Goal: Communication & Community: Answer question/provide support

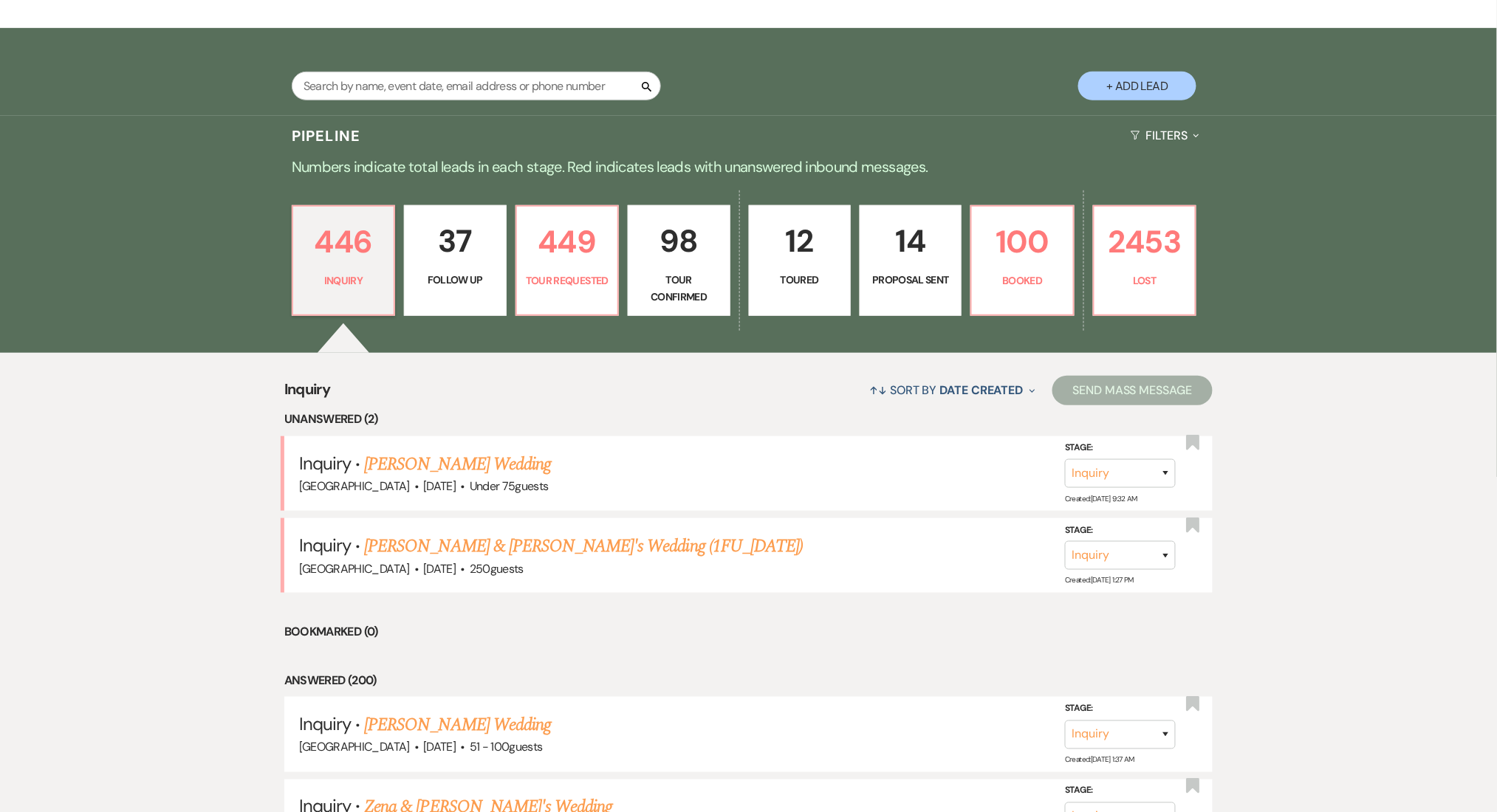
scroll to position [295, 0]
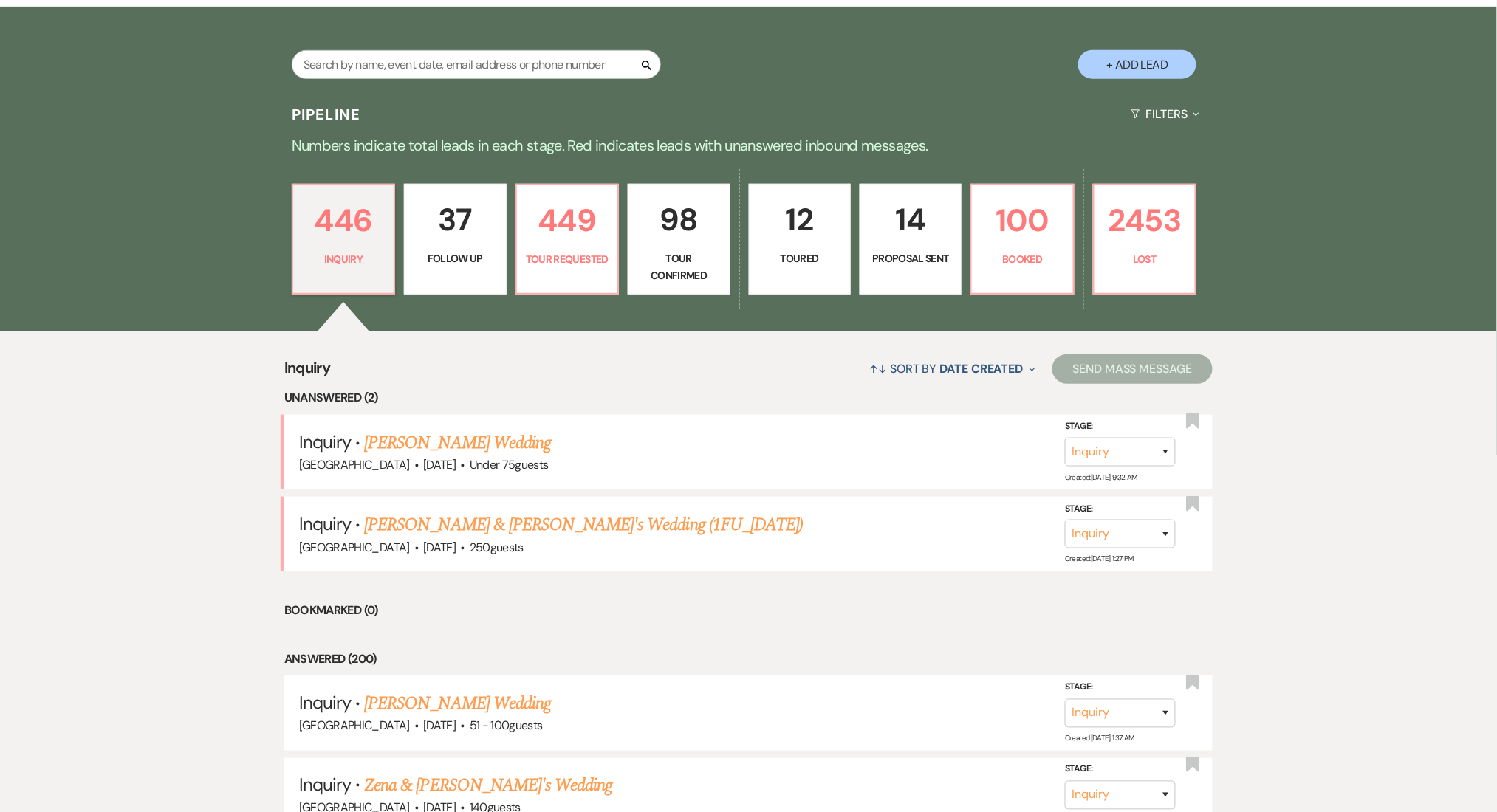
click at [406, 439] on link "Maya Wagner's Wedding" at bounding box center [457, 443] width 186 height 27
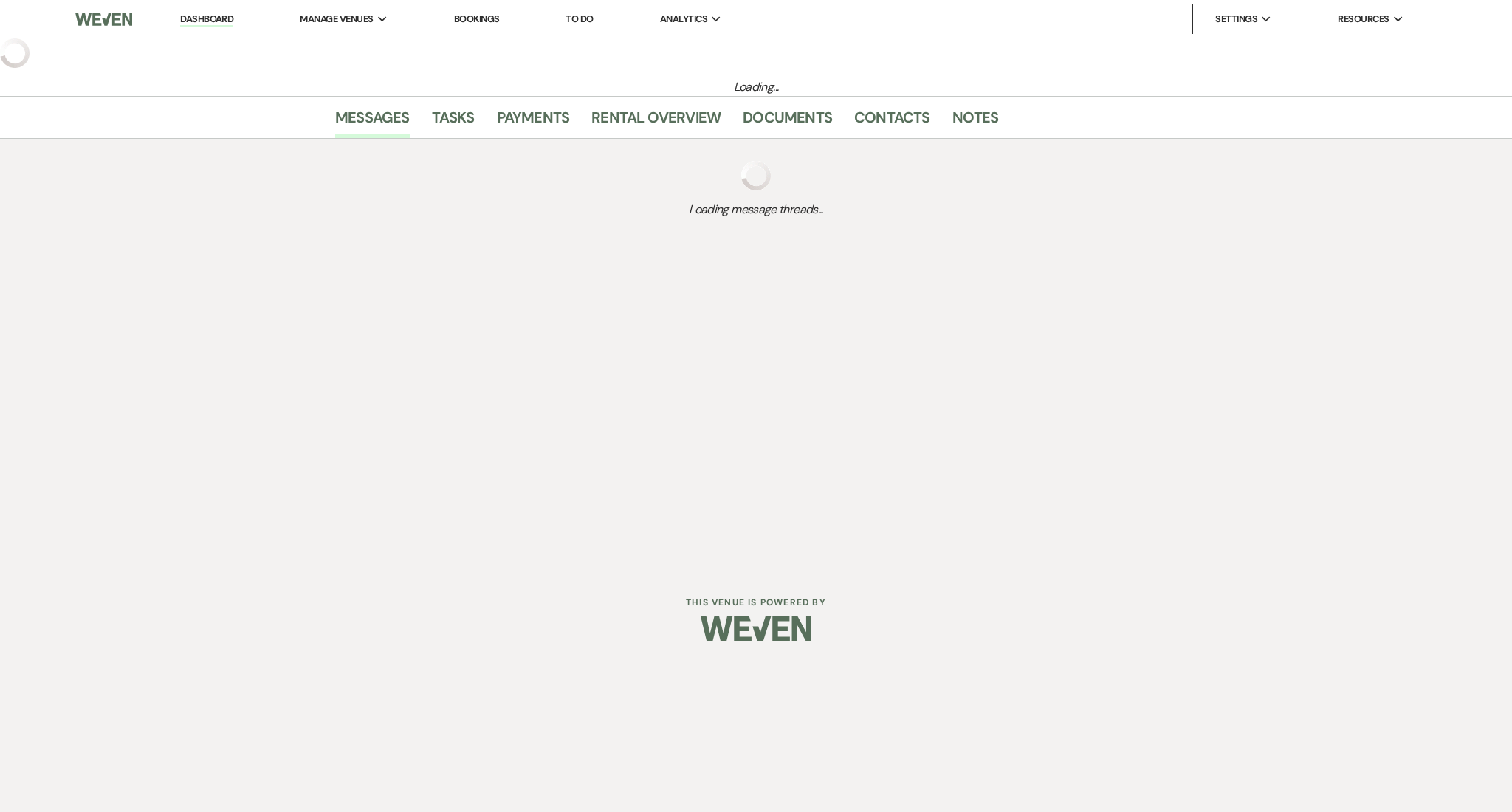
select select "3"
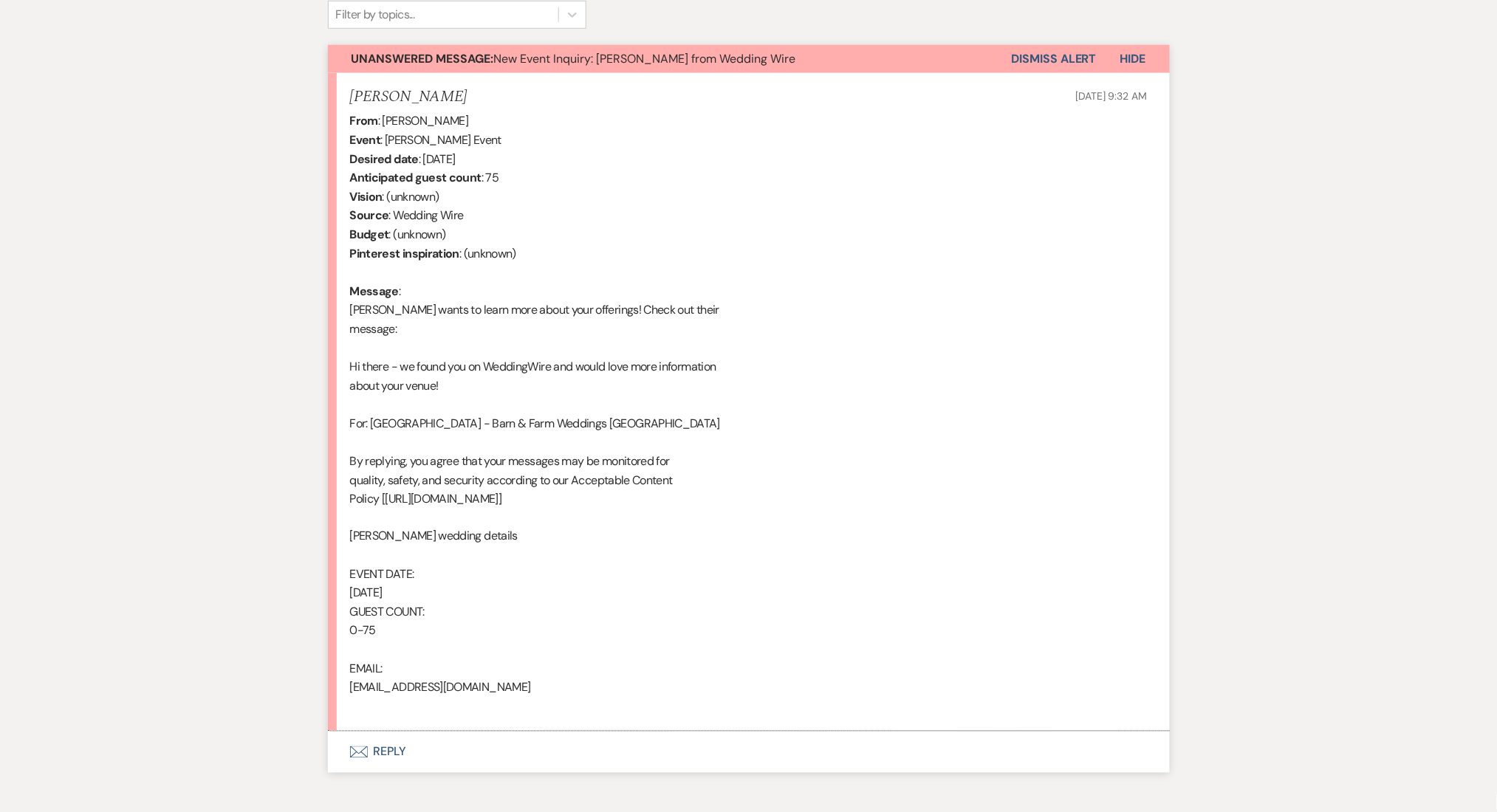
scroll to position [582, 0]
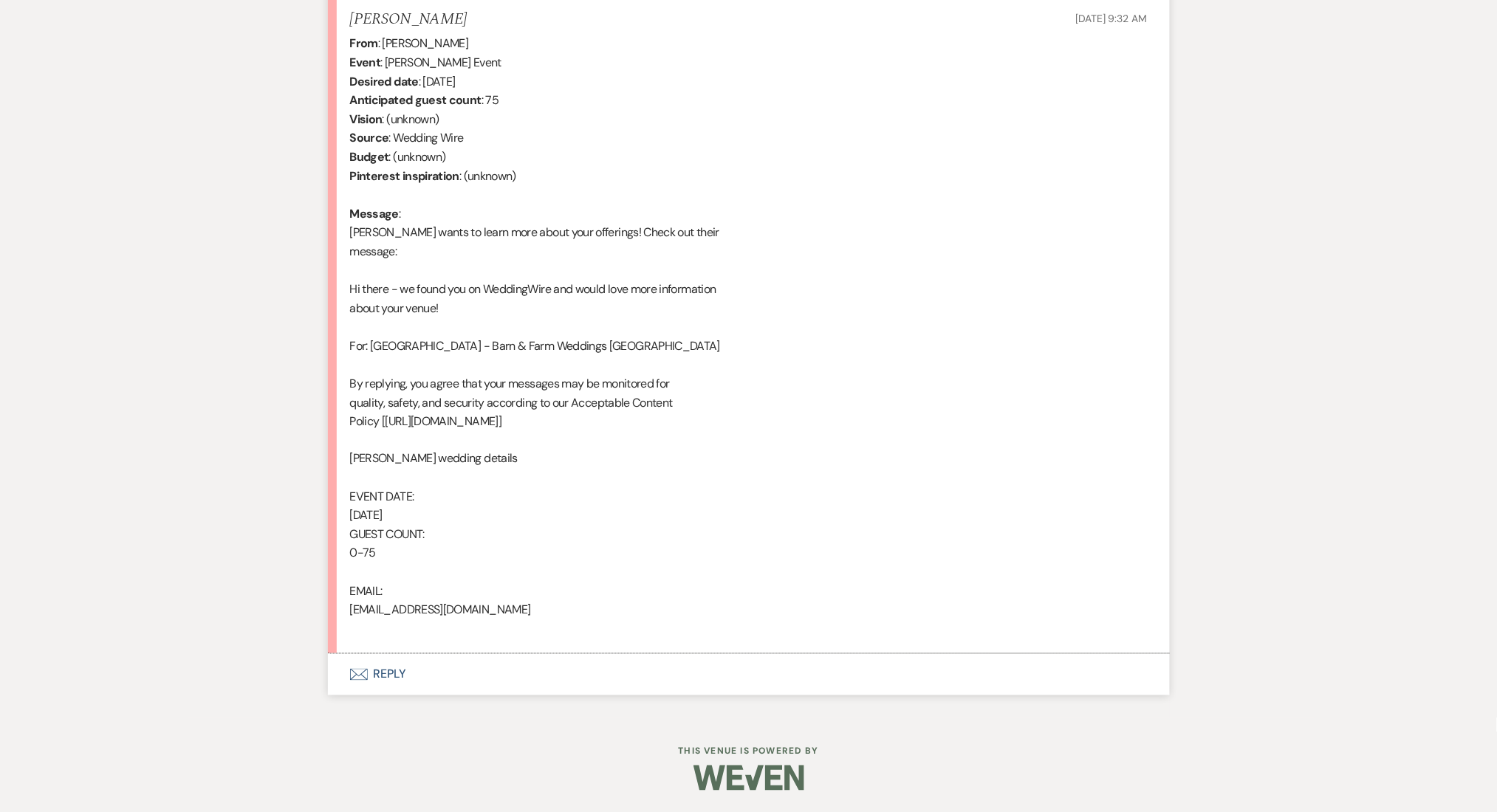
click at [360, 680] on button "Envelope Reply" at bounding box center [749, 674] width 842 height 41
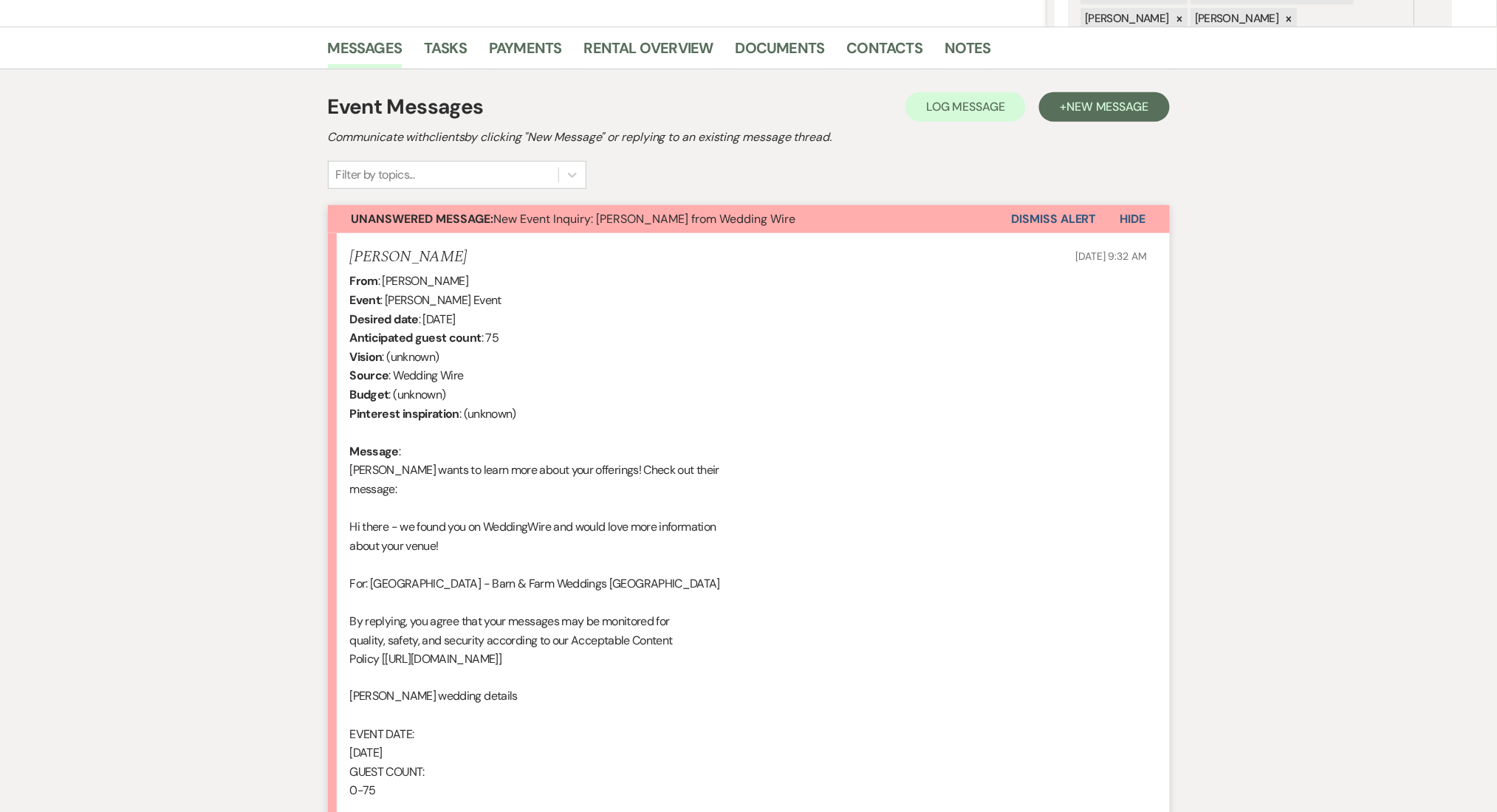
scroll to position [207, 0]
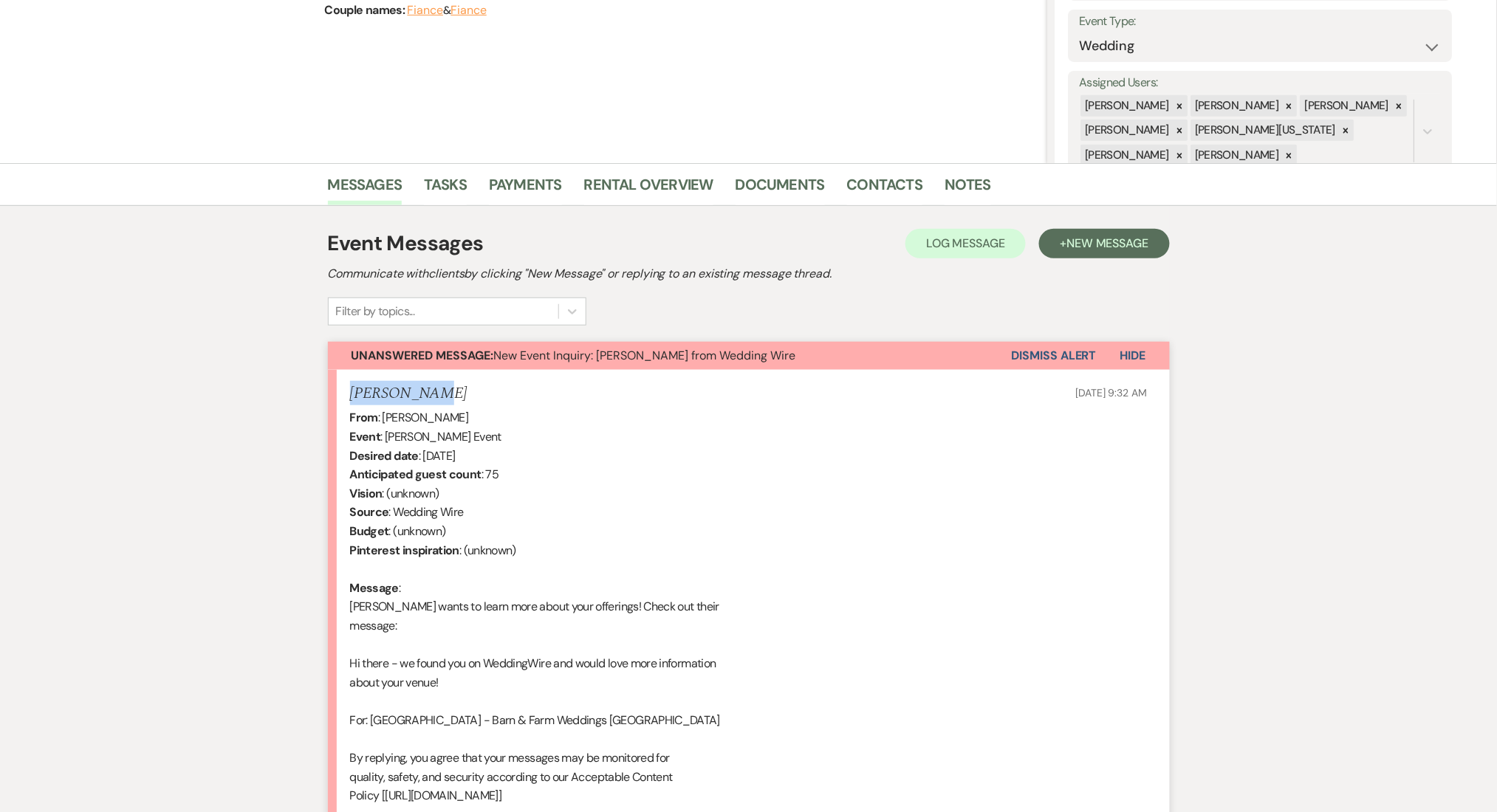
drag, startPoint x: 434, startPoint y: 387, endPoint x: 313, endPoint y: 387, distance: 121.0
copy h5 "Maya Wagner"
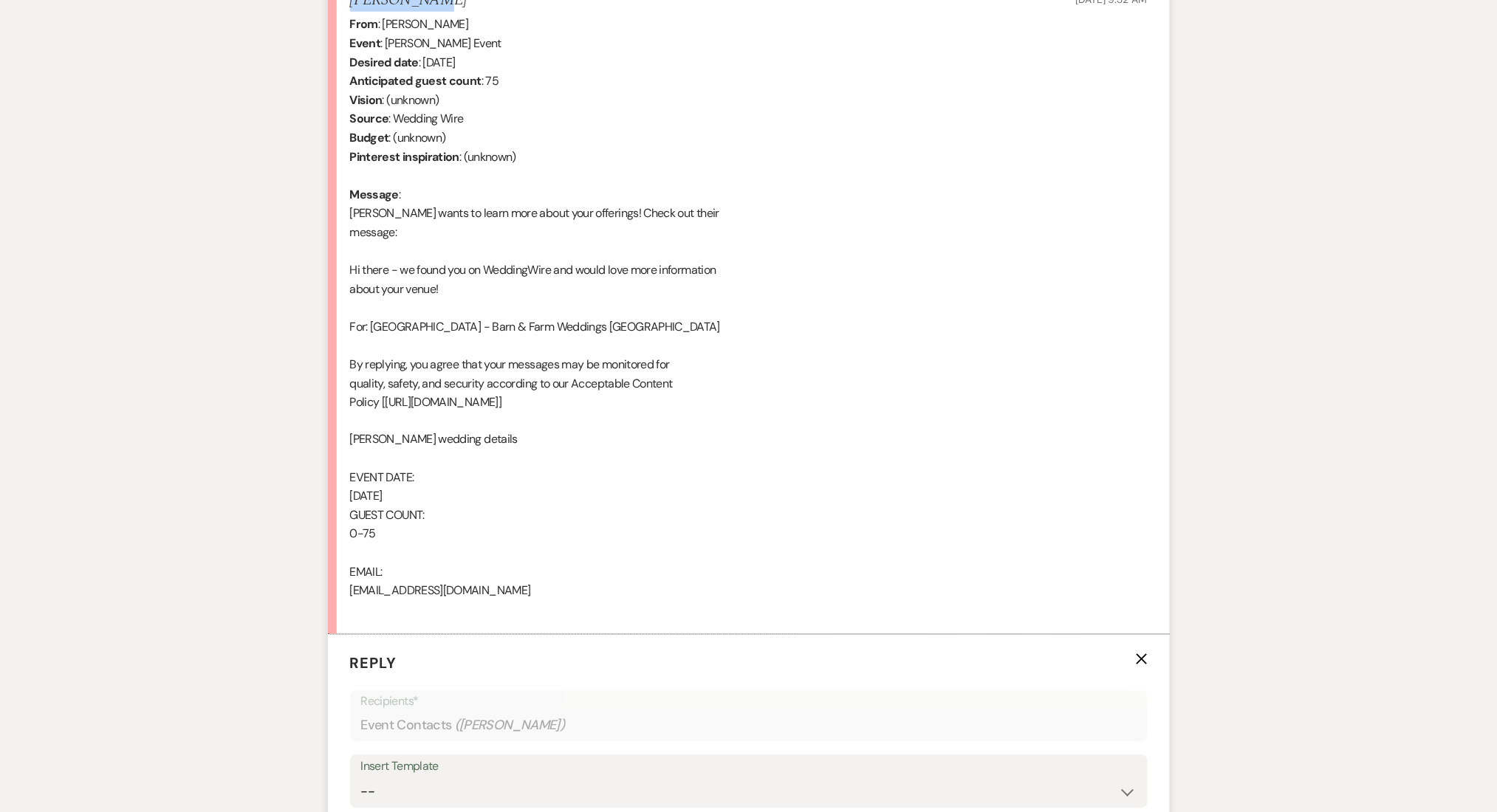
scroll to position [896, 0]
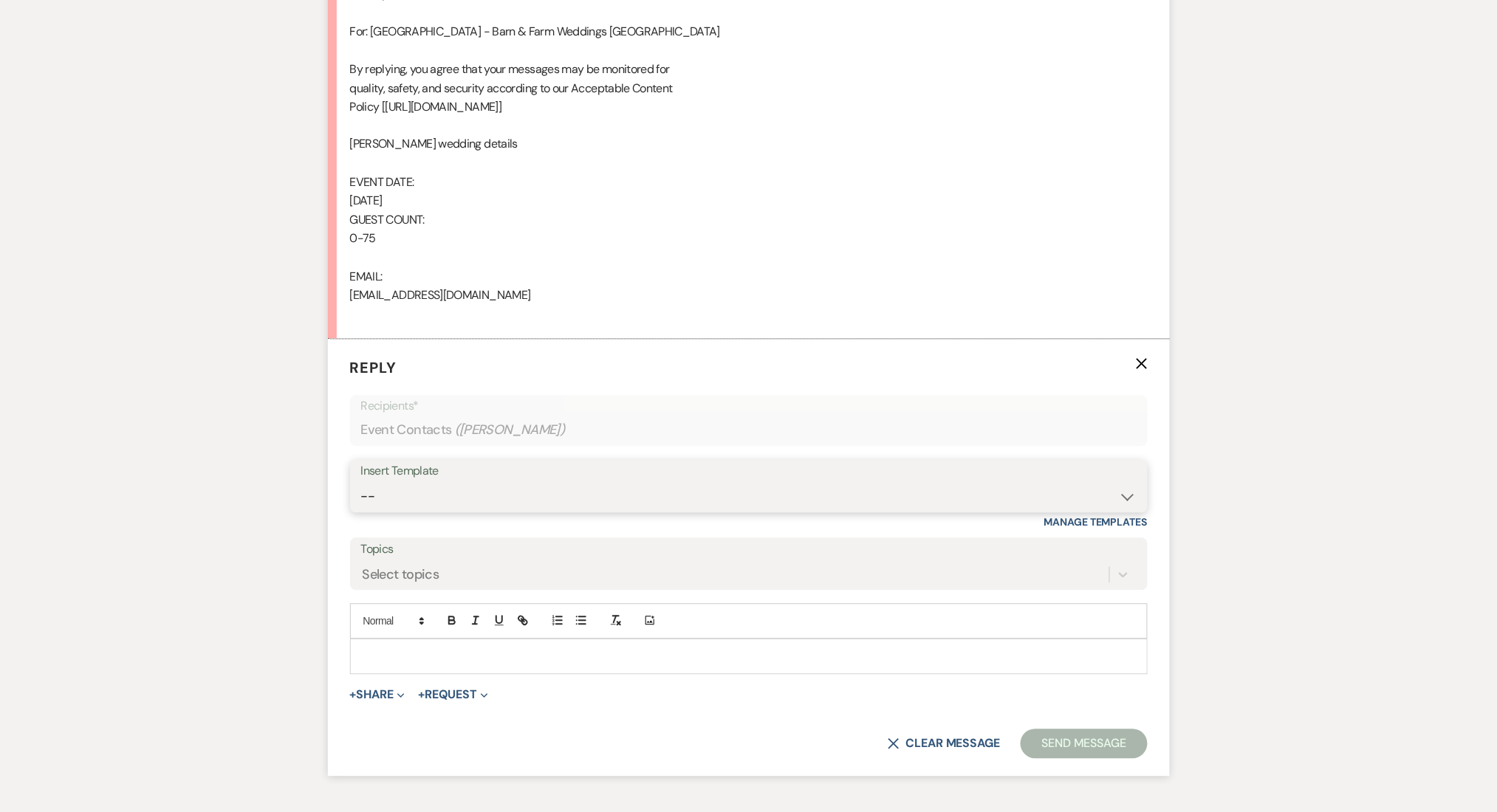
click at [414, 500] on select "-- Inquiry Follow Up Email #2 Contract Sending Template Payment Template Rental…" at bounding box center [749, 496] width 775 height 28
select select "4375"
click at [361, 482] on select "-- Inquiry Follow Up Email #2 Contract Sending Template Payment Template Rental…" at bounding box center [749, 496] width 775 height 28
click at [146, 534] on div "Messages Tasks Payments Rental Overview Documents Contacts Notes Event Messages…" at bounding box center [748, 145] width 1497 height 1342
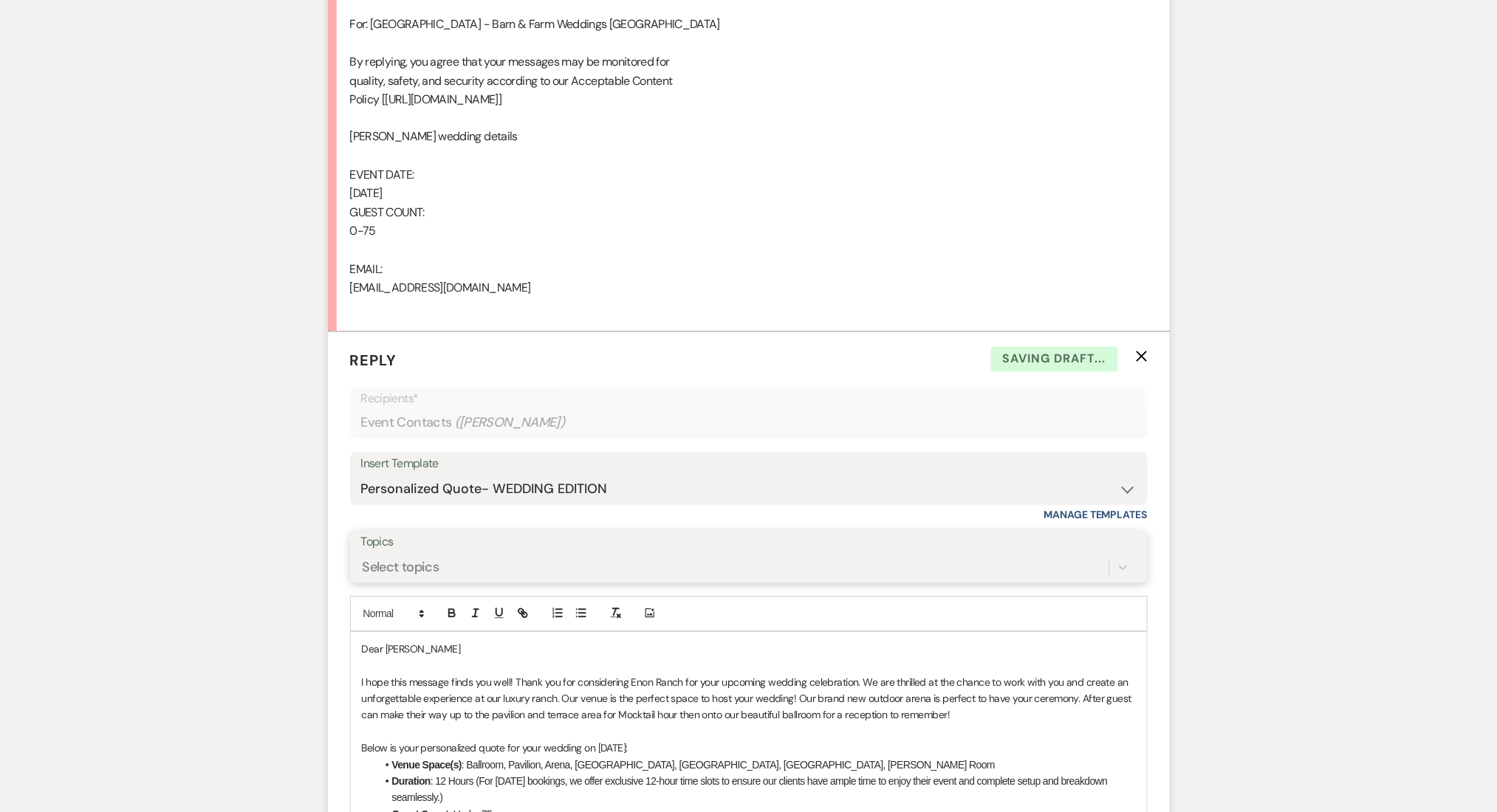
click at [411, 567] on div "Select topics" at bounding box center [401, 567] width 77 height 20
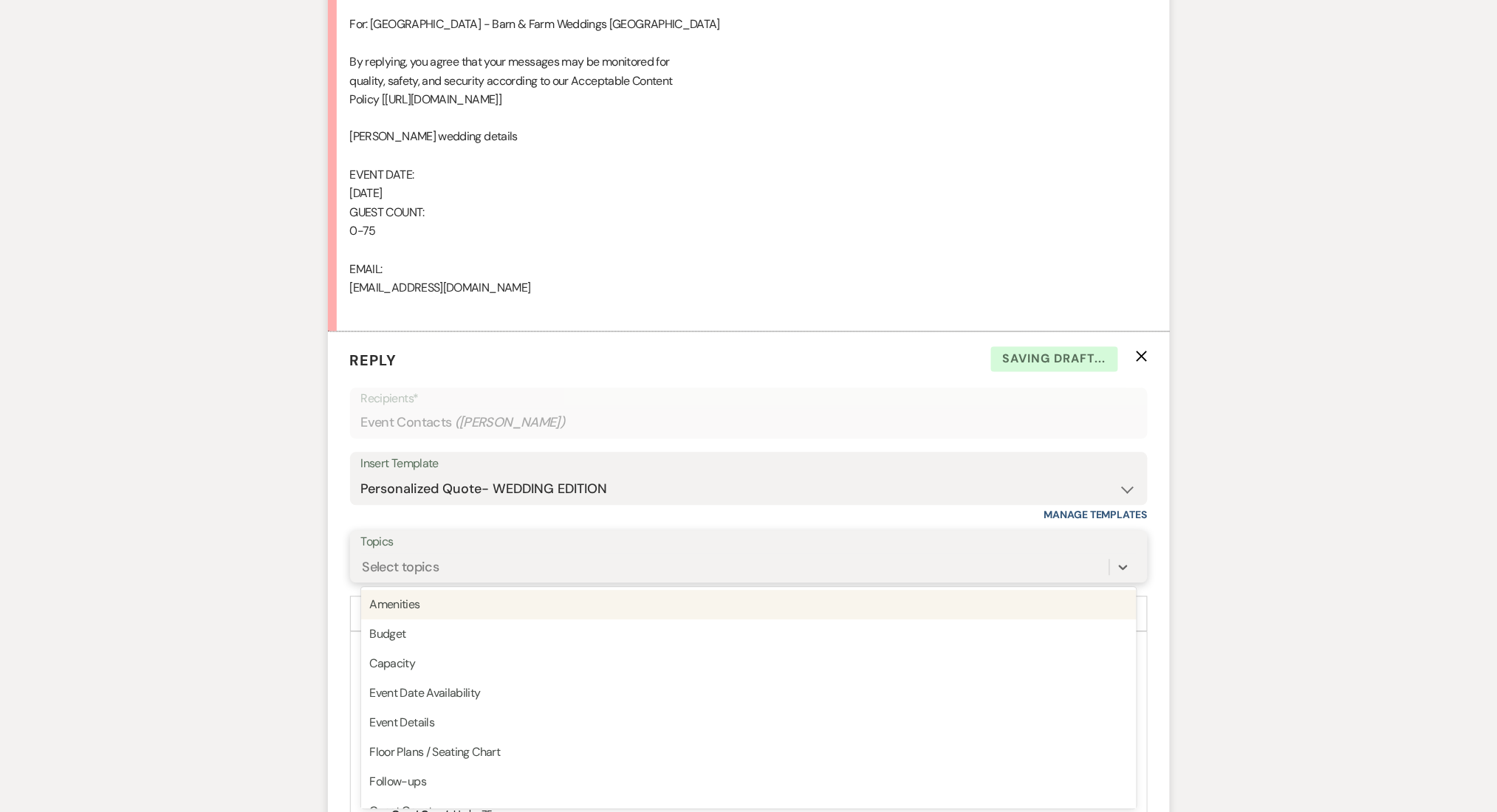
scroll to position [906, 0]
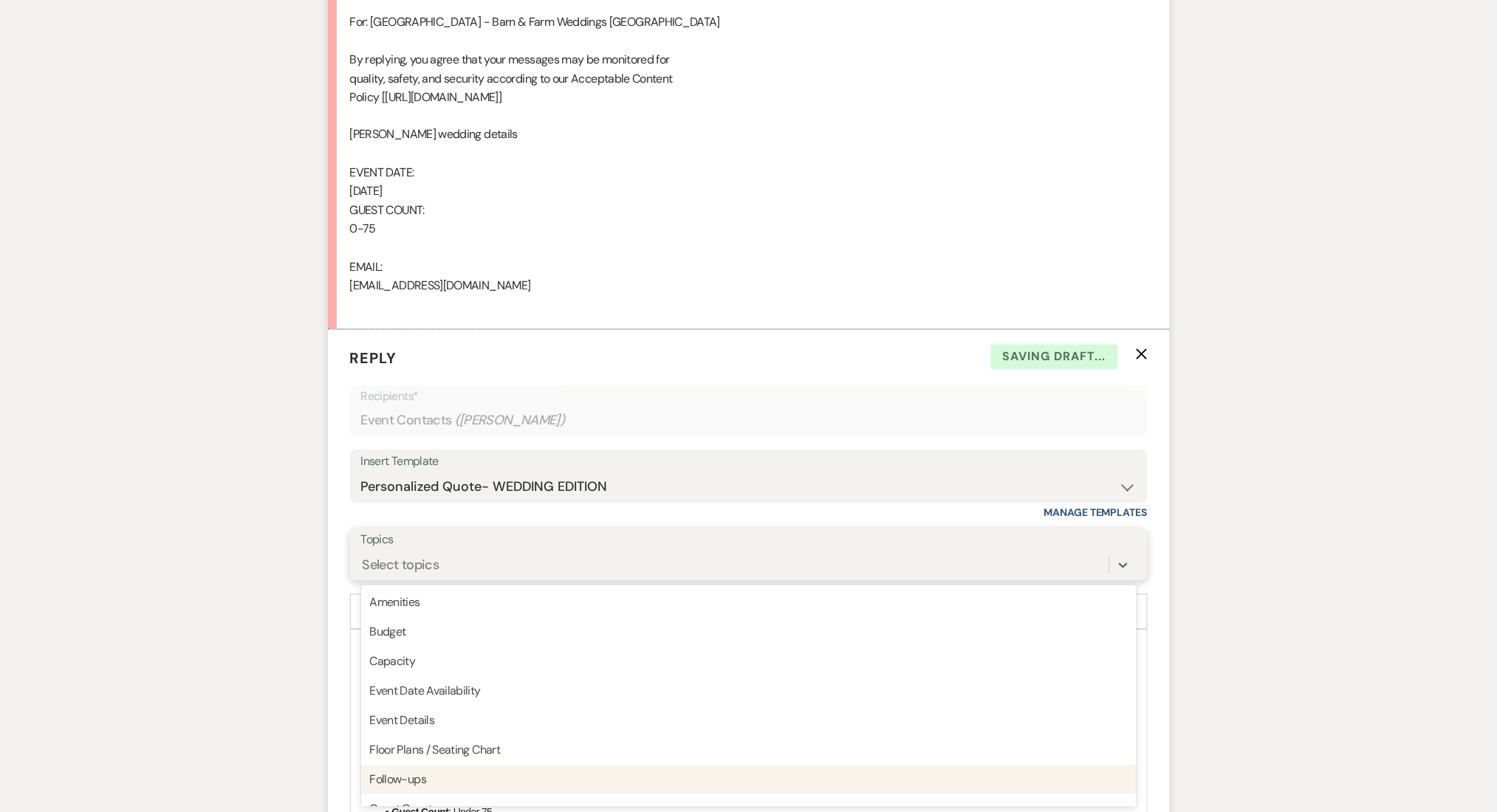
click at [401, 774] on div "Follow-ups" at bounding box center [749, 780] width 775 height 29
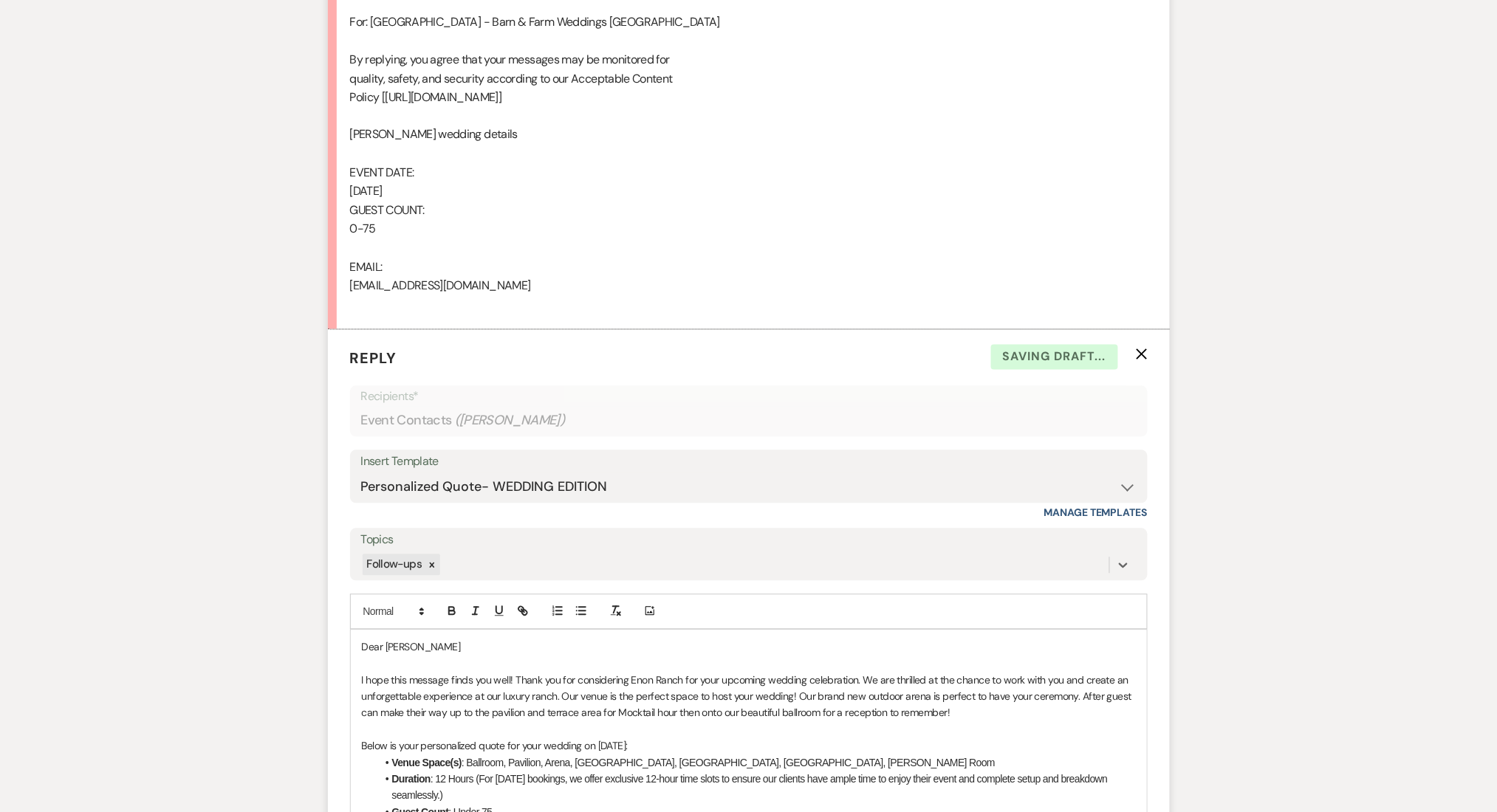
click at [207, 714] on div "Messages Tasks Payments Rental Overview Documents Contacts Notes Event Messages…" at bounding box center [748, 714] width 1497 height 2499
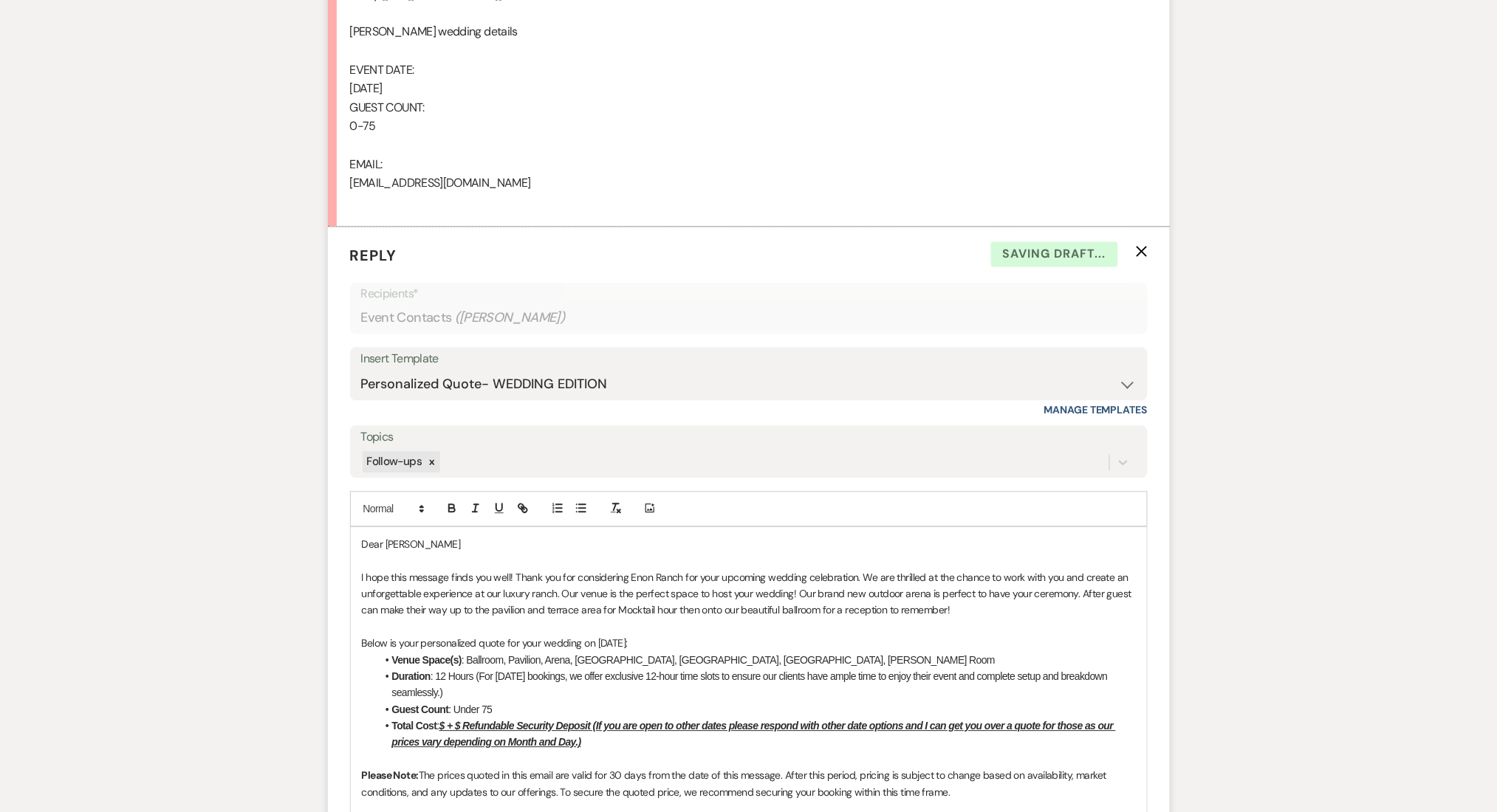
scroll to position [1201, 0]
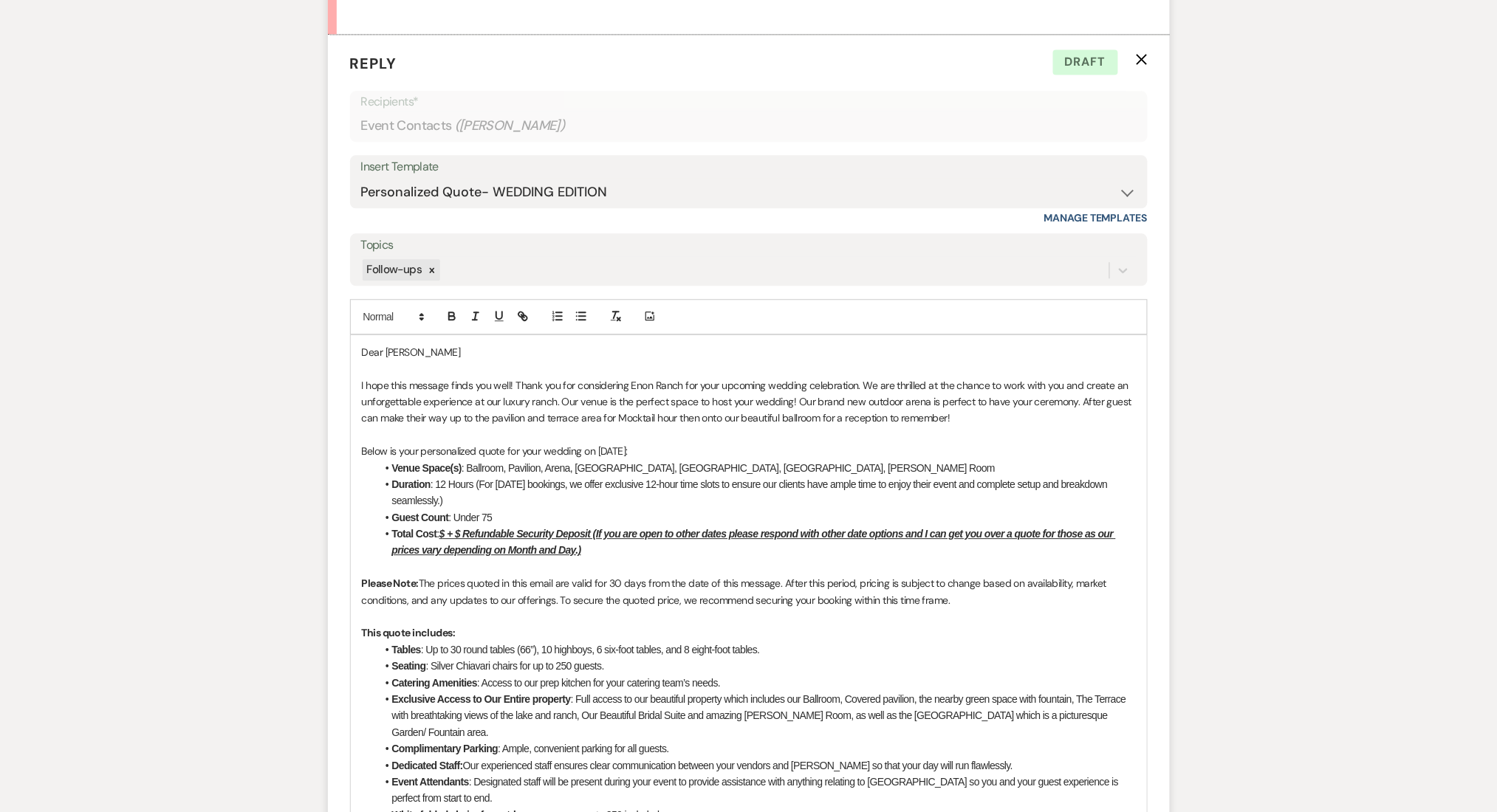
click at [446, 535] on u "$ + $ Refundable Security Deposit (If you are open to other dates please respon…" at bounding box center [754, 542] width 724 height 28
click at [489, 531] on u "$13,000 + $ Refundable Security Deposit (If you are open to other dates please …" at bounding box center [759, 542] width 734 height 28
click at [694, 486] on li "Duration : 12 Hours (For Saturday bookings, we offer exclusive 12-hour time slo…" at bounding box center [756, 492] width 759 height 33
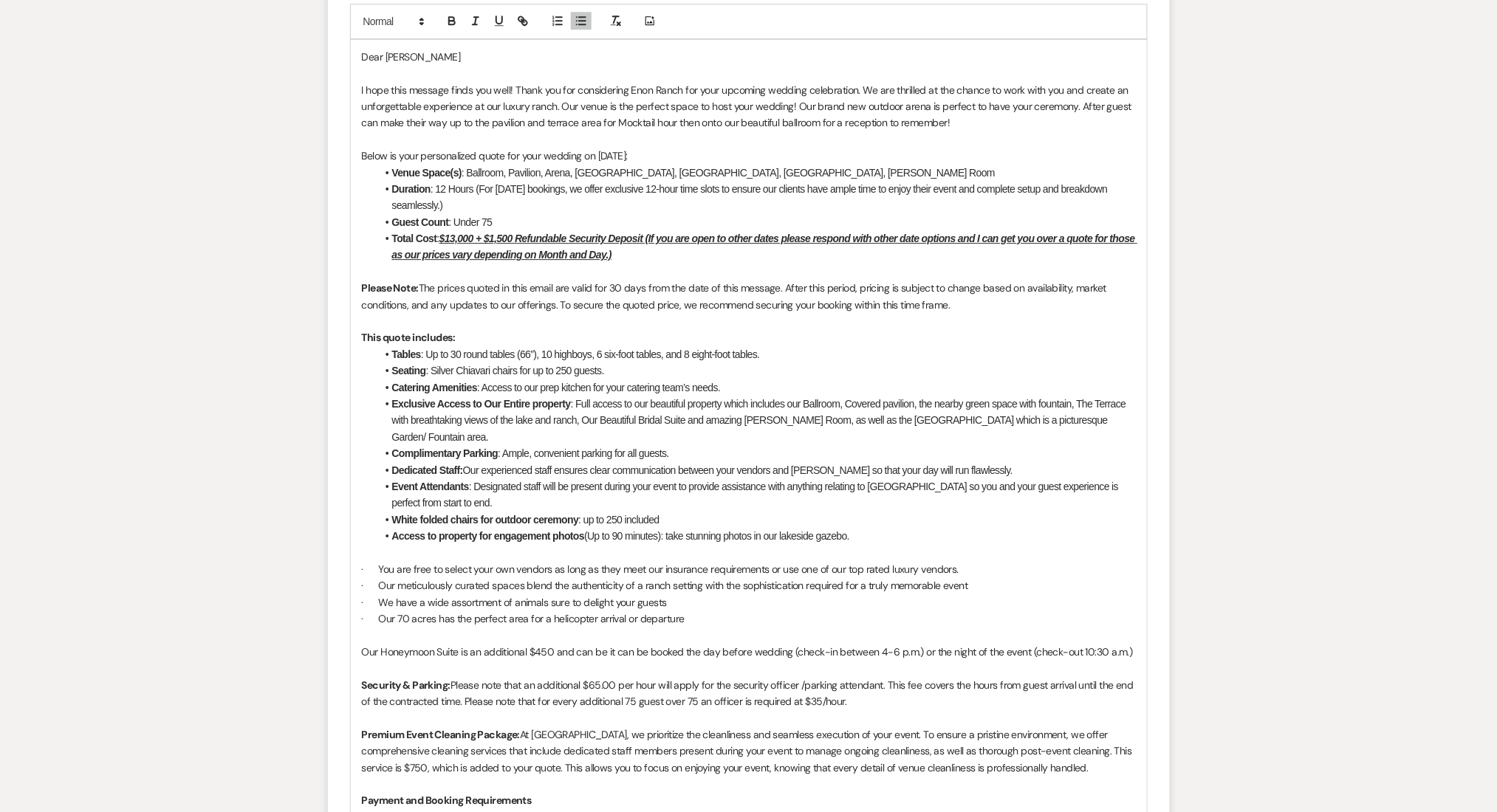
scroll to position [2086, 0]
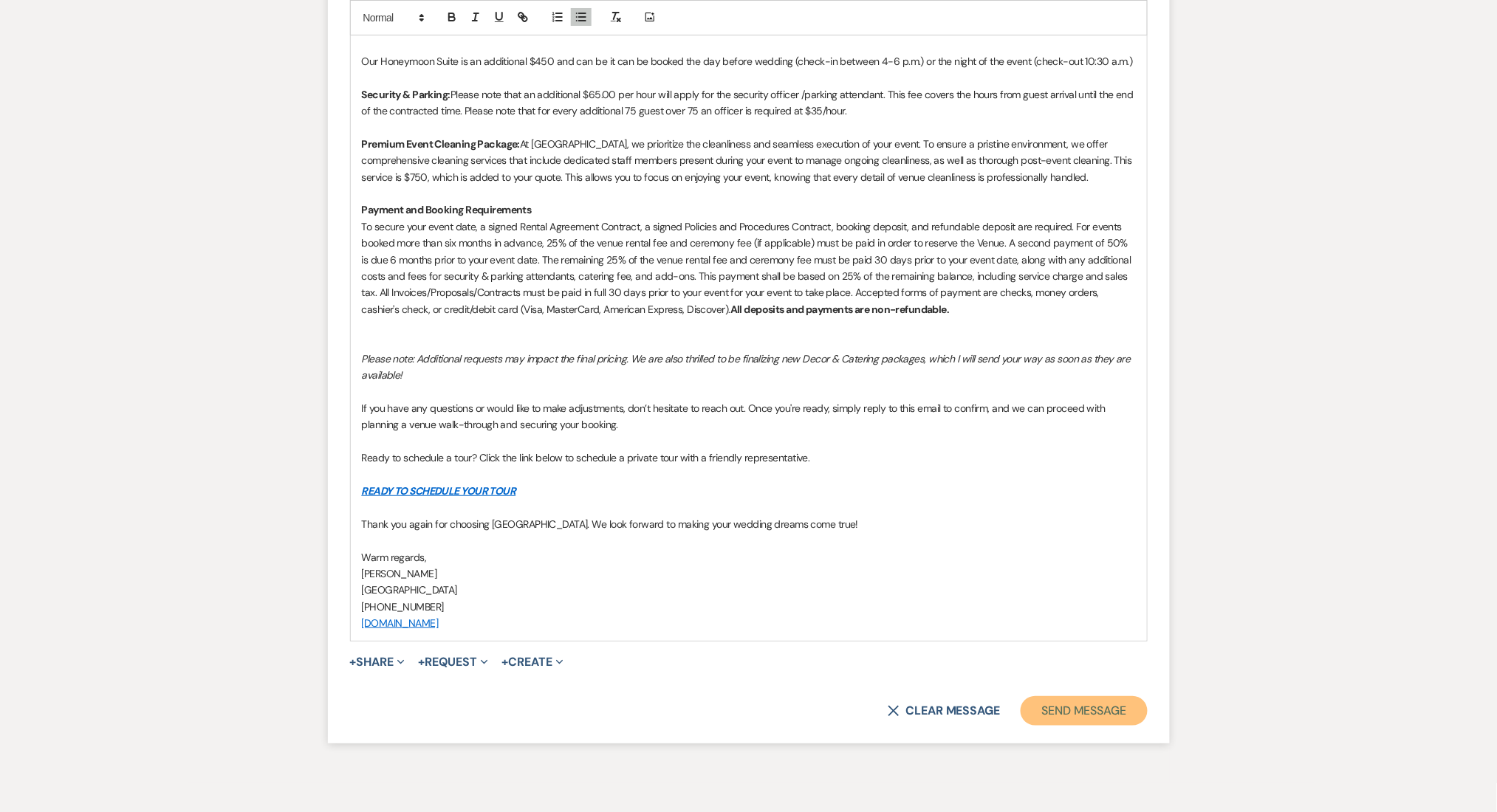
click at [1070, 696] on button "Send Message" at bounding box center [1083, 710] width 126 height 29
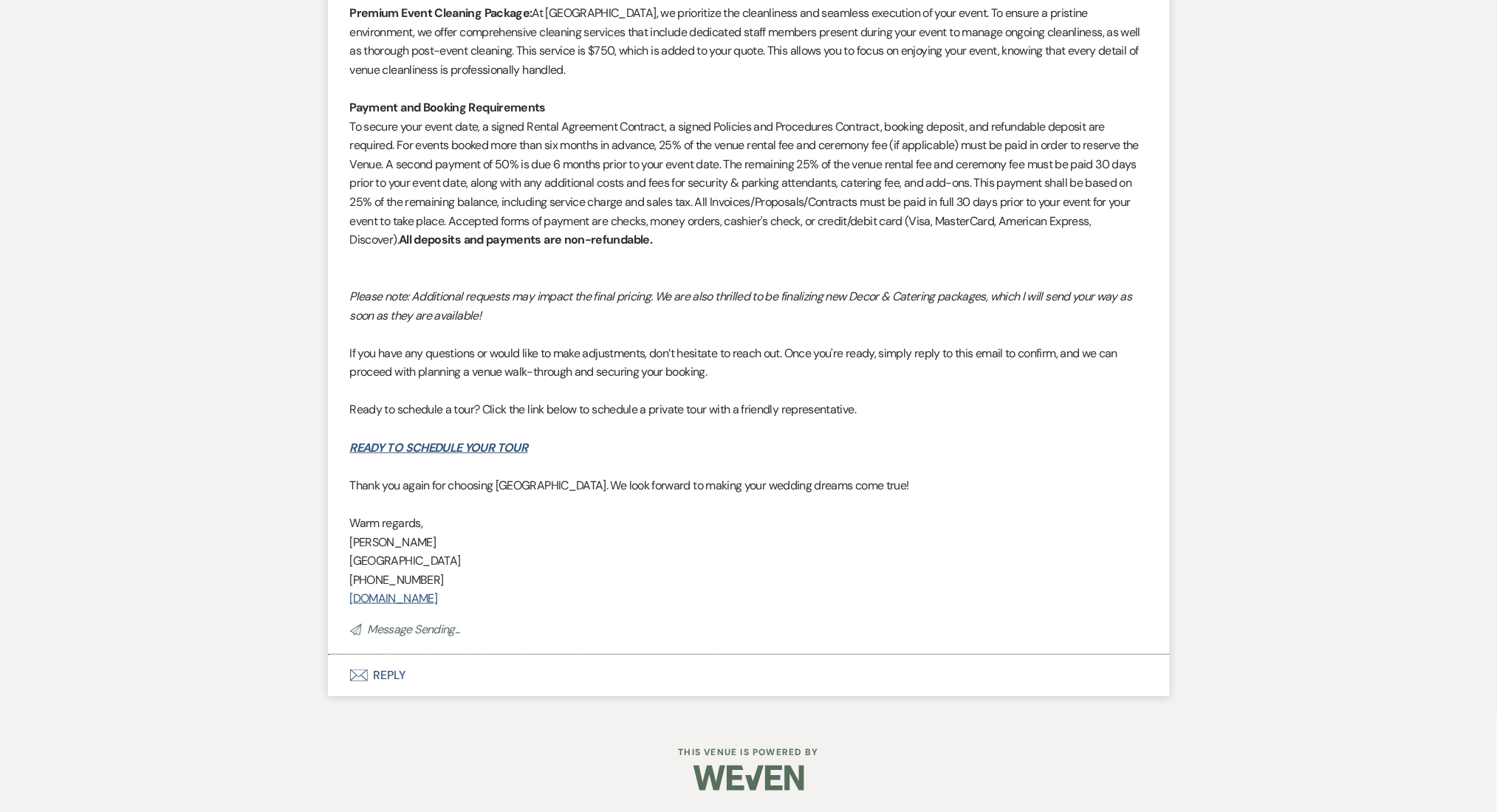
click at [418, 669] on button "Envelope Reply" at bounding box center [749, 675] width 842 height 41
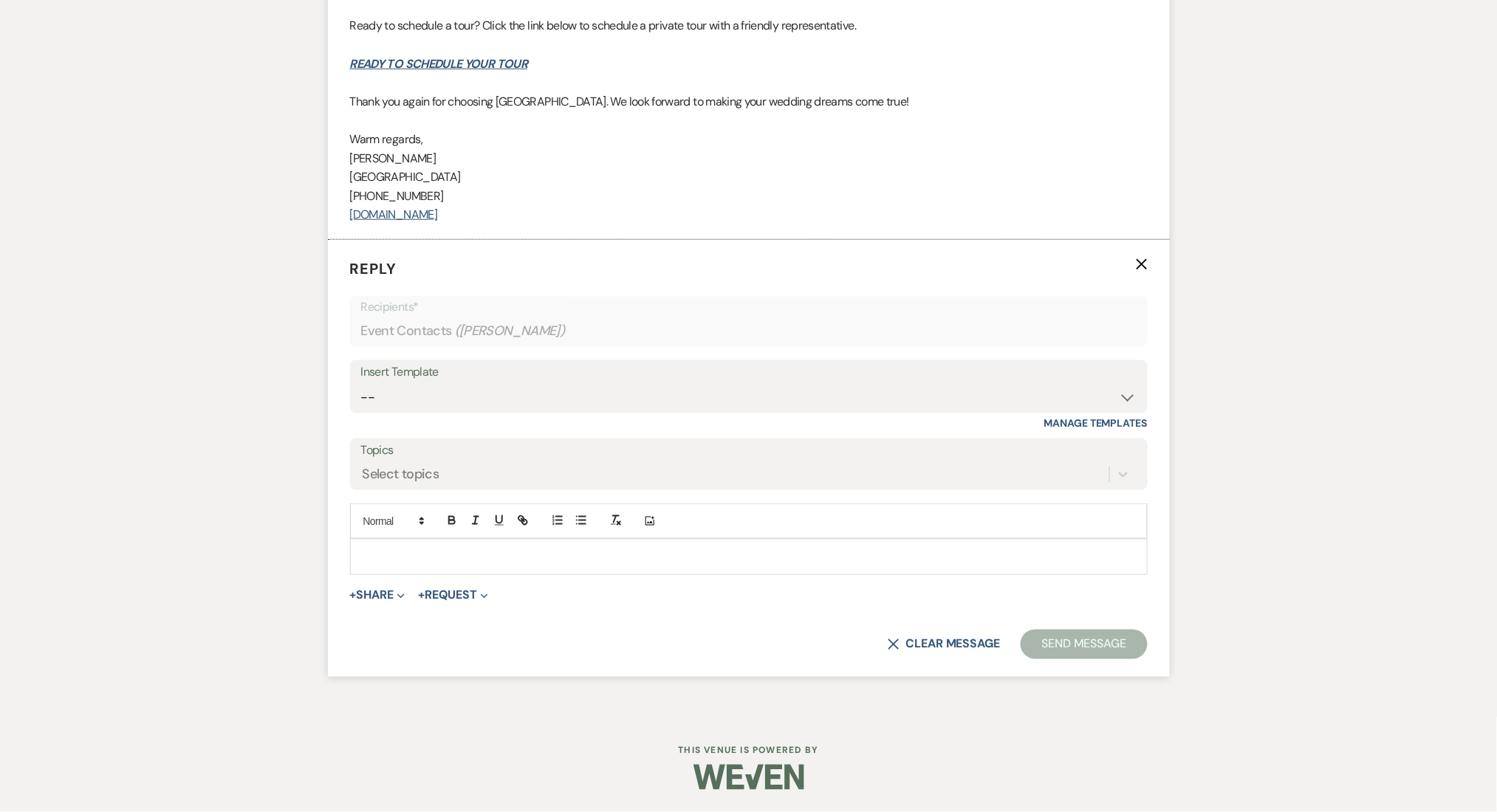
scroll to position [2506, 0]
click at [437, 400] on select "-- Inquiry Follow Up Email #2 Contract Sending Template Payment Template Rental…" at bounding box center [749, 398] width 775 height 28
click at [361, 384] on select "-- Inquiry Follow Up Email #2 Contract Sending Template Payment Template Rental…" at bounding box center [749, 398] width 775 height 28
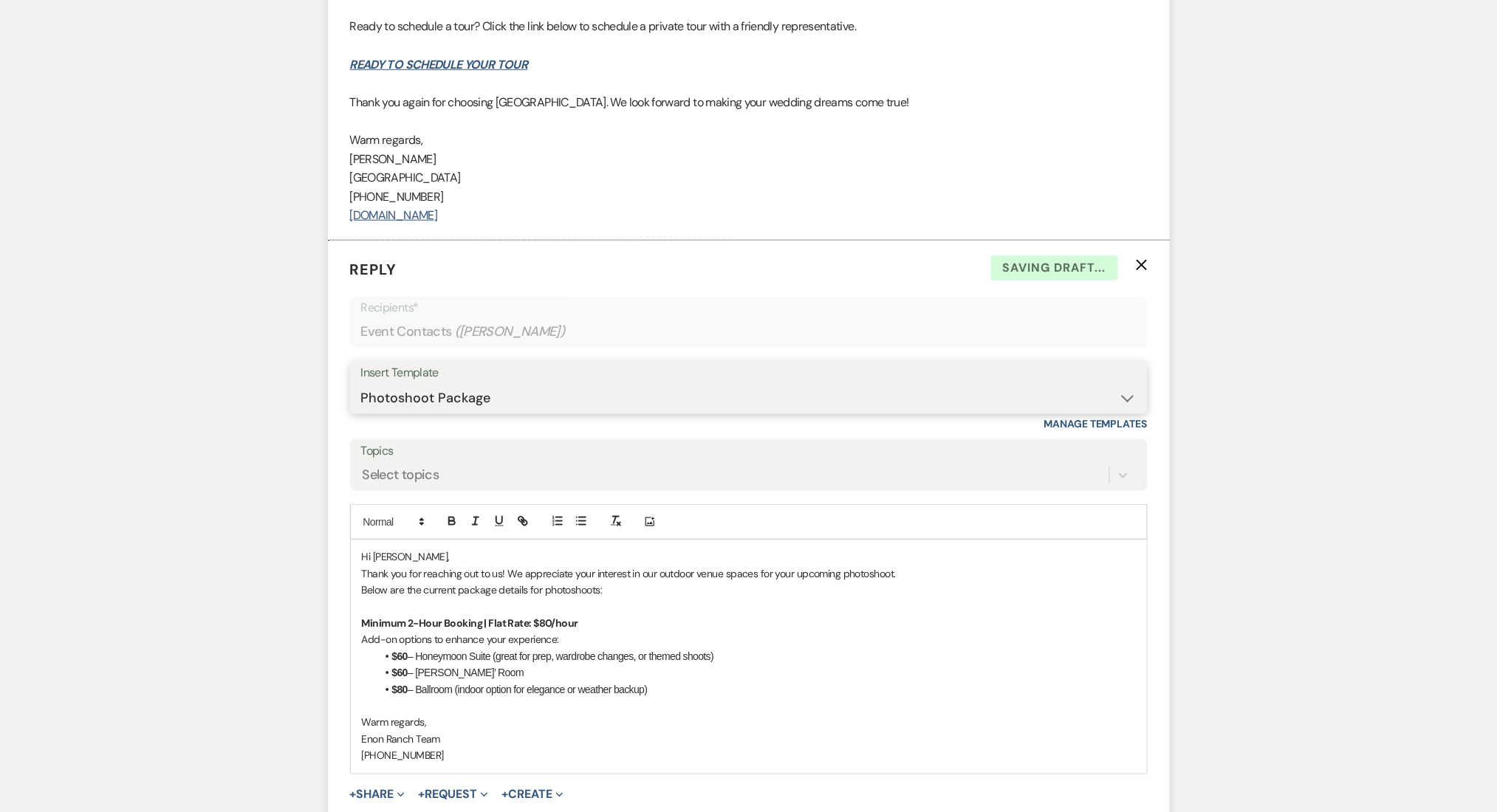
click at [427, 394] on select "-- Inquiry Follow Up Email #2 Contract Sending Template Payment Template Rental…" at bounding box center [749, 398] width 775 height 28
select select "5986"
click at [361, 384] on select "-- Inquiry Follow Up Email #2 Contract Sending Template Payment Template Rental…" at bounding box center [749, 398] width 775 height 28
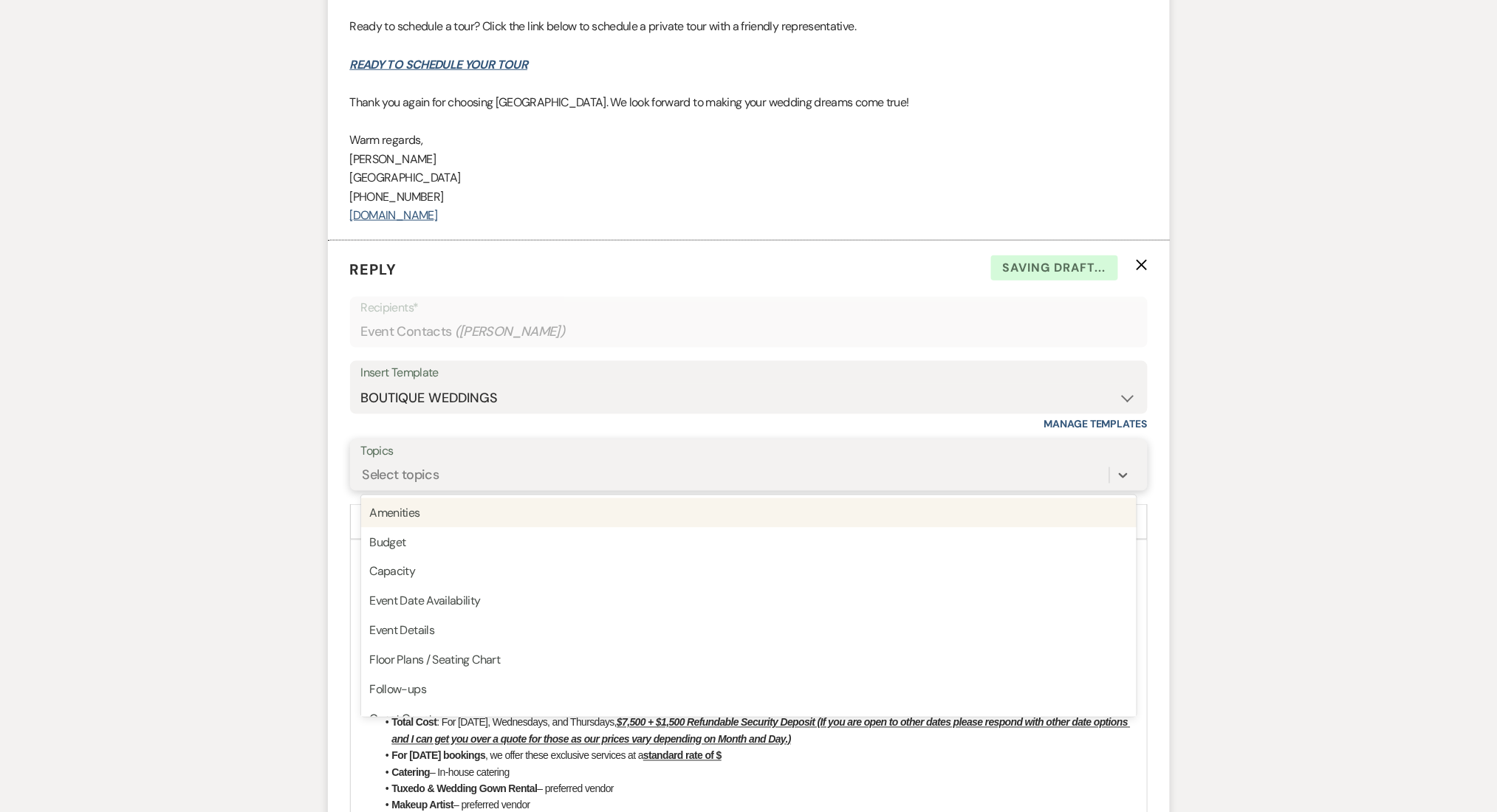
click at [427, 478] on div "Select topics" at bounding box center [401, 475] width 77 height 20
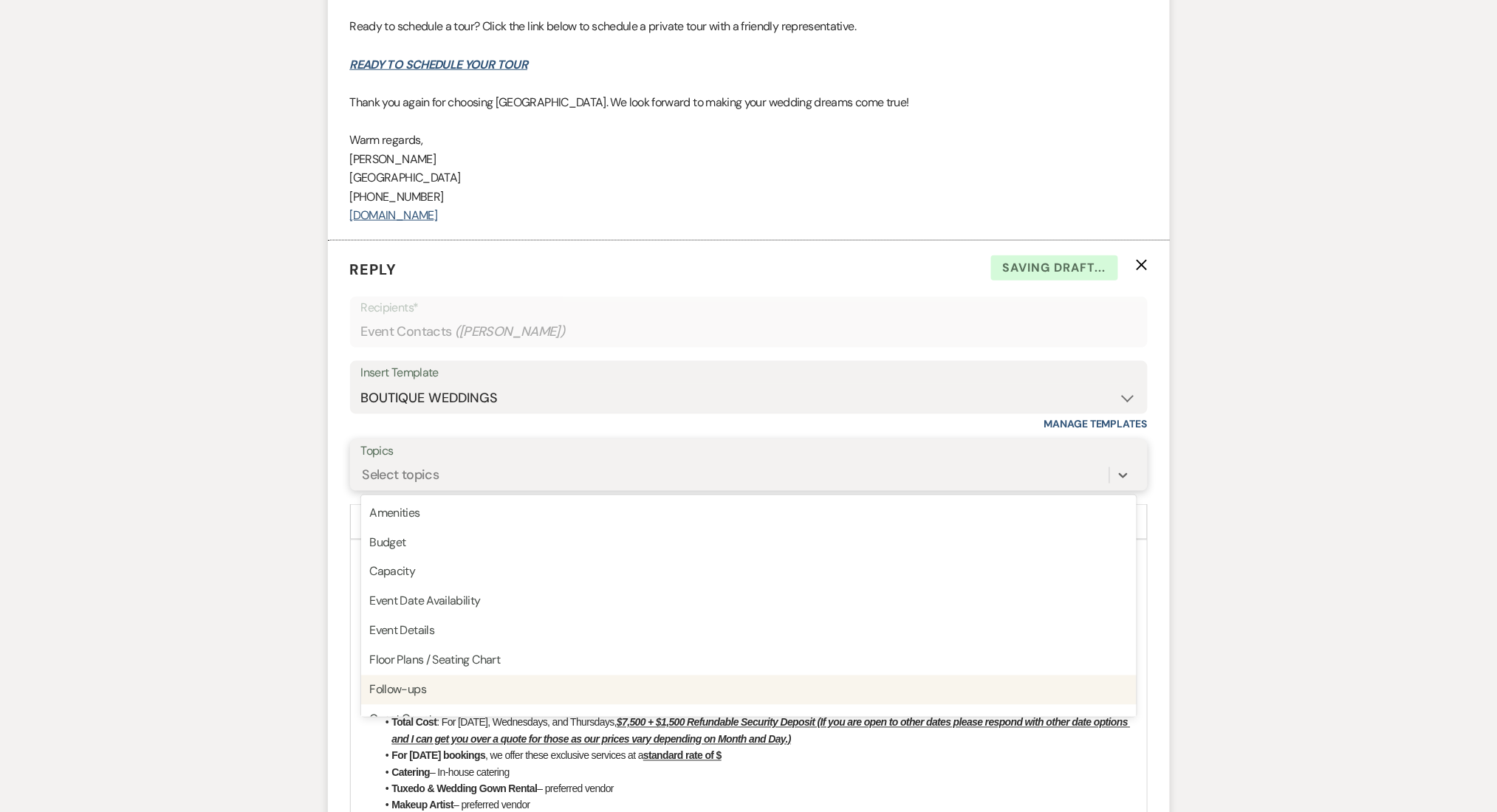
click at [401, 688] on div "Follow-ups" at bounding box center [749, 690] width 775 height 29
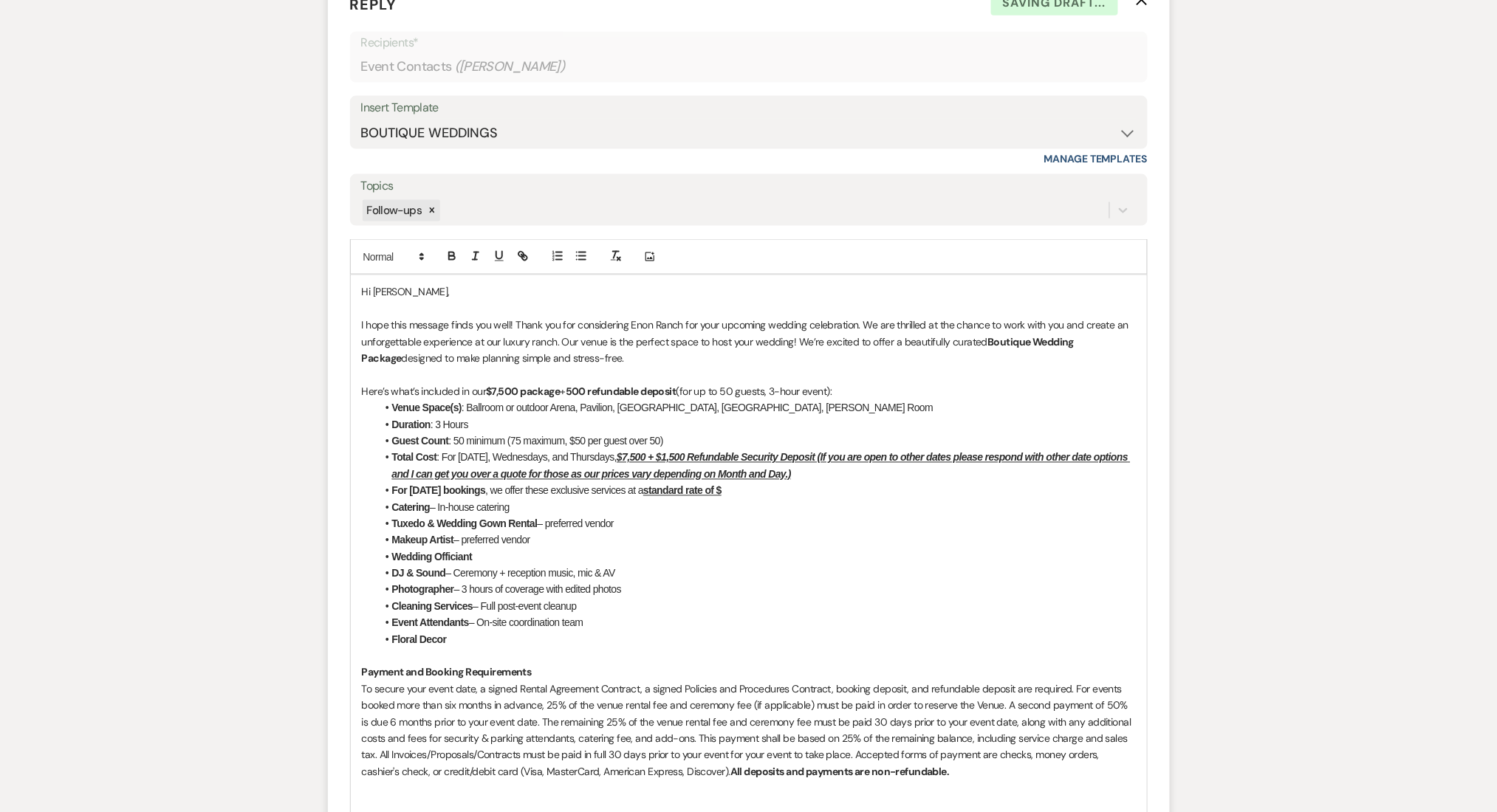
scroll to position [2801, 0]
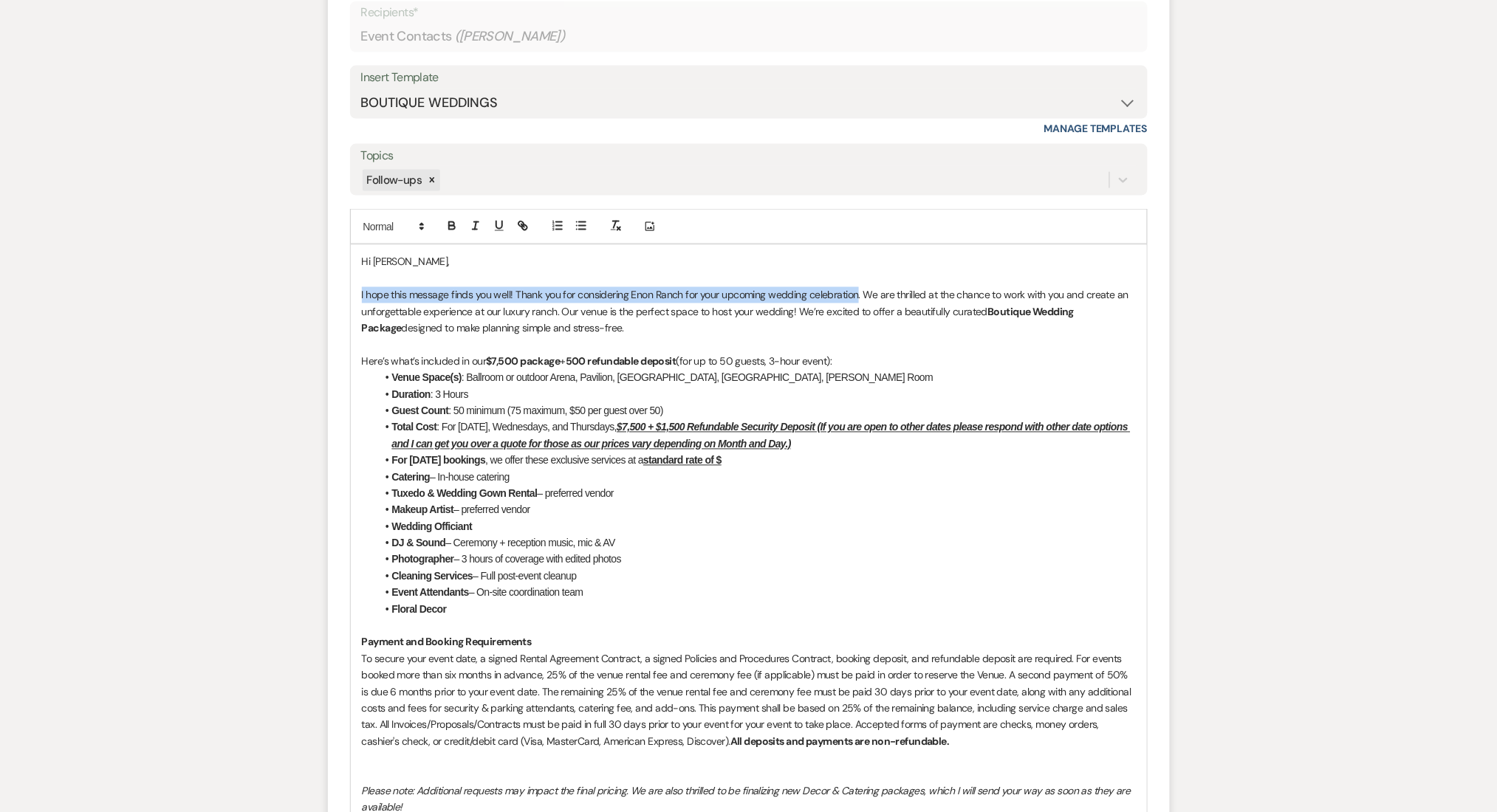
drag, startPoint x: 856, startPoint y: 294, endPoint x: 882, endPoint y: 77, distance: 218.6
click at [339, 298] on form "Reply X Draft saved! Recipients* Event Contacts ( Maya Wagner ) Insert Template…" at bounding box center [749, 561] width 842 height 1230
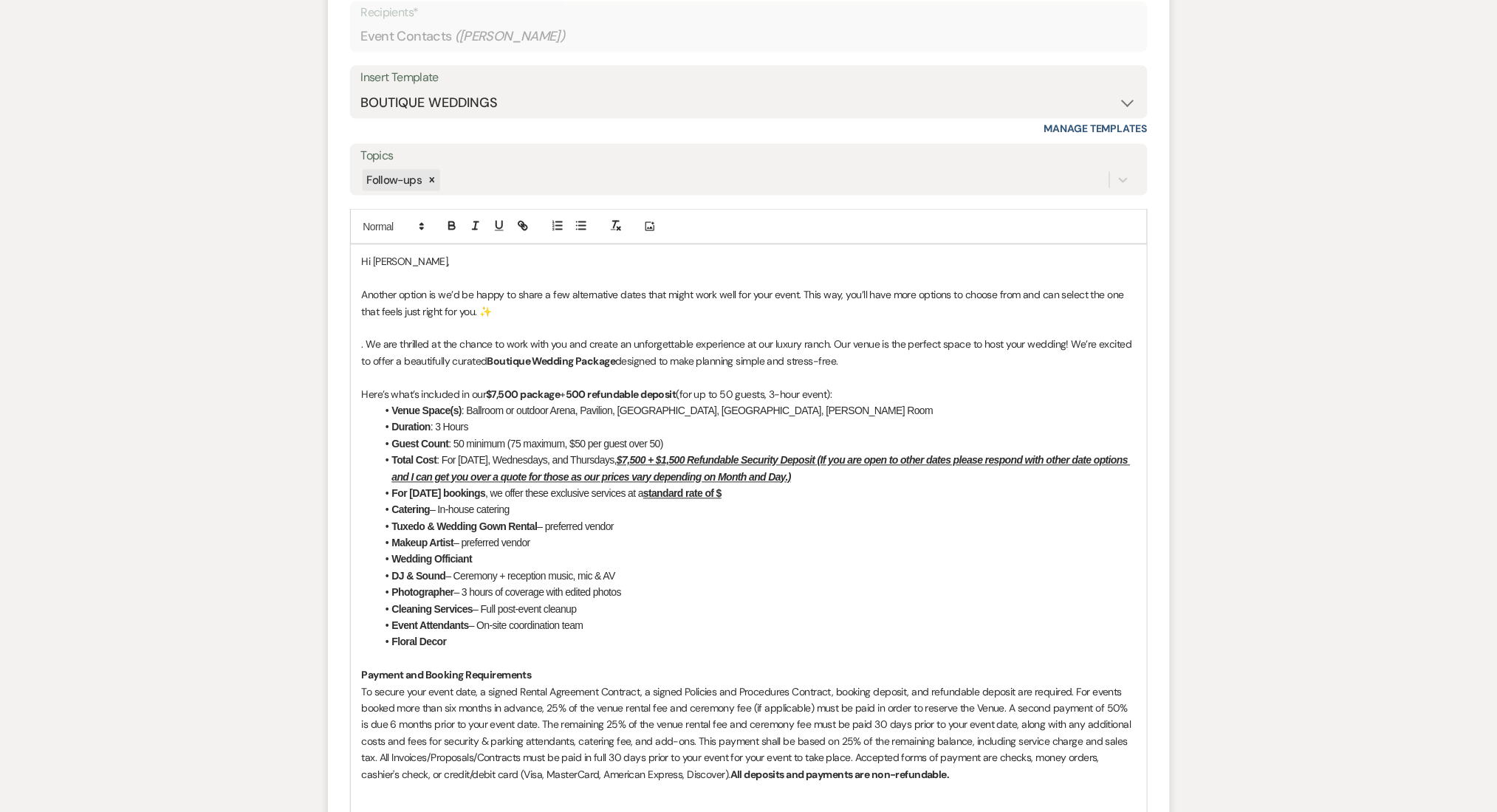
click at [441, 295] on p "Another option is we’d be happy to share a few alternative dates that might wor…" at bounding box center [748, 303] width 774 height 33
drag, startPoint x: 620, startPoint y: 363, endPoint x: 488, endPoint y: 366, distance: 132.0
click at [488, 366] on p ". We are thrilled at the chance to work with you and create an unforgettable ex…" at bounding box center [748, 353] width 774 height 33
copy p "Boutique Wedding Package"
click at [453, 296] on p "Another option is our we’d be happy to share a few alternative dates that might…" at bounding box center [748, 303] width 774 height 33
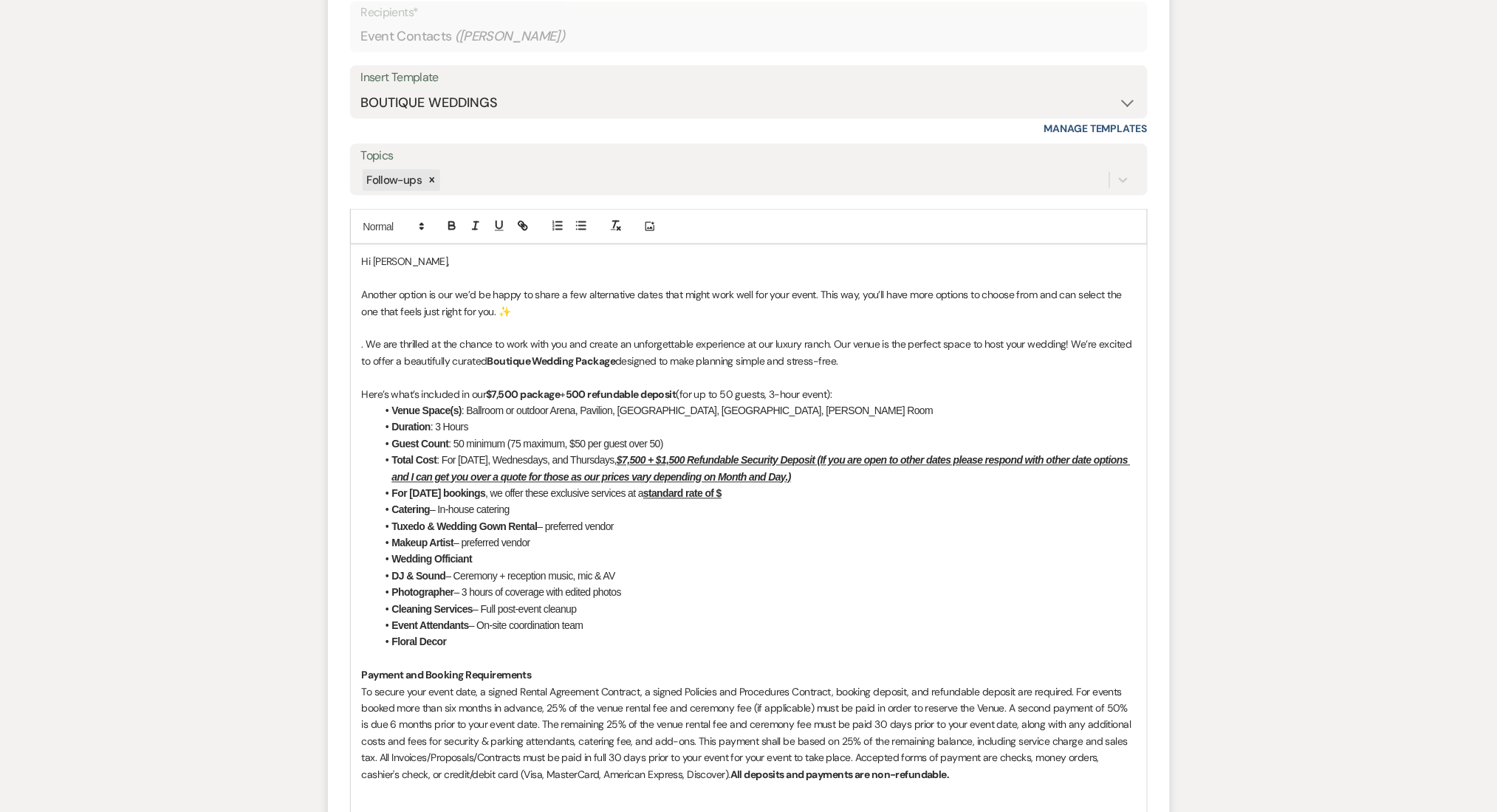
click at [456, 296] on p "Another option is our we’d be happy to share a few alternative dates that might…" at bounding box center [748, 303] width 774 height 33
drag, startPoint x: 596, startPoint y: 295, endPoint x: 360, endPoint y: 298, distance: 236.0
click at [360, 298] on div "Hi Maya, Another option is our Boutique Wedding Package we’d be happy to share …" at bounding box center [749, 675] width 796 height 861
click at [528, 301] on p "We’d be happy to share a few alternative dates that might work well for your ev…" at bounding box center [748, 303] width 774 height 33
click at [505, 312] on p "We’d be happy to share a few alternative dates that might work well for your ev…" at bounding box center [748, 303] width 774 height 33
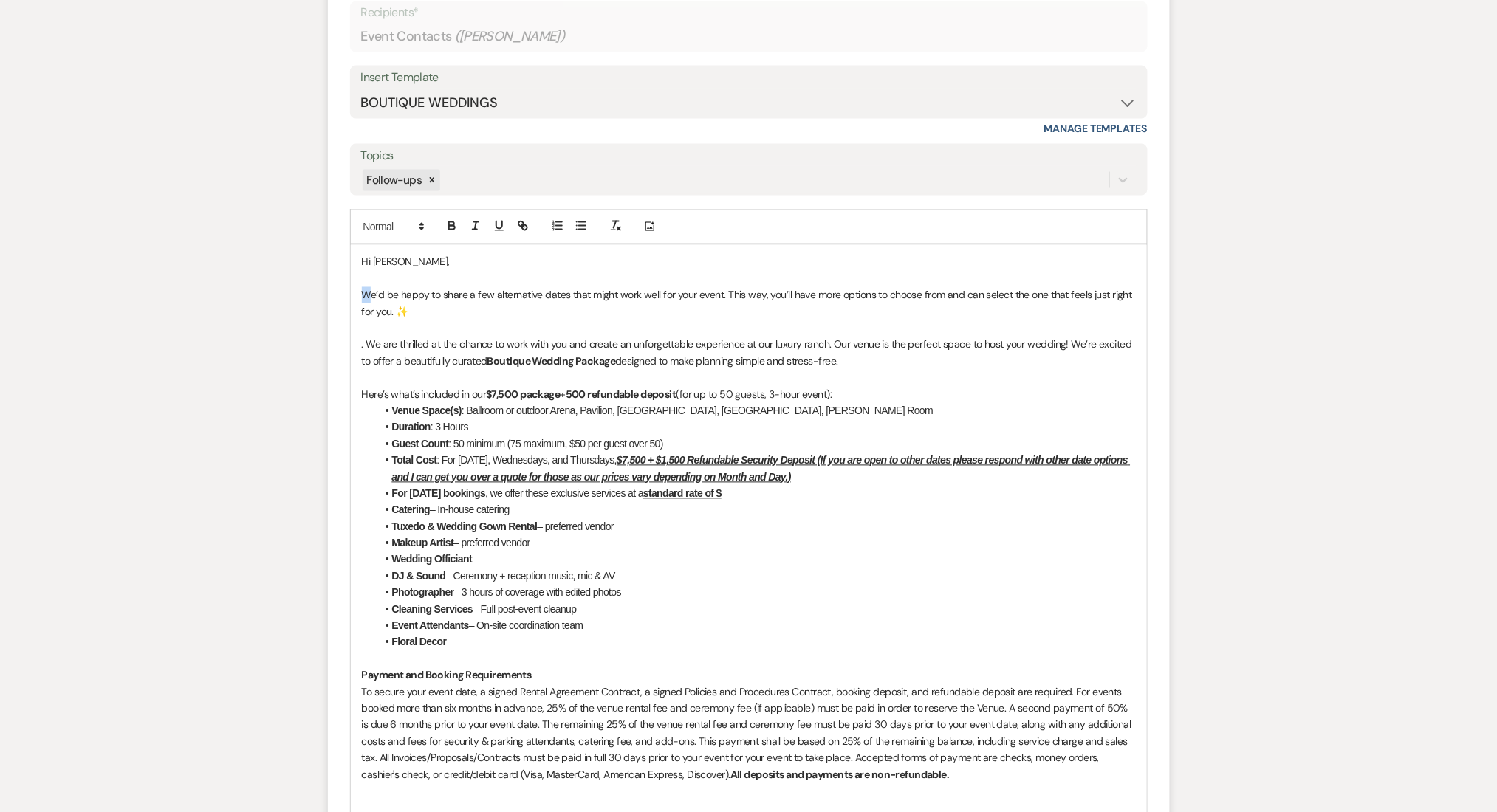
drag, startPoint x: 370, startPoint y: 297, endPoint x: 361, endPoint y: 294, distance: 9.5
click at [361, 294] on p "We’d be happy to share a few alternative dates that might work well for your ev…" at bounding box center [748, 303] width 774 height 33
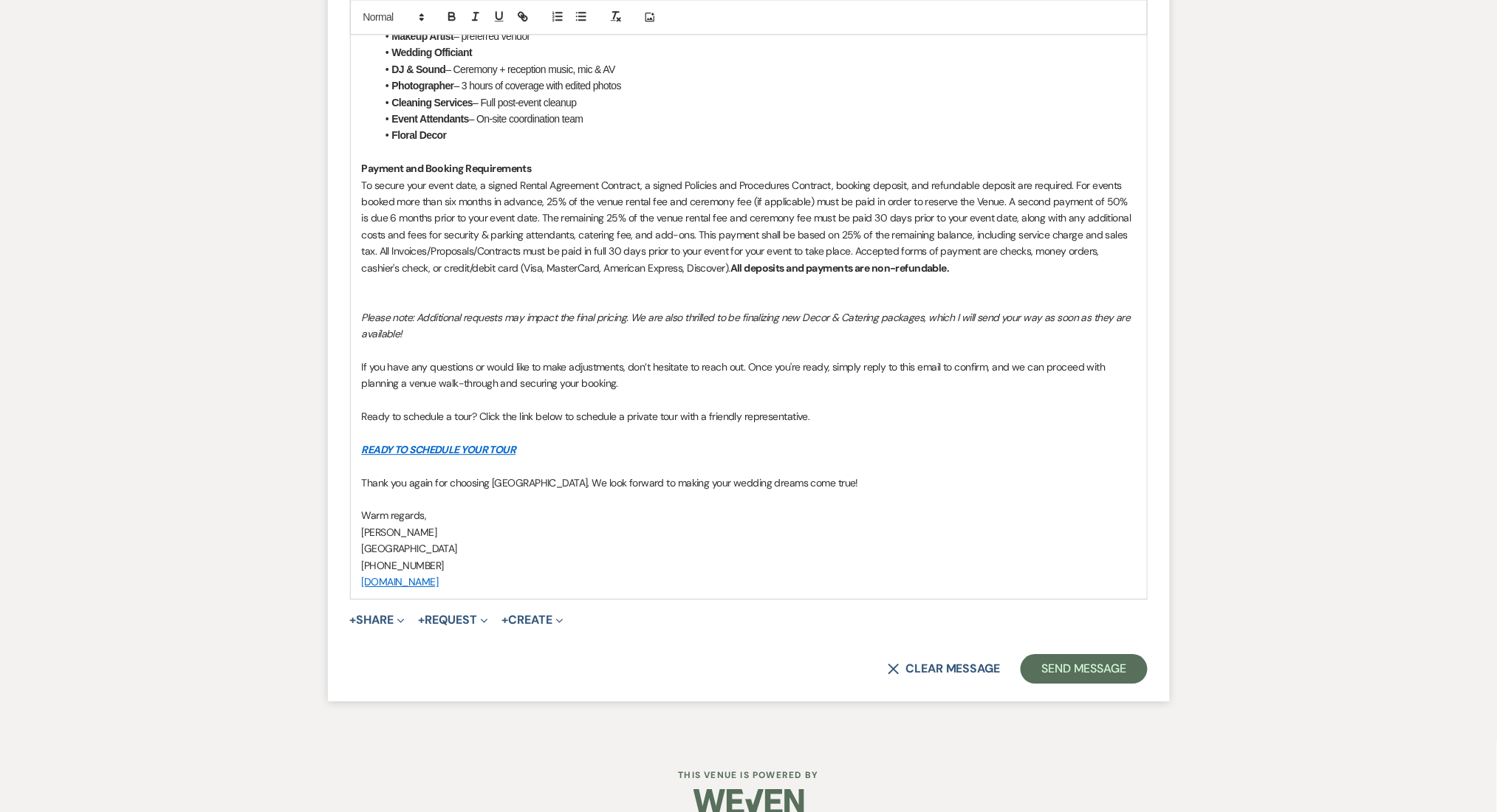
scroll to position [3333, 0]
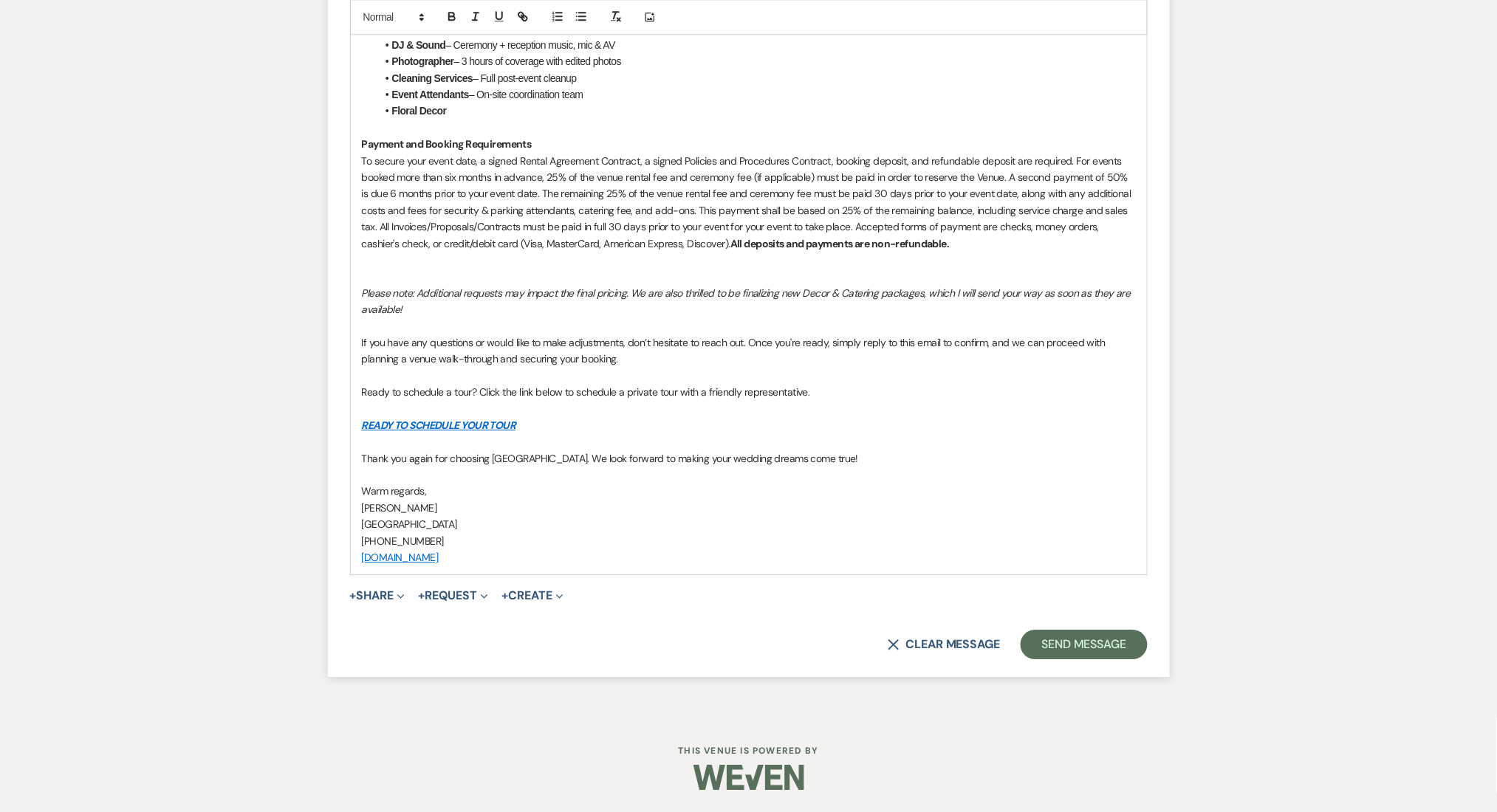
click at [1091, 617] on form "Reply X Draft Recipients* Event Contacts ( Maya Wagner ) Insert Template -- Inq…" at bounding box center [749, 46] width 842 height 1263
click at [1084, 640] on button "Send Message" at bounding box center [1083, 644] width 126 height 29
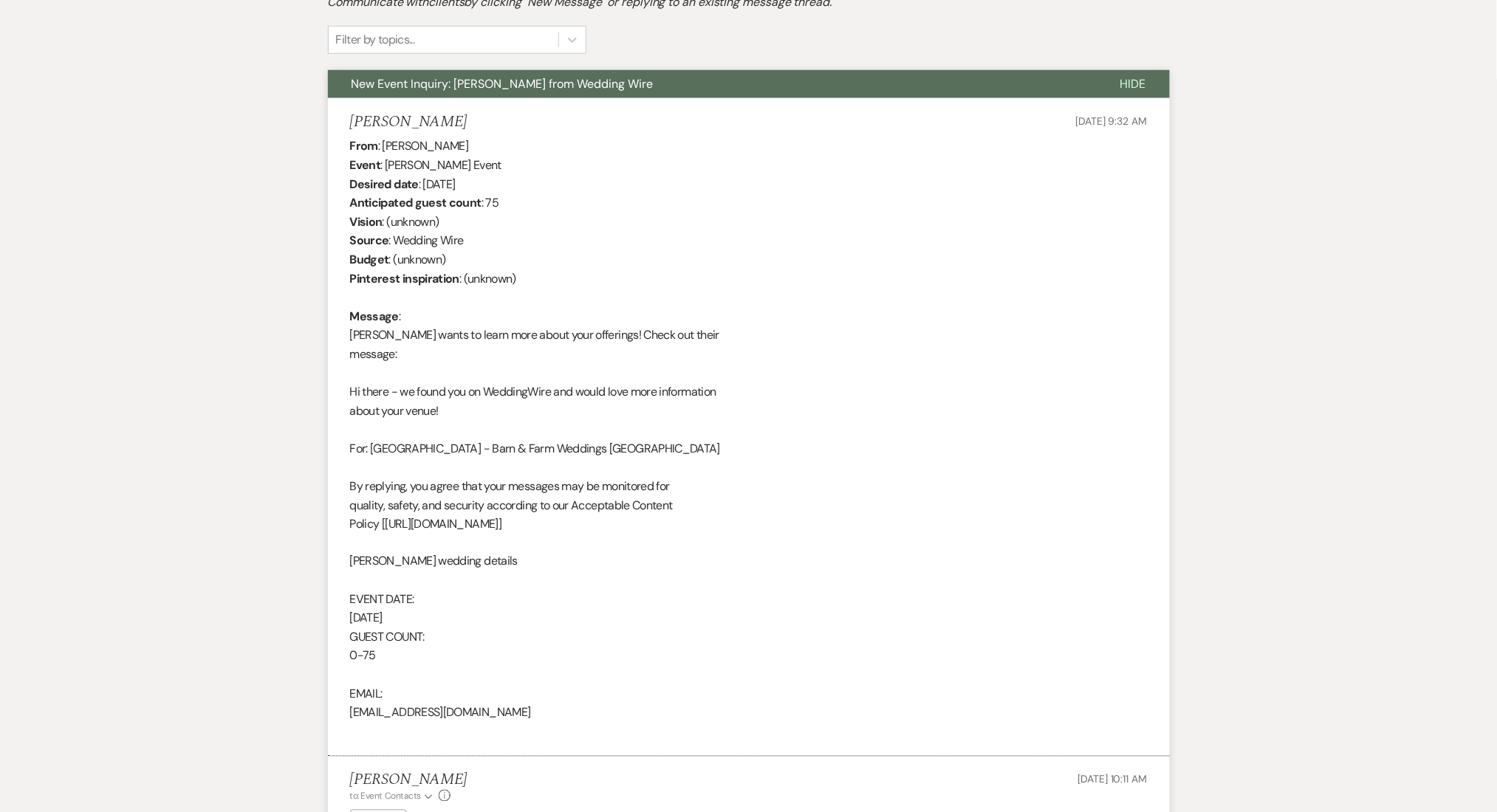
scroll to position [0, 0]
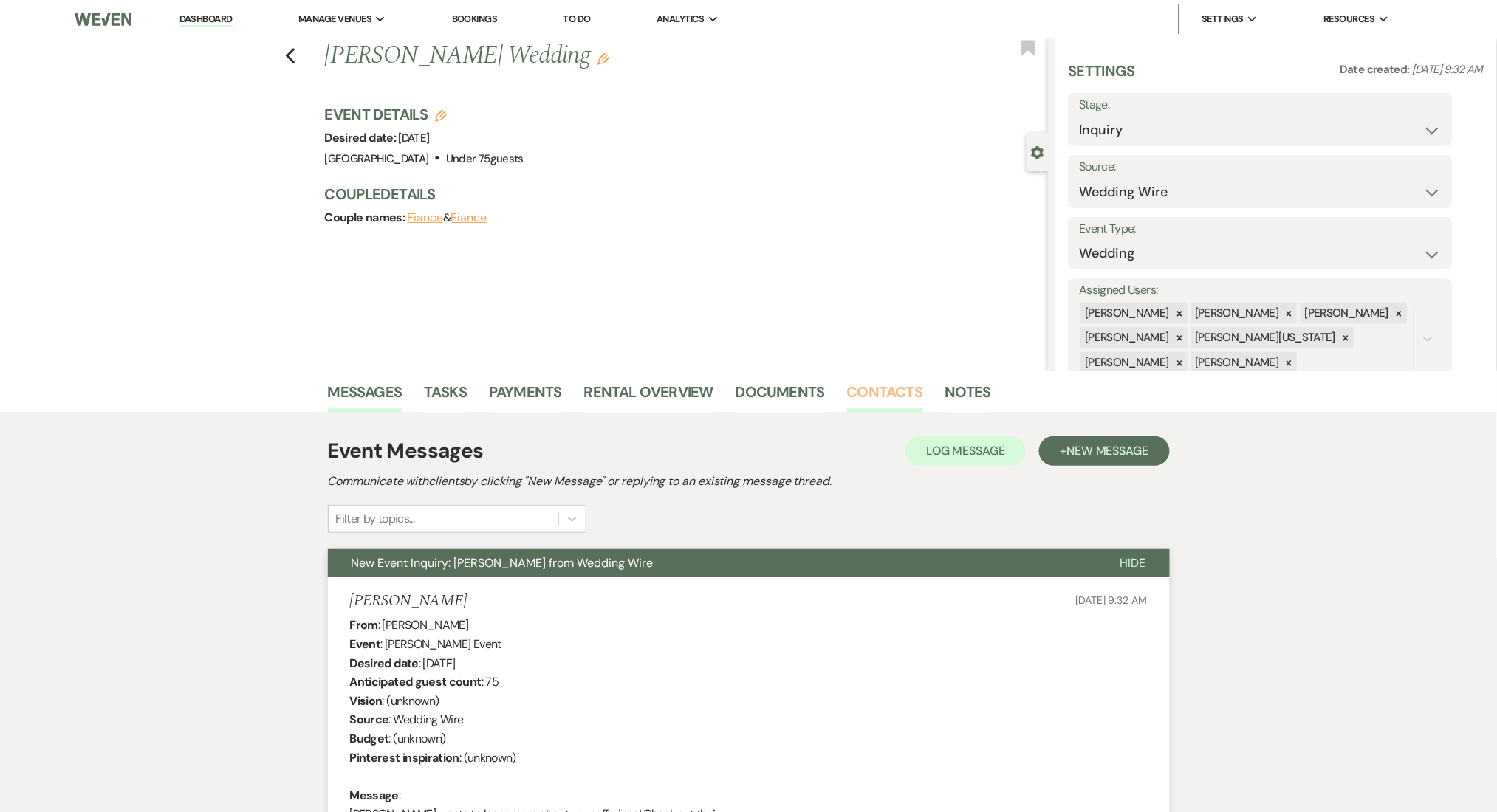
click at [887, 385] on link "Contacts" at bounding box center [884, 396] width 76 height 33
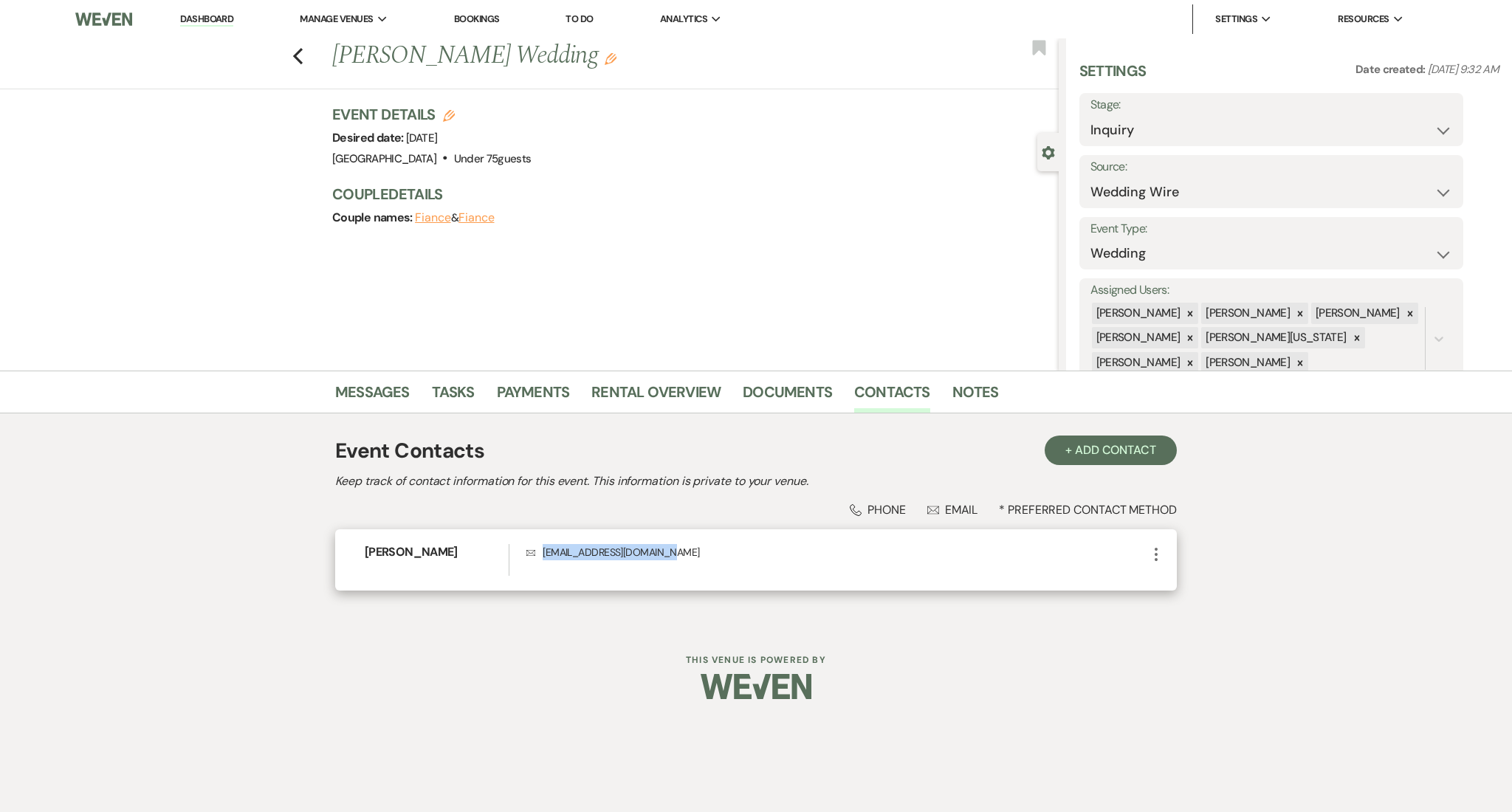
drag, startPoint x: 596, startPoint y: 549, endPoint x: 536, endPoint y: 551, distance: 60.0
click at [536, 551] on p "Envelope mayawagner1000@gmail.com" at bounding box center [837, 552] width 621 height 16
copy p "mayawagner1000@gmail.com"
click at [220, 20] on link "Dashboard" at bounding box center [206, 19] width 53 height 14
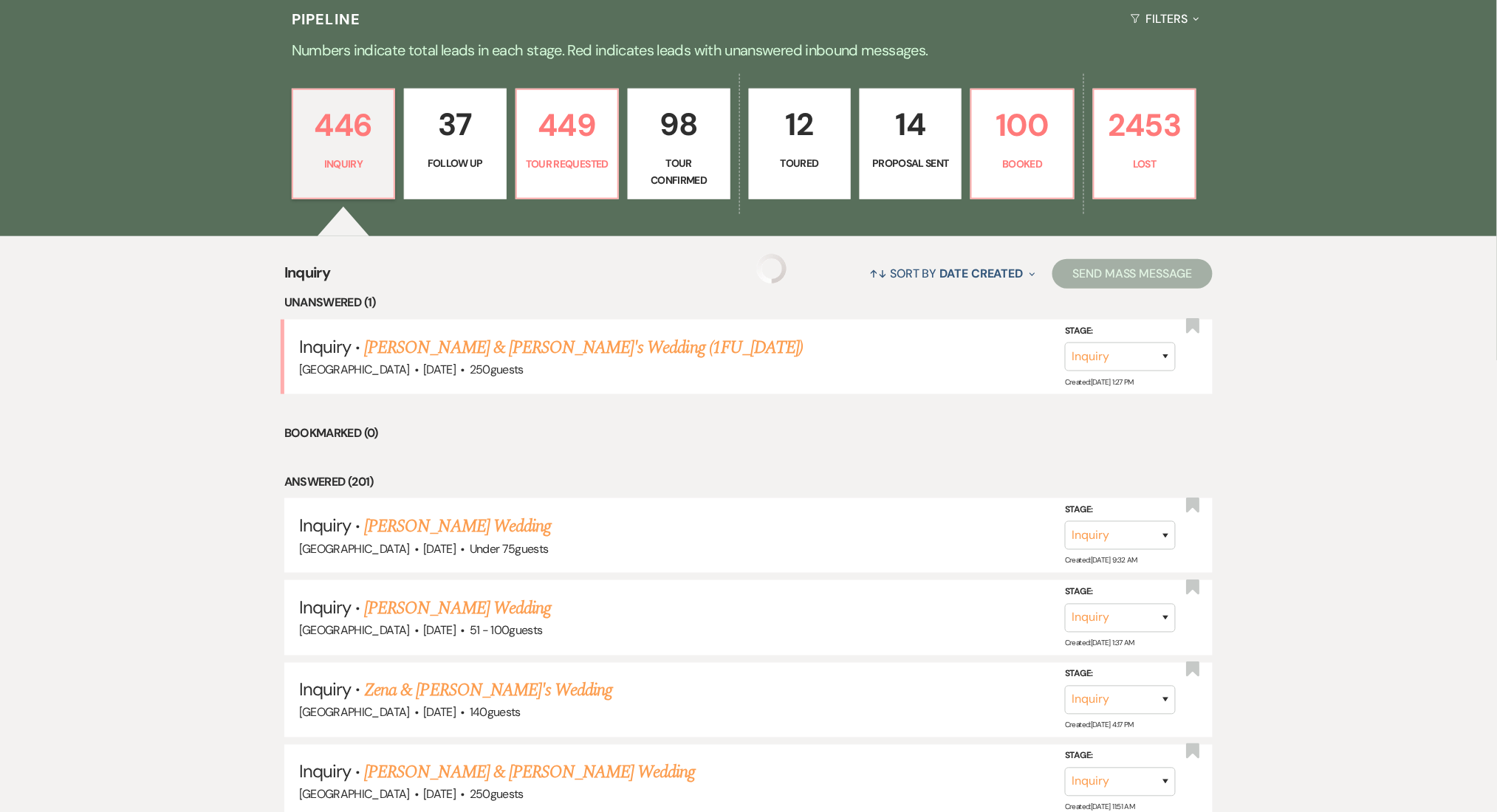
scroll to position [393, 0]
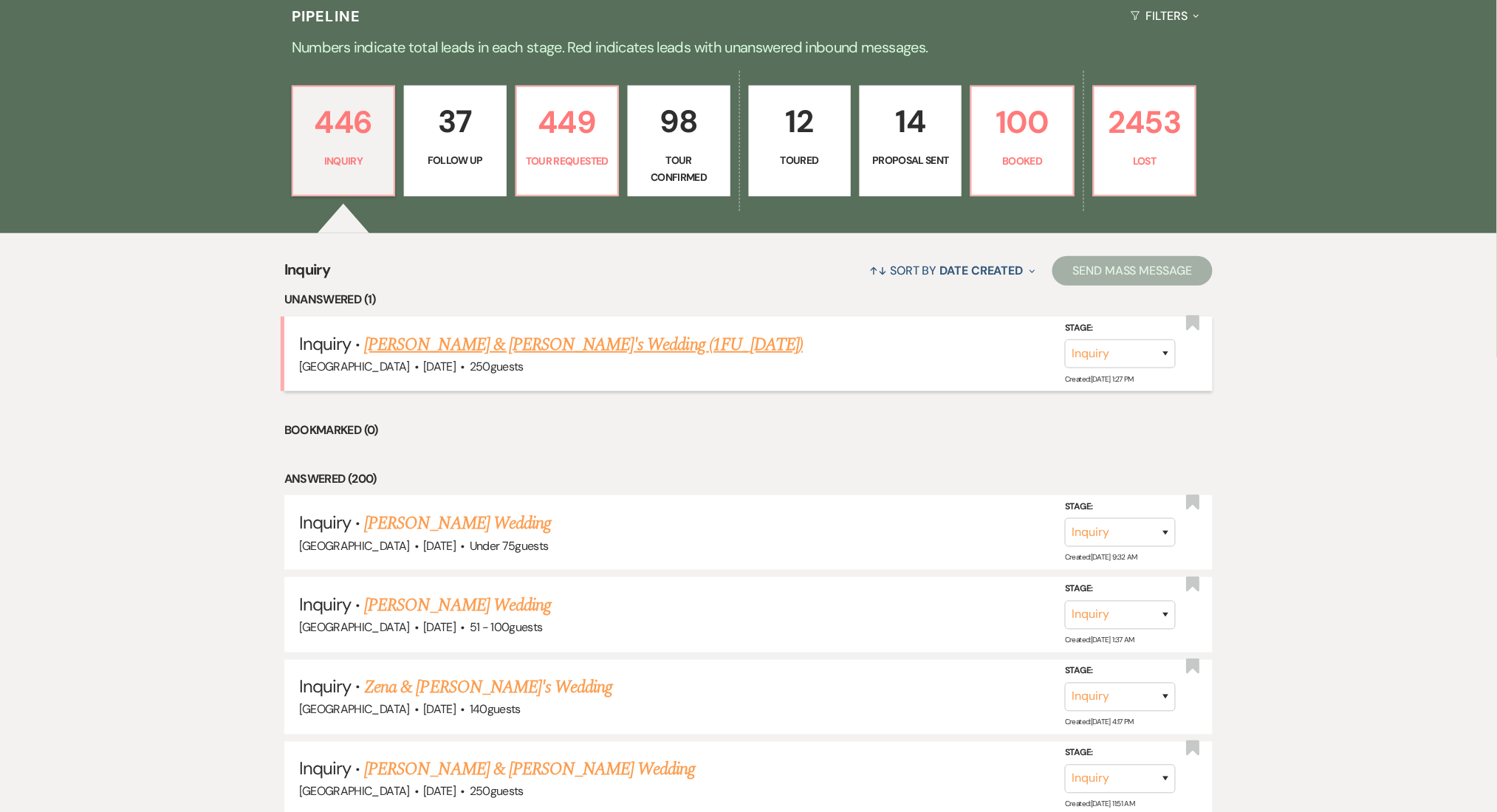
click at [486, 341] on link "İrem Nur Balta & Melih Akarsu's Wedding (1FU_7.9.25)" at bounding box center [583, 344] width 439 height 27
select select "1"
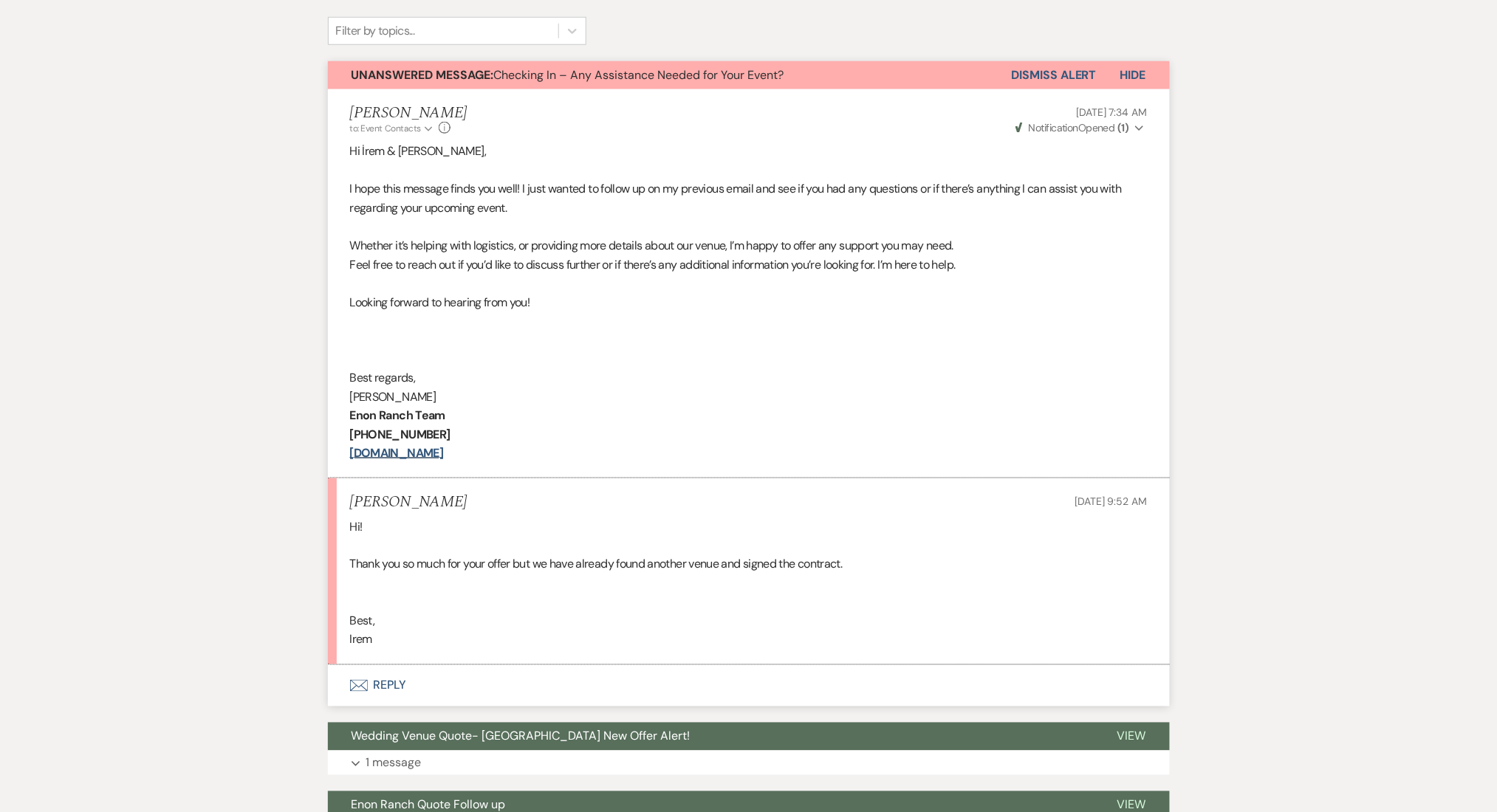
scroll to position [491, 0]
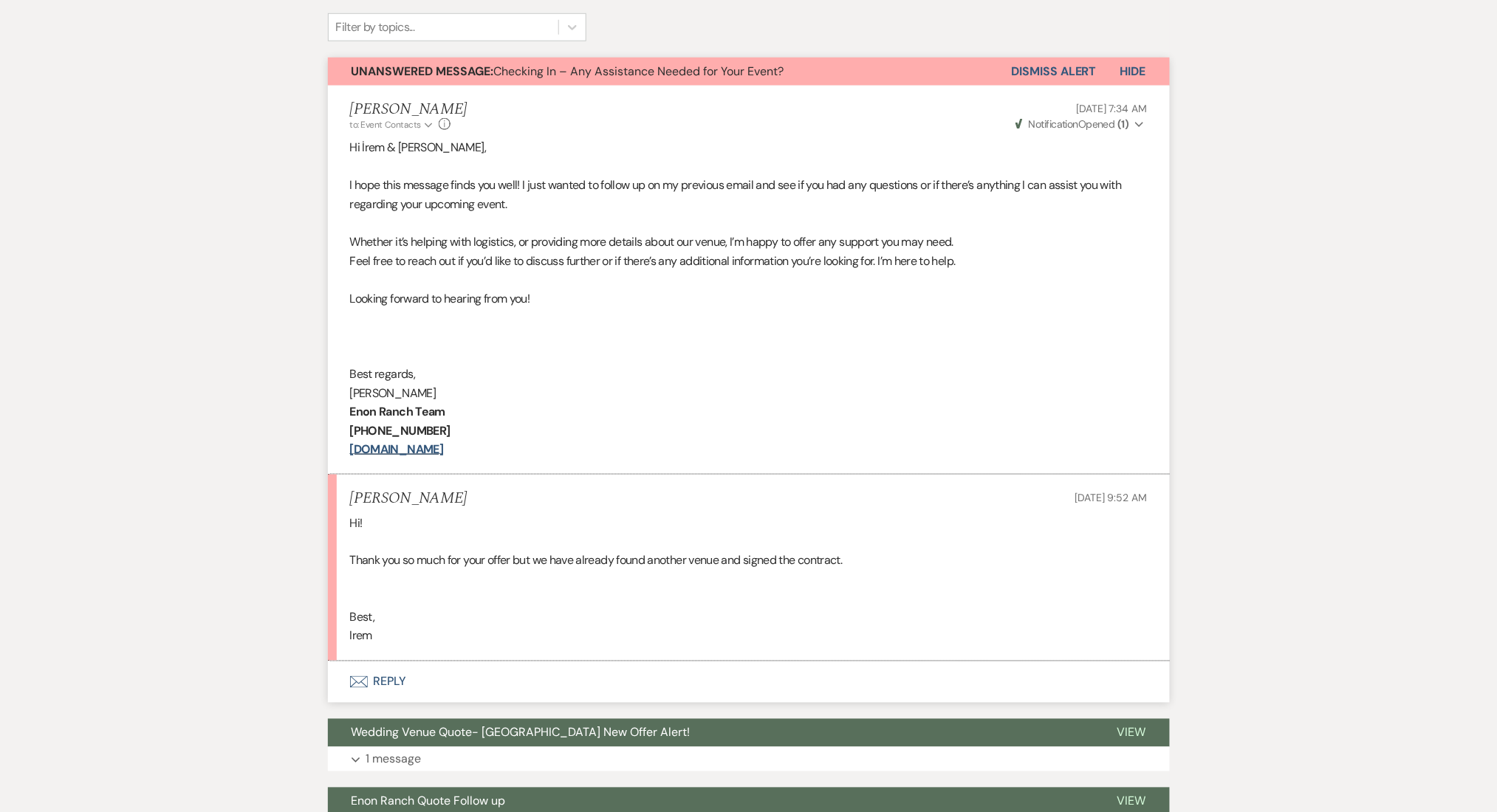
click at [440, 673] on button "Envelope Reply" at bounding box center [749, 682] width 842 height 41
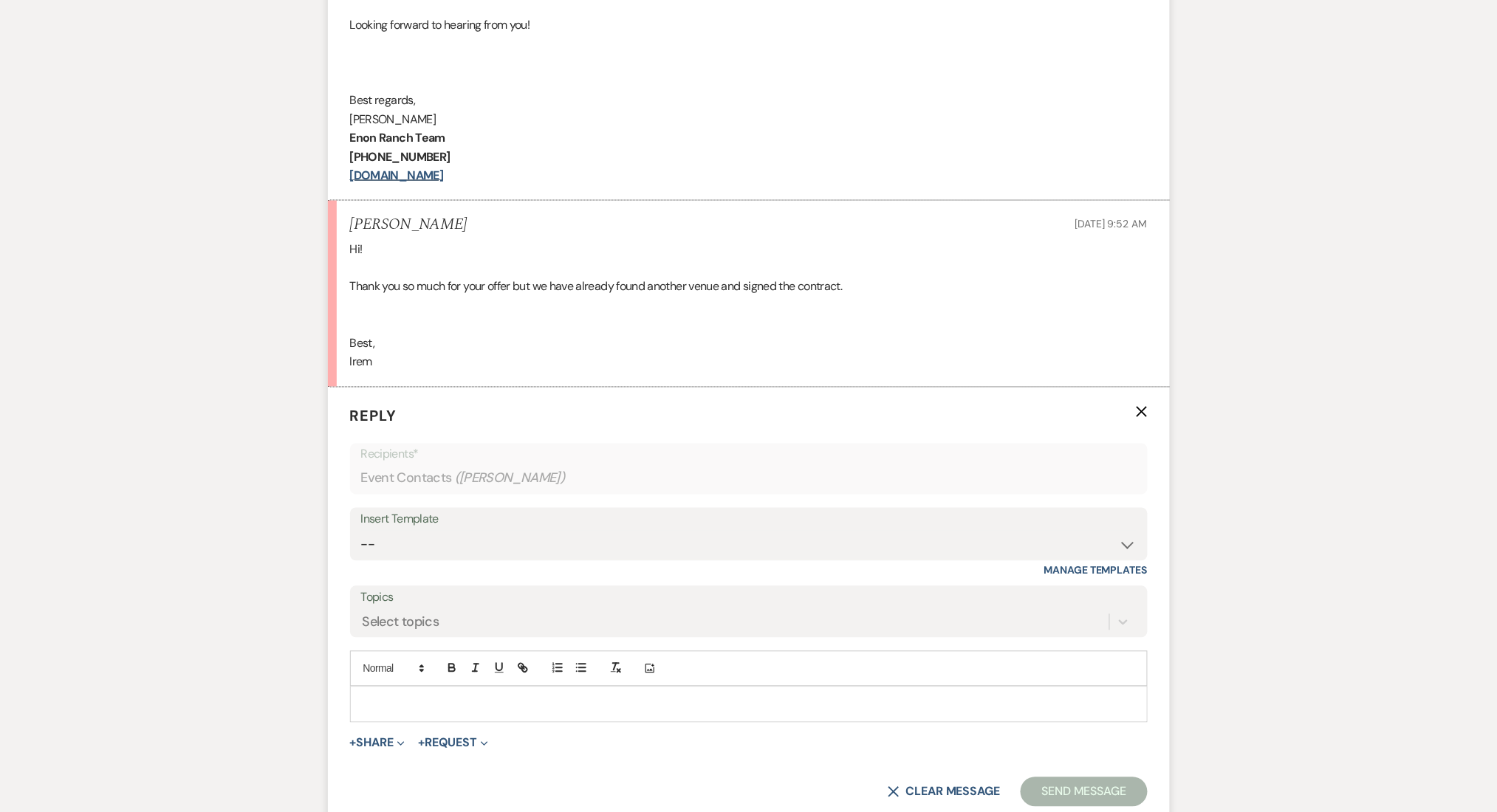
scroll to position [867, 0]
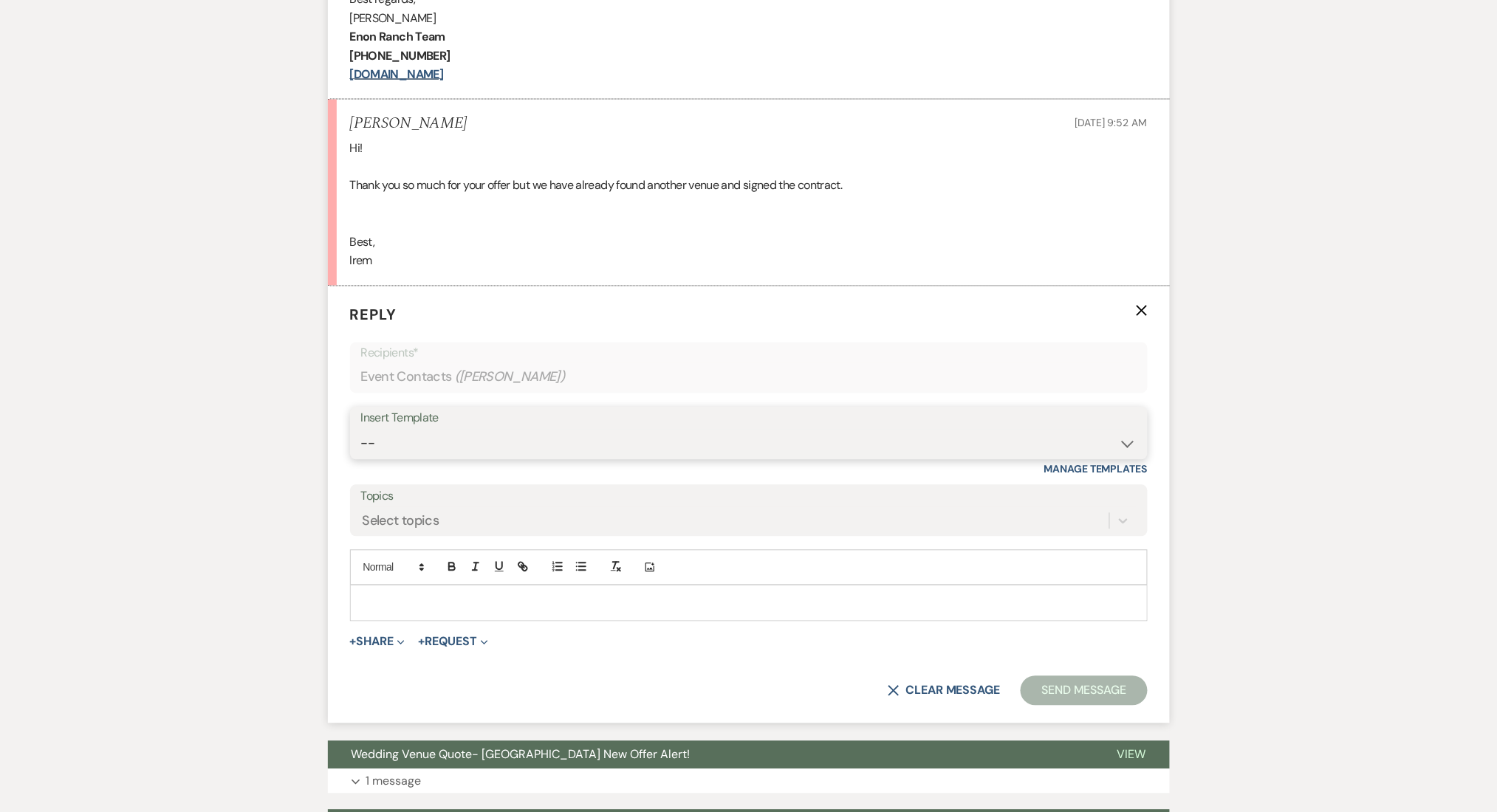
click at [440, 450] on select "-- Inquiry Follow Up Email #2 Contract Sending Template Payment Template Rental…" at bounding box center [749, 443] width 775 height 28
click at [361, 430] on select "-- Inquiry Follow Up Email #2 Contract Sending Template Payment Template Rental…" at bounding box center [749, 443] width 775 height 28
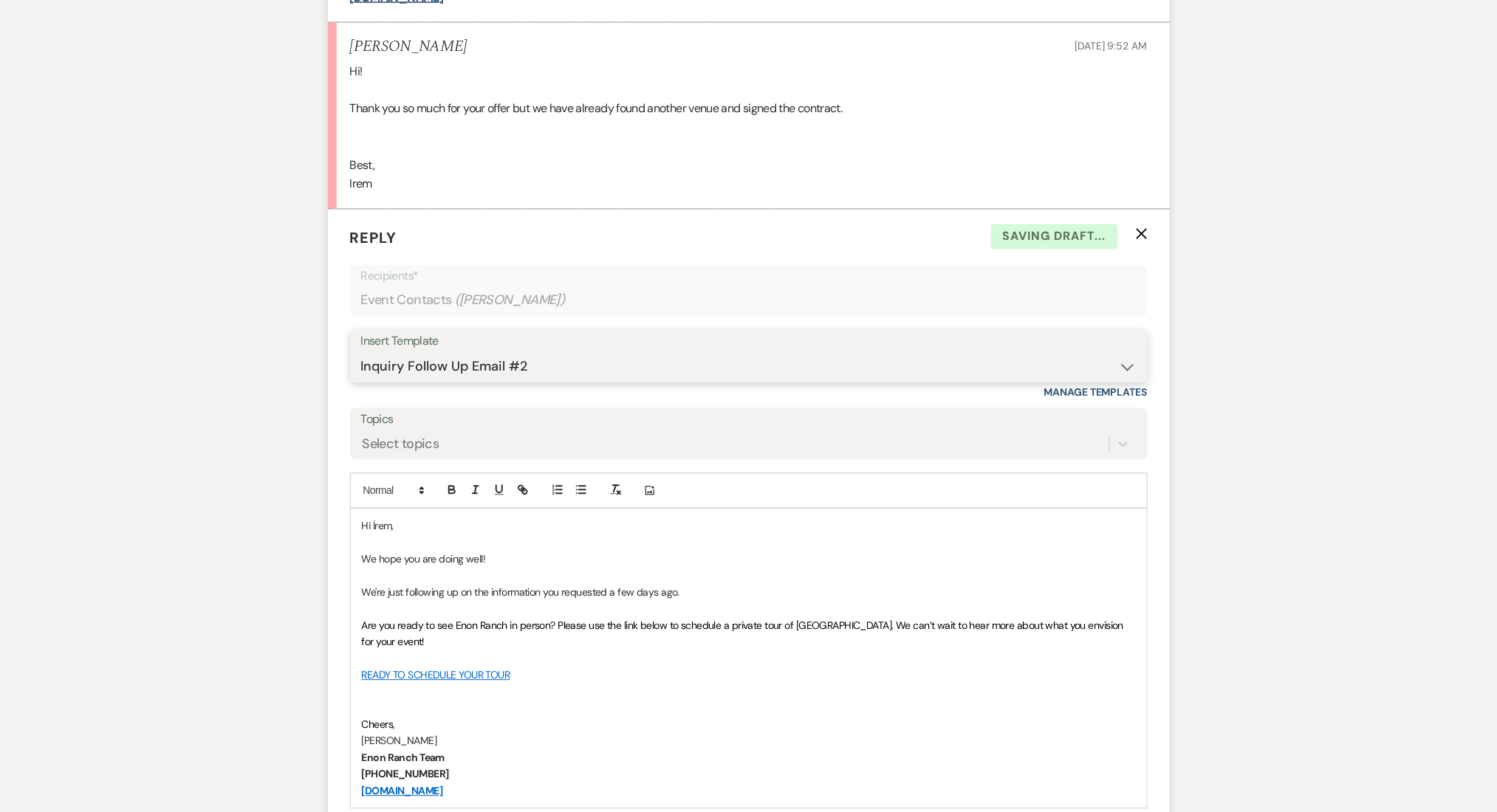
scroll to position [964, 0]
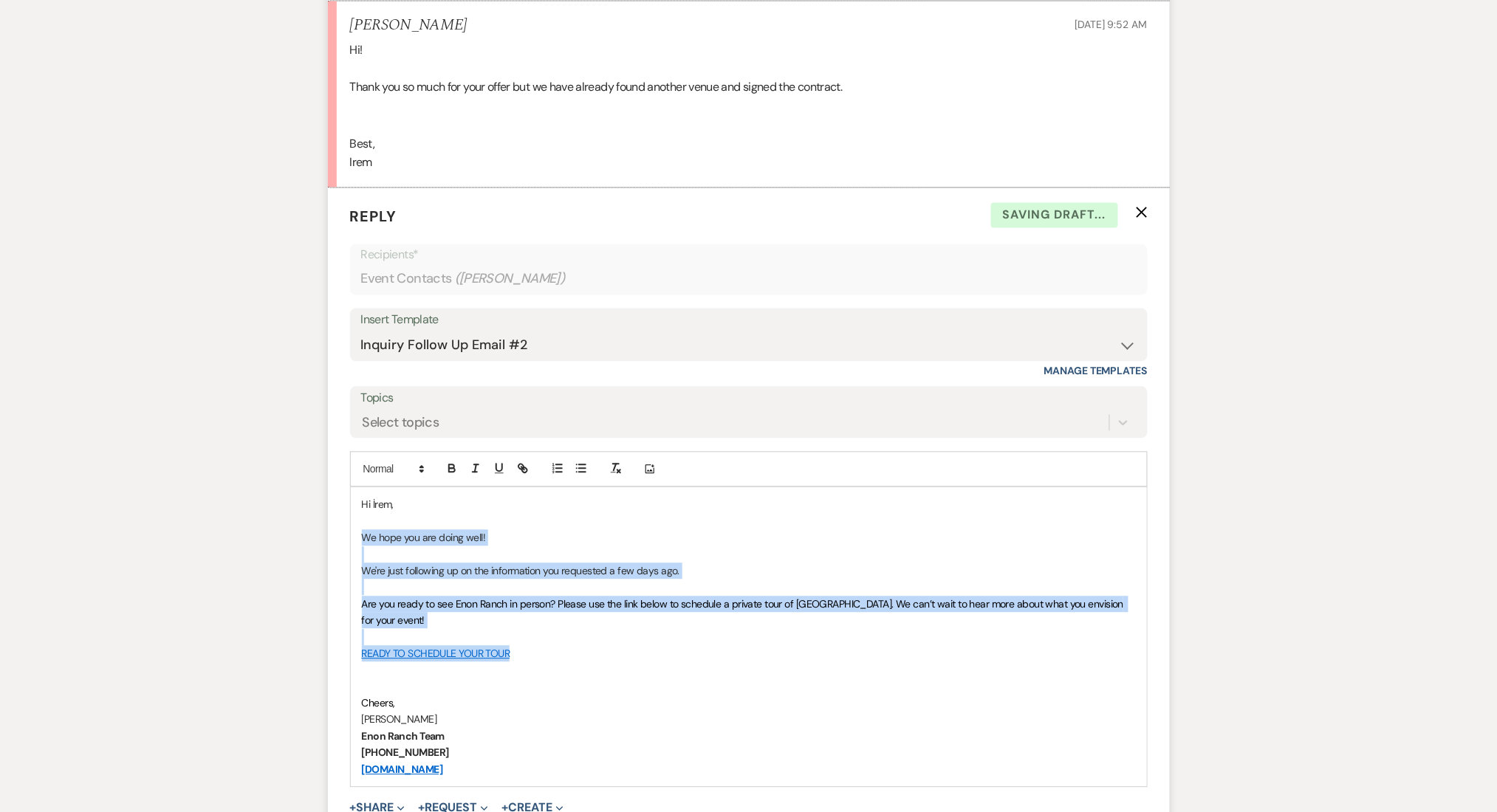
drag, startPoint x: 525, startPoint y: 655, endPoint x: 358, endPoint y: 535, distance: 205.6
click at [358, 535] on div "Hi İrem, We hope you are doing well! We're just following up on the information…" at bounding box center [749, 637] width 796 height 299
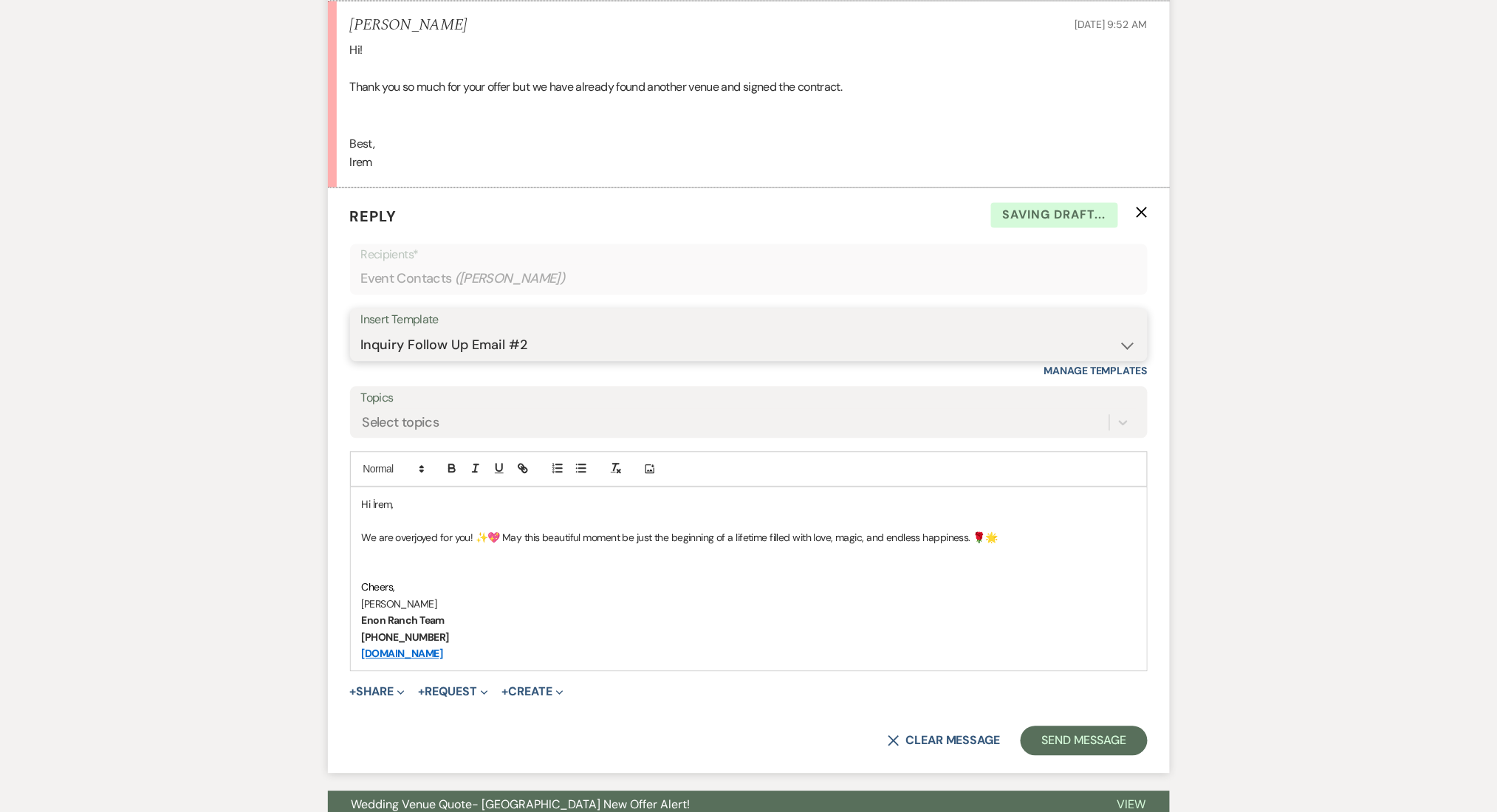
click at [442, 335] on select "-- Inquiry Follow Up Email #2 Contract Sending Template Payment Template Rental…" at bounding box center [749, 345] width 775 height 28
select select "0"
click at [361, 331] on select "-- Inquiry Follow Up Email #2 Contract Sending Template Payment Template Rental…" at bounding box center [749, 345] width 775 height 28
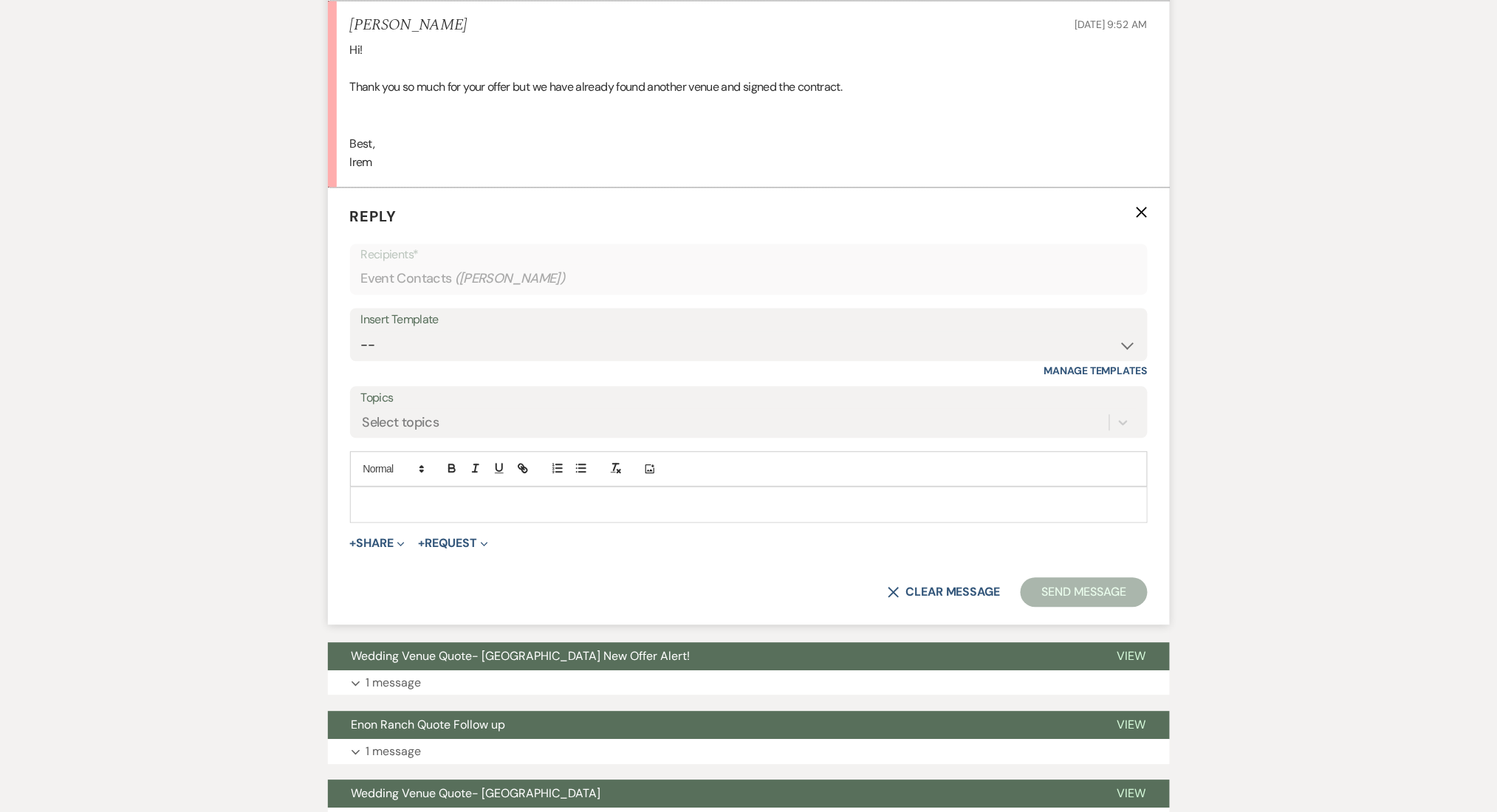
click at [433, 495] on div at bounding box center [749, 505] width 796 height 34
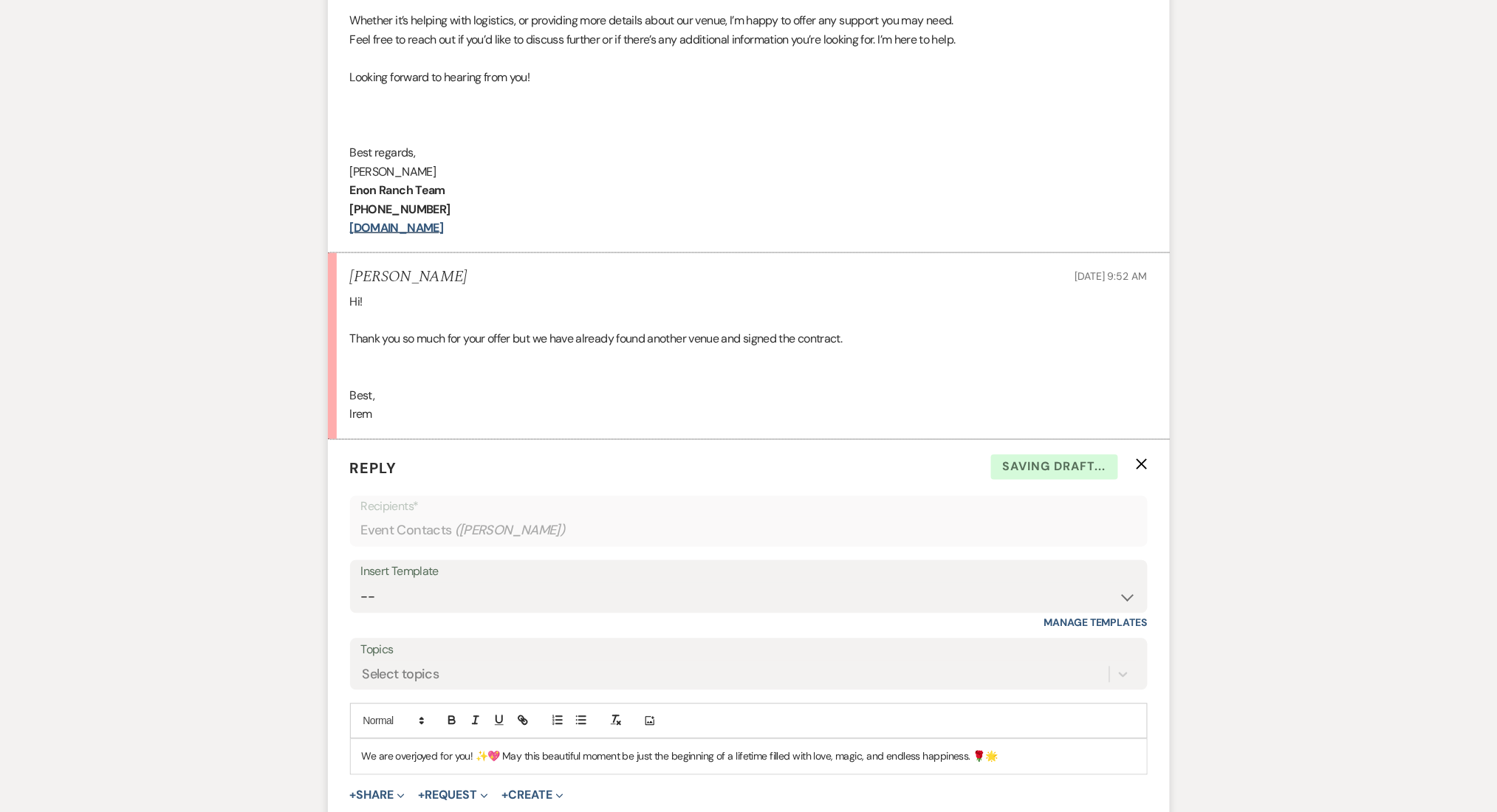
scroll to position [473, 0]
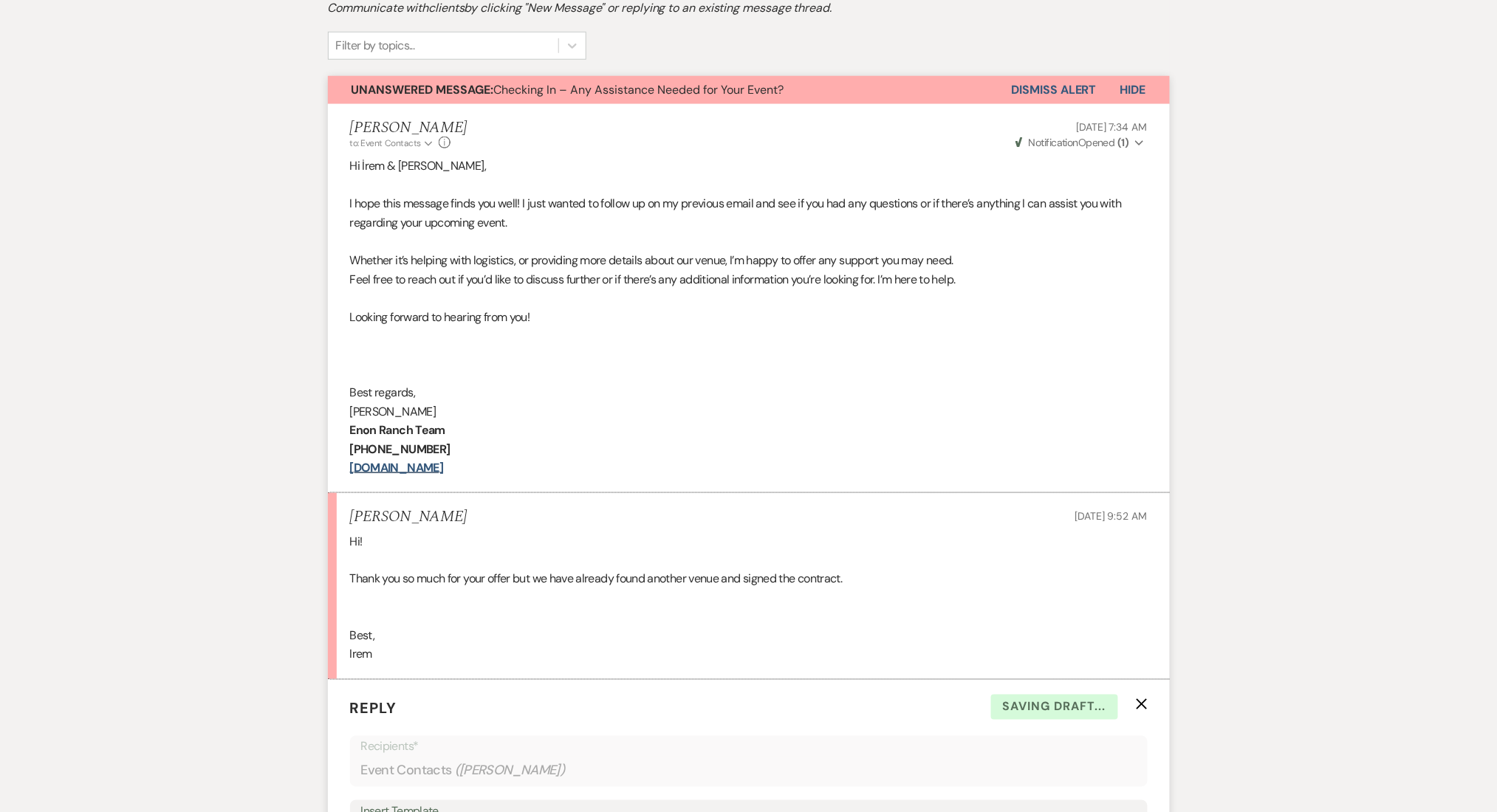
drag, startPoint x: 475, startPoint y: 465, endPoint x: 344, endPoint y: 391, distance: 150.5
click at [344, 391] on li "Marissa Alferez to: Event Contacts Expand Info Sep 18, 2025, 7:34 AM Weven Chec…" at bounding box center [749, 299] width 842 height 389
copy div "Best regards, Marissa Alferez Enon Ranch Team (470)-908-7895 www.EnonRanch.com"
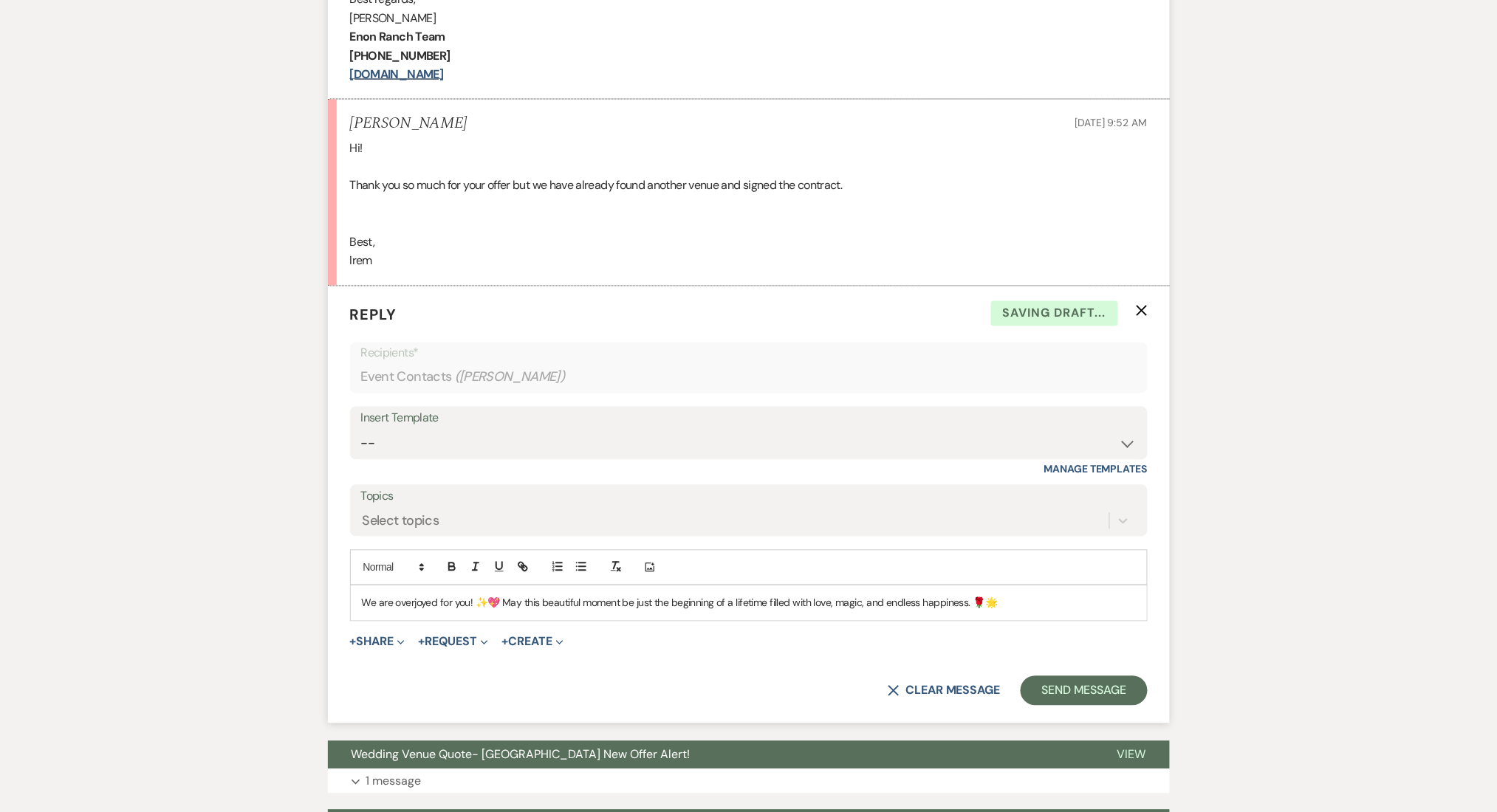
click at [1028, 601] on p "We are overjoyed for you! ✨💖 May this beautiful moment be just the beginning of…" at bounding box center [748, 603] width 774 height 16
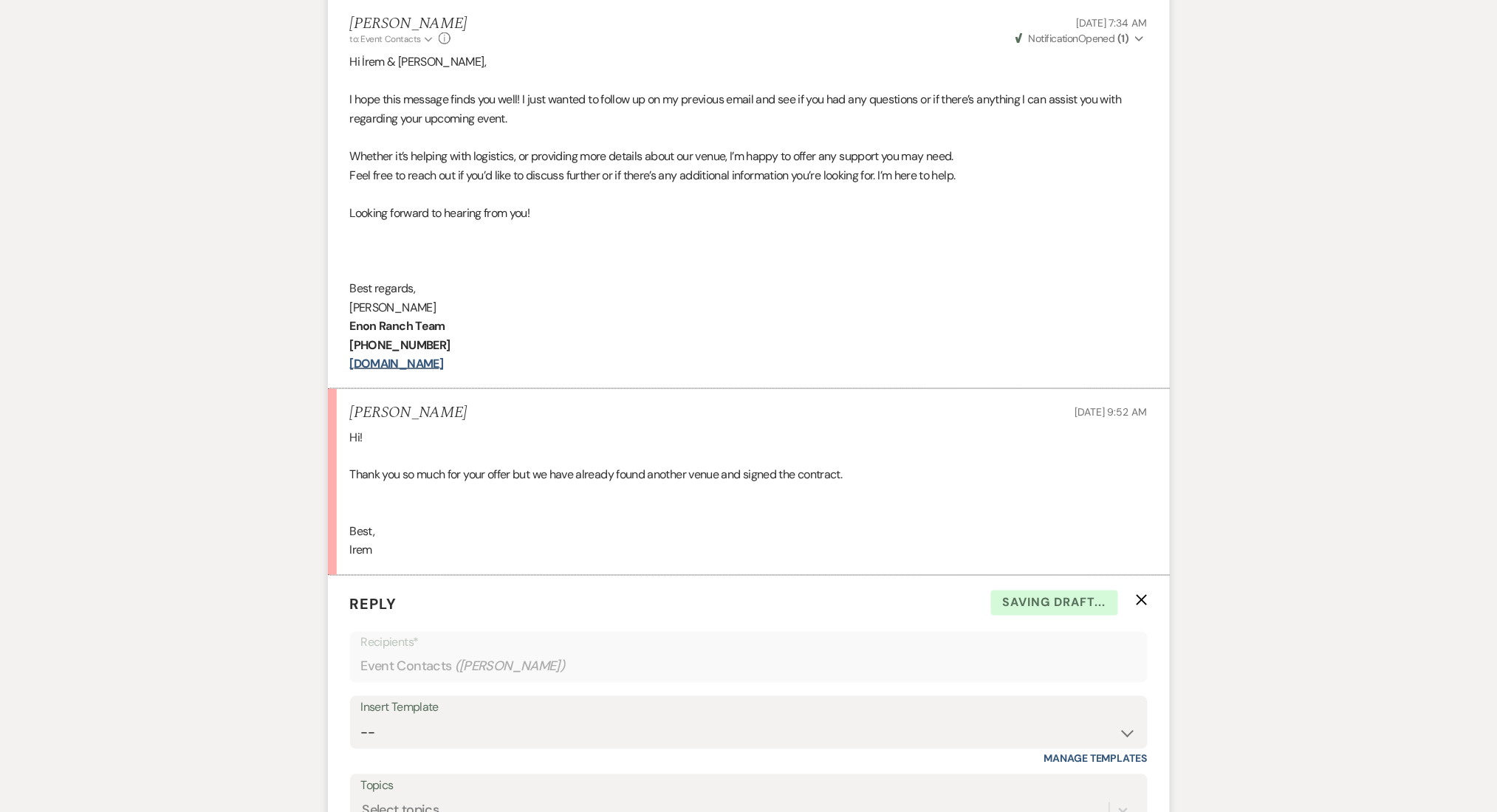
scroll to position [374, 0]
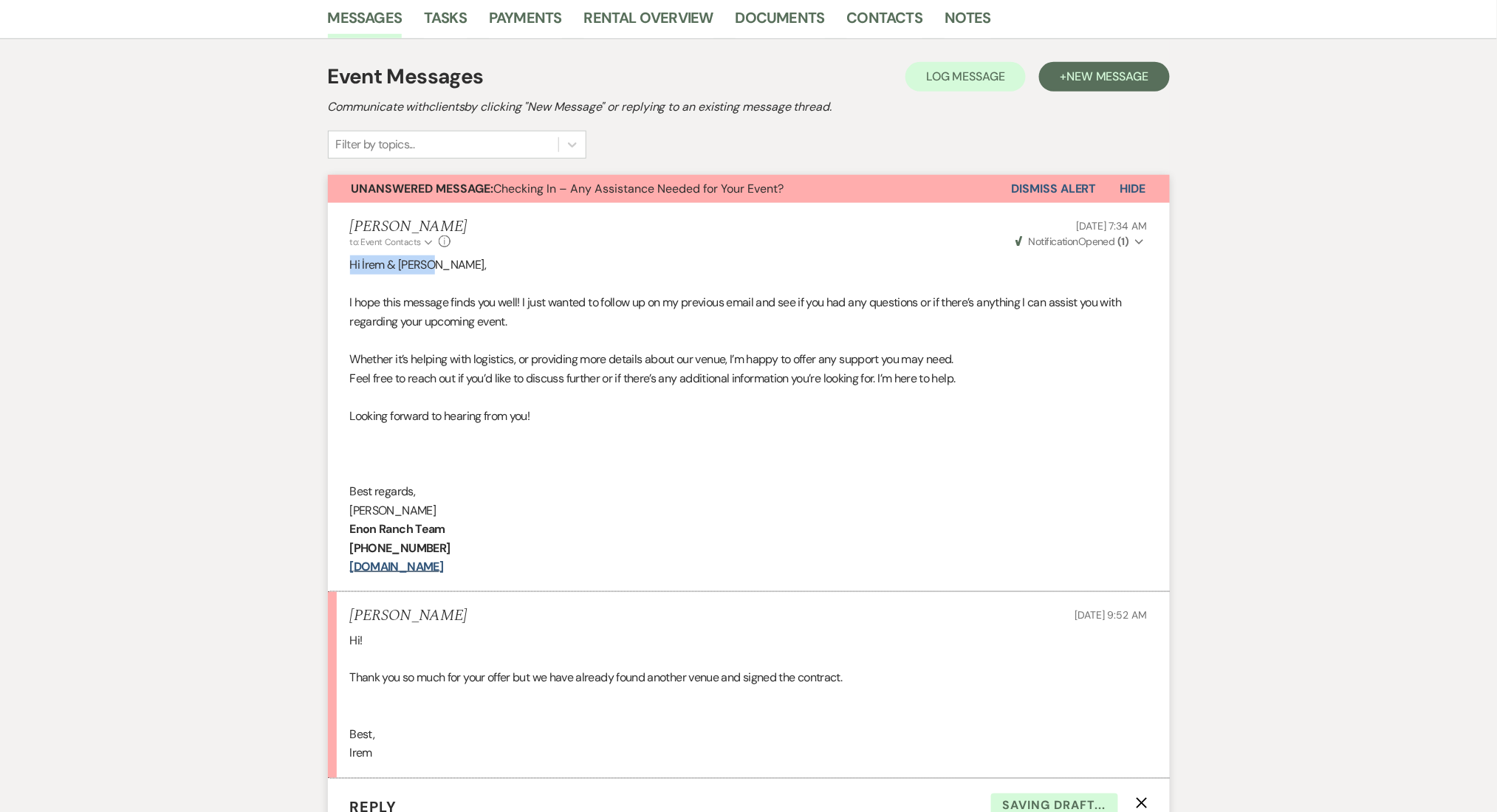
drag, startPoint x: 319, startPoint y: 269, endPoint x: 301, endPoint y: 270, distance: 18.0
click at [301, 270] on div "Messages Tasks Payments Rental Overview Documents Contacts Notes Event Messages…" at bounding box center [748, 813] width 1497 height 1634
copy p "Hi İrem & Melih,"
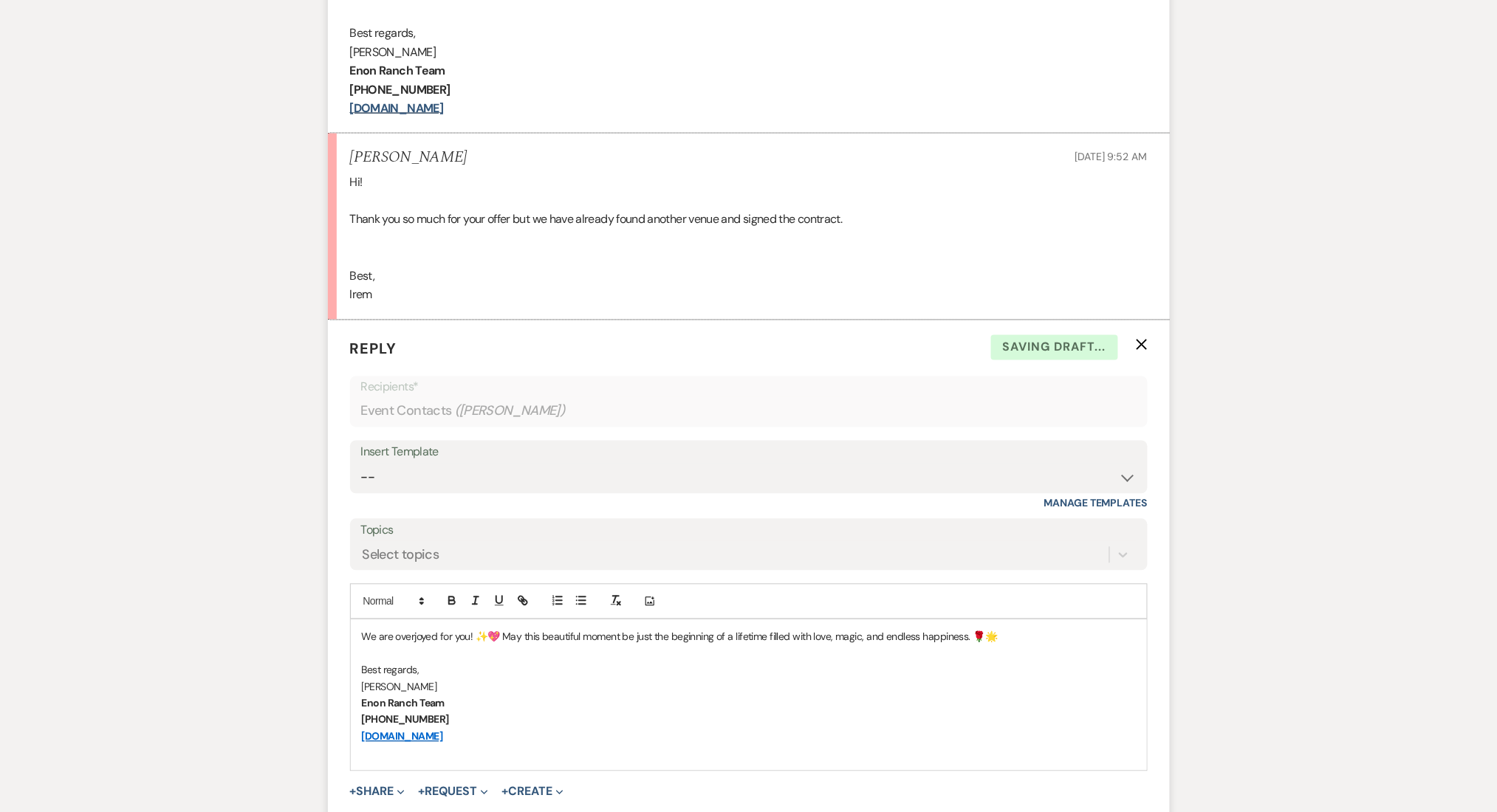
scroll to position [867, 0]
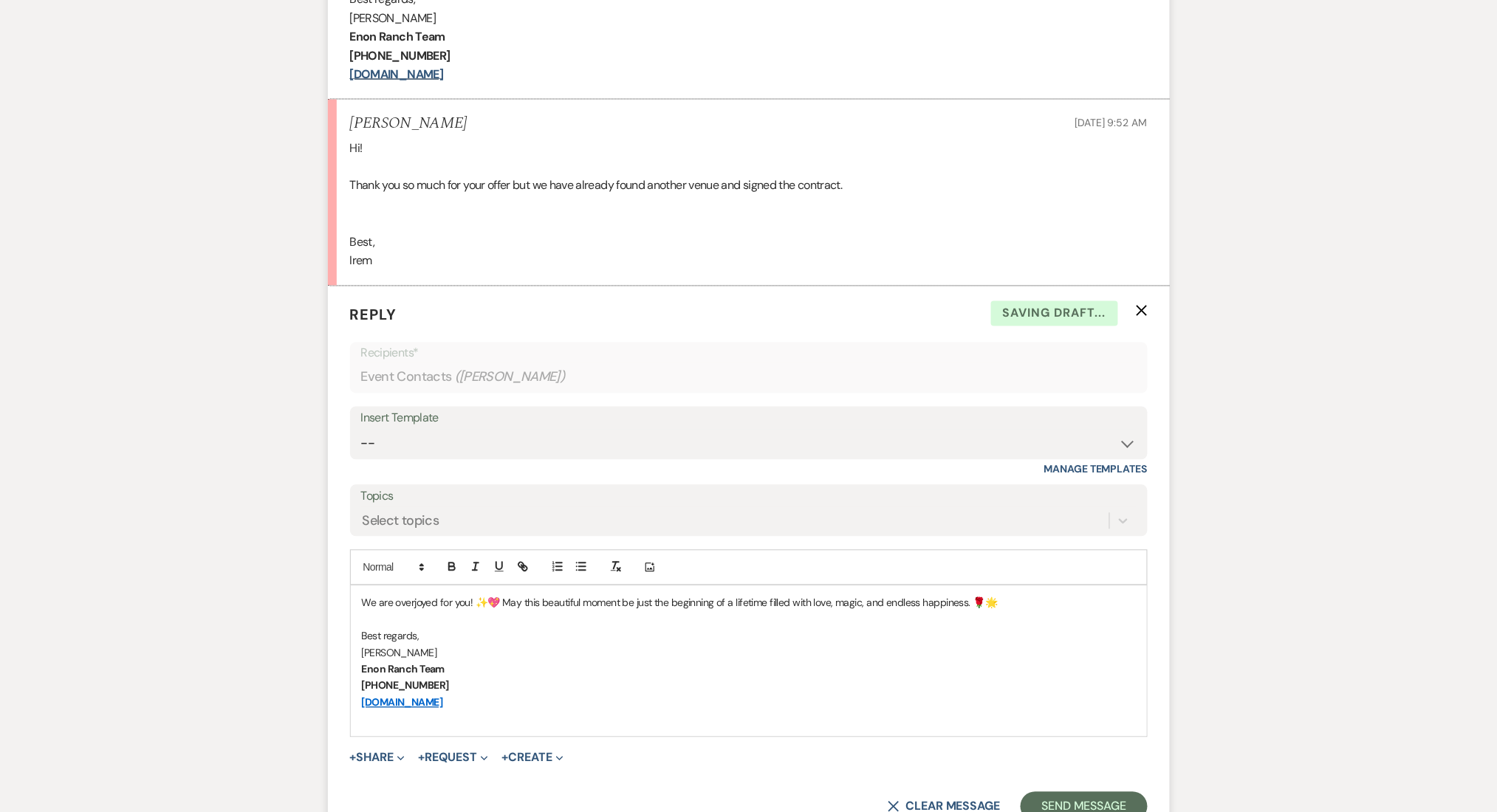
click at [361, 605] on div "We are overjoyed for you! ✨💖 May this beautiful moment be just the beginning of…" at bounding box center [749, 661] width 796 height 150
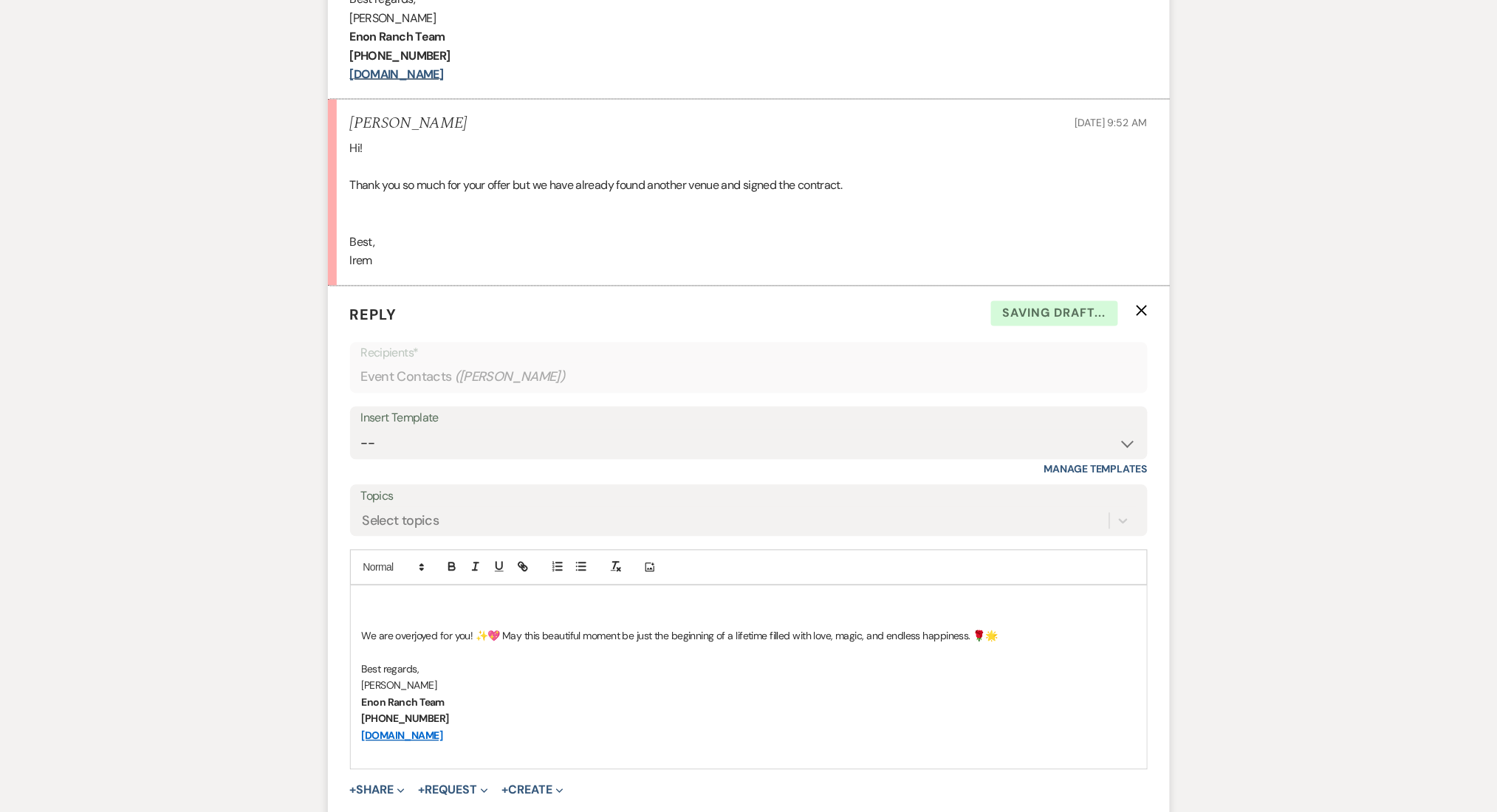
paste div
click at [409, 637] on p "We are overjoyed for you! ✨💖 May this beautiful moment be just the beginning of…" at bounding box center [748, 636] width 774 height 16
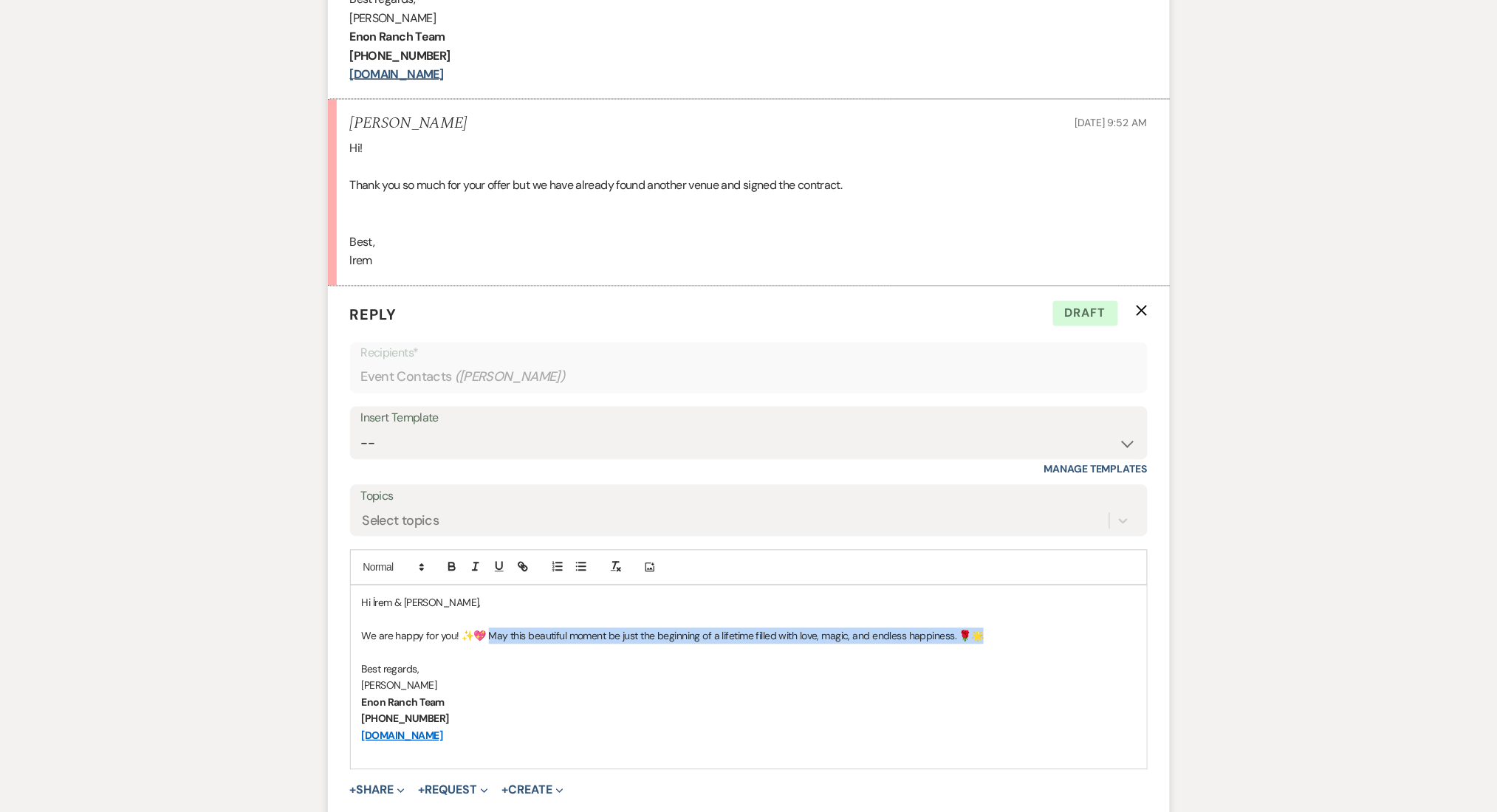
drag, startPoint x: 490, startPoint y: 631, endPoint x: 1013, endPoint y: 631, distance: 523.0
click at [1013, 631] on p "We are happy for you! ✨💖 May this beautiful moment be just the beginning of a l…" at bounding box center [748, 636] width 774 height 16
click at [420, 520] on div "Select topics" at bounding box center [401, 522] width 77 height 20
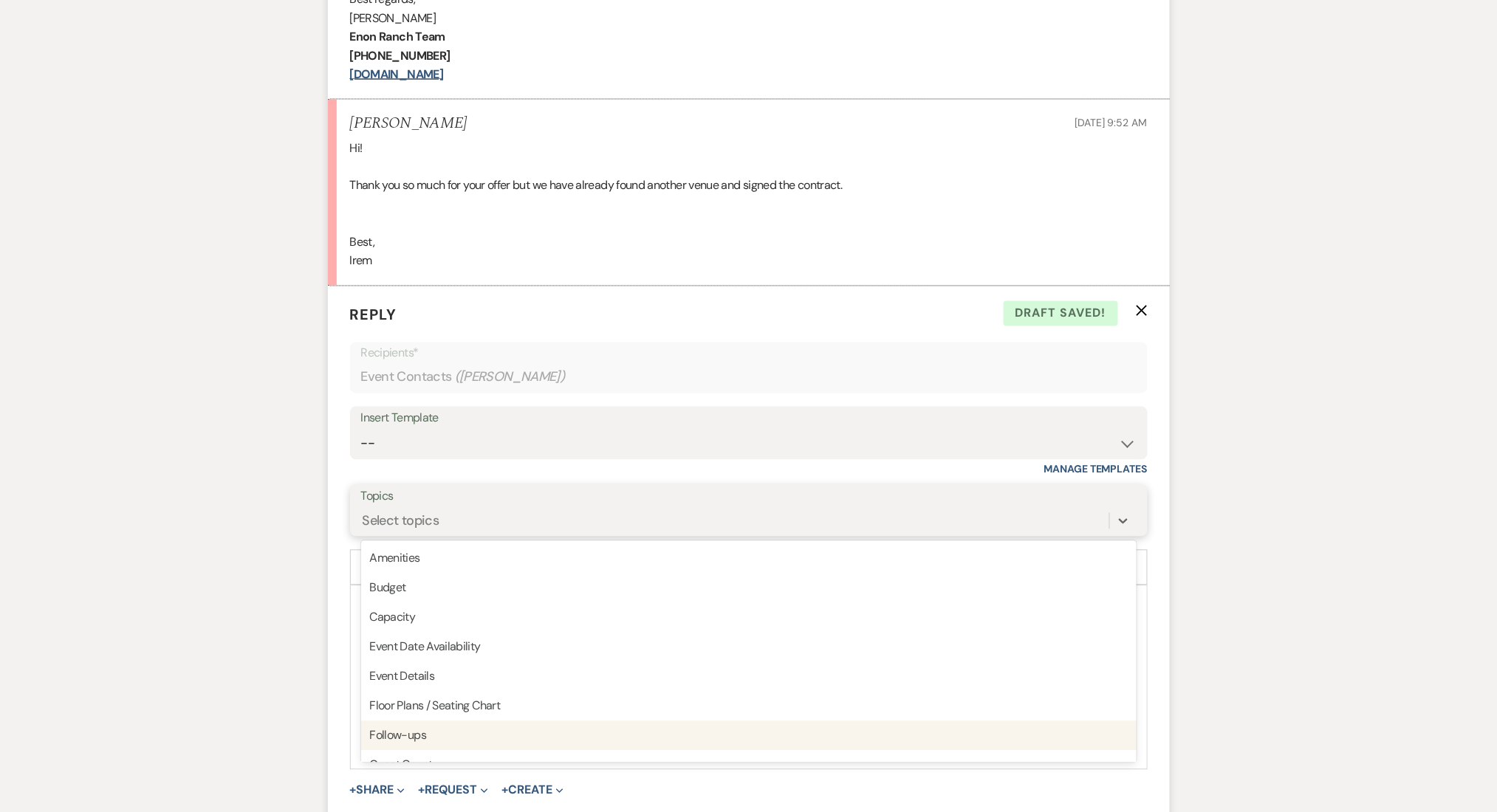
click at [422, 742] on div "Follow-ups" at bounding box center [749, 736] width 775 height 29
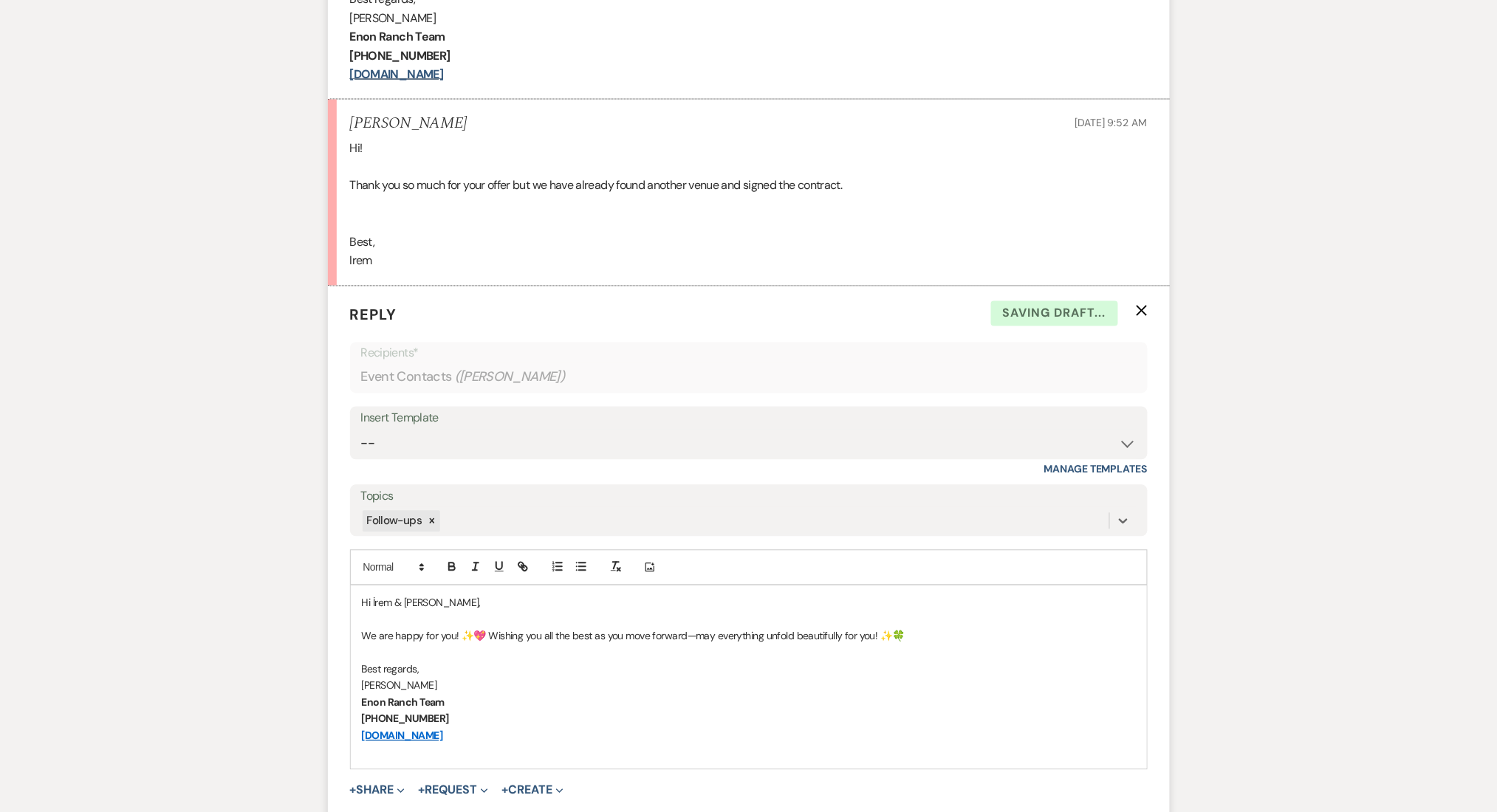
click at [169, 683] on div "Messages Tasks Payments Rental Overview Documents Contacts Notes Event Messages…" at bounding box center [748, 337] width 1497 height 1667
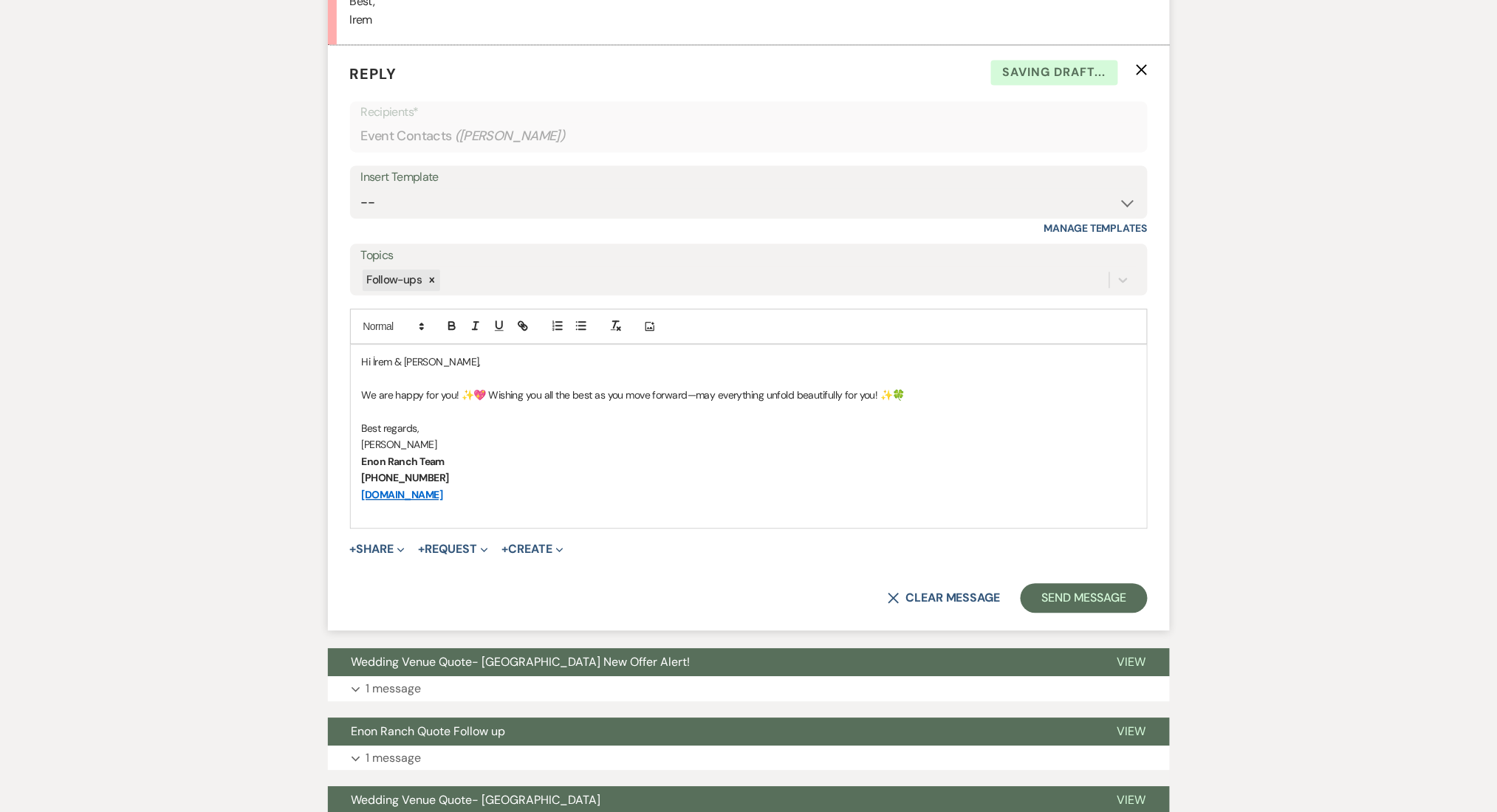
scroll to position [1162, 0]
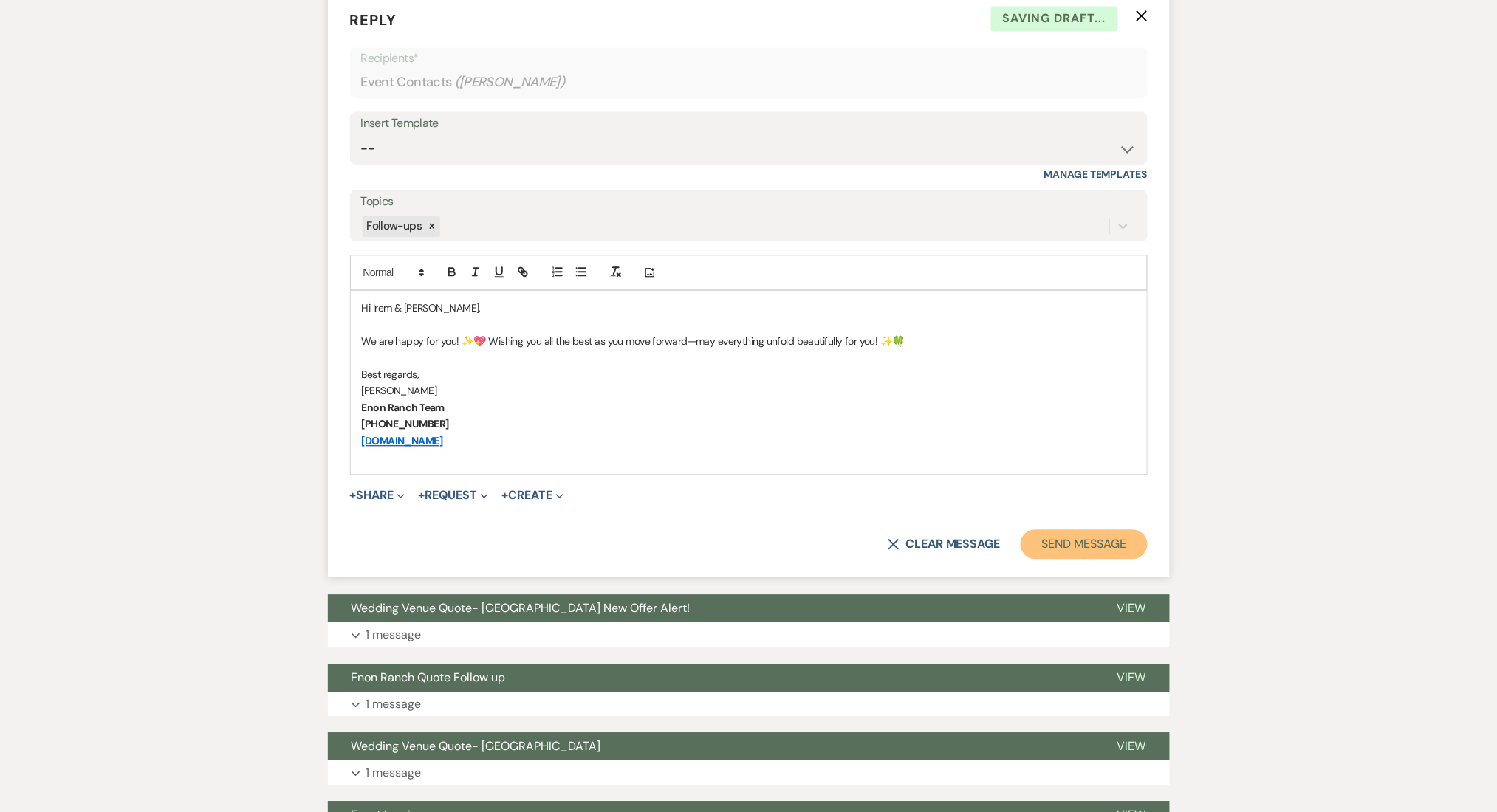
click at [1040, 541] on button "Send Message" at bounding box center [1083, 544] width 126 height 29
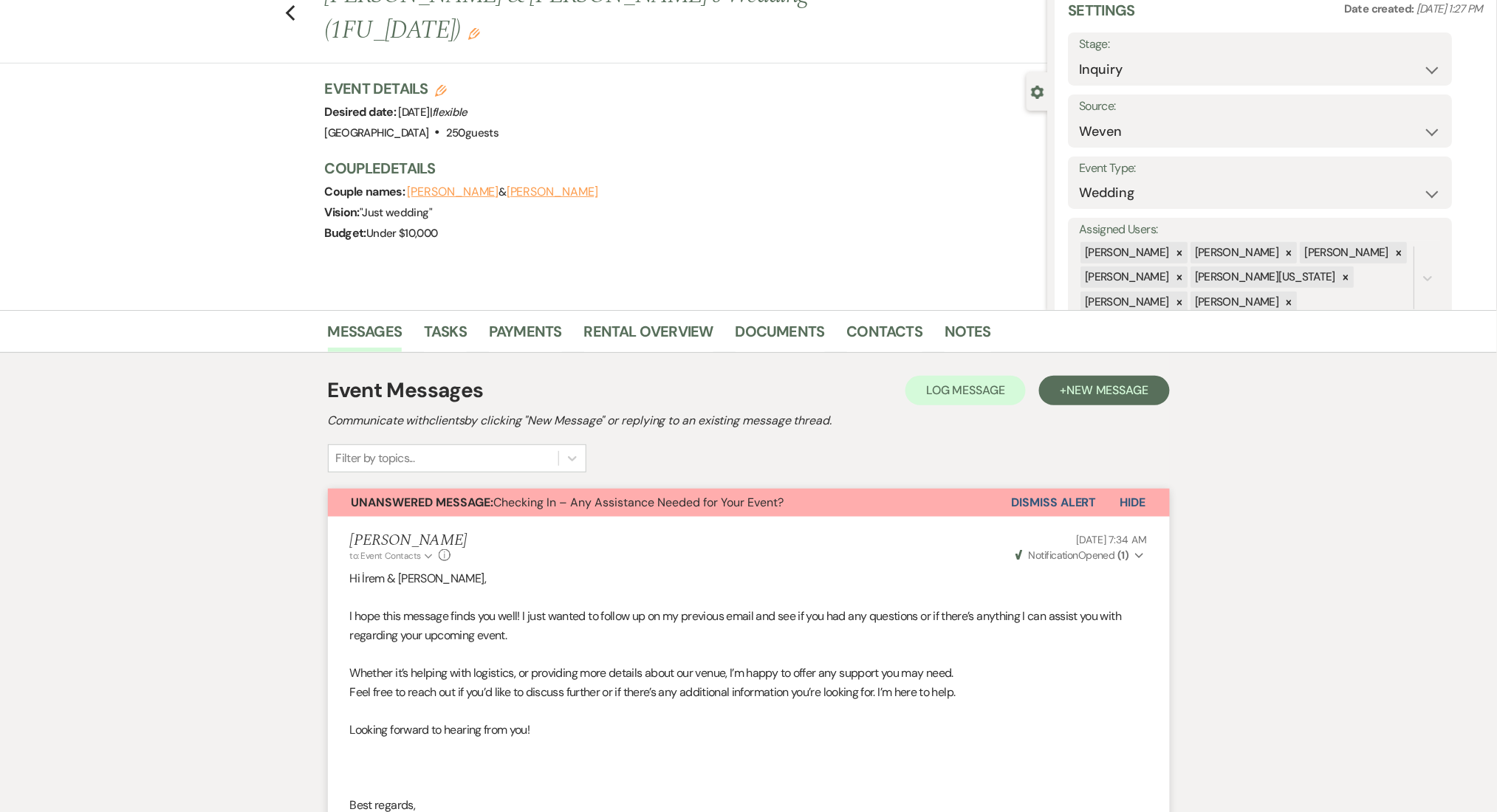
scroll to position [0, 0]
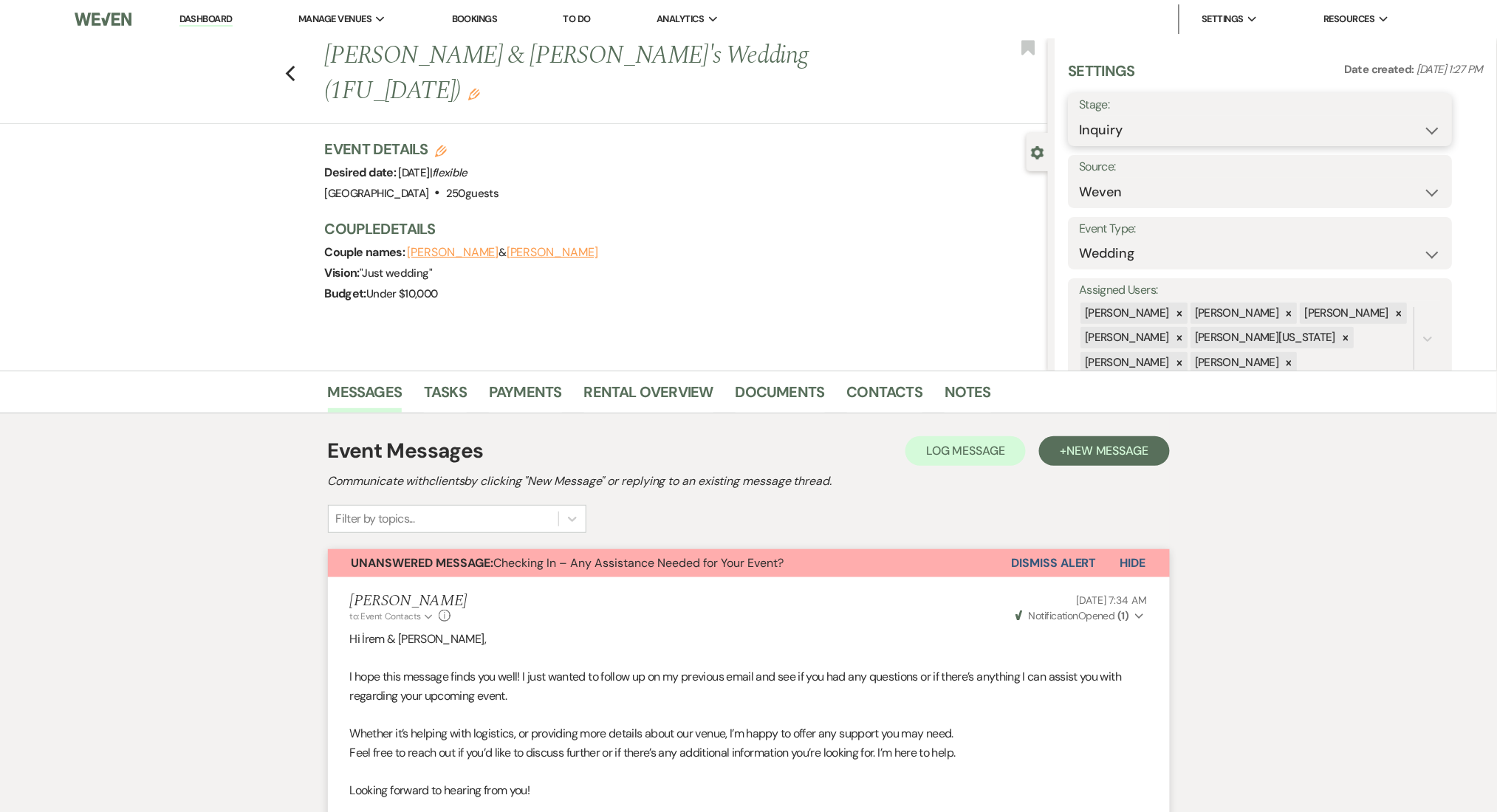
click at [1140, 142] on select "Inquiry Follow Up Tour Requested Tour Confirmed Toured Proposal Sent Booked Lost" at bounding box center [1260, 129] width 361 height 28
select select "8"
click at [1079, 116] on select "Inquiry Follow Up Tour Requested Tour Confirmed Toured Proposal Sent Booked Lost" at bounding box center [1260, 129] width 361 height 28
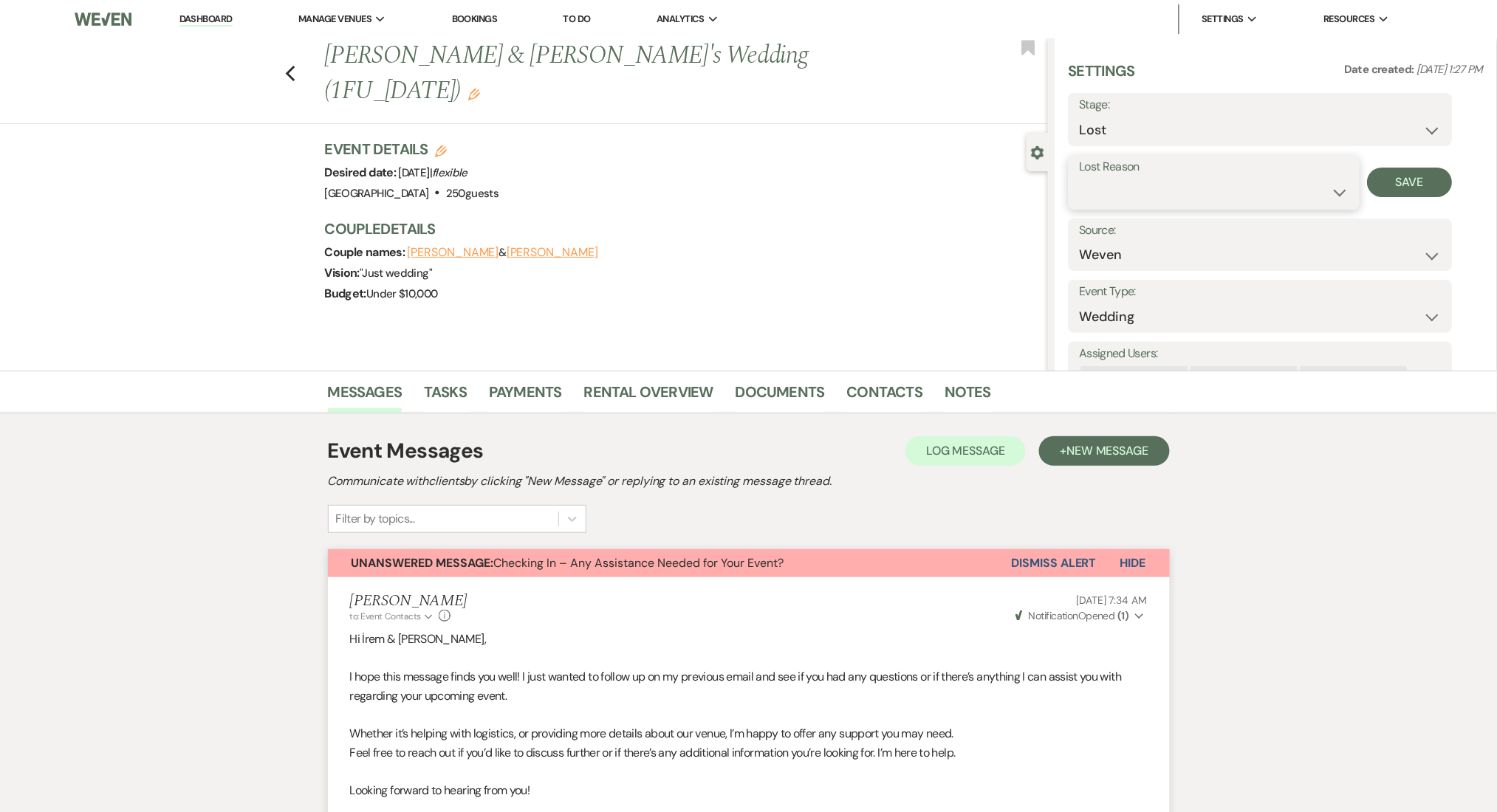
click at [1328, 183] on select "Booked Elsewhere Budget Date Unavailable No Response Not a Good Match Capacity …" at bounding box center [1214, 192] width 269 height 28
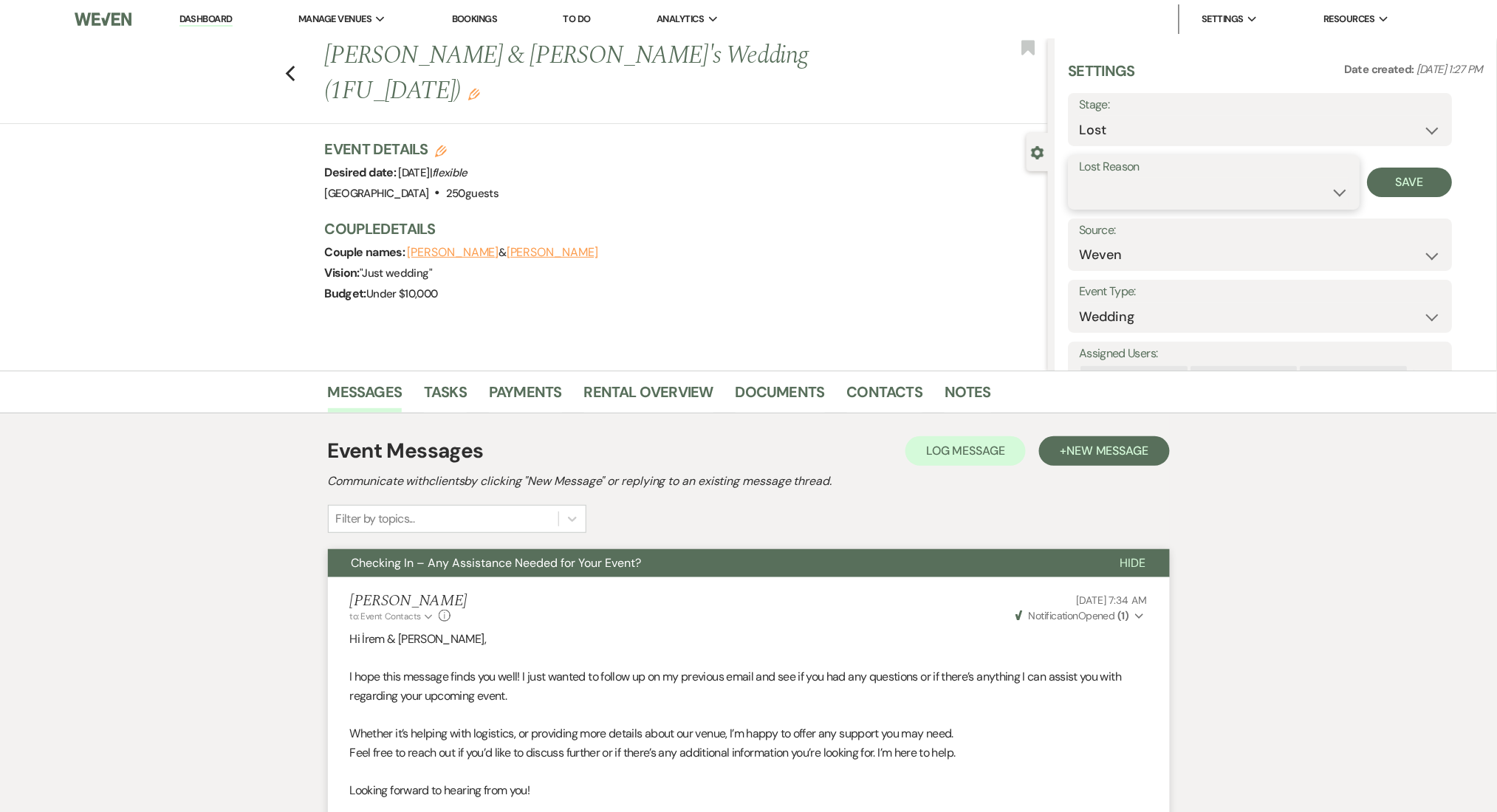
select select "6"
click at [1079, 178] on select "Booked Elsewhere Budget Date Unavailable No Response Not a Good Match Capacity …" at bounding box center [1214, 192] width 269 height 28
click at [1400, 182] on button "Save" at bounding box center [1410, 182] width 85 height 29
click at [892, 391] on link "Contacts" at bounding box center [884, 396] width 76 height 33
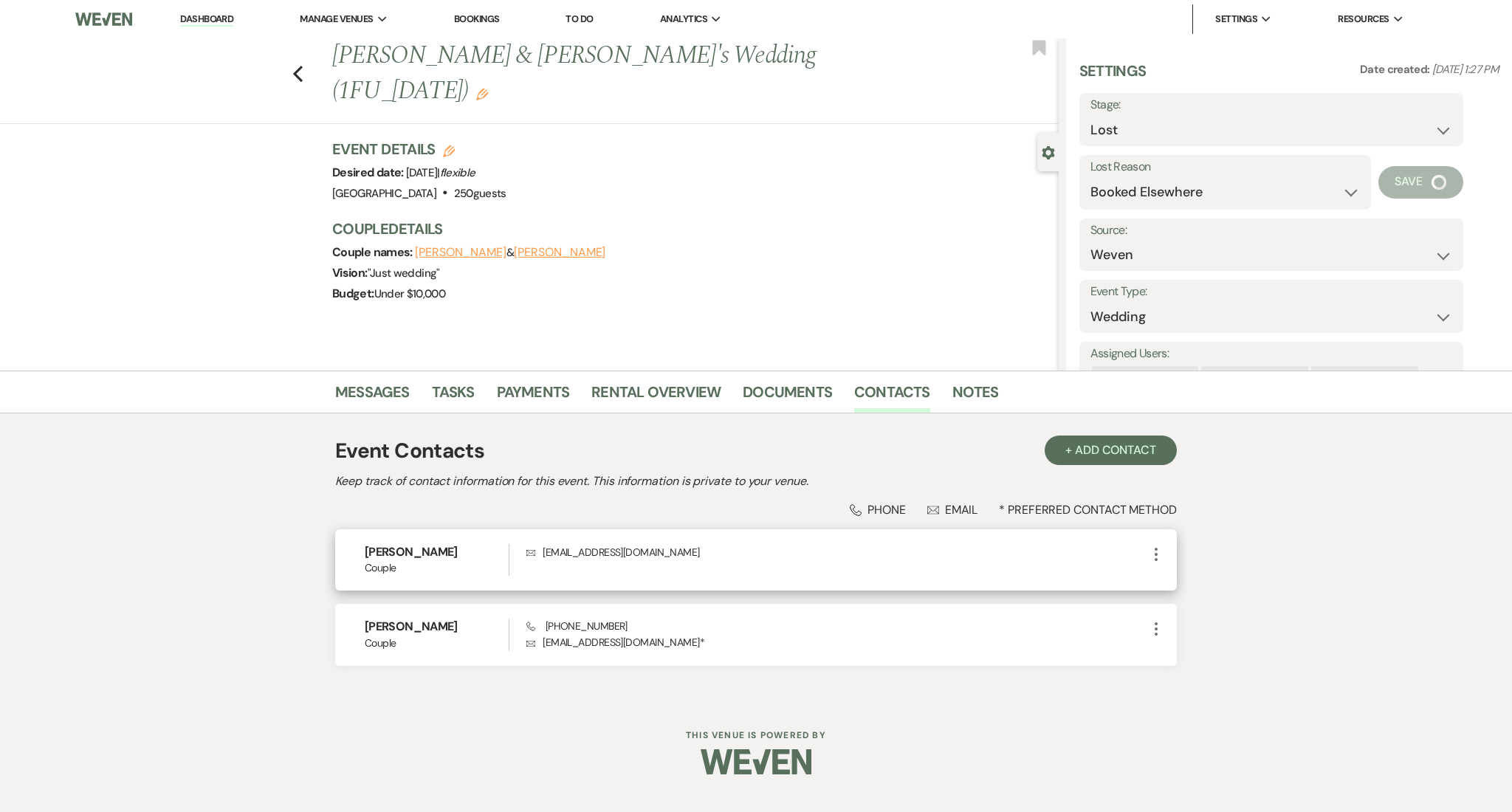
click at [606, 552] on p "Envelope irem.balta@icloud.com" at bounding box center [837, 552] width 621 height 16
copy div "irem.balta@icloud.com More"
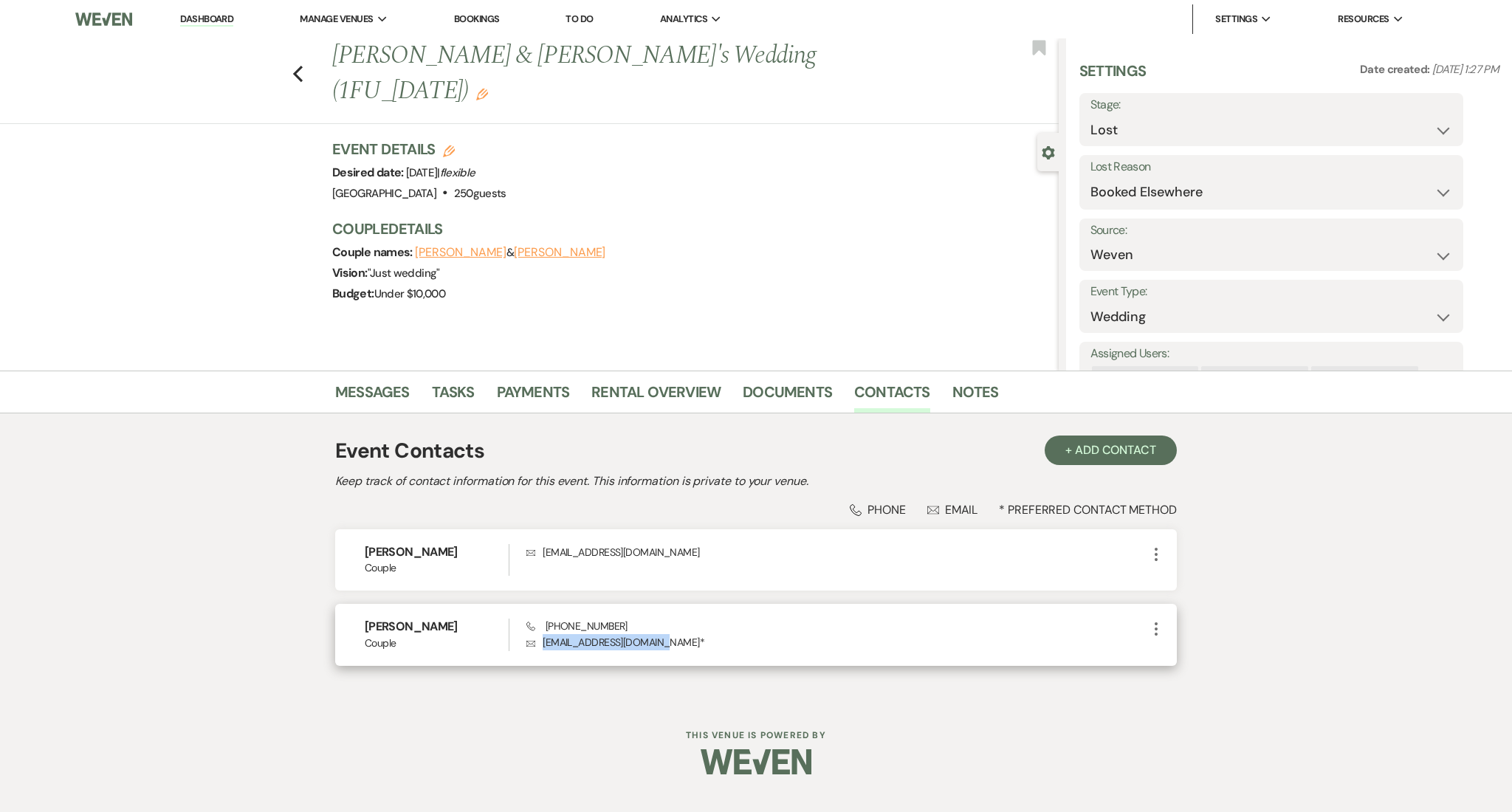
drag, startPoint x: 653, startPoint y: 642, endPoint x: 544, endPoint y: 644, distance: 109.0
click at [544, 644] on p "Envelope melih.akarsu@icloud.com *" at bounding box center [837, 642] width 621 height 16
copy p "melih.akarsu@icloud.com"
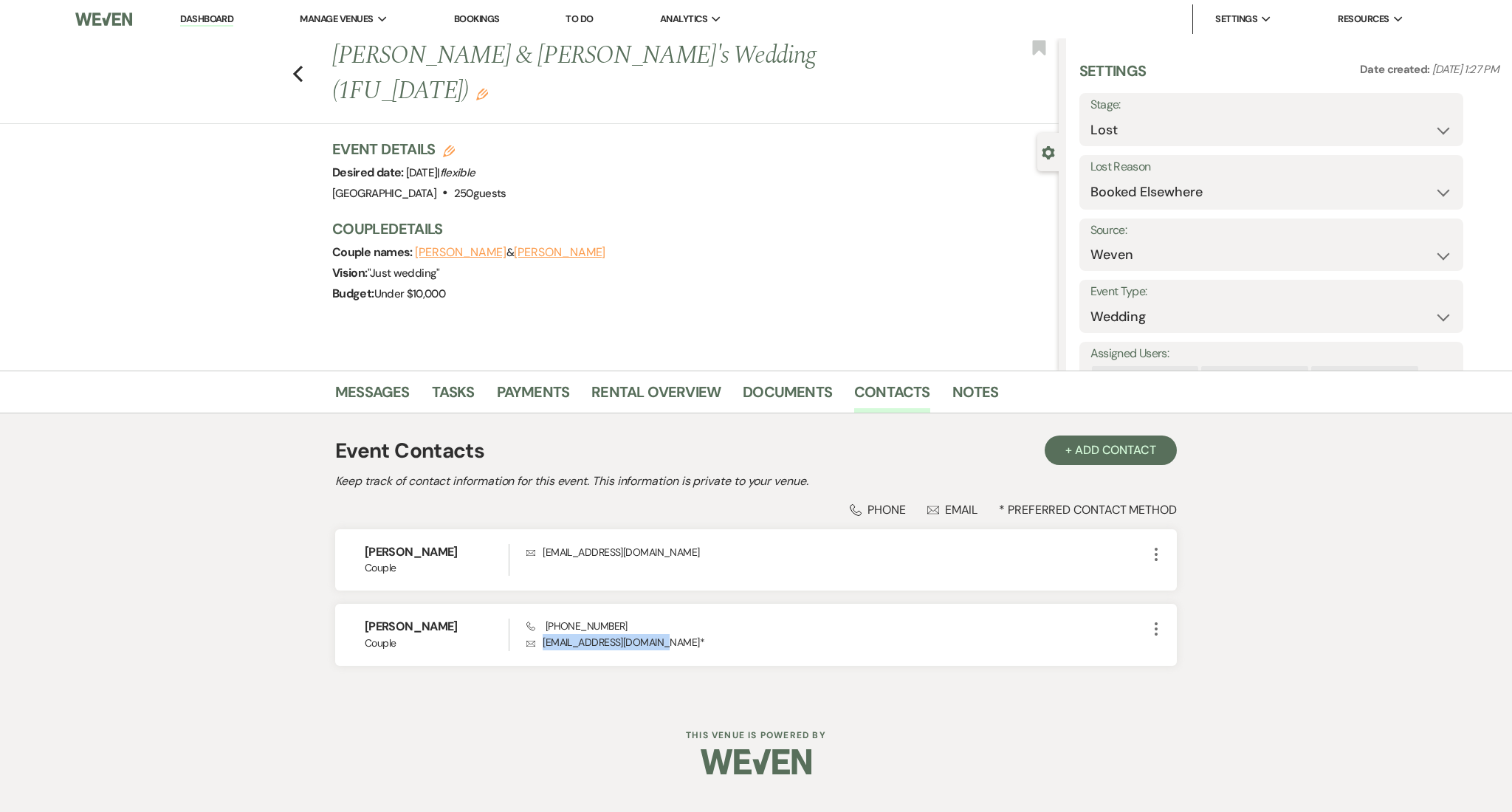
click at [209, 19] on link "Dashboard" at bounding box center [206, 19] width 53 height 14
select select "8"
select select "6"
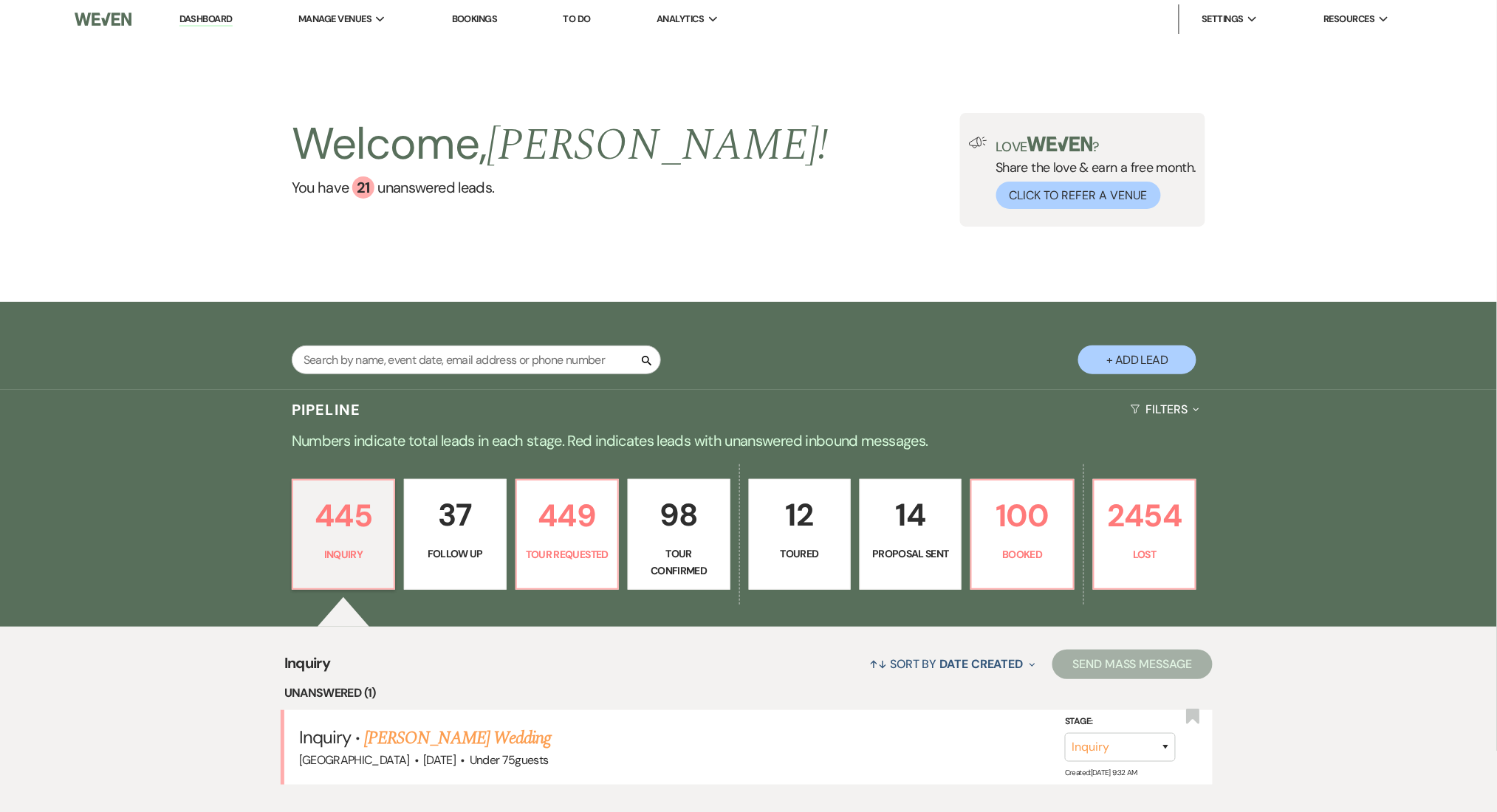
scroll to position [295, 0]
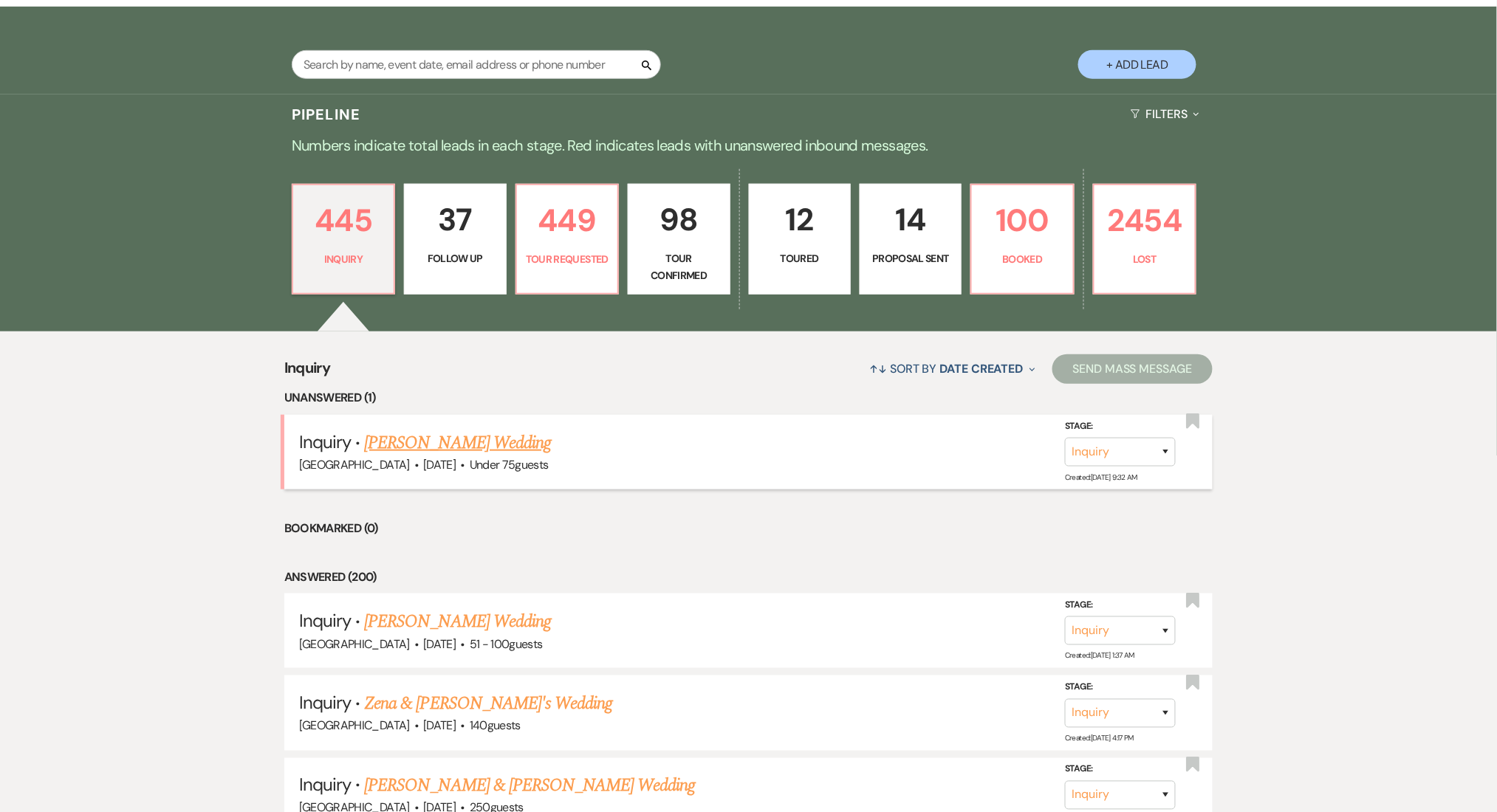
click at [479, 439] on link "Maya Wagner's Wedding" at bounding box center [457, 443] width 186 height 27
select select "3"
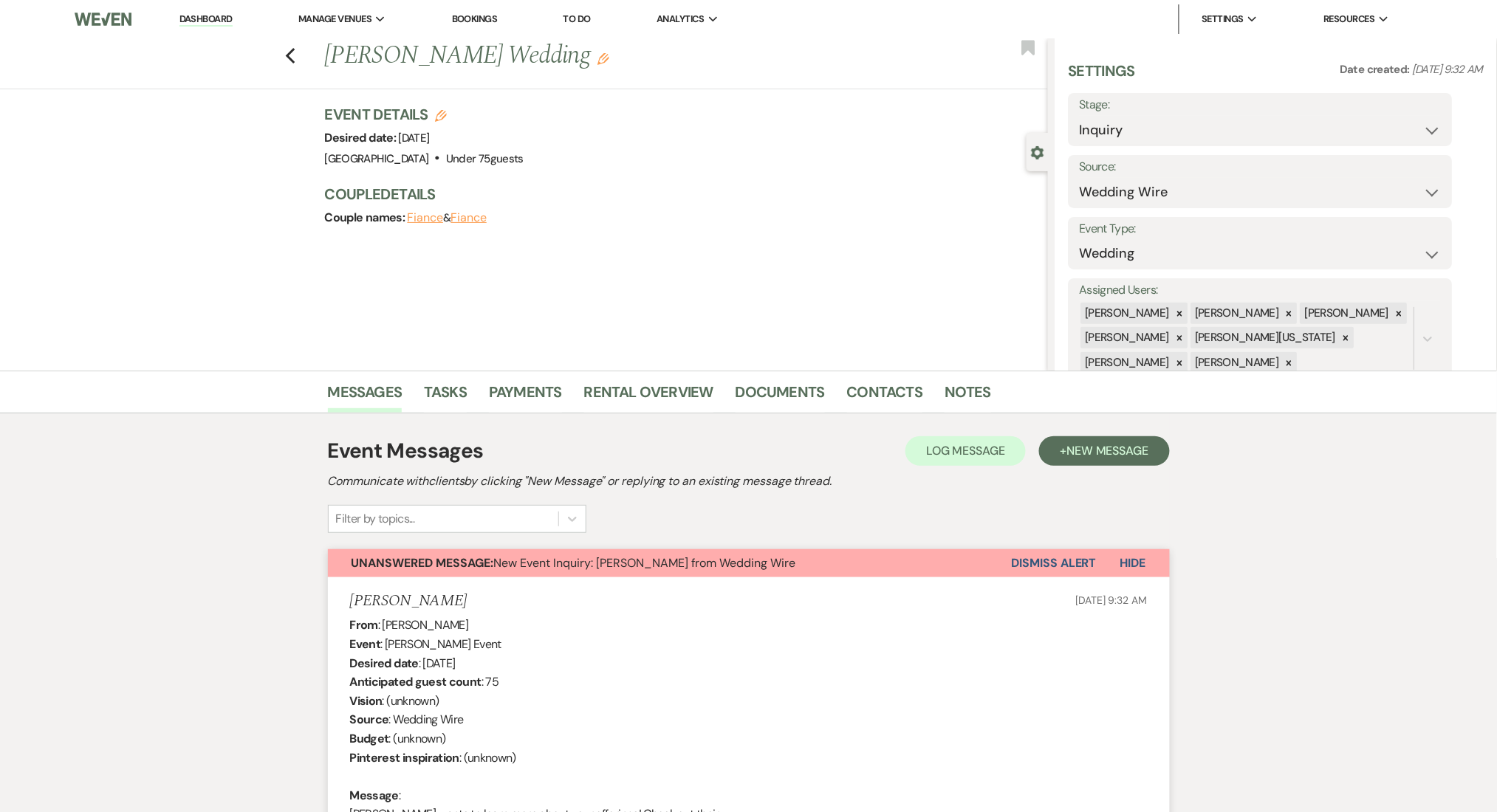
scroll to position [196, 0]
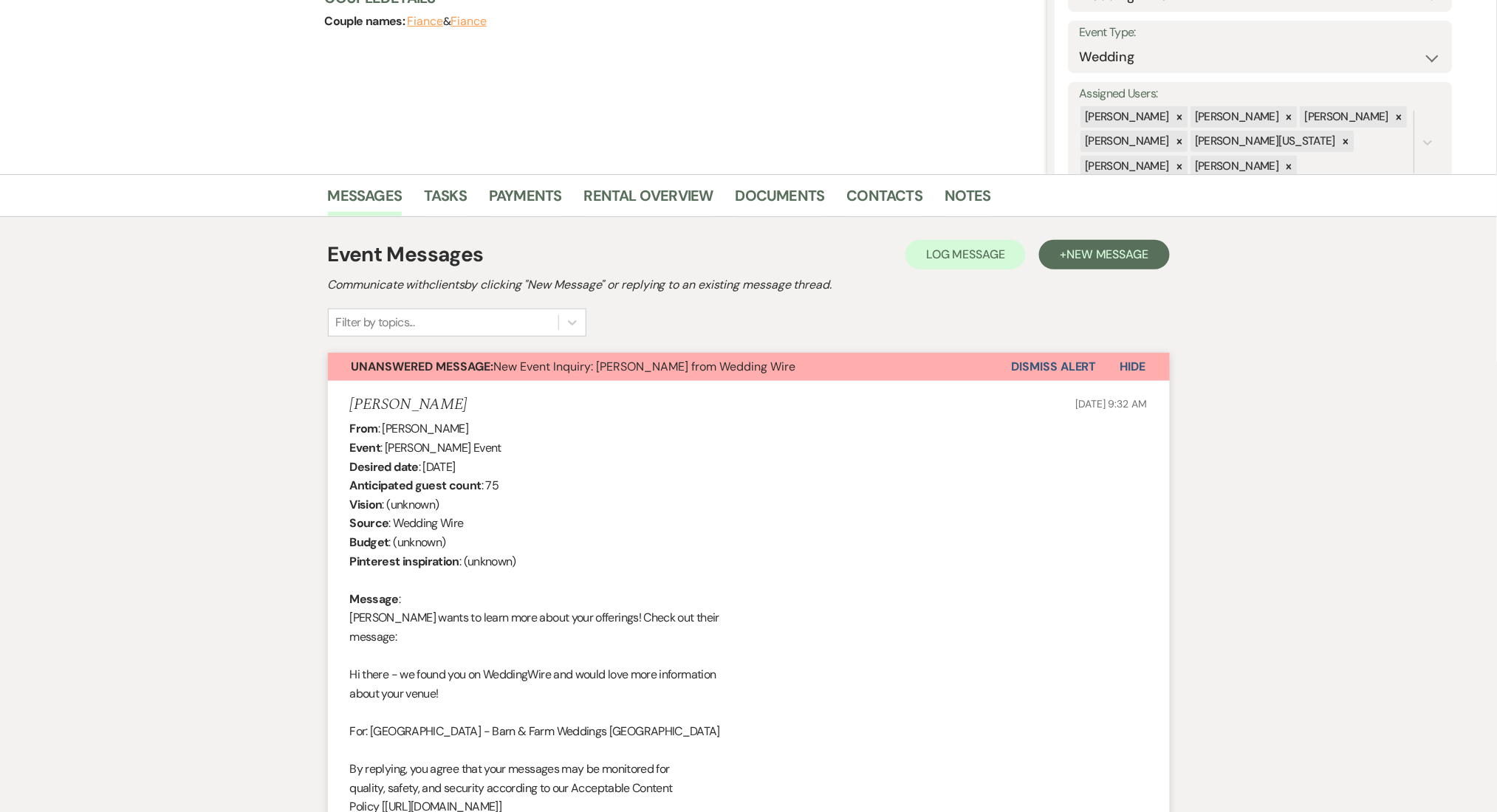
drag, startPoint x: 522, startPoint y: 463, endPoint x: 425, endPoint y: 463, distance: 97.0
click at [425, 463] on div "From : Maya Wagner Event : Maya Wagner's Event Desired date : November 29th 202…" at bounding box center [749, 721] width 798 height 605
copy div "November 29th 2025"
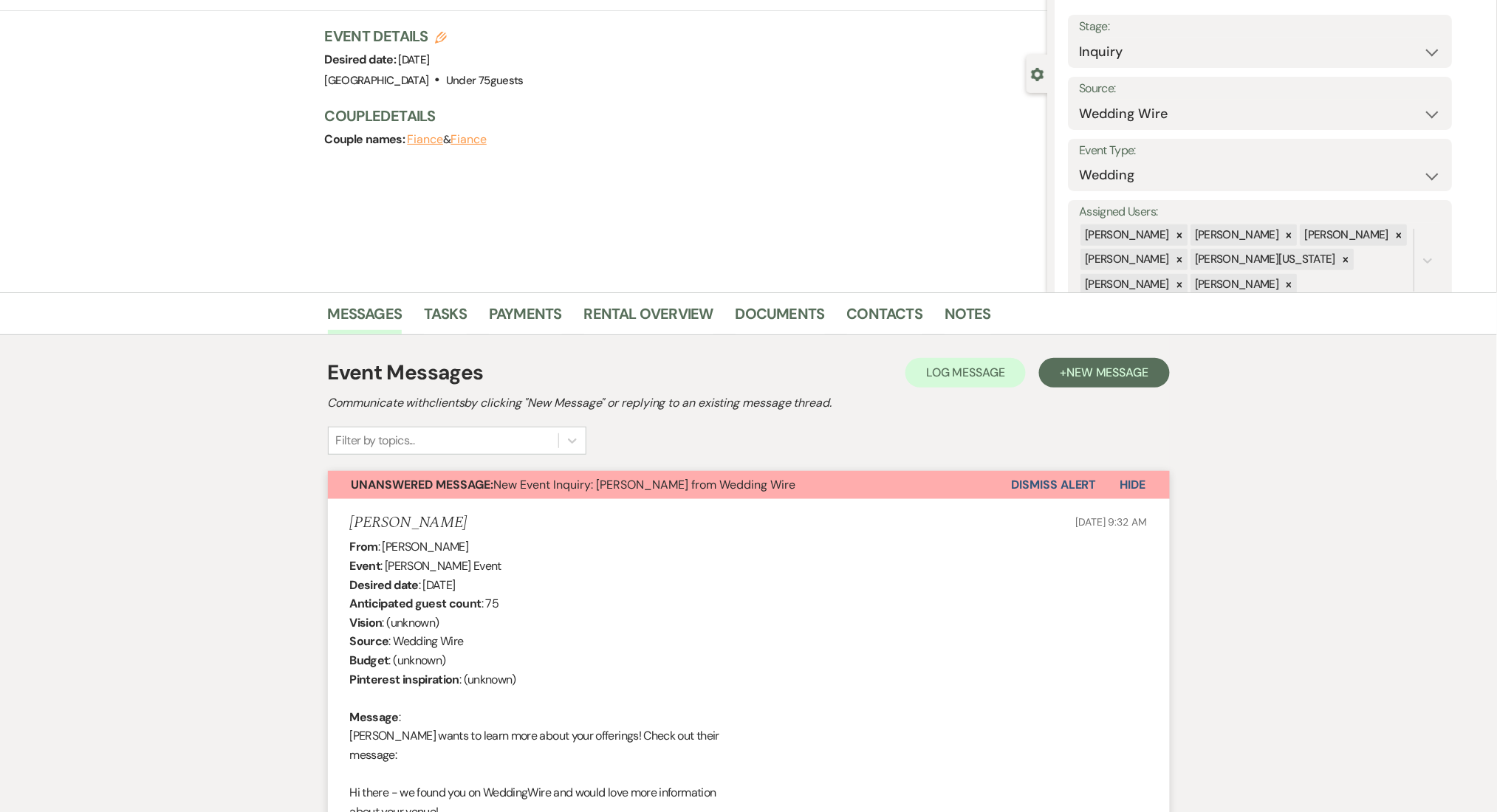
scroll to position [0, 0]
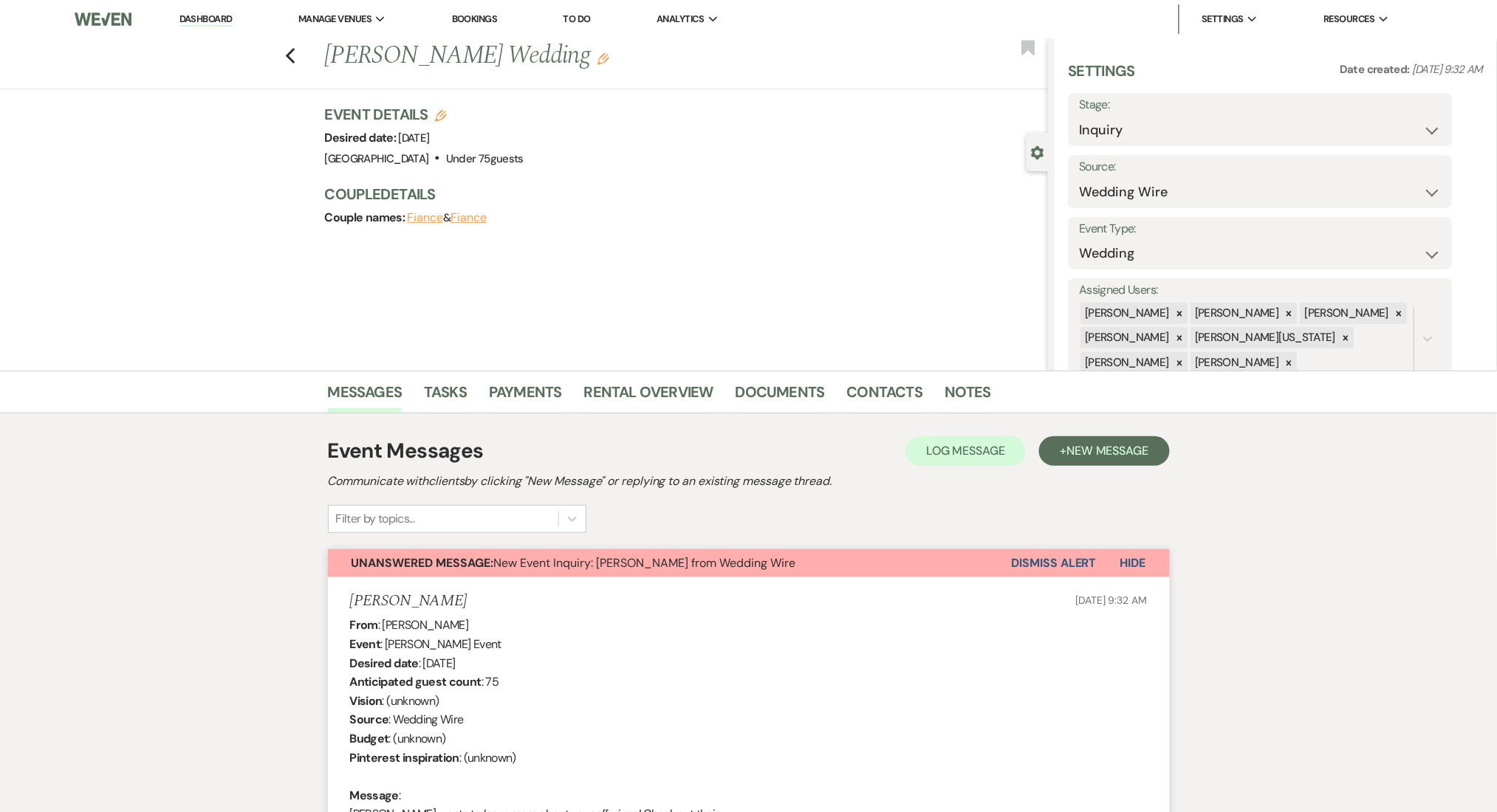
click at [213, 13] on link "Dashboard" at bounding box center [205, 19] width 53 height 14
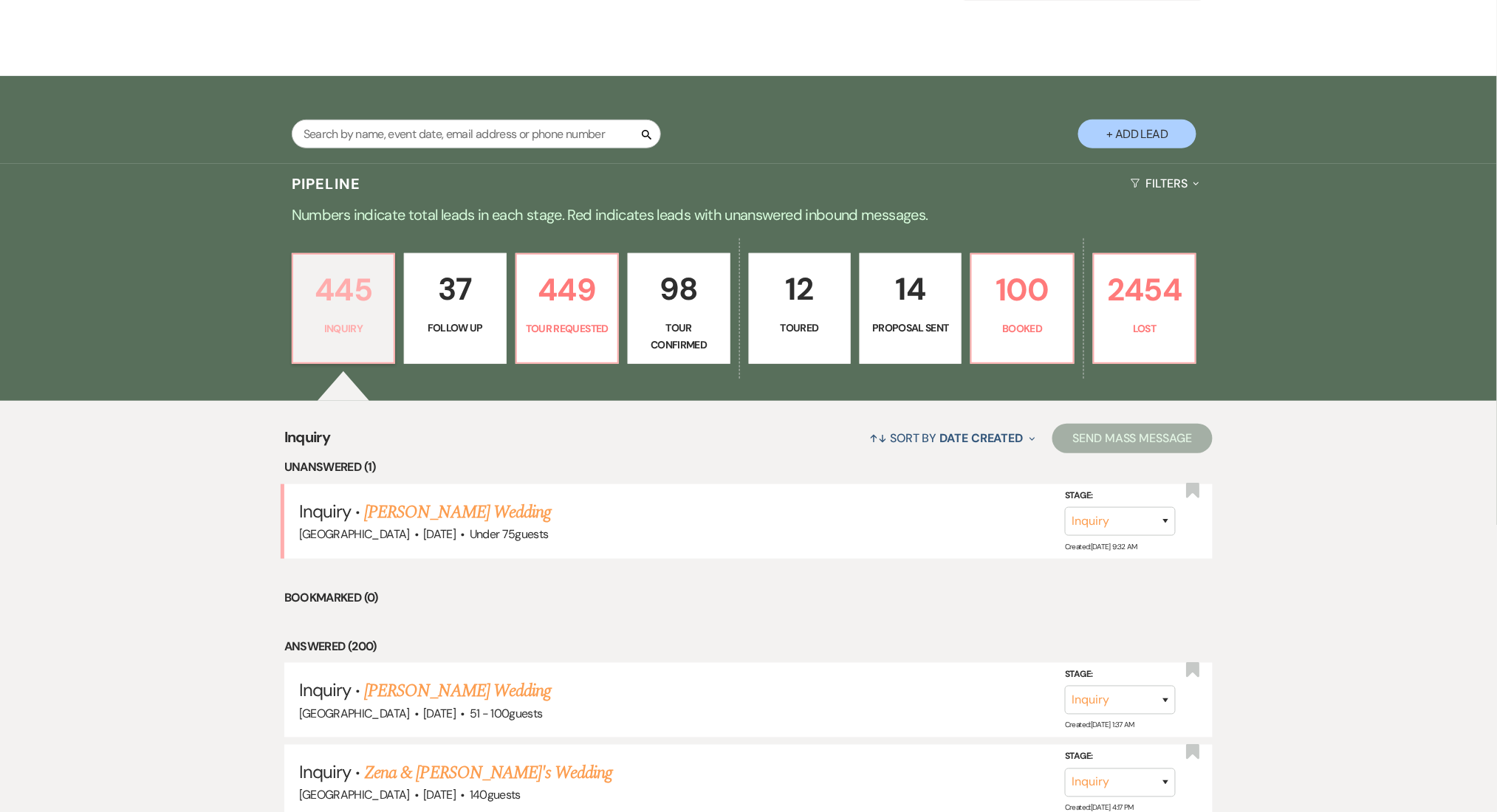
scroll to position [491, 0]
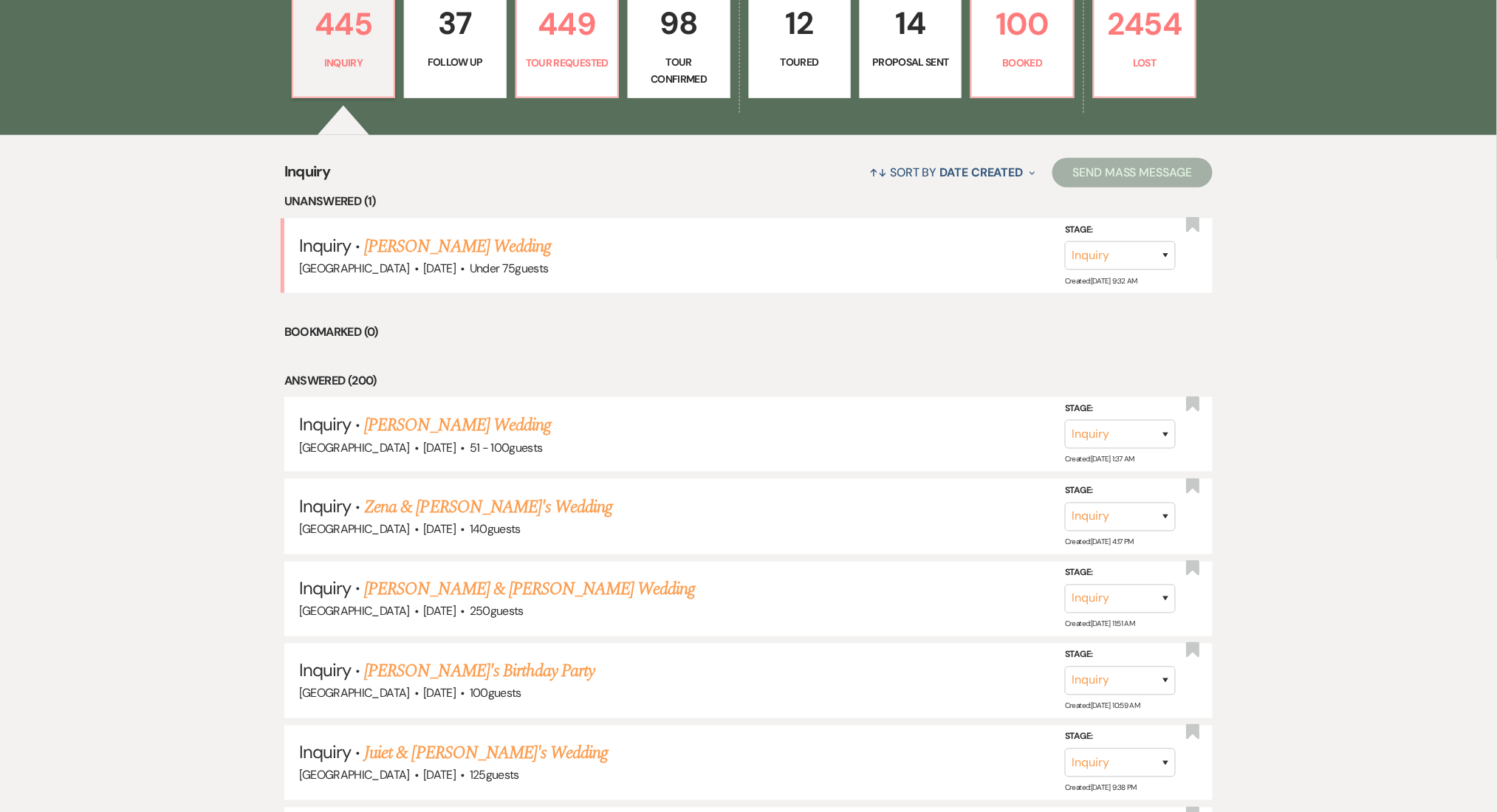
click at [433, 59] on p "Follow Up" at bounding box center [455, 62] width 83 height 16
select select "9"
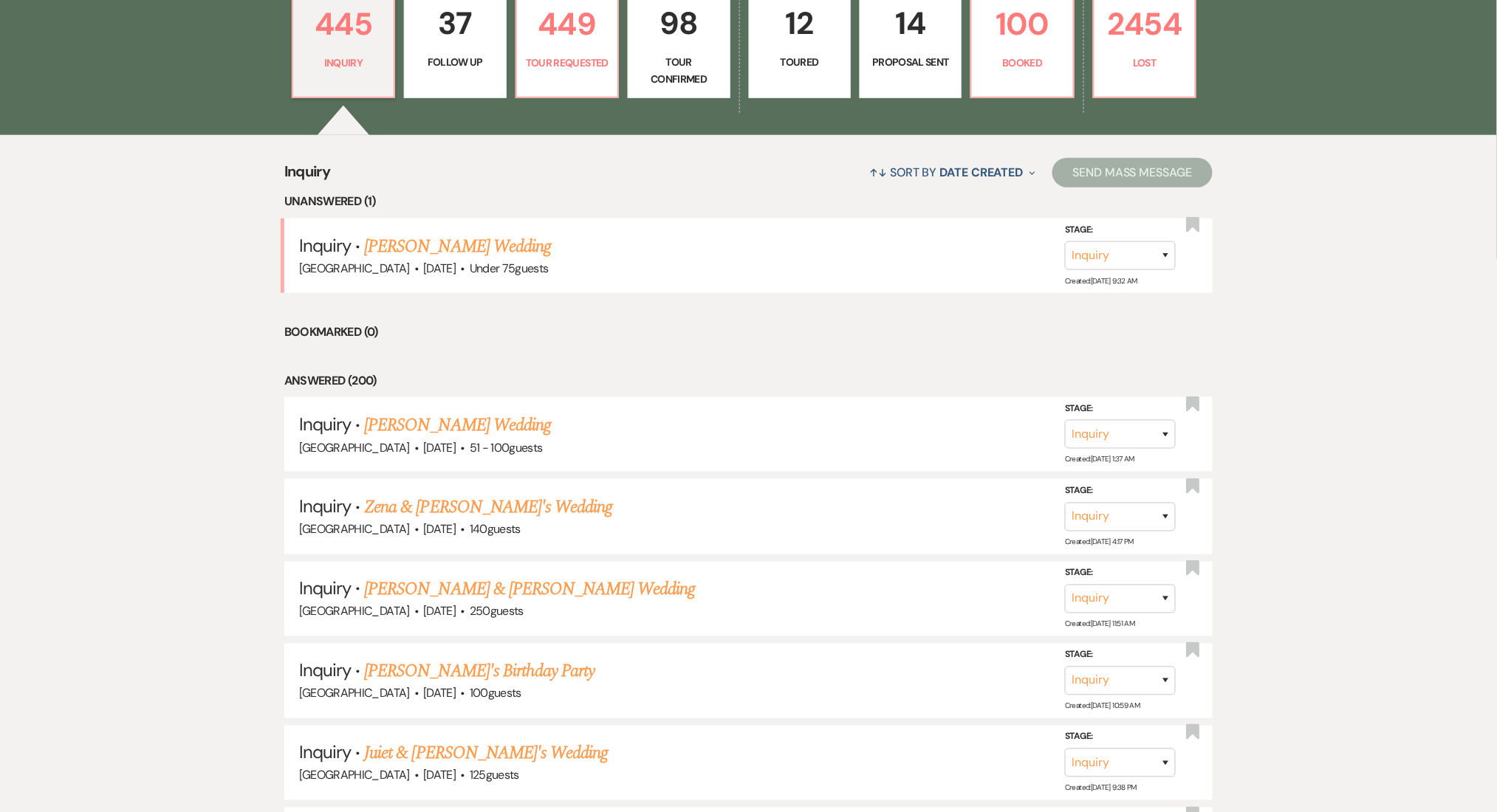
select select "9"
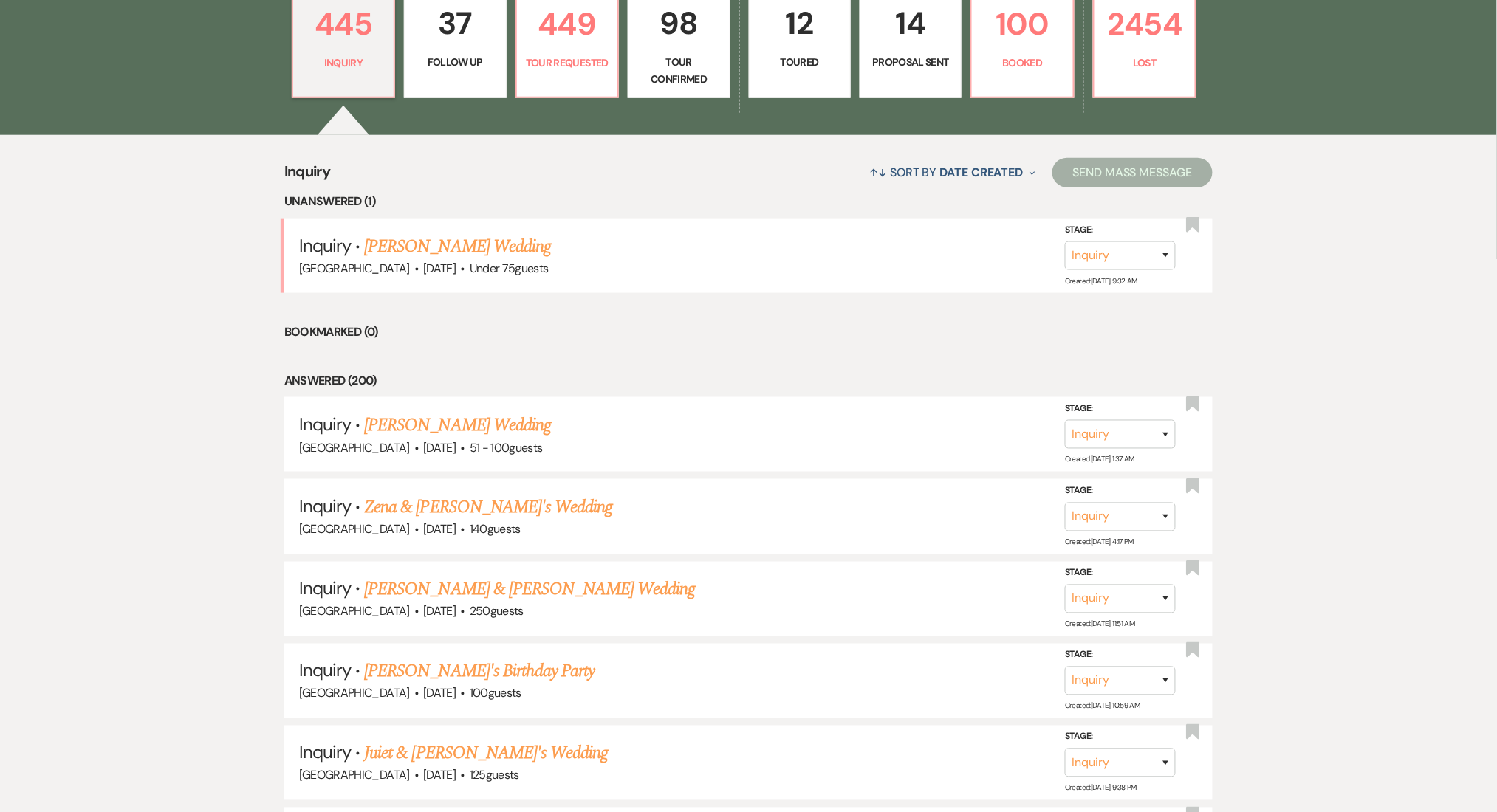
select select "9"
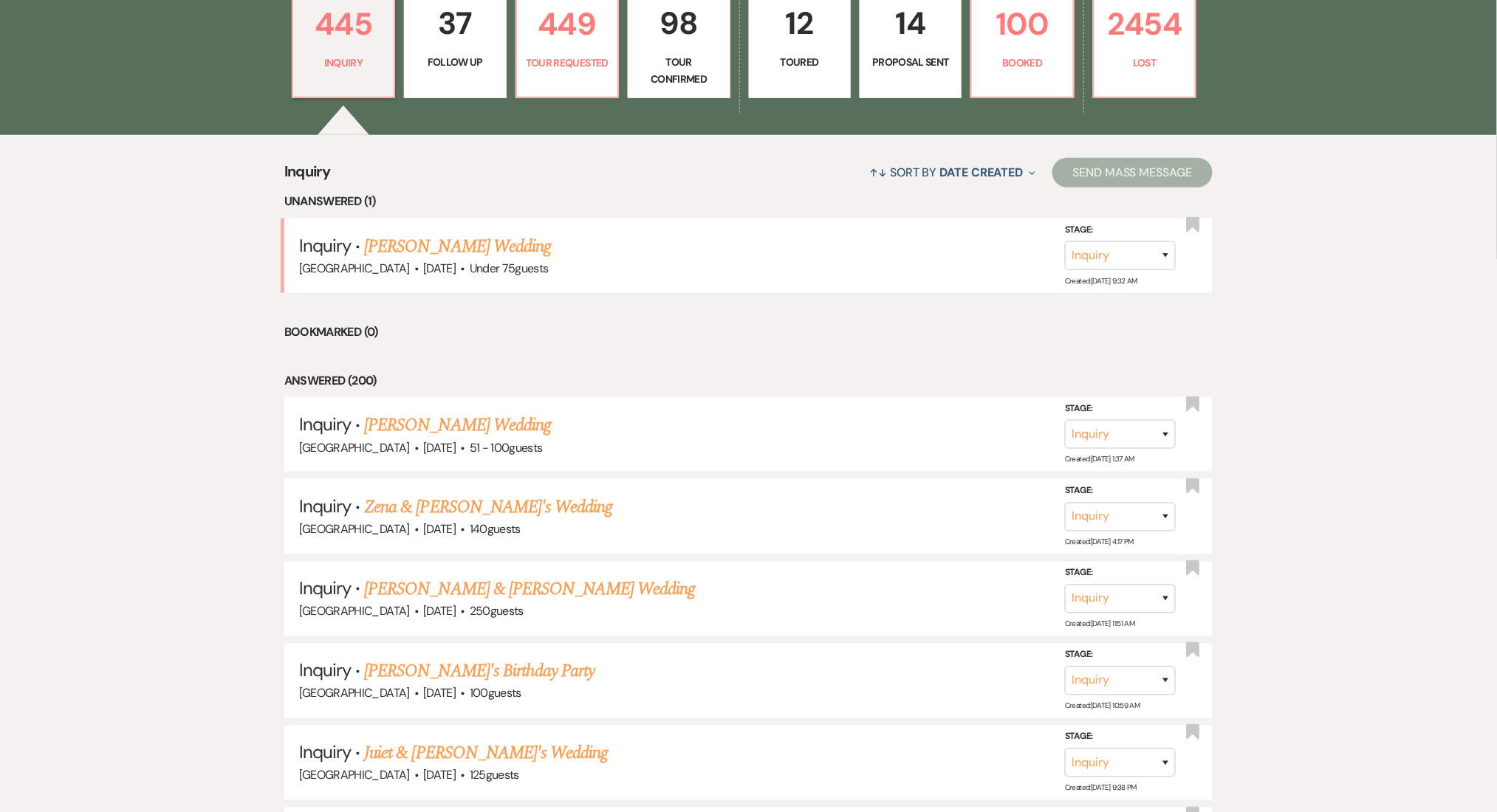
select select "9"
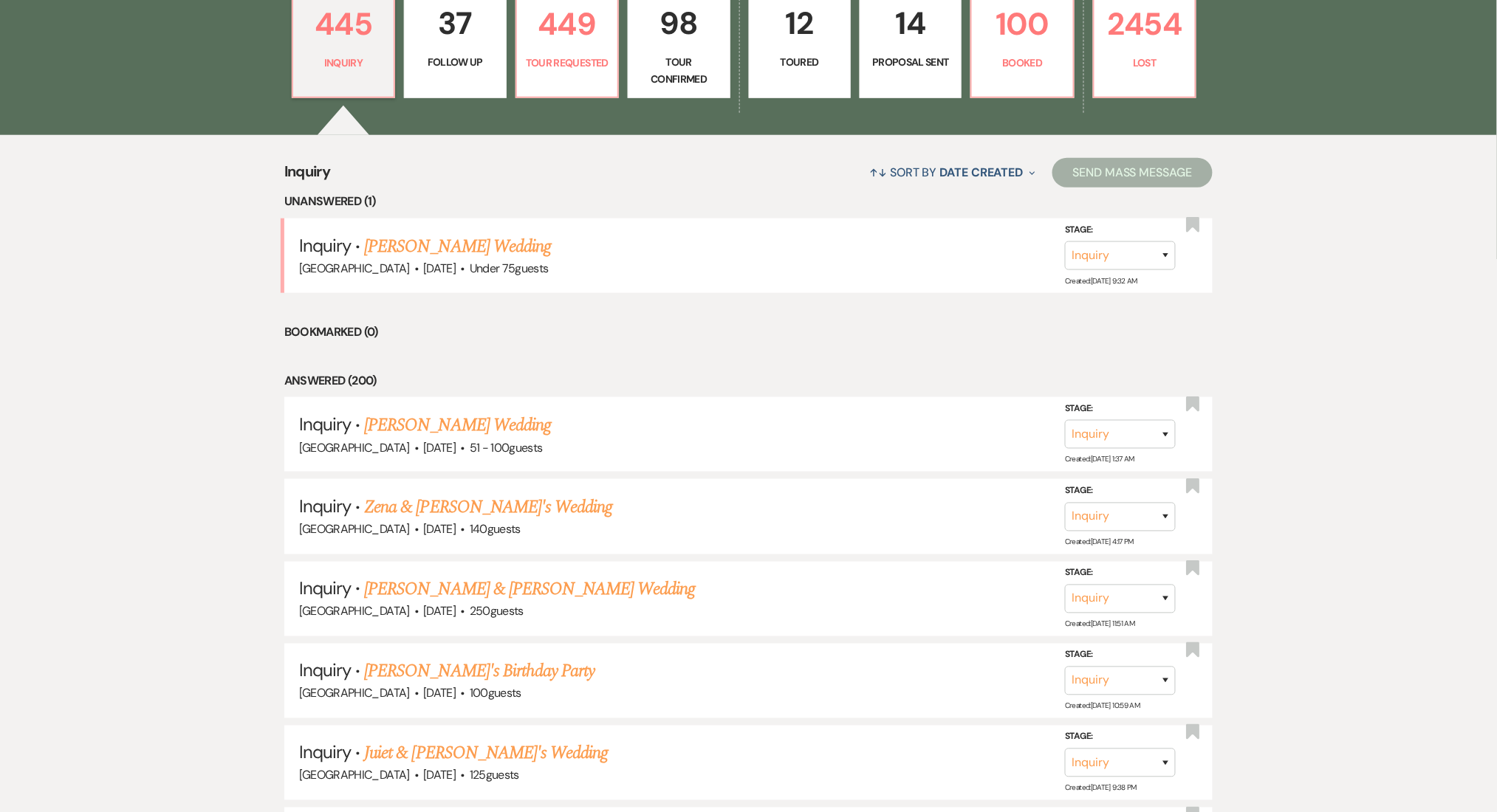
select select "9"
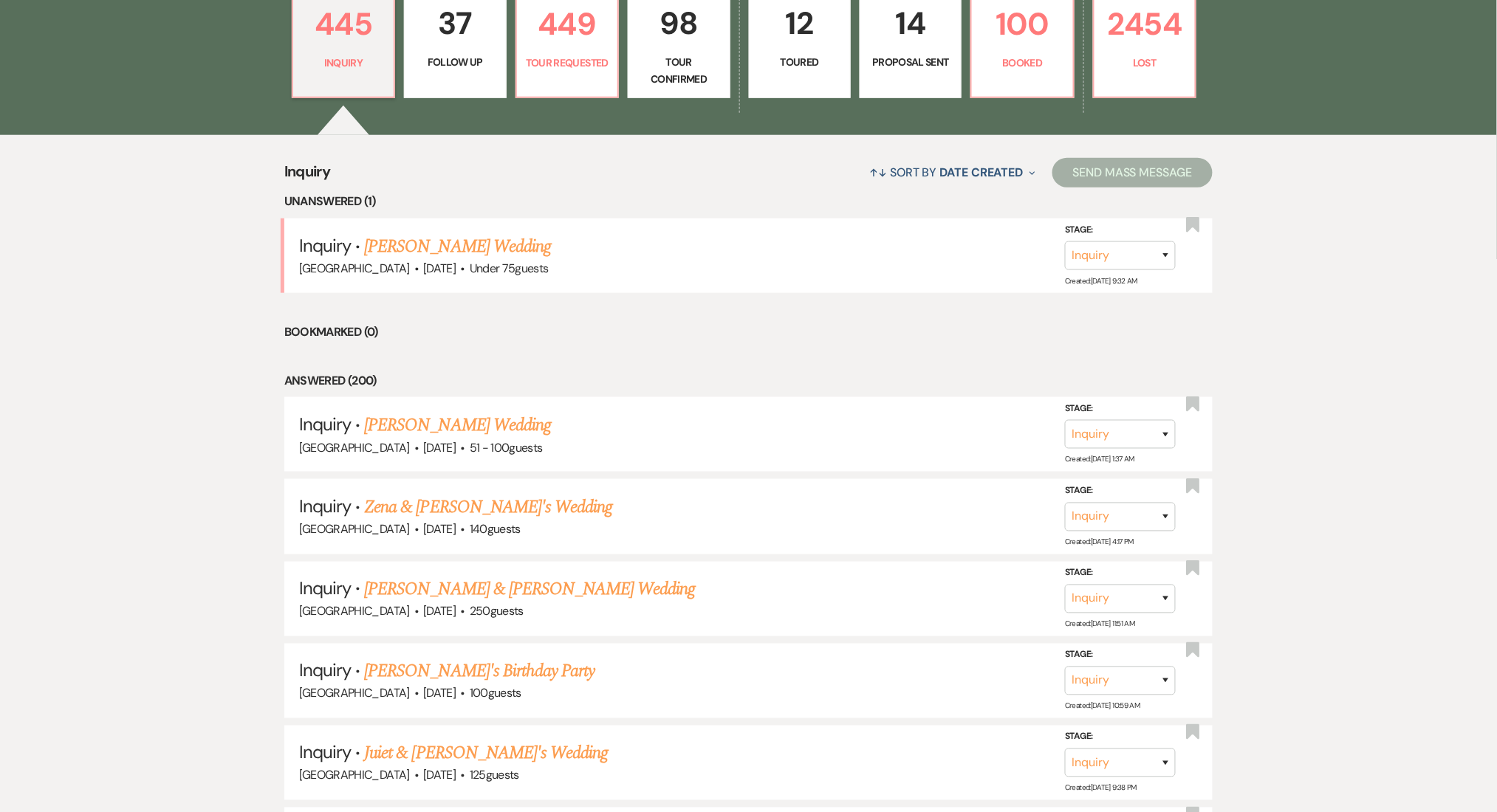
select select "9"
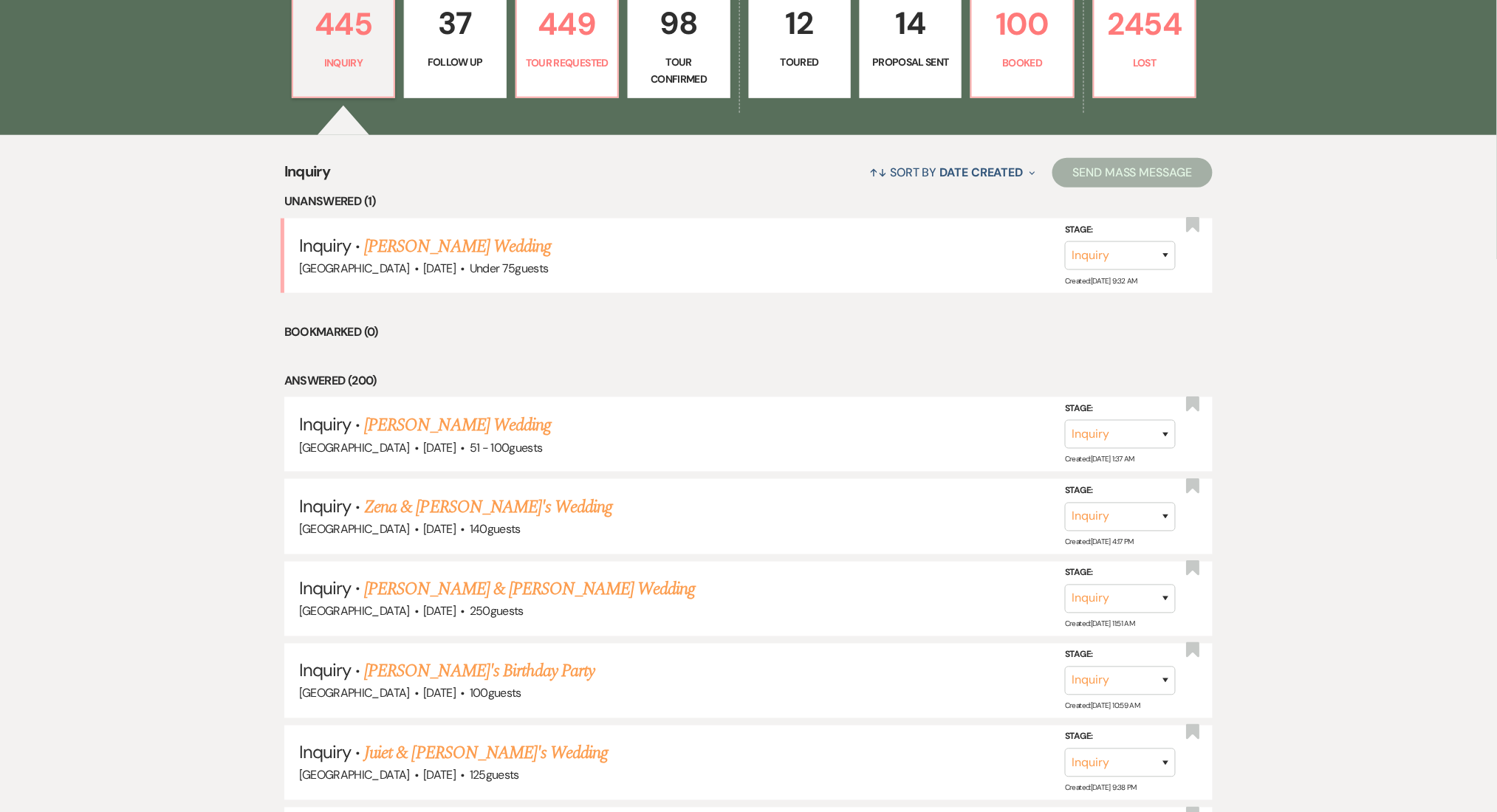
select select "9"
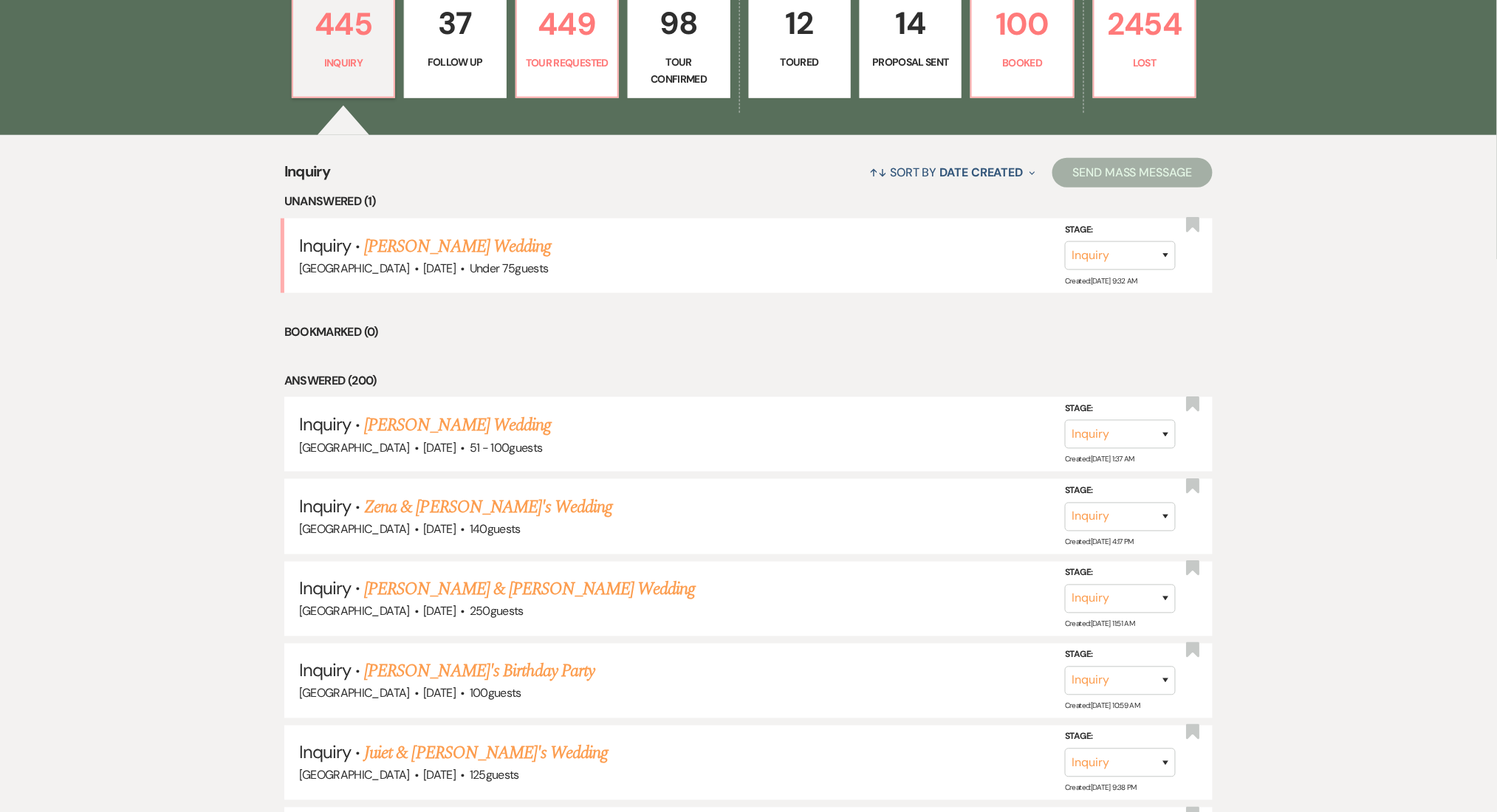
select select "9"
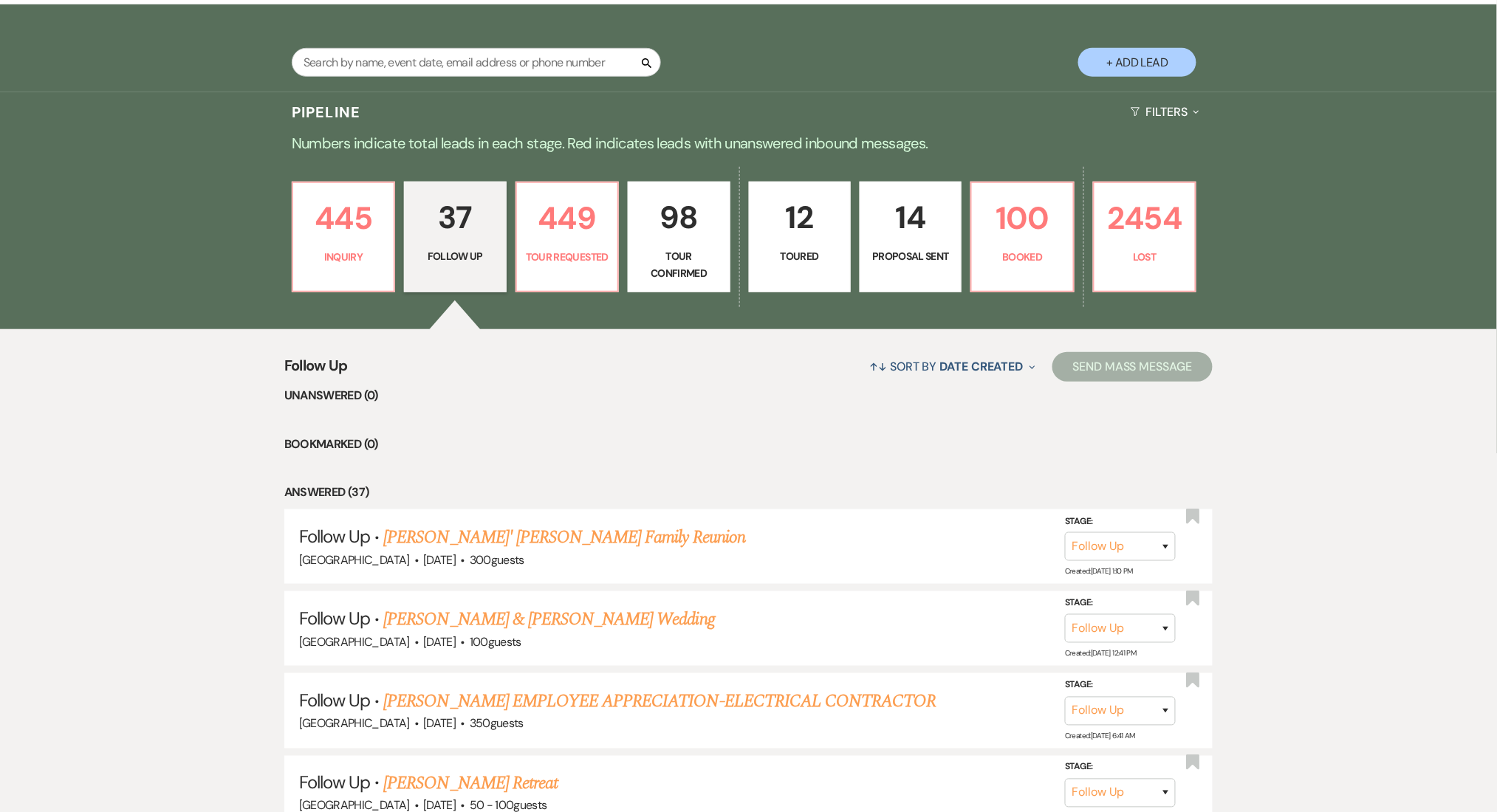
scroll to position [295, 0]
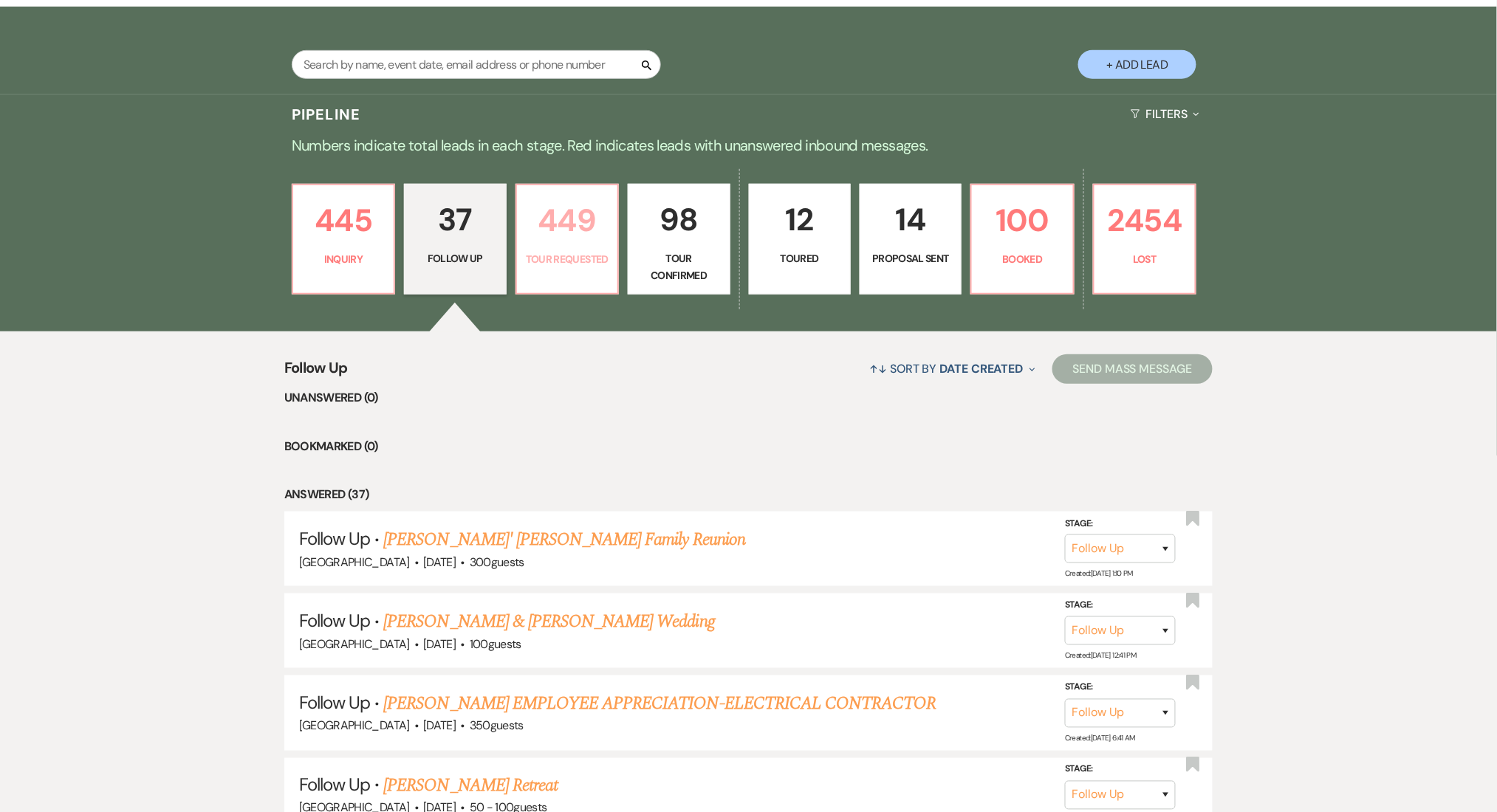
click at [558, 217] on p "449" at bounding box center [567, 220] width 83 height 50
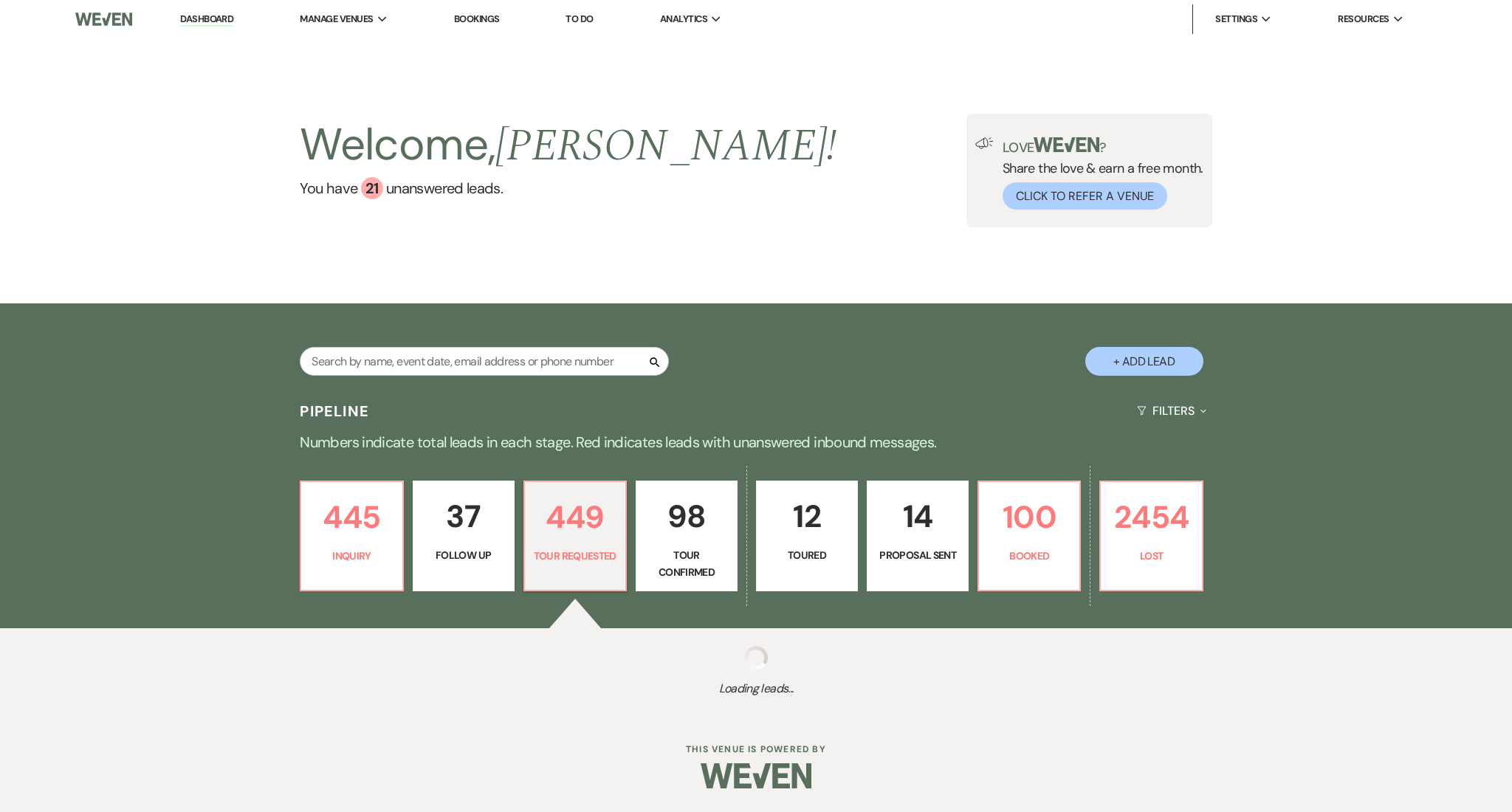
select select "2"
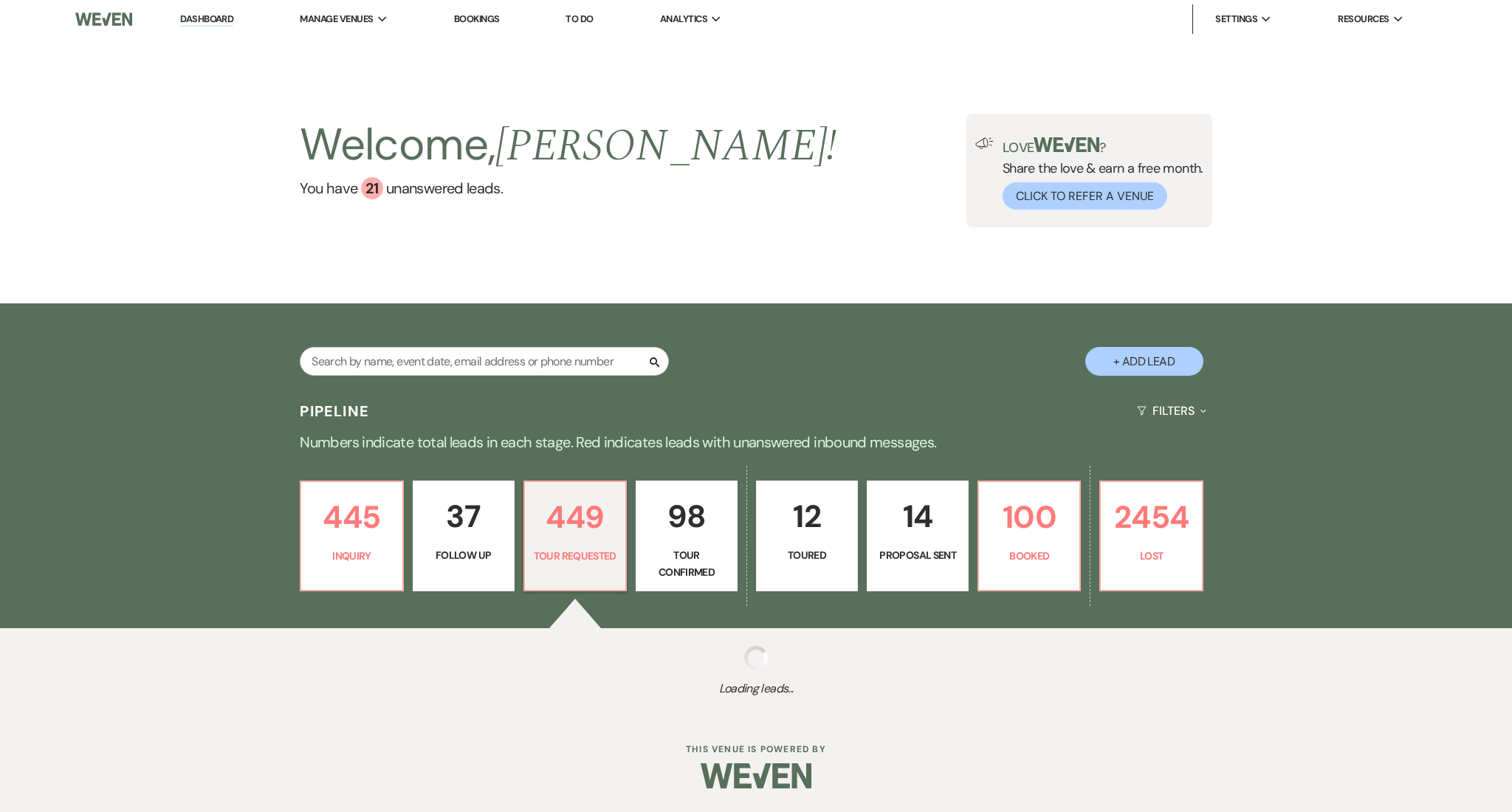
select select "2"
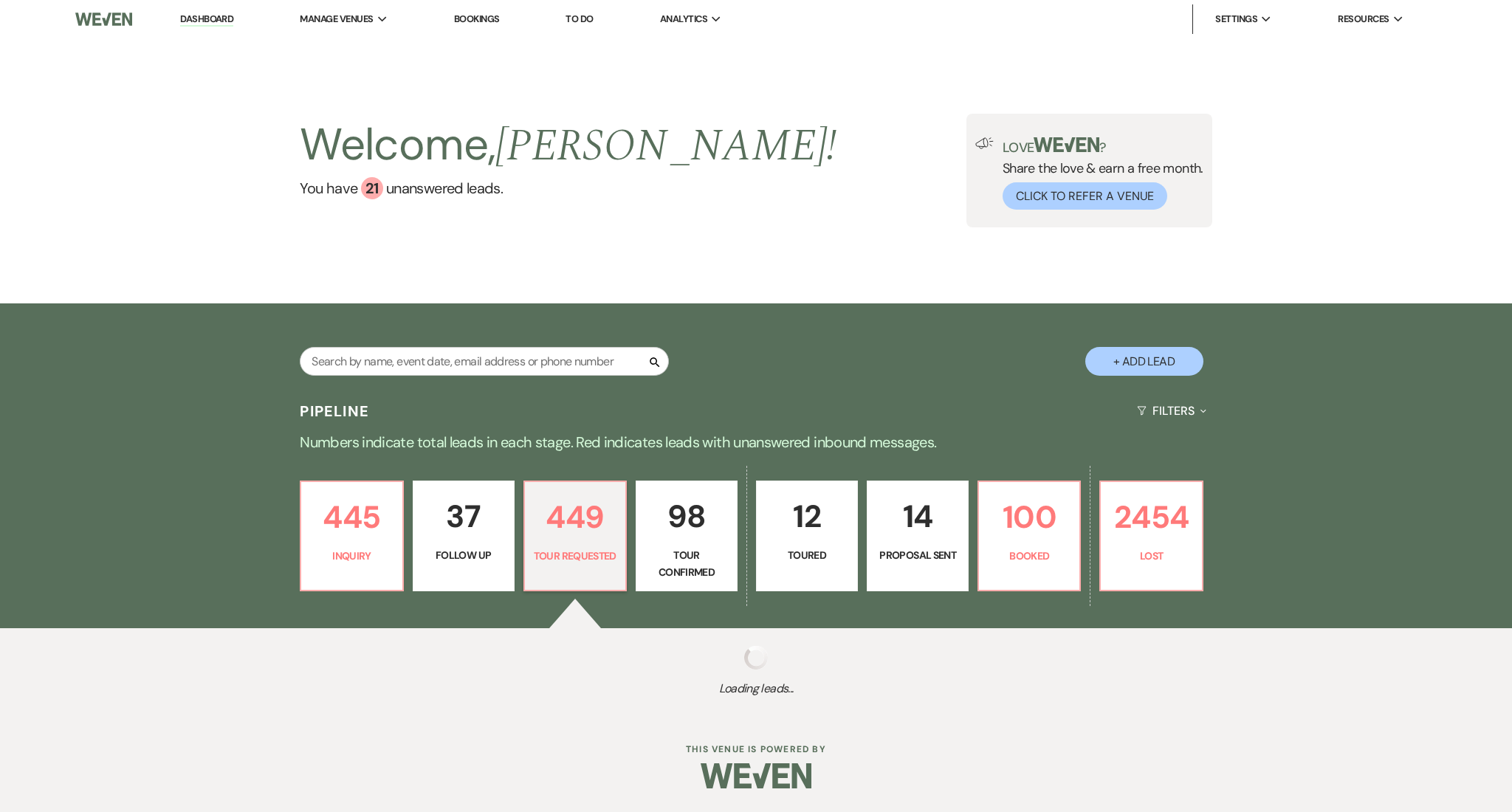
select select "2"
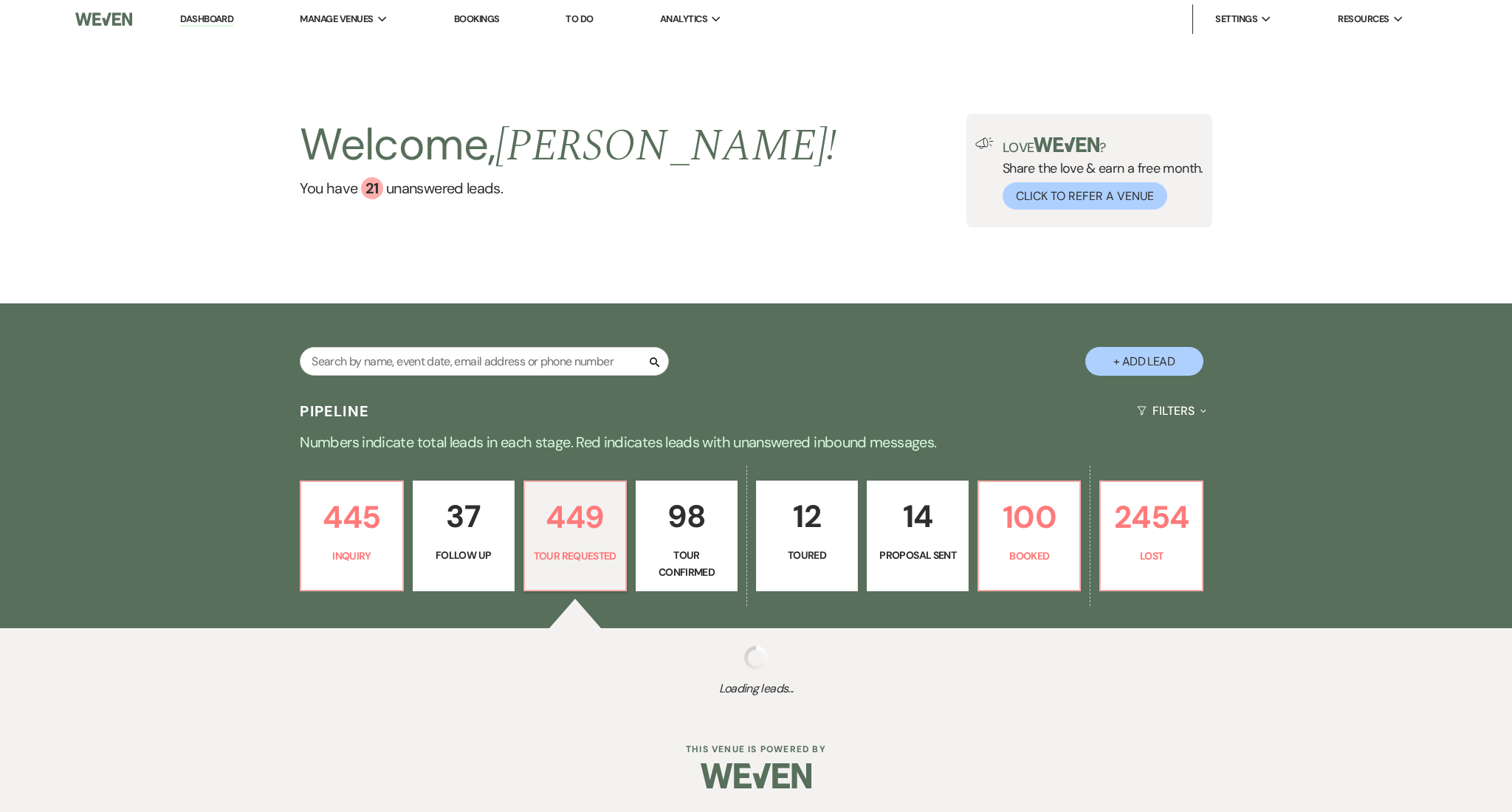
select select "2"
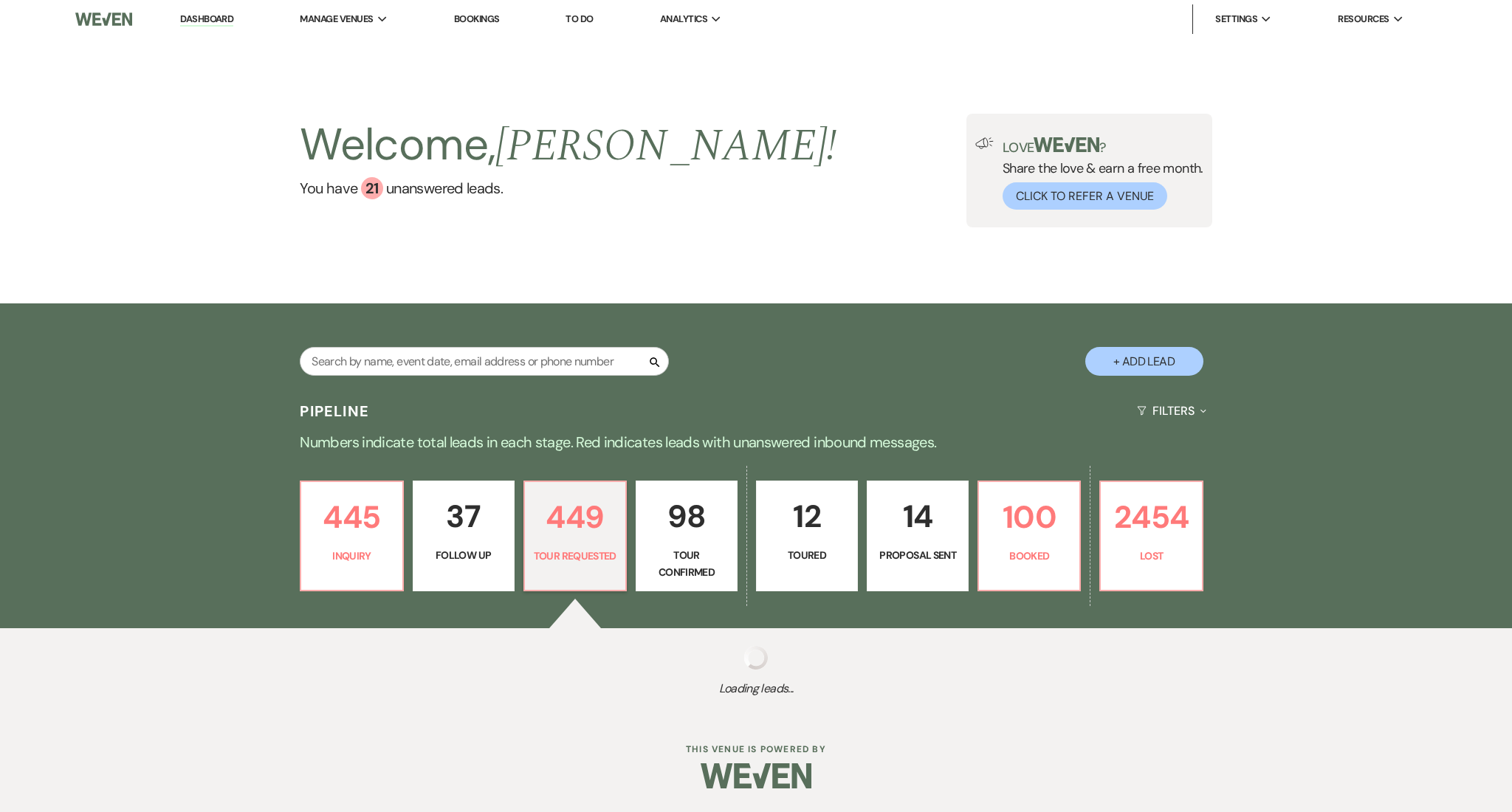
select select "2"
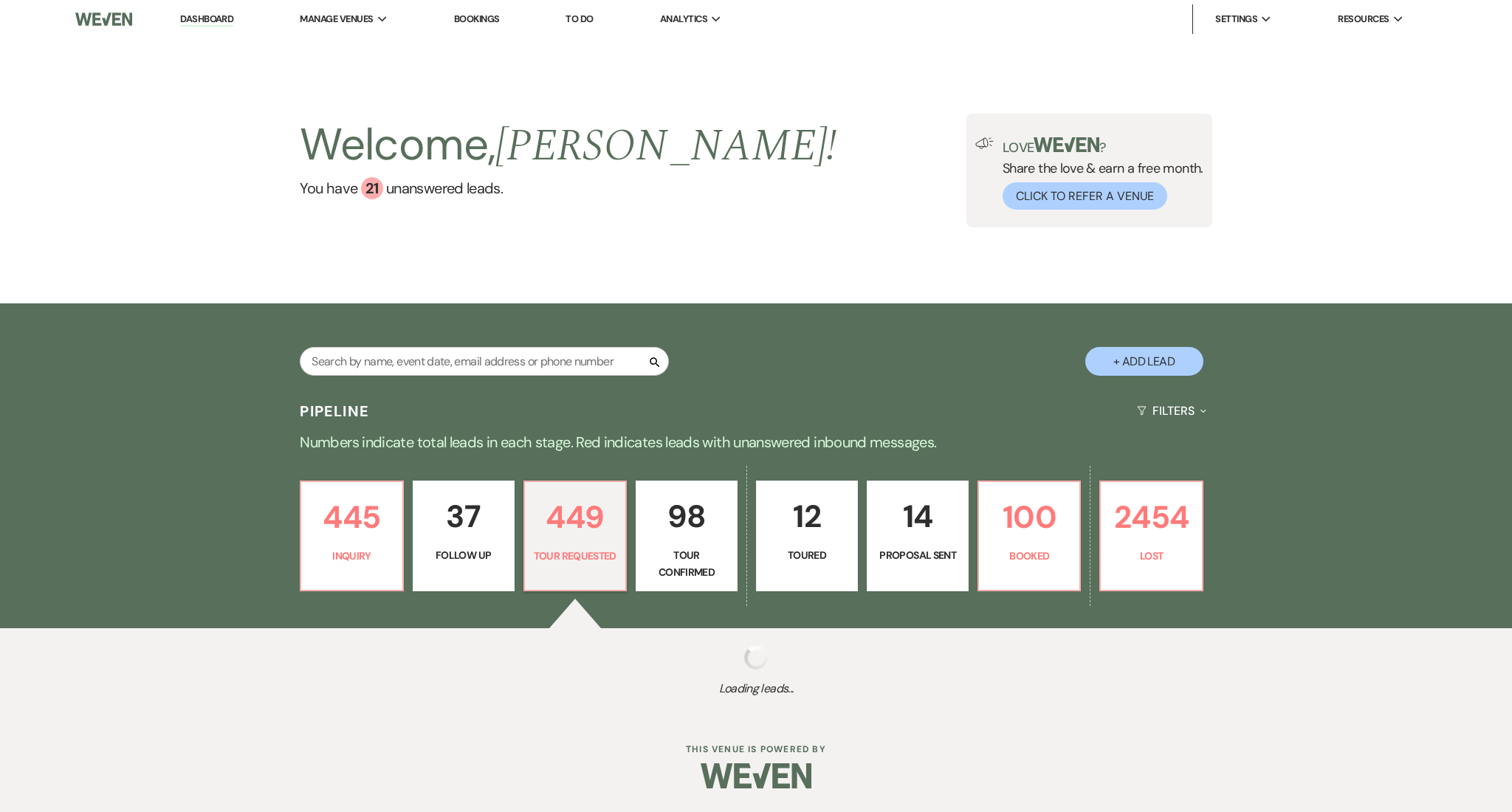
select select "2"
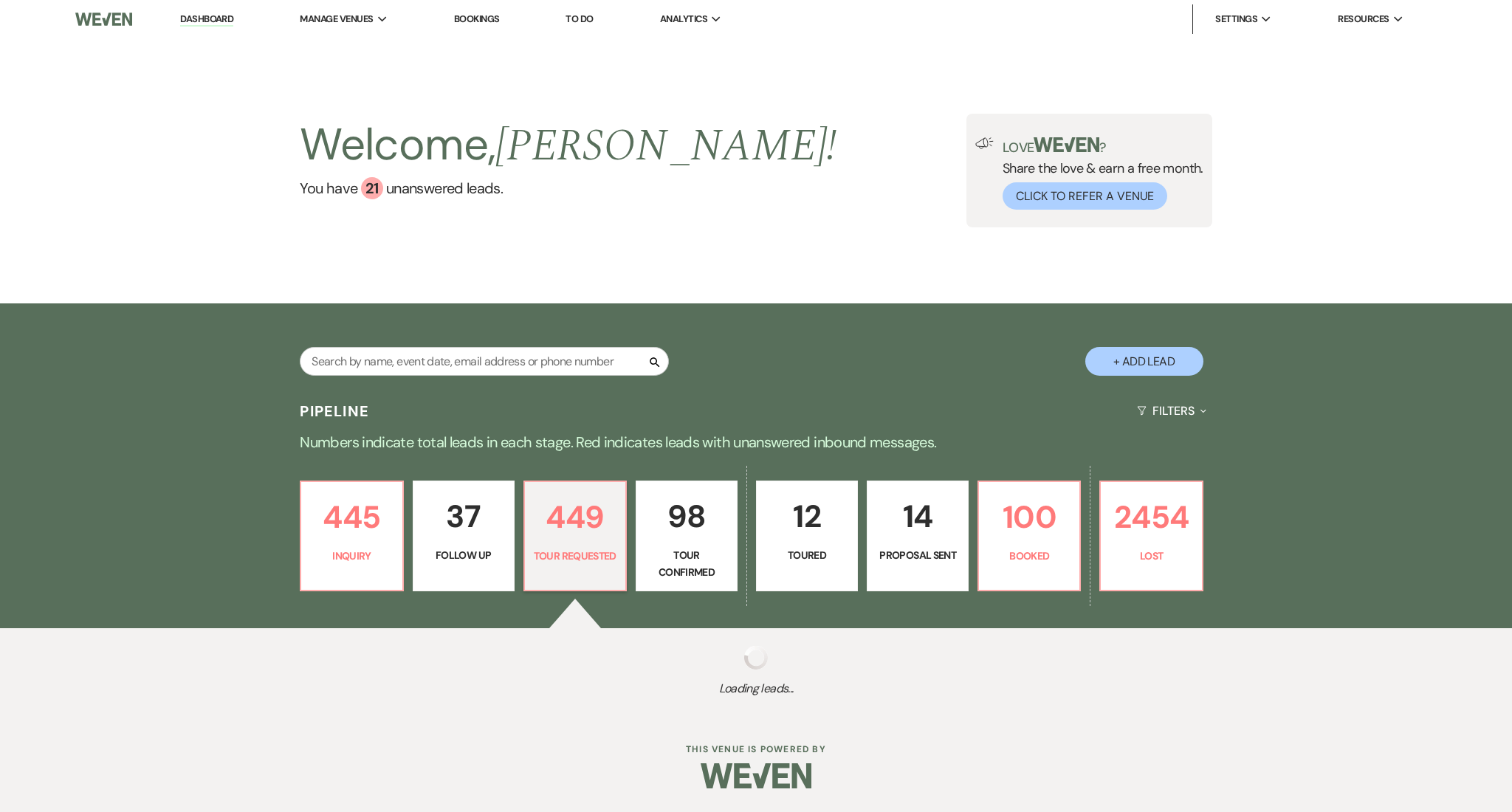
select select "2"
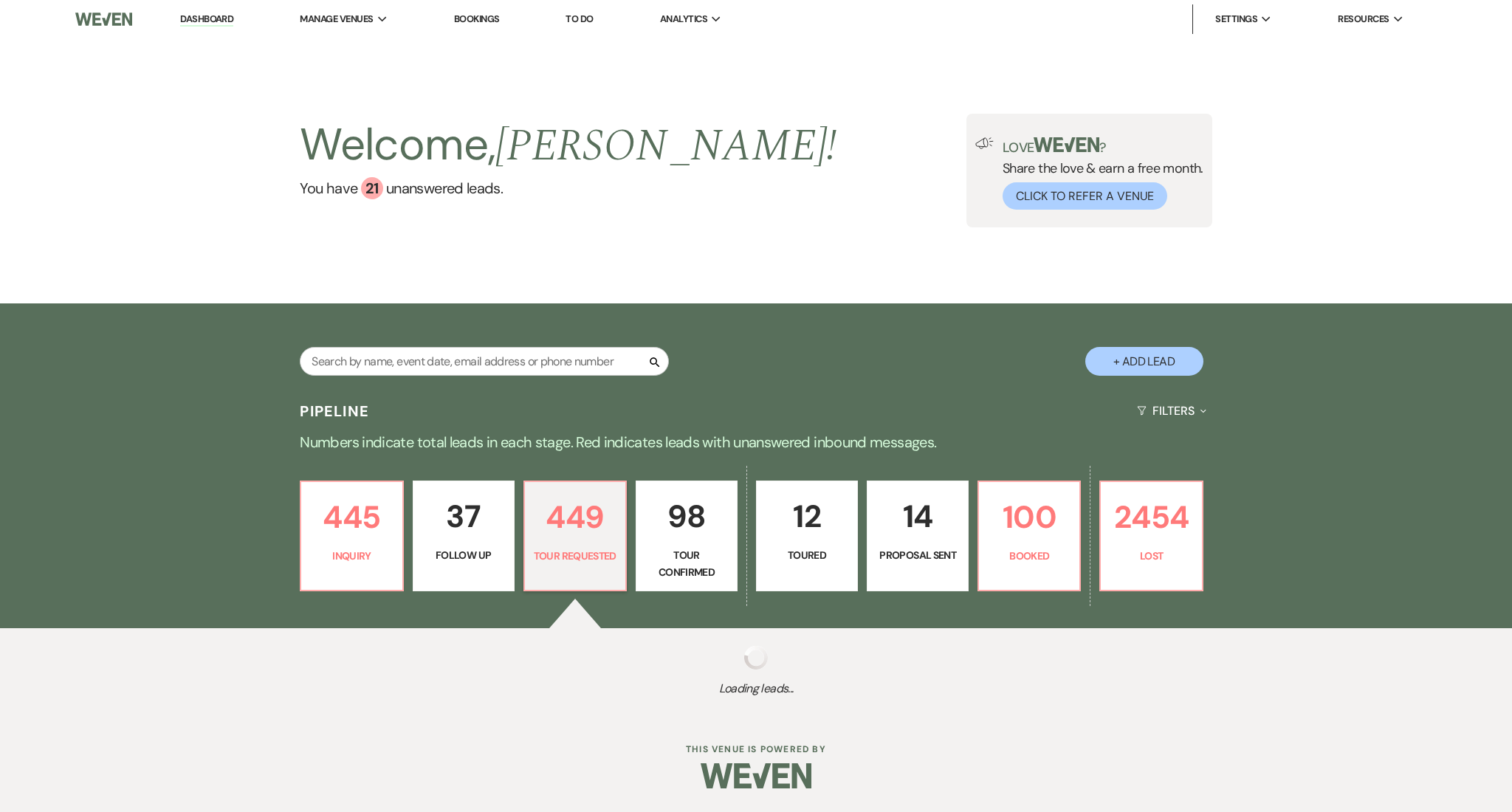
select select "2"
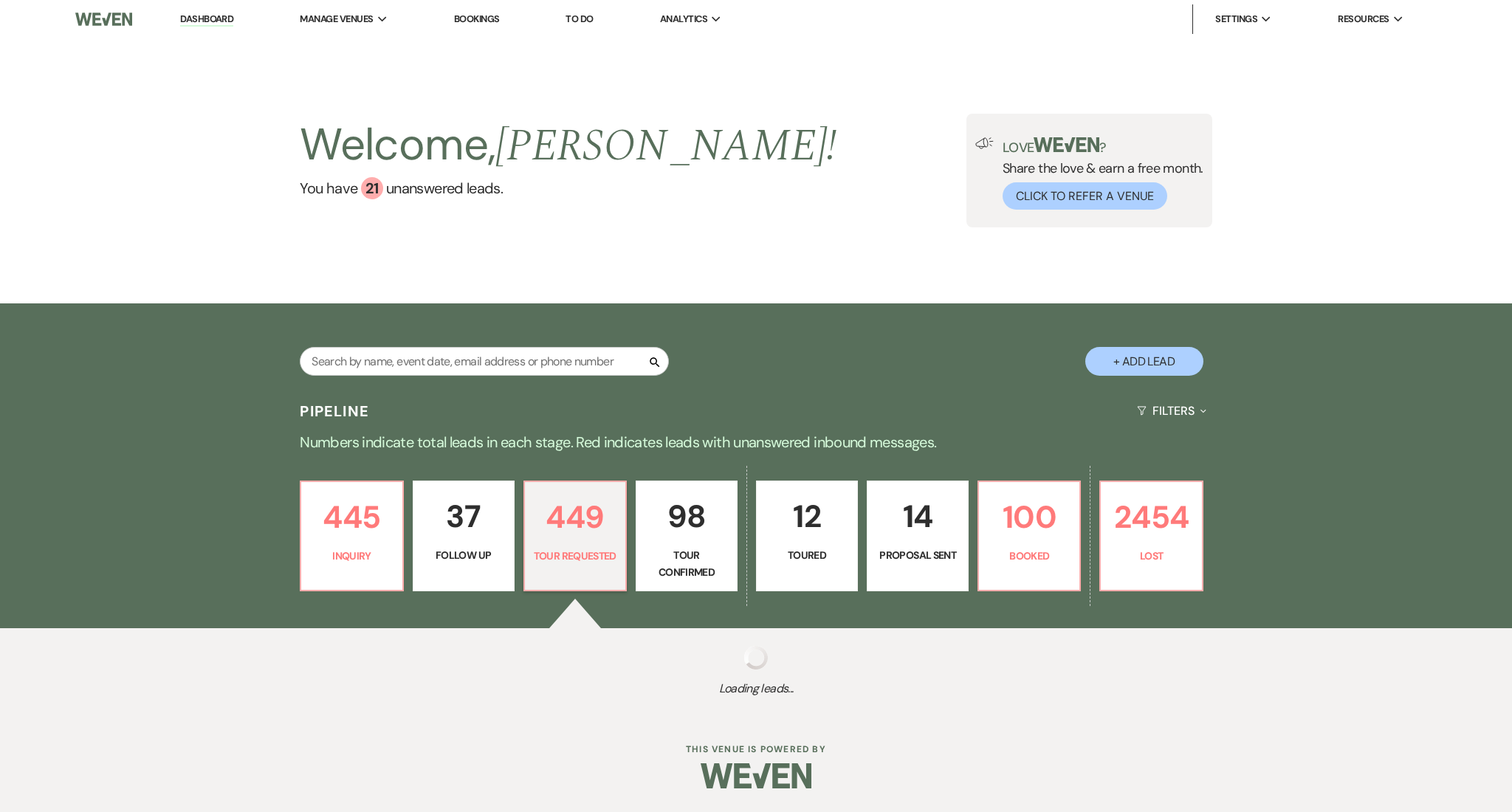
select select "2"
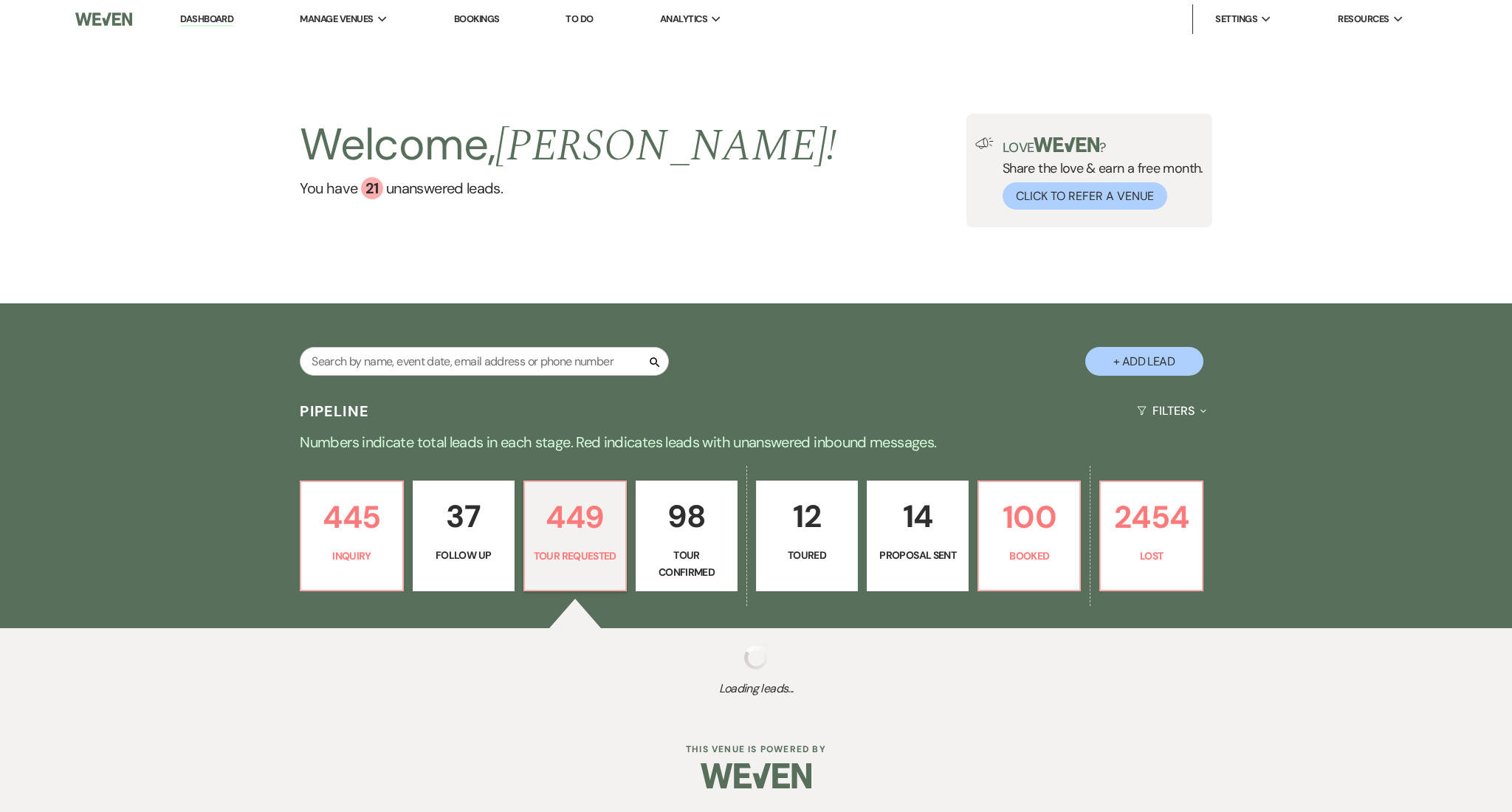
select select "2"
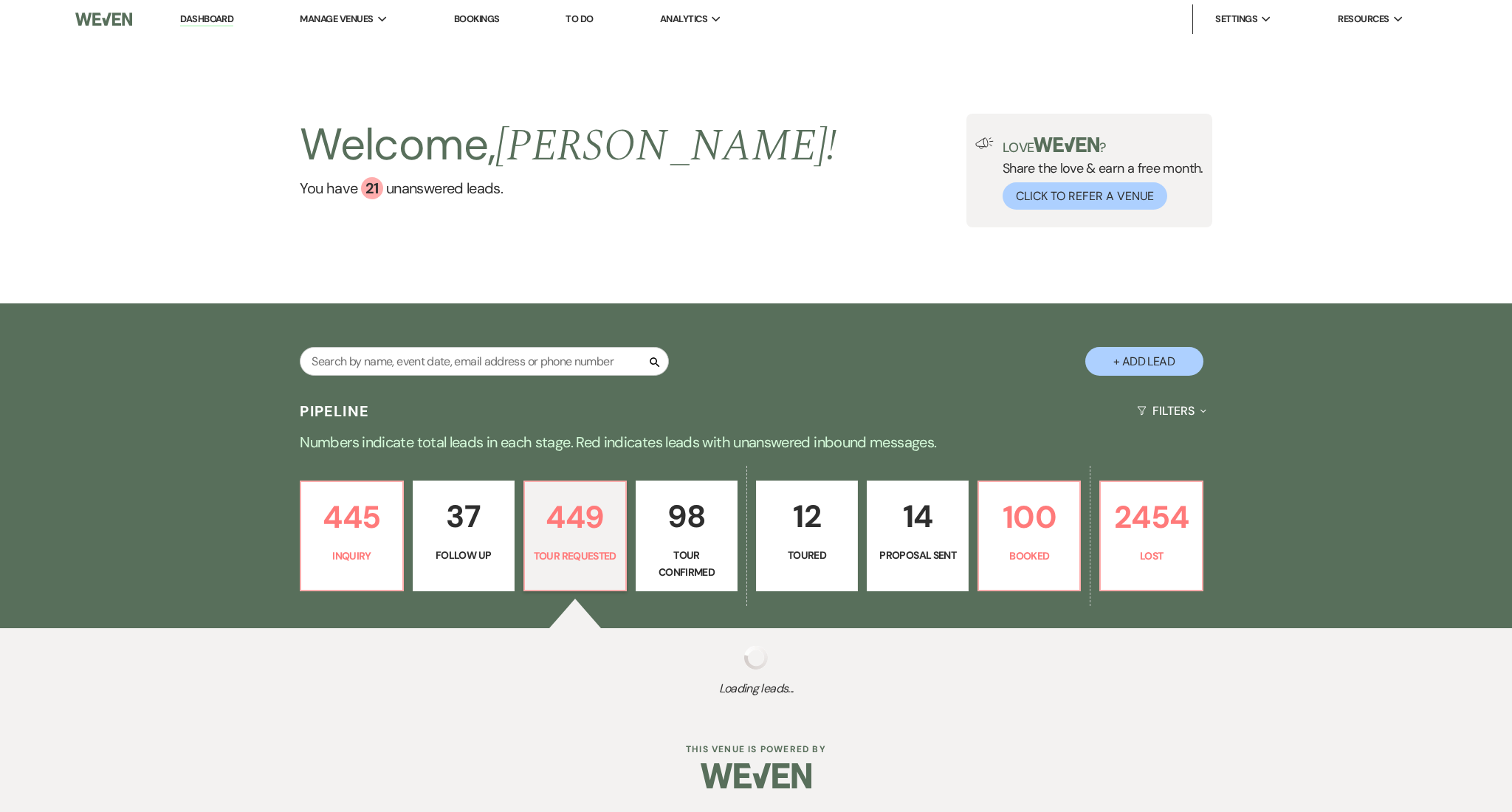
select select "2"
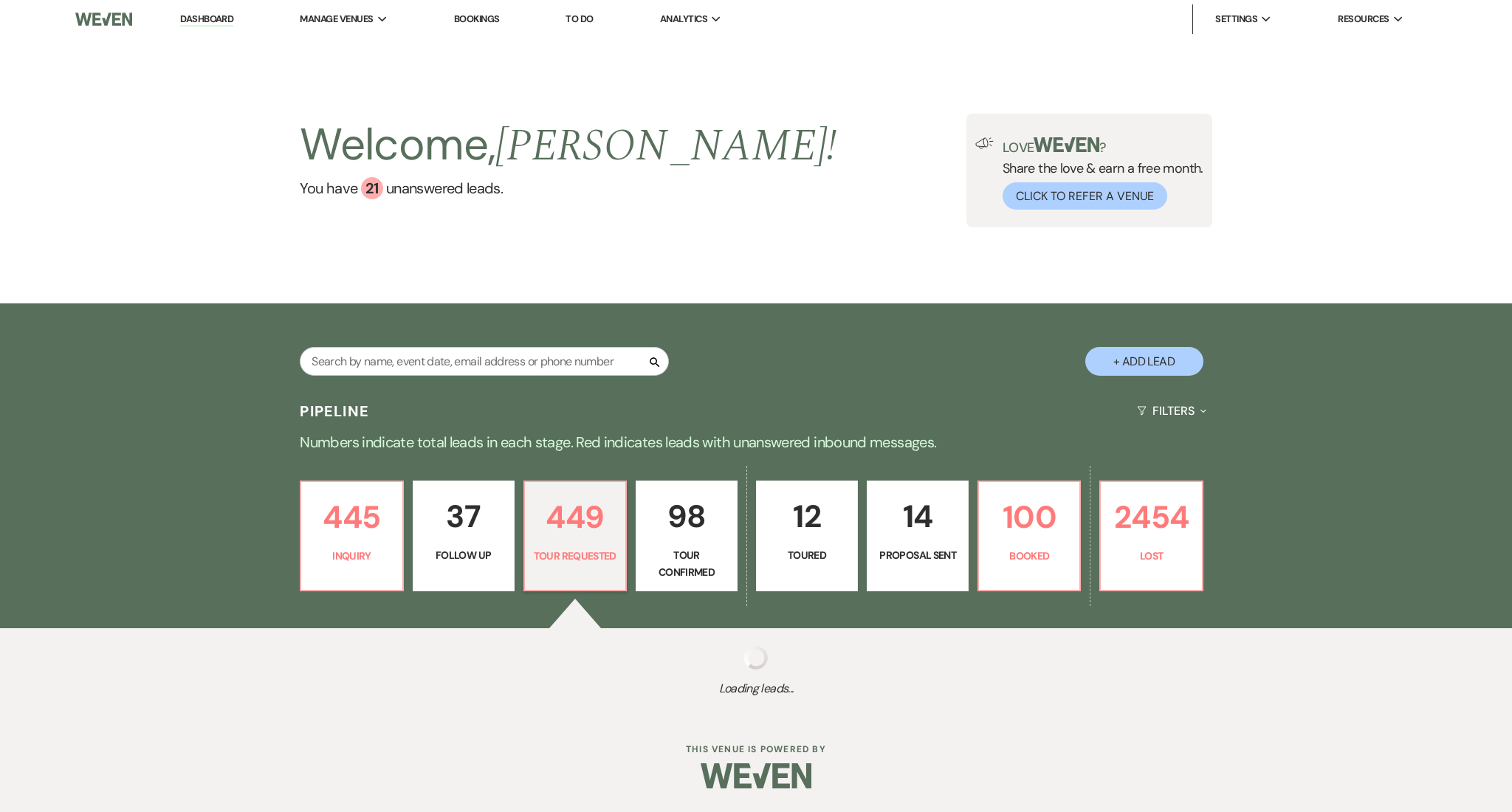
select select "2"
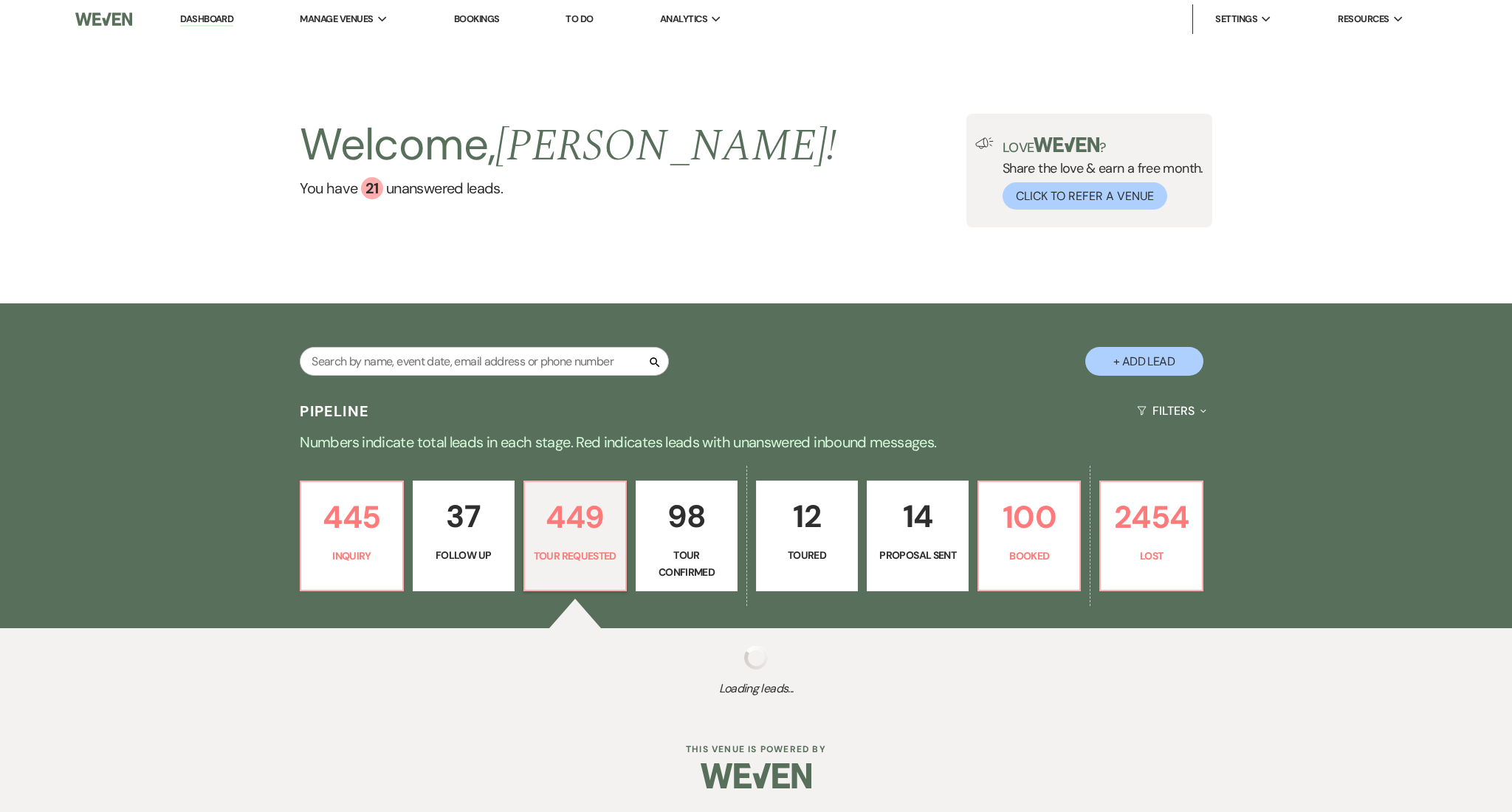
select select "2"
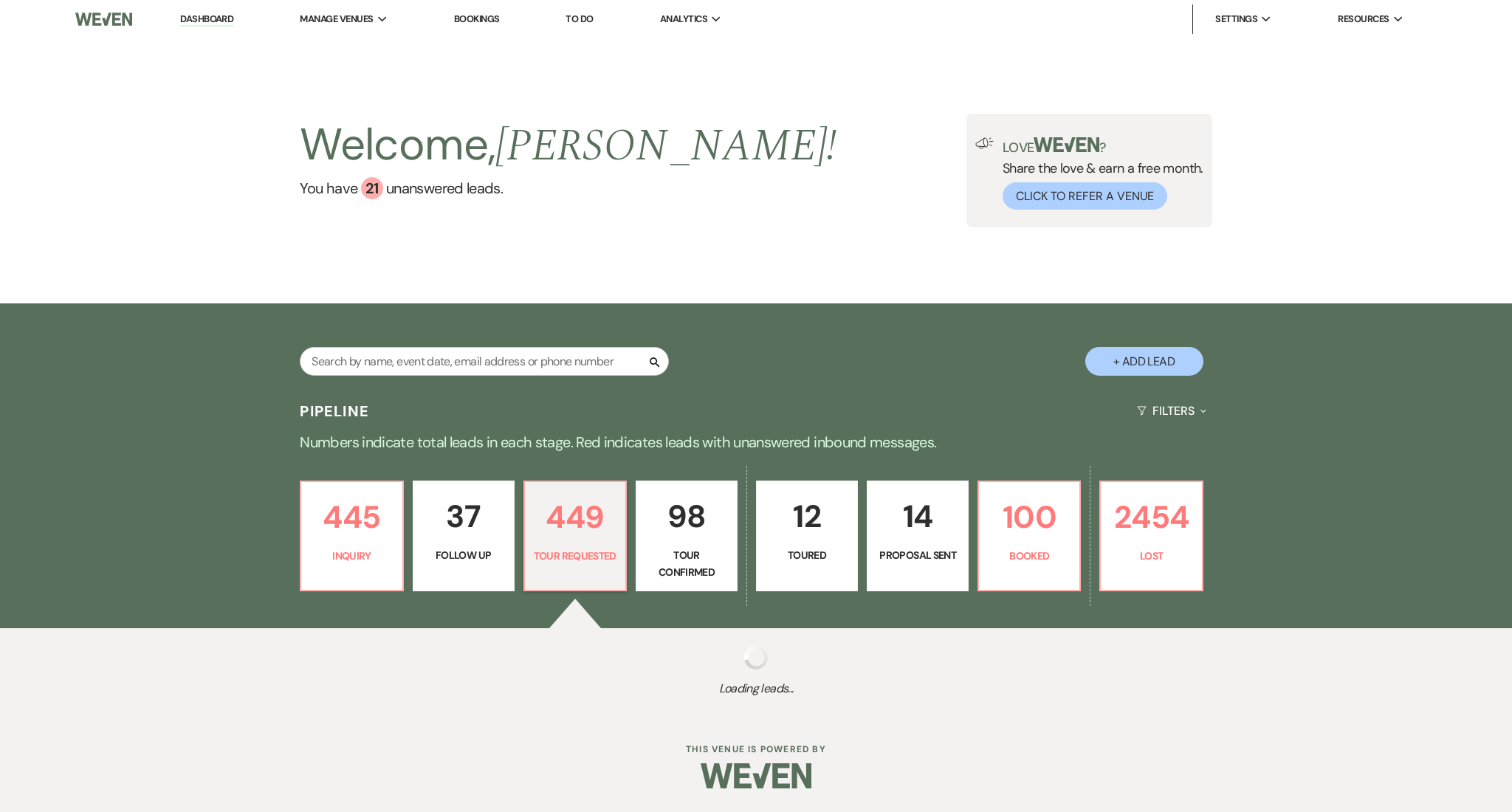
select select "2"
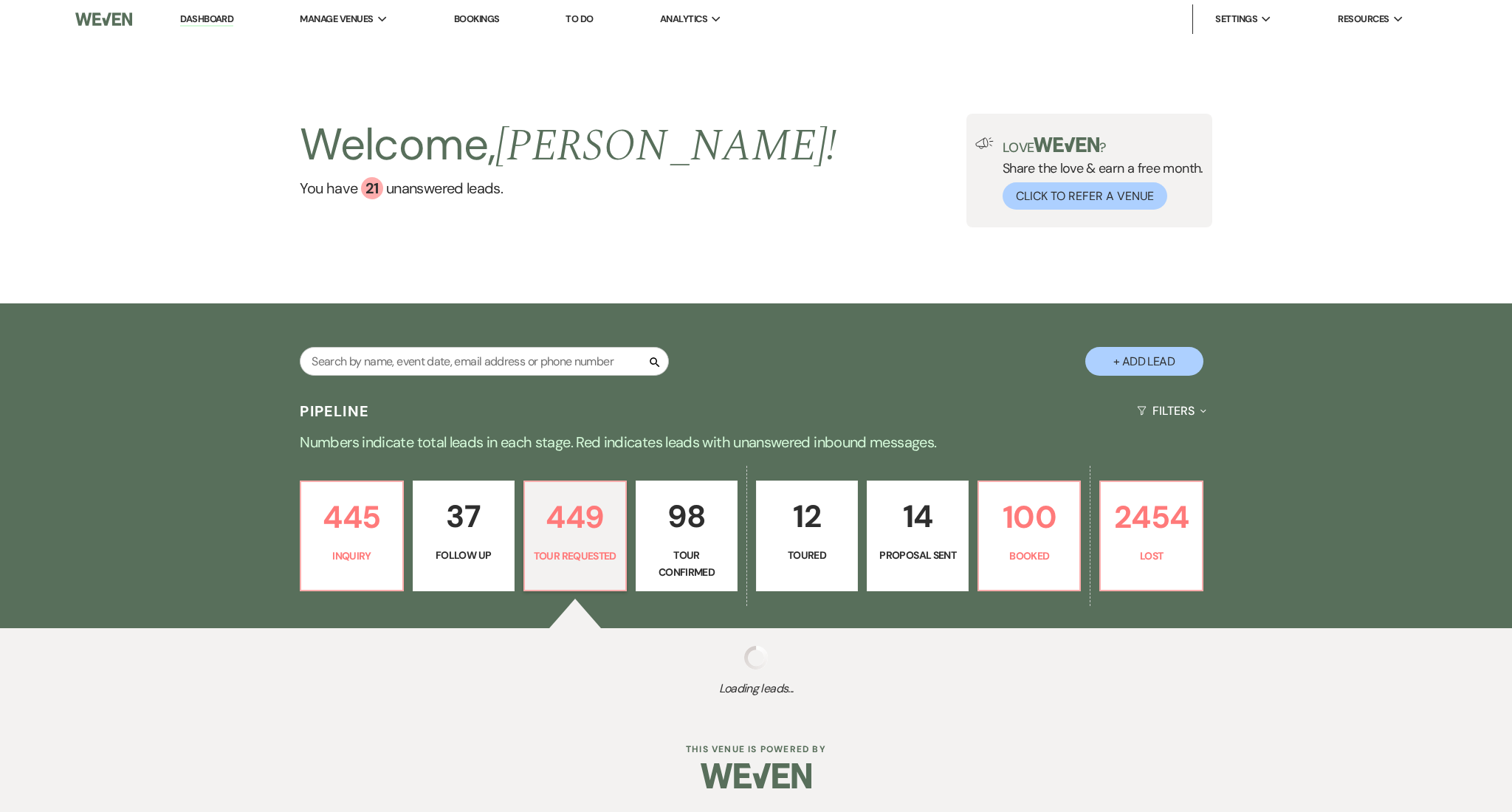
select select "2"
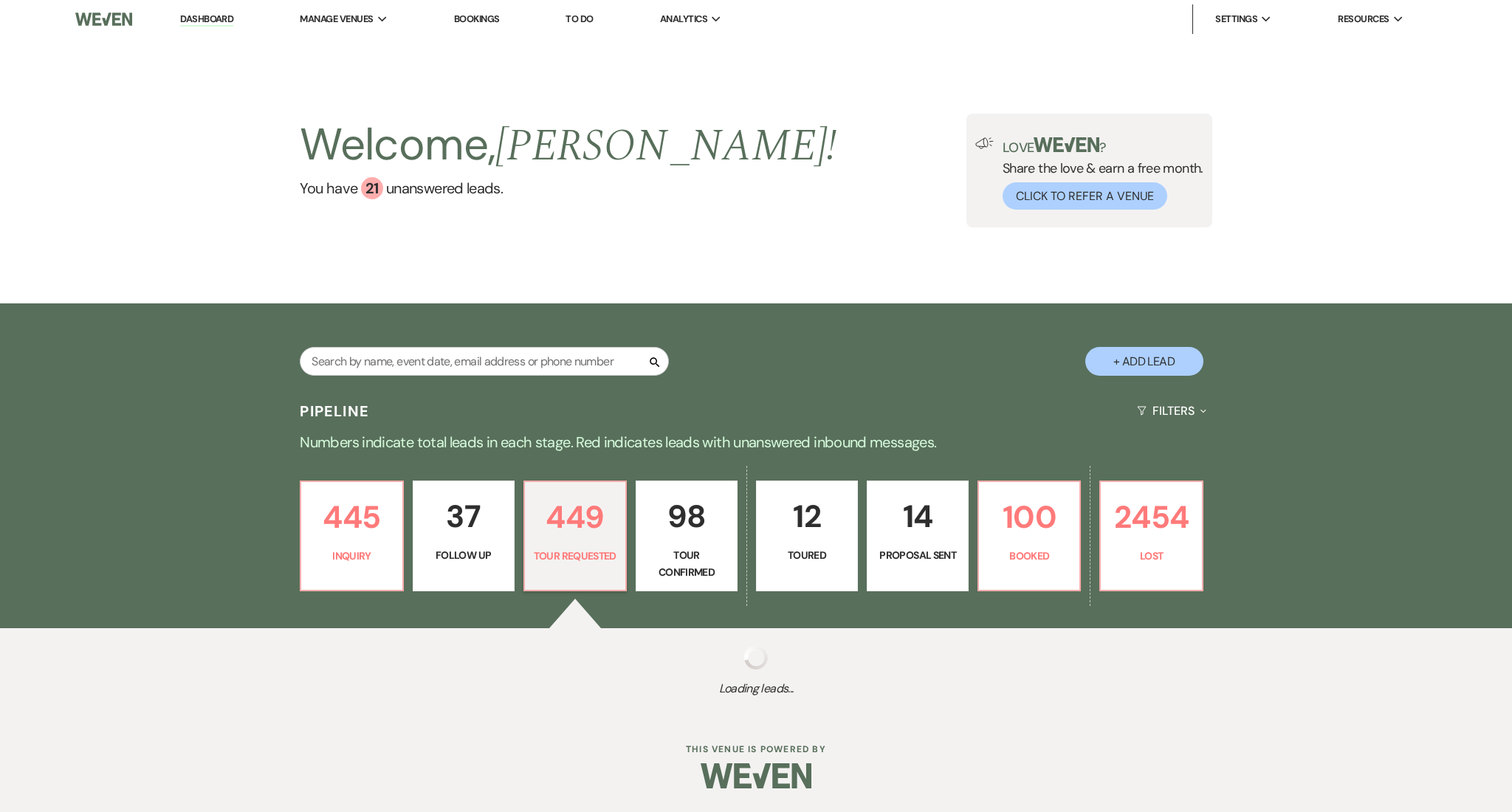
select select "2"
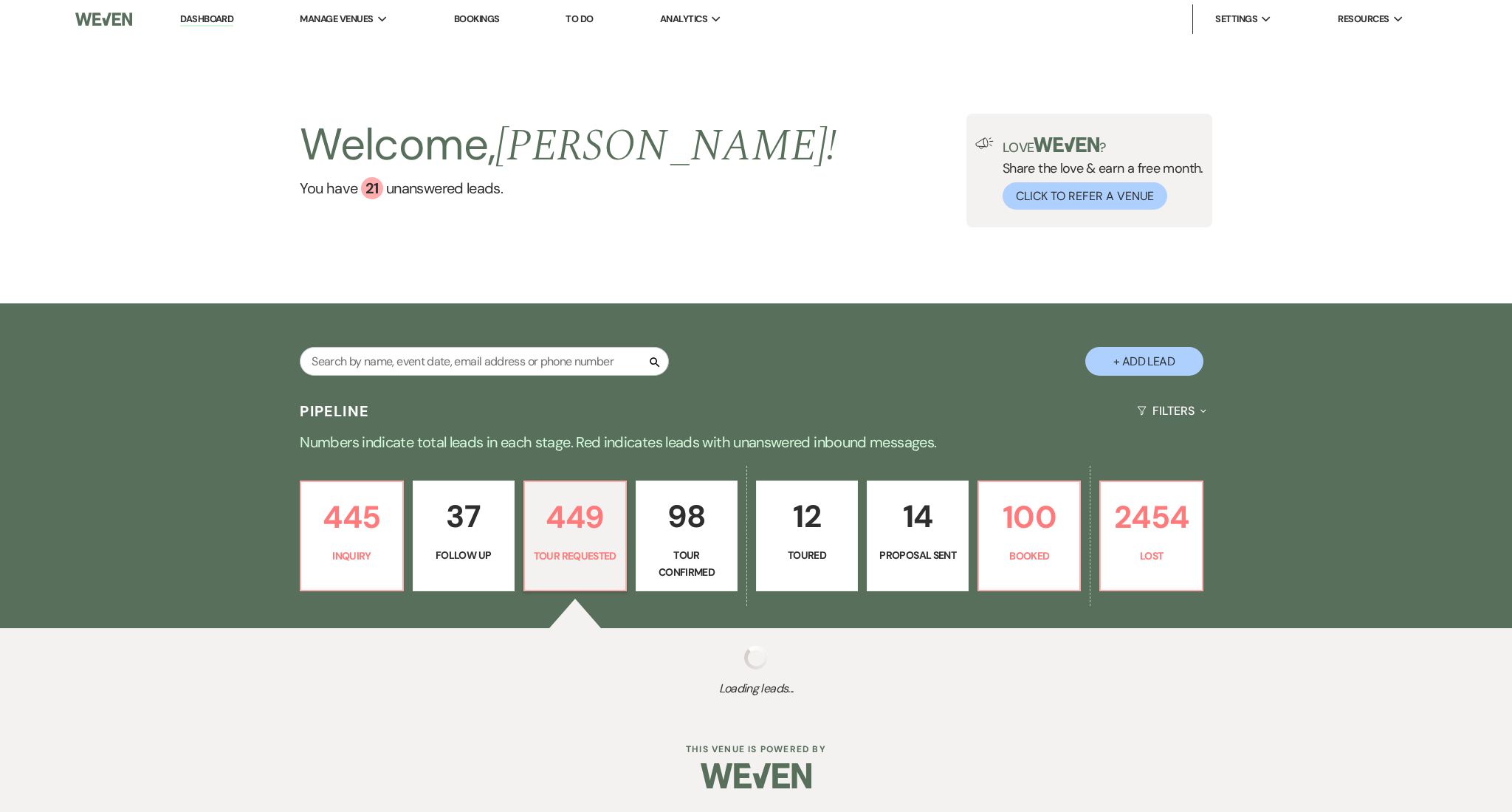
select select "2"
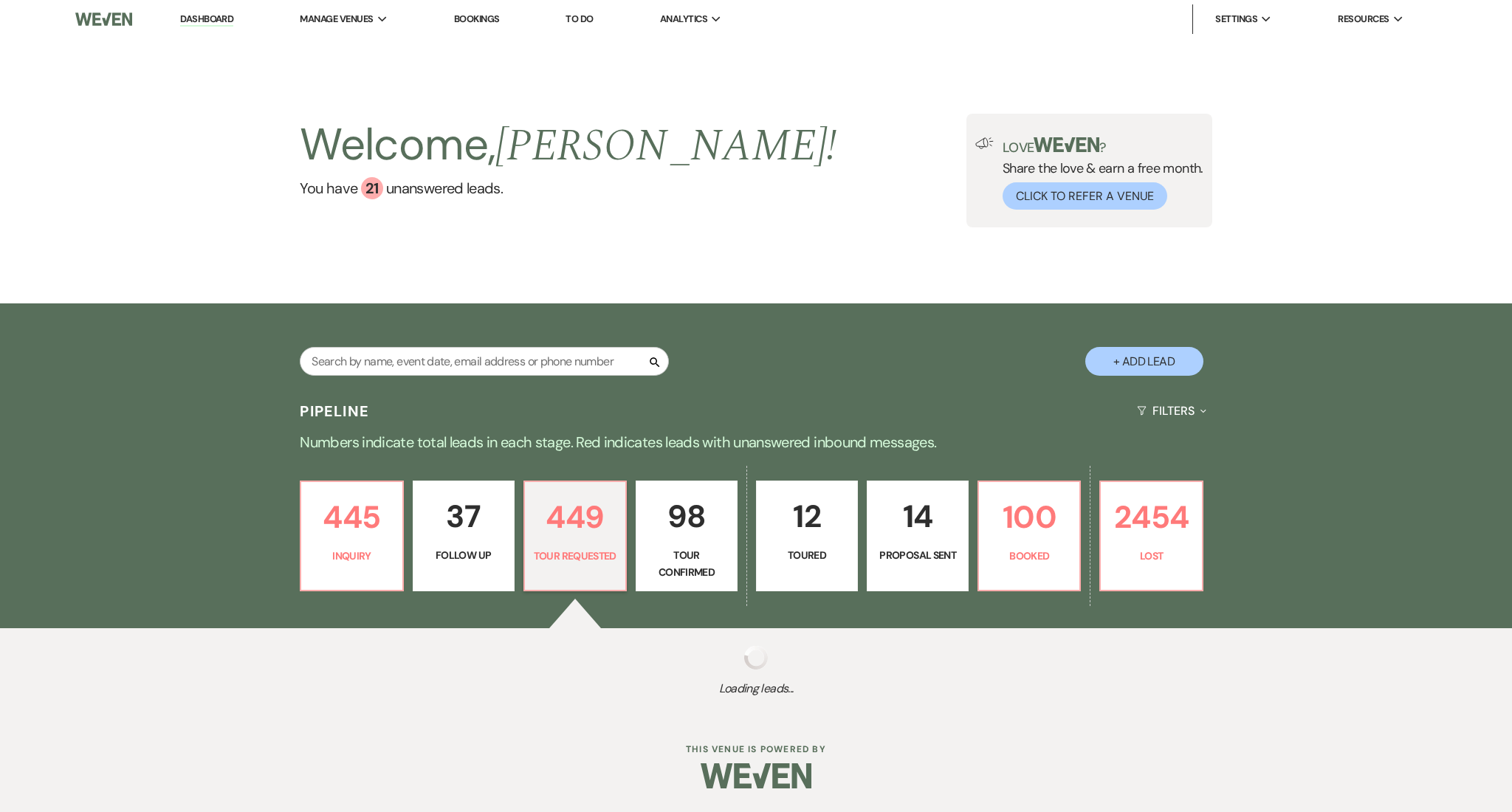
select select "2"
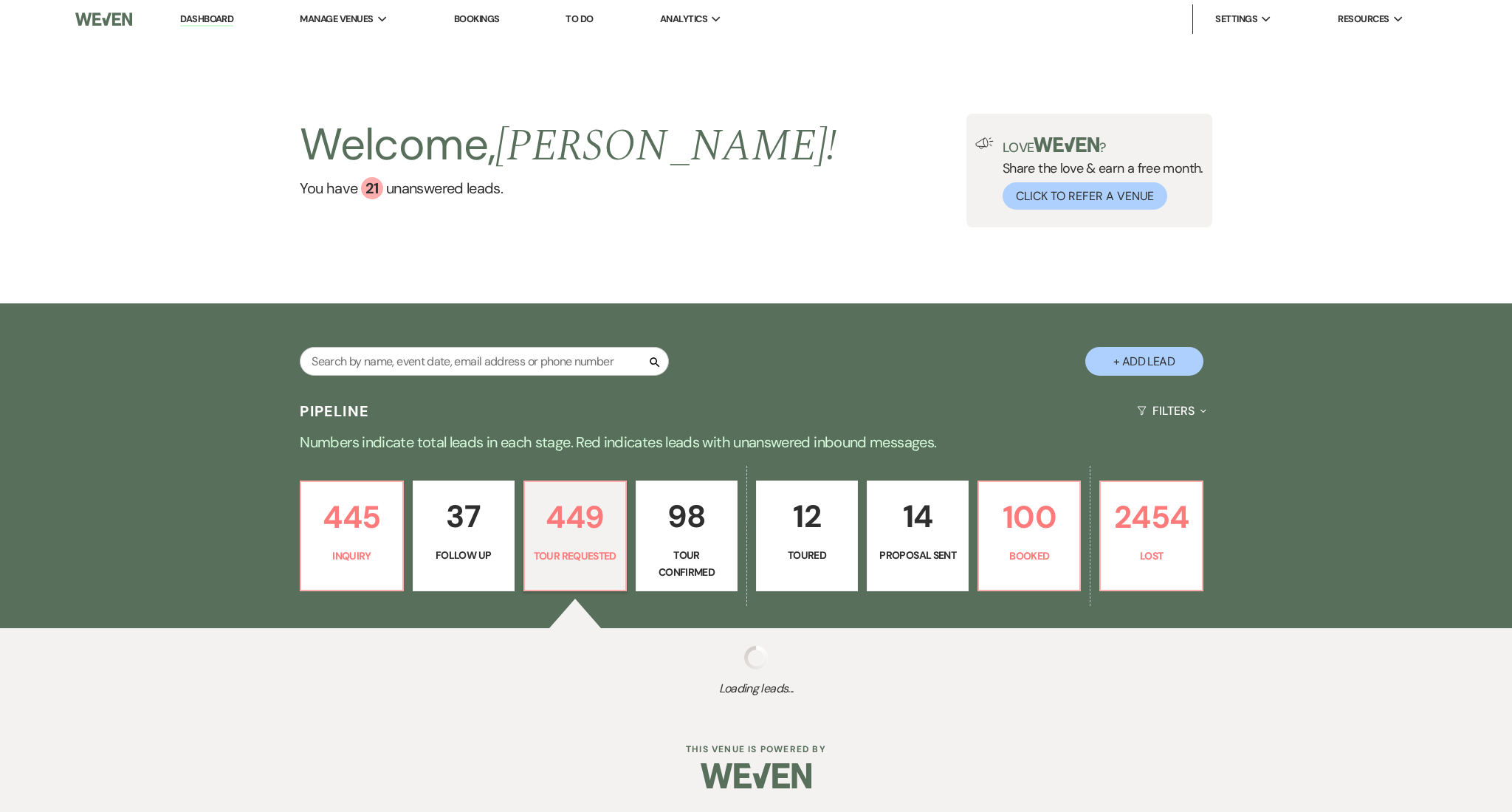
select select "2"
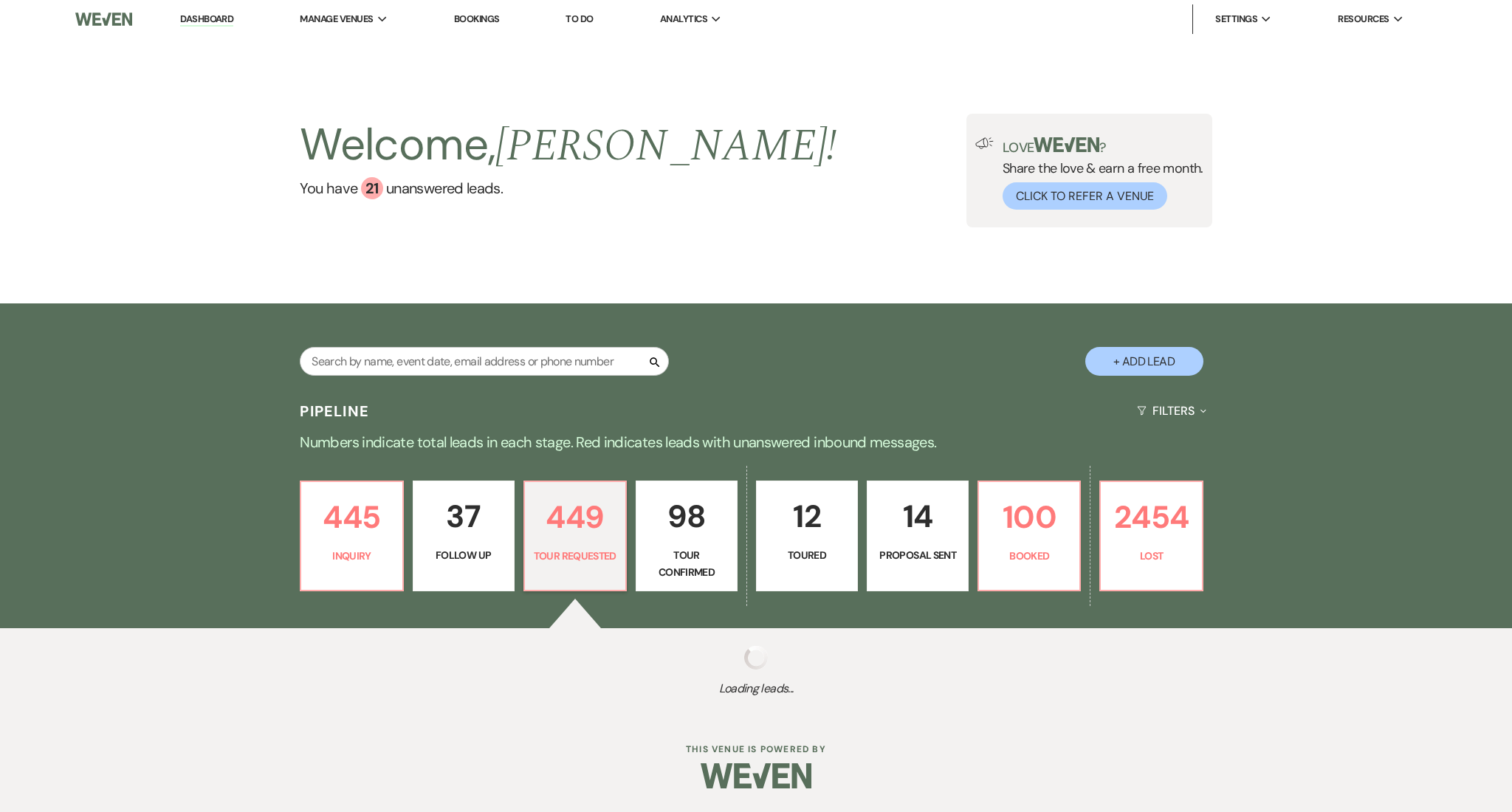
select select "2"
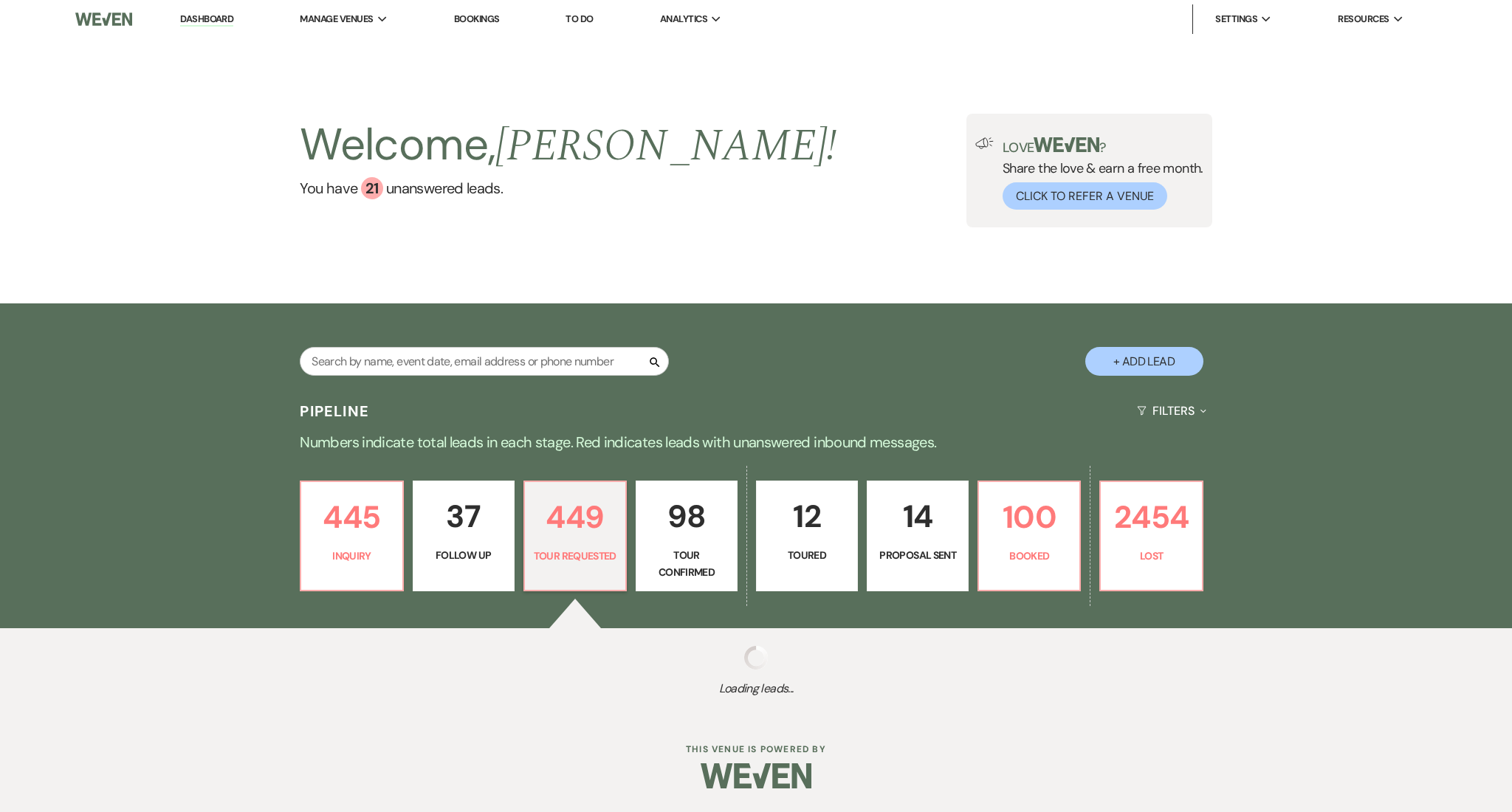
select select "2"
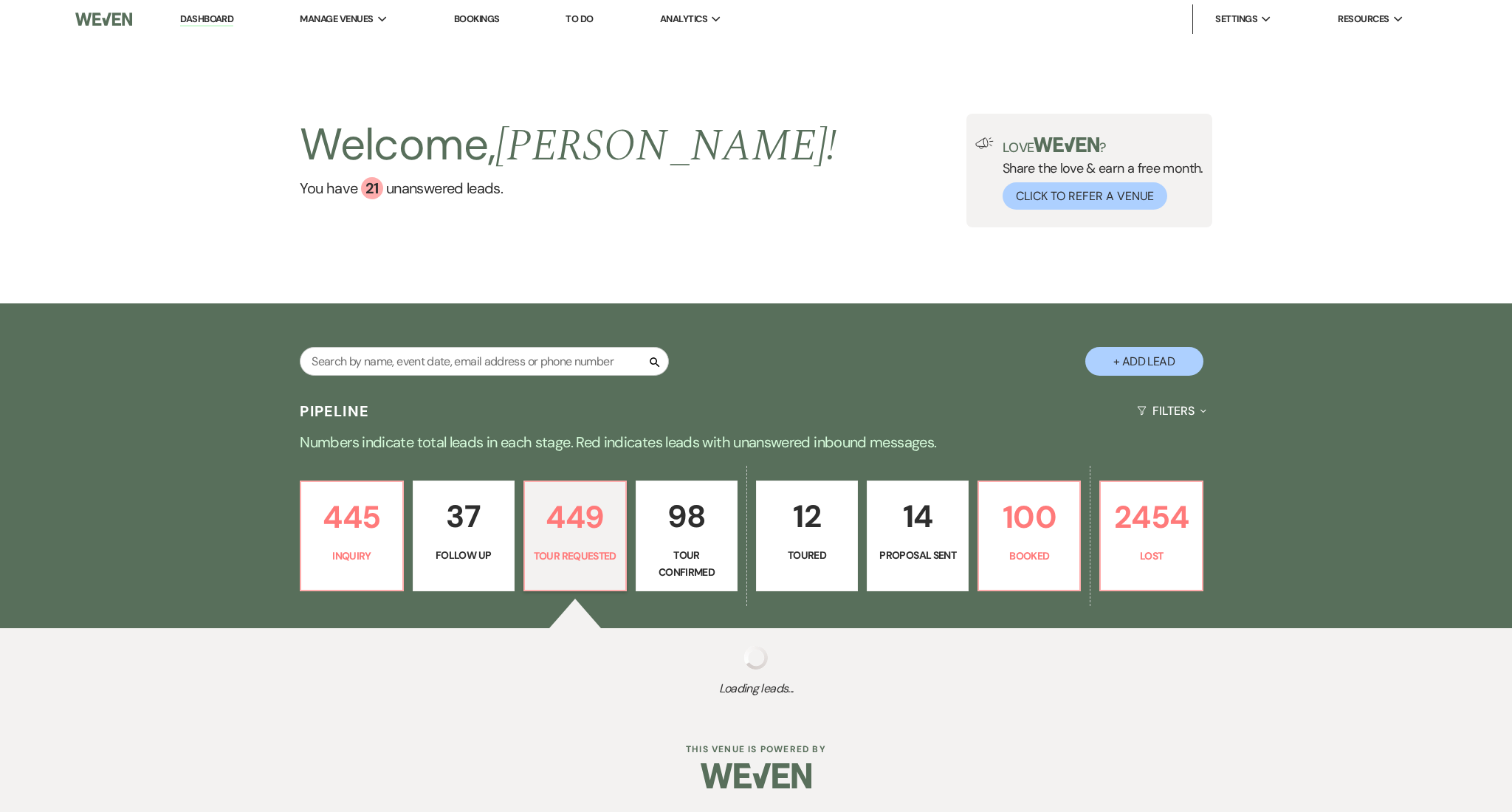
select select "2"
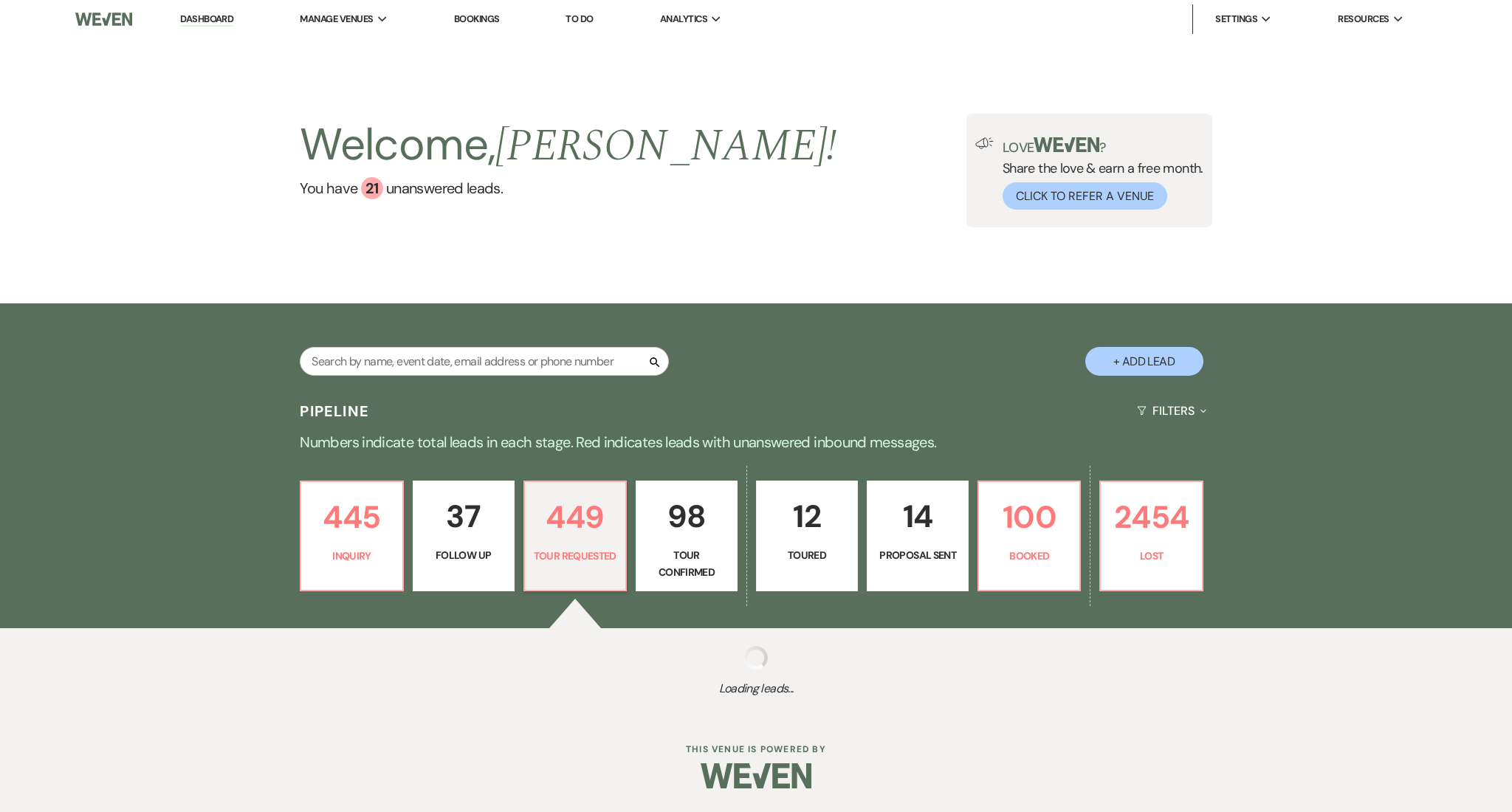
select select "2"
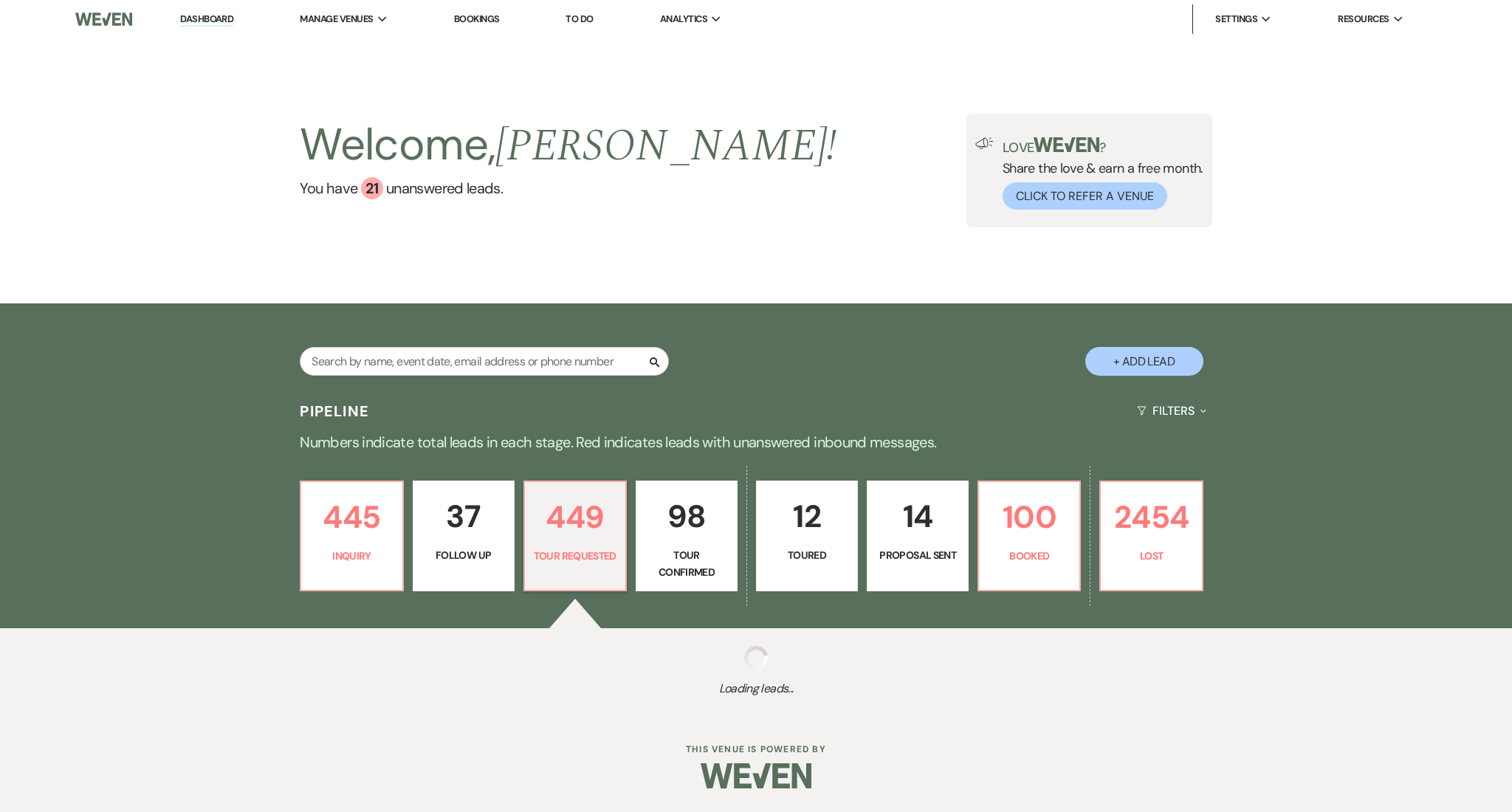
select select "2"
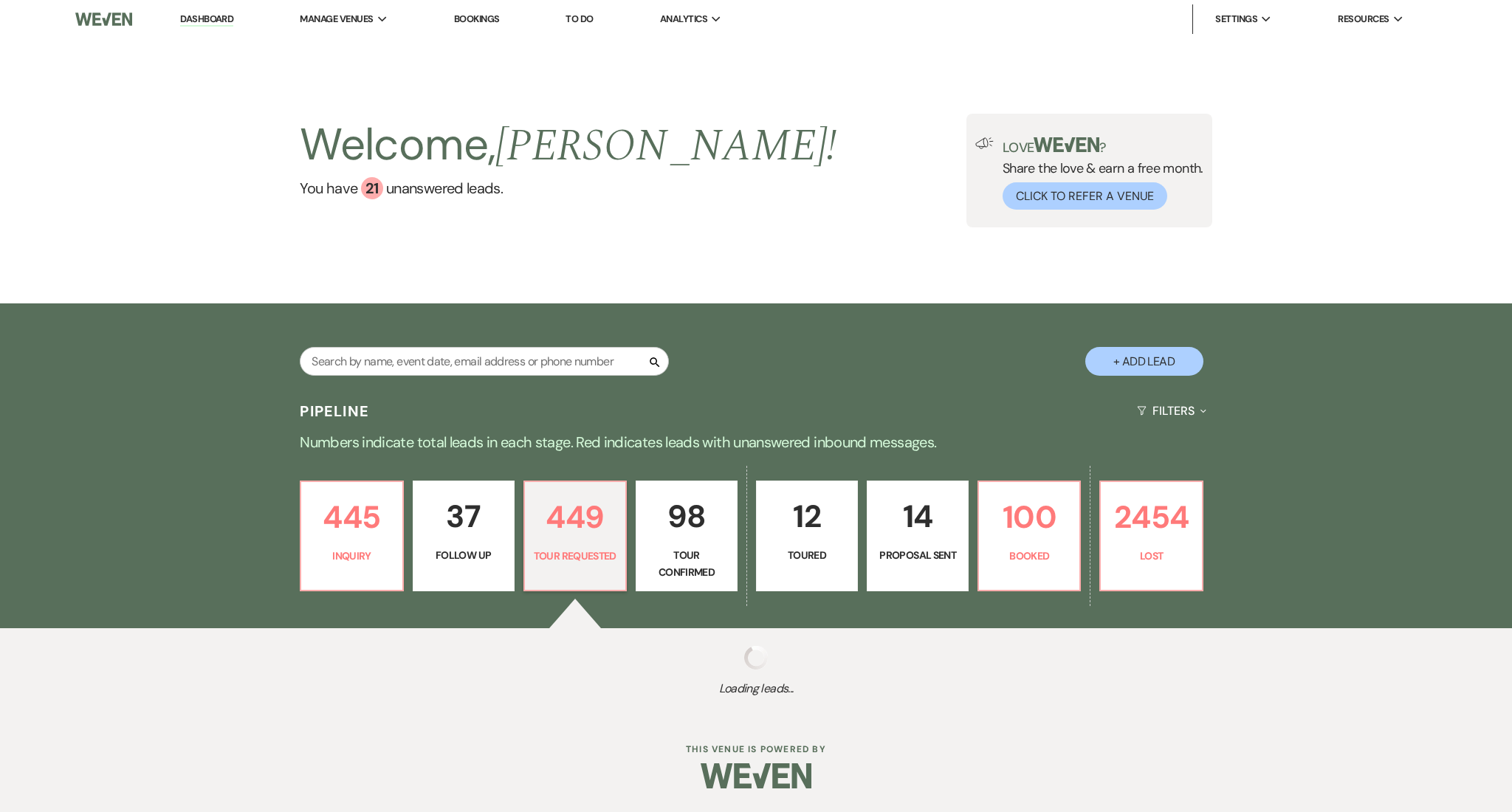
select select "2"
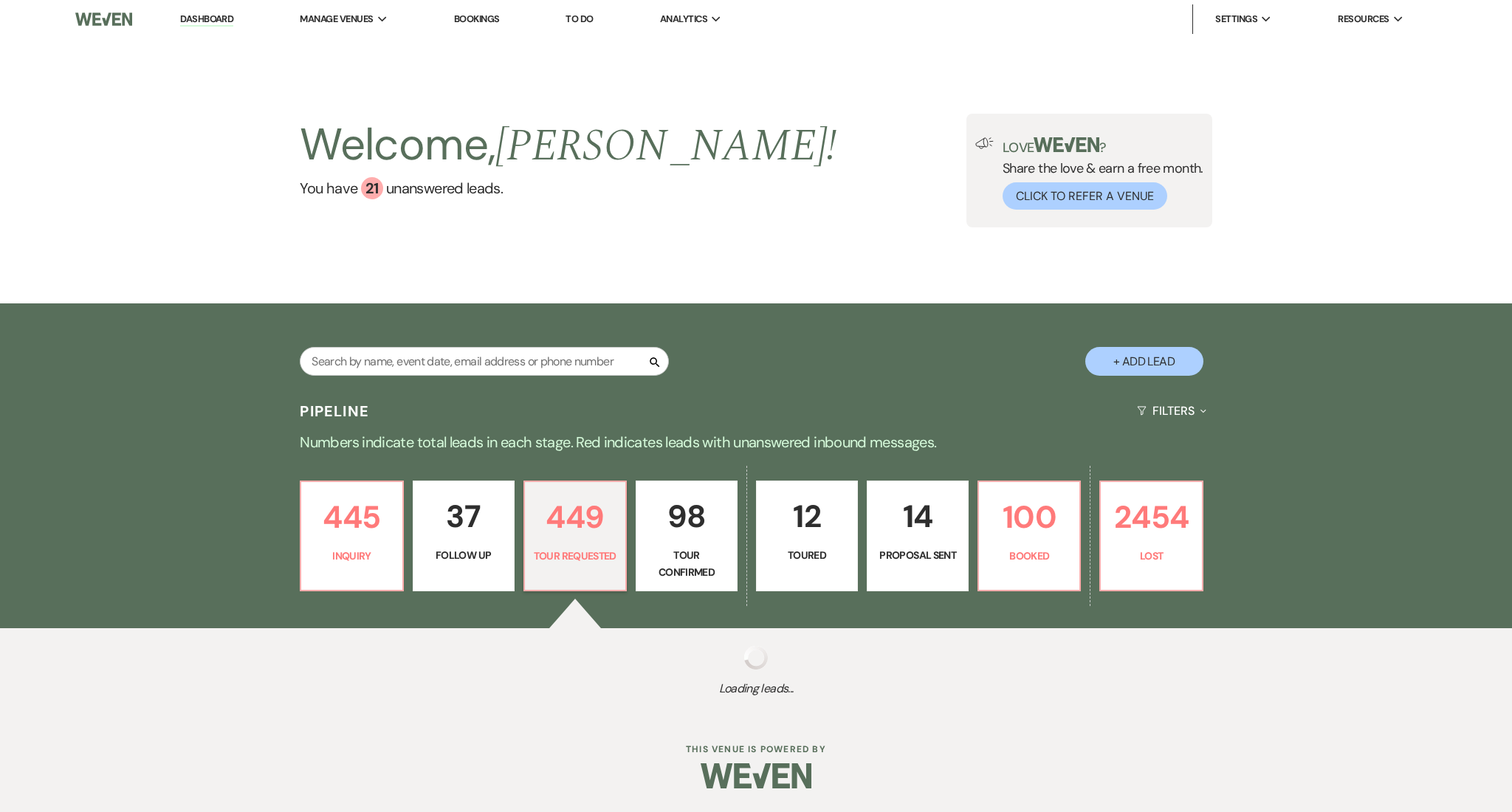
select select "2"
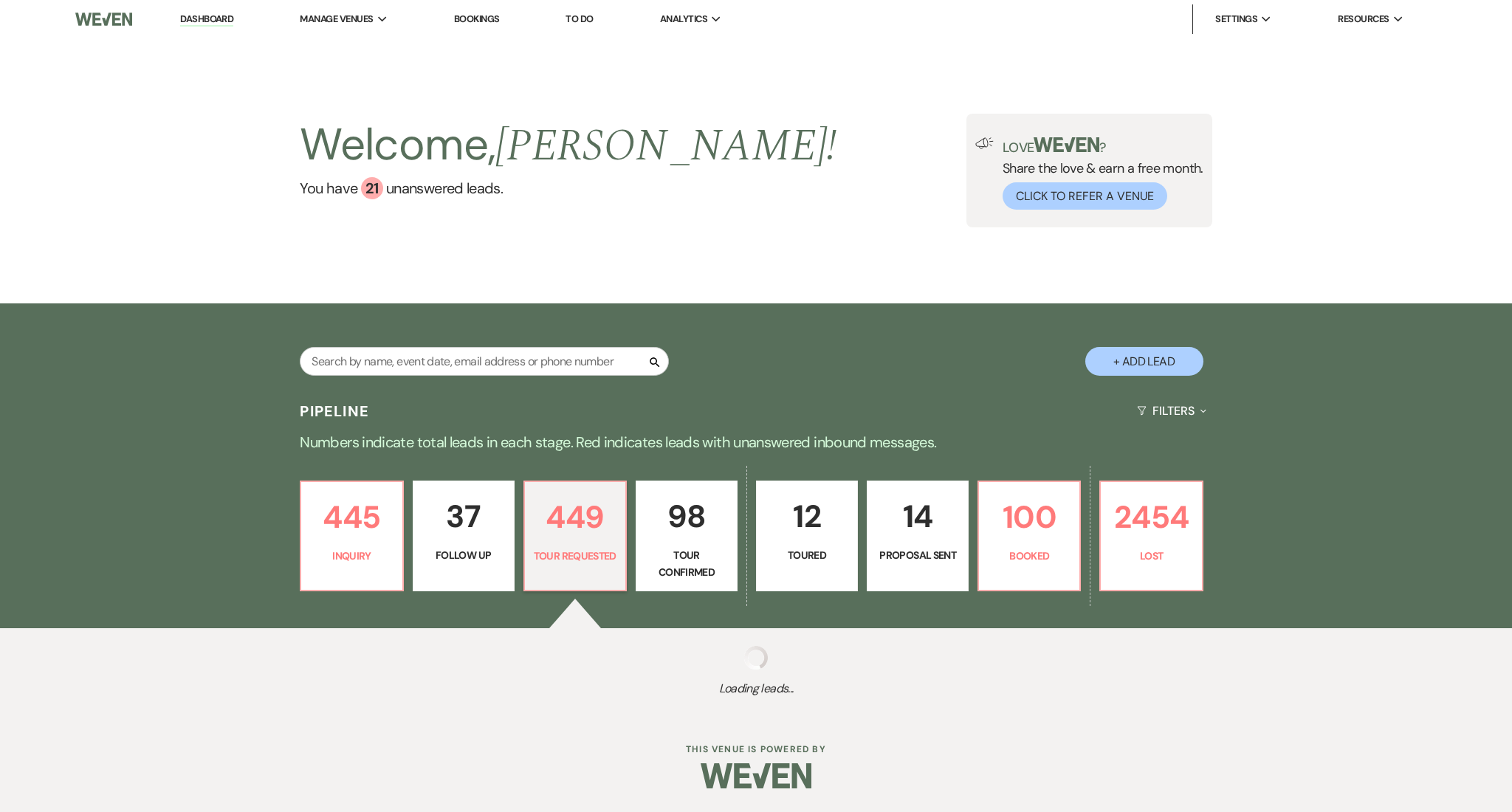
select select "2"
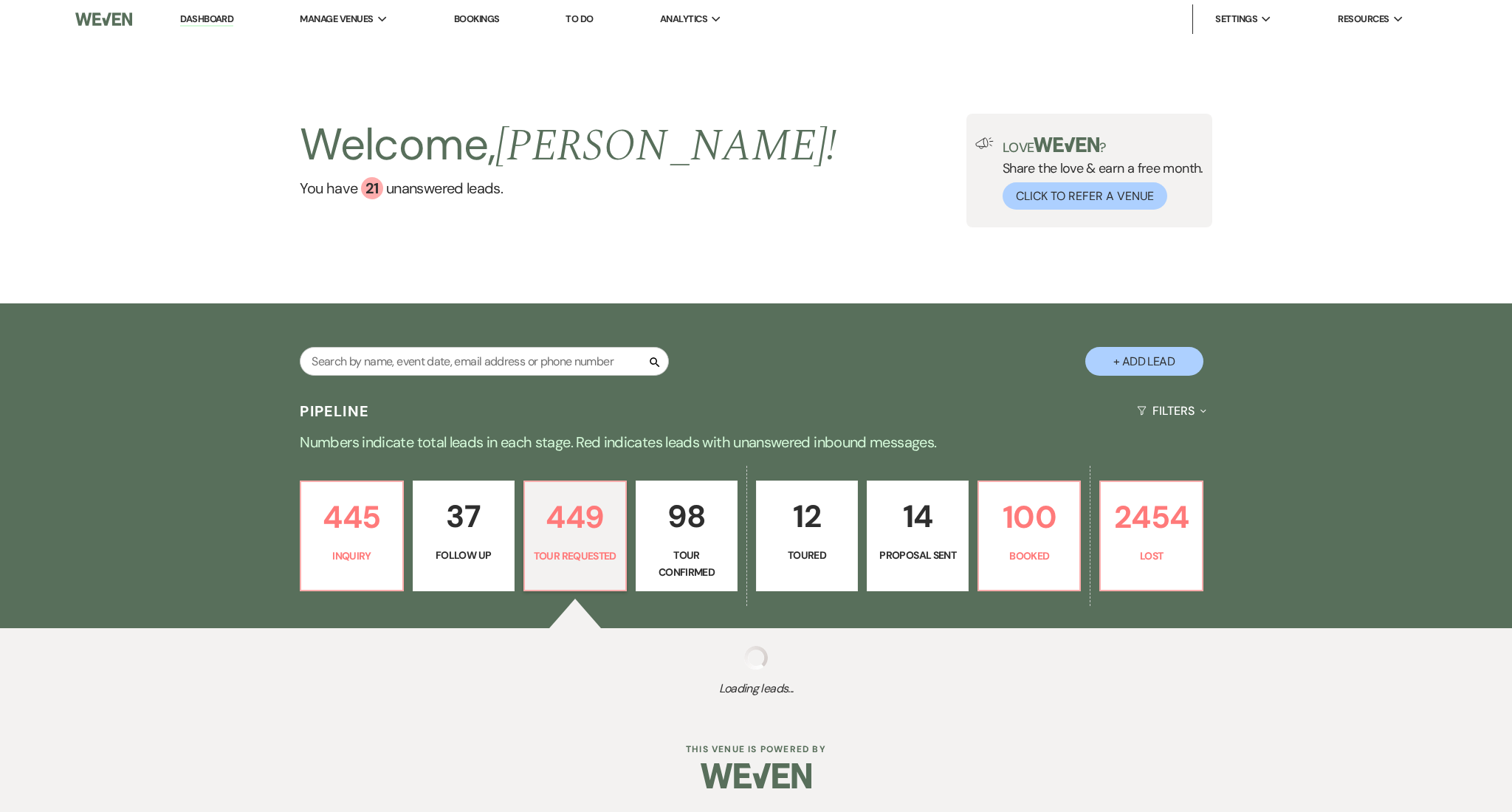
select select "2"
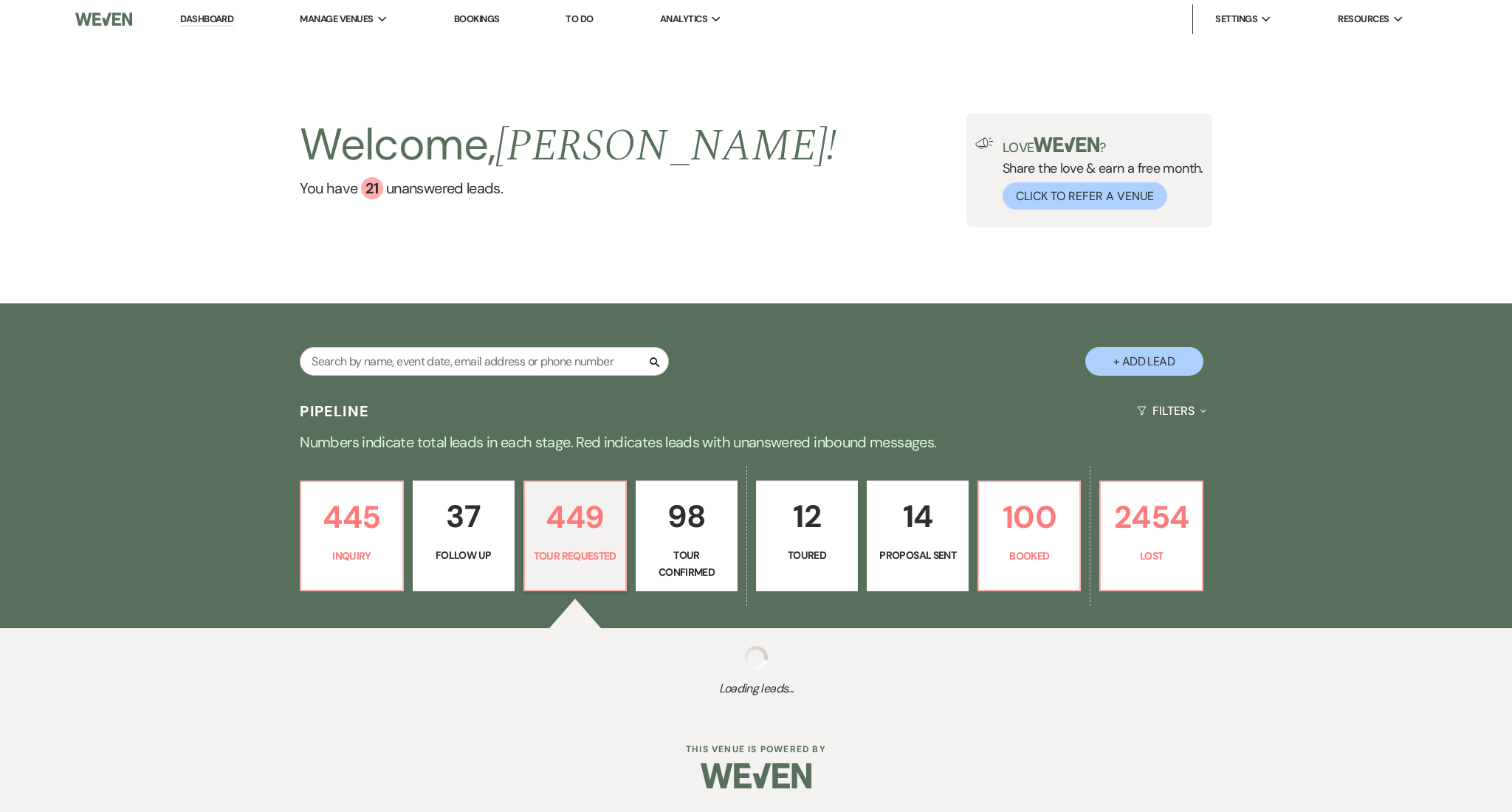
select select "2"
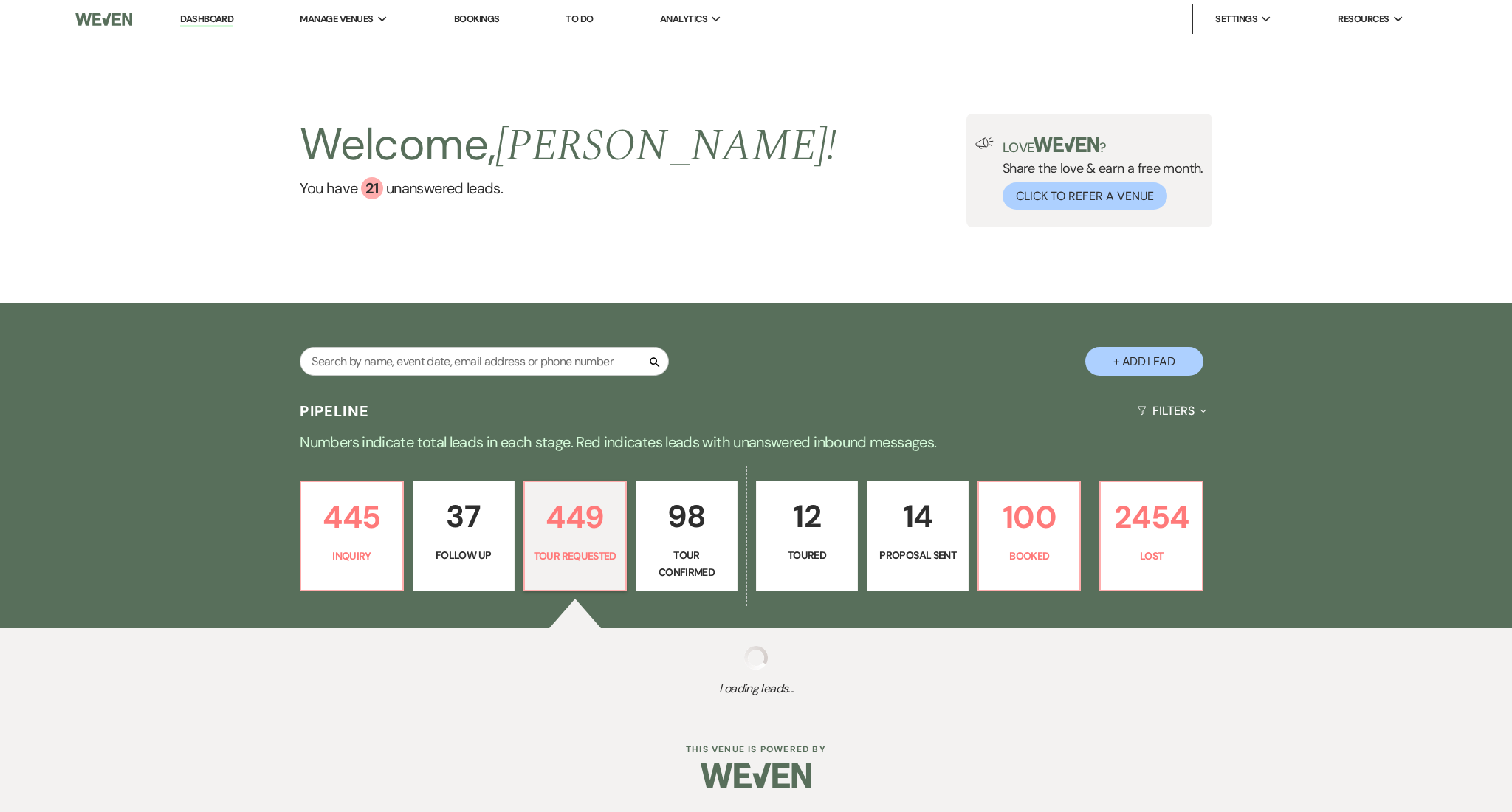
select select "2"
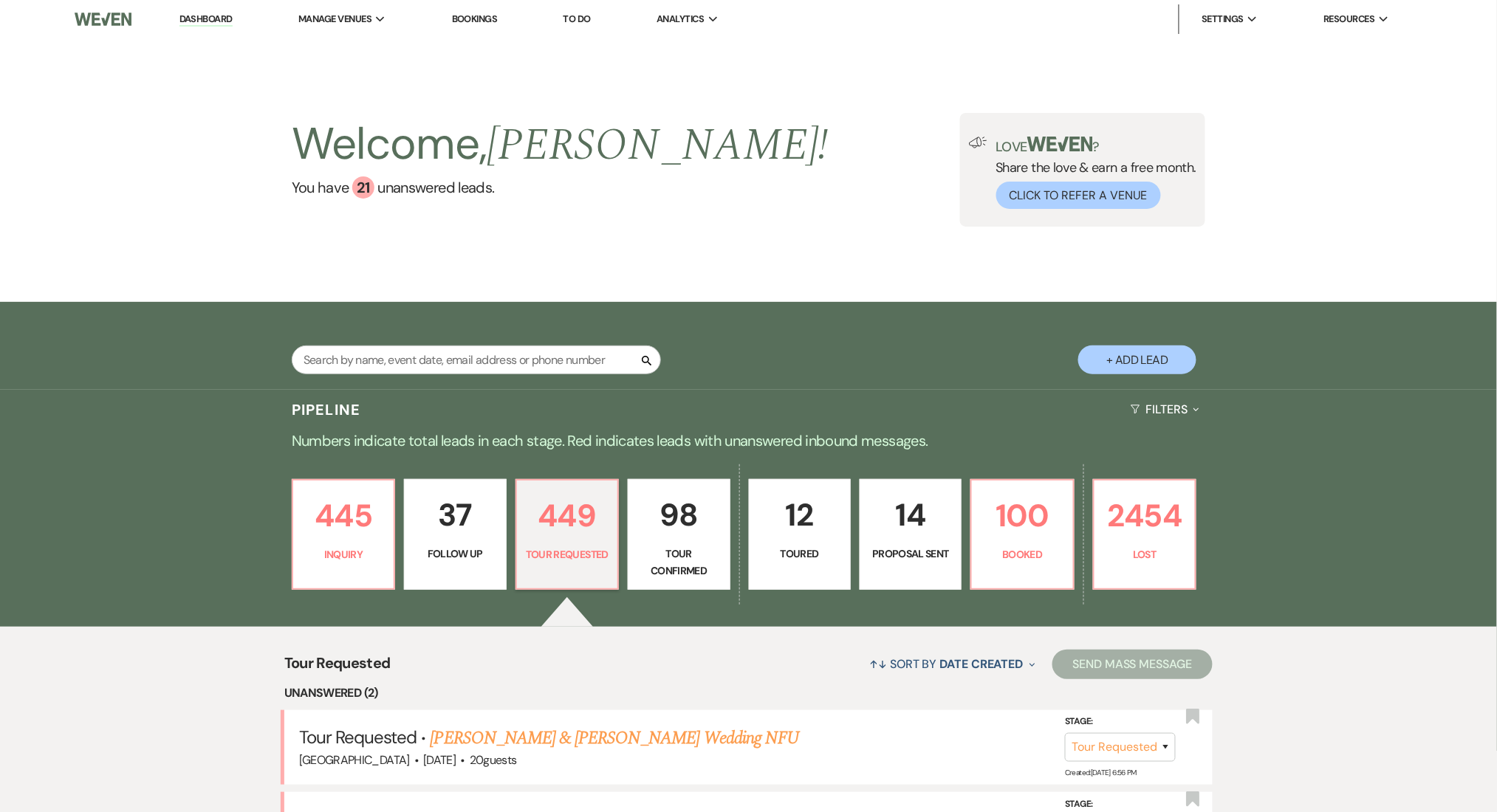
scroll to position [295, 0]
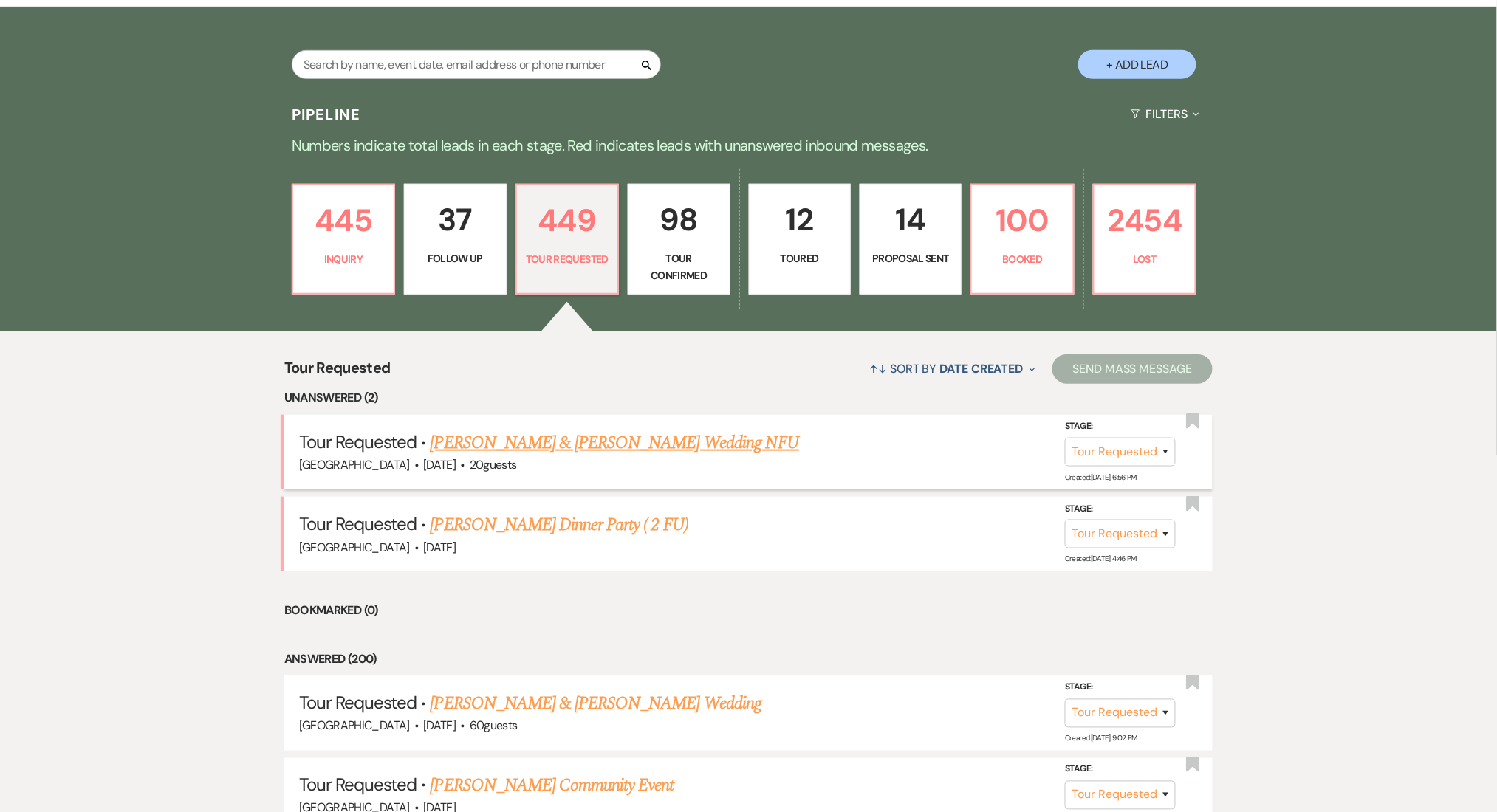
click at [644, 441] on link "William Pope & Nikole Harris's Wedding NFU" at bounding box center [615, 443] width 370 height 27
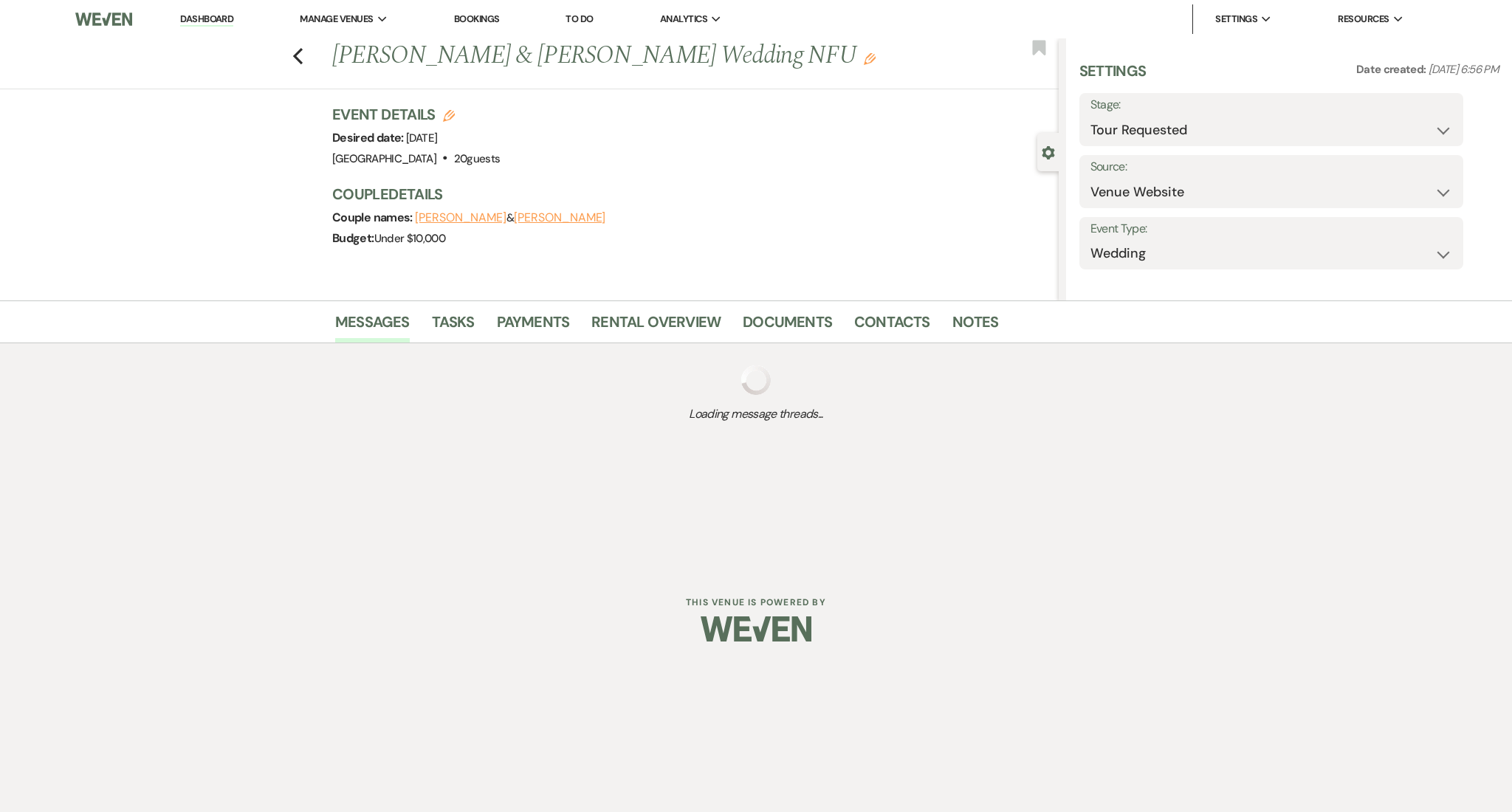
click at [129, 20] on img at bounding box center [104, 20] width 57 height 31
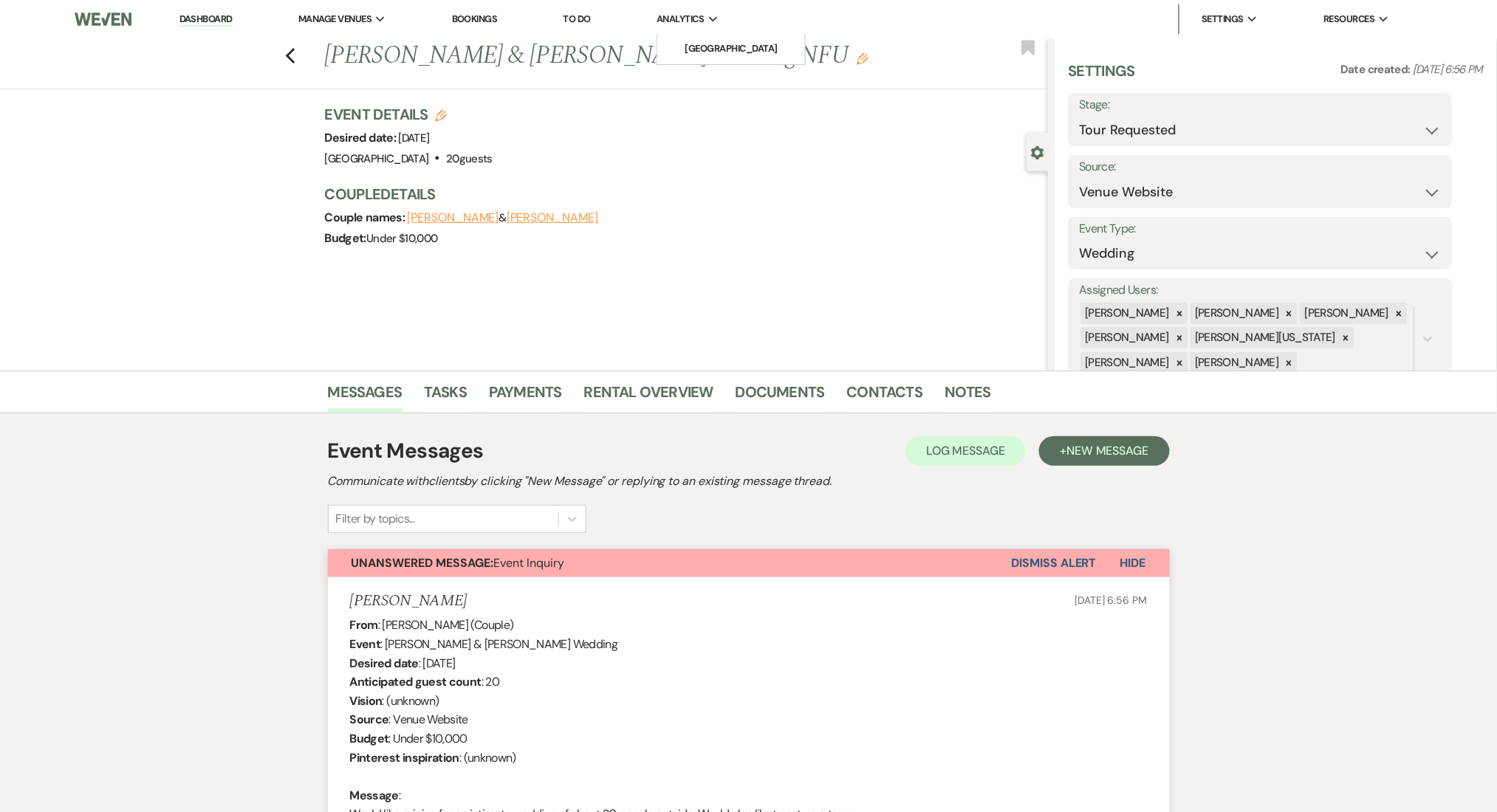
drag, startPoint x: 204, startPoint y: 18, endPoint x: 711, endPoint y: 20, distance: 507.0
click at [204, 18] on link "Dashboard" at bounding box center [205, 19] width 53 height 14
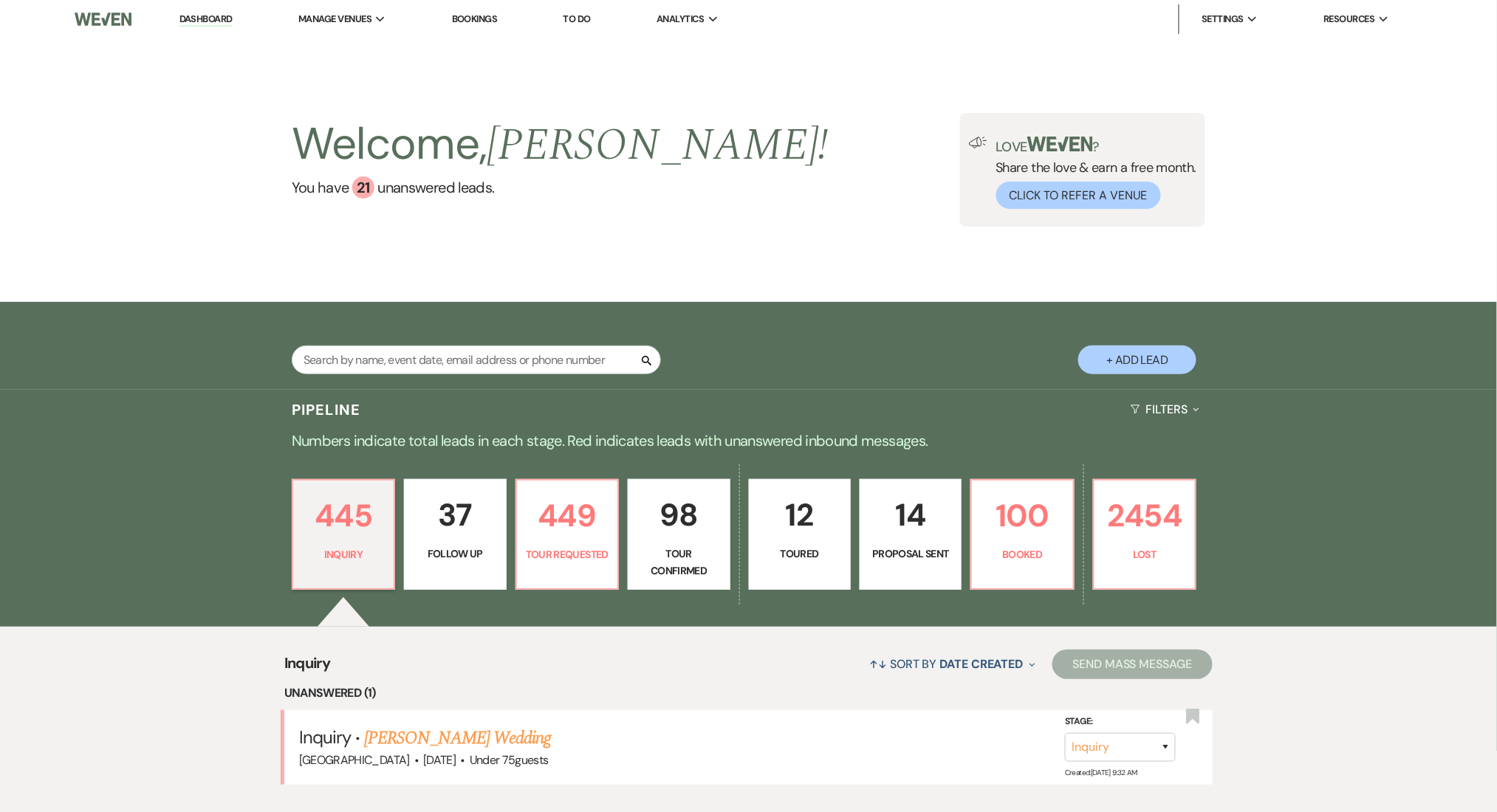
click at [208, 12] on link "Dashboard" at bounding box center [205, 19] width 53 height 14
click at [428, 490] on p "37" at bounding box center [455, 514] width 83 height 50
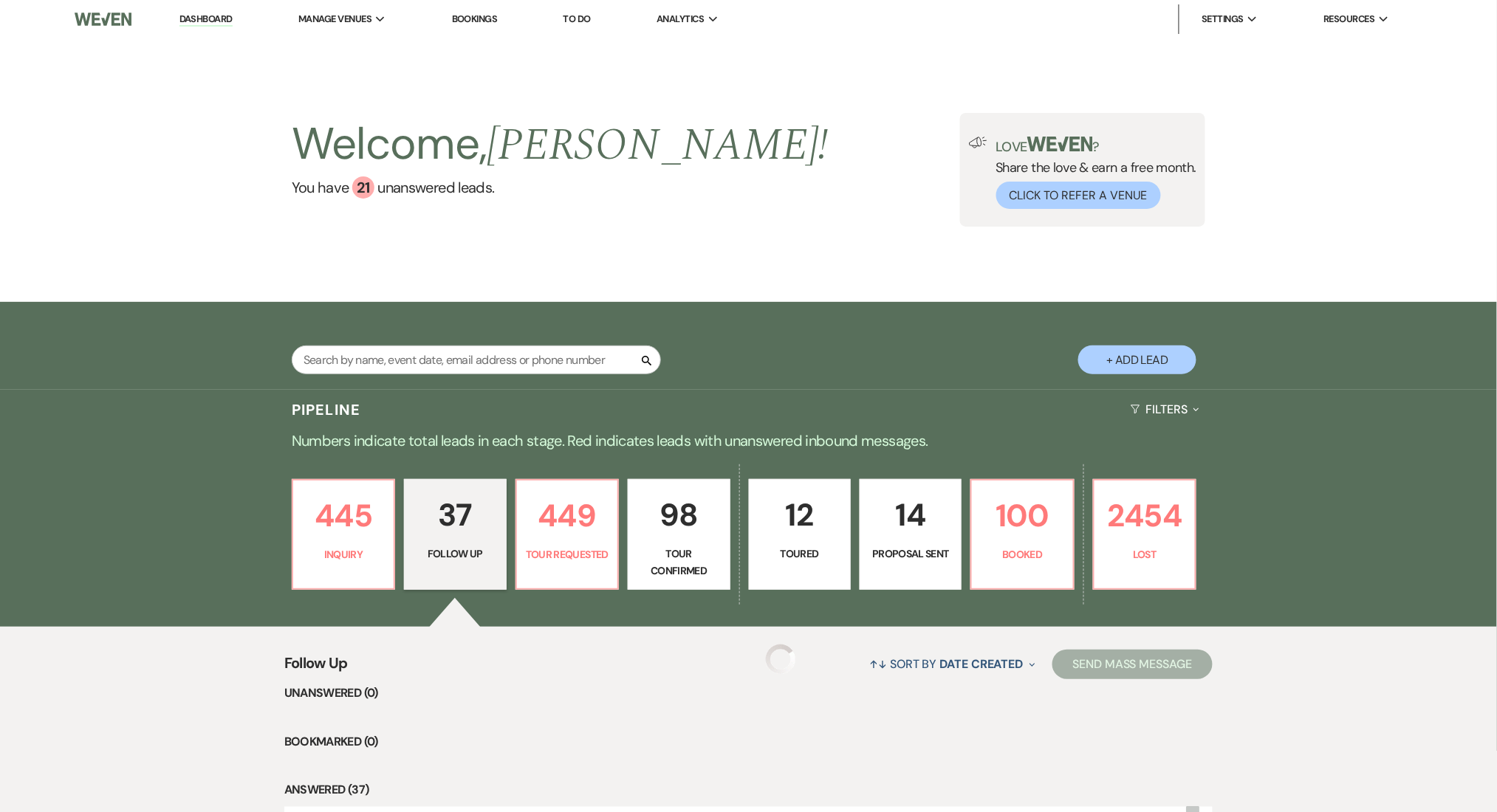
scroll to position [295, 0]
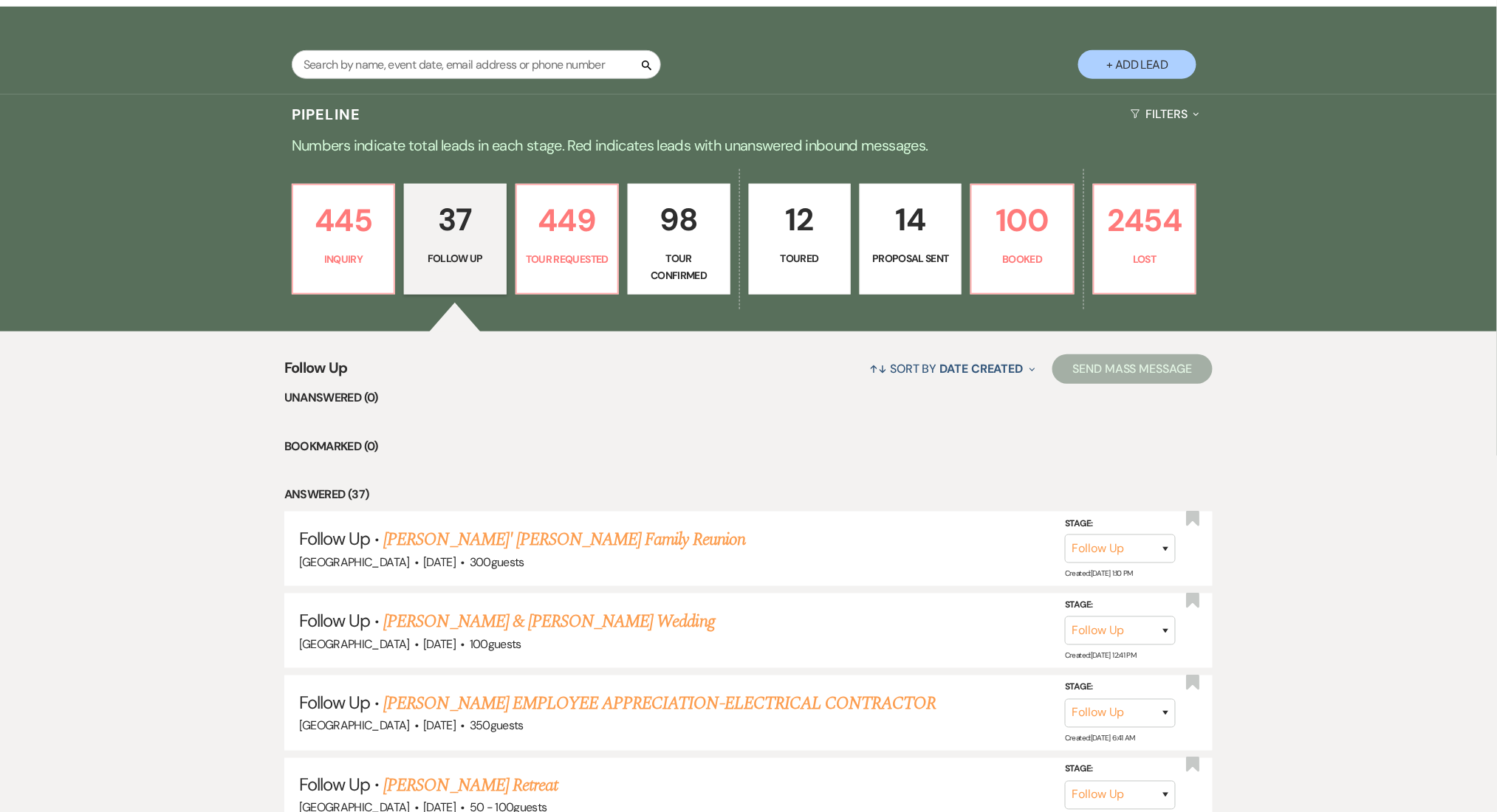
click at [385, 67] on input "text" at bounding box center [476, 64] width 370 height 28
paste input "shameikaspinks@gmail.com"
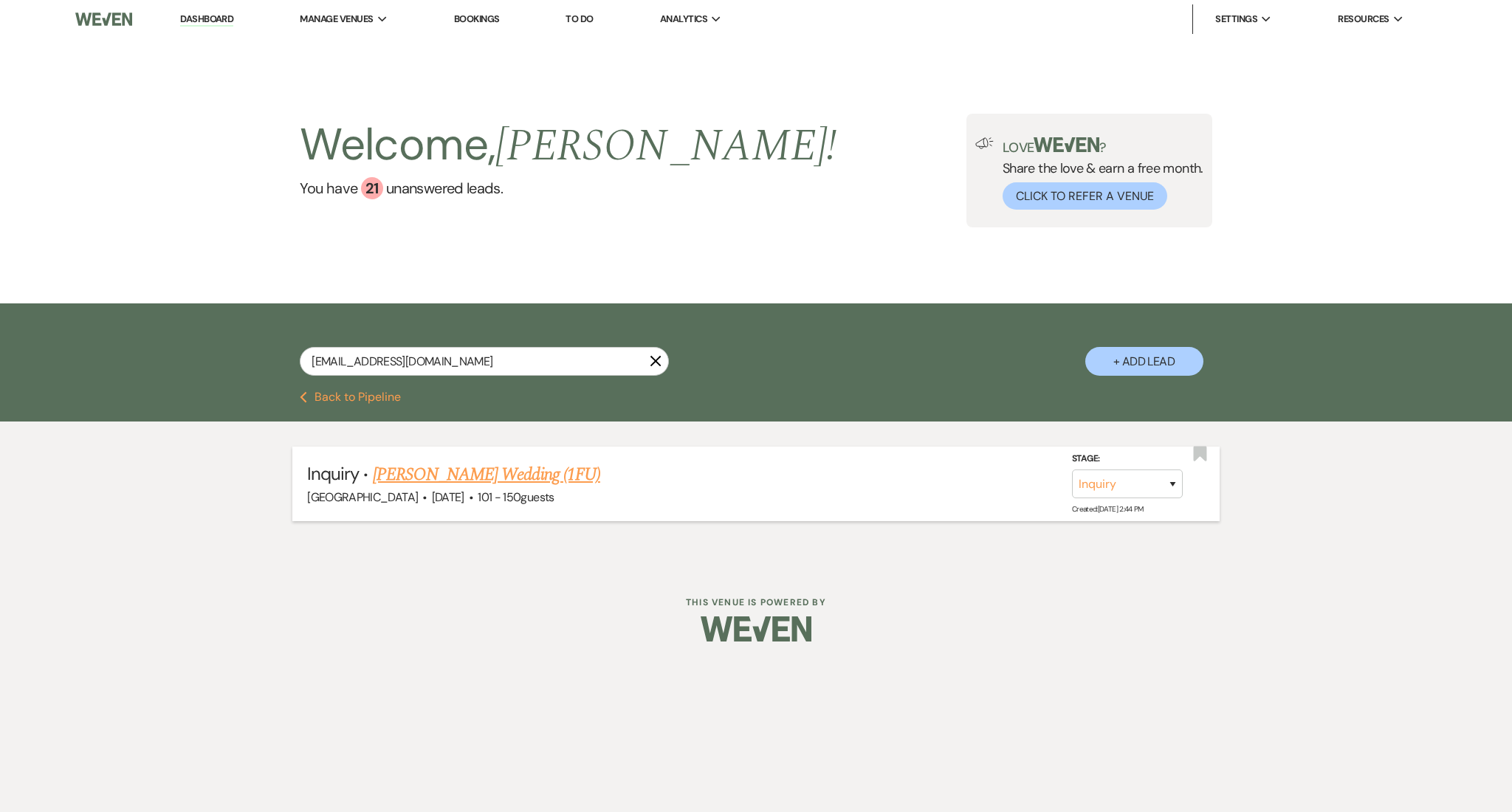
click at [576, 465] on link "Shameika Spinks's Wedding (1FU)" at bounding box center [486, 474] width 227 height 27
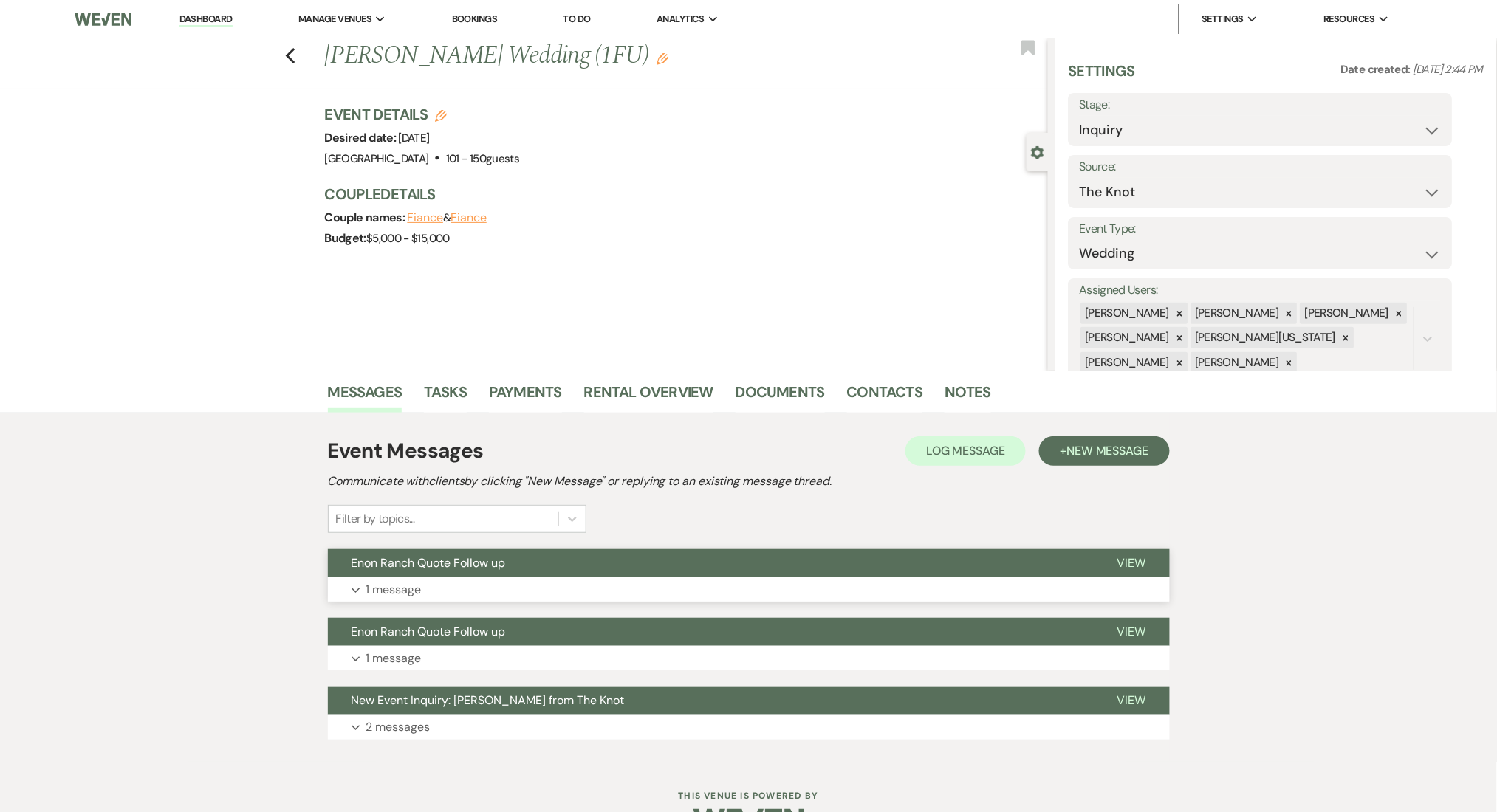
click at [632, 582] on button "Expand 1 message" at bounding box center [749, 589] width 842 height 25
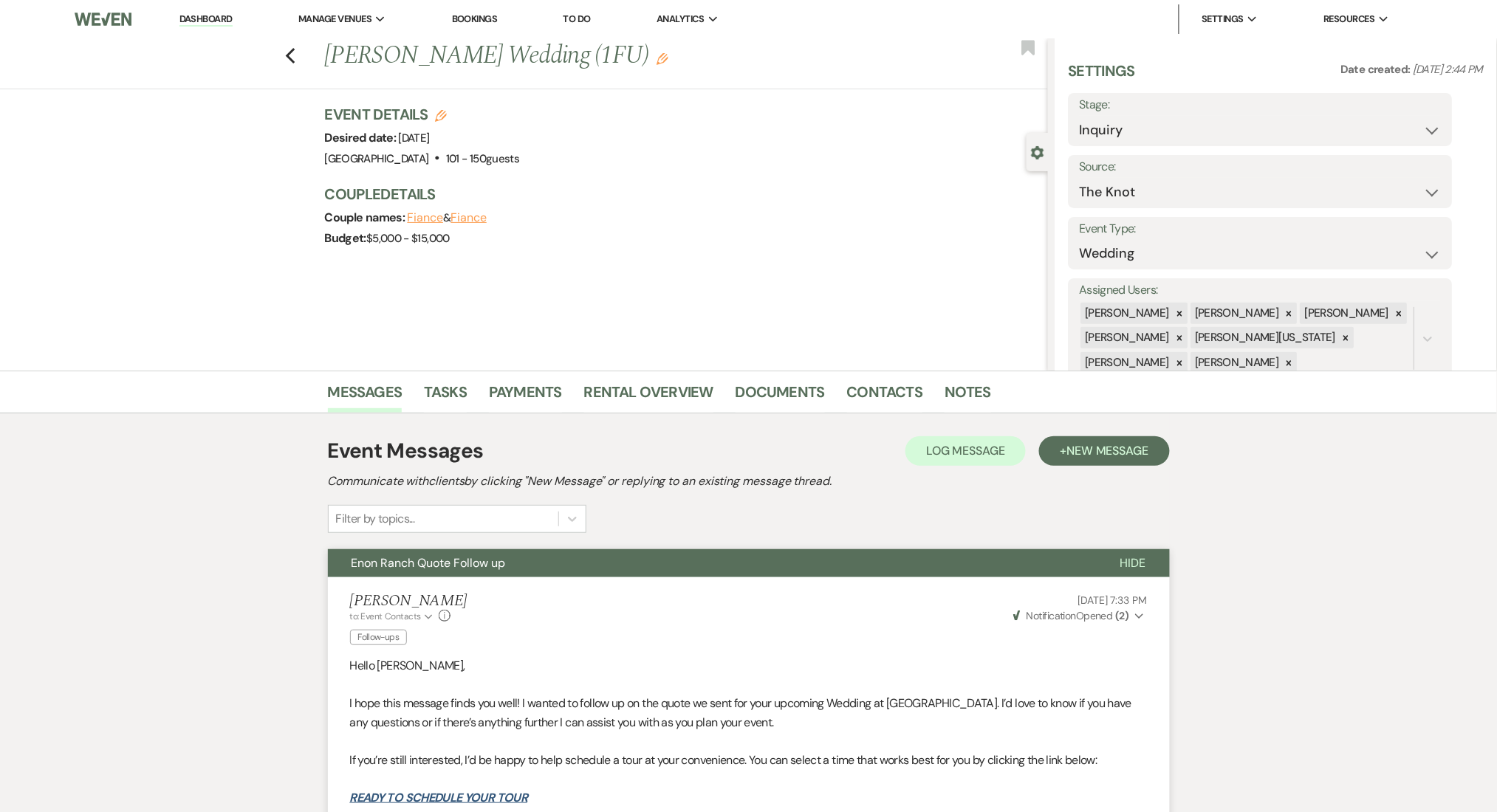
scroll to position [196, 0]
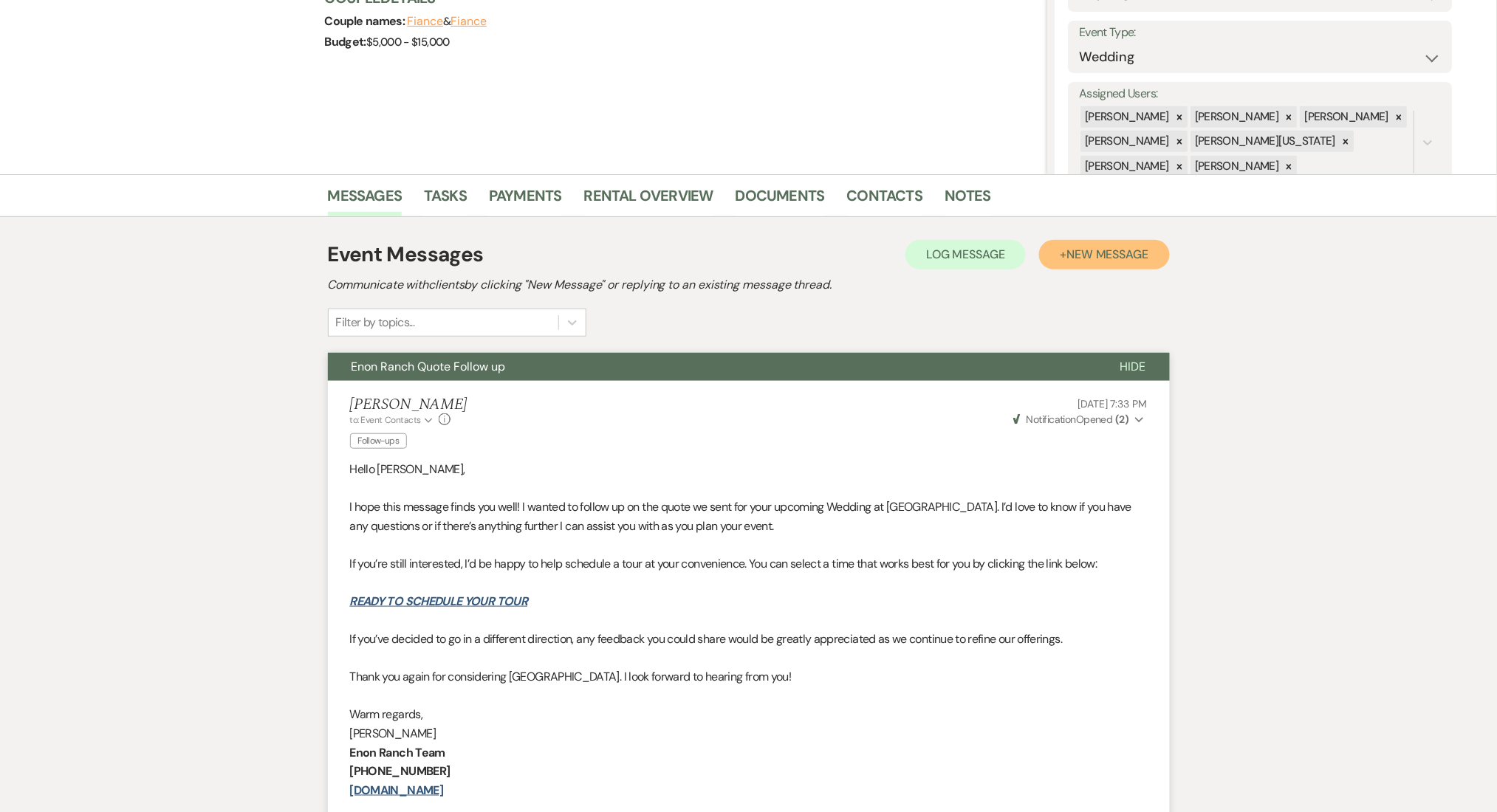
click at [1148, 251] on span "New Message" at bounding box center [1107, 254] width 82 height 15
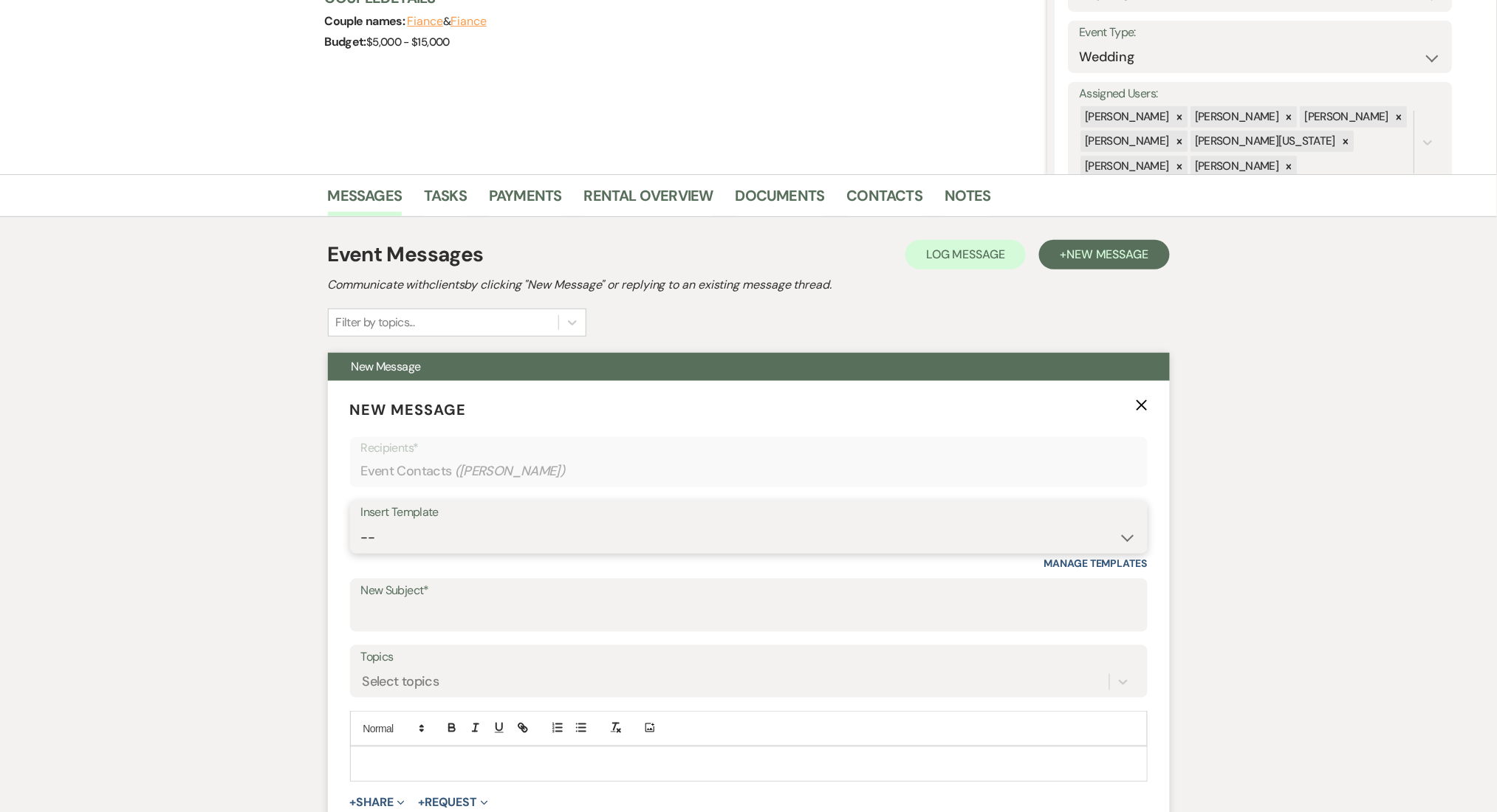
click at [539, 538] on select "-- Inquiry Follow Up Email #2 Contract Sending Template Payment Template Rental…" at bounding box center [749, 537] width 775 height 28
click at [361, 523] on select "-- Inquiry Follow Up Email #2 Contract Sending Template Payment Template Rental…" at bounding box center [749, 537] width 775 height 28
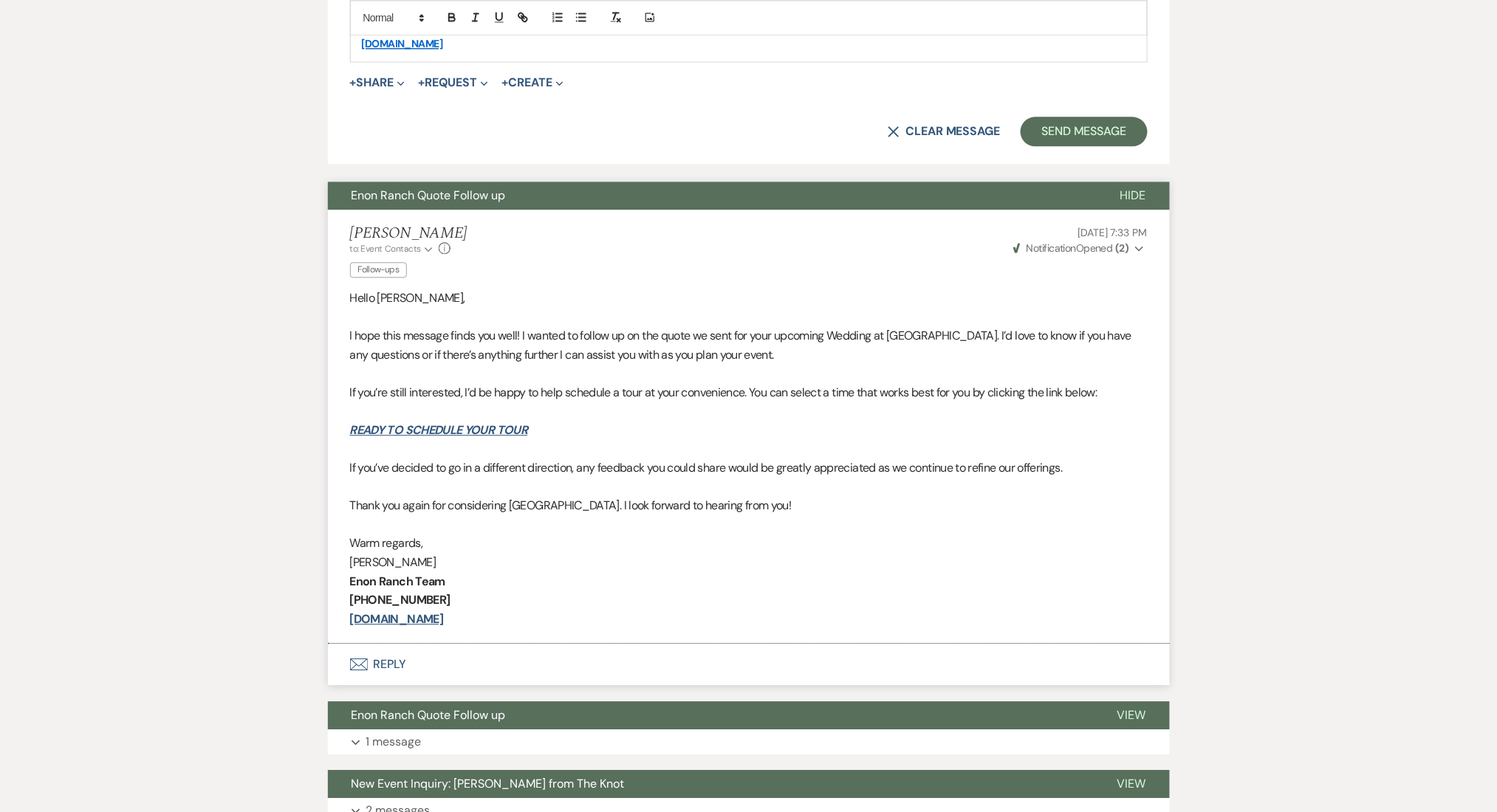
scroll to position [1307, 0]
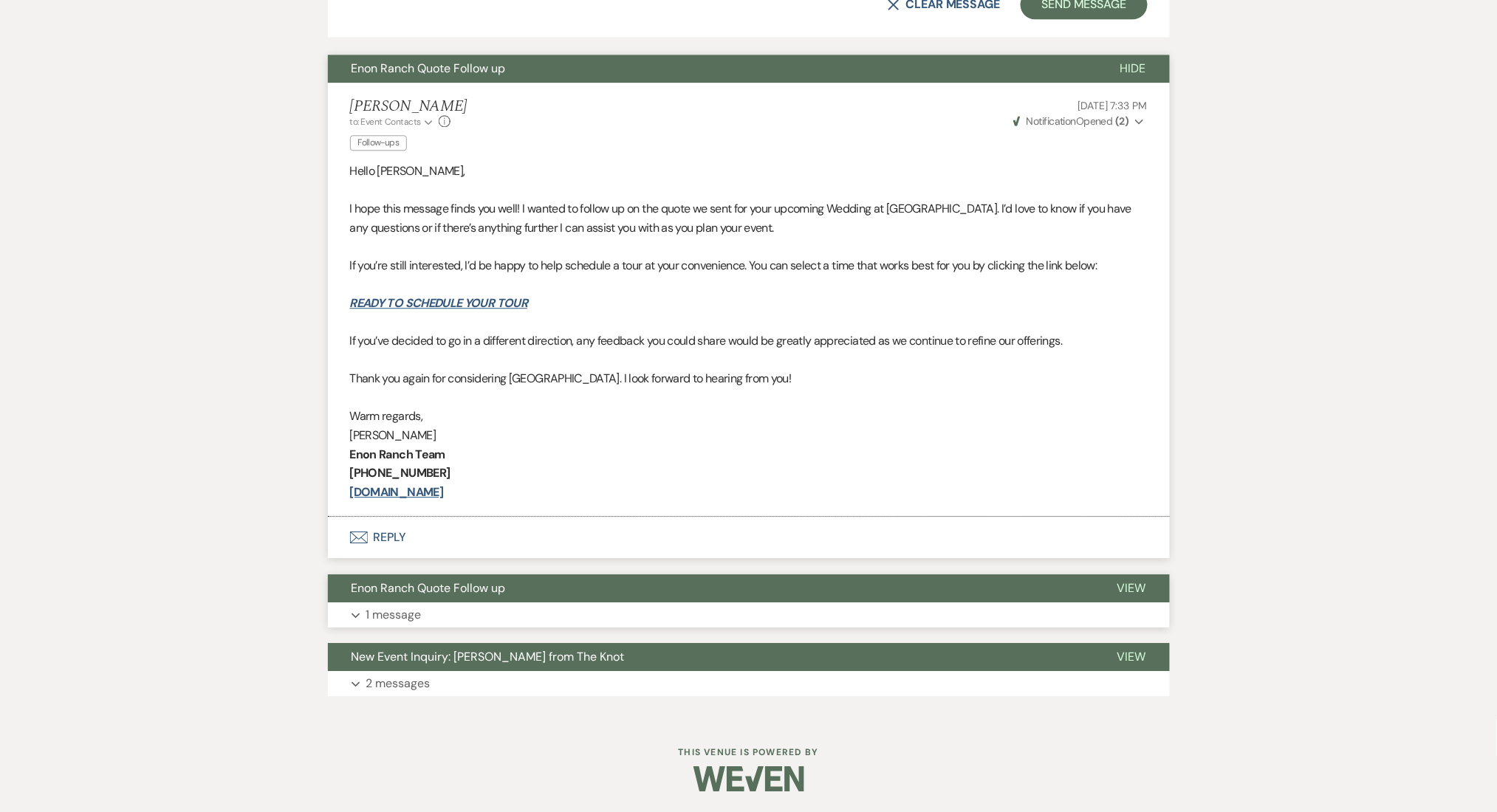
click at [444, 612] on button "Expand 1 message" at bounding box center [749, 614] width 842 height 25
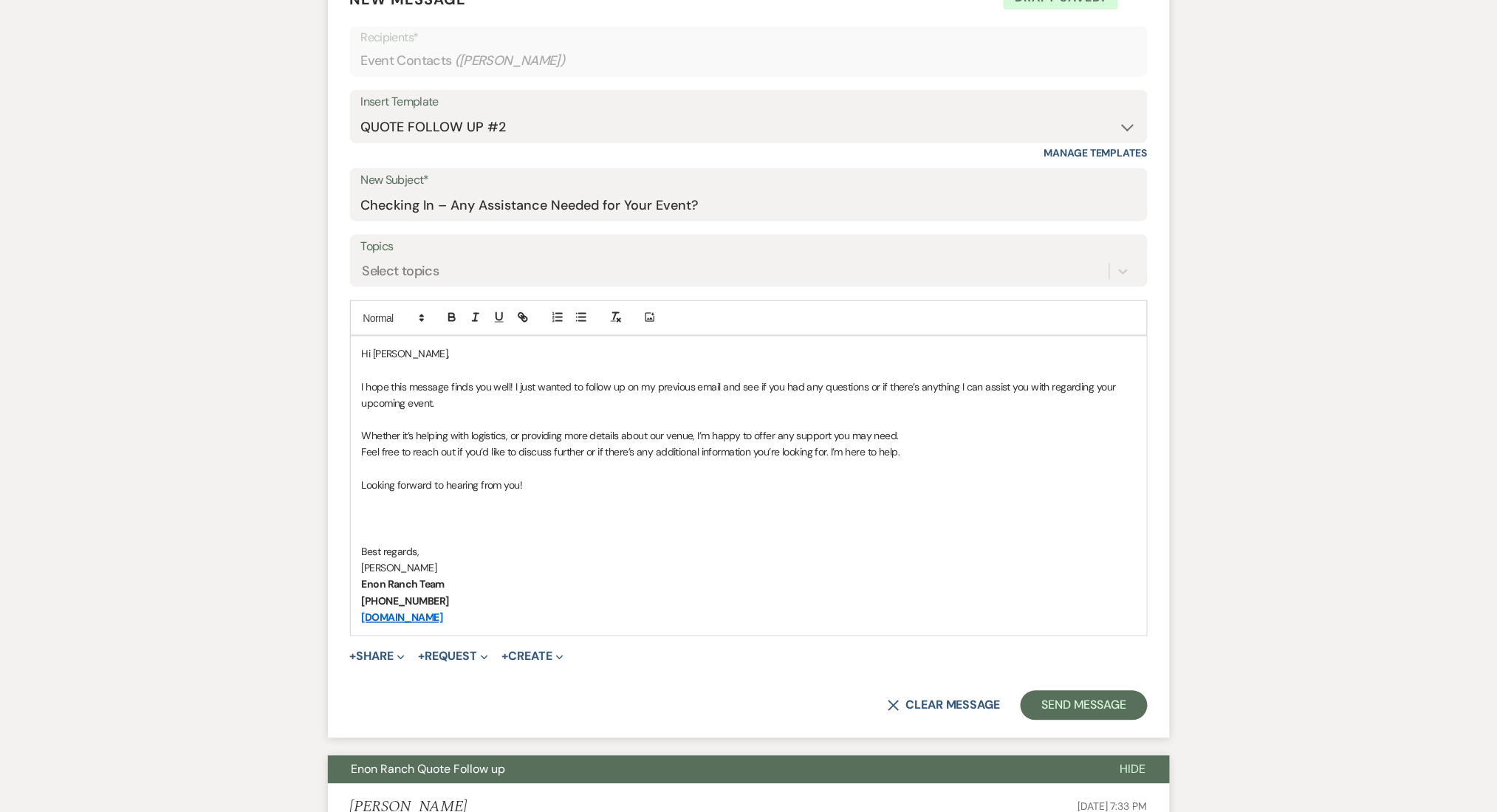
scroll to position [729, 0]
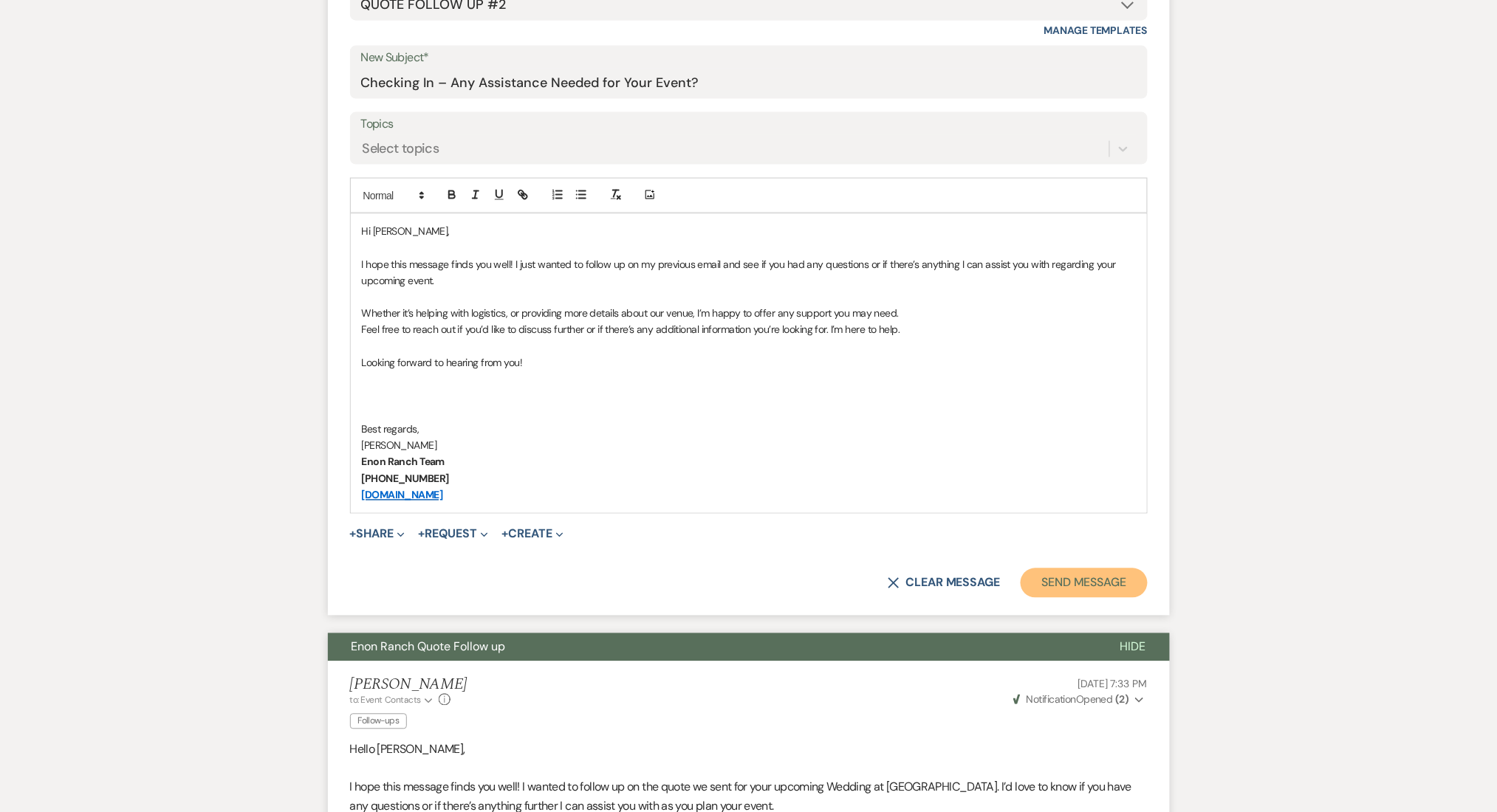
click at [1053, 575] on button "Send Message" at bounding box center [1083, 583] width 126 height 29
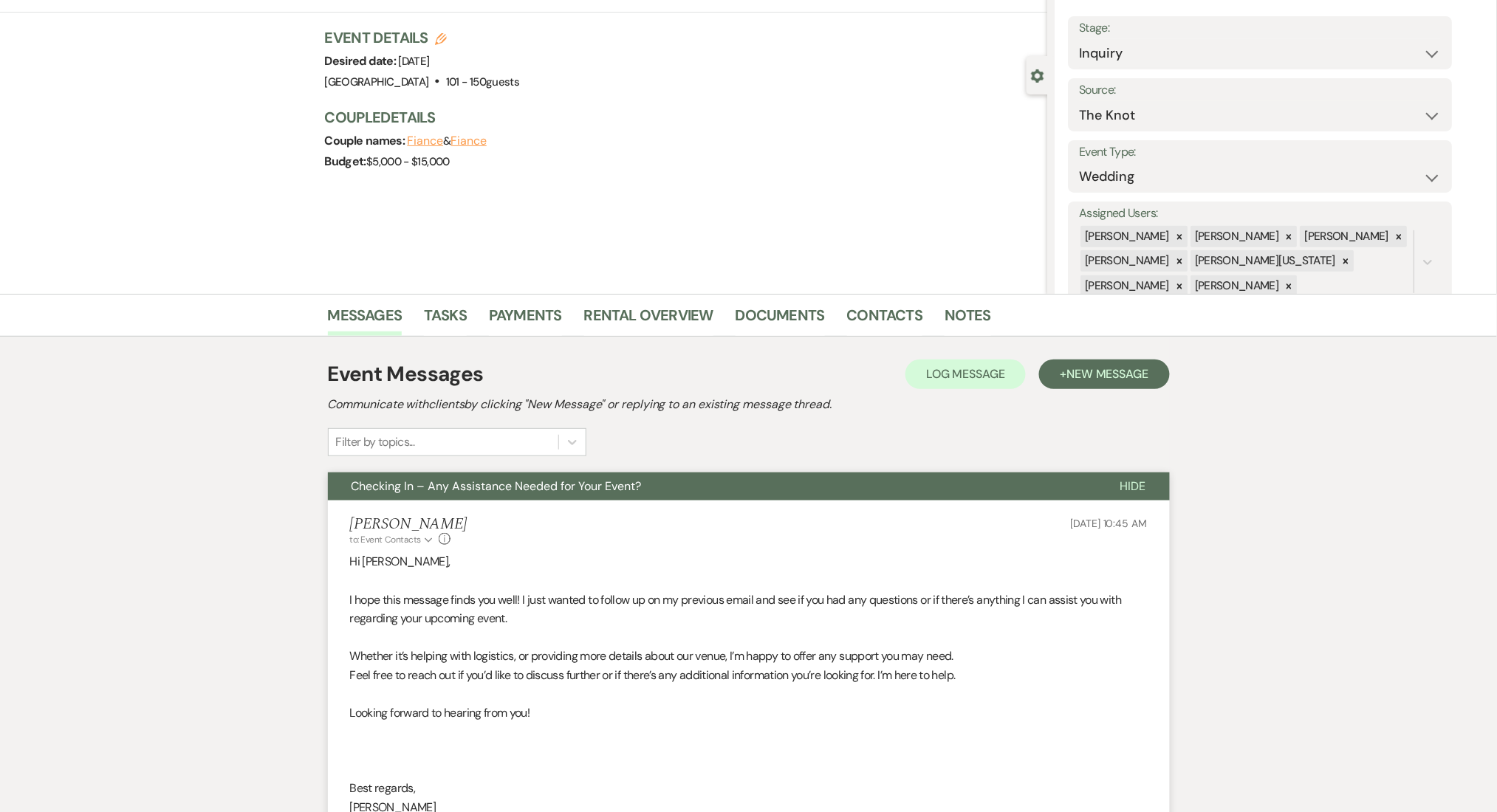
scroll to position [0, 0]
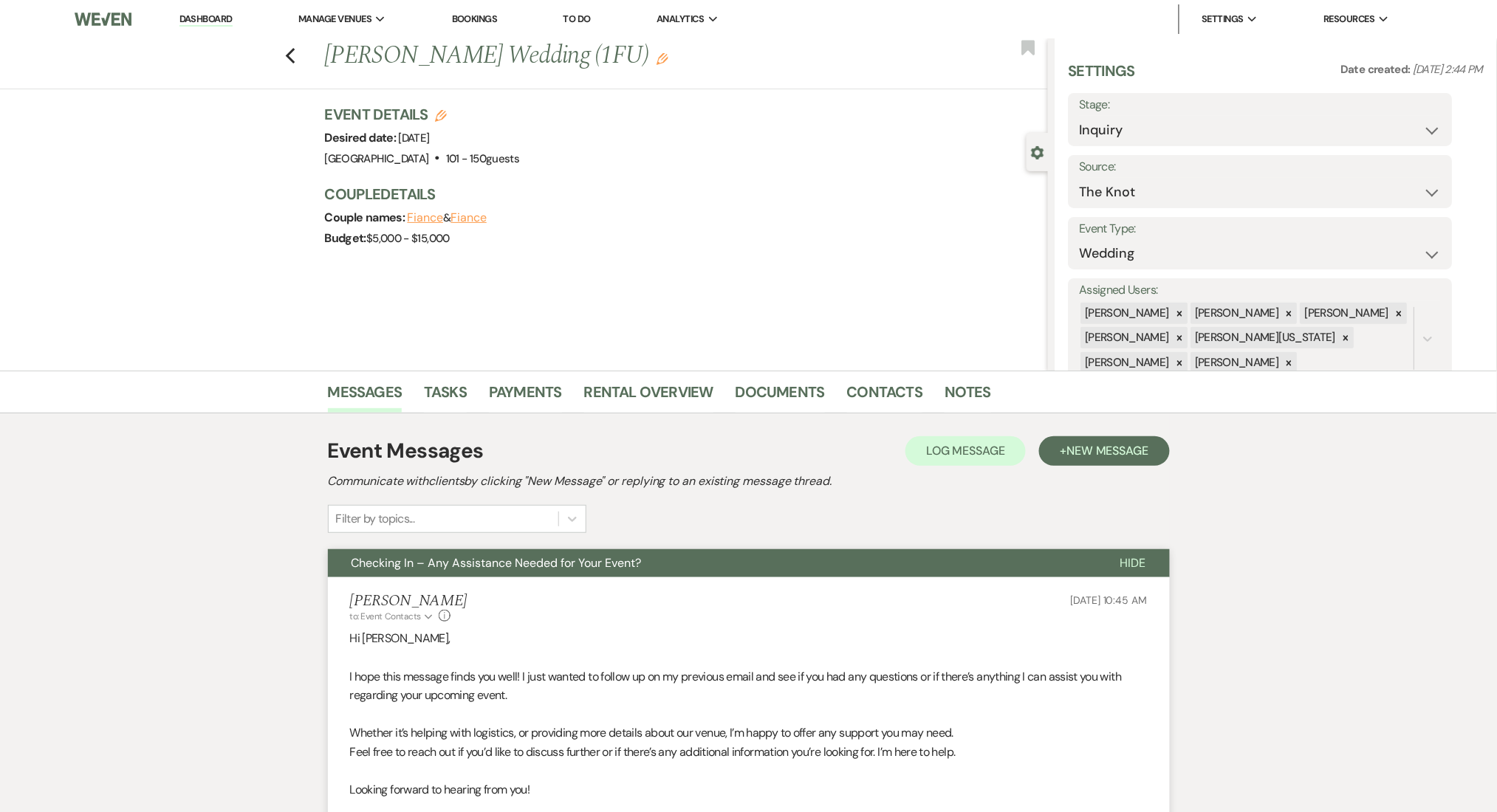
click at [304, 57] on div "Previous Shameika Spinks's Wedding (1FU) Edit Bookmark" at bounding box center [520, 63] width 1055 height 51
click at [296, 56] on icon "Previous" at bounding box center [291, 56] width 11 height 18
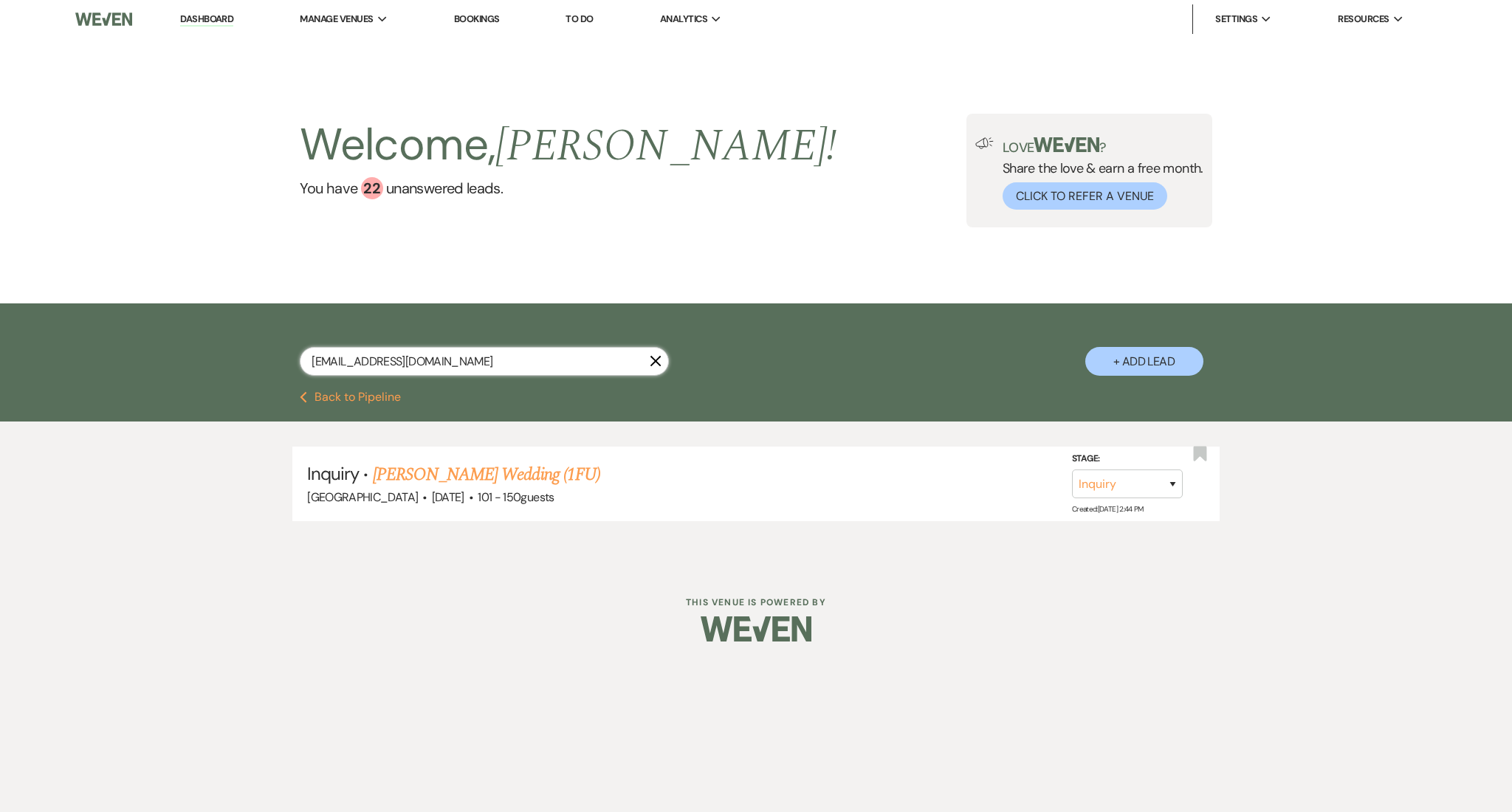
drag, startPoint x: 479, startPoint y: 361, endPoint x: 229, endPoint y: 361, distance: 250.0
click at [229, 361] on div "shameikaspinks@gmail.com X + Add Lead" at bounding box center [756, 349] width 1063 height 76
paste input "braytoncarsonjue"
click at [450, 472] on link "Carson Goldstein's Wedding" at bounding box center [465, 474] width 186 height 27
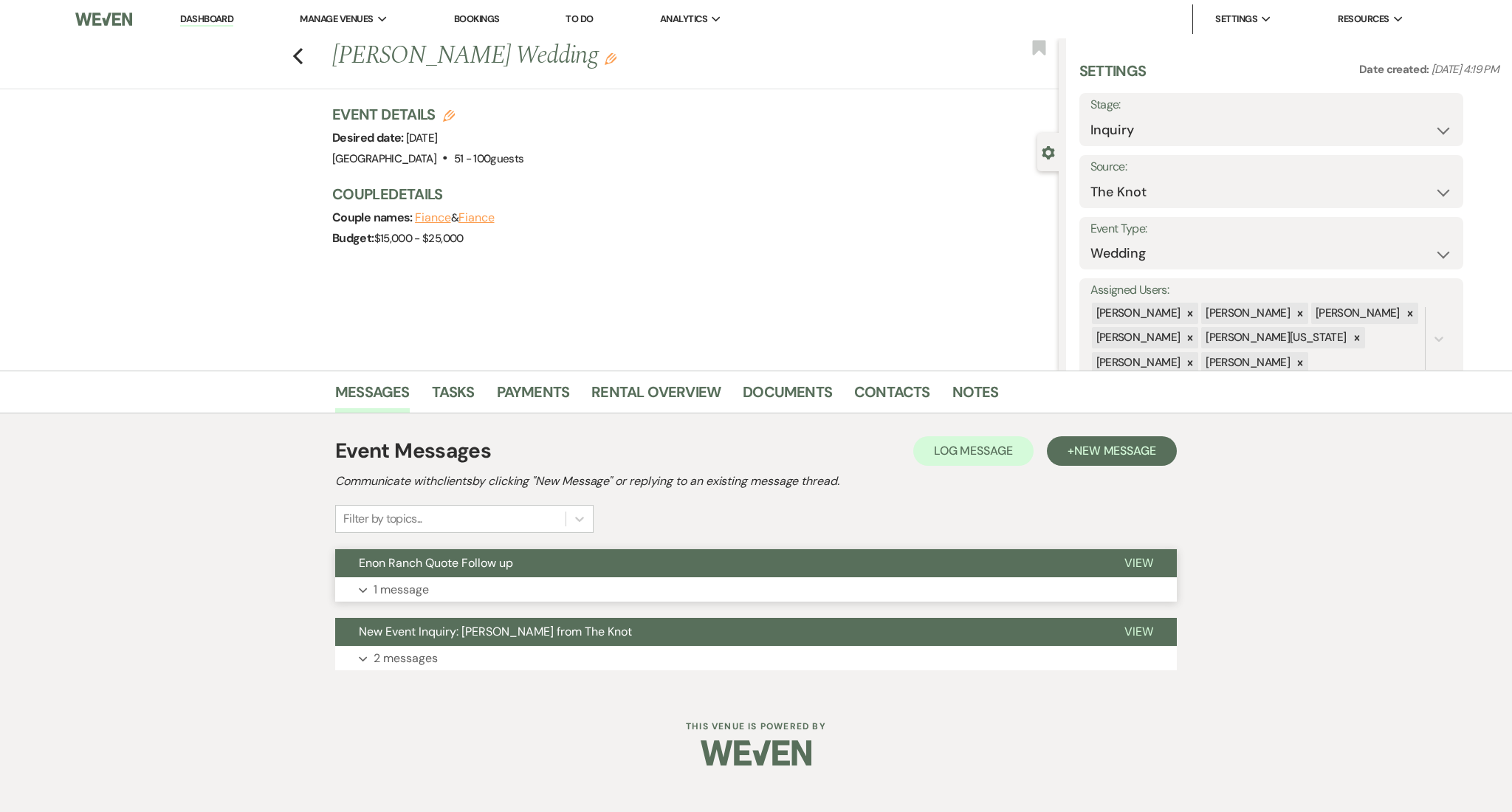
click at [488, 590] on button "Expand 1 message" at bounding box center [756, 589] width 841 height 25
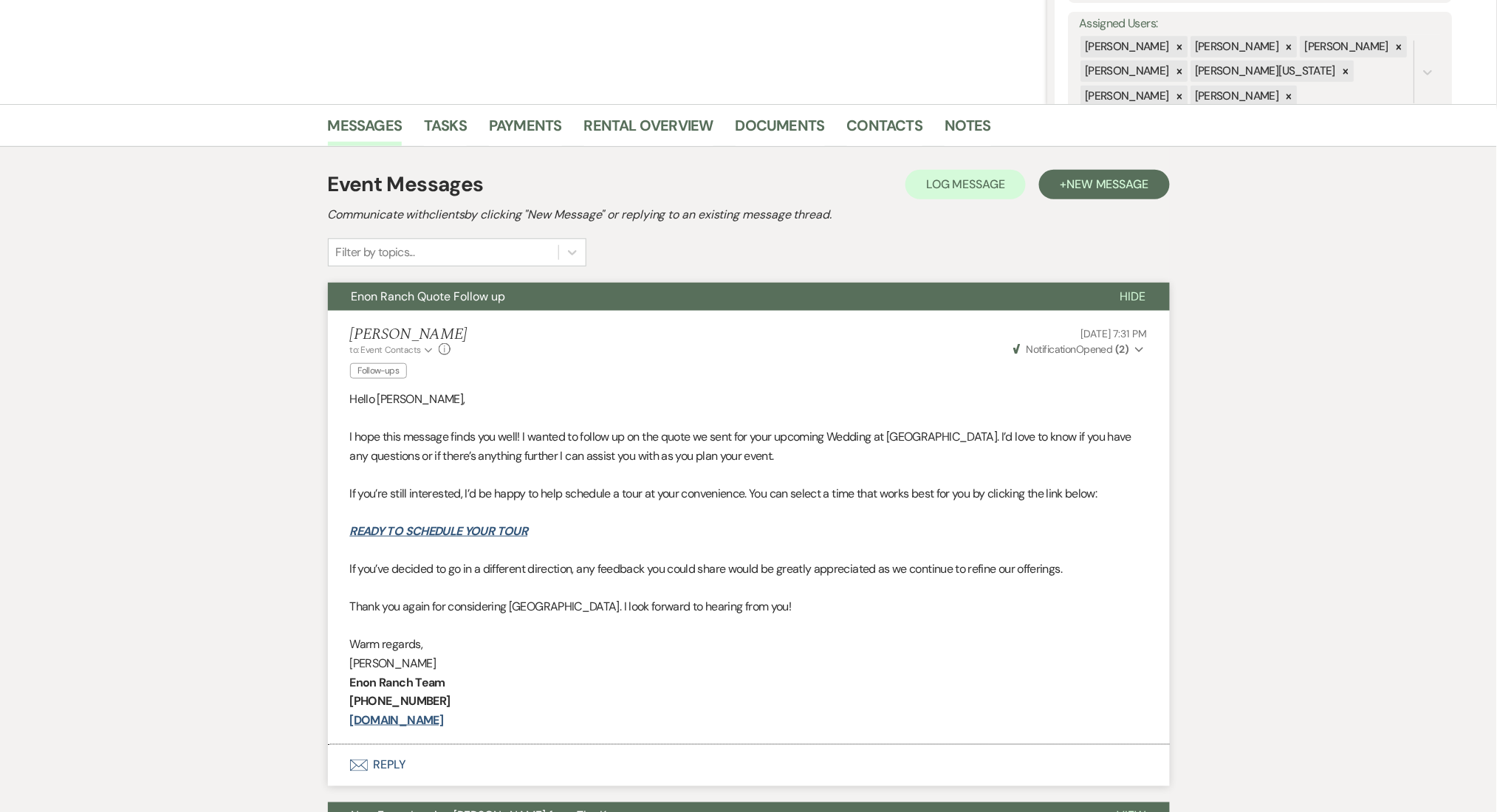
scroll to position [98, 0]
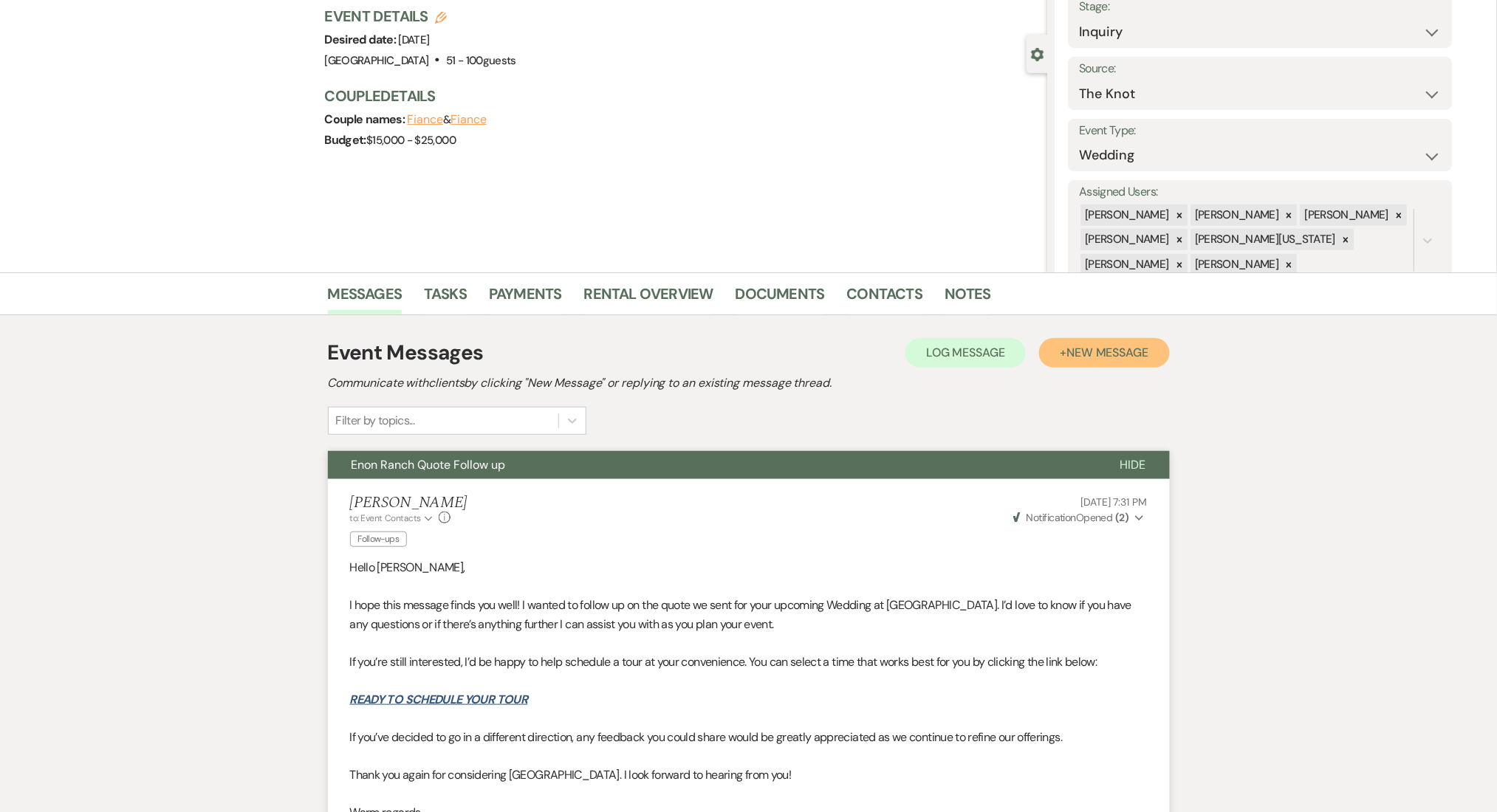
click at [1068, 352] on span "New Message" at bounding box center [1107, 352] width 82 height 15
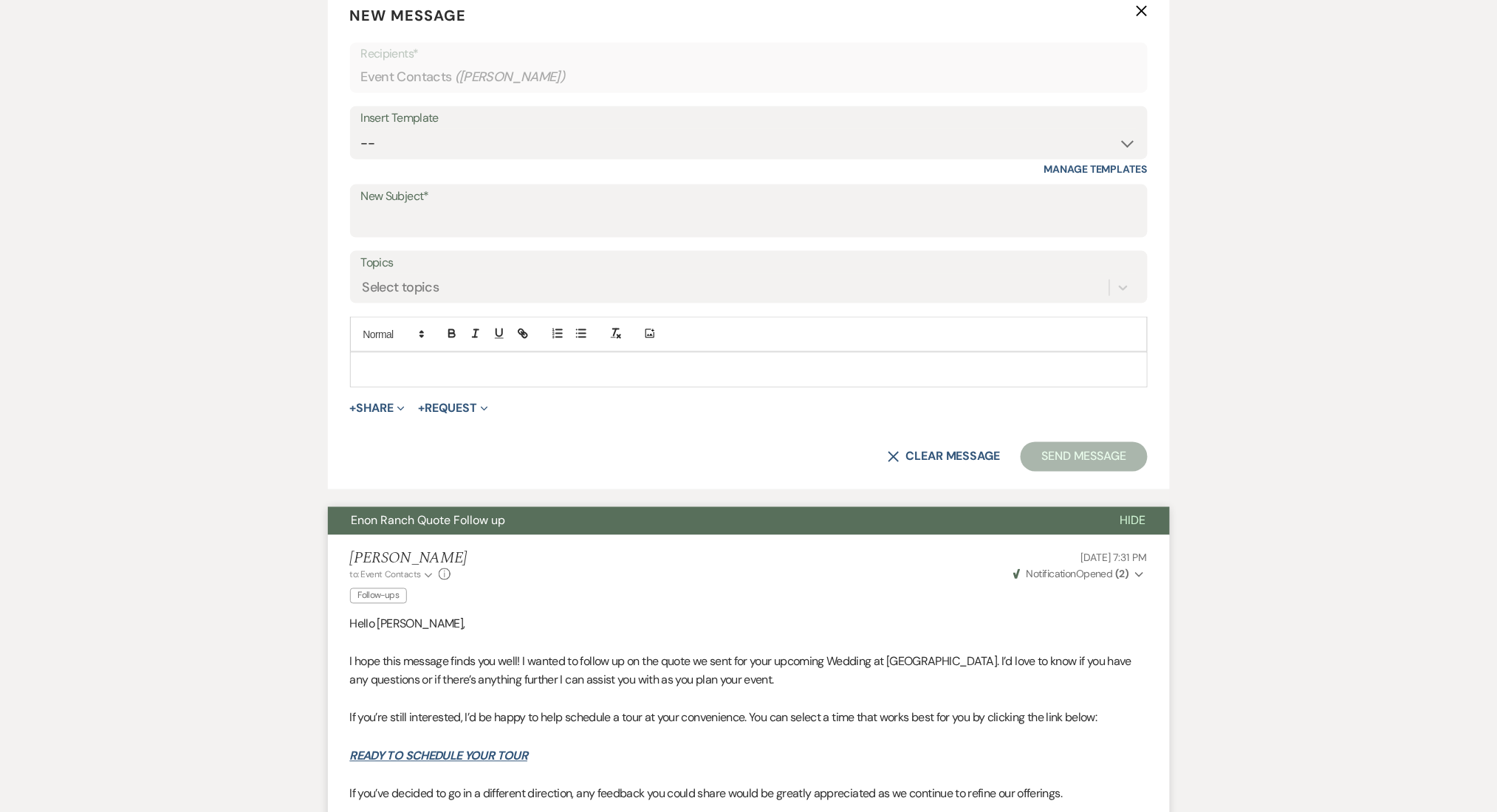
scroll to position [295, 0]
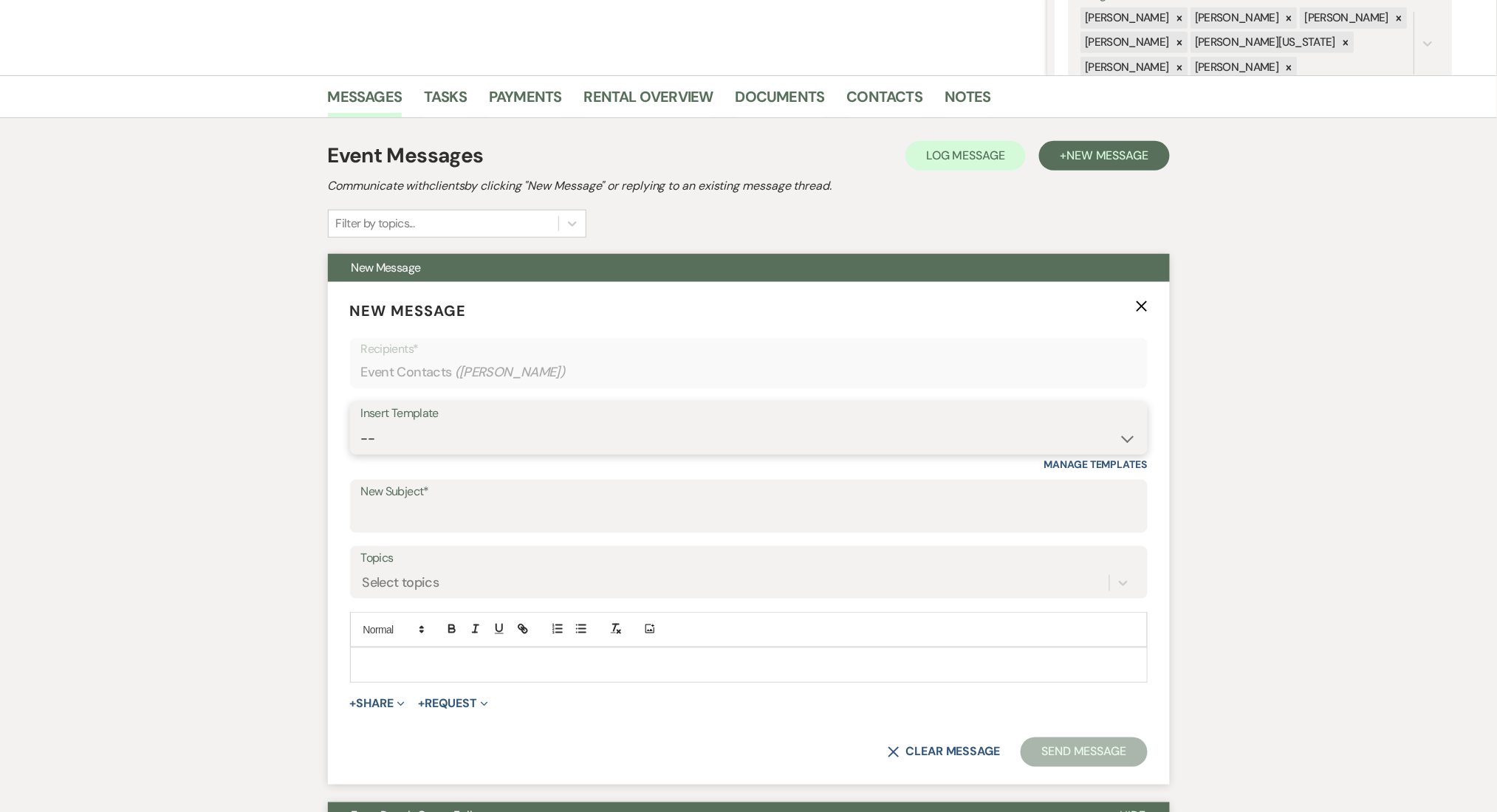
click at [475, 446] on select "-- Inquiry Follow Up Email #2 Contract Sending Template Payment Template Rental…" at bounding box center [749, 439] width 775 height 28
click at [361, 425] on select "-- Inquiry Follow Up Email #2 Contract Sending Template Payment Template Rental…" at bounding box center [749, 439] width 775 height 28
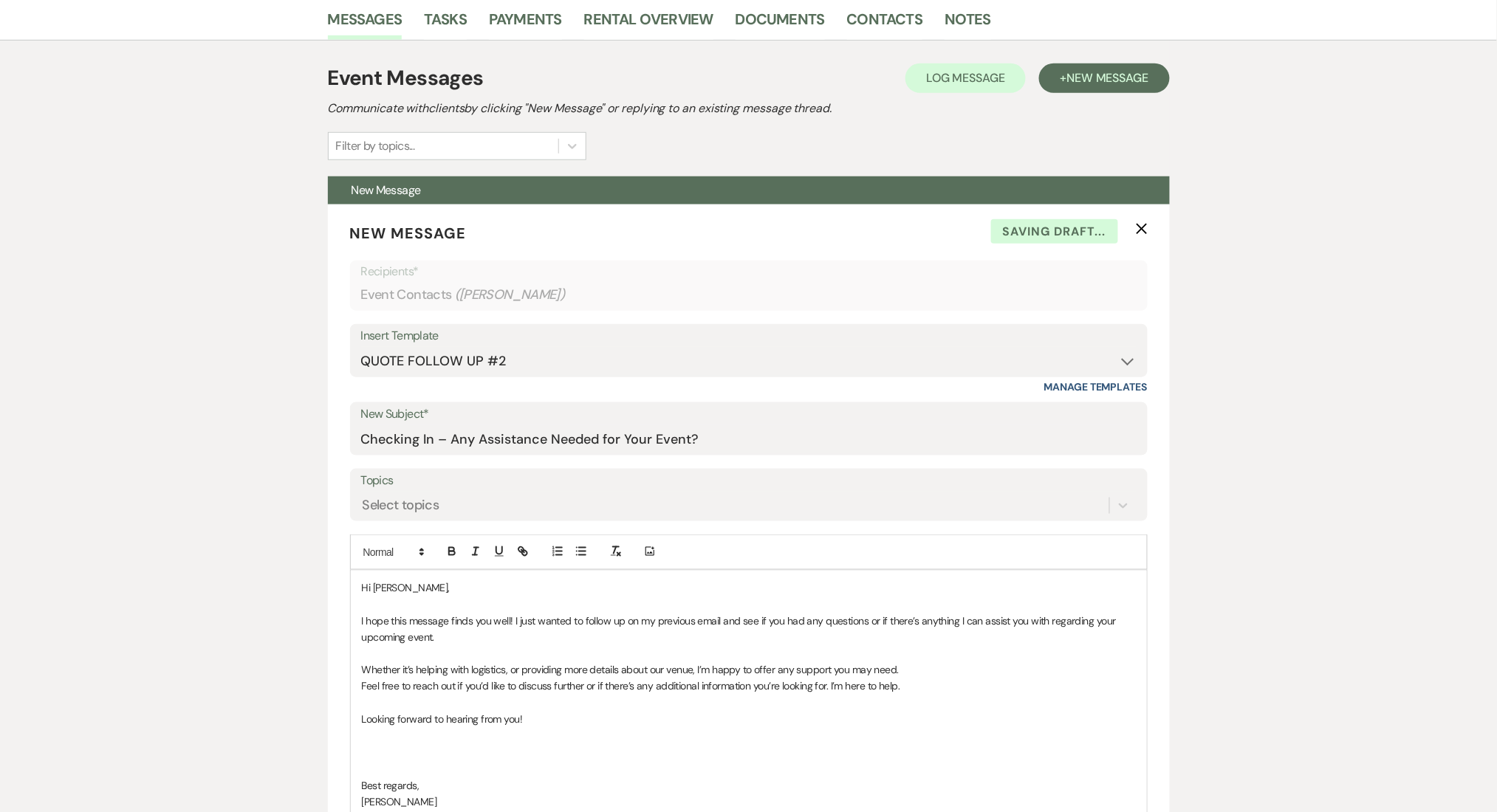
scroll to position [688, 0]
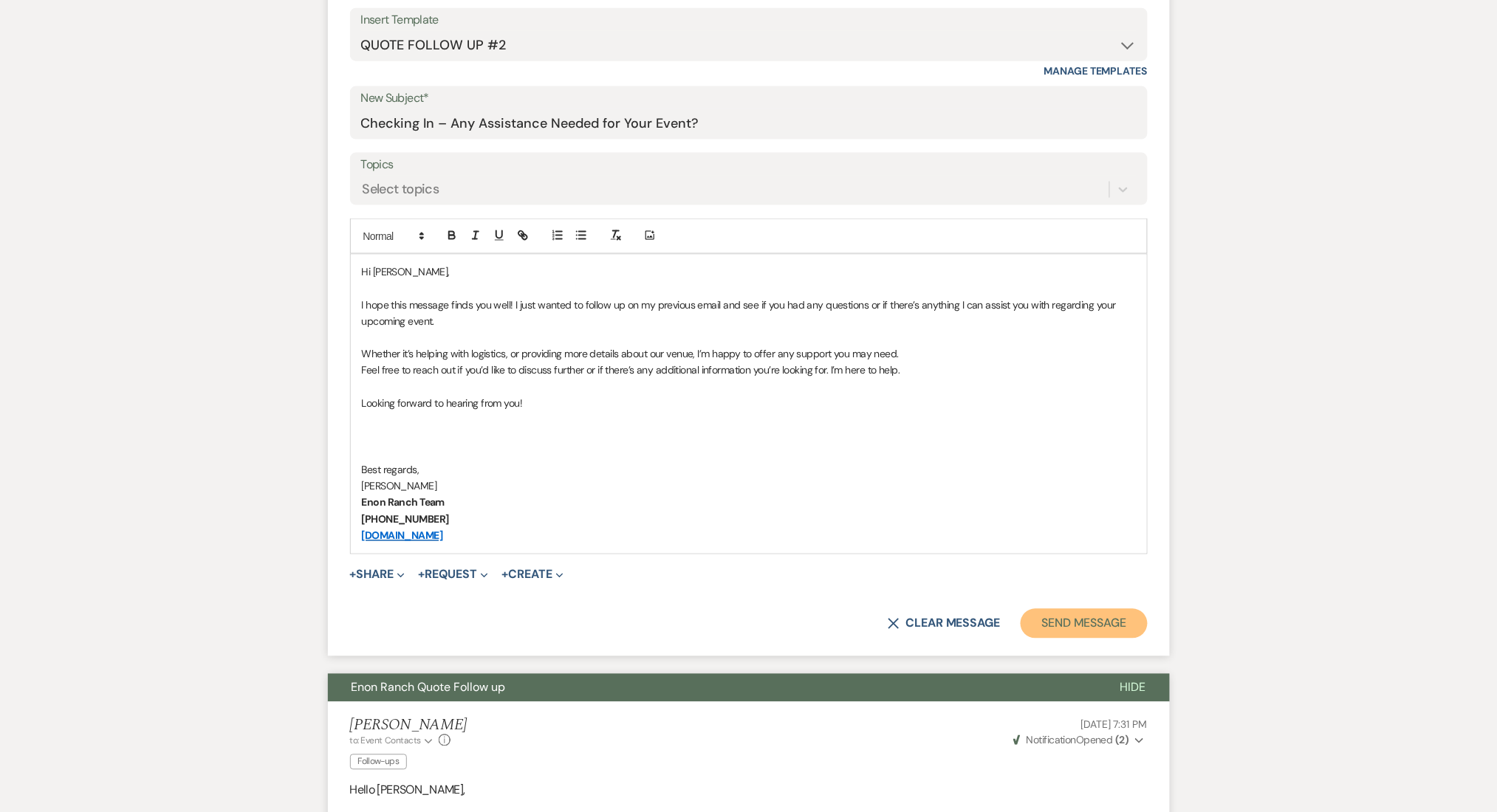
click at [1076, 626] on button "Send Message" at bounding box center [1083, 623] width 126 height 29
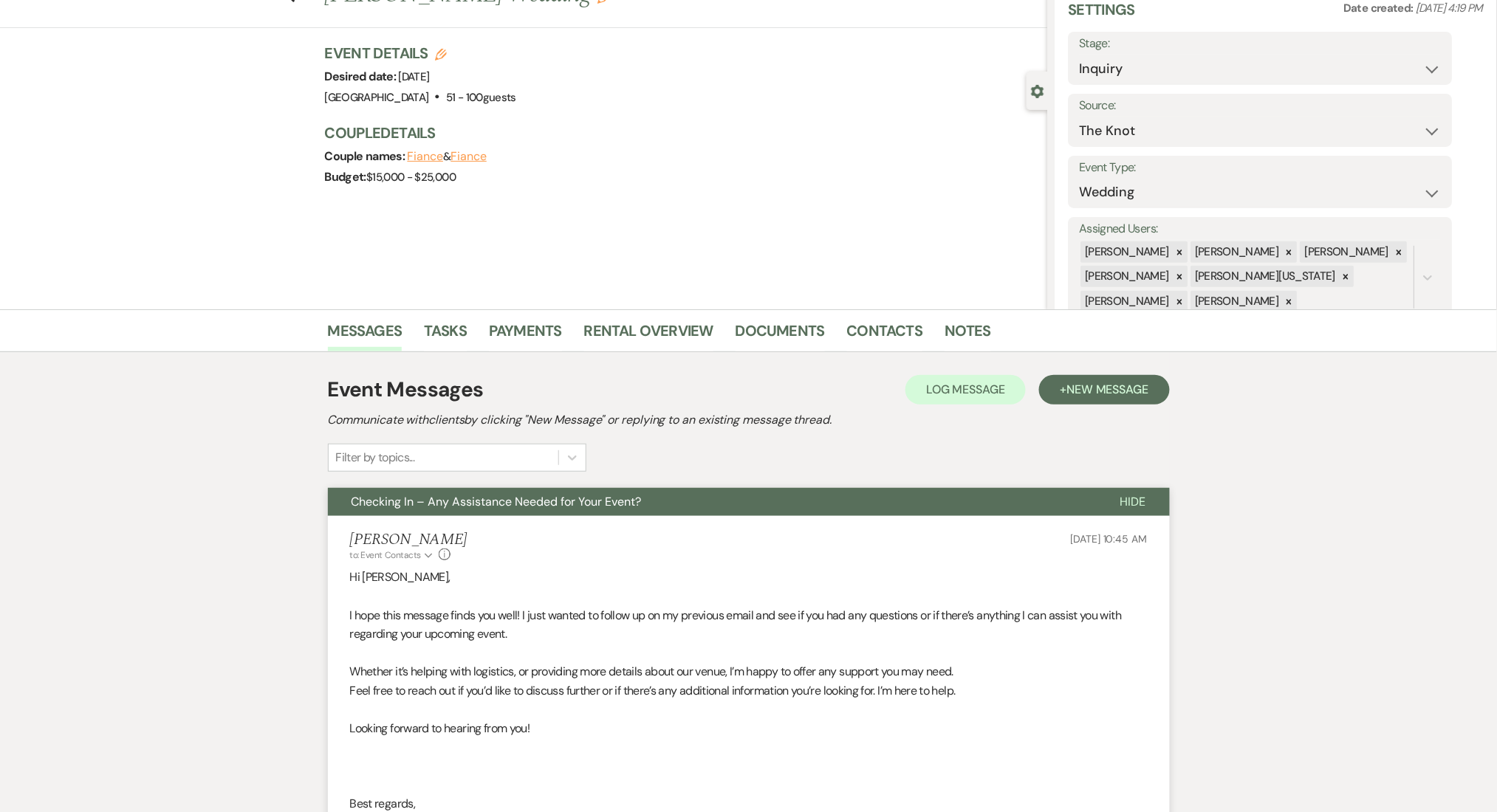
scroll to position [0, 0]
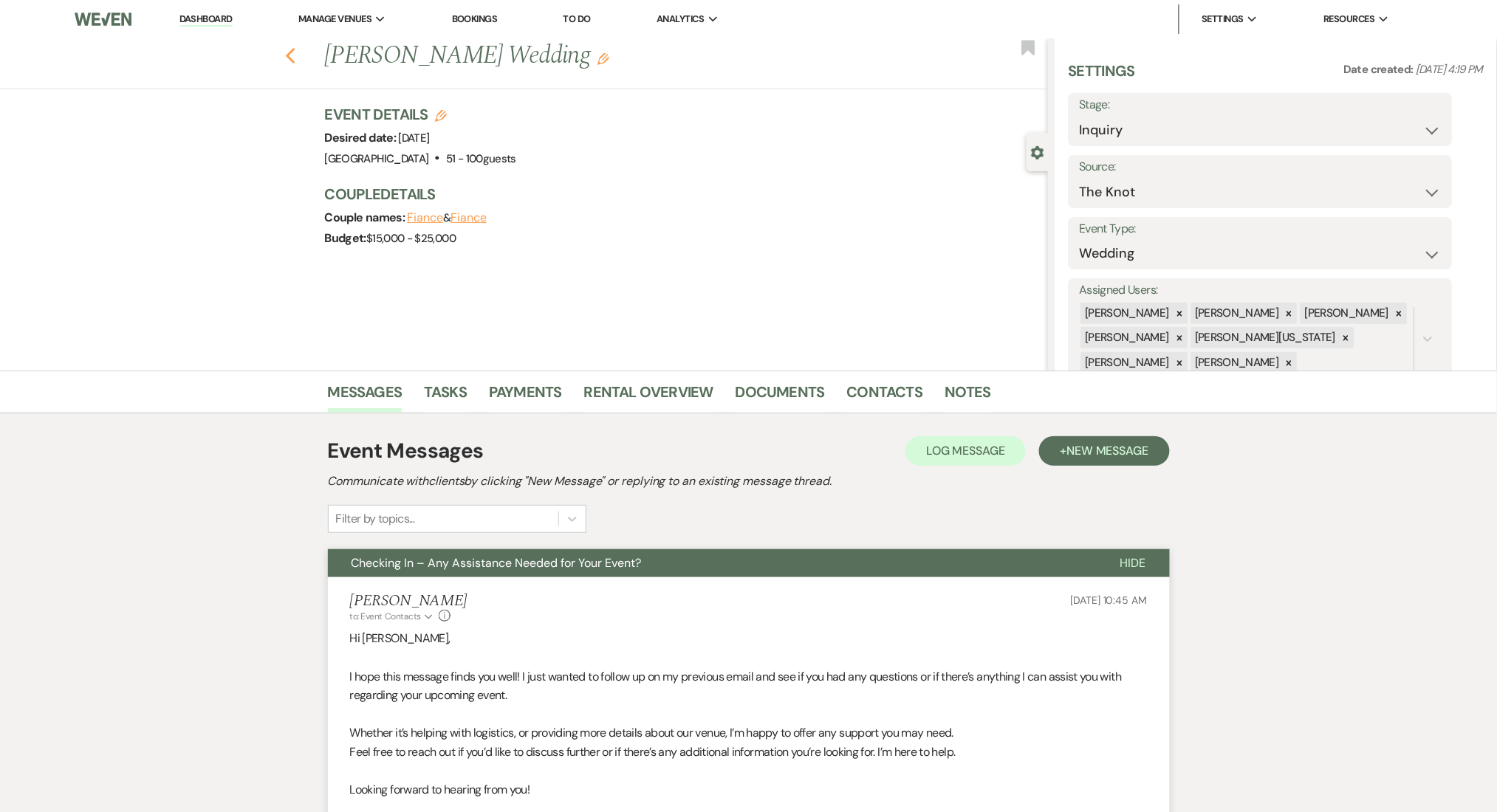
click at [296, 55] on icon "Previous" at bounding box center [291, 56] width 11 height 18
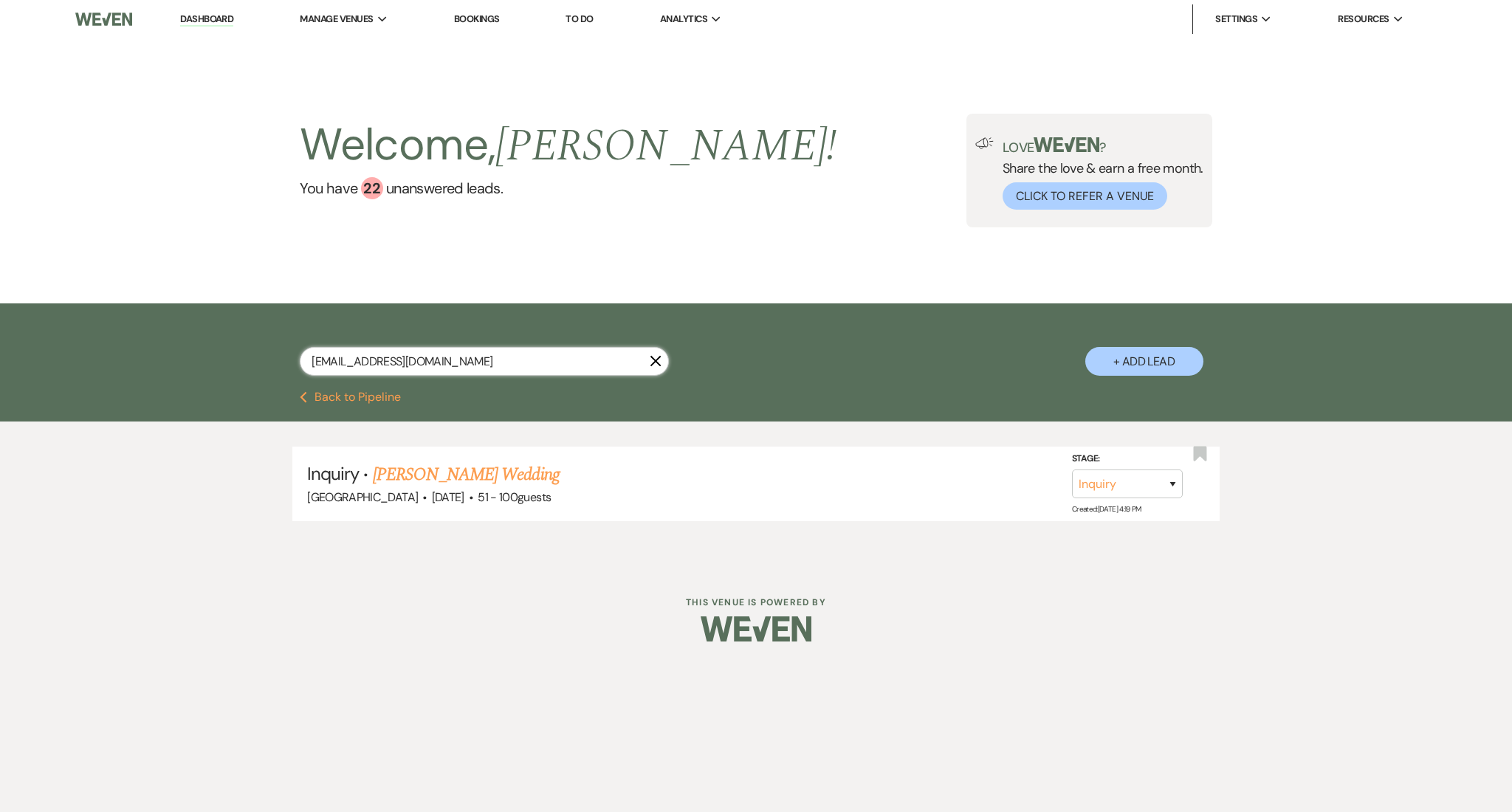
click at [478, 355] on input "braytoncarsonjue@gmail.com" at bounding box center [484, 360] width 369 height 28
drag, startPoint x: 502, startPoint y: 359, endPoint x: 218, endPoint y: 360, distance: 284.0
click at [218, 360] on div "braytoncarsonjue@gmail.com X + Add Lead" at bounding box center [756, 347] width 1512 height 88
paste input "deniajones4455"
click at [469, 475] on link "Denia Jones's Wedding" at bounding box center [465, 474] width 186 height 27
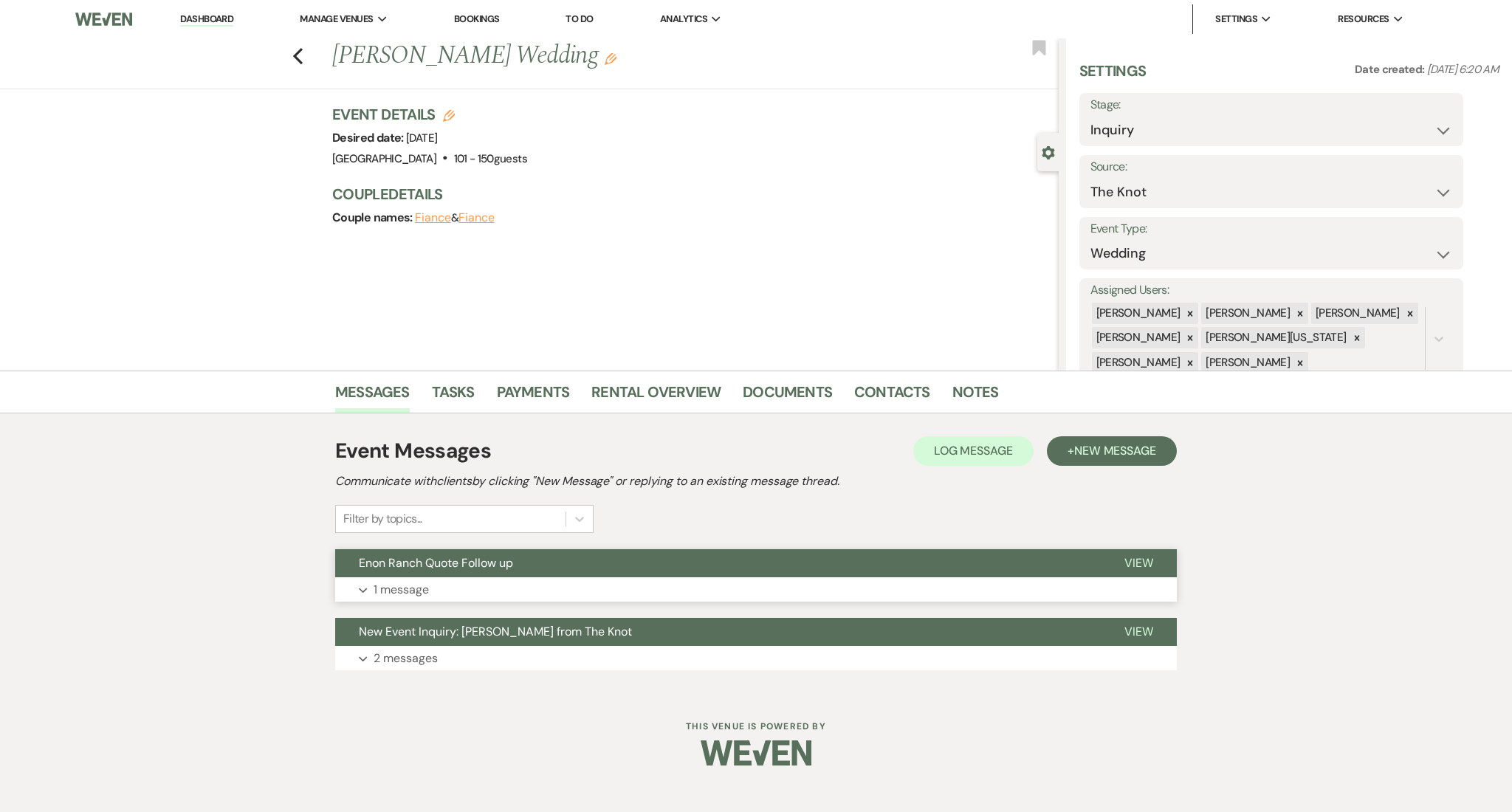
click at [635, 593] on button "Expand 1 message" at bounding box center [756, 589] width 841 height 25
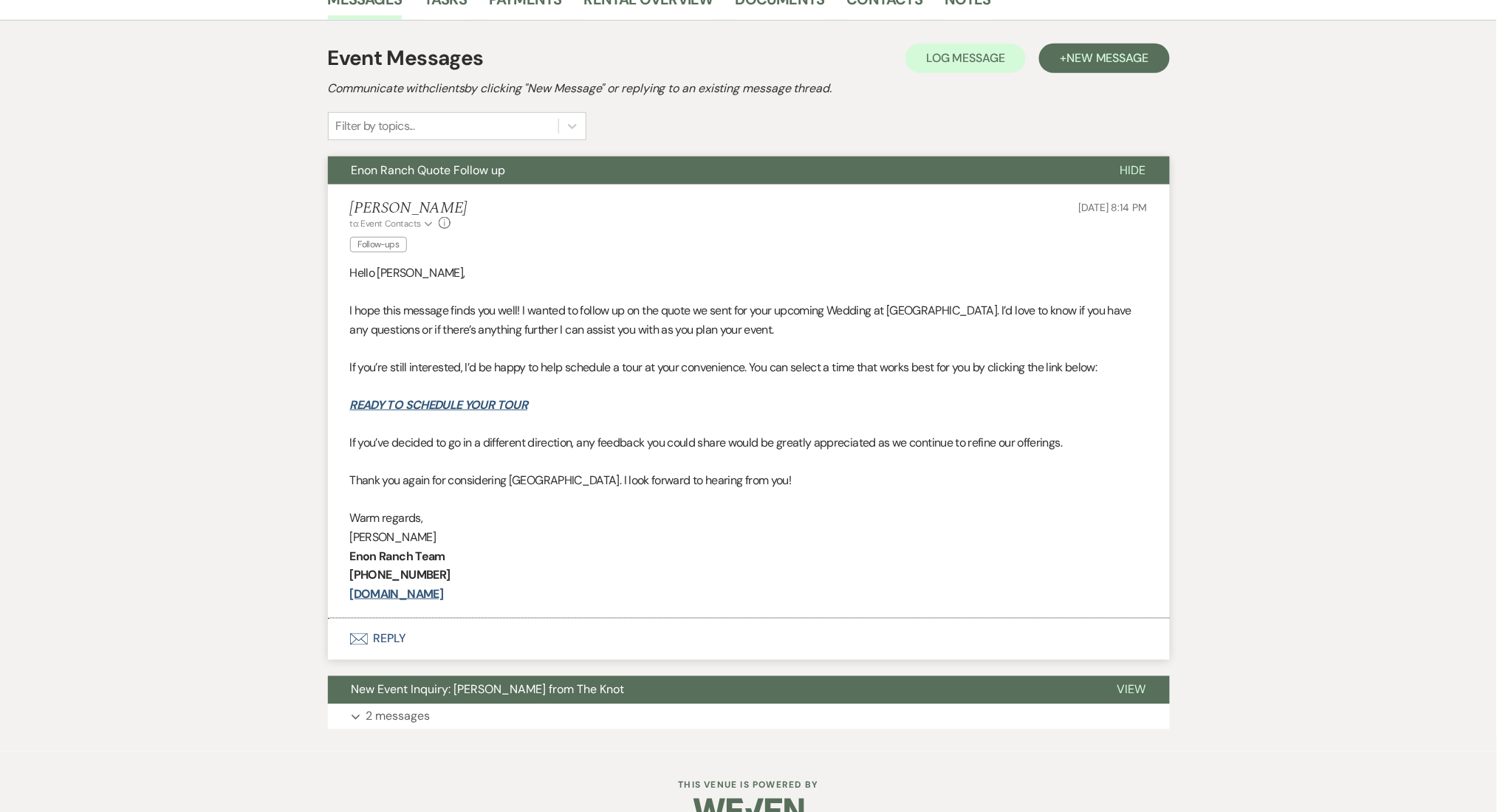
scroll to position [426, 0]
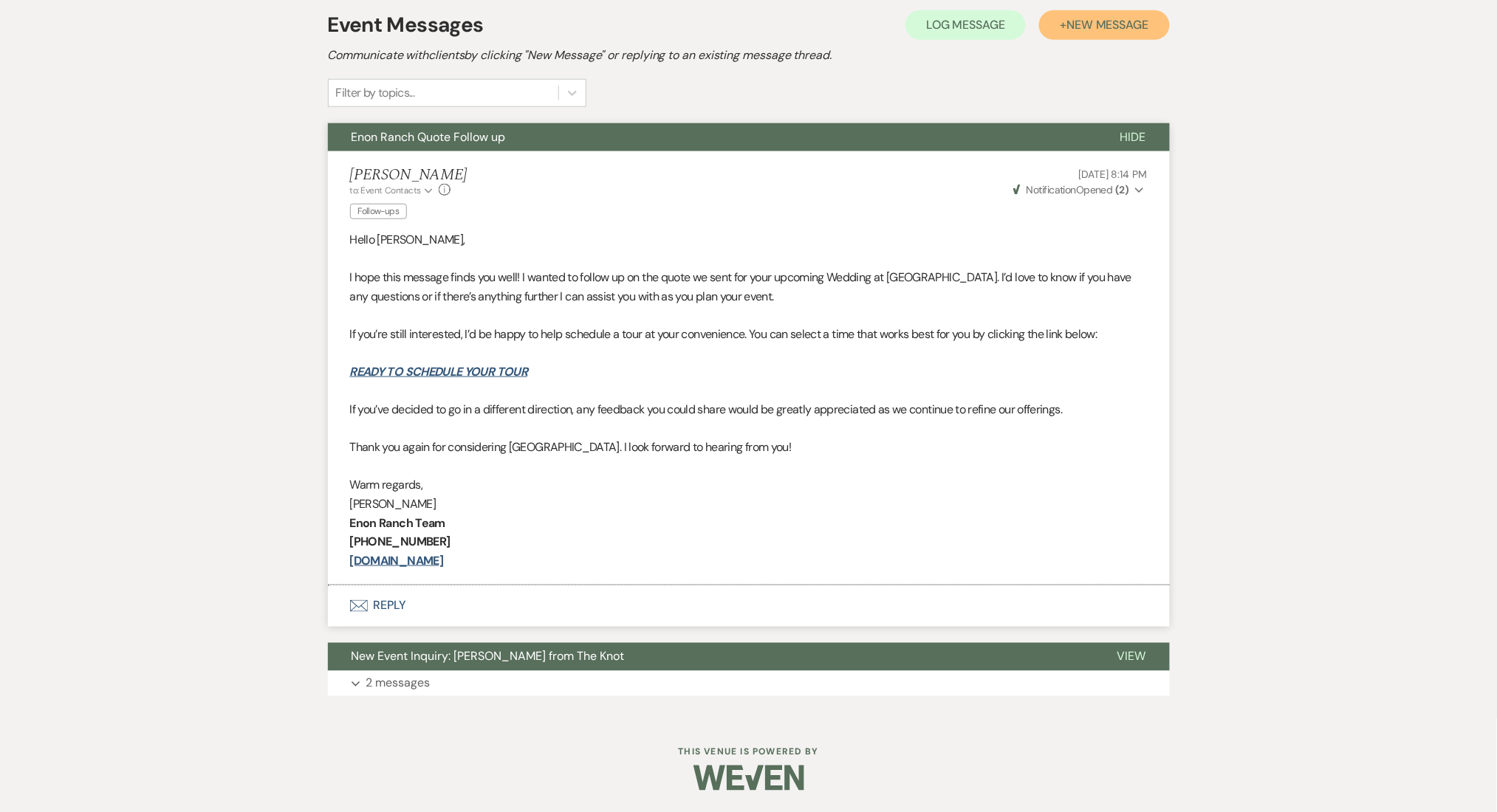
click at [1076, 29] on span "New Message" at bounding box center [1107, 24] width 82 height 15
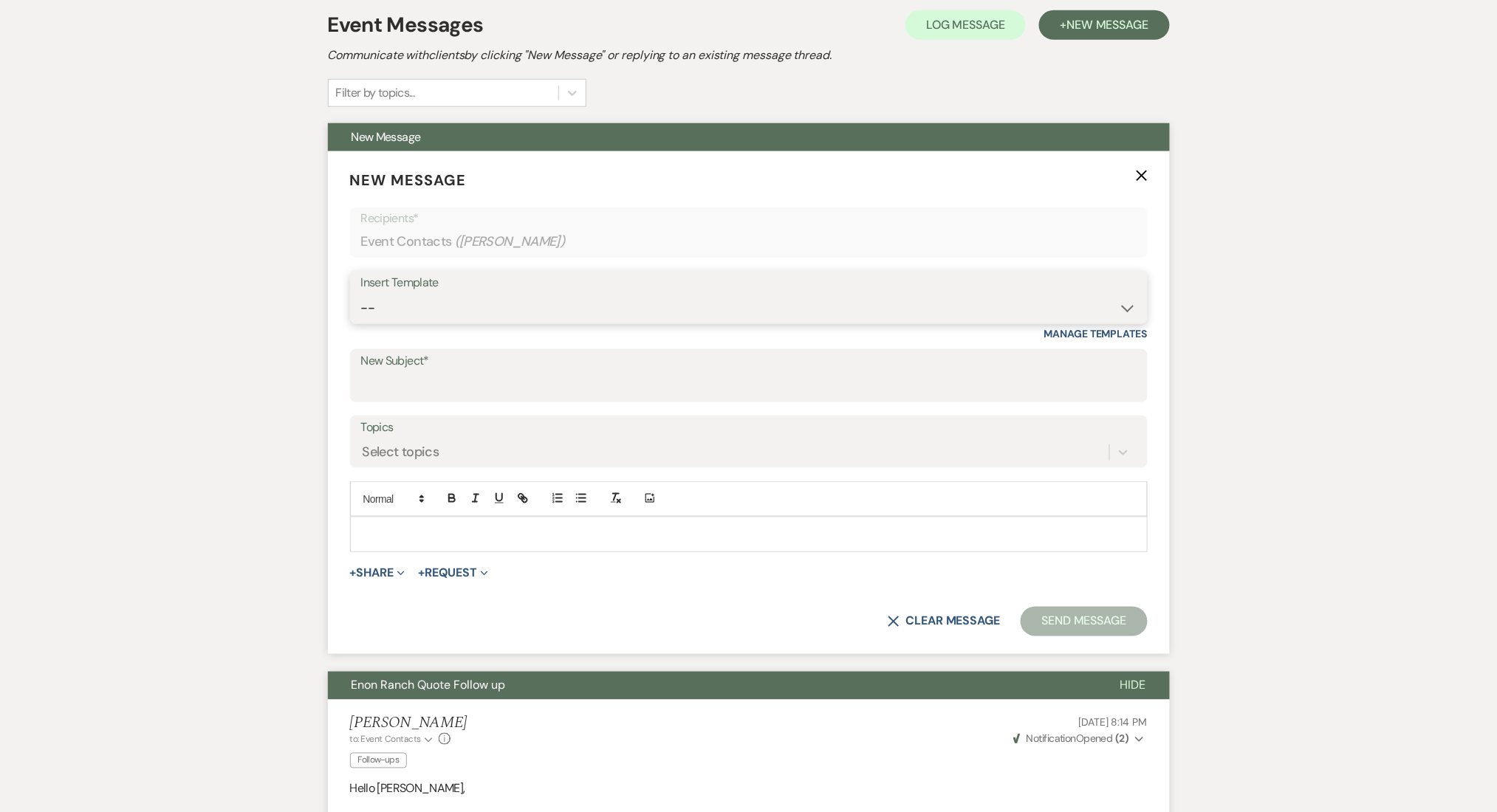
click at [449, 309] on select "-- Inquiry Follow Up Email #2 Contract Sending Template Payment Template Rental…" at bounding box center [749, 308] width 775 height 28
click at [361, 294] on select "-- Inquiry Follow Up Email #2 Contract Sending Template Payment Template Rental…" at bounding box center [749, 308] width 775 height 28
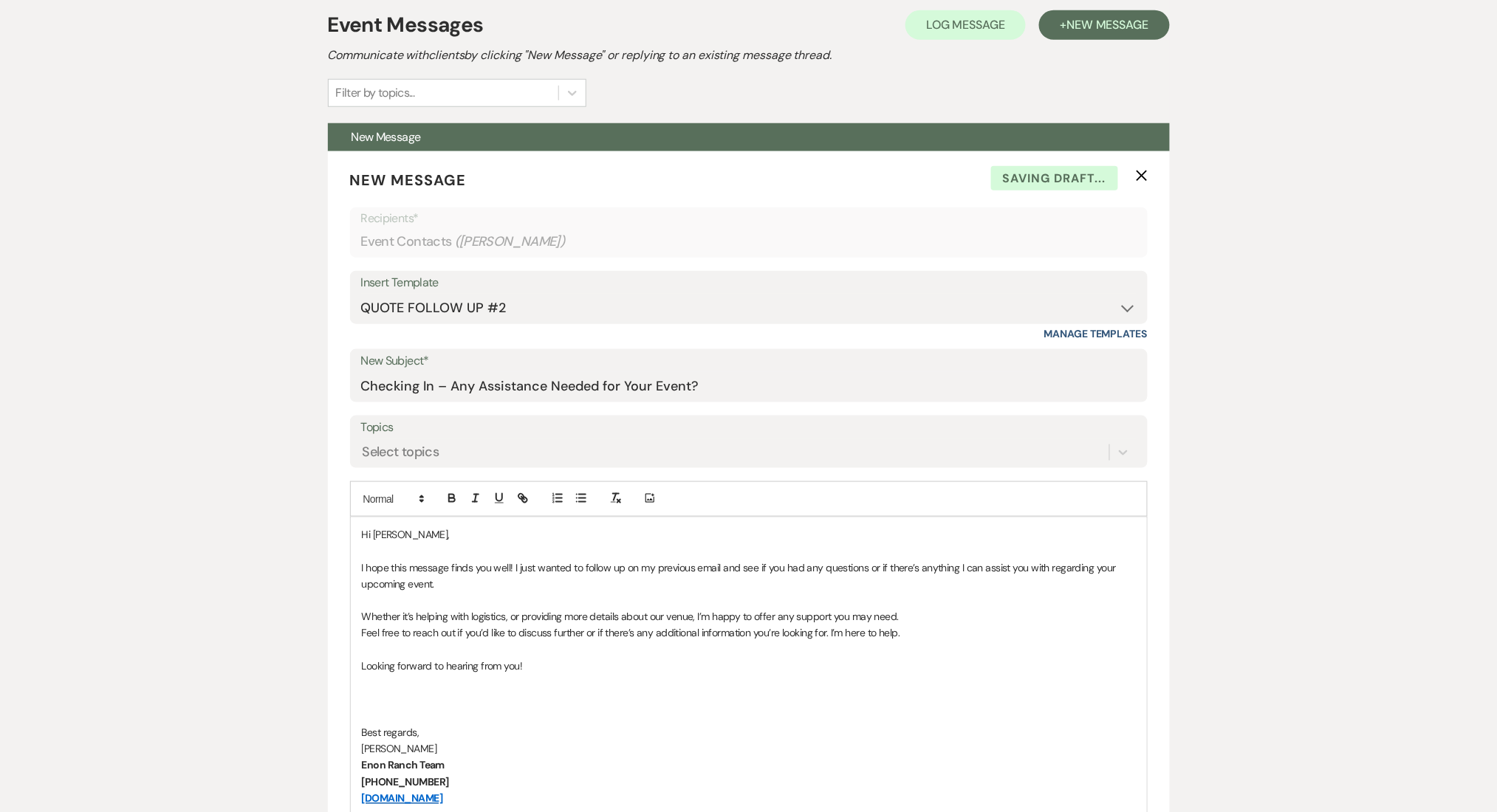
click at [204, 528] on div "Messages Tasks Payments Rental Overview Documents Contacts Notes Event Messages…" at bounding box center [748, 738] width 1497 height 1587
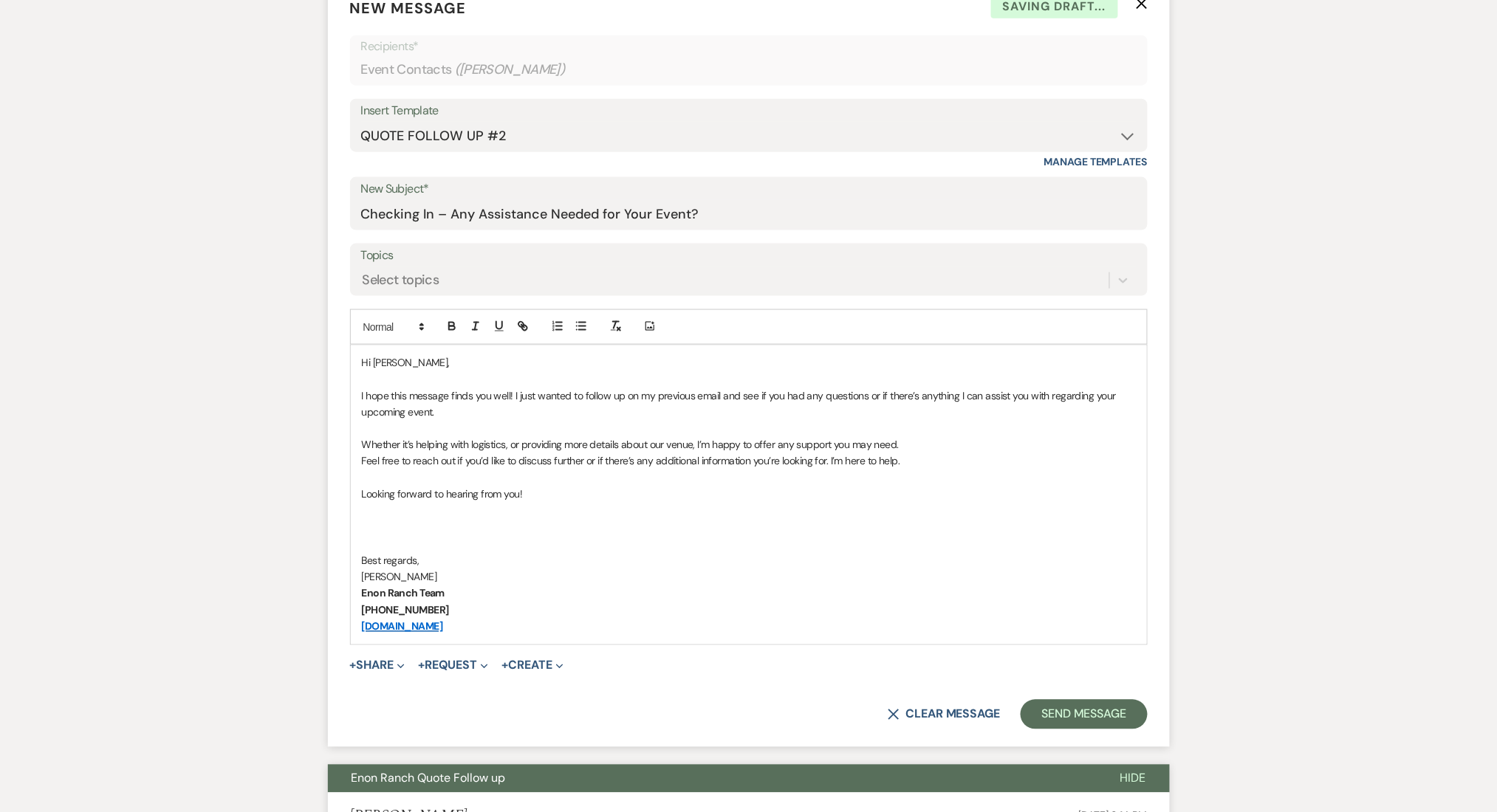
scroll to position [819, 0]
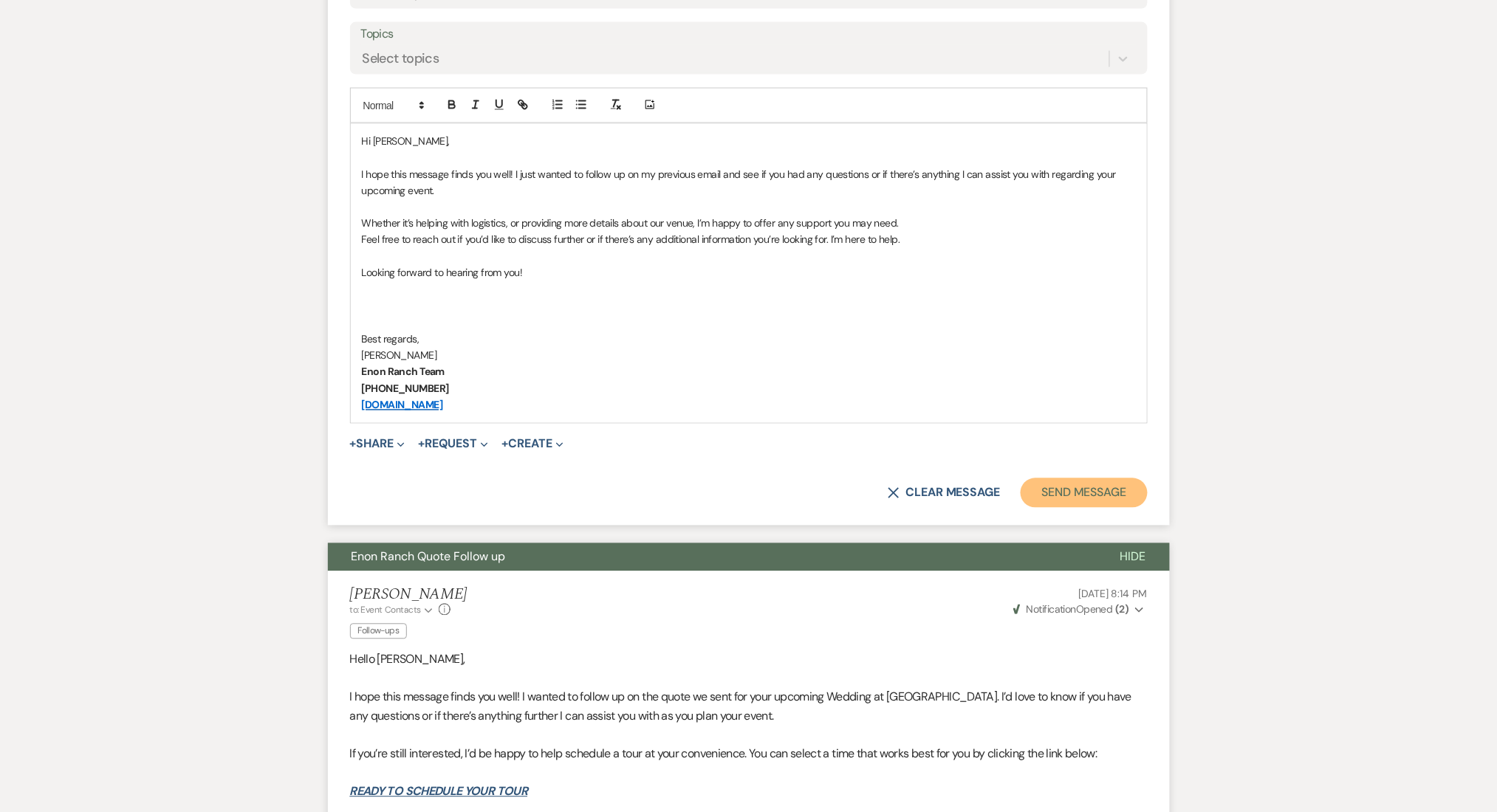
click at [1075, 489] on button "Send Message" at bounding box center [1083, 493] width 126 height 29
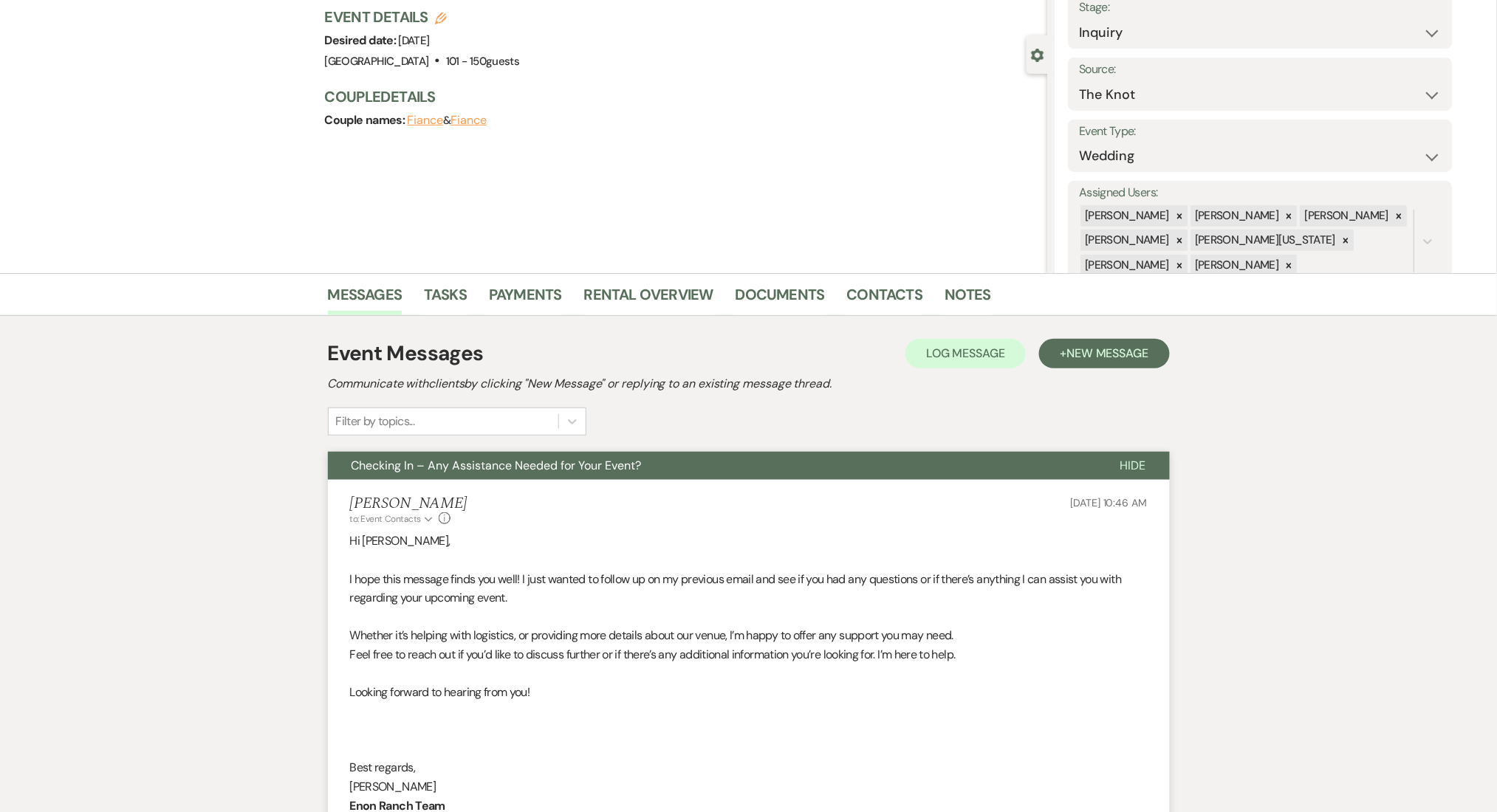
scroll to position [0, 0]
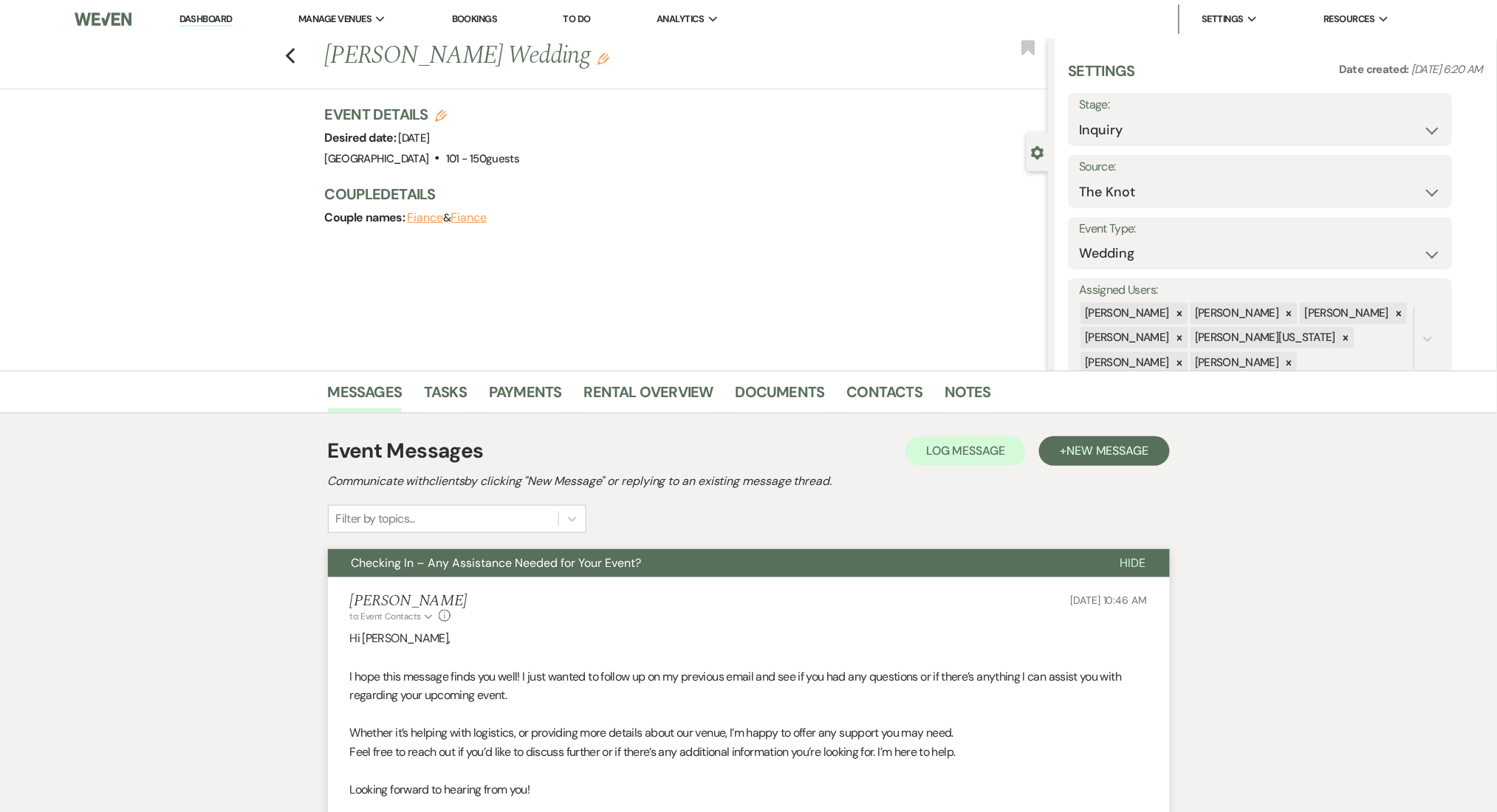
click at [238, 24] on li "Dashboard" at bounding box center [205, 19] width 68 height 29
click at [229, 21] on link "Dashboard" at bounding box center [205, 19] width 53 height 14
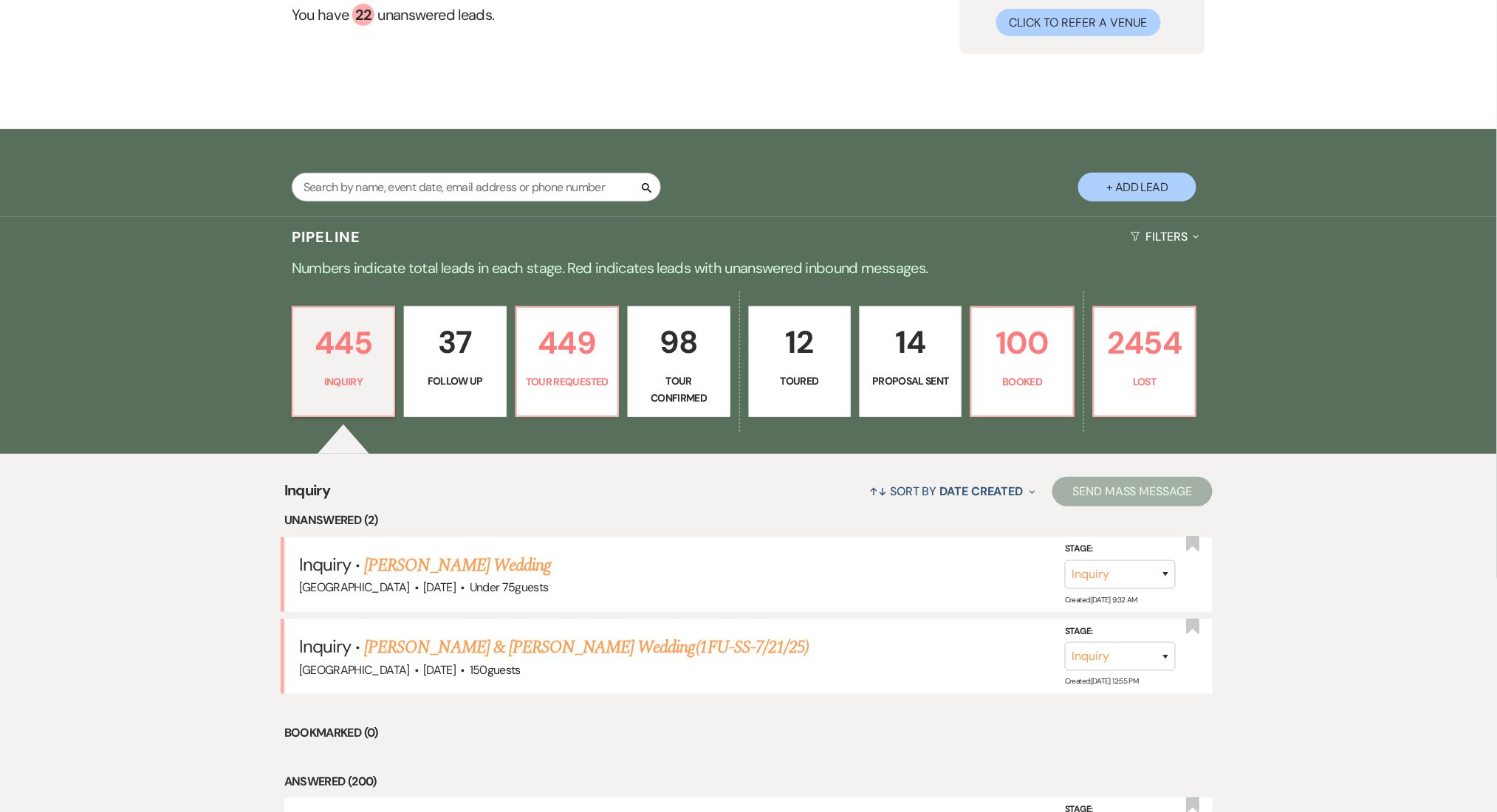
scroll to position [295, 0]
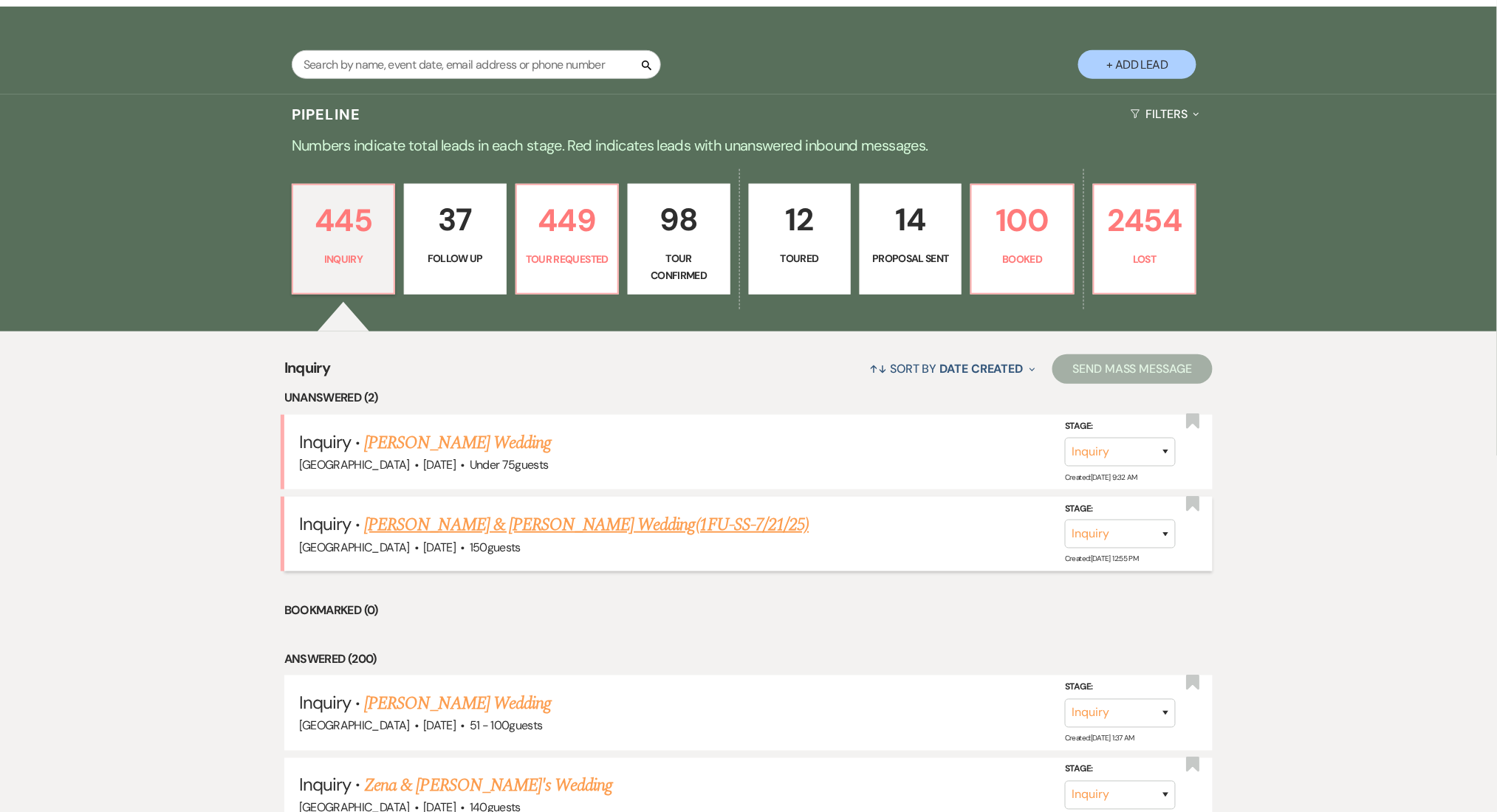
click at [430, 522] on link "Sachin Long & Lisa Steed's Wedding(1FU-SS-7/21/25)" at bounding box center [586, 525] width 444 height 27
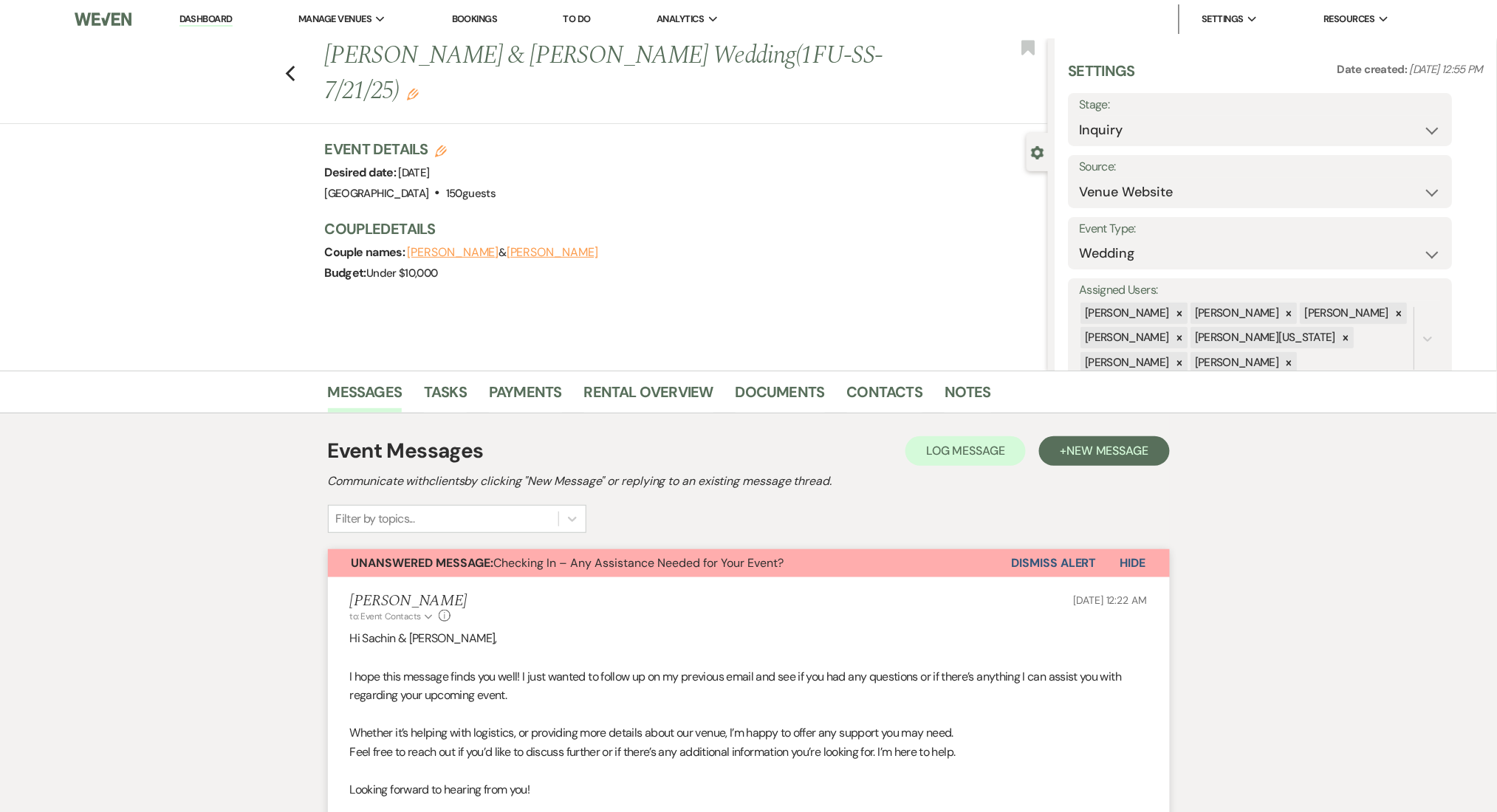
scroll to position [591, 0]
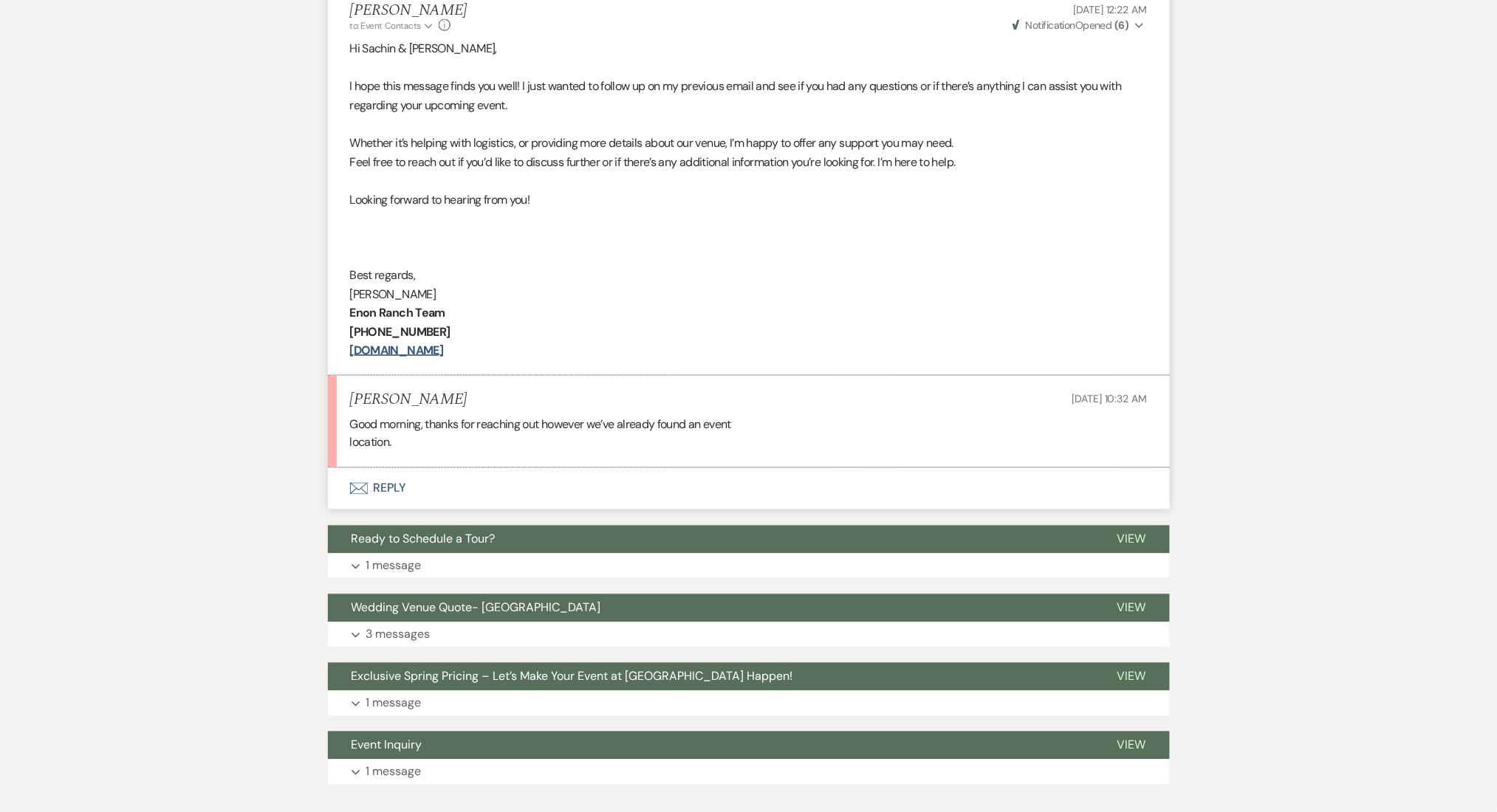
click at [403, 498] on button "Envelope Reply" at bounding box center [749, 488] width 842 height 41
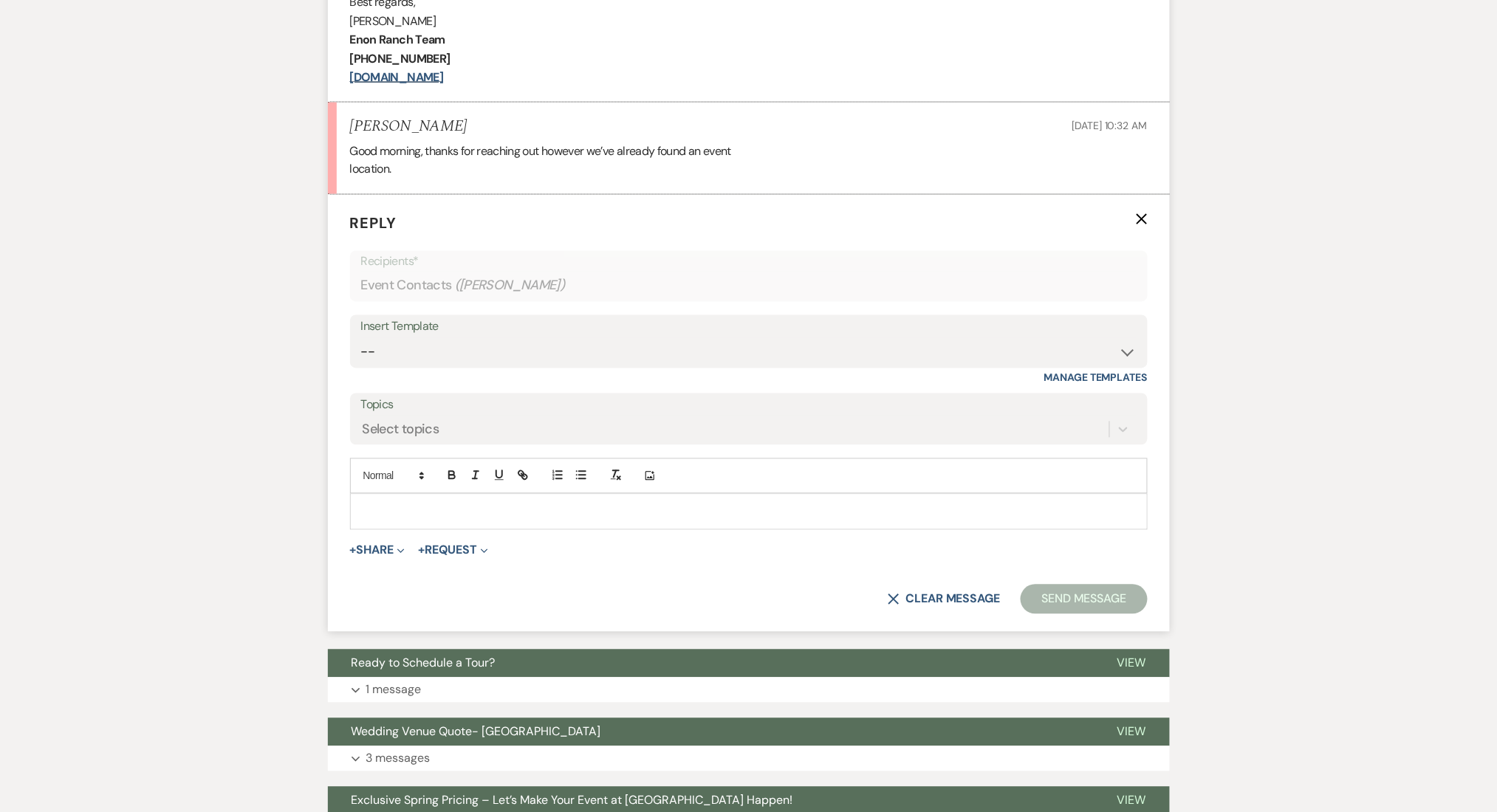
scroll to position [870, 0]
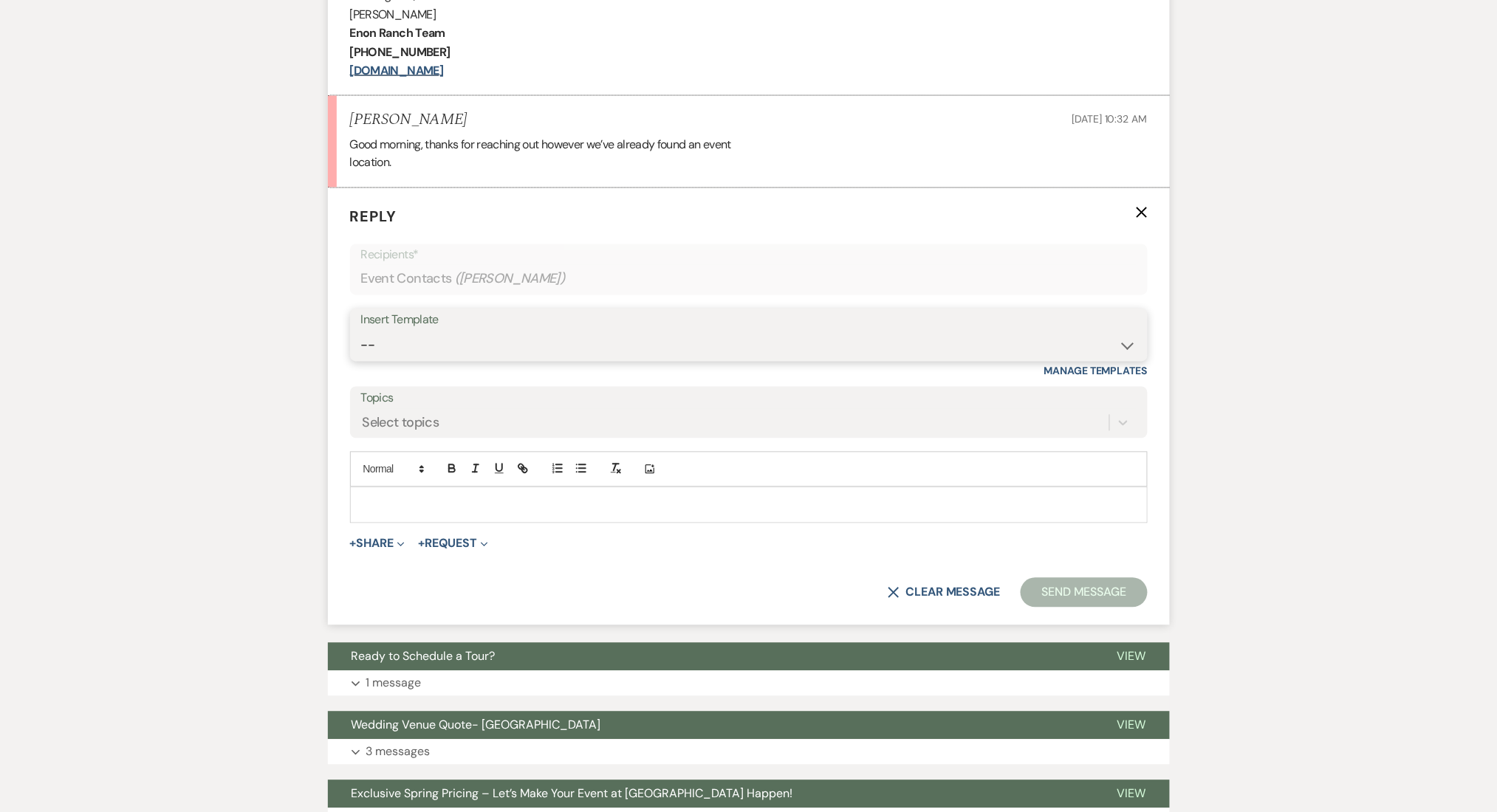
click at [449, 345] on select "-- Inquiry Follow Up Email #2 Contract Sending Template Payment Template Rental…" at bounding box center [749, 345] width 775 height 28
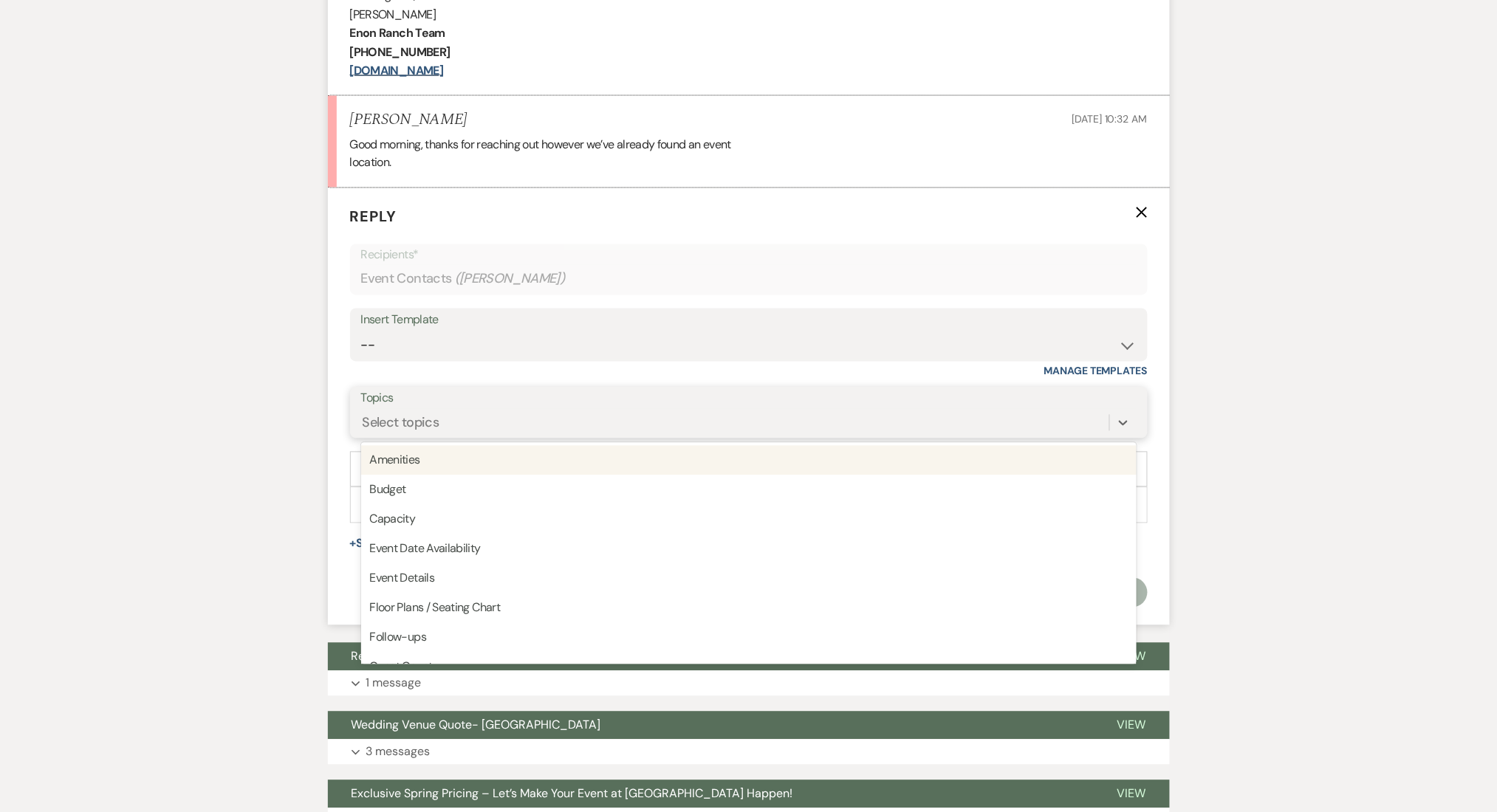
click at [409, 426] on div "Select topics" at bounding box center [401, 423] width 77 height 20
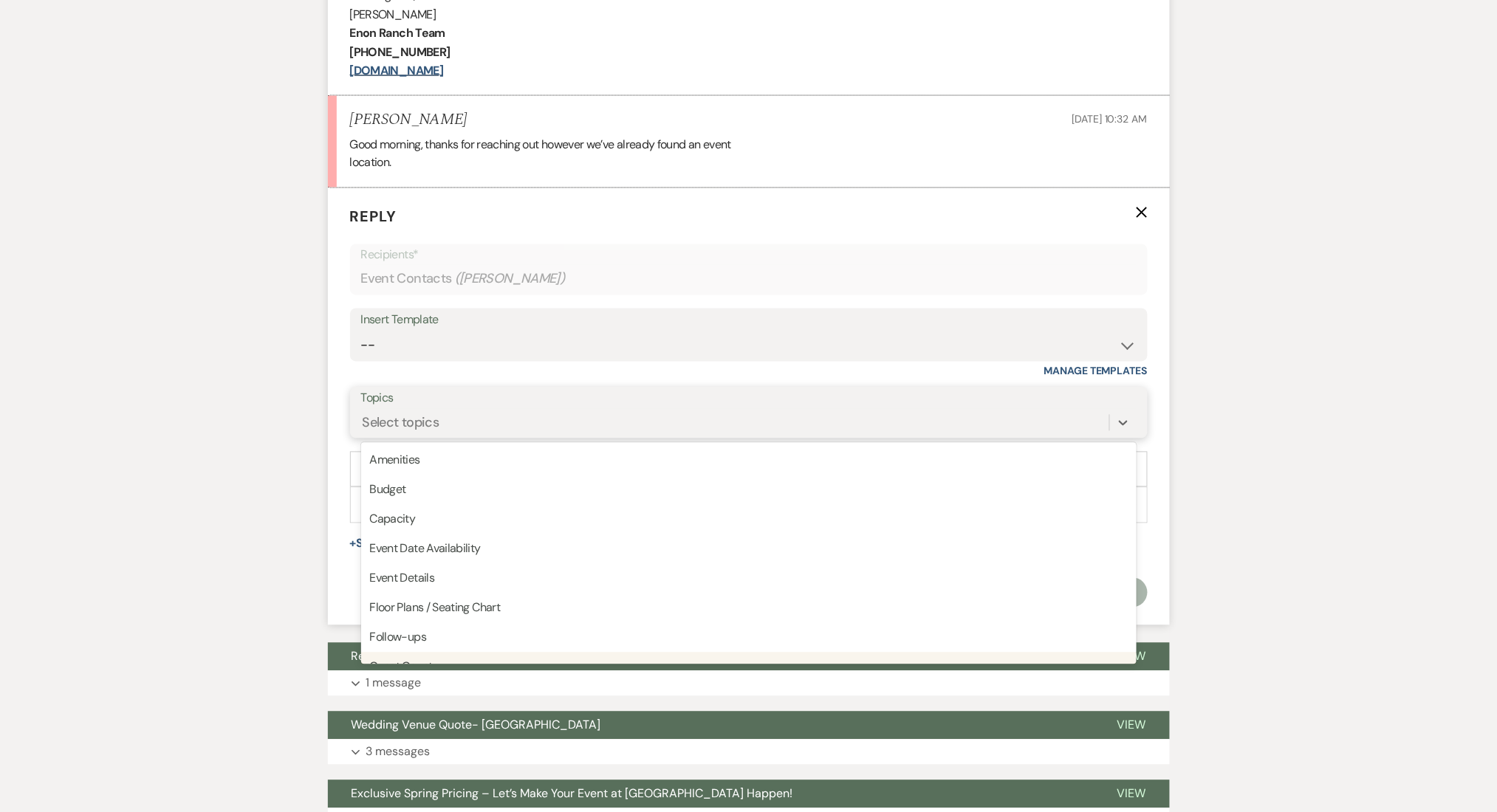
click at [396, 640] on div "Follow-ups" at bounding box center [749, 638] width 775 height 29
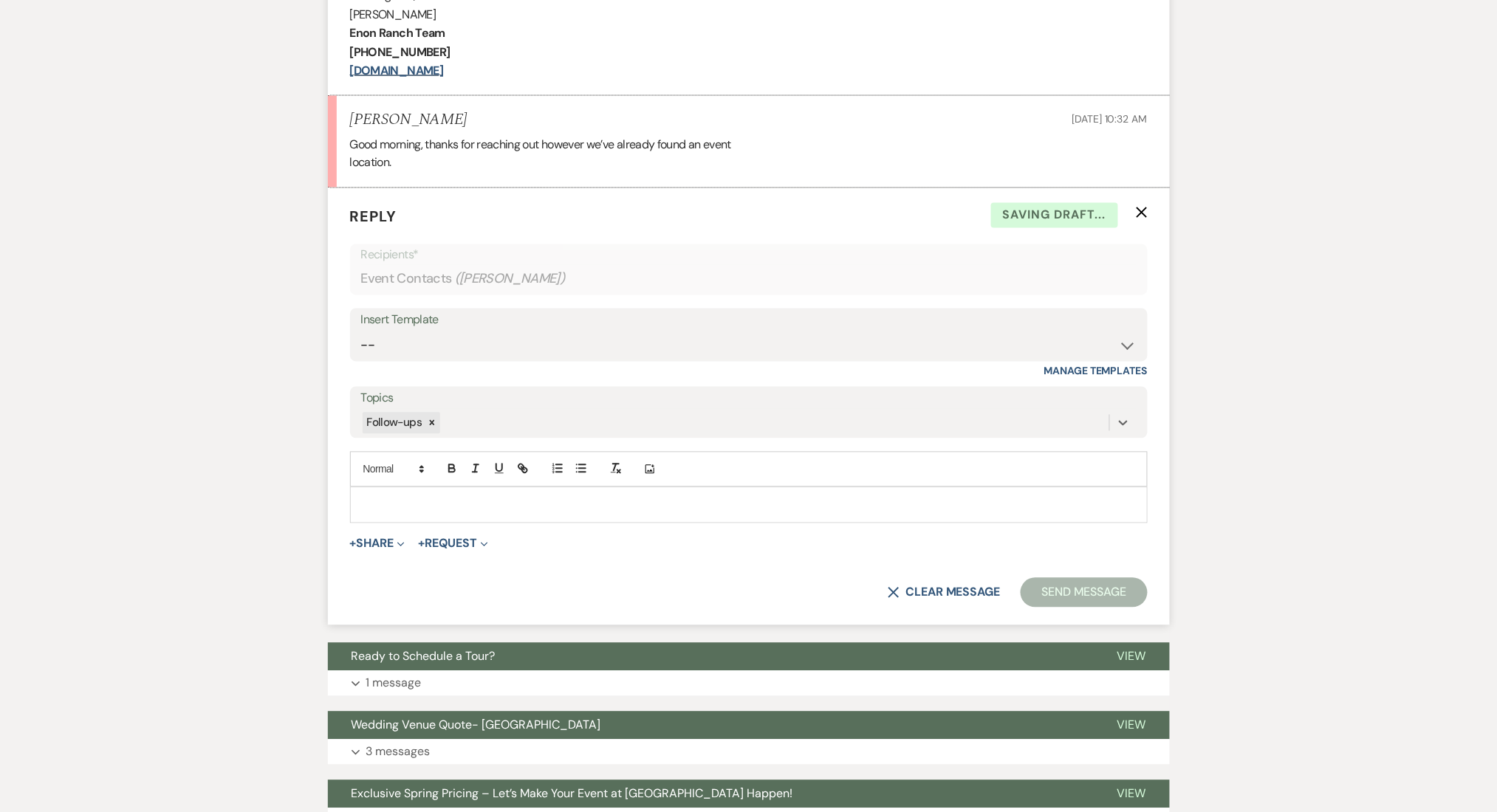
click at [399, 509] on p at bounding box center [748, 504] width 774 height 16
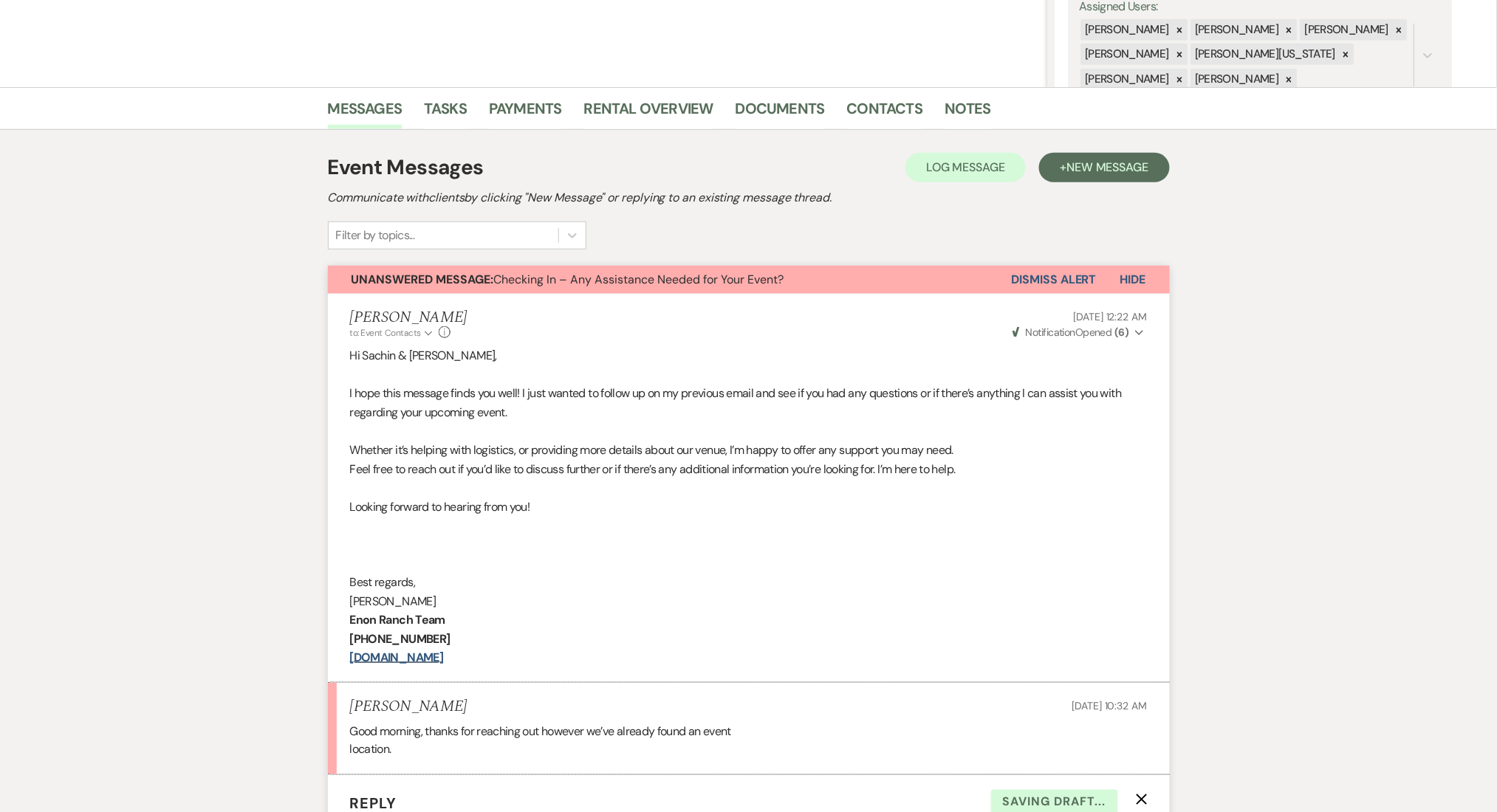
scroll to position [280, 0]
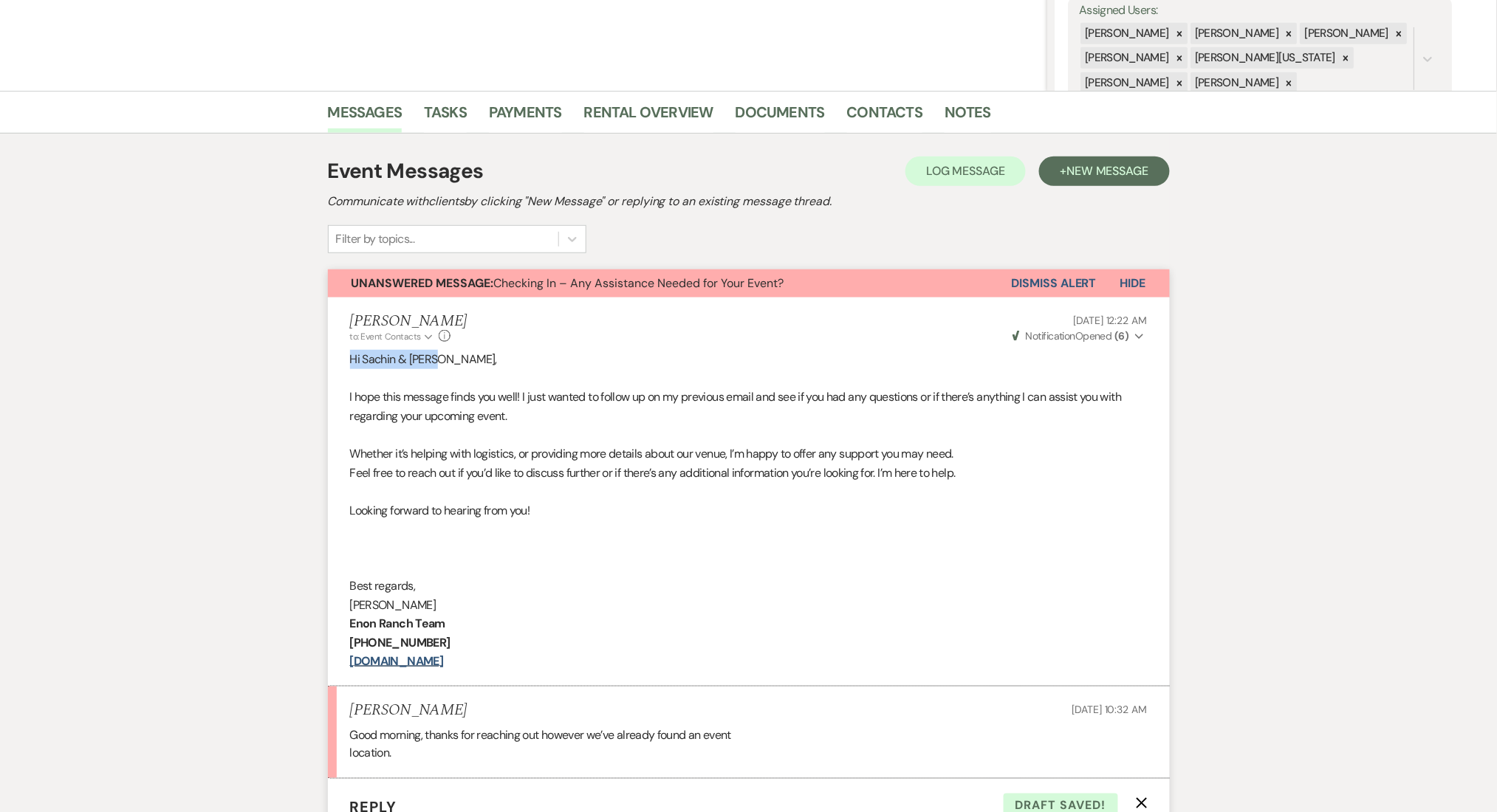
drag, startPoint x: 435, startPoint y: 353, endPoint x: 339, endPoint y: 367, distance: 97.0
click at [339, 367] on li "Marissa Alferez to: Event Contacts Expand Info Sep 18, 2025, 12:22 AM Weven Che…" at bounding box center [749, 492] width 842 height 389
copy p "Hi Sachin & Lisa,"
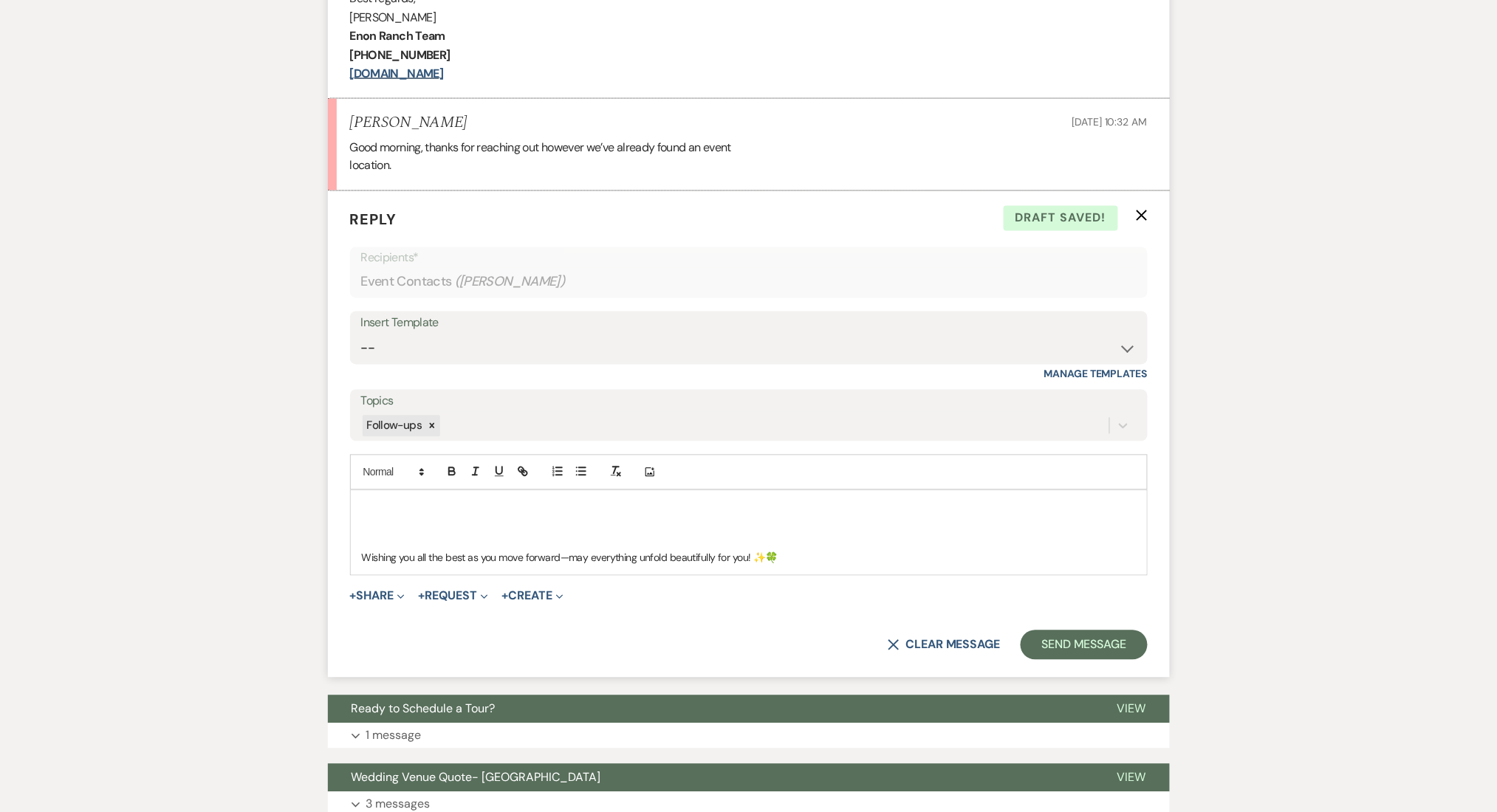
scroll to position [870, 0]
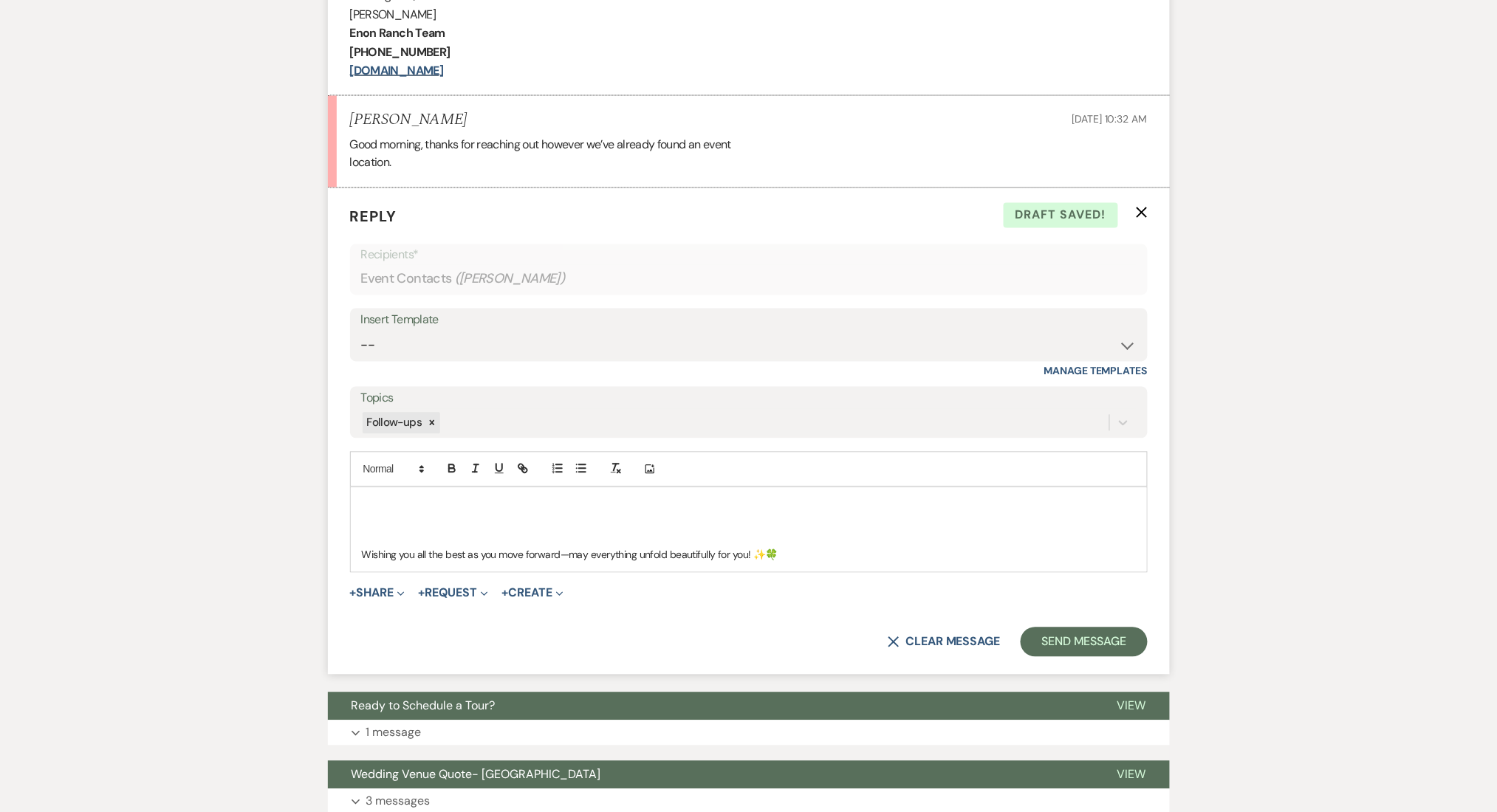
click at [373, 514] on p at bounding box center [748, 522] width 774 height 16
click at [363, 520] on span "Hi Sachin & Lisa," at bounding box center [426, 522] width 129 height 13
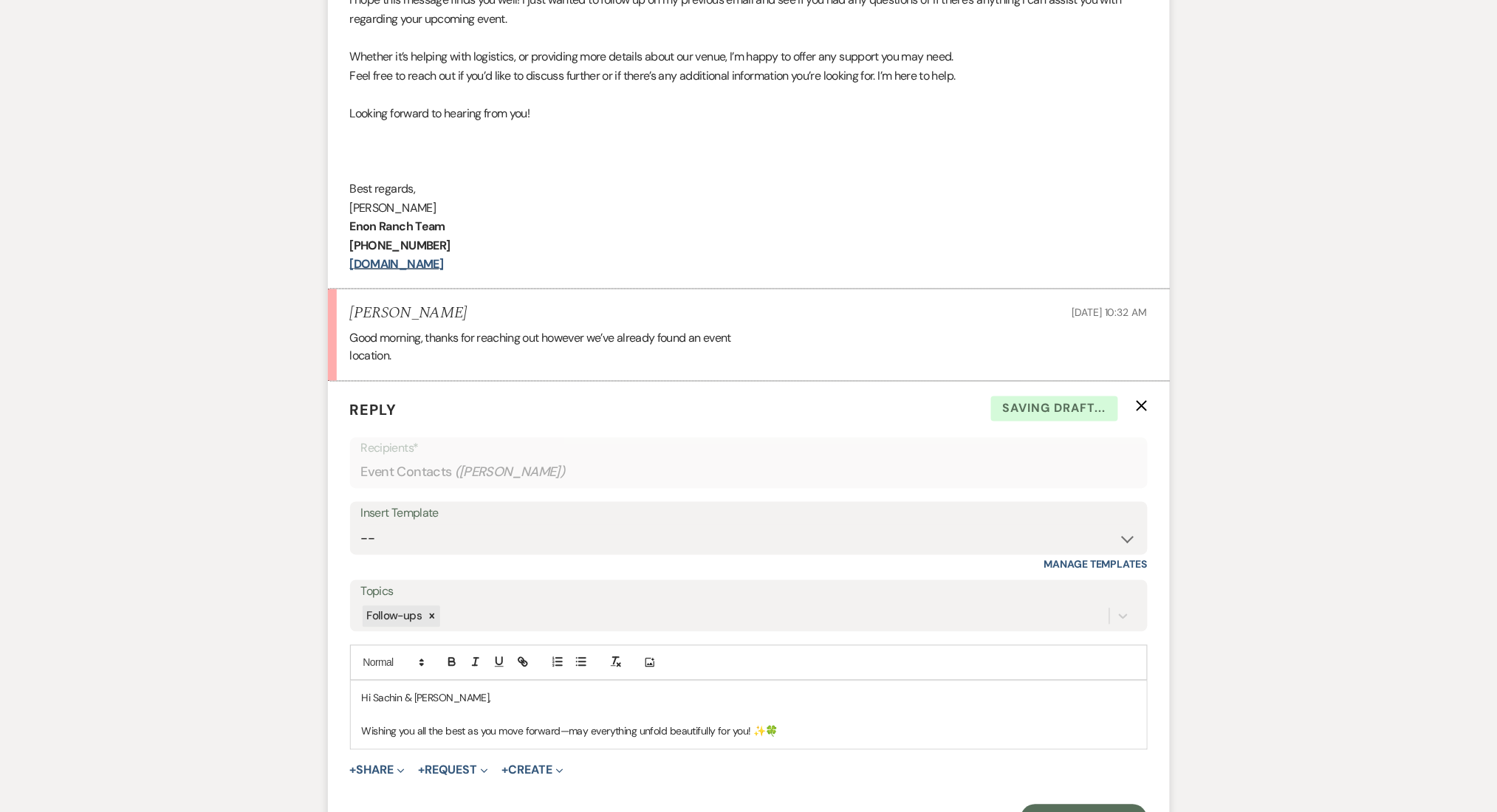
scroll to position [674, 0]
drag, startPoint x: 488, startPoint y: 266, endPoint x: 333, endPoint y: 183, distance: 175.8
click at [333, 183] on li "Marissa Alferez to: Event Contacts Expand Info Sep 18, 2025, 12:22 AM Weven Che…" at bounding box center [749, 98] width 842 height 389
copy div "Best regards, Marissa Alferez Enon Ranch Team (470)-908-7895 www.EnonRanch.com"
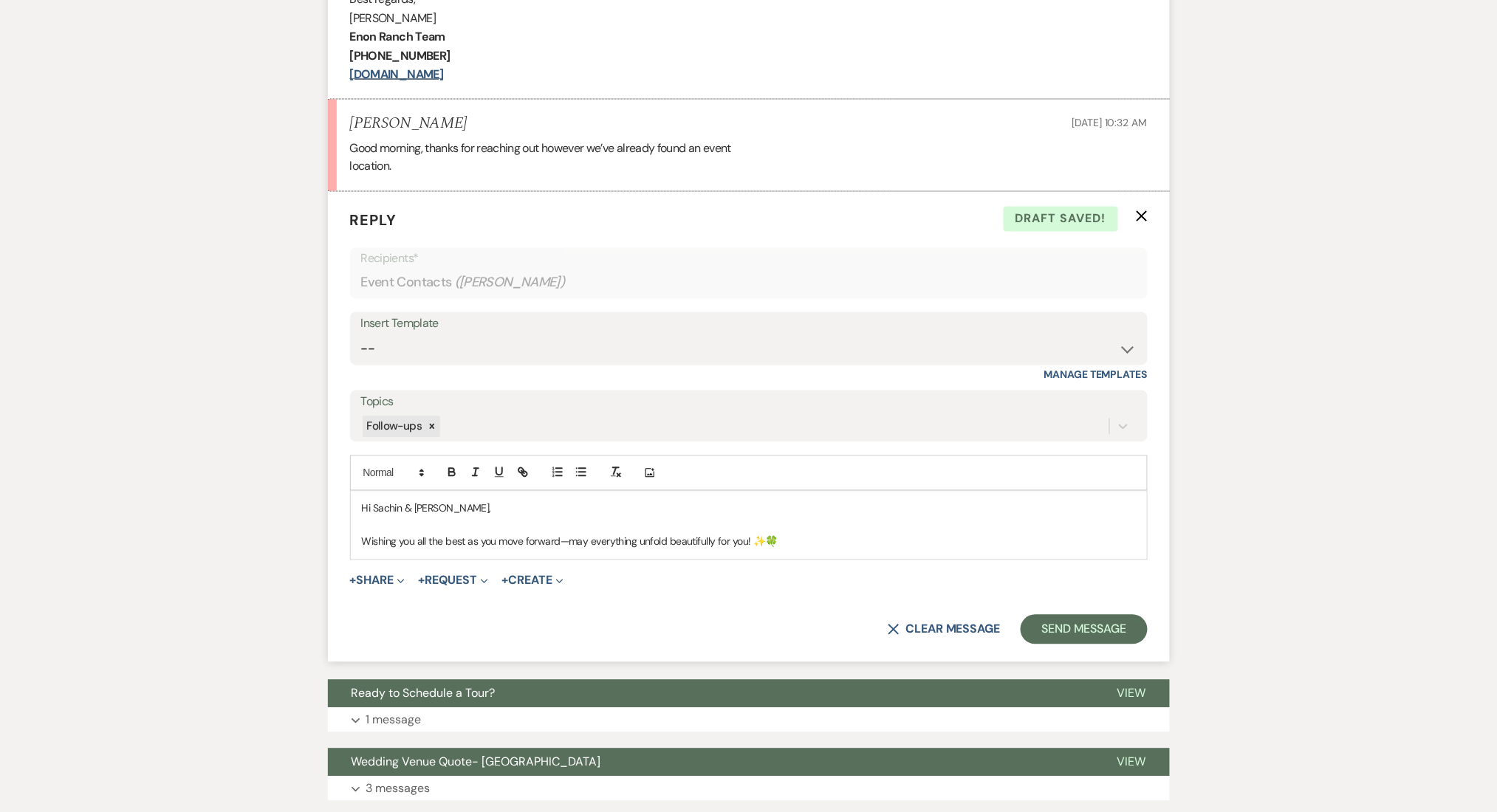
scroll to position [870, 0]
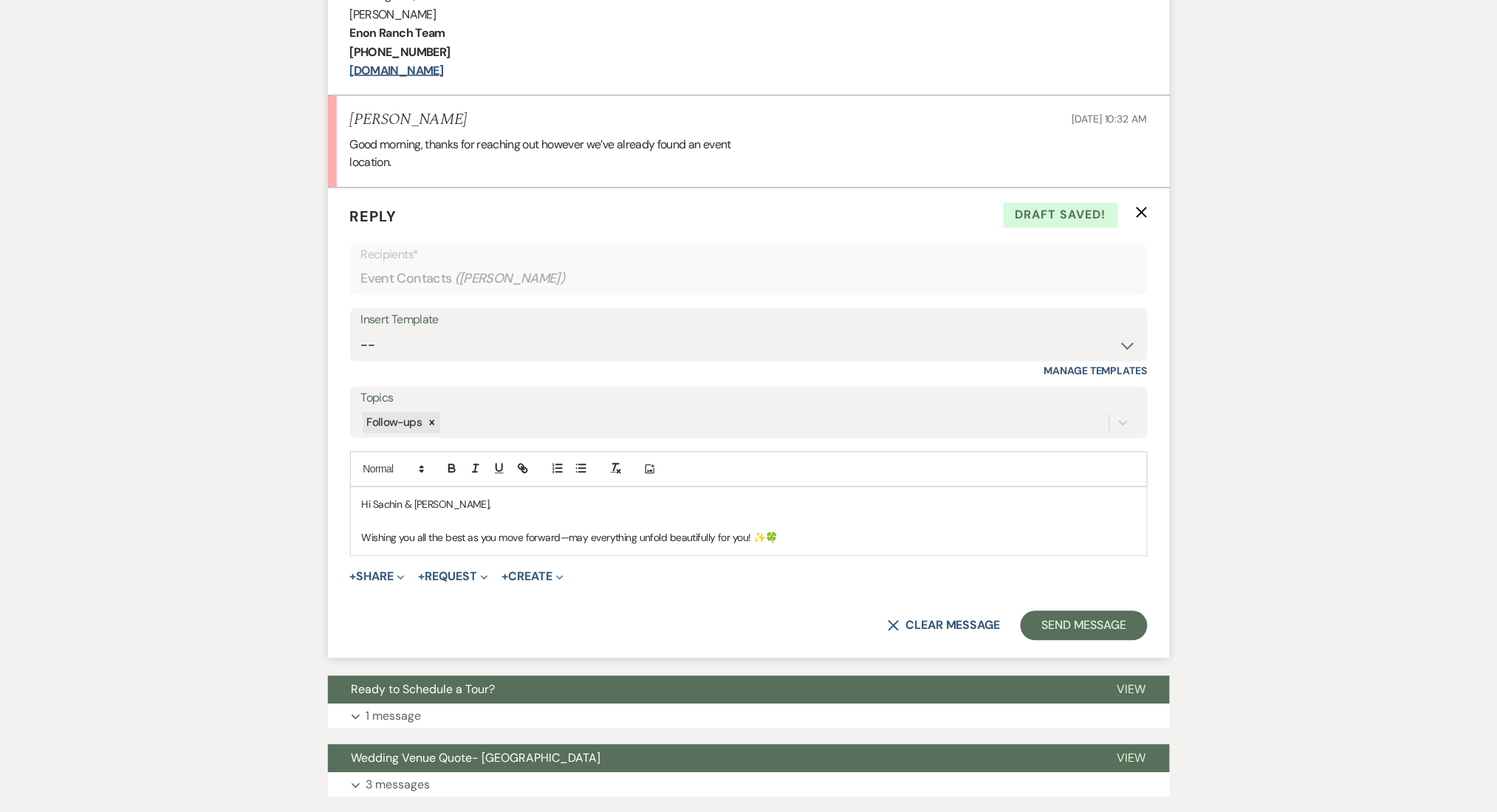
click at [812, 533] on p "Wishing you all the best as you move forward—may everything unfold beautifully …" at bounding box center [748, 538] width 774 height 16
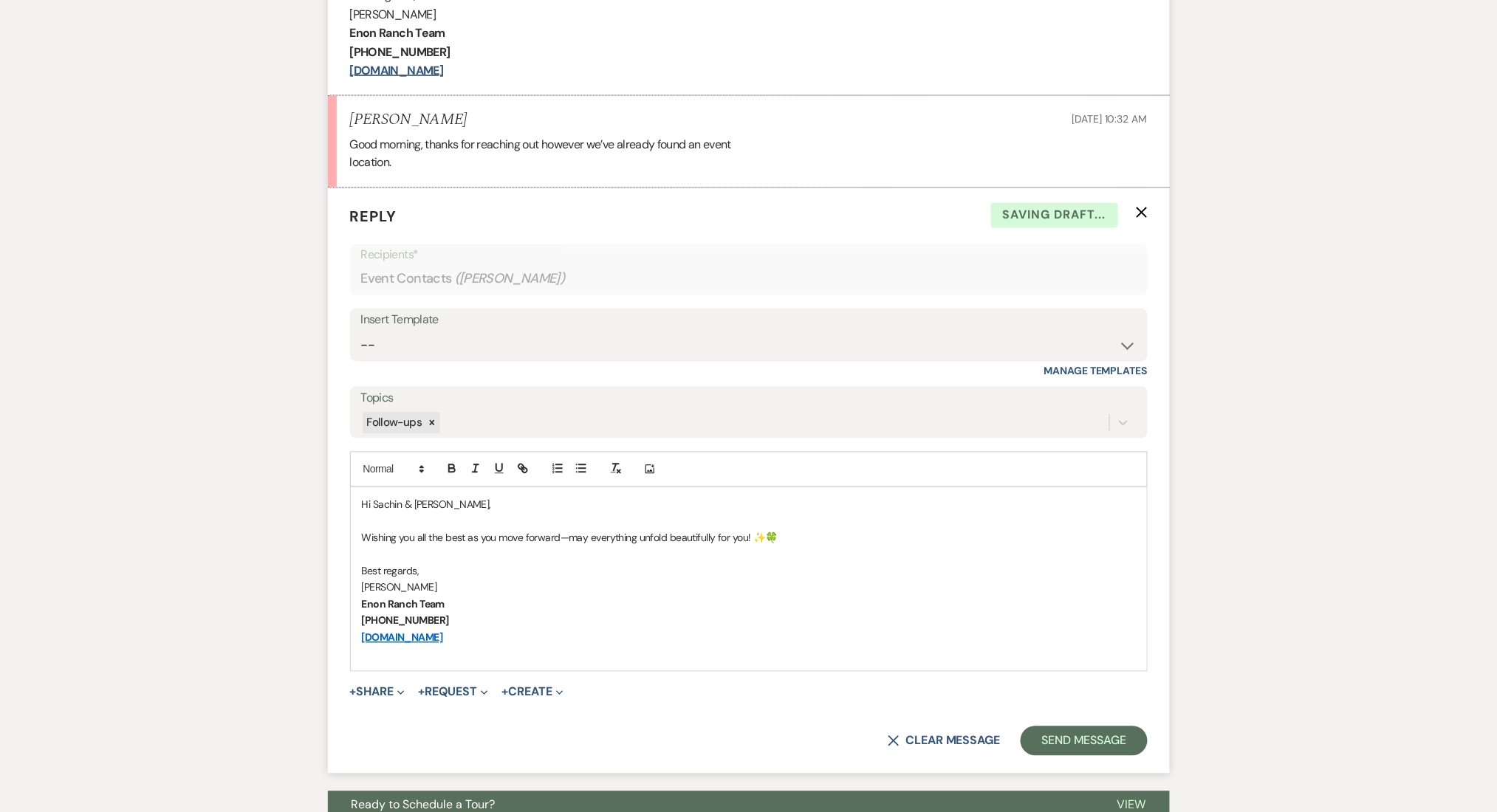
click at [361, 535] on p "Wishing you all the best as you move forward—may everything unfold beautifully …" at bounding box center [748, 538] width 774 height 16
paste div
click at [420, 538] on p "We are overjoyed for you! ✨💖Wishing you all the best as you move forward—may ev…" at bounding box center [748, 538] width 774 height 16
click at [1226, 531] on div "Messages Tasks Payments Rental Overview Documents Contacts Notes Event Messages…" at bounding box center [748, 286] width 1497 height 1573
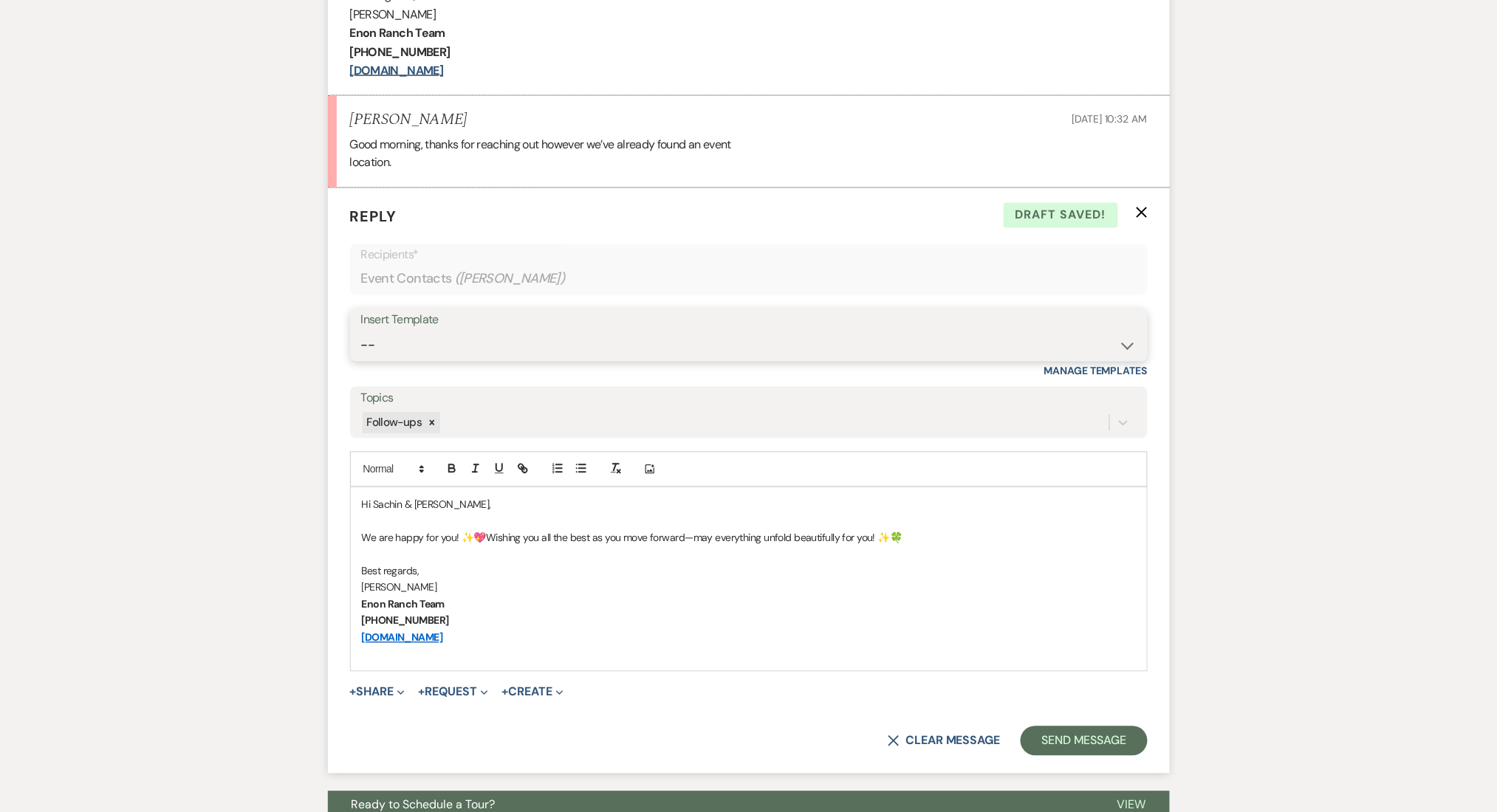
click at [433, 347] on select "-- Inquiry Follow Up Email #2 Contract Sending Template Payment Template Rental…" at bounding box center [749, 345] width 775 height 28
click at [1434, 413] on div "Messages Tasks Payments Rental Overview Documents Contacts Notes Event Messages…" at bounding box center [748, 286] width 1497 height 1573
click at [1107, 746] on button "Send Message" at bounding box center [1083, 741] width 126 height 29
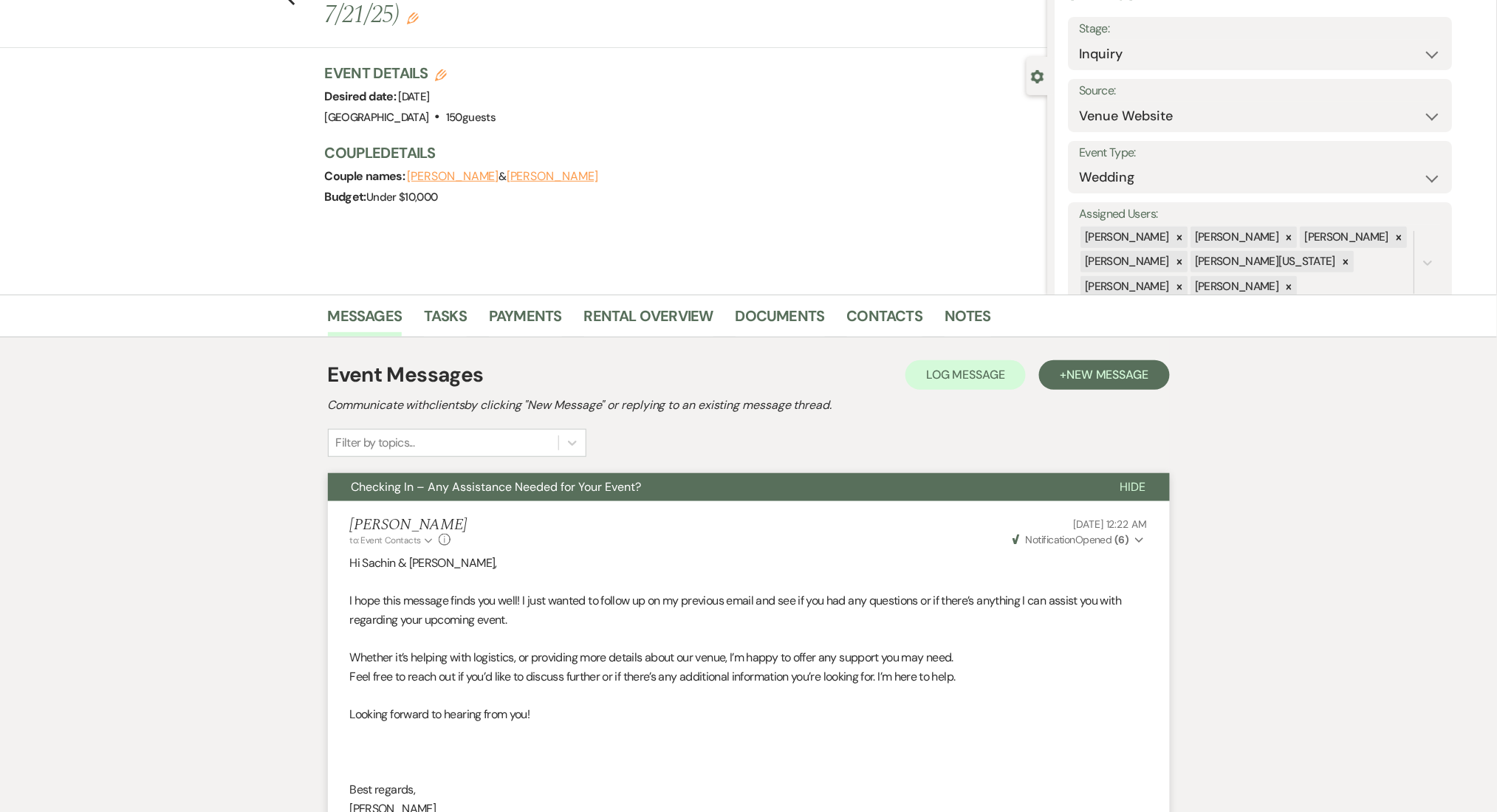
scroll to position [0, 0]
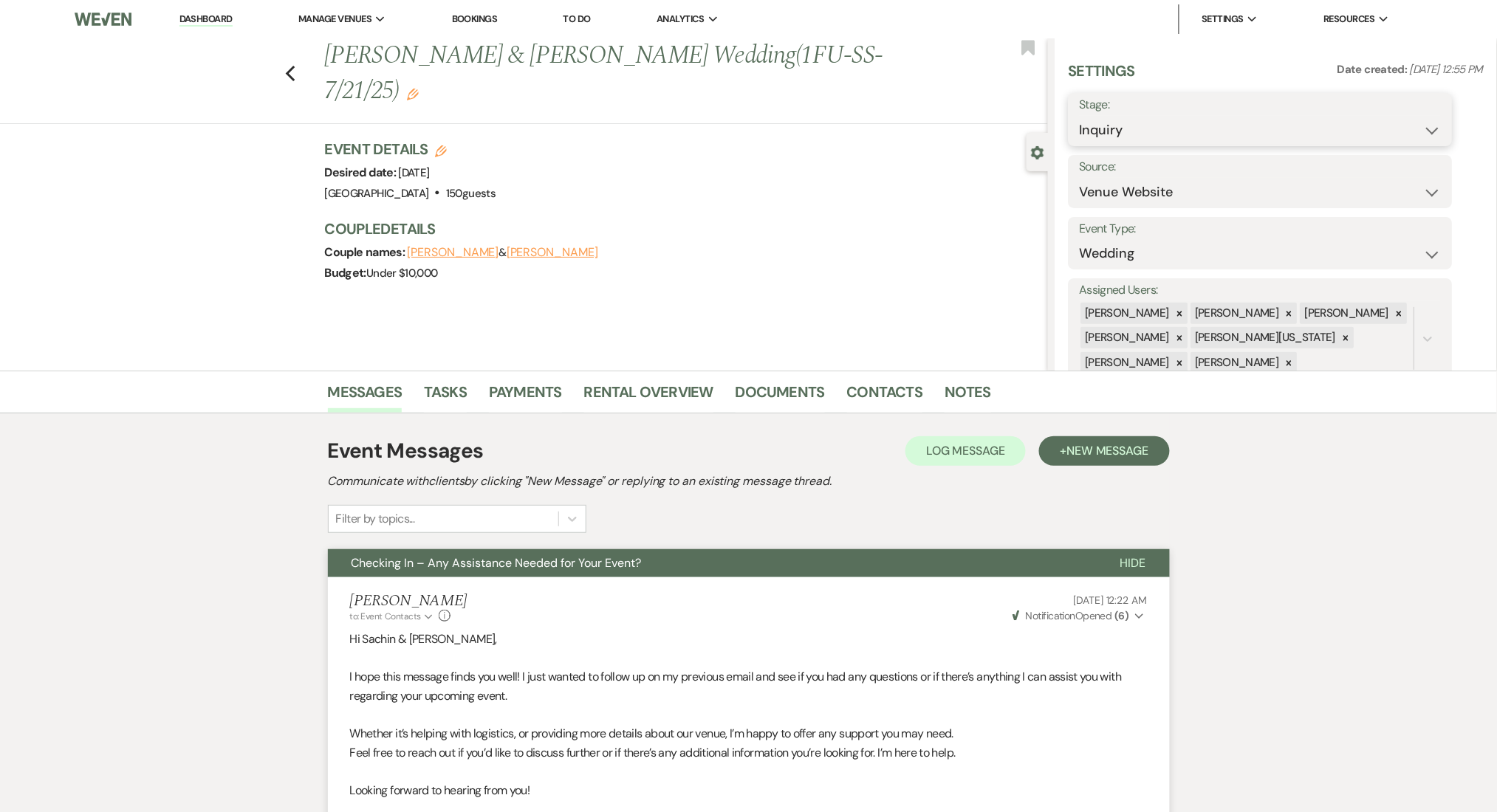
click at [1185, 125] on select "Inquiry Follow Up Tour Requested Tour Confirmed Toured Proposal Sent Booked Lost" at bounding box center [1260, 129] width 361 height 28
click at [1079, 116] on select "Inquiry Follow Up Tour Requested Tour Confirmed Toured Proposal Sent Booked Lost" at bounding box center [1260, 129] width 361 height 28
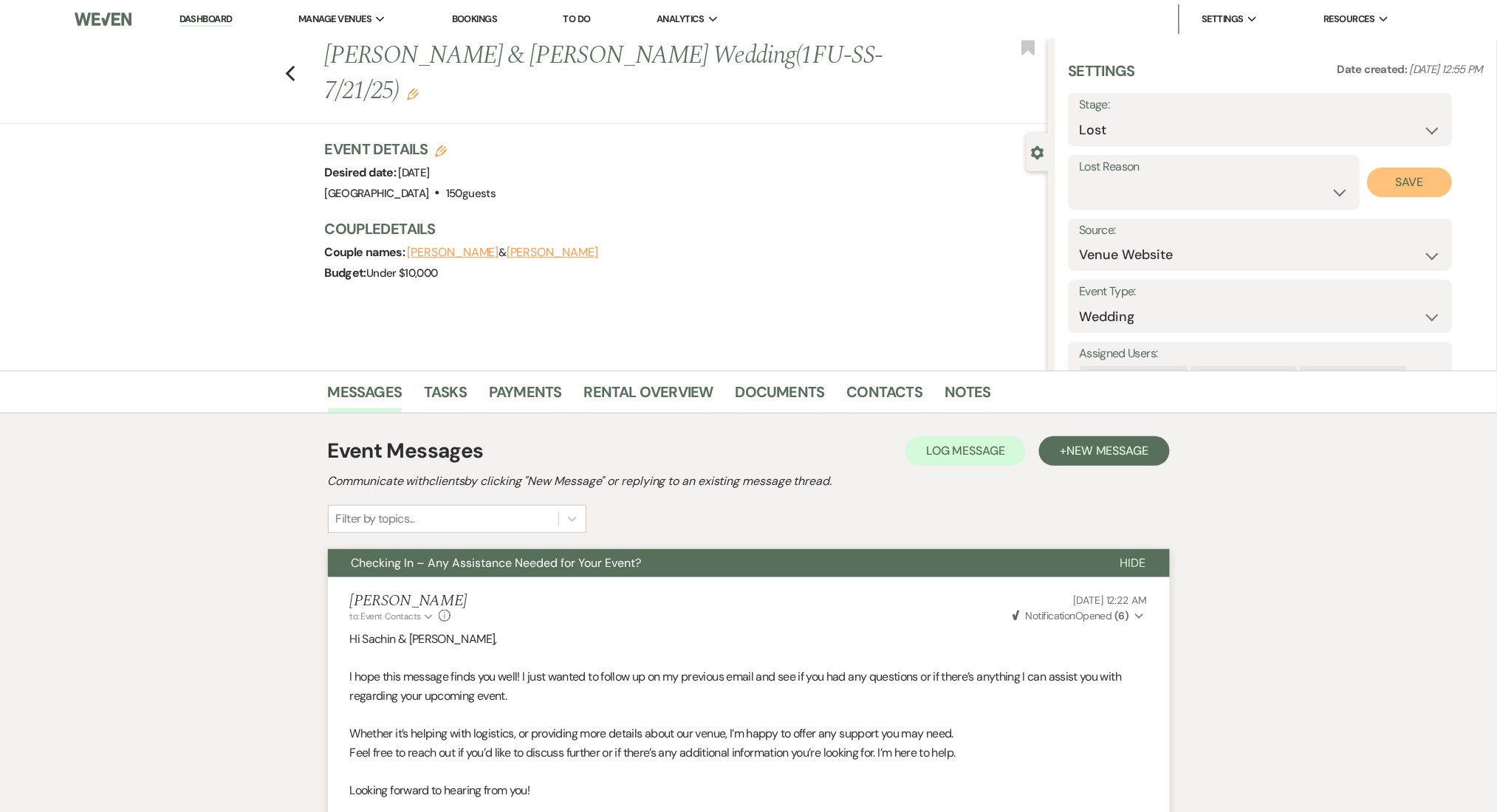
click at [1420, 168] on button "Save" at bounding box center [1410, 182] width 85 height 29
click at [1221, 190] on select "Booked Elsewhere Budget Date Unavailable No Response Not a Good Match Capacity …" at bounding box center [1260, 192] width 361 height 28
click at [1079, 178] on select "Booked Elsewhere Budget Date Unavailable No Response Not a Good Match Capacity …" at bounding box center [1260, 192] width 361 height 28
click at [1402, 178] on button "Save" at bounding box center [1410, 182] width 85 height 29
click at [878, 389] on link "Contacts" at bounding box center [884, 396] width 76 height 33
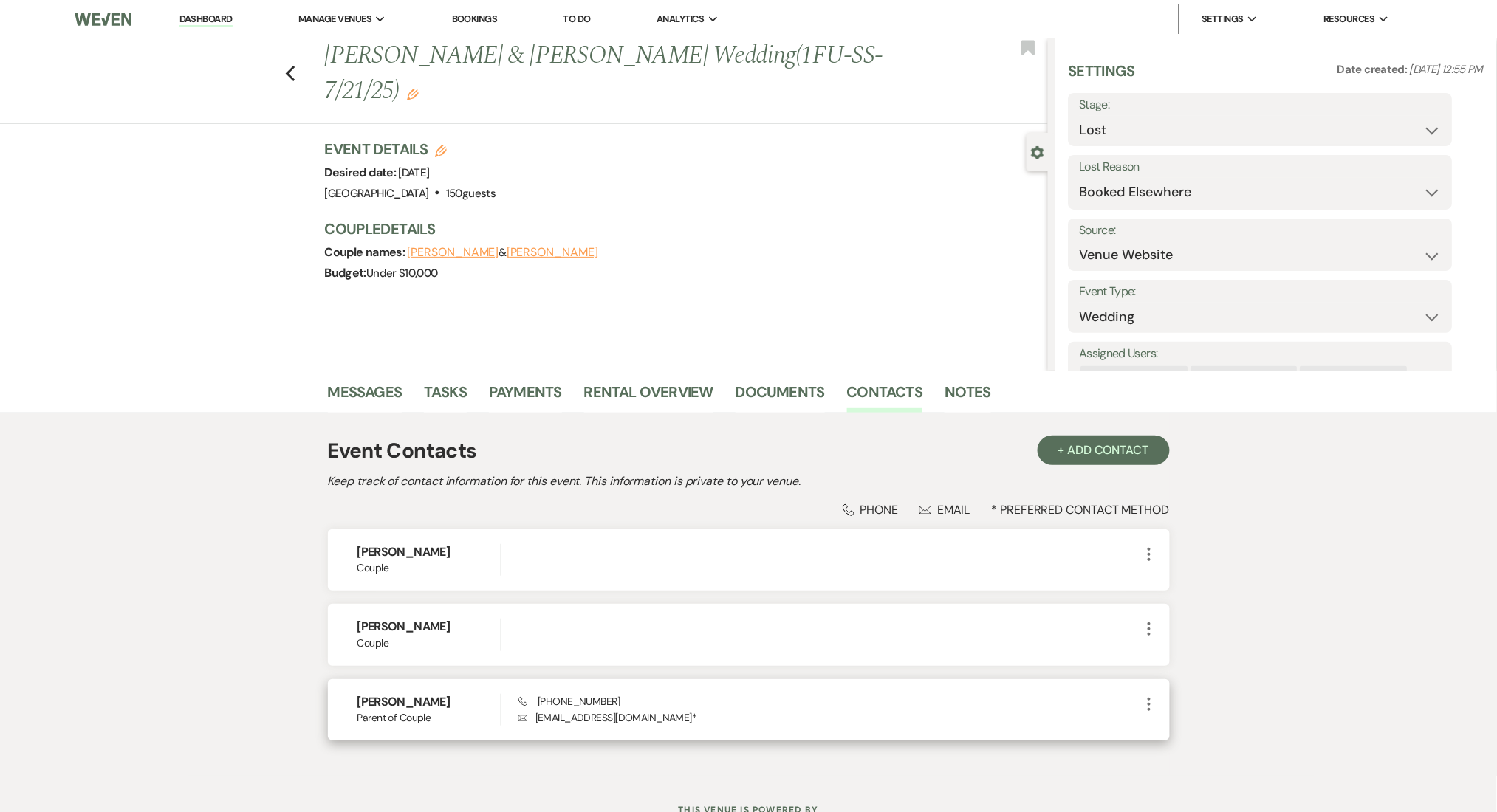
click at [579, 718] on p "Envelope darnelljones1028@gmail.com *" at bounding box center [829, 718] width 621 height 16
drag, startPoint x: 662, startPoint y: 721, endPoint x: 521, endPoint y: 721, distance: 141.0
click at [521, 721] on p "Envelope darnelljones1028@gmail.com *" at bounding box center [829, 718] width 621 height 16
click at [454, 313] on div "Previous Sachin Long & Lisa Steed's Wedding(1FU-SS-7/21/25) Edit Bookmark Gear …" at bounding box center [523, 204] width 1048 height 332
click at [215, 19] on link "Dashboard" at bounding box center [205, 19] width 53 height 14
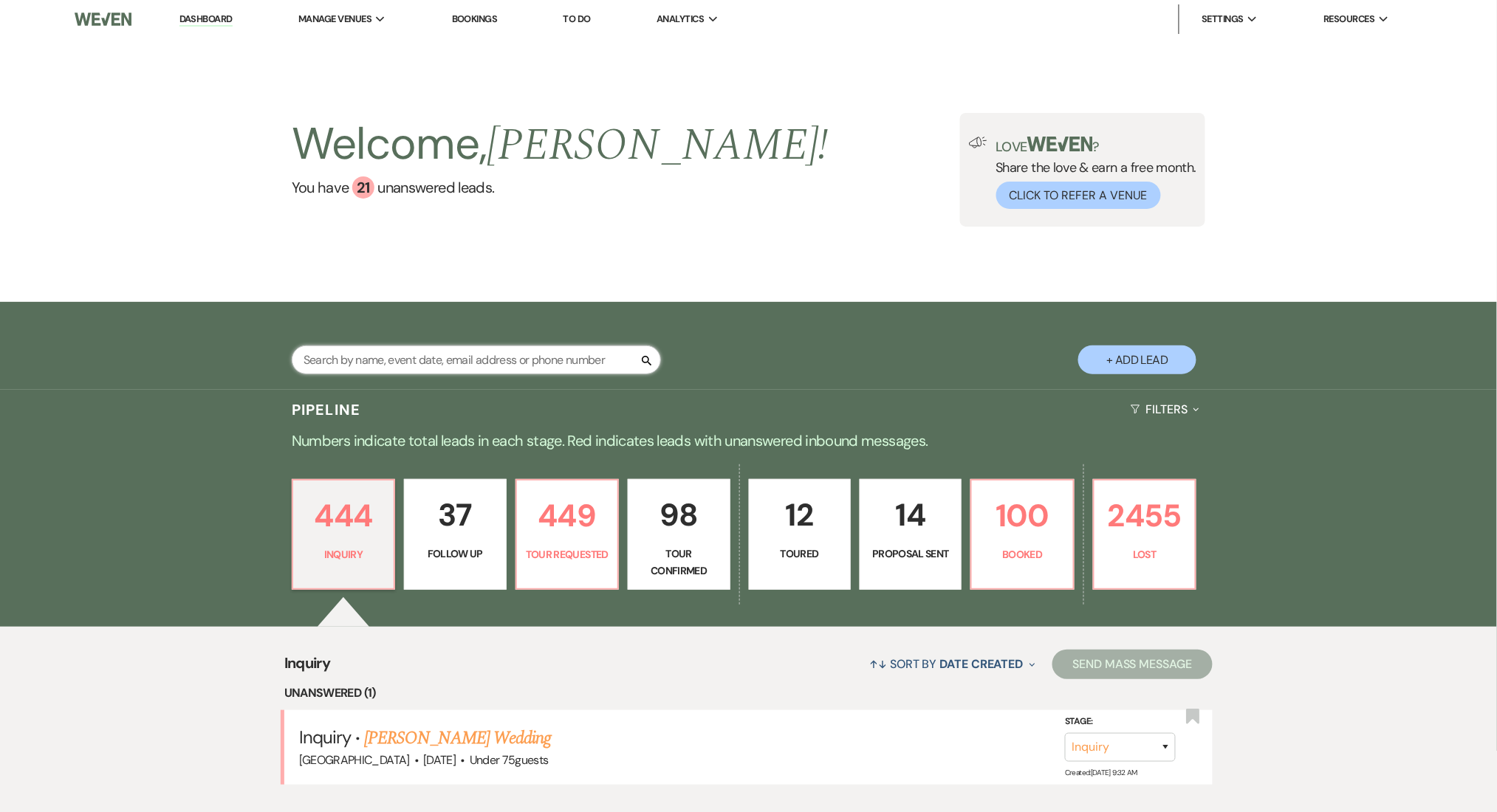
click at [488, 365] on input "text" at bounding box center [476, 359] width 370 height 28
paste input "bembetemi@gmail.com"
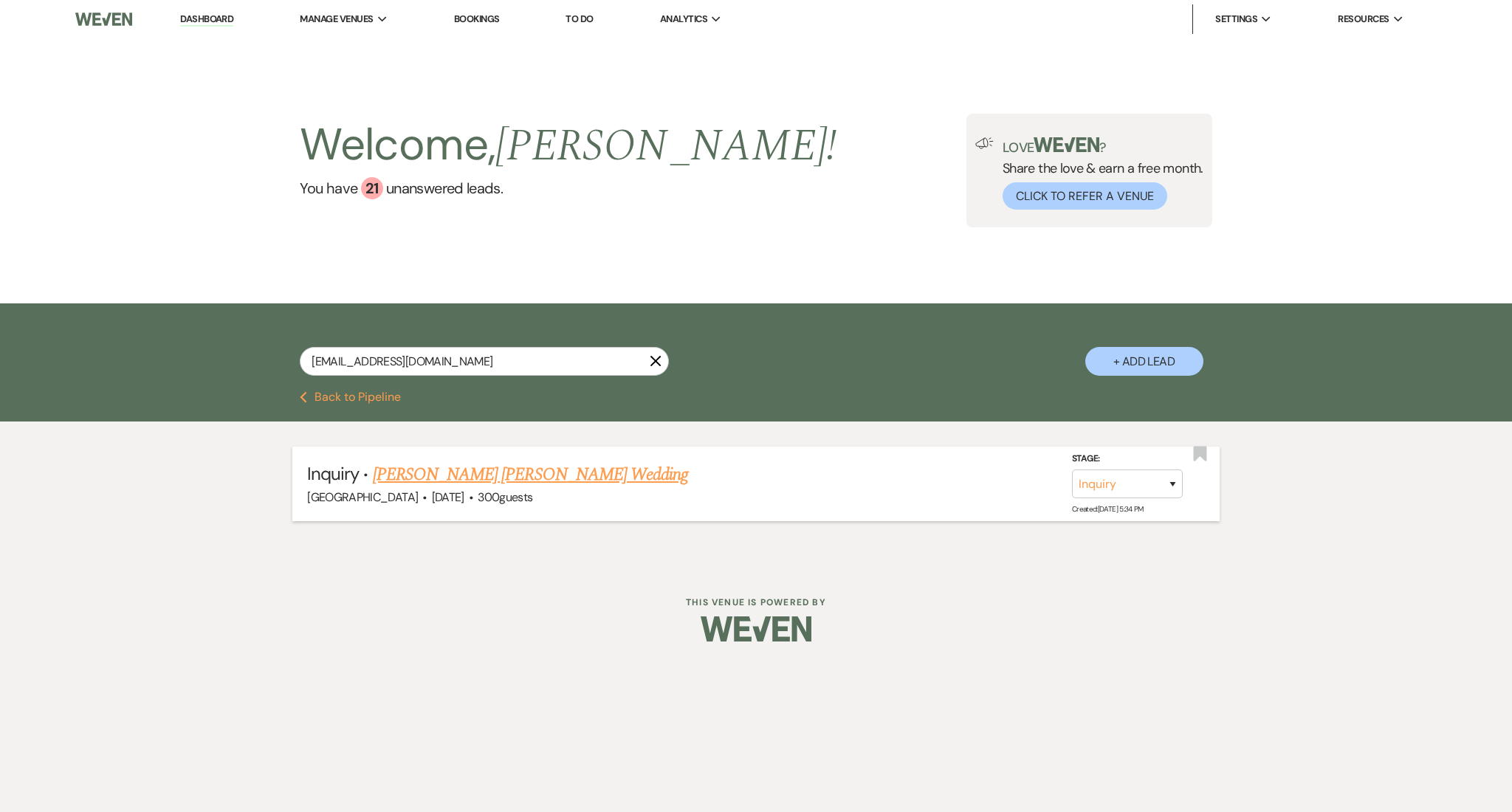
click at [474, 473] on link "Jackson Wills's Wedding" at bounding box center [530, 474] width 315 height 27
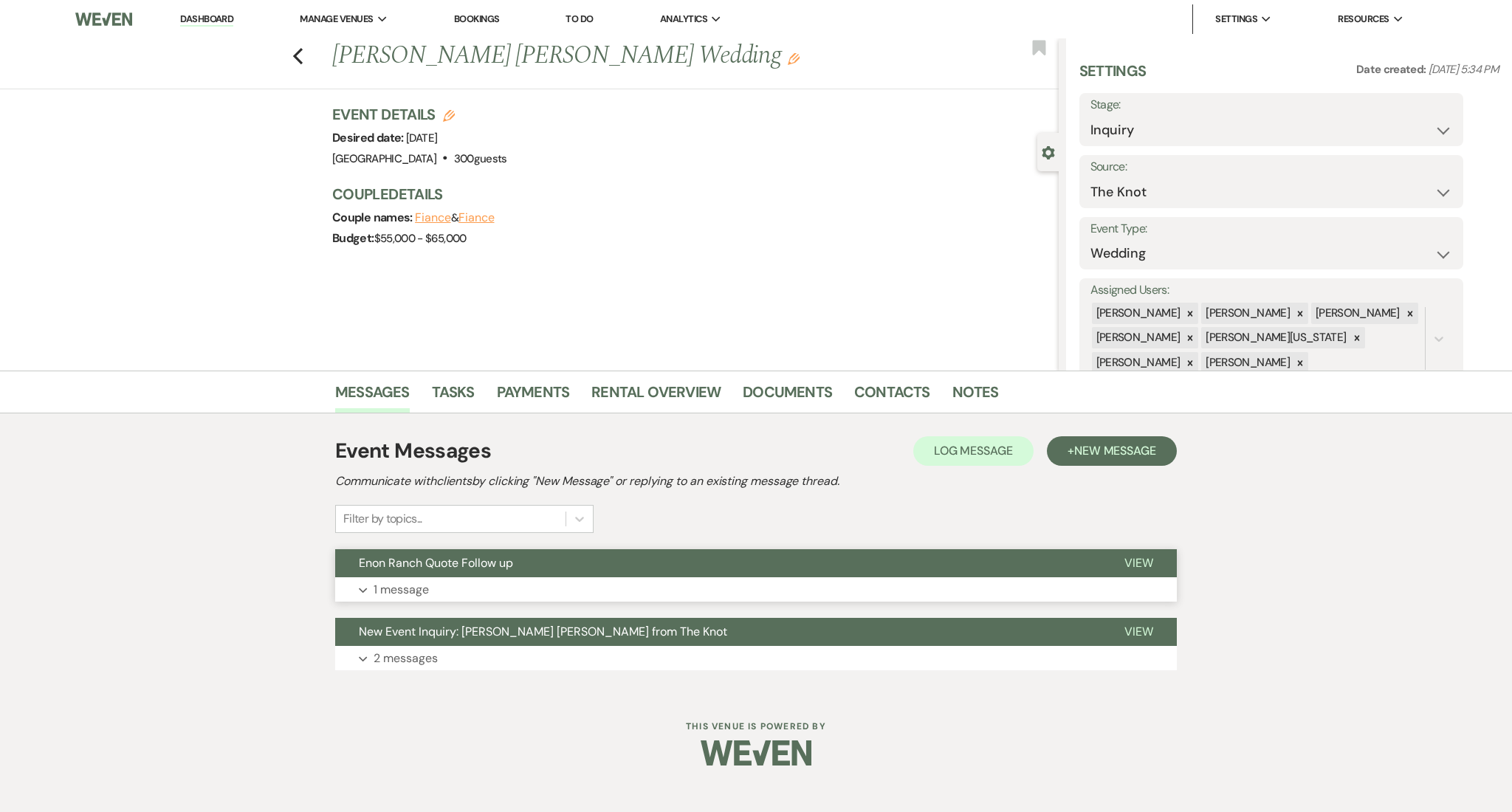
click at [579, 596] on button "Expand 1 message" at bounding box center [756, 589] width 841 height 25
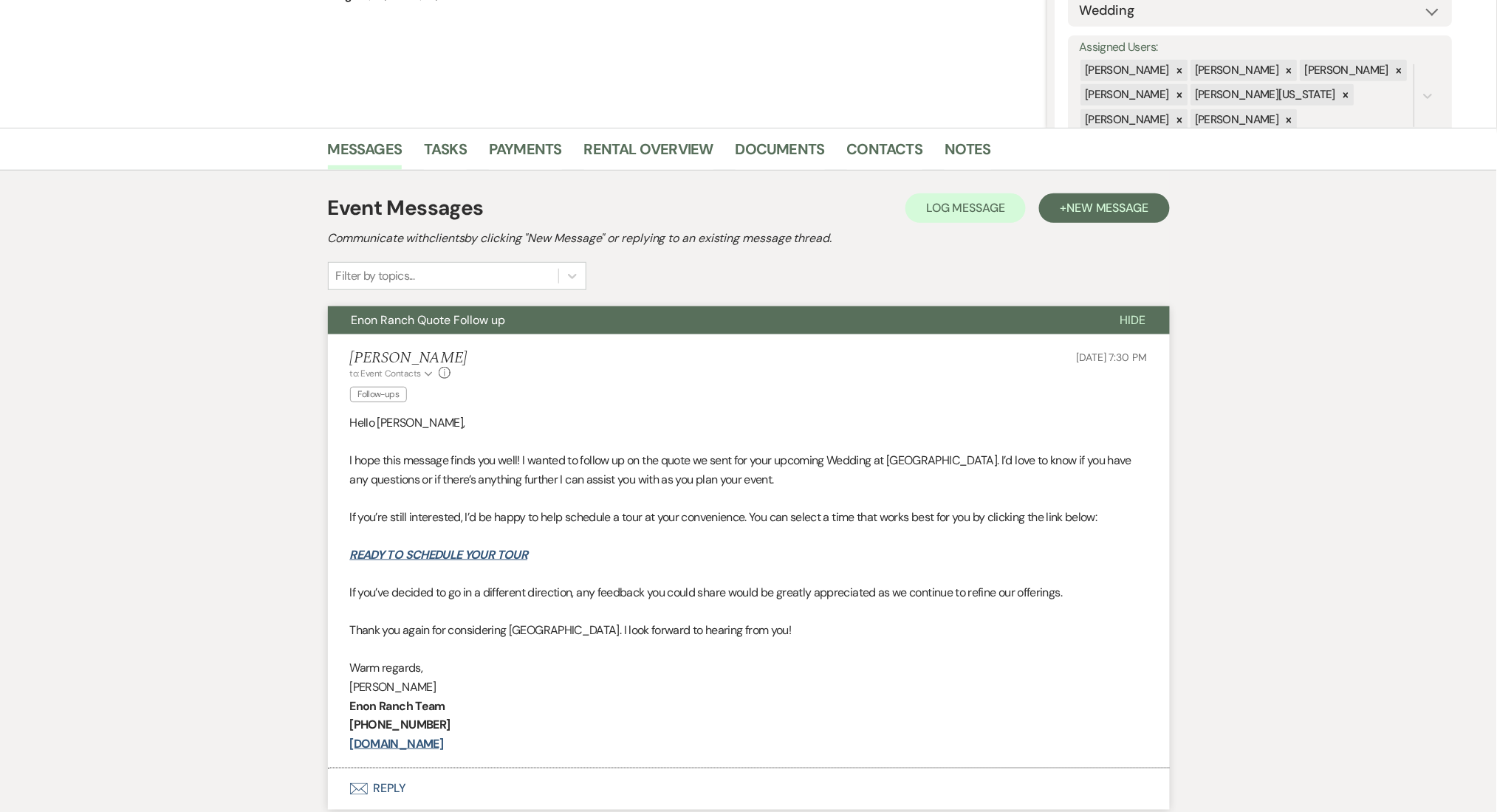
scroll to position [295, 0]
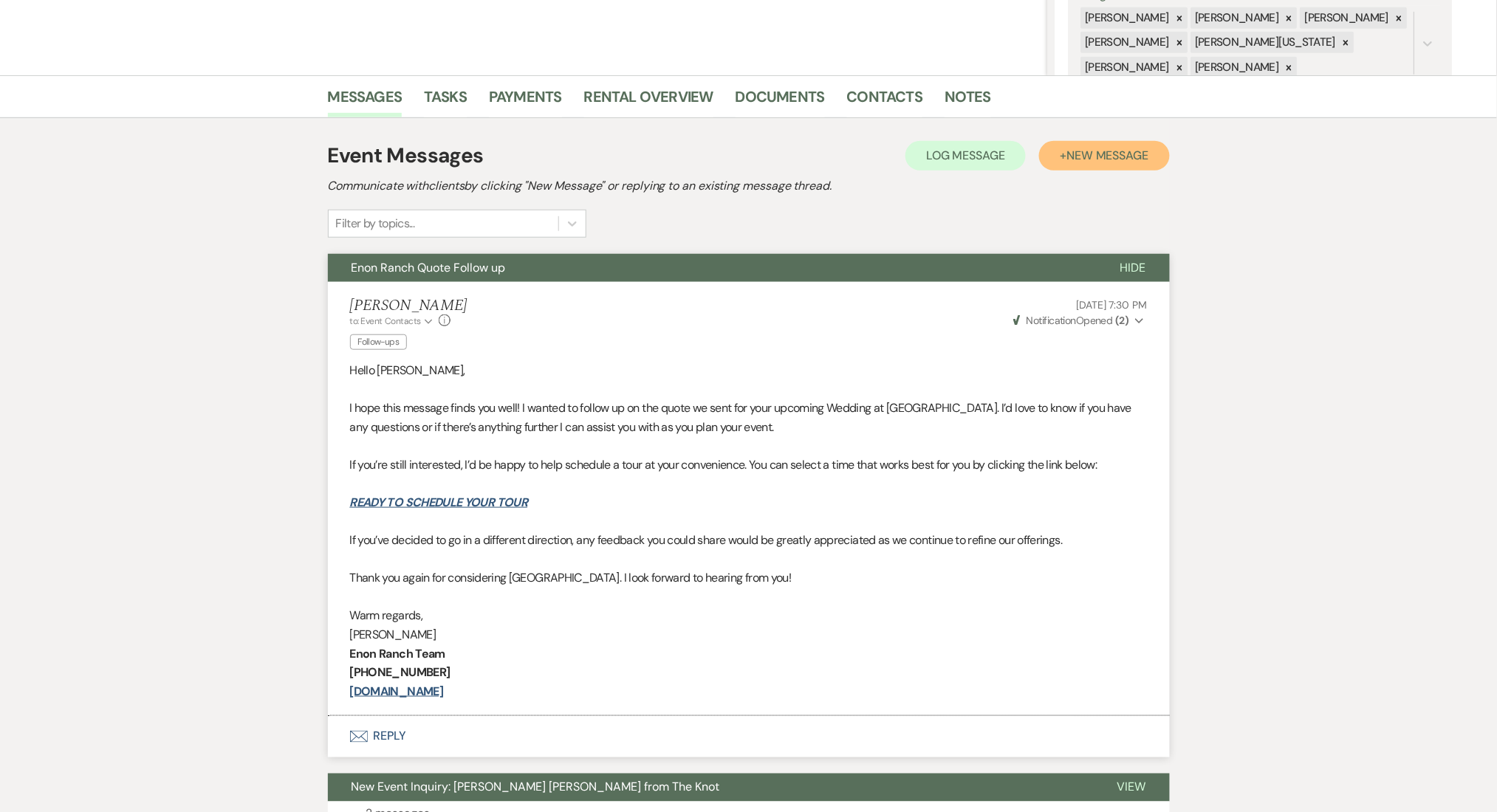
click at [1101, 151] on span "New Message" at bounding box center [1107, 155] width 82 height 15
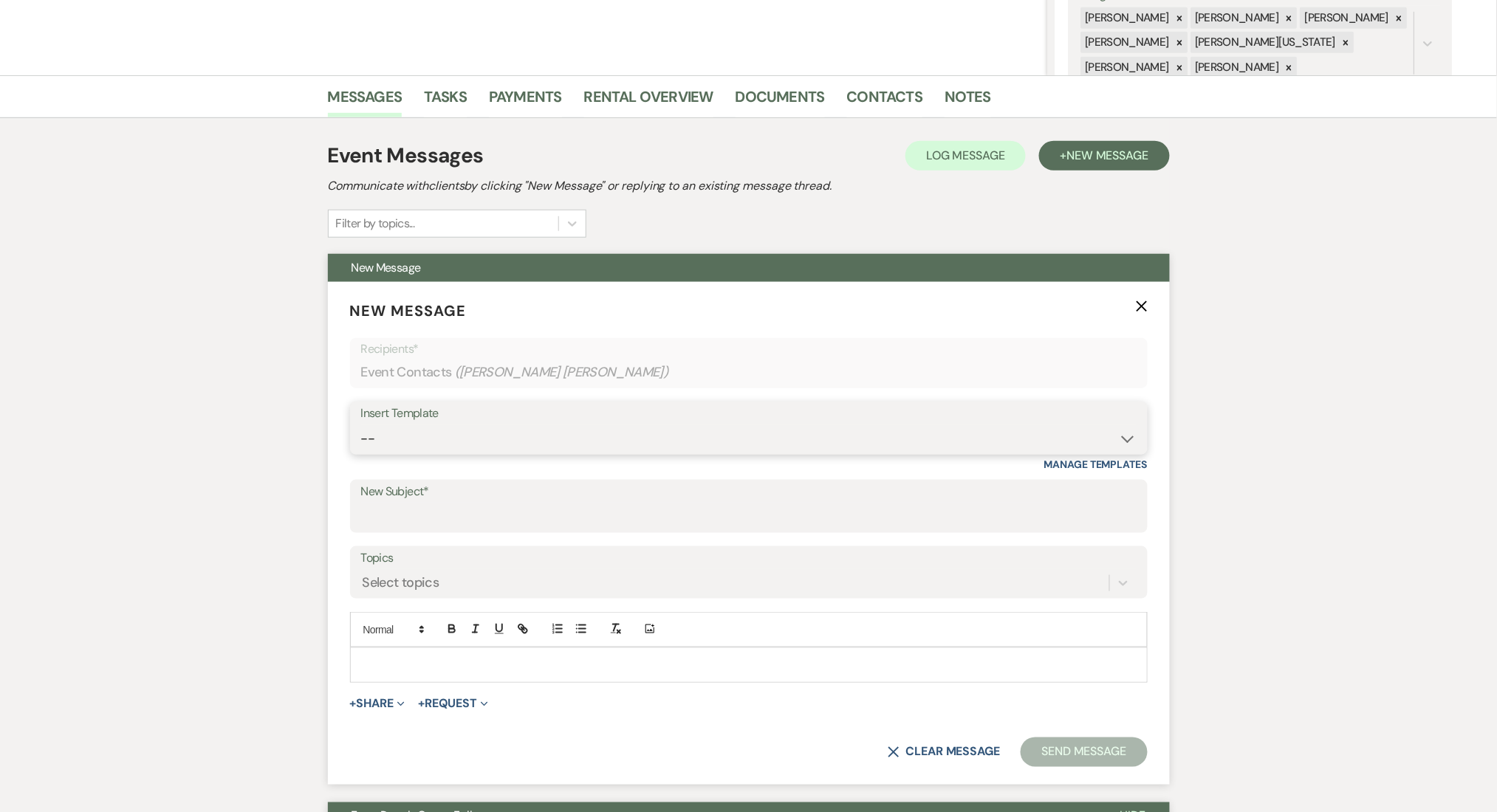
click at [529, 426] on select "-- Inquiry Follow Up Email #2 Contract Sending Template Payment Template Rental…" at bounding box center [749, 439] width 775 height 28
click at [361, 425] on select "-- Inquiry Follow Up Email #2 Contract Sending Template Payment Template Rental…" at bounding box center [749, 439] width 775 height 28
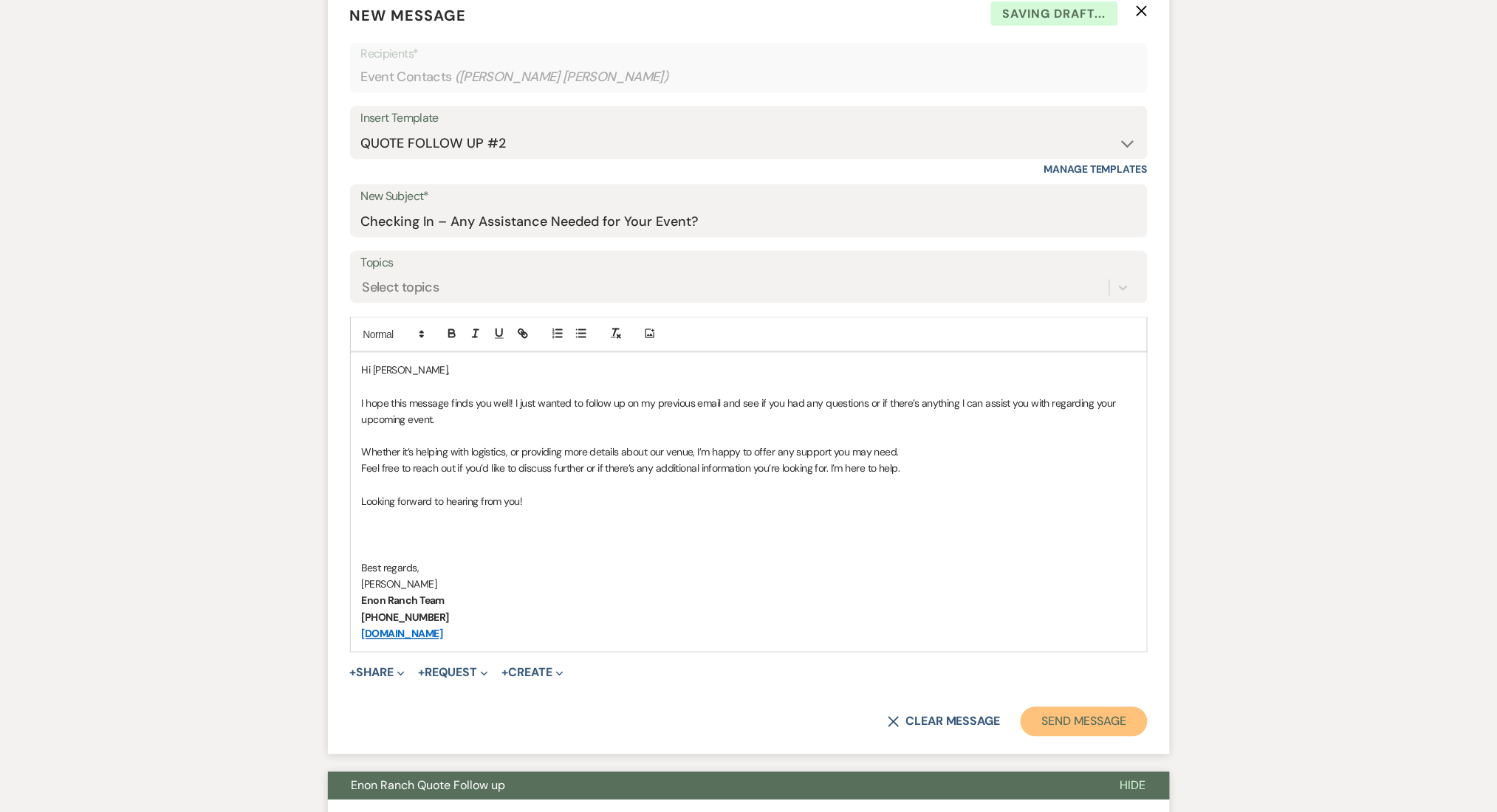
click at [1040, 715] on button "Send Message" at bounding box center [1083, 722] width 126 height 29
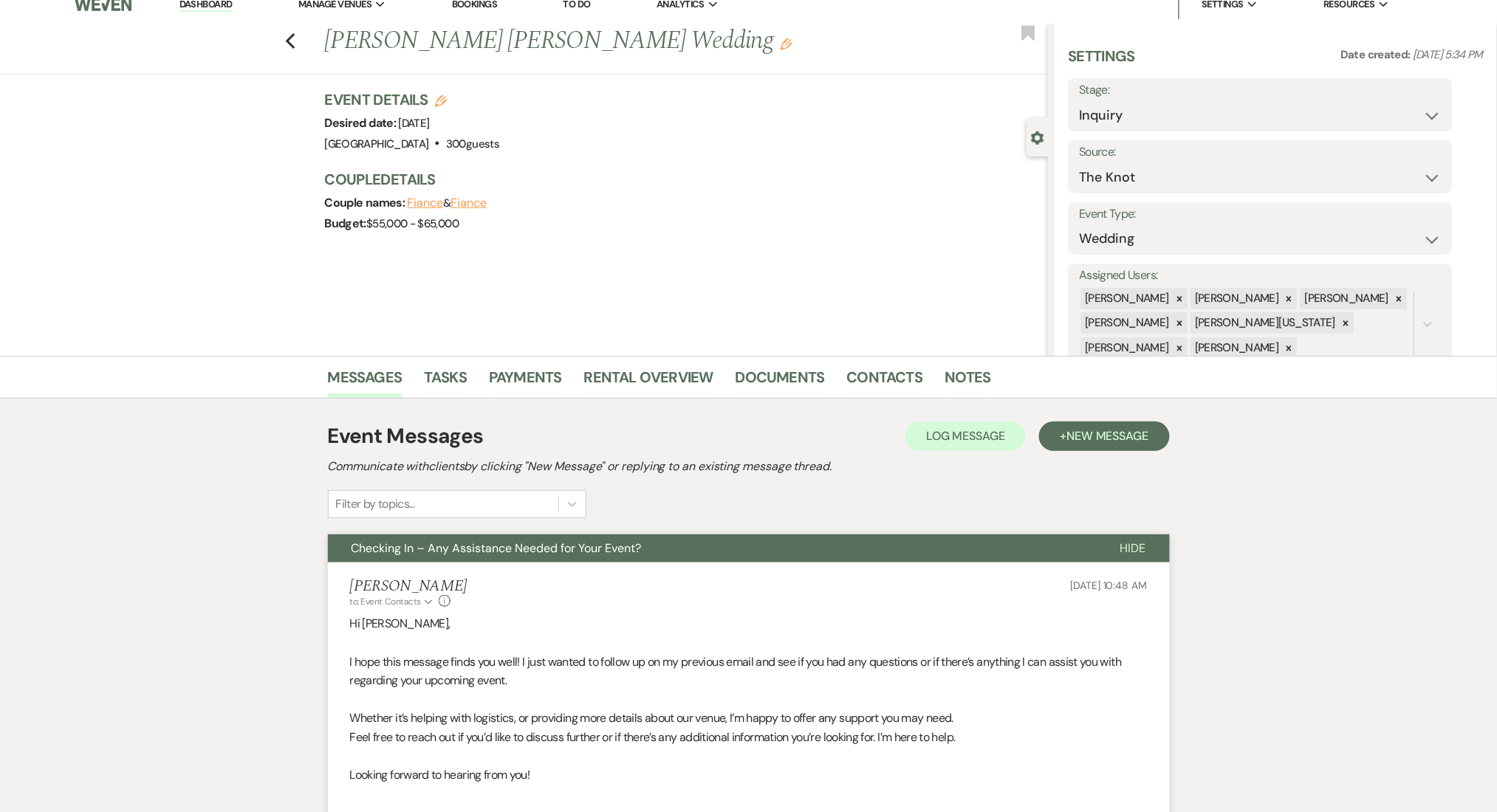
scroll to position [0, 0]
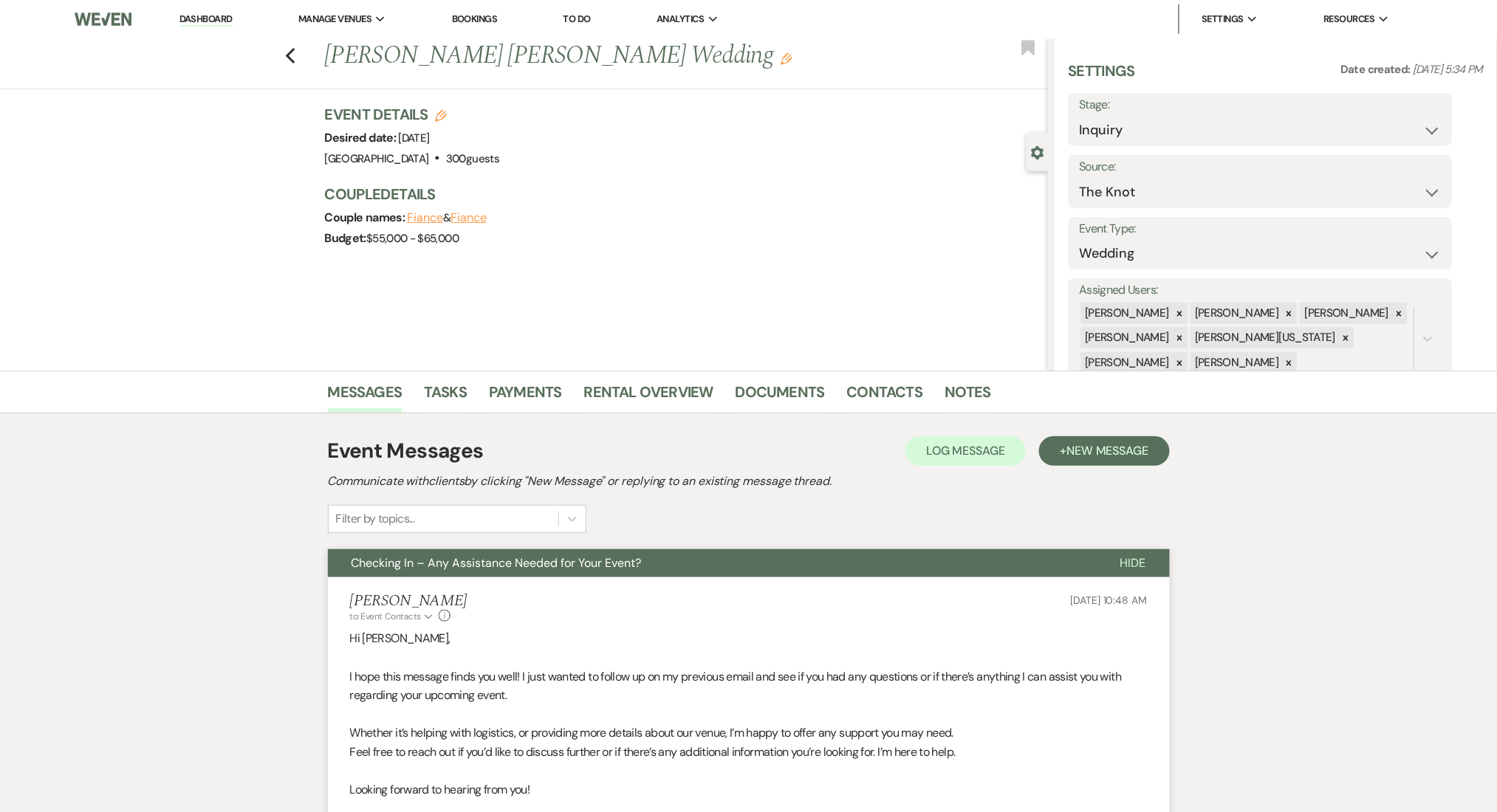
drag, startPoint x: 287, startPoint y: 46, endPoint x: 299, endPoint y: 51, distance: 13.0
click at [287, 46] on div "Previous Jackson Wills's Wedding Edit Bookmark" at bounding box center [520, 63] width 1055 height 51
click at [295, 51] on use "button" at bounding box center [290, 56] width 10 height 16
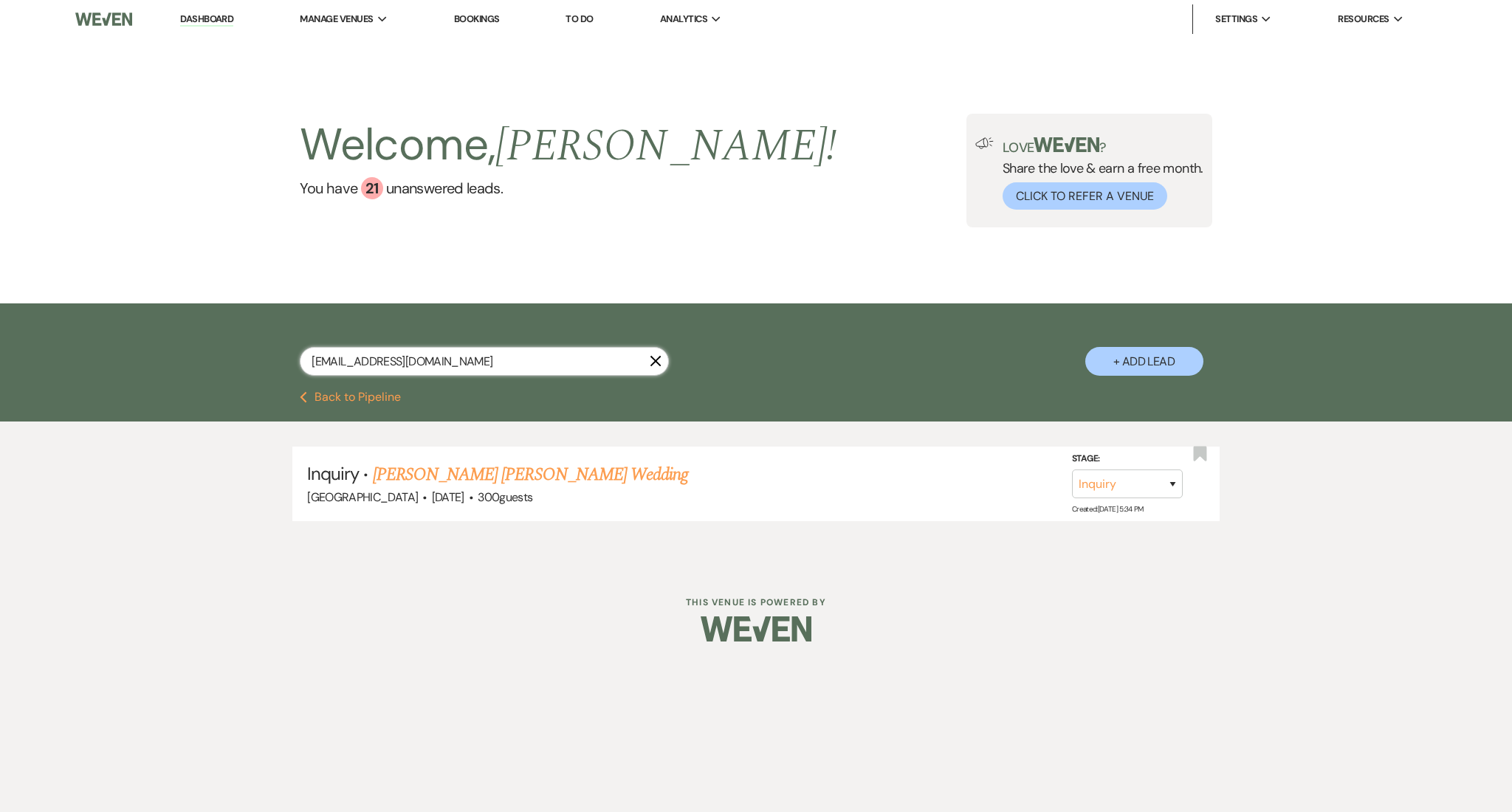
click at [540, 349] on input "bembetemi@gmail.com" at bounding box center [484, 360] width 369 height 28
drag, startPoint x: 528, startPoint y: 357, endPoint x: 142, endPoint y: 360, distance: 386.0
click at [142, 360] on div "bembetemi@gmail.com X + Add Lead" at bounding box center [756, 347] width 1512 height 88
paste input "victoria_brunson@yahoo"
click at [466, 481] on link "Victoria Brunson's Wedding" at bounding box center [465, 474] width 186 height 27
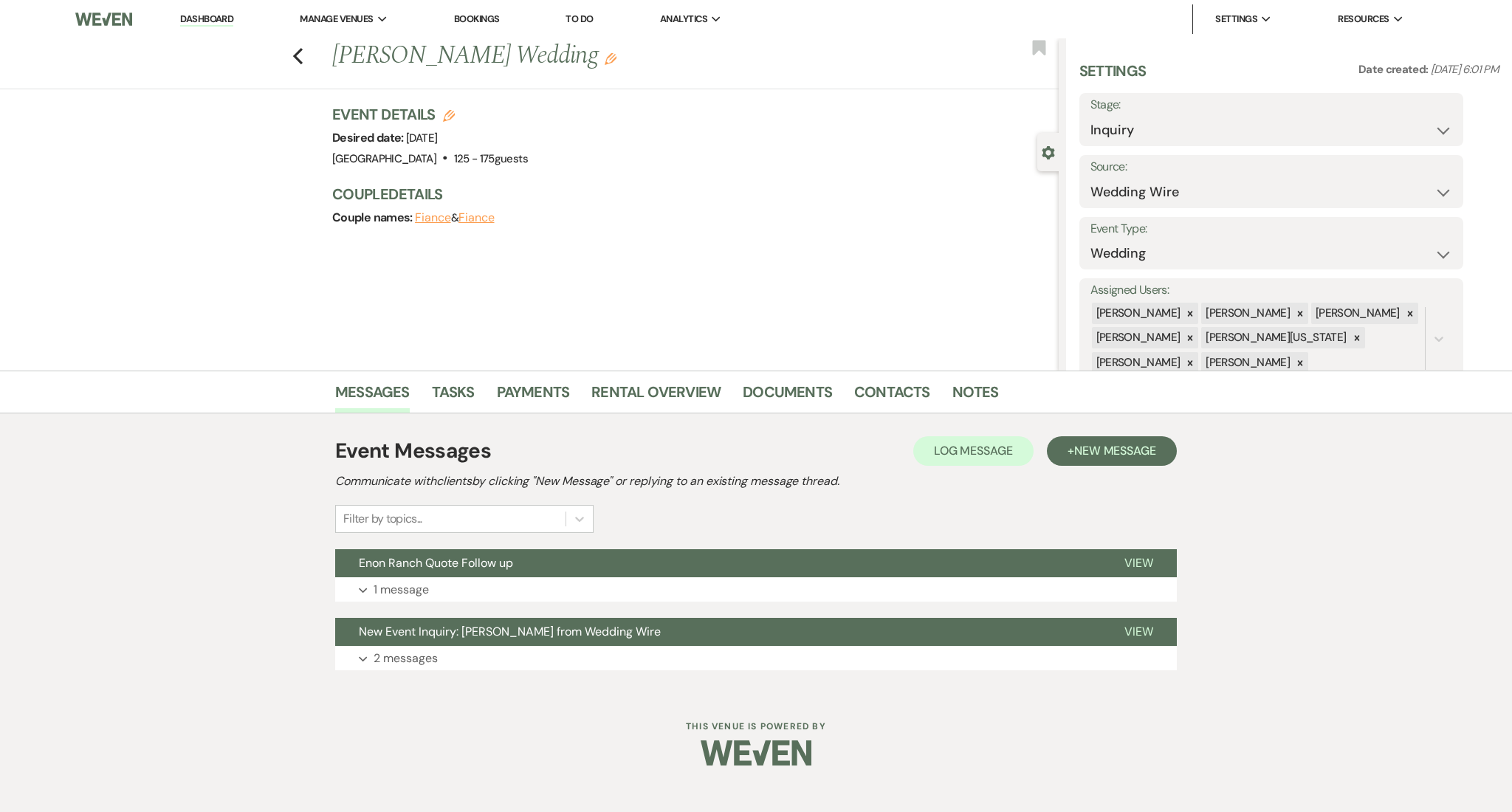
click at [574, 607] on div "Event Messages Log Log Message + New Message Communicate with clients by clicki…" at bounding box center [756, 552] width 841 height 250
click at [574, 606] on div "Event Messages Log Log Message + New Message Communicate with clients by clicki…" at bounding box center [756, 552] width 841 height 250
click at [579, 586] on button "Expand 1 message" at bounding box center [756, 589] width 841 height 25
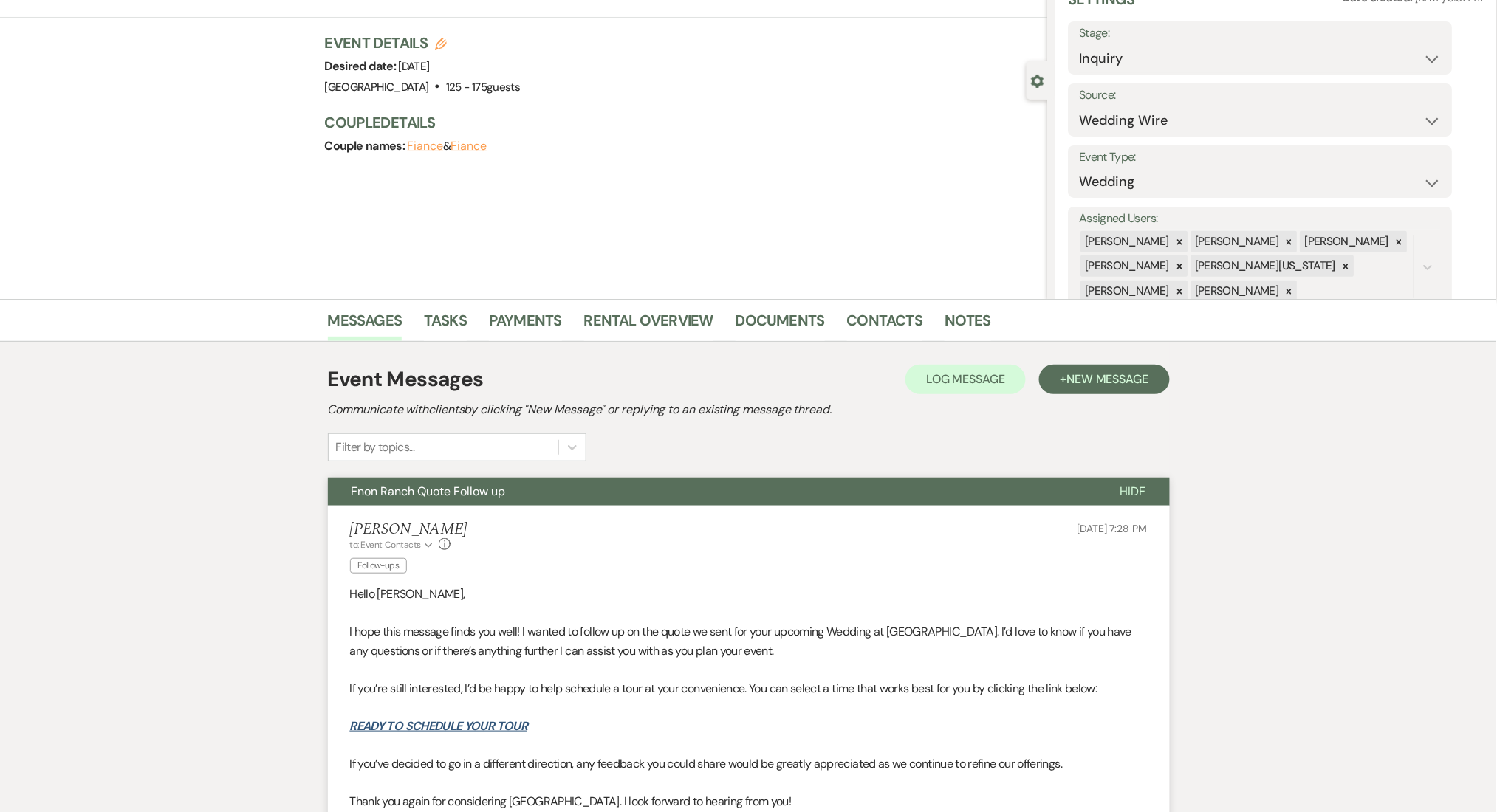
scroll to position [295, 0]
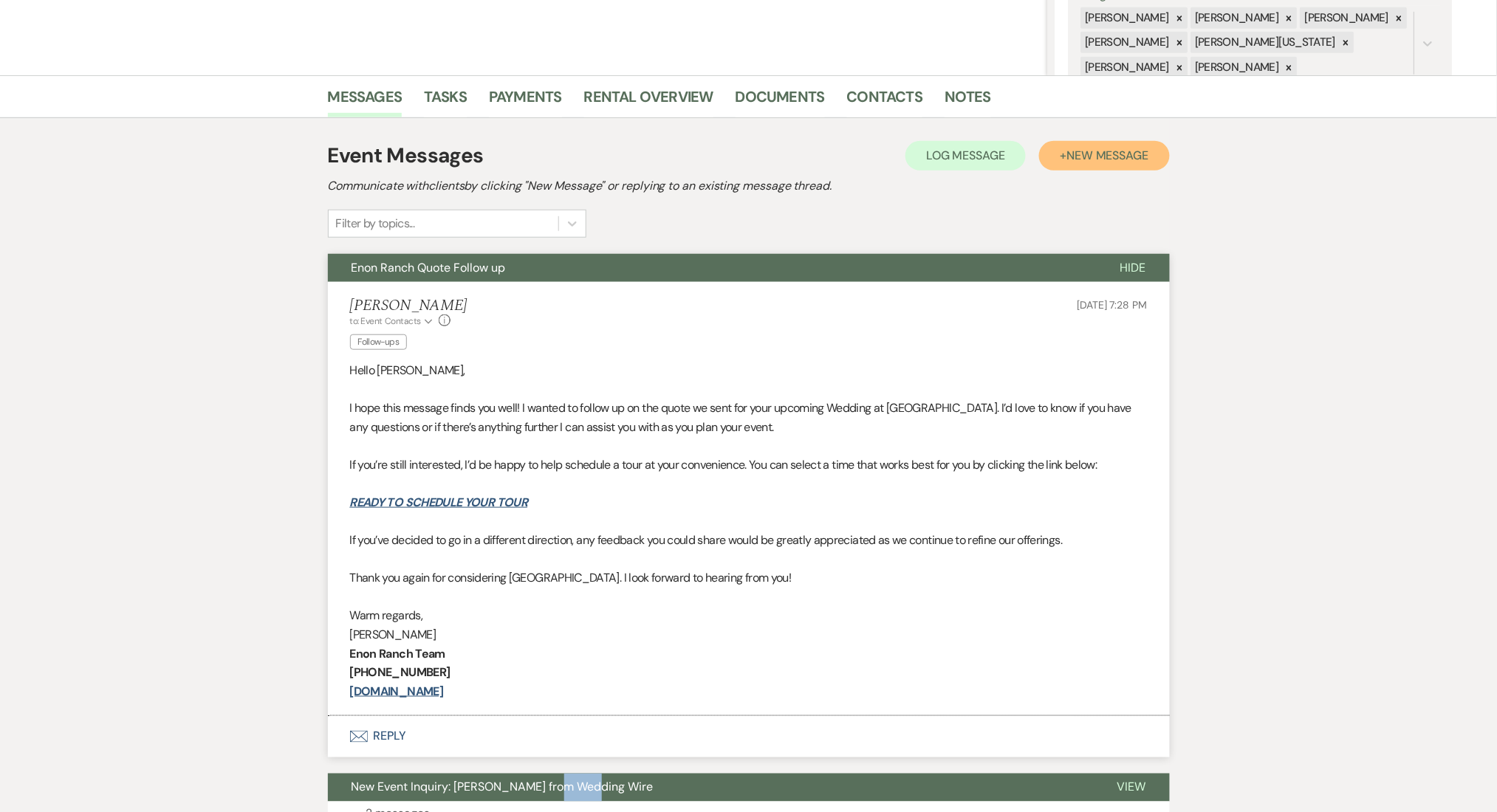
click at [1100, 144] on button "+ New Message" at bounding box center [1104, 155] width 130 height 29
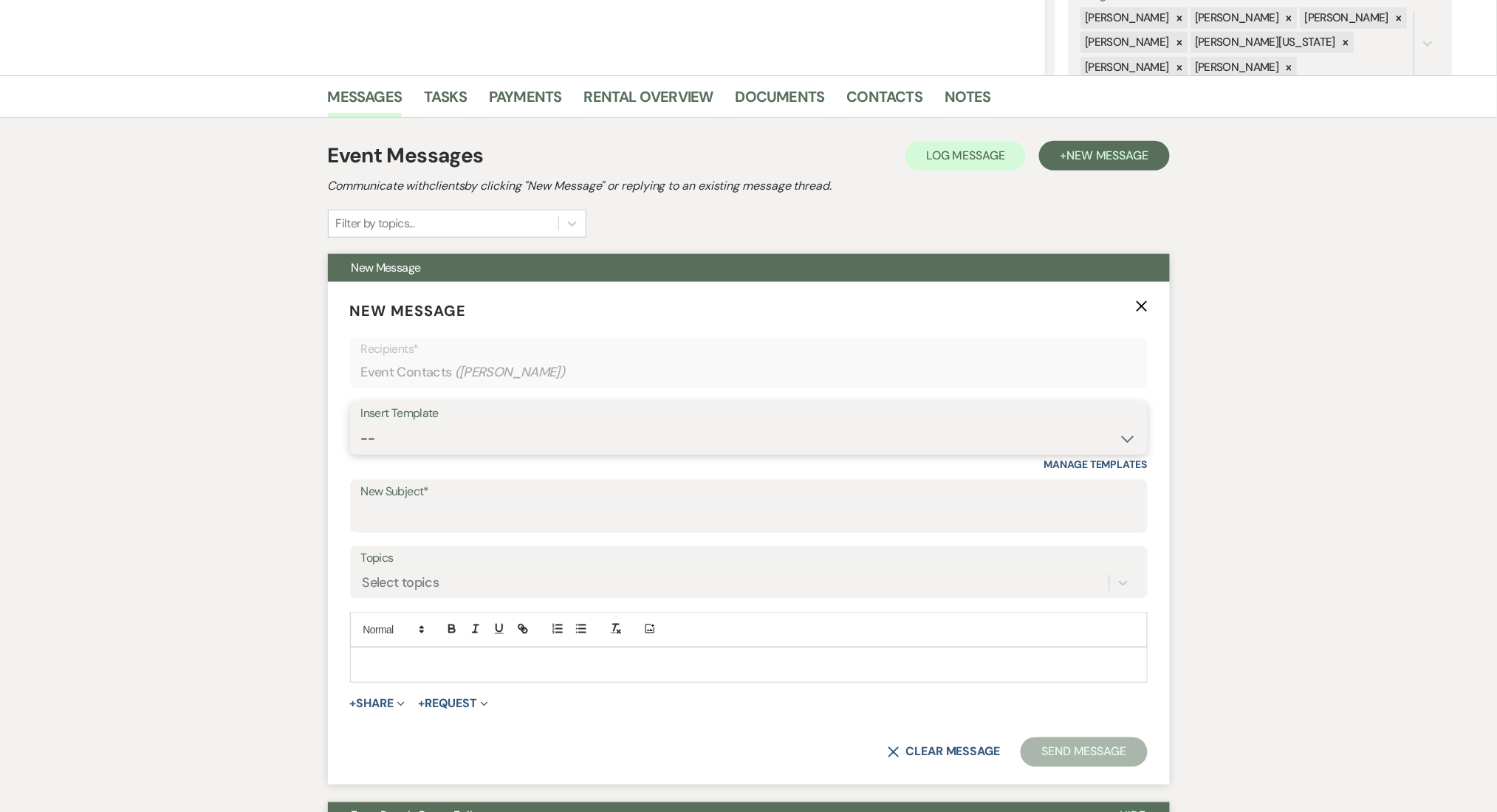
click at [535, 435] on select "-- Inquiry Follow Up Email #2 Contract Sending Template Payment Template Rental…" at bounding box center [749, 439] width 775 height 28
click at [361, 425] on select "-- Inquiry Follow Up Email #2 Contract Sending Template Payment Template Rental…" at bounding box center [749, 439] width 775 height 28
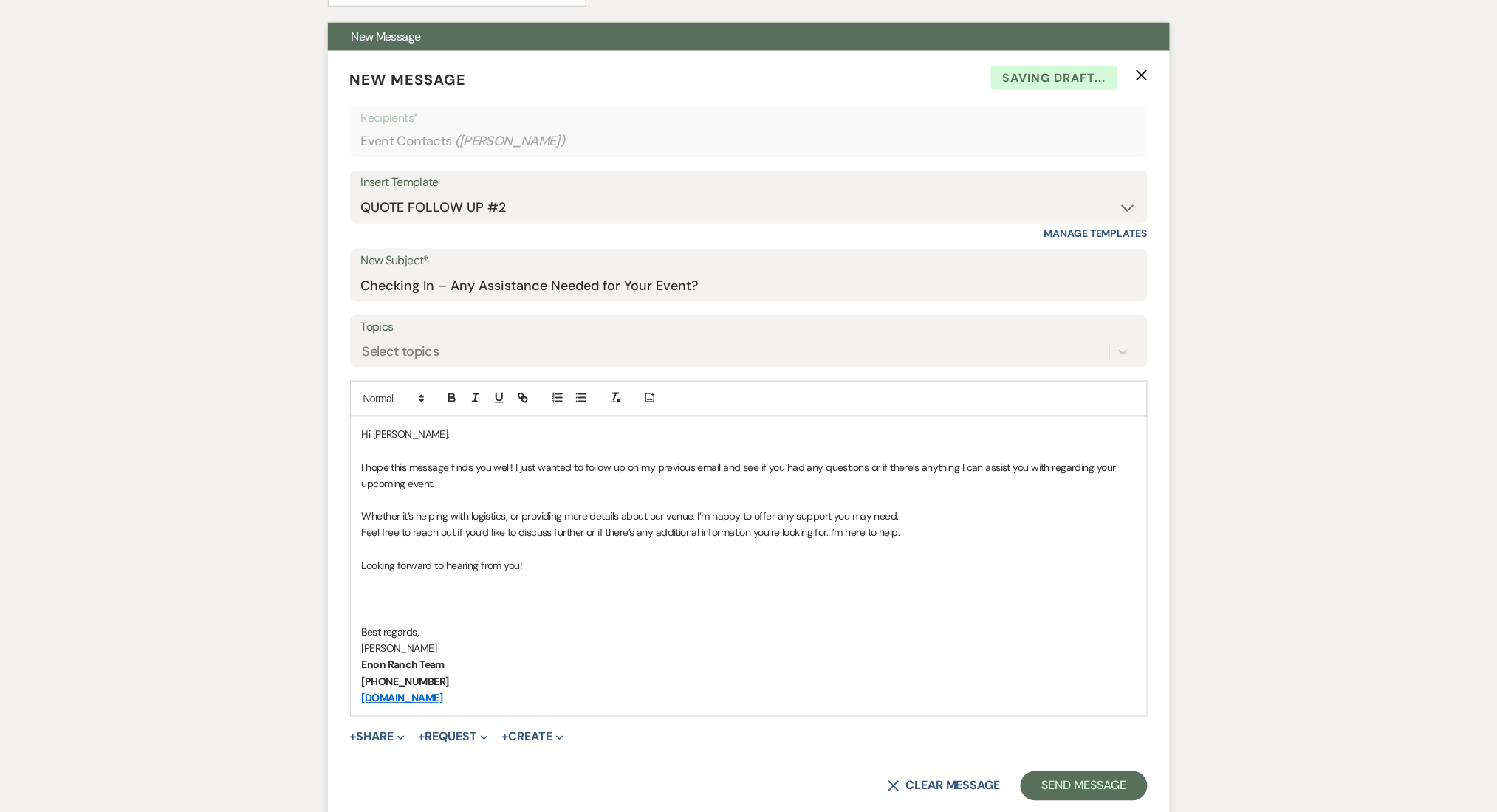
scroll to position [688, 0]
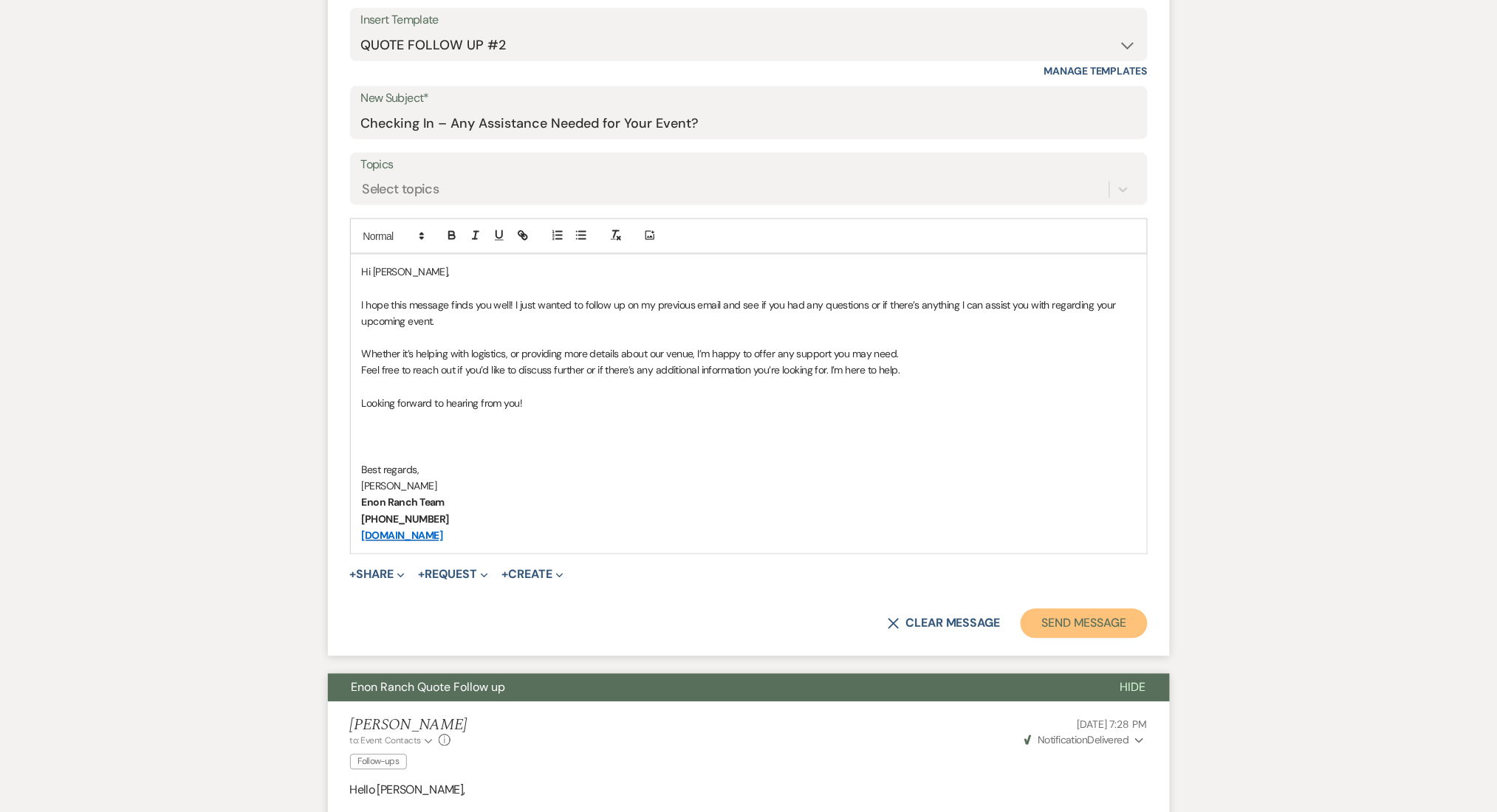
click at [1091, 623] on button "Send Message" at bounding box center [1083, 623] width 126 height 29
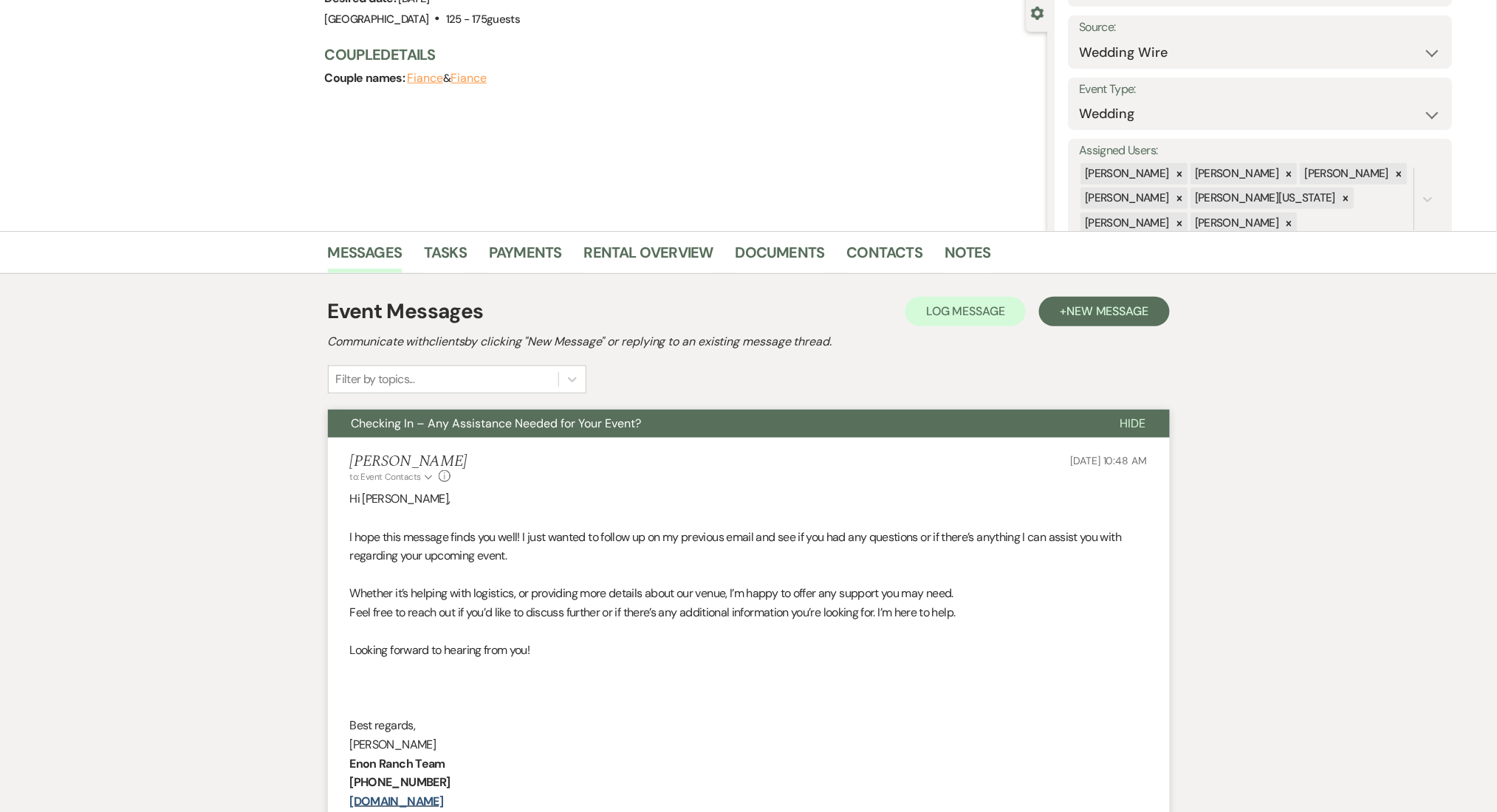
scroll to position [0, 0]
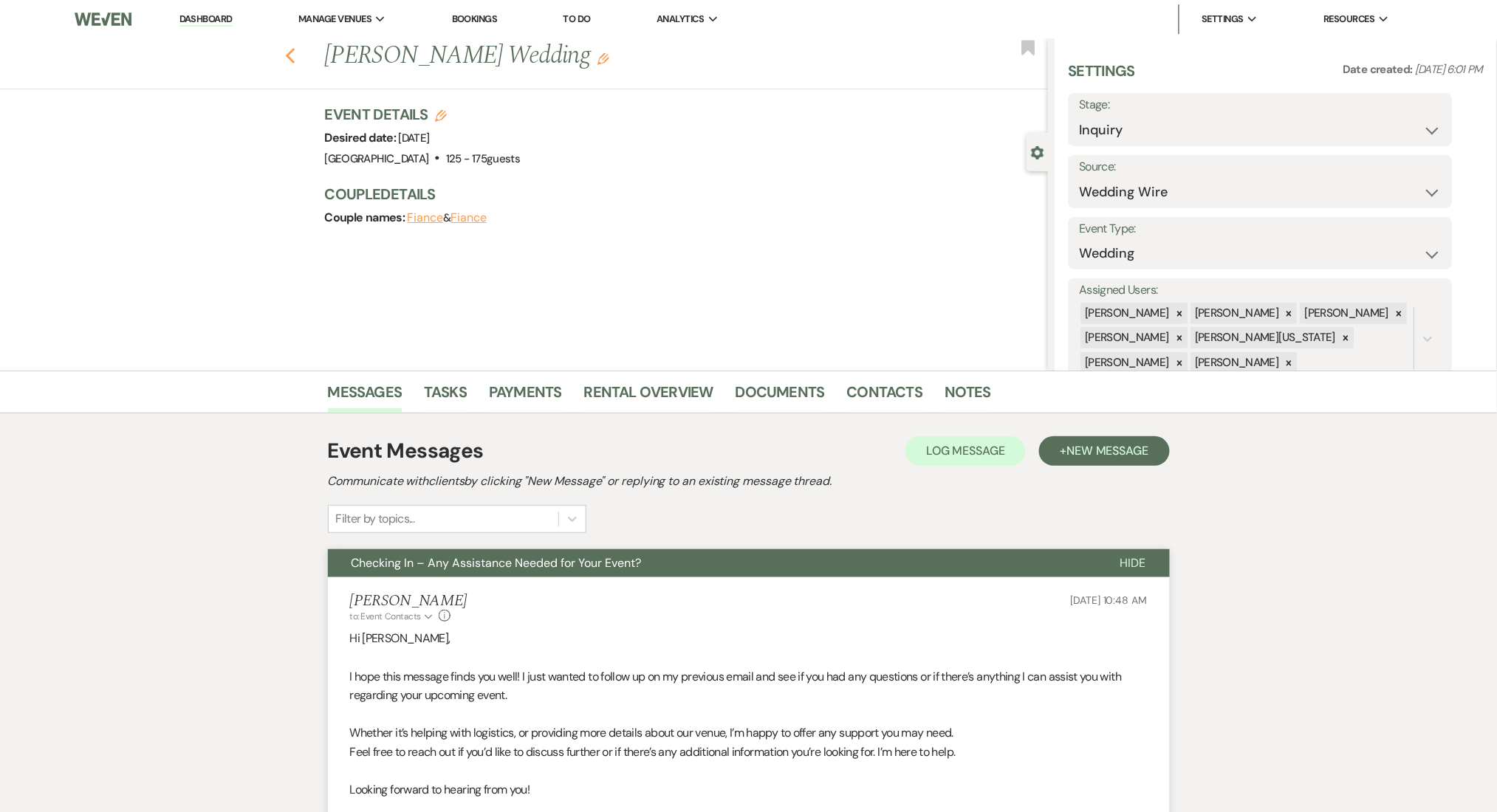
click at [296, 56] on icon "Previous" at bounding box center [291, 56] width 11 height 18
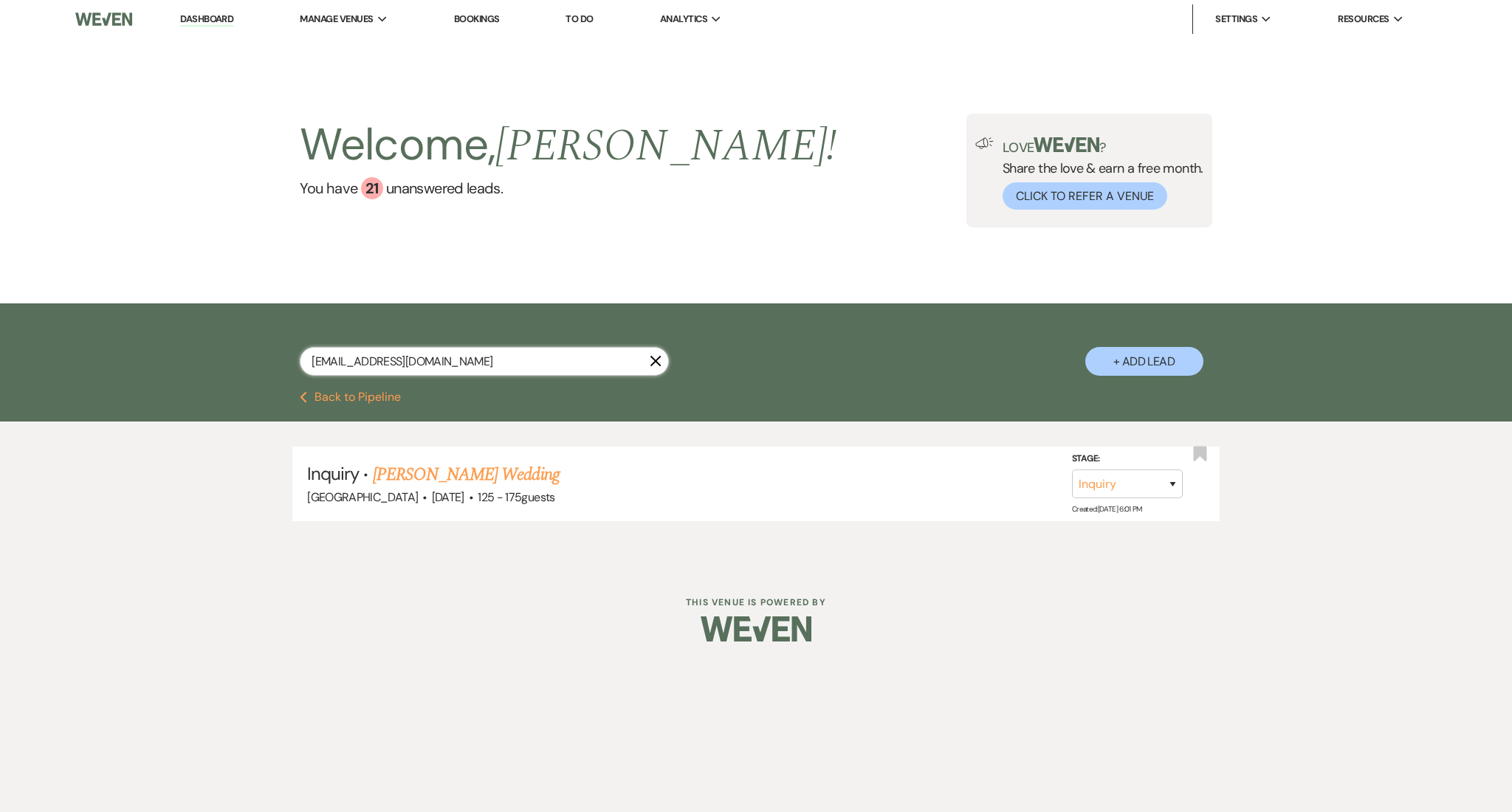
drag, startPoint x: 515, startPoint y: 354, endPoint x: 130, endPoint y: 334, distance: 385.5
click at [130, 334] on div "victoria_brunson@yahoo.com X + Add Lead" at bounding box center [756, 347] width 1512 height 88
paste input "sydneybryant03@gmail"
click at [497, 480] on link "Sydney Bryant's Wedding" at bounding box center [465, 474] width 186 height 27
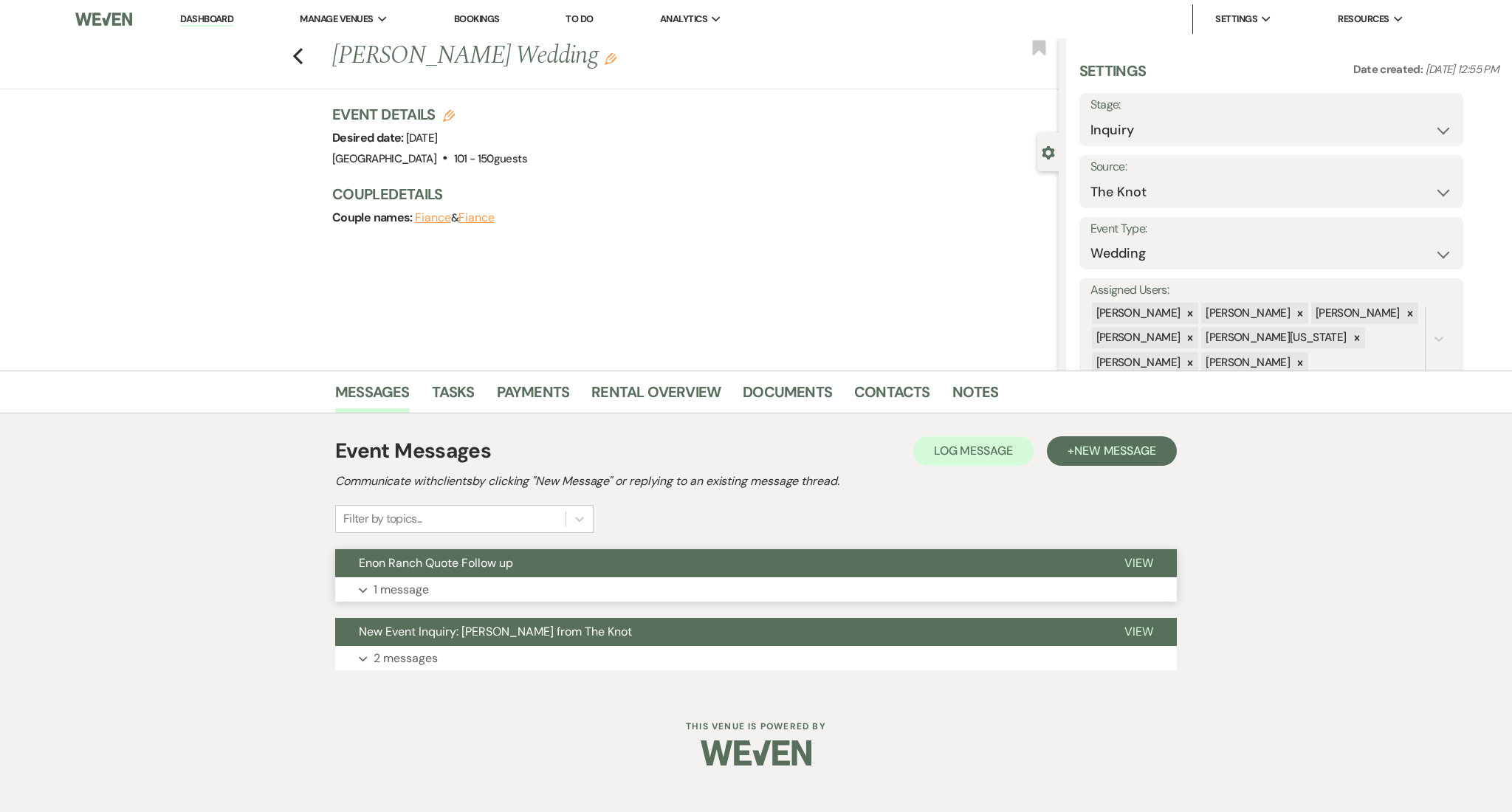
click at [750, 598] on button "Expand 1 message" at bounding box center [756, 589] width 841 height 25
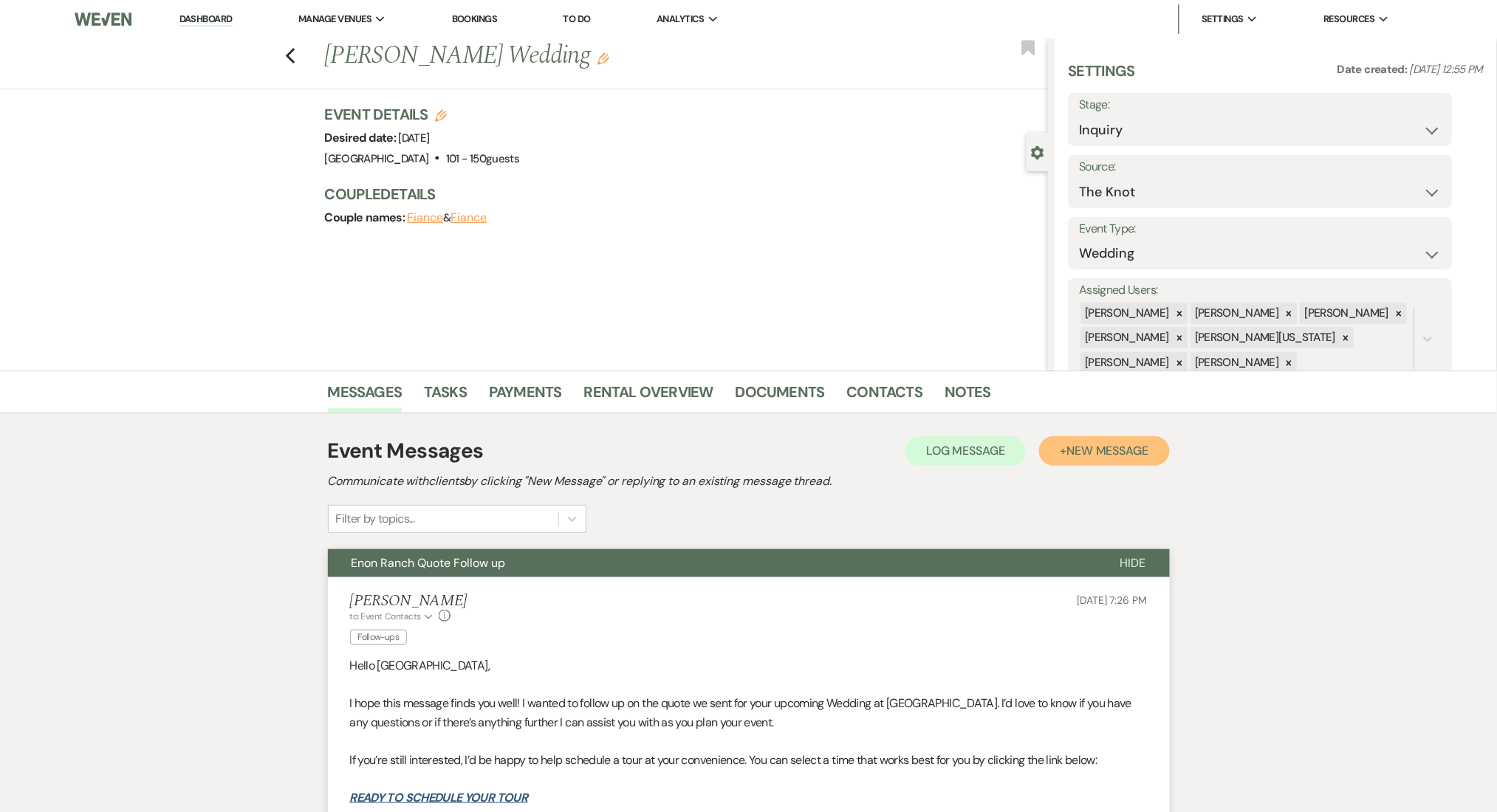
click at [1063, 458] on button "+ New Message" at bounding box center [1104, 451] width 130 height 29
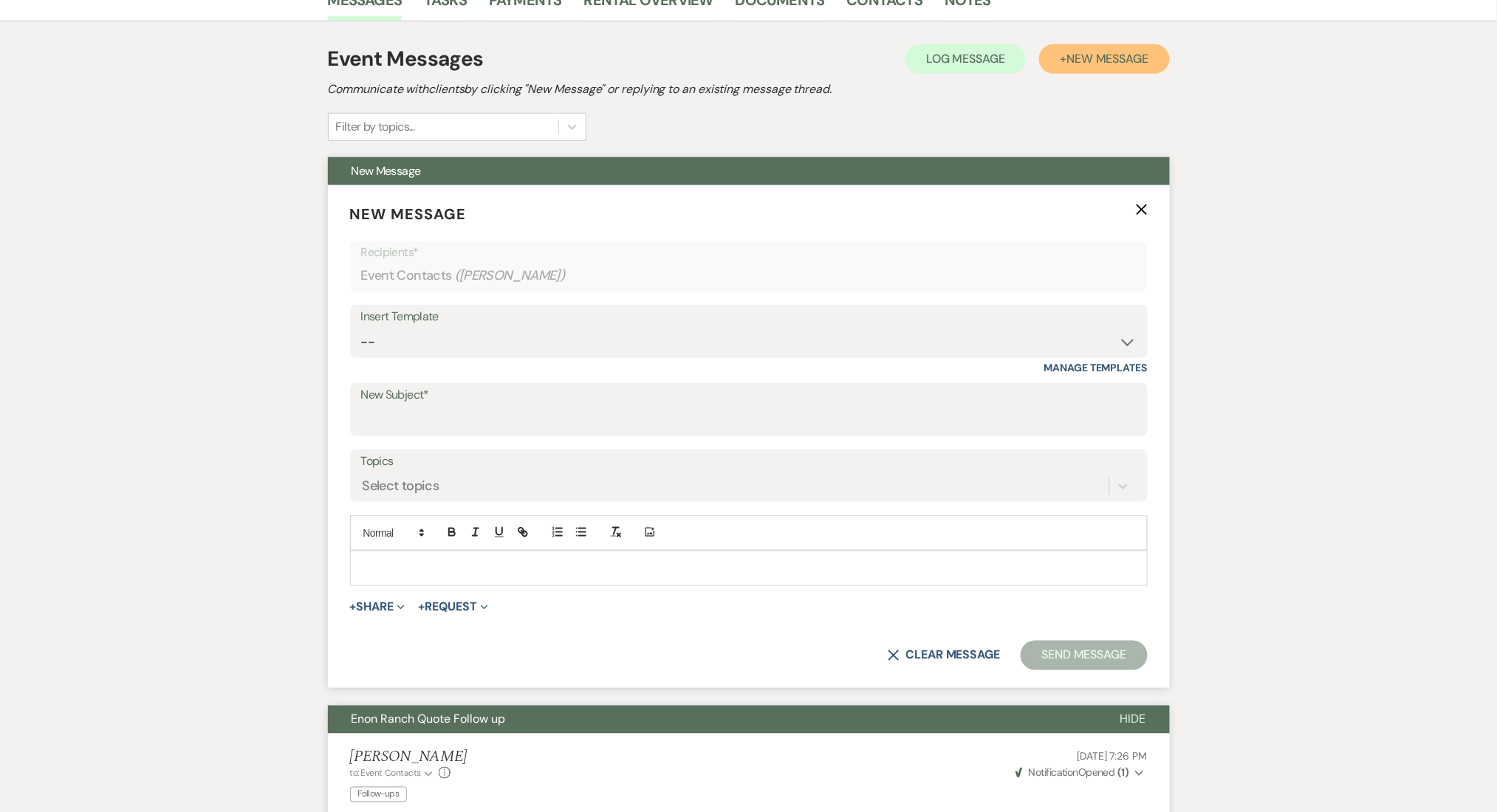
scroll to position [393, 0]
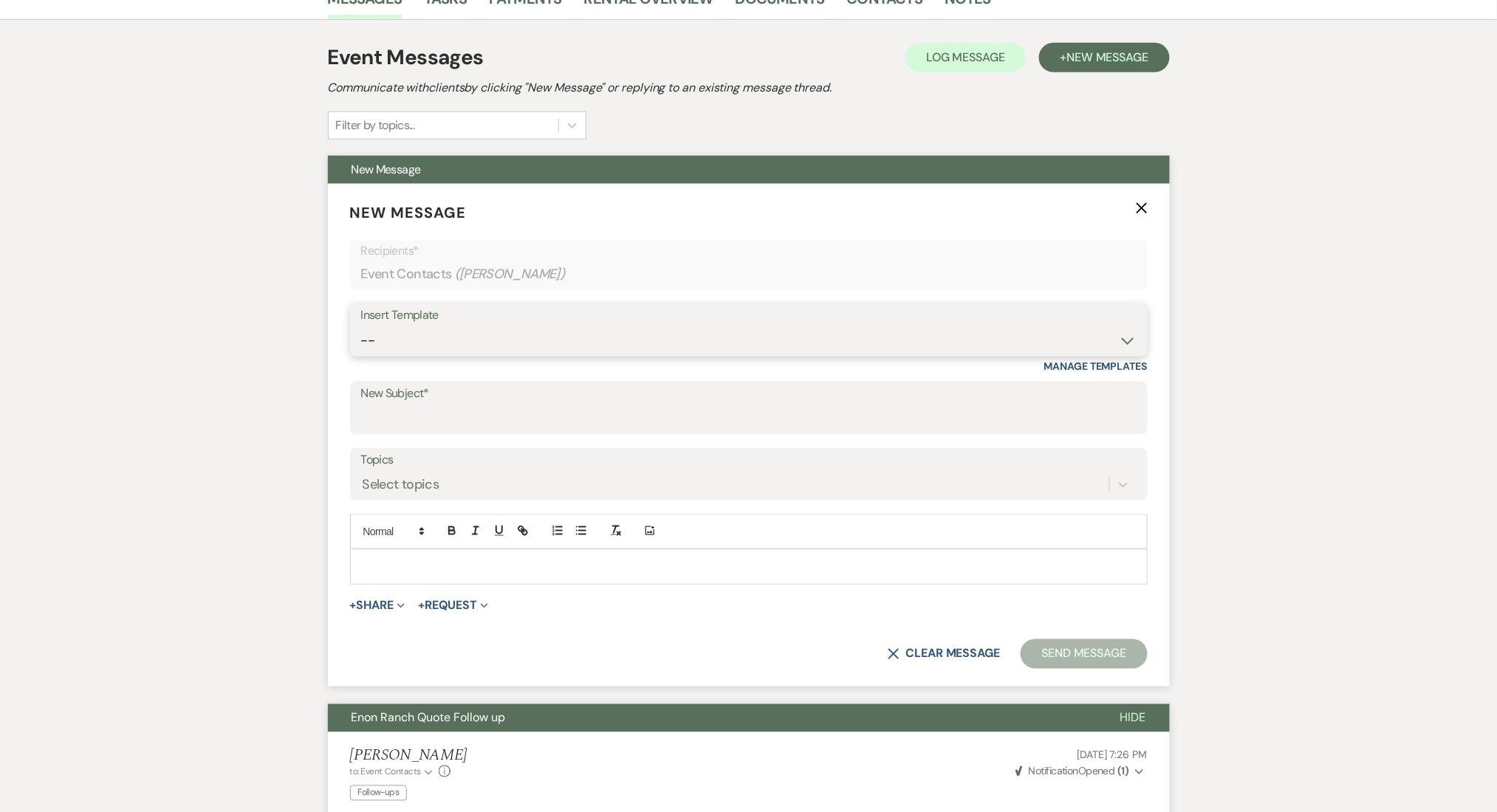
click at [446, 336] on select "-- Inquiry Follow Up Email #2 Contract Sending Template Payment Template Rental…" at bounding box center [749, 340] width 775 height 28
click at [361, 326] on select "-- Inquiry Follow Up Email #2 Contract Sending Template Payment Template Rental…" at bounding box center [749, 340] width 775 height 28
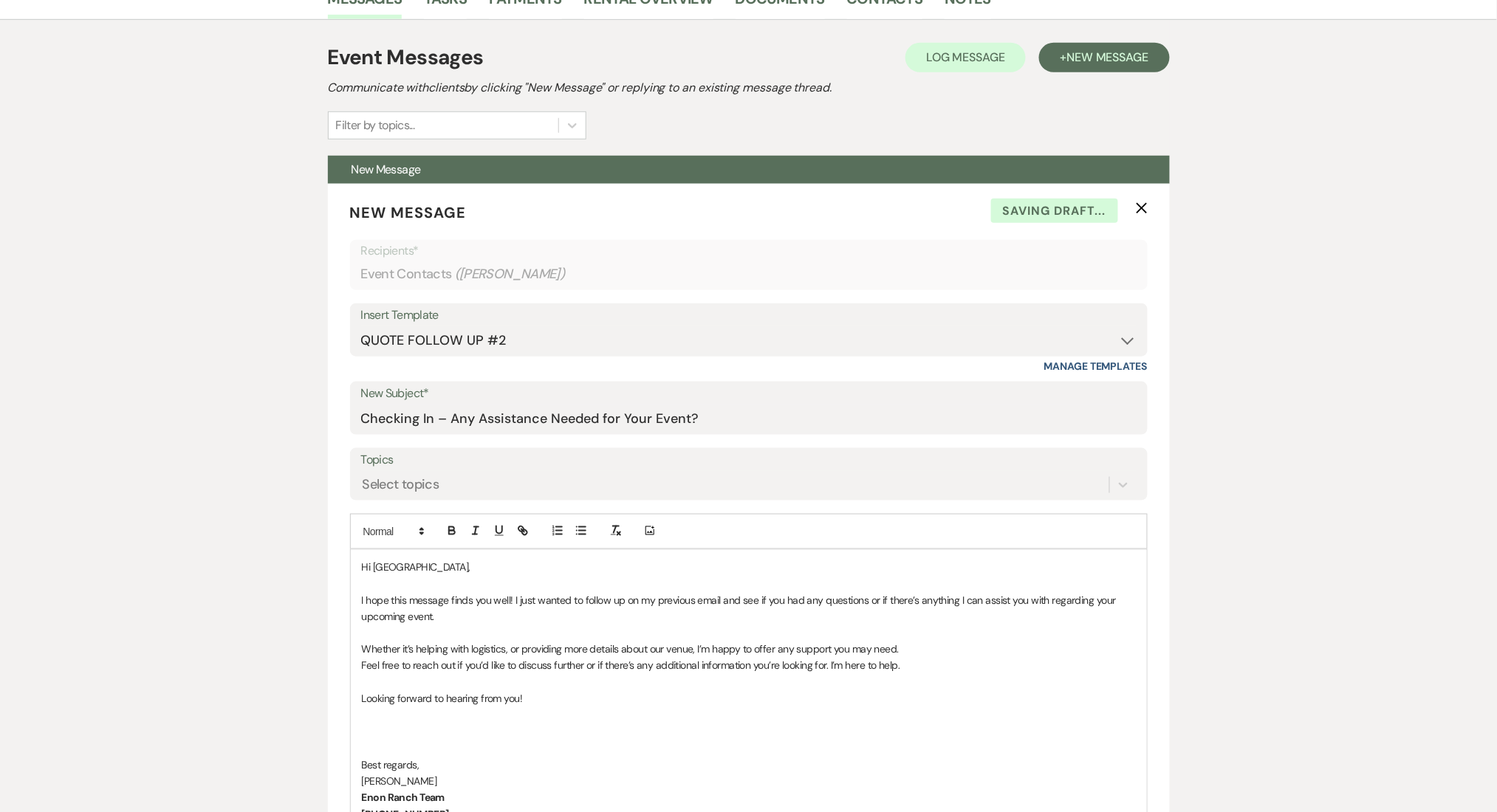
click at [240, 572] on div "Messages Tasks Payments Rental Overview Documents Contacts Notes Event Messages…" at bounding box center [748, 771] width 1497 height 1587
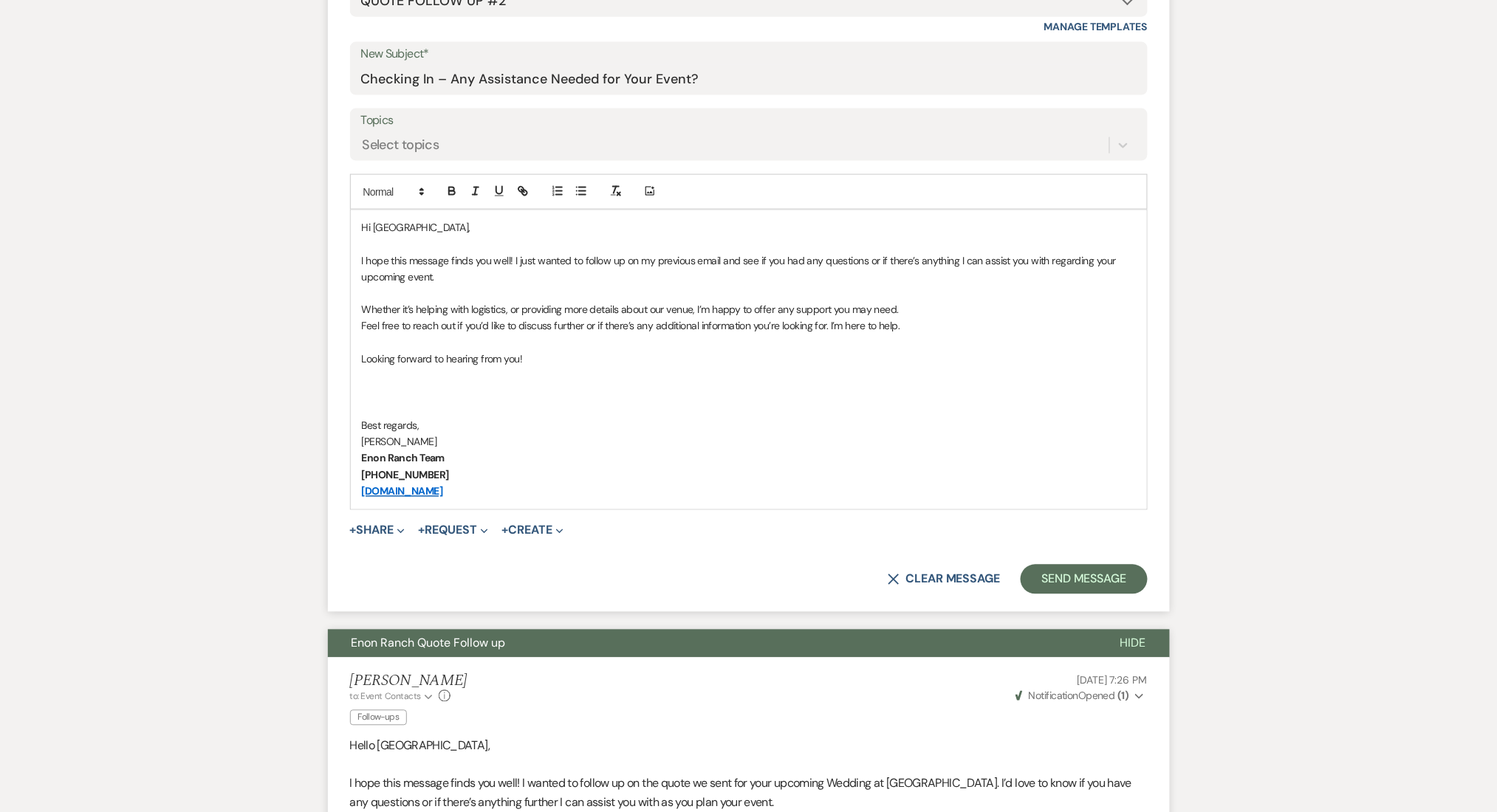
scroll to position [787, 0]
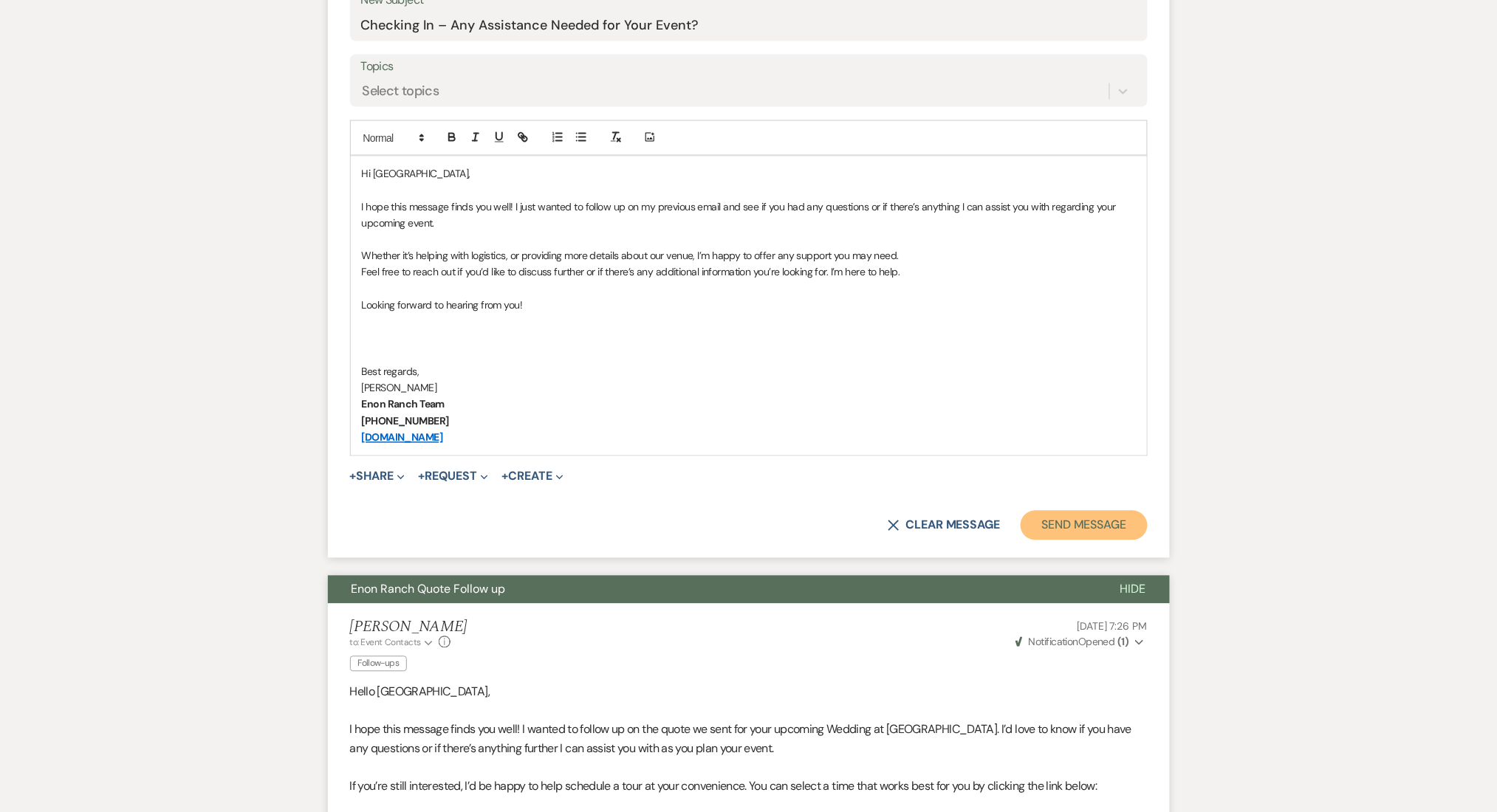
click at [1101, 522] on button "Send Message" at bounding box center [1083, 526] width 126 height 29
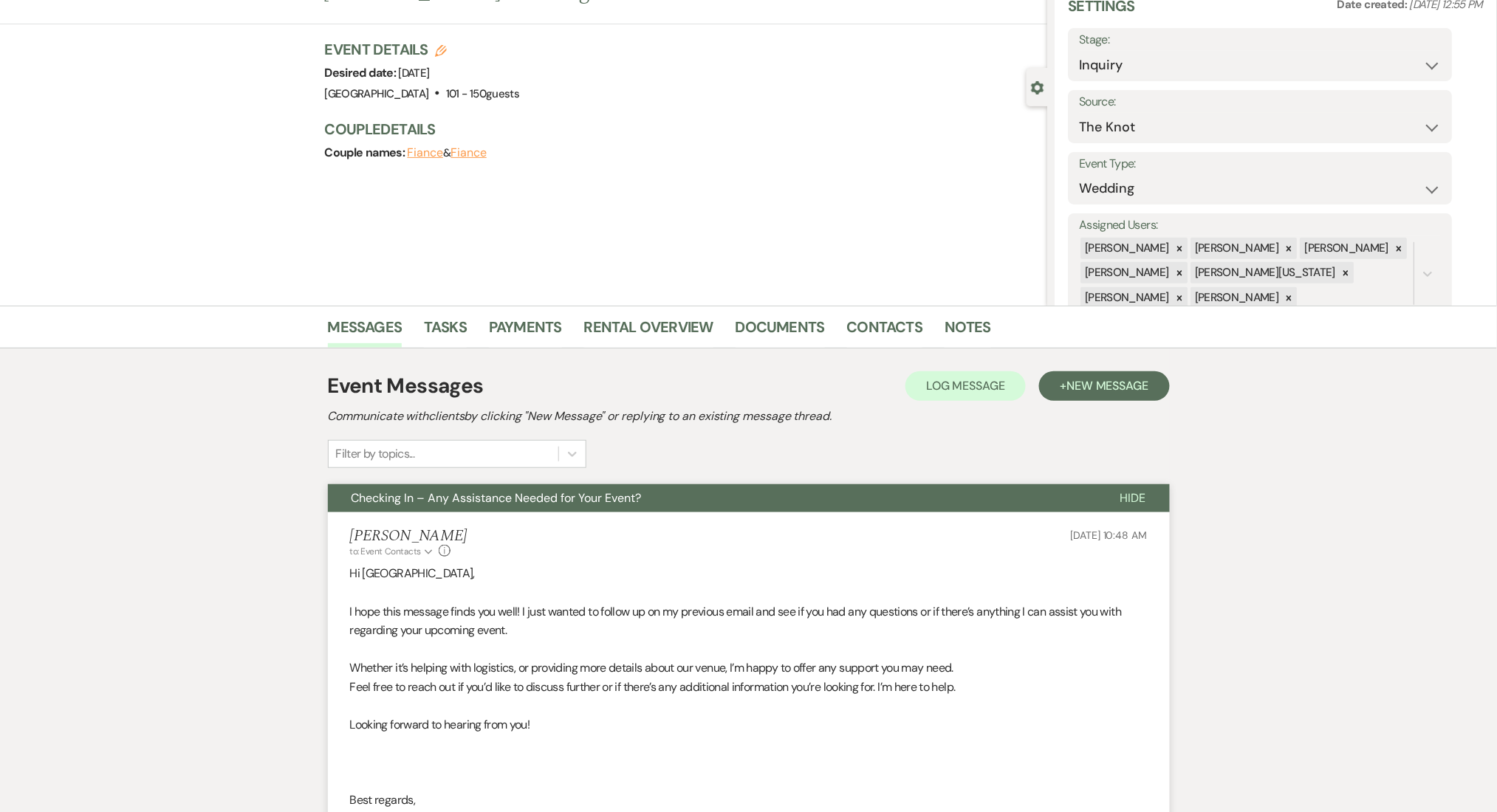
scroll to position [0, 0]
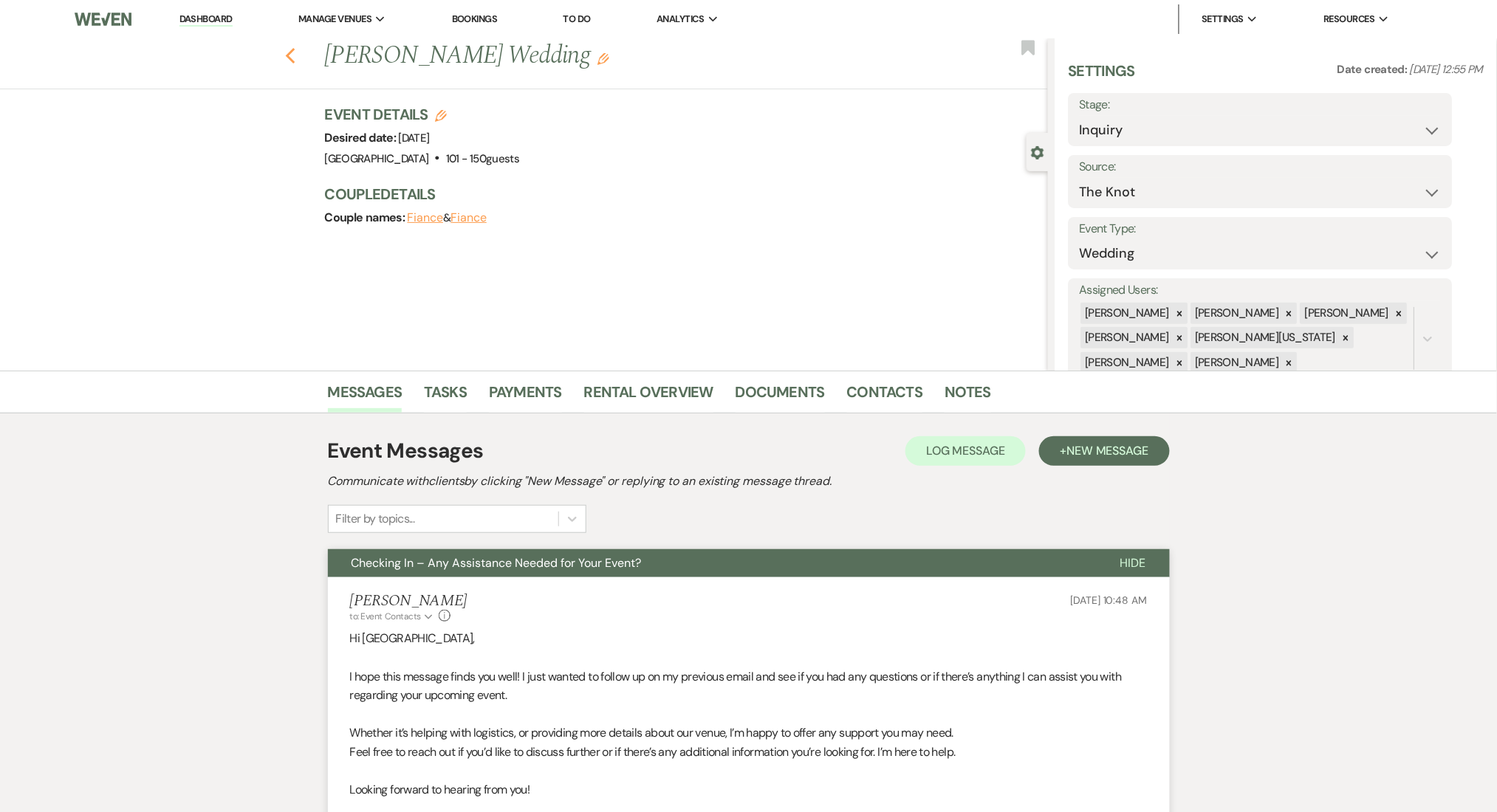
click at [296, 57] on icon "Previous" at bounding box center [291, 56] width 11 height 18
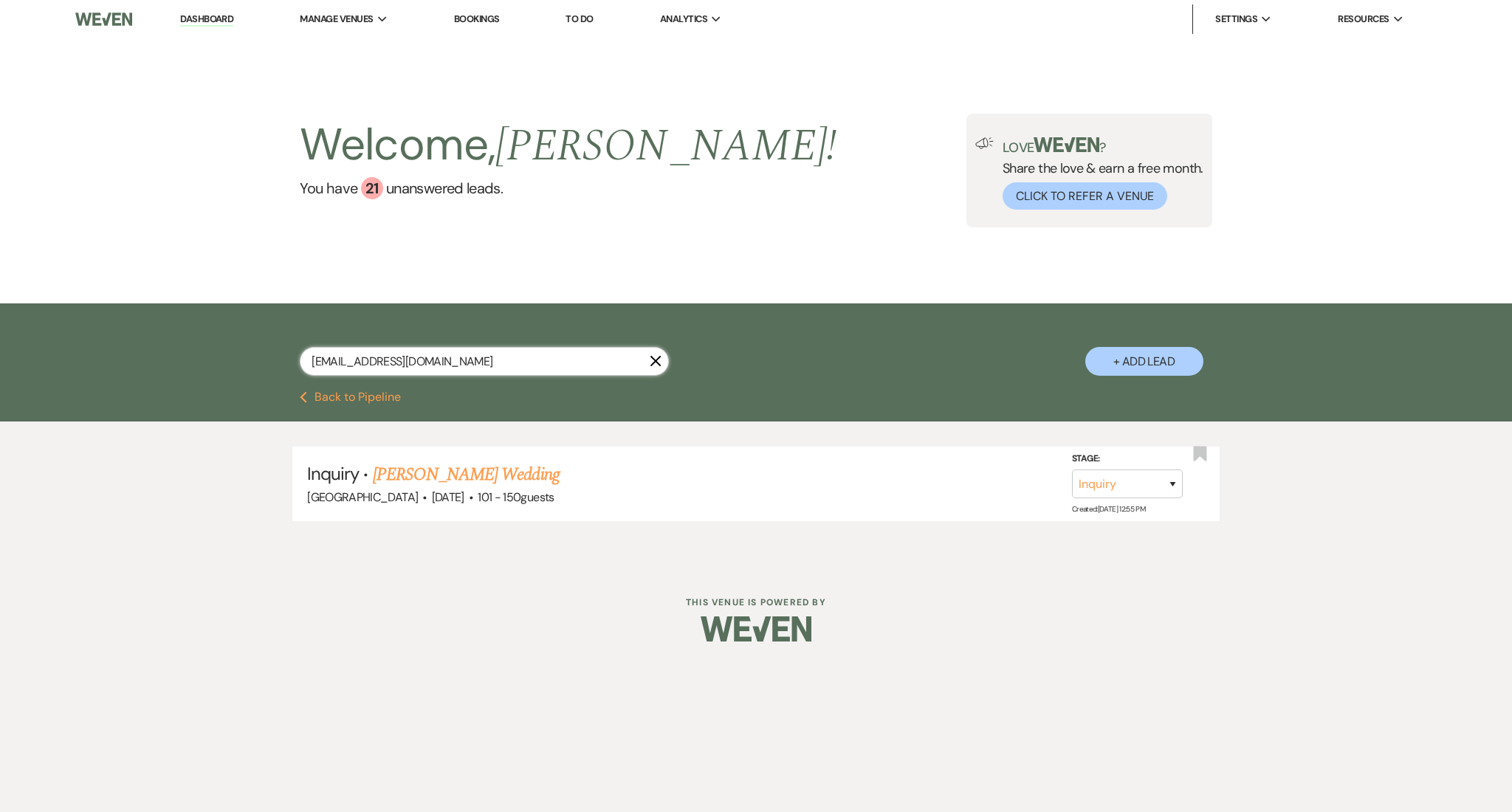
drag, startPoint x: 480, startPoint y: 363, endPoint x: 176, endPoint y: 357, distance: 304.1
click at [176, 357] on div "sydneybryant03@gmail.com X + Add Lead" at bounding box center [756, 347] width 1512 height 88
paste input "aniyahbrown@kw"
click at [560, 470] on link "Aniyah Brown Fashion Show Event(1 FU)" at bounding box center [522, 474] width 300 height 27
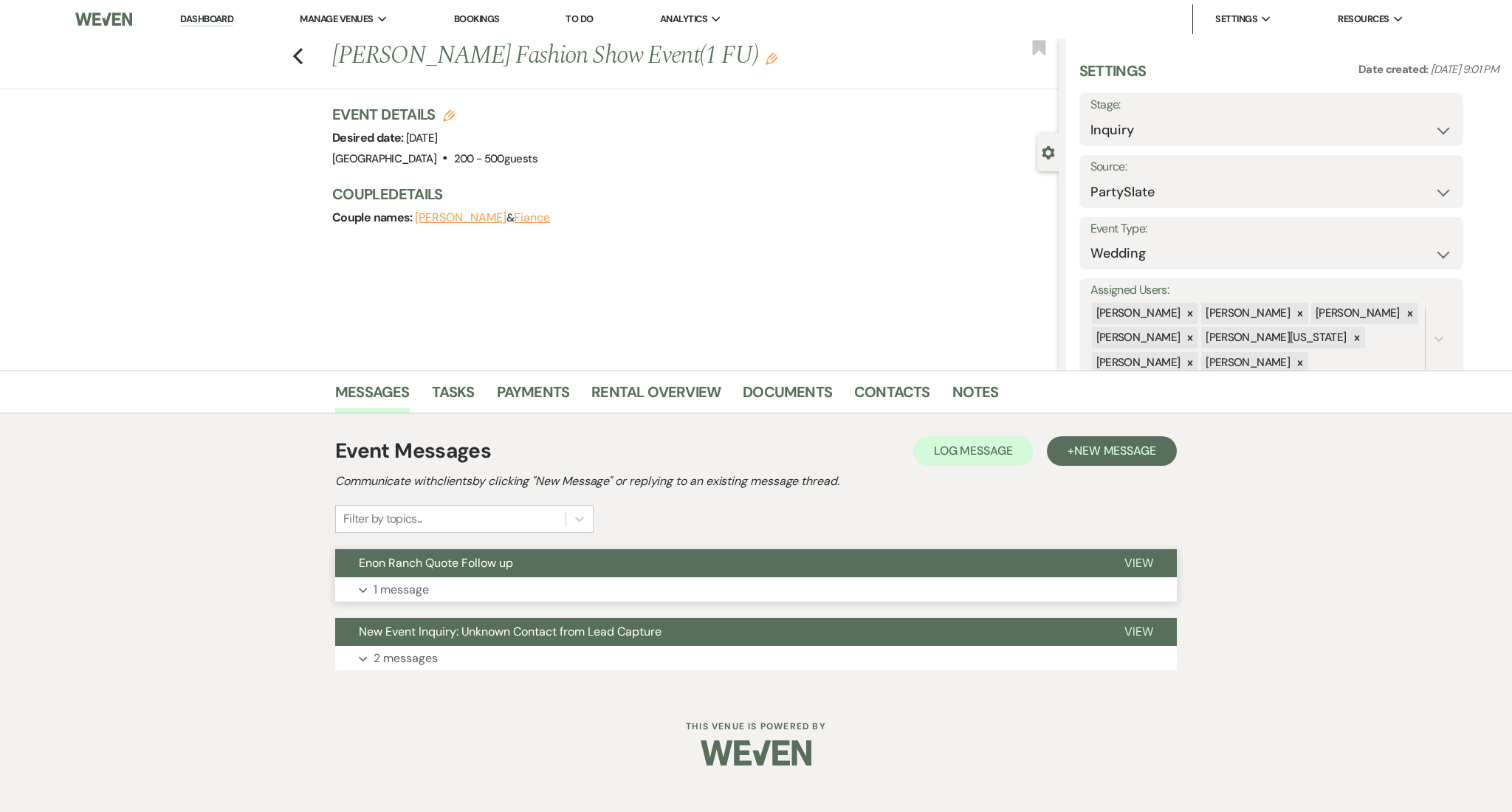
click at [1006, 583] on button "Expand 1 message" at bounding box center [756, 589] width 841 height 25
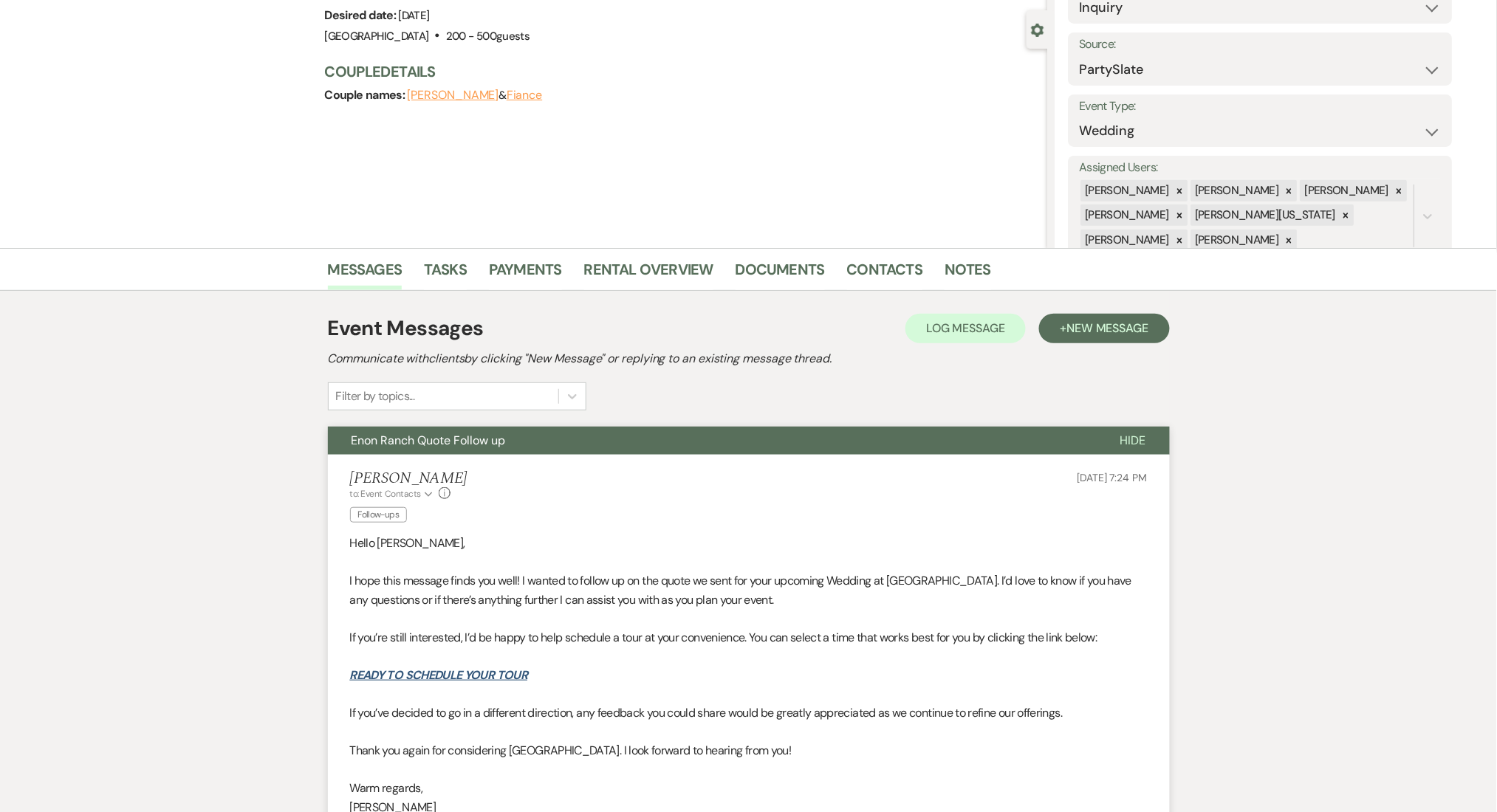
scroll to position [393, 0]
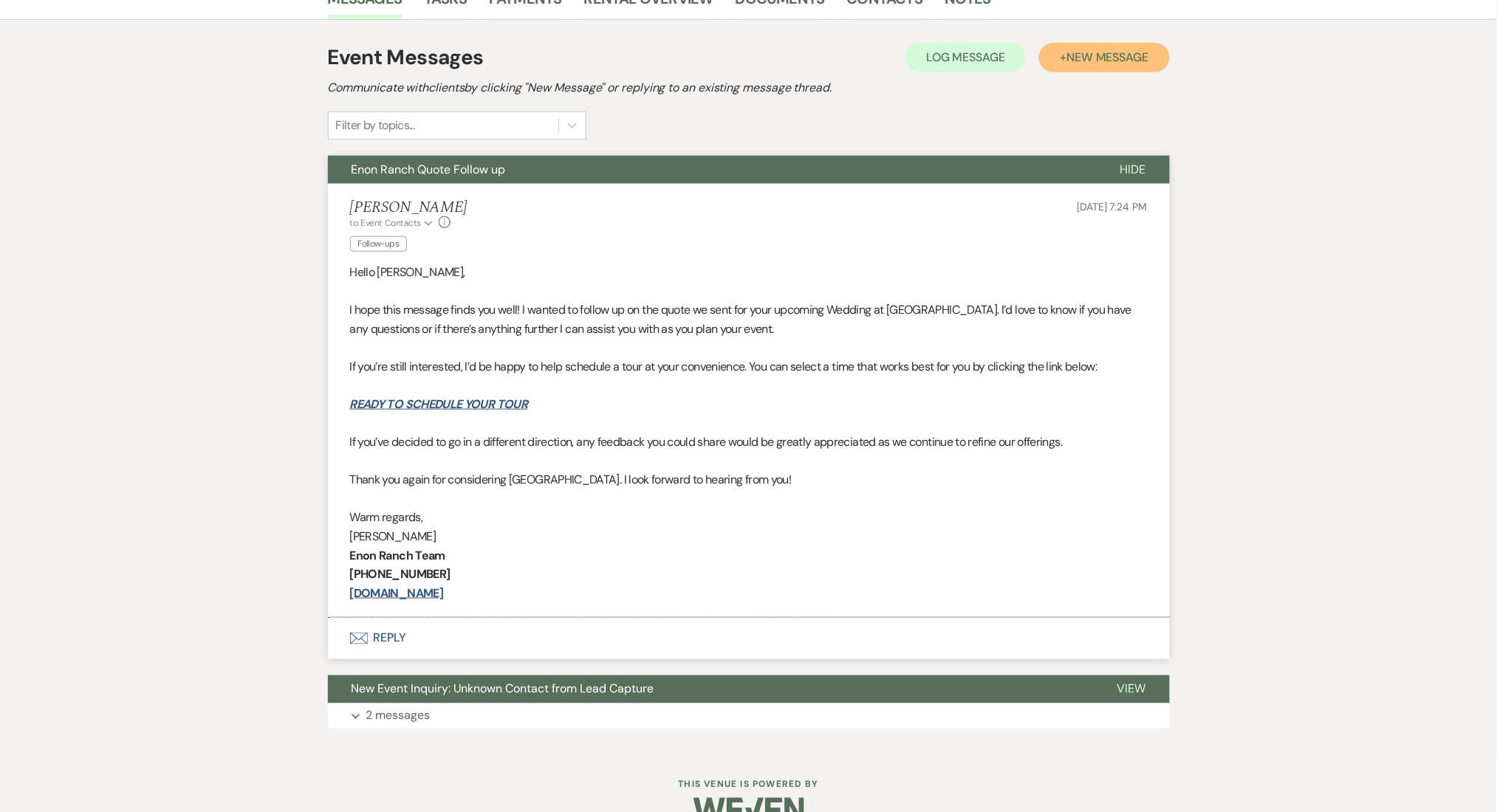
click at [1115, 50] on span "New Message" at bounding box center [1107, 57] width 82 height 15
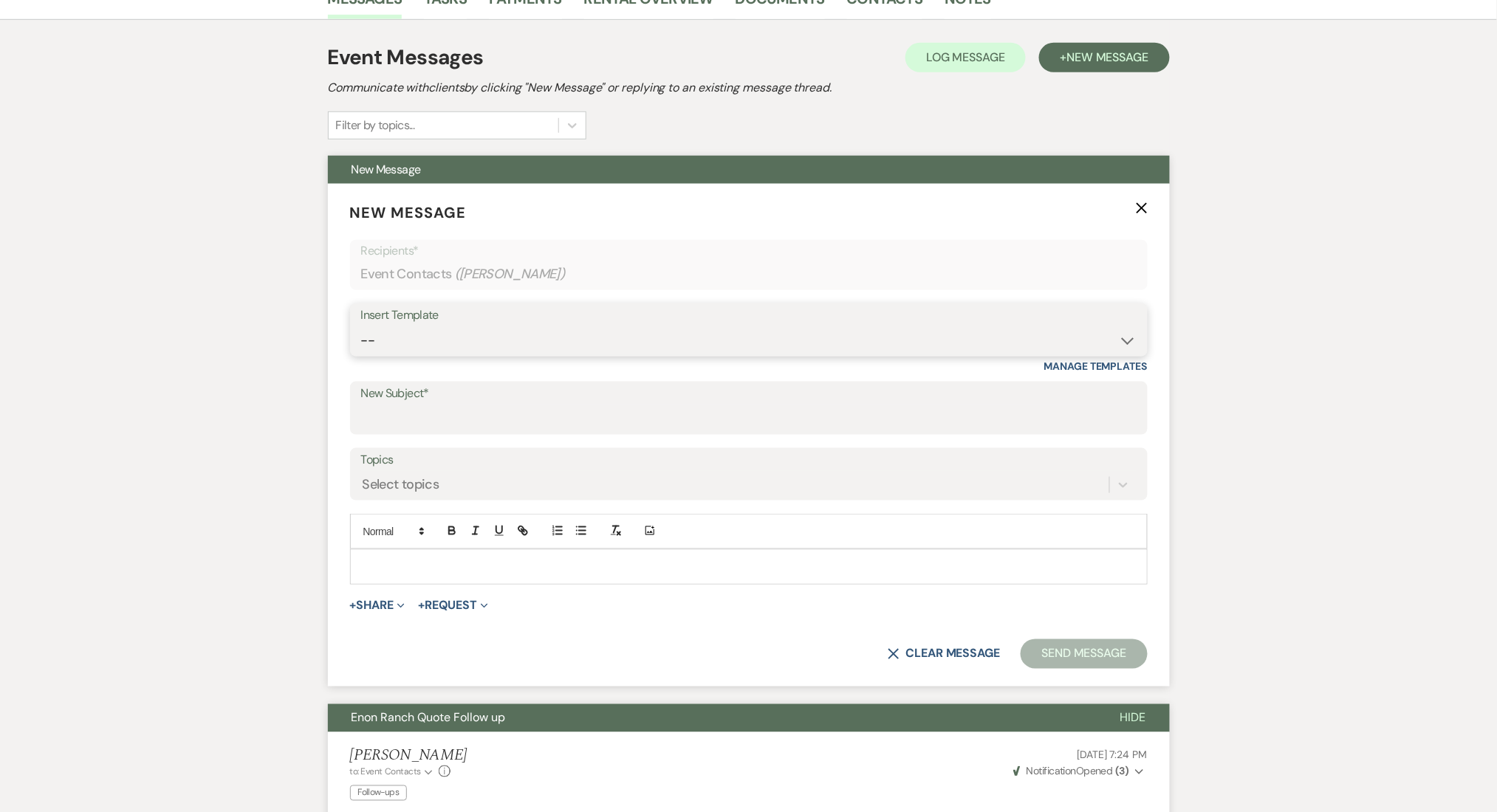
click at [493, 333] on select "-- Inquiry Follow Up Email #2 Contract Sending Template Payment Template Rental…" at bounding box center [749, 340] width 775 height 28
click at [361, 326] on select "-- Inquiry Follow Up Email #2 Contract Sending Template Payment Template Rental…" at bounding box center [749, 340] width 775 height 28
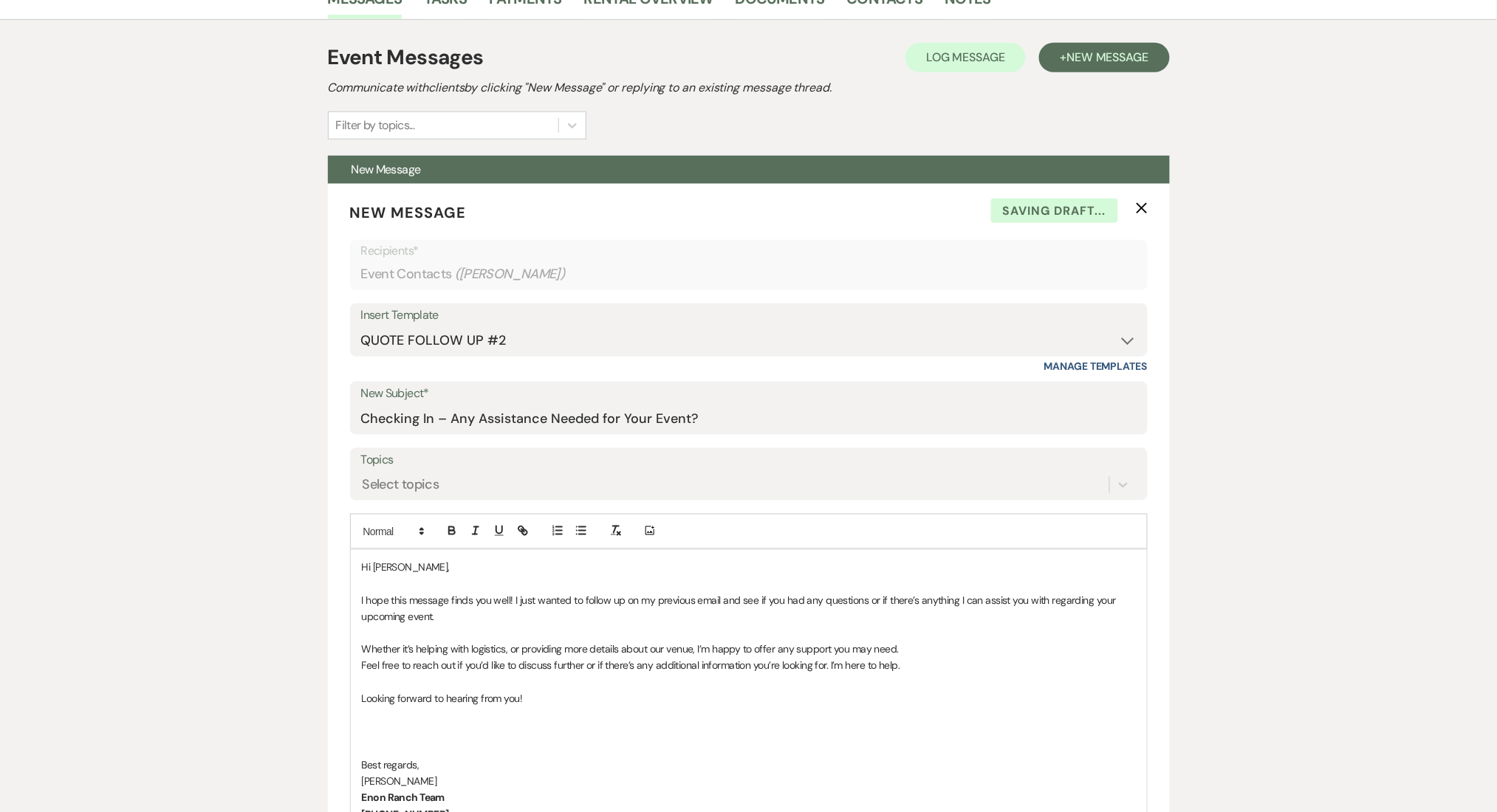
click at [90, 490] on div "Messages Tasks Payments Rental Overview Documents Contacts Notes Event Messages…" at bounding box center [748, 771] width 1497 height 1587
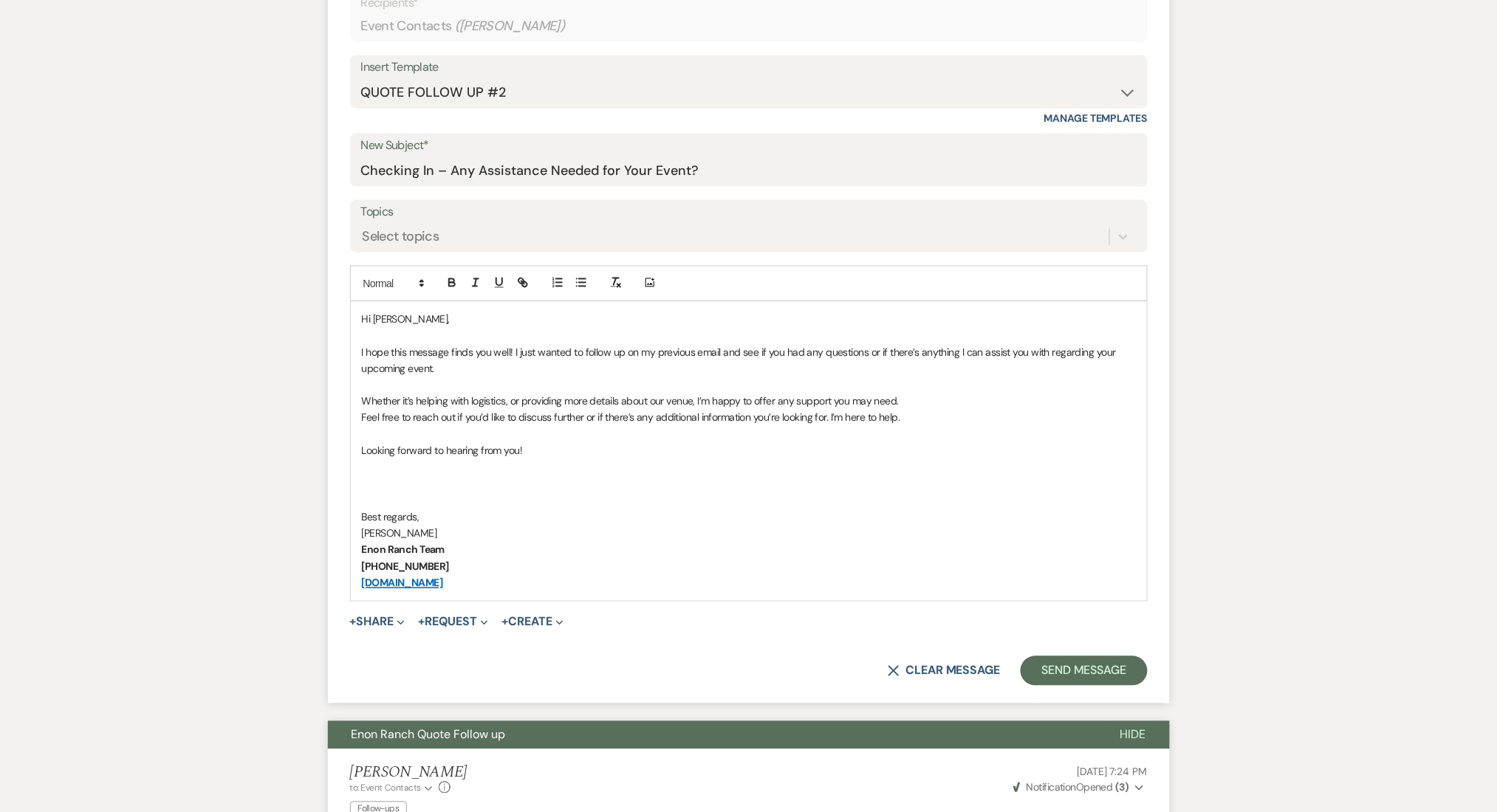
scroll to position [787, 0]
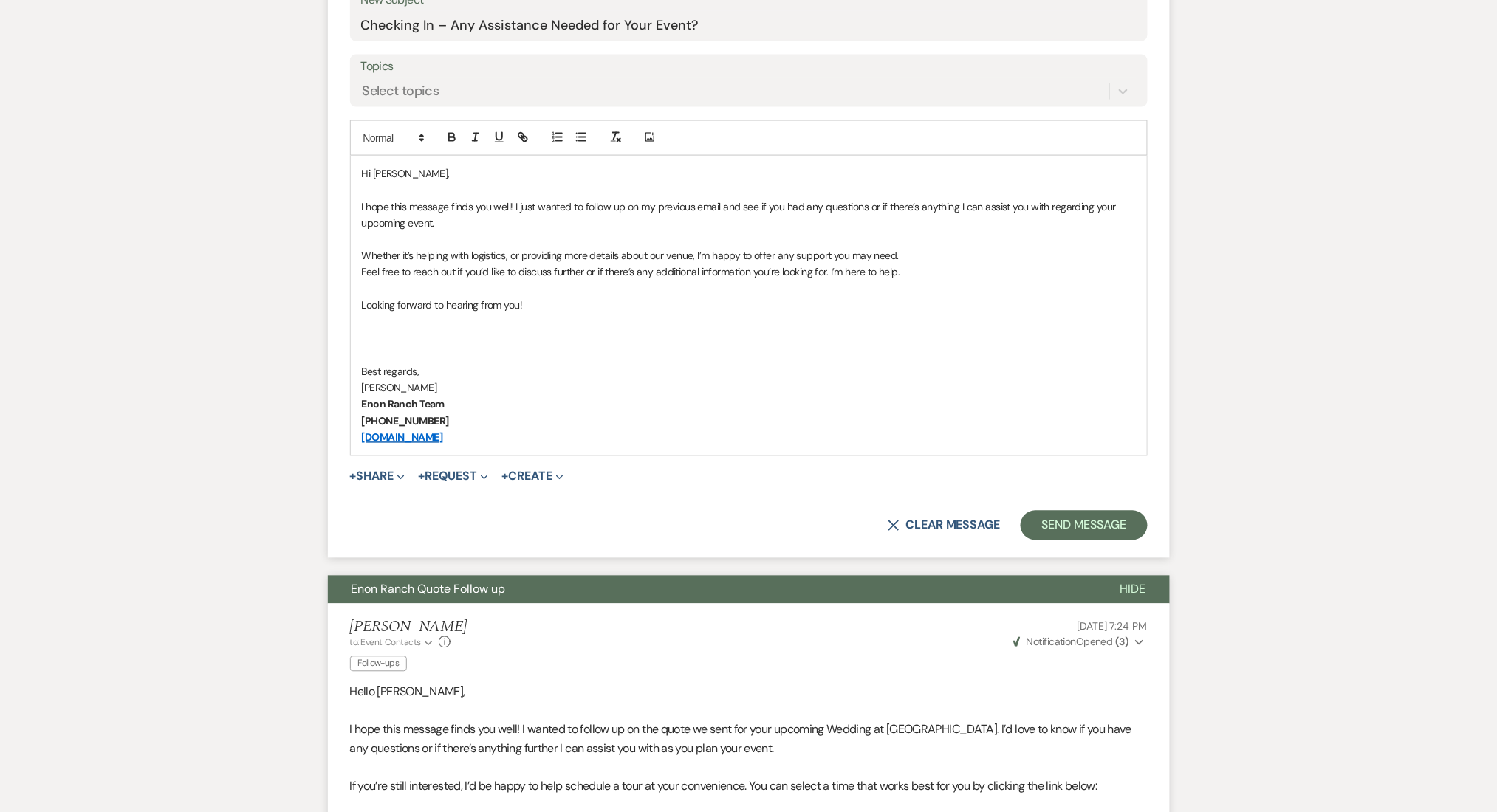
click at [1020, 511] on div "X Clear message Send Message" at bounding box center [749, 526] width 798 height 29
click at [1063, 514] on button "Send Message" at bounding box center [1083, 526] width 126 height 29
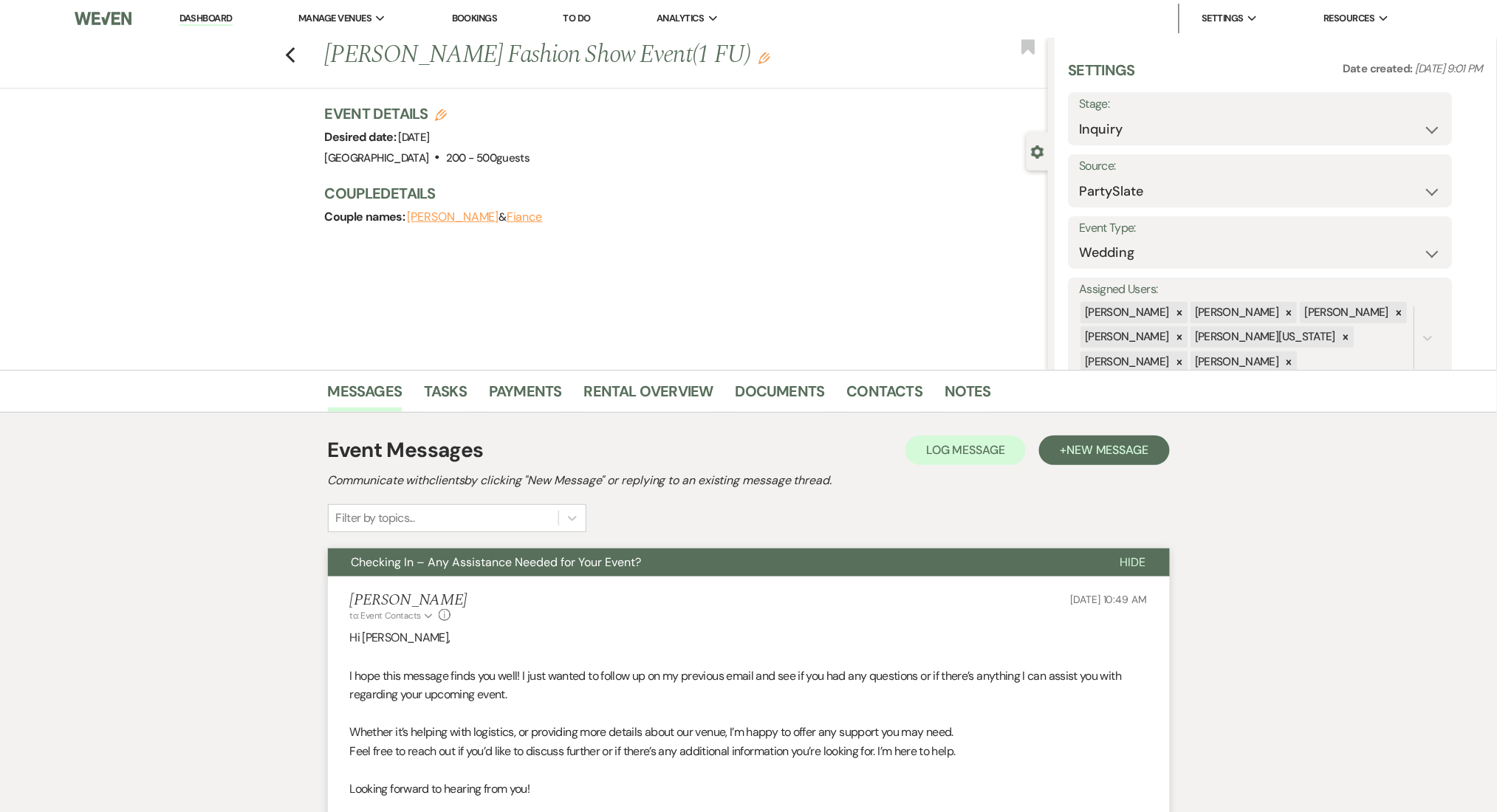
scroll to position [0, 0]
click at [294, 56] on use "button" at bounding box center [290, 56] width 10 height 16
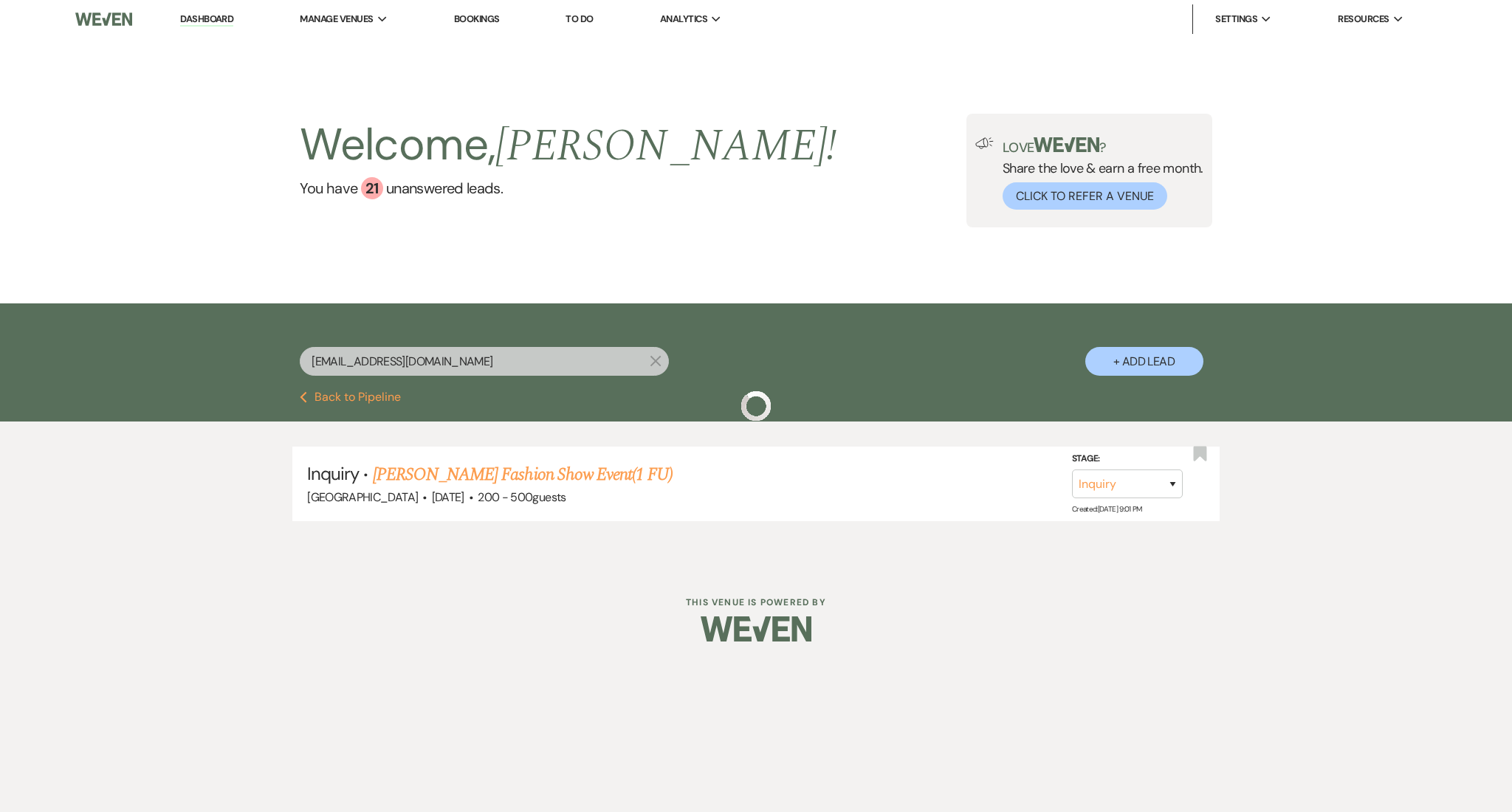
click at [504, 361] on input "aniyahbrown@kw.com" at bounding box center [484, 360] width 369 height 28
drag, startPoint x: 485, startPoint y: 355, endPoint x: 146, endPoint y: 356, distance: 339.0
click at [146, 356] on div "aniyahbrown@kw.com X + Add Lead" at bounding box center [756, 347] width 1512 height 88
paste input "rnvalerie69@gmail"
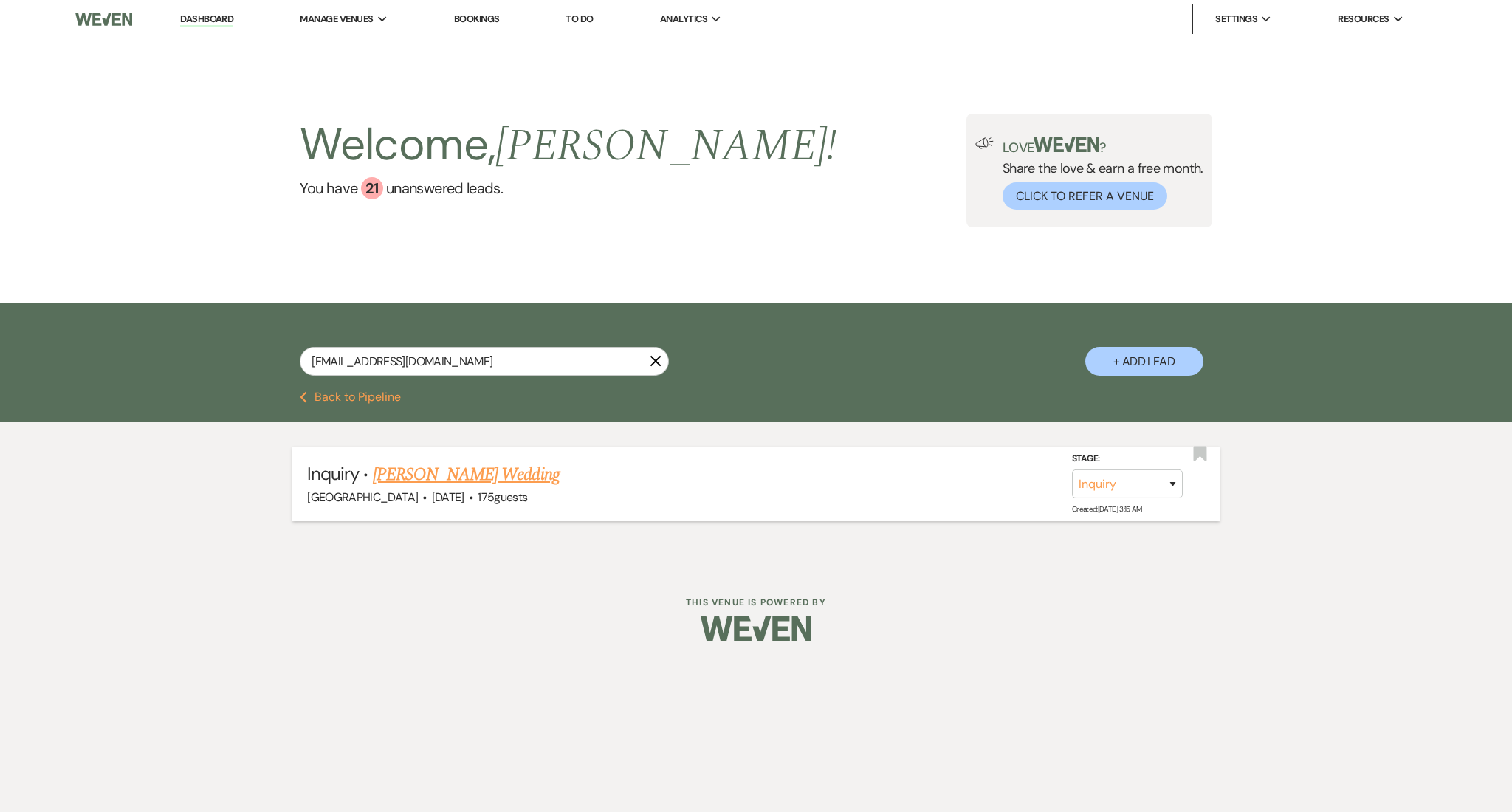
click at [483, 467] on link "Ammons's Wedding" at bounding box center [465, 474] width 186 height 27
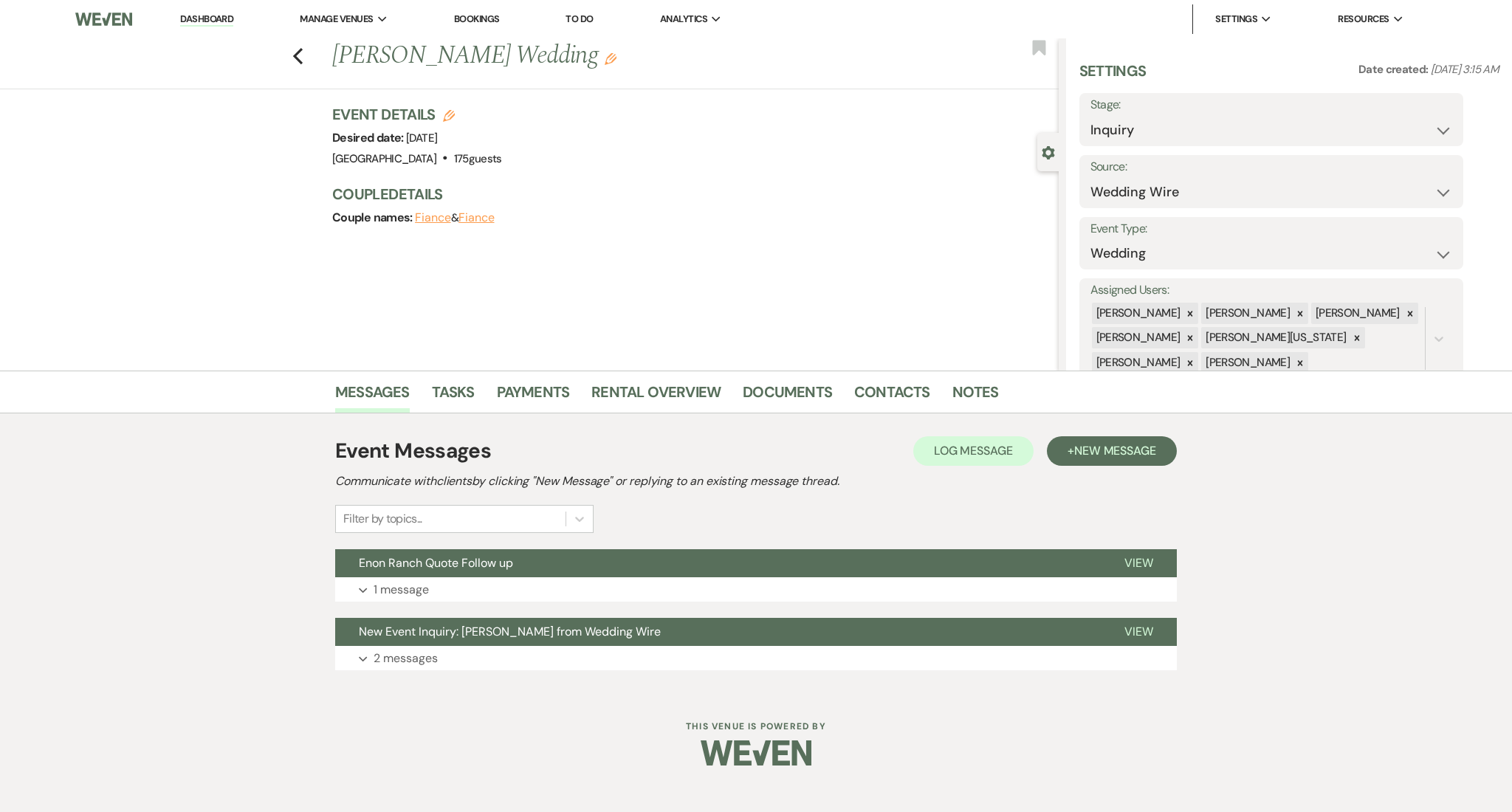
click at [924, 603] on div "Event Messages Log Log Message + New Message Communicate with clients by clicki…" at bounding box center [756, 552] width 841 height 250
click at [925, 591] on button "Expand 1 message" at bounding box center [756, 589] width 841 height 25
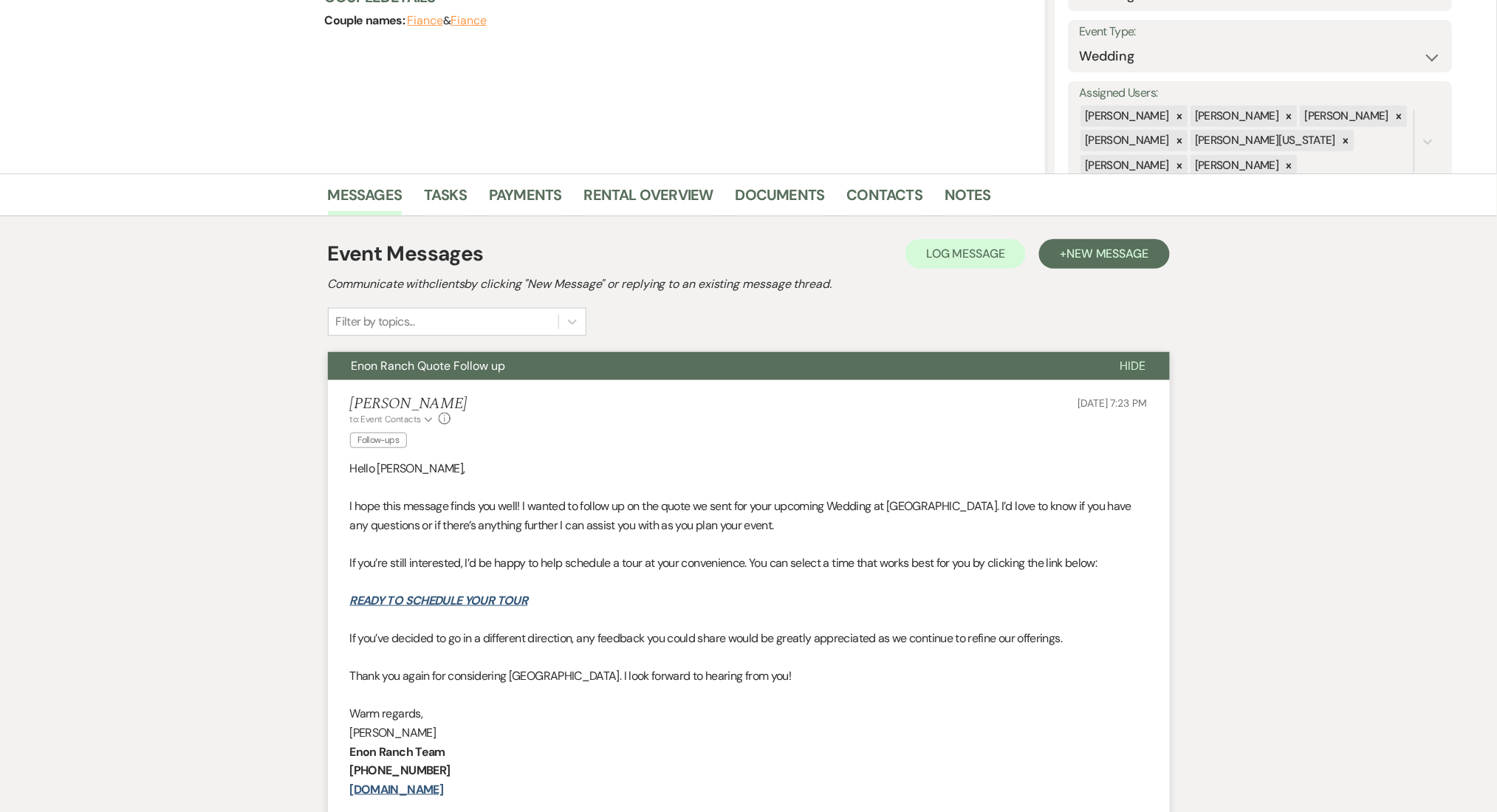
scroll to position [98, 0]
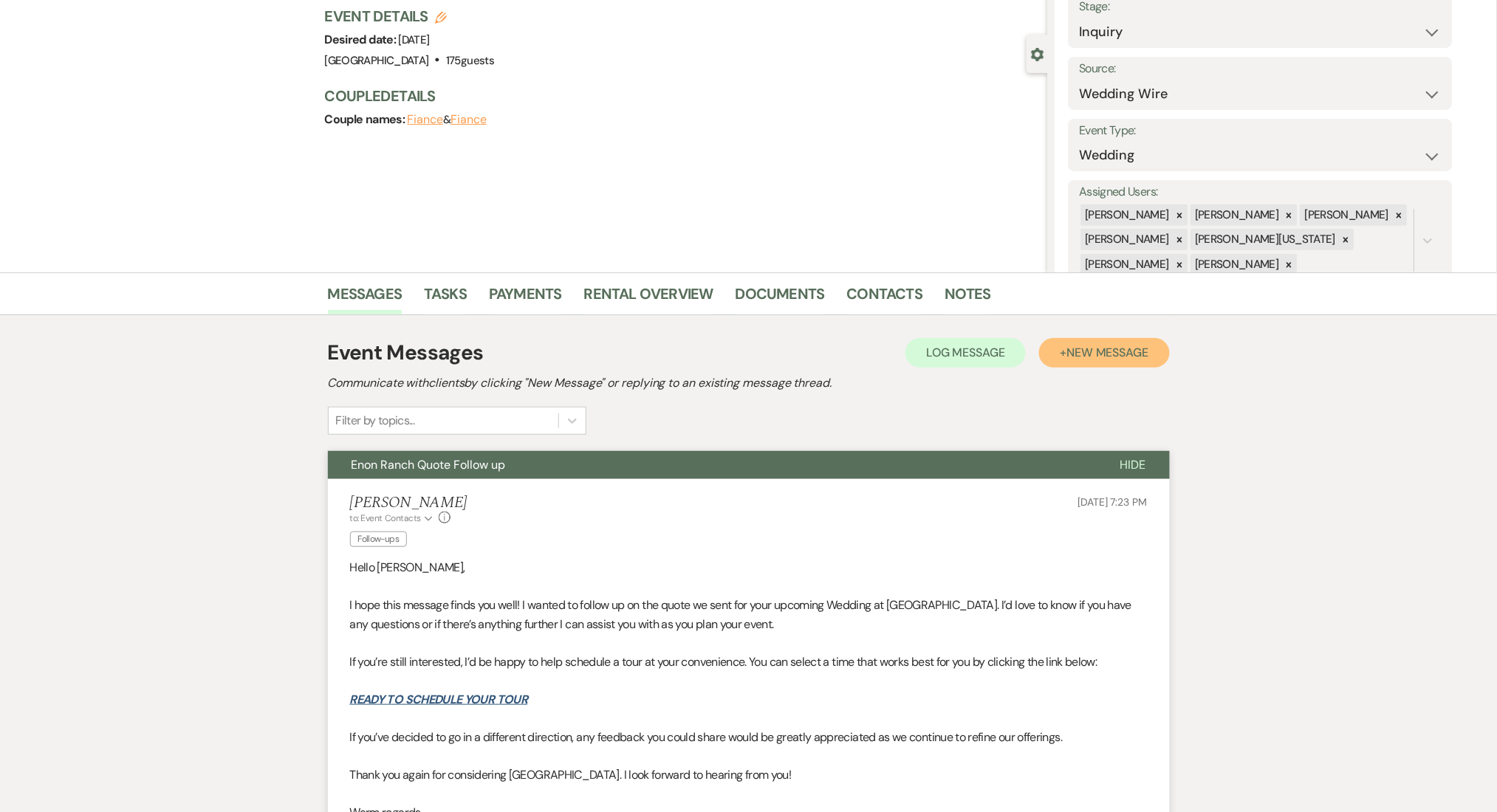
click at [1121, 352] on span "New Message" at bounding box center [1107, 352] width 82 height 15
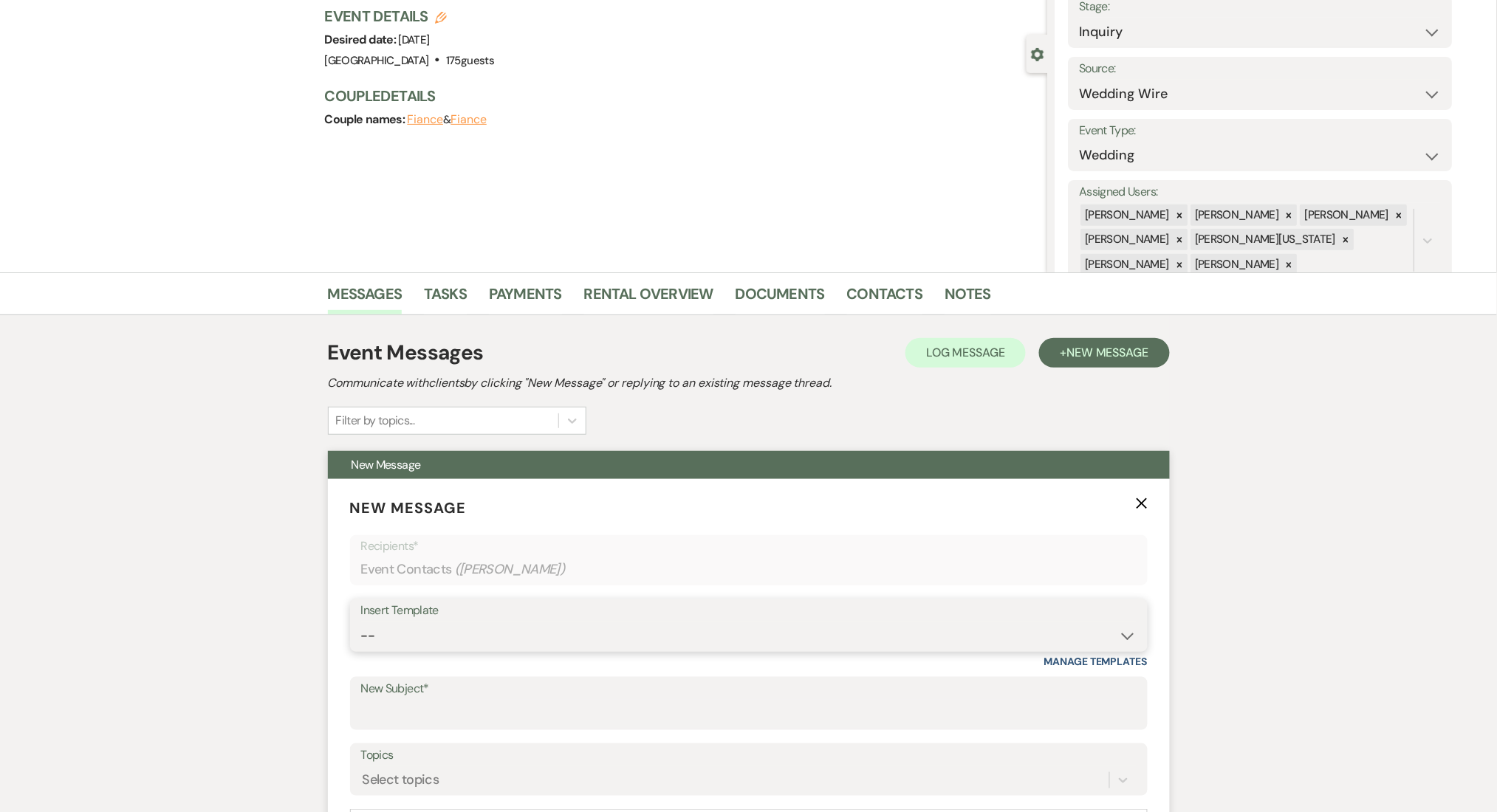
click at [477, 626] on select "-- Inquiry Follow Up Email #2 Contract Sending Template Payment Template Rental…" at bounding box center [749, 635] width 775 height 28
click at [361, 622] on select "-- Inquiry Follow Up Email #2 Contract Sending Template Payment Template Rental…" at bounding box center [749, 635] width 775 height 28
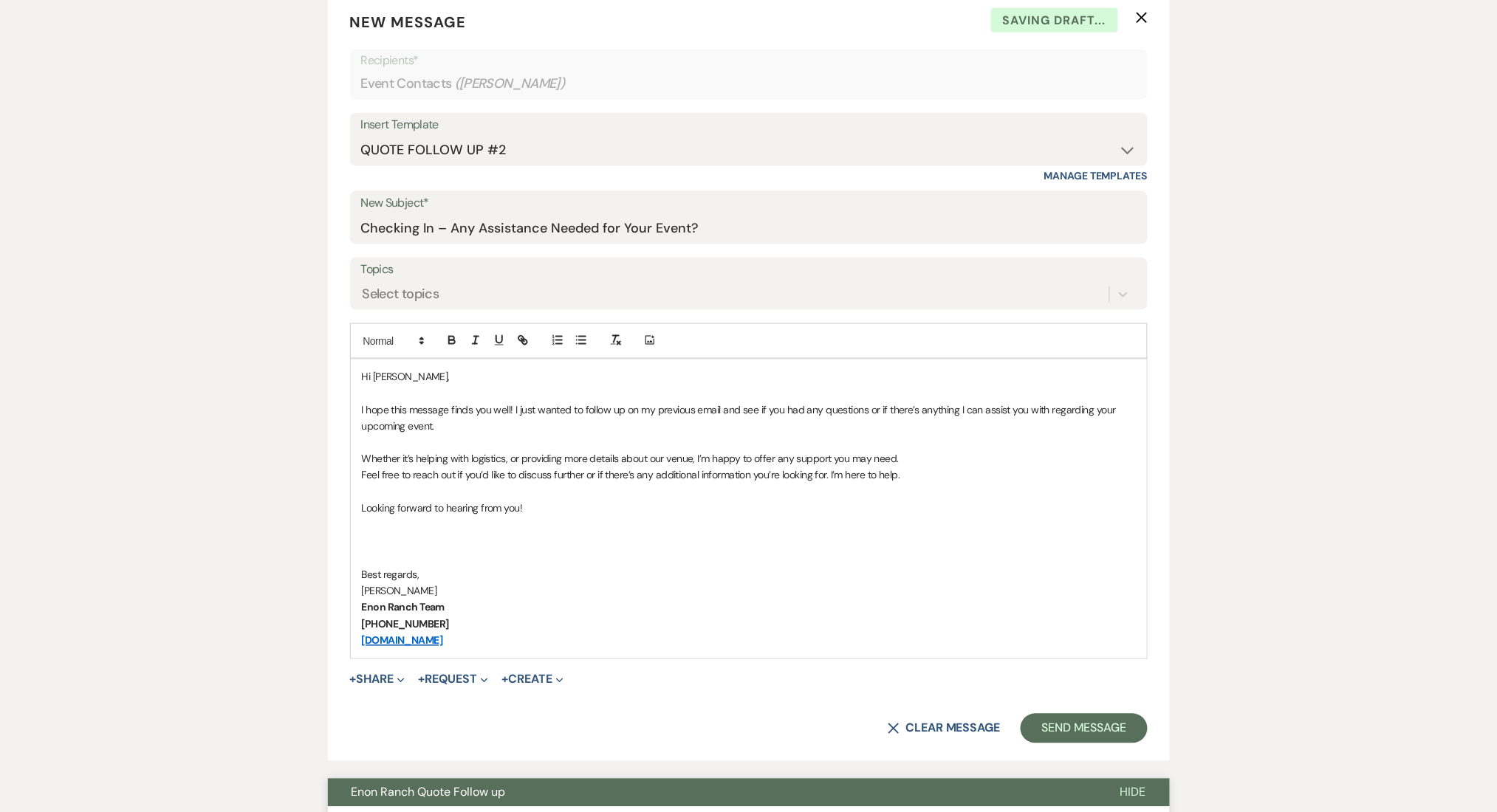
scroll to position [591, 0]
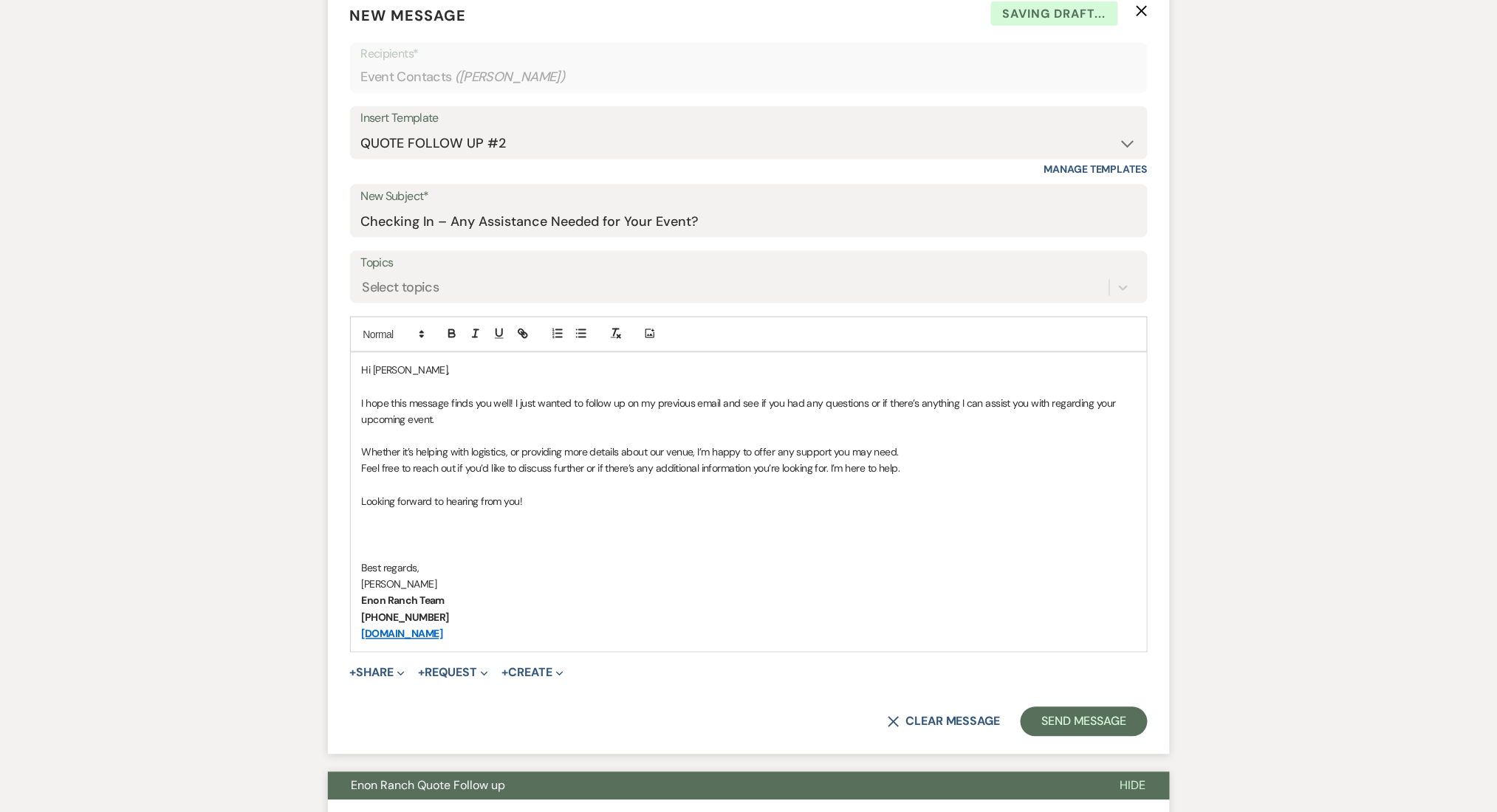
click at [1076, 736] on div "X Clear message Send Message" at bounding box center [749, 722] width 798 height 29
click at [1079, 718] on button "Send Message" at bounding box center [1083, 722] width 126 height 29
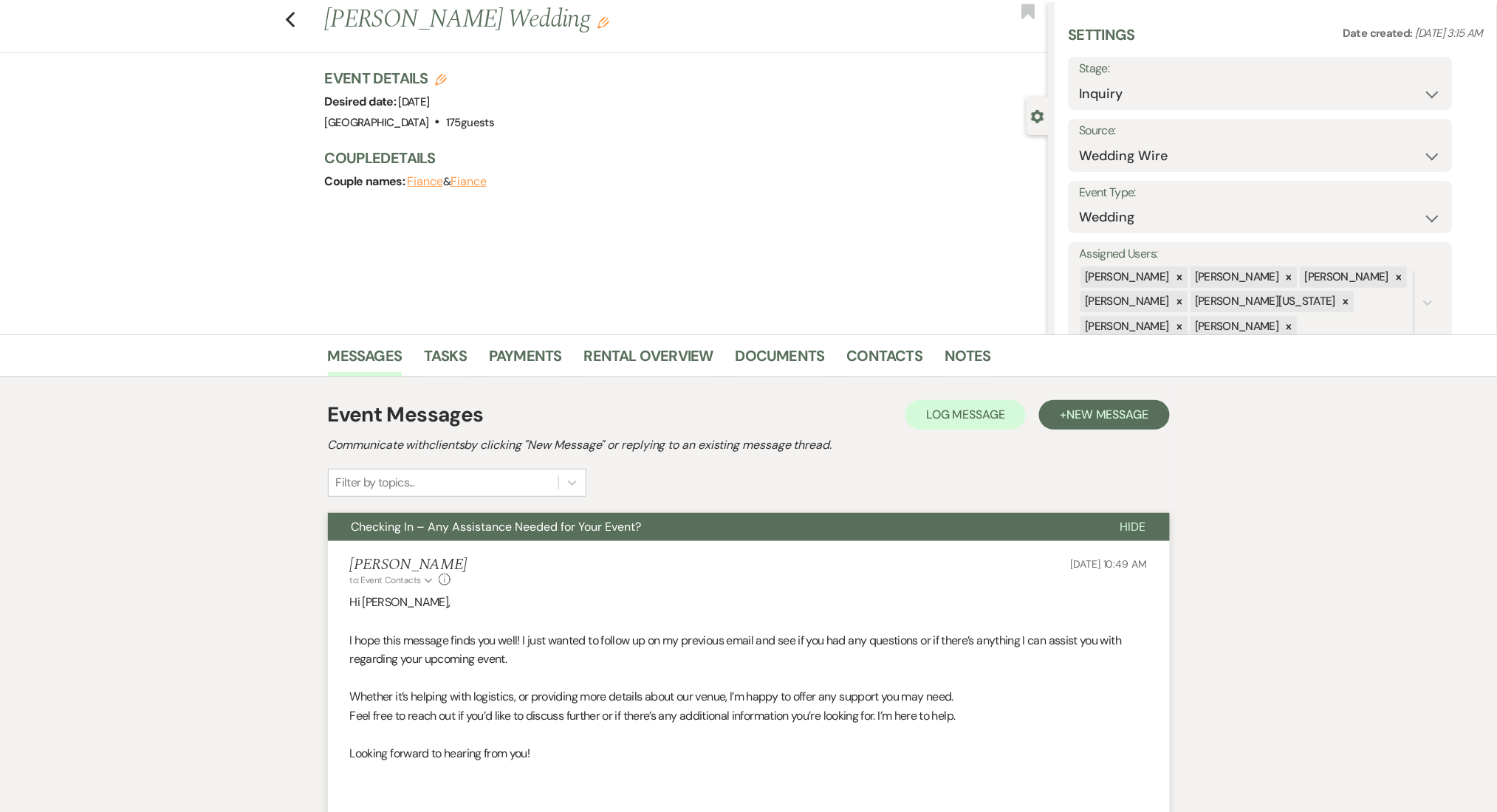
scroll to position [0, 0]
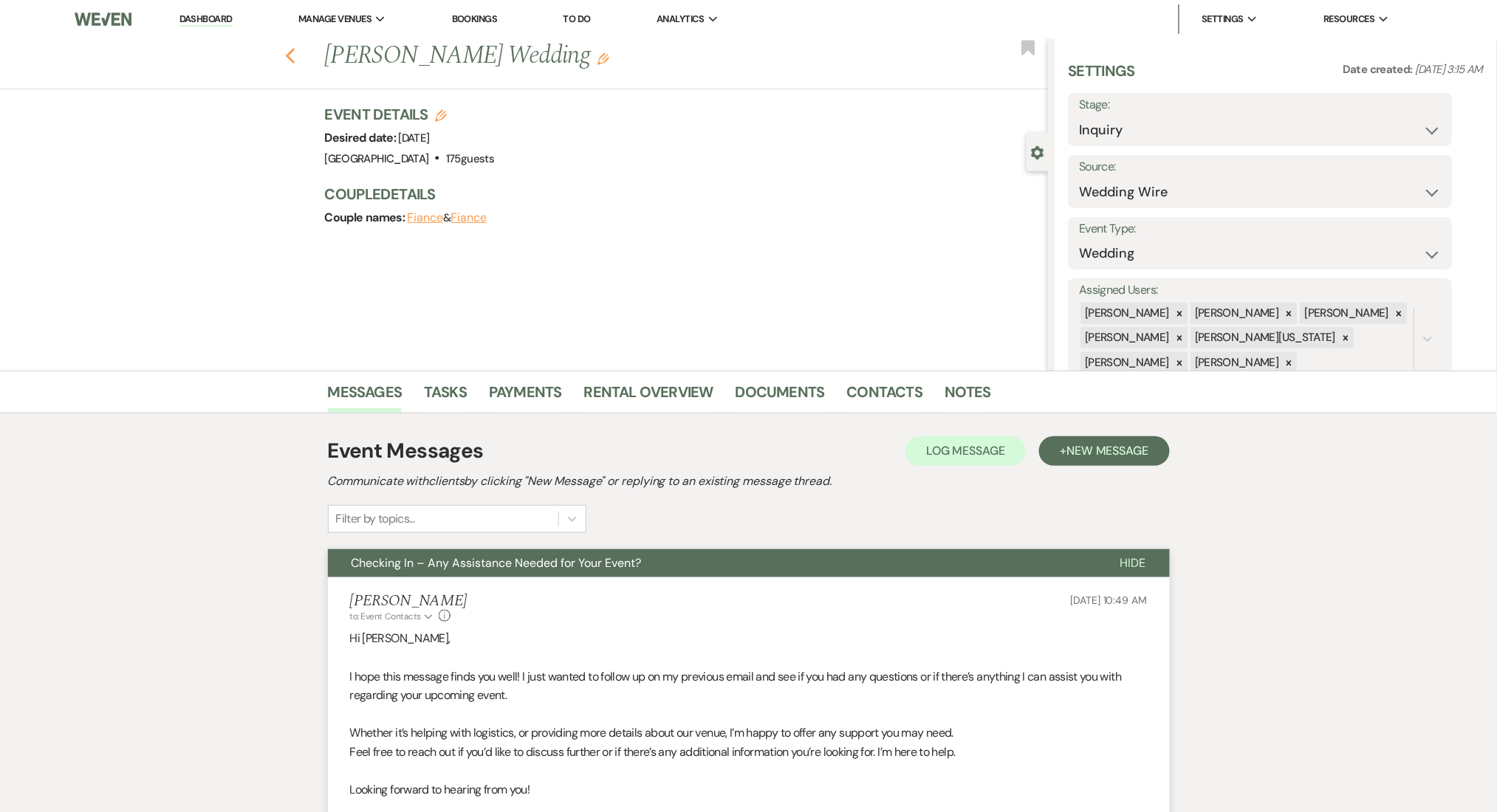
click at [296, 44] on button "Previous" at bounding box center [291, 54] width 11 height 20
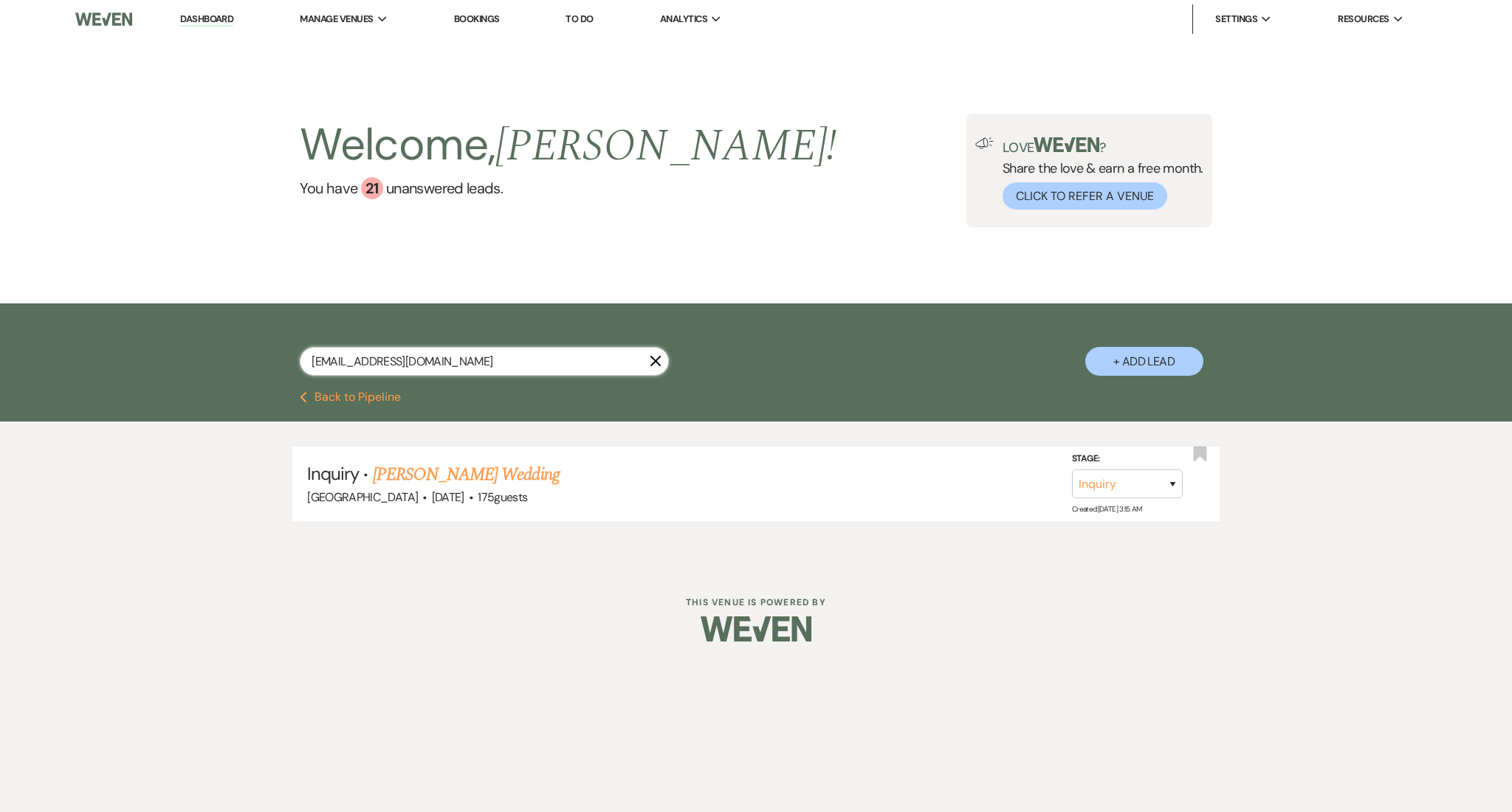
drag, startPoint x: 491, startPoint y: 355, endPoint x: 142, endPoint y: 334, distance: 349.6
click at [142, 334] on div "rnvalerie69@gmail.com X + Add Lead" at bounding box center [756, 347] width 1512 height 88
paste input "joiaangel"
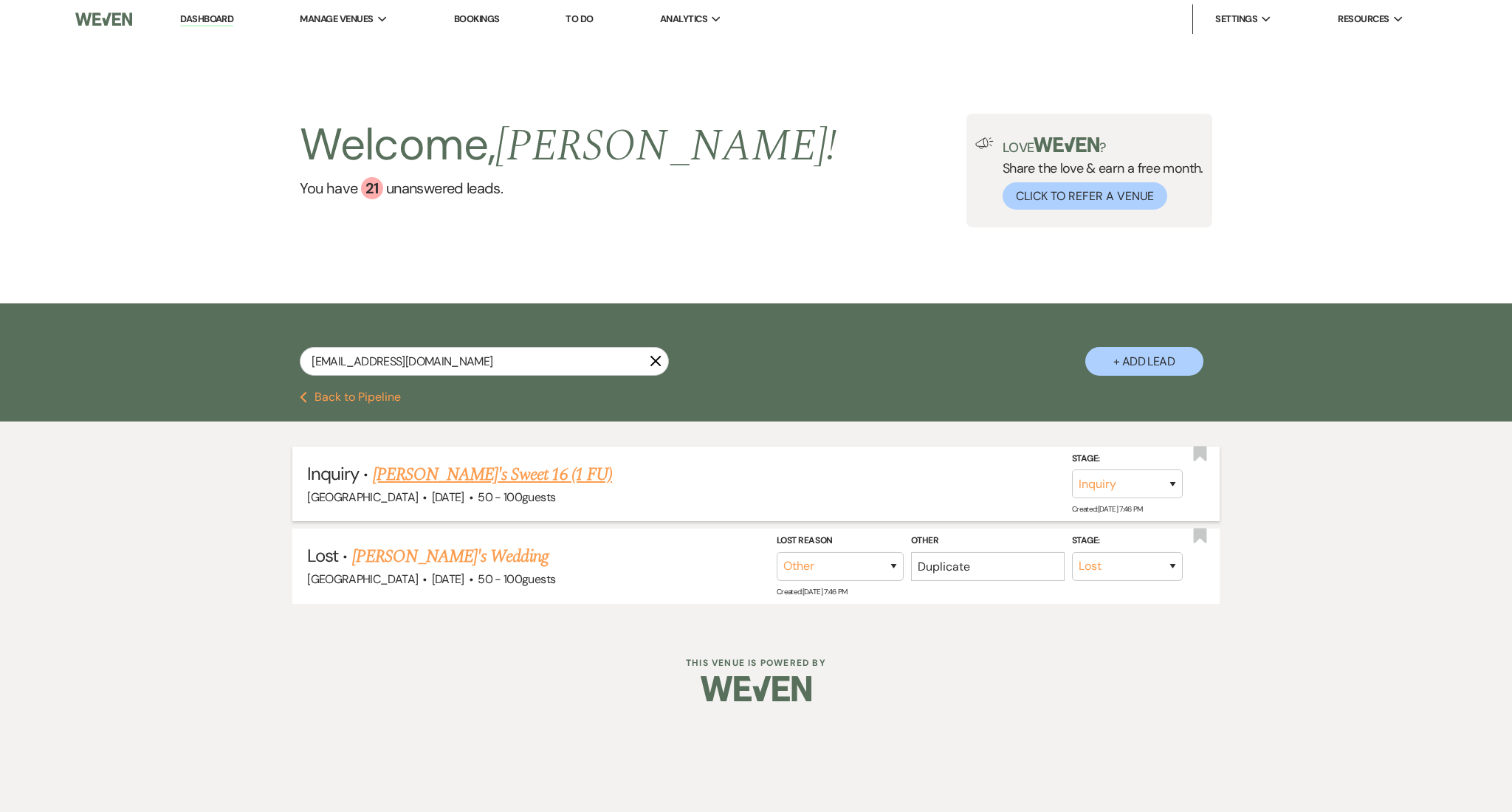
click at [463, 475] on link "Joia's Sweet 16 (1 FU)" at bounding box center [492, 474] width 239 height 27
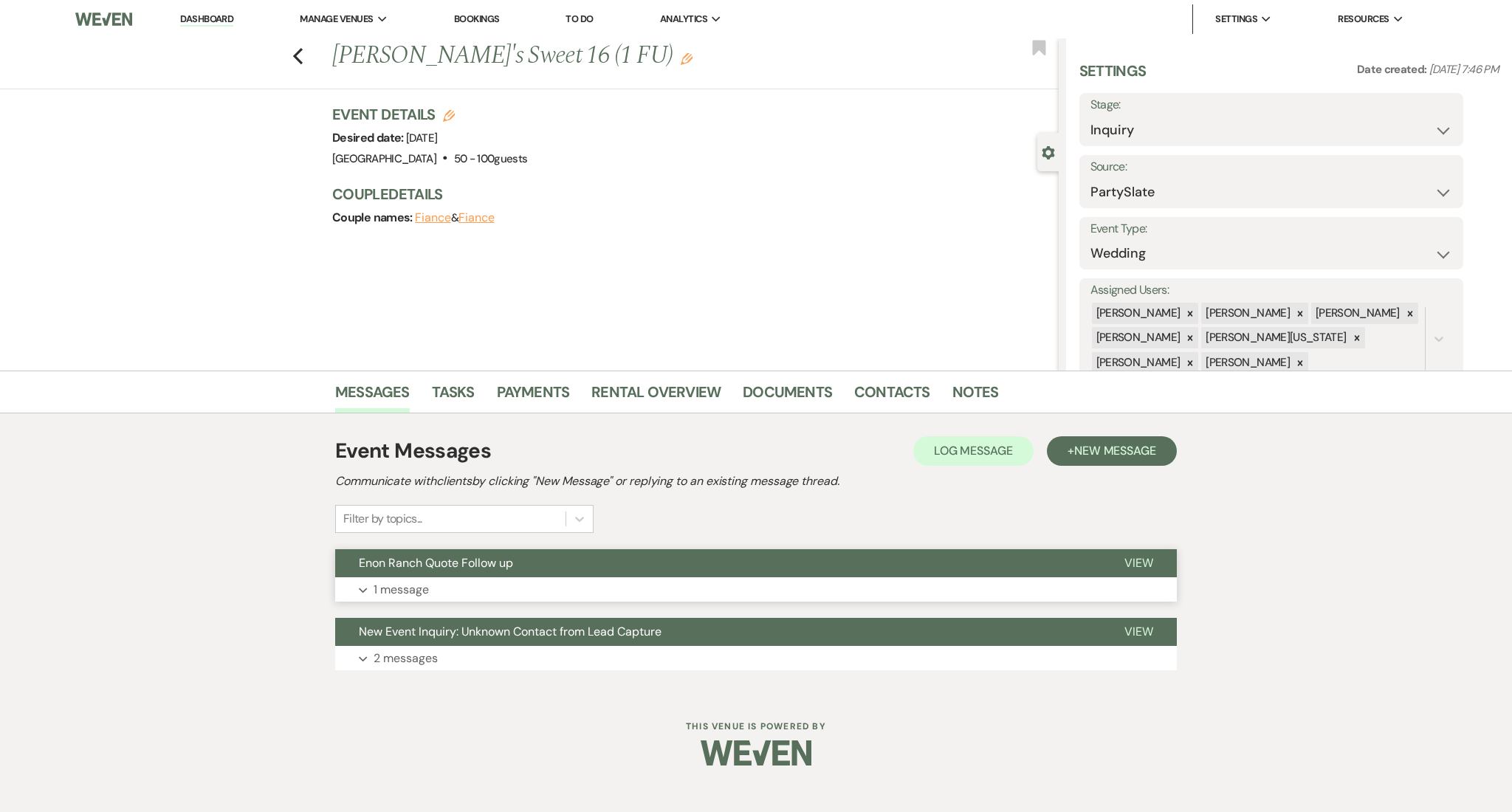
click at [887, 578] on button "Expand 1 message" at bounding box center [756, 589] width 841 height 25
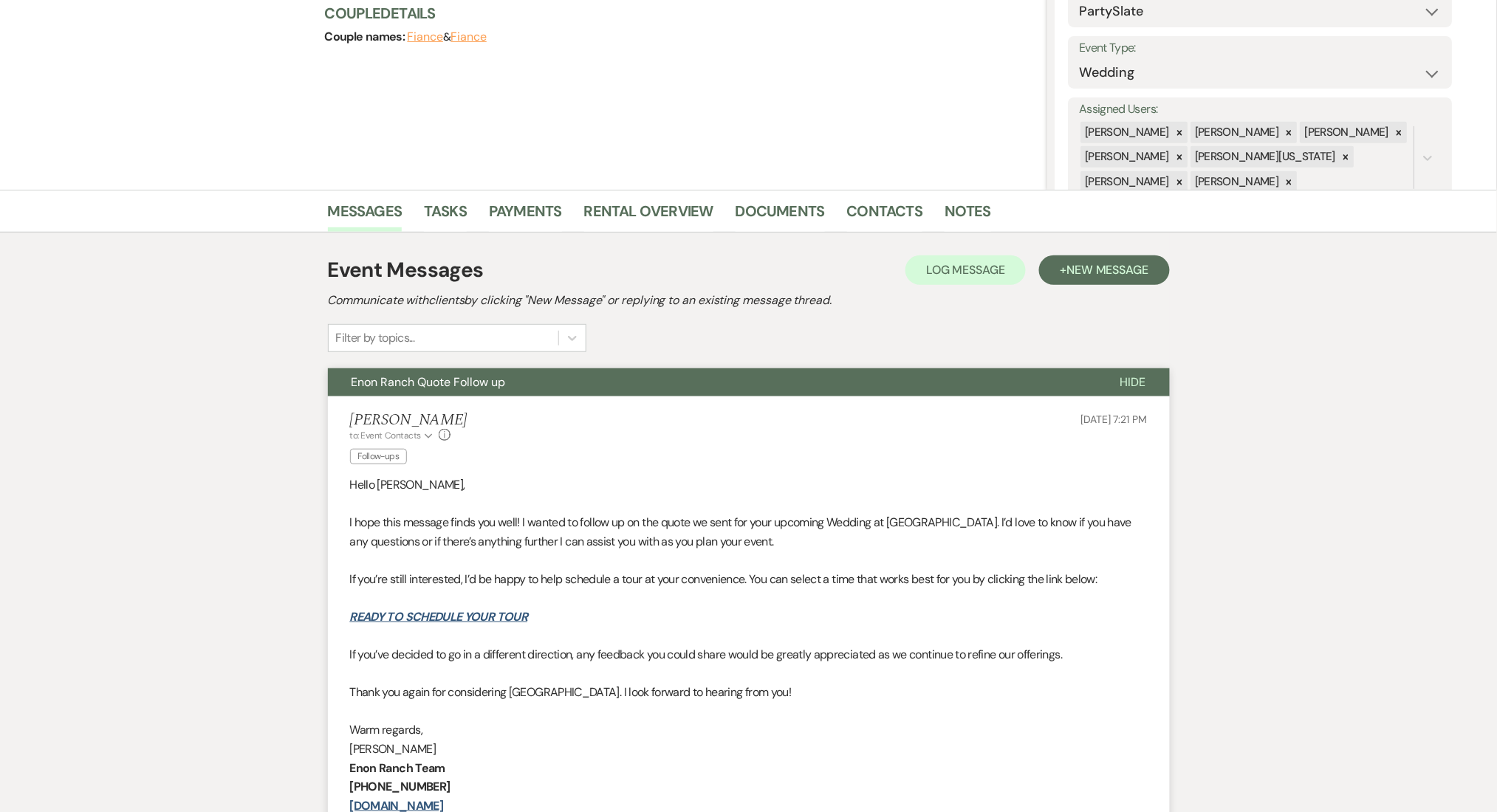
scroll to position [295, 0]
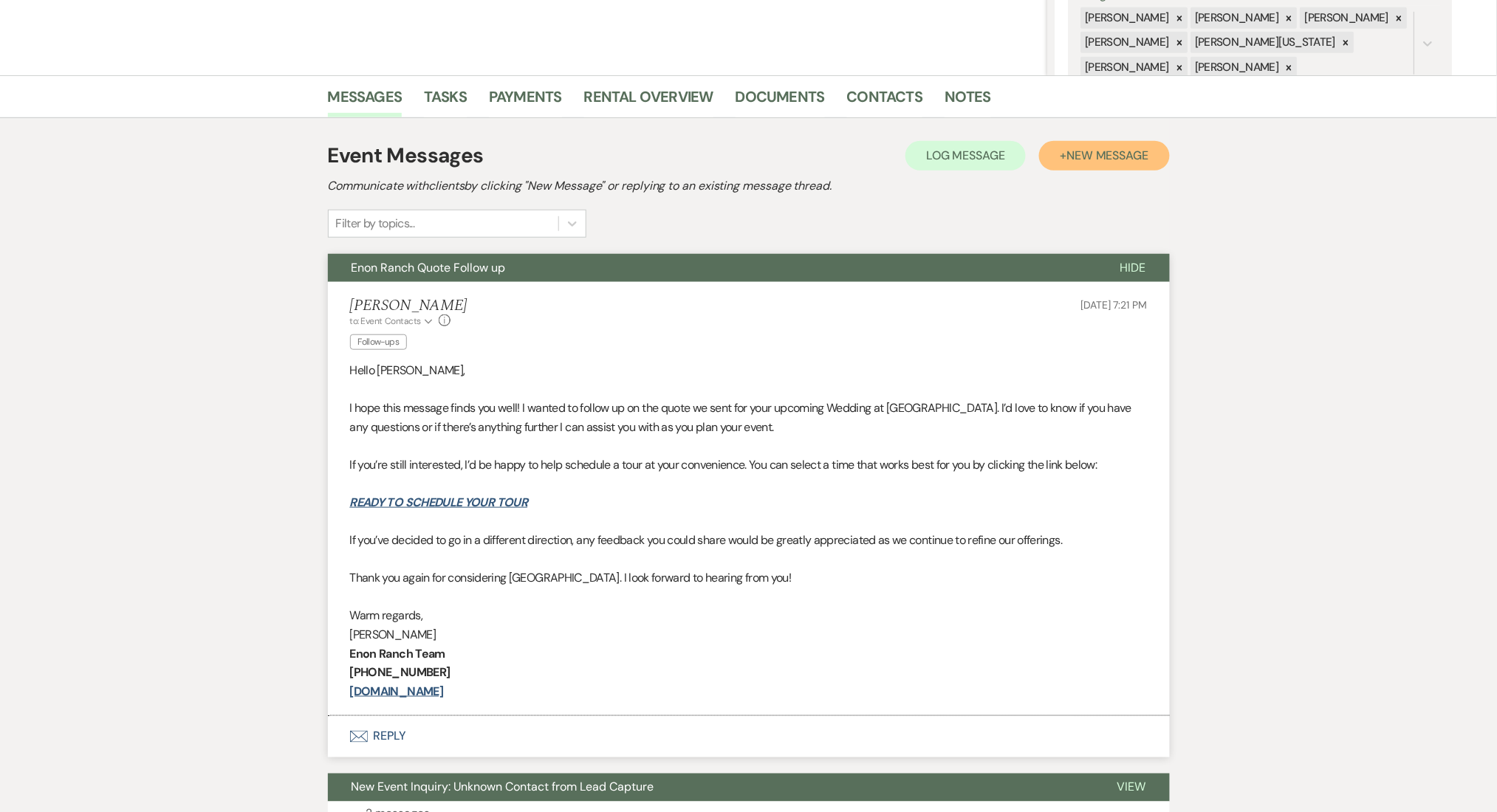
click at [1108, 156] on span "New Message" at bounding box center [1107, 155] width 82 height 15
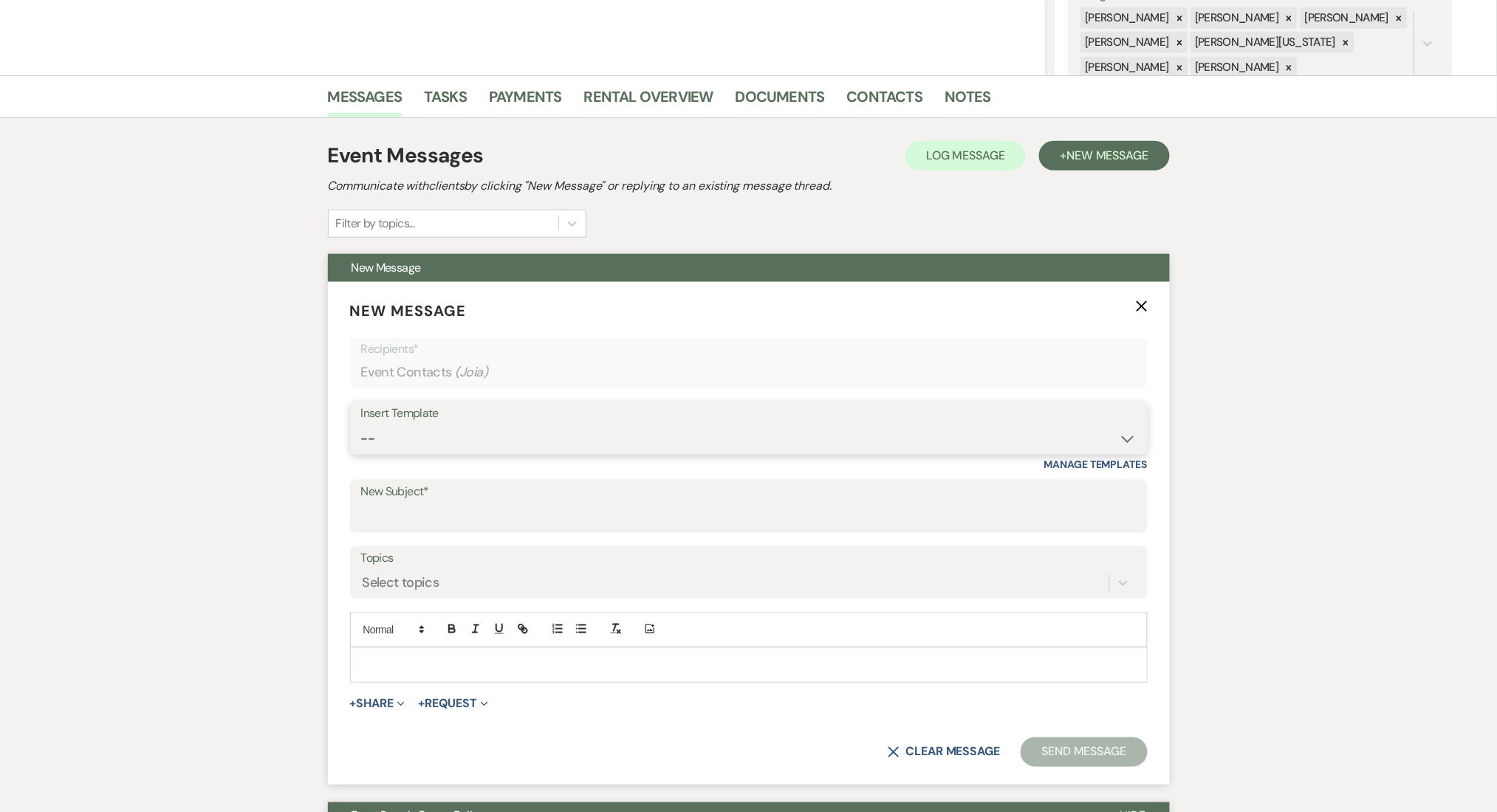
click at [560, 436] on select "-- Inquiry Follow Up Email #2 Contract Sending Template Payment Template Rental…" at bounding box center [749, 439] width 775 height 28
click at [361, 425] on select "-- Inquiry Follow Up Email #2 Contract Sending Template Payment Template Rental…" at bounding box center [749, 439] width 775 height 28
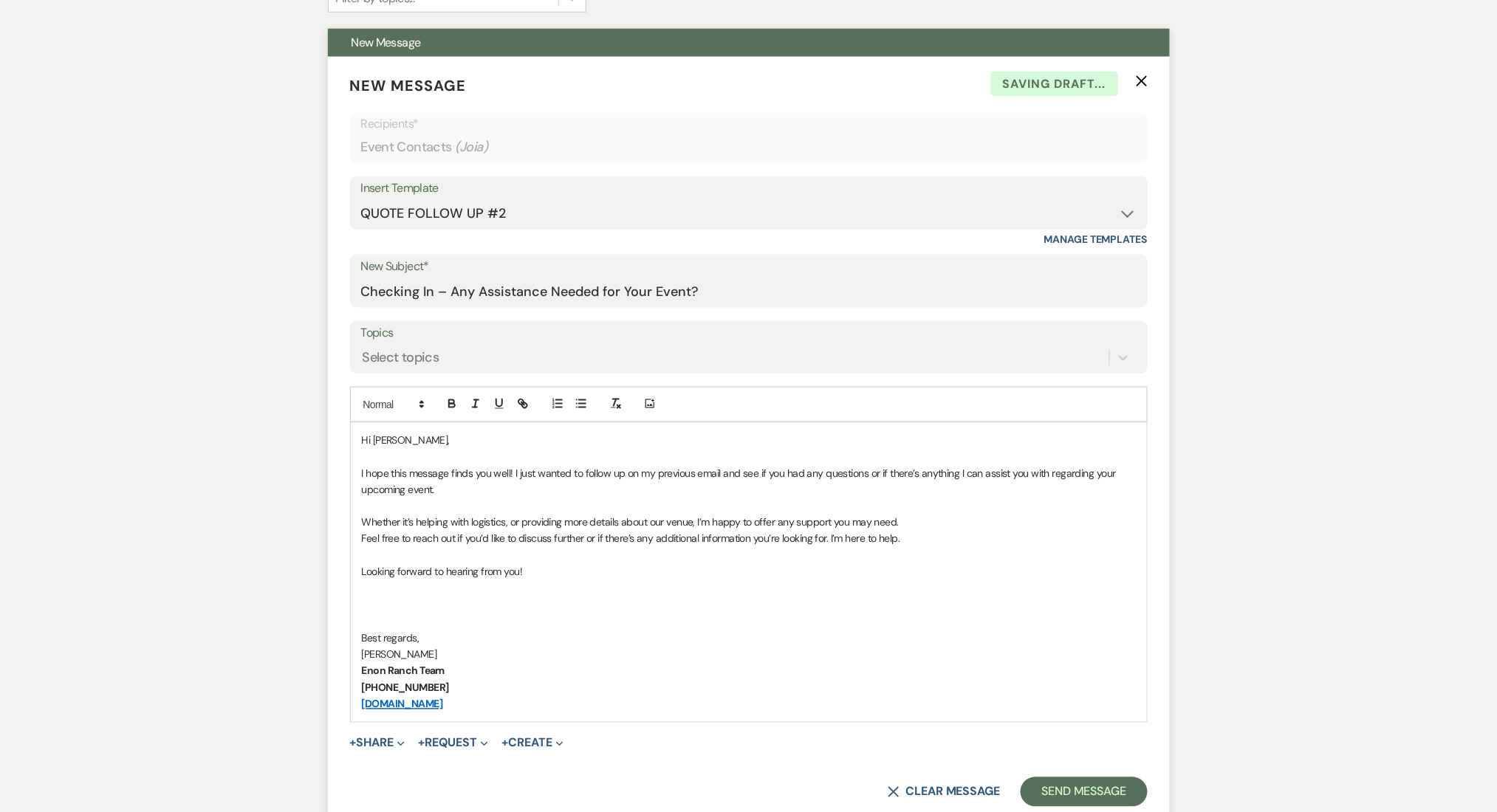
scroll to position [688, 0]
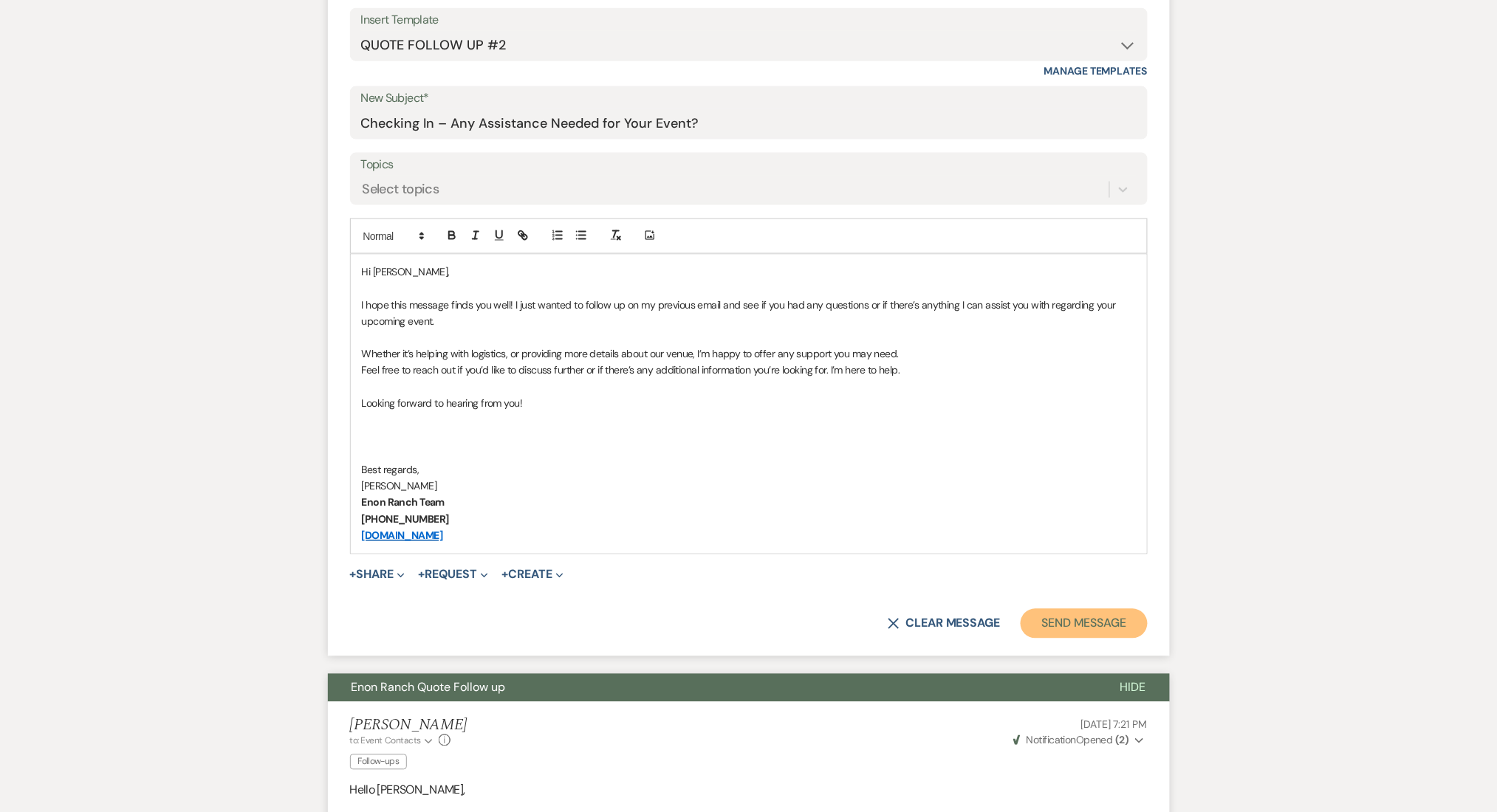
click at [1071, 624] on button "Send Message" at bounding box center [1083, 623] width 126 height 29
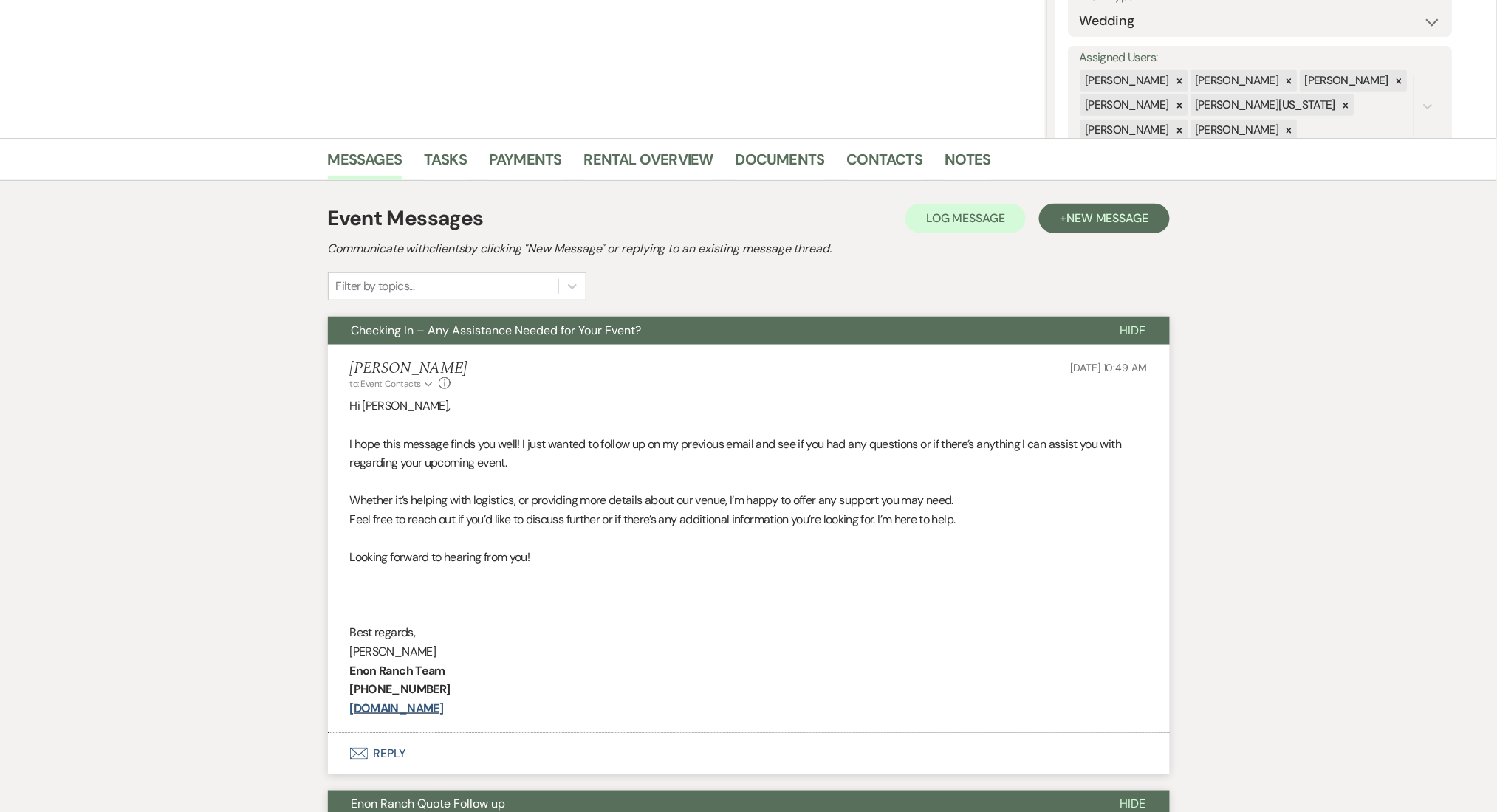
scroll to position [0, 0]
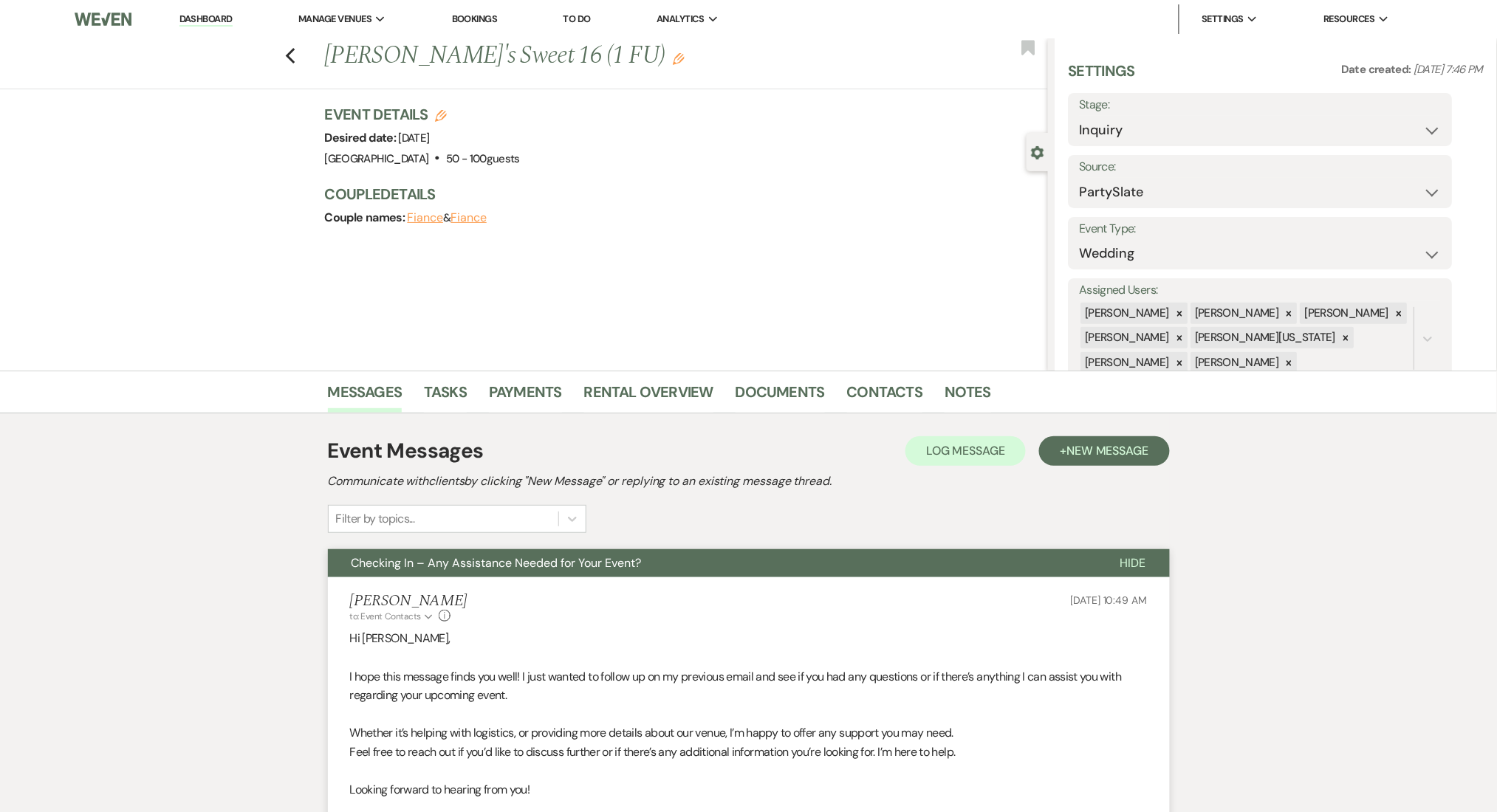
click at [307, 62] on div "Previous Joia's Sweet 16 (1 FU) Edit Bookmark" at bounding box center [520, 63] width 1055 height 51
click at [295, 54] on use "button" at bounding box center [290, 56] width 10 height 16
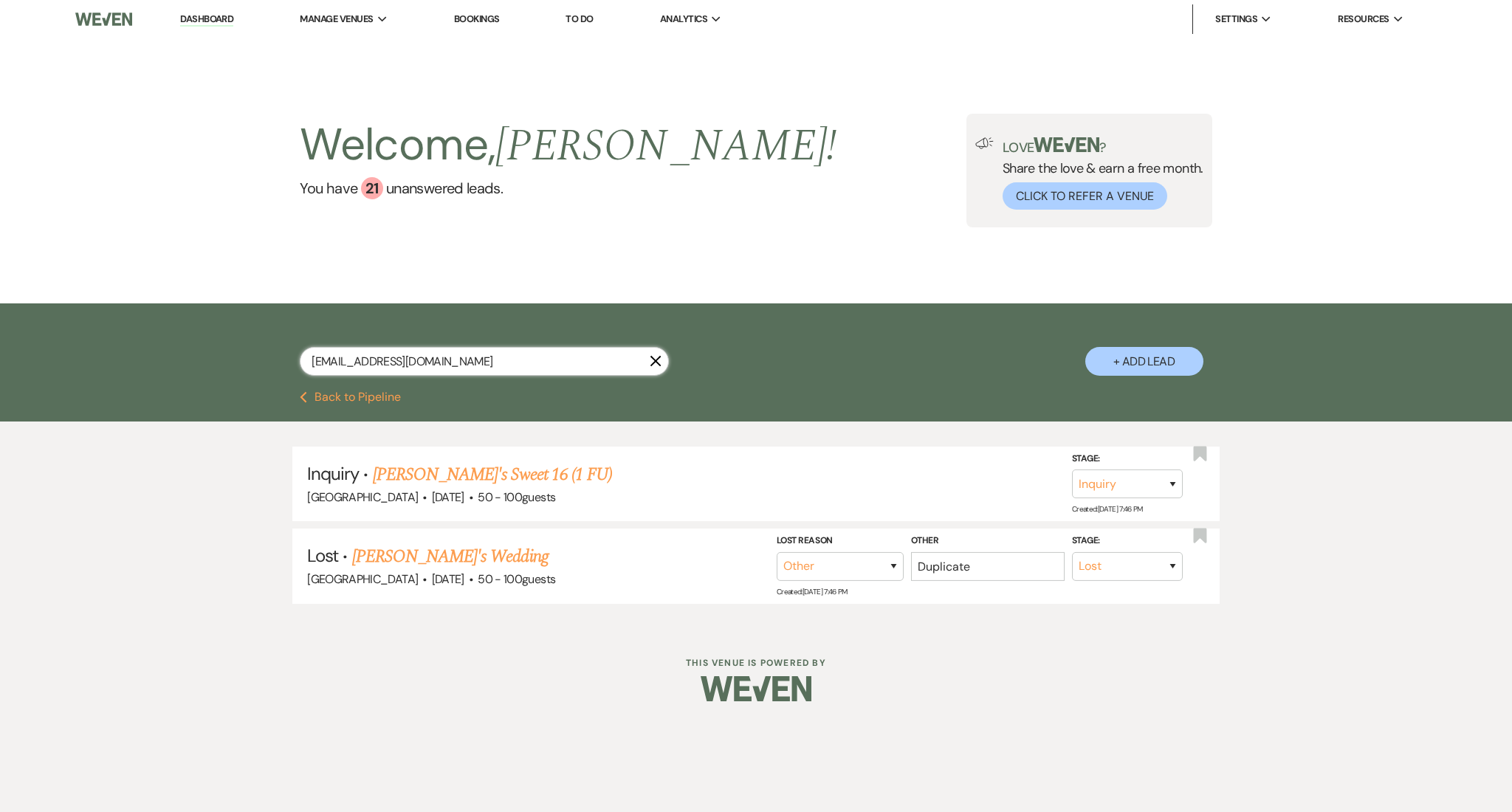
click at [451, 363] on input "joiaangel9@gmail.com" at bounding box center [484, 360] width 369 height 28
drag, startPoint x: 513, startPoint y: 369, endPoint x: 171, endPoint y: 330, distance: 344.2
click at [171, 330] on div "joiaangel9@gmail.com X + Add Lead" at bounding box center [756, 347] width 1512 height 88
paste input "dorrell2026"
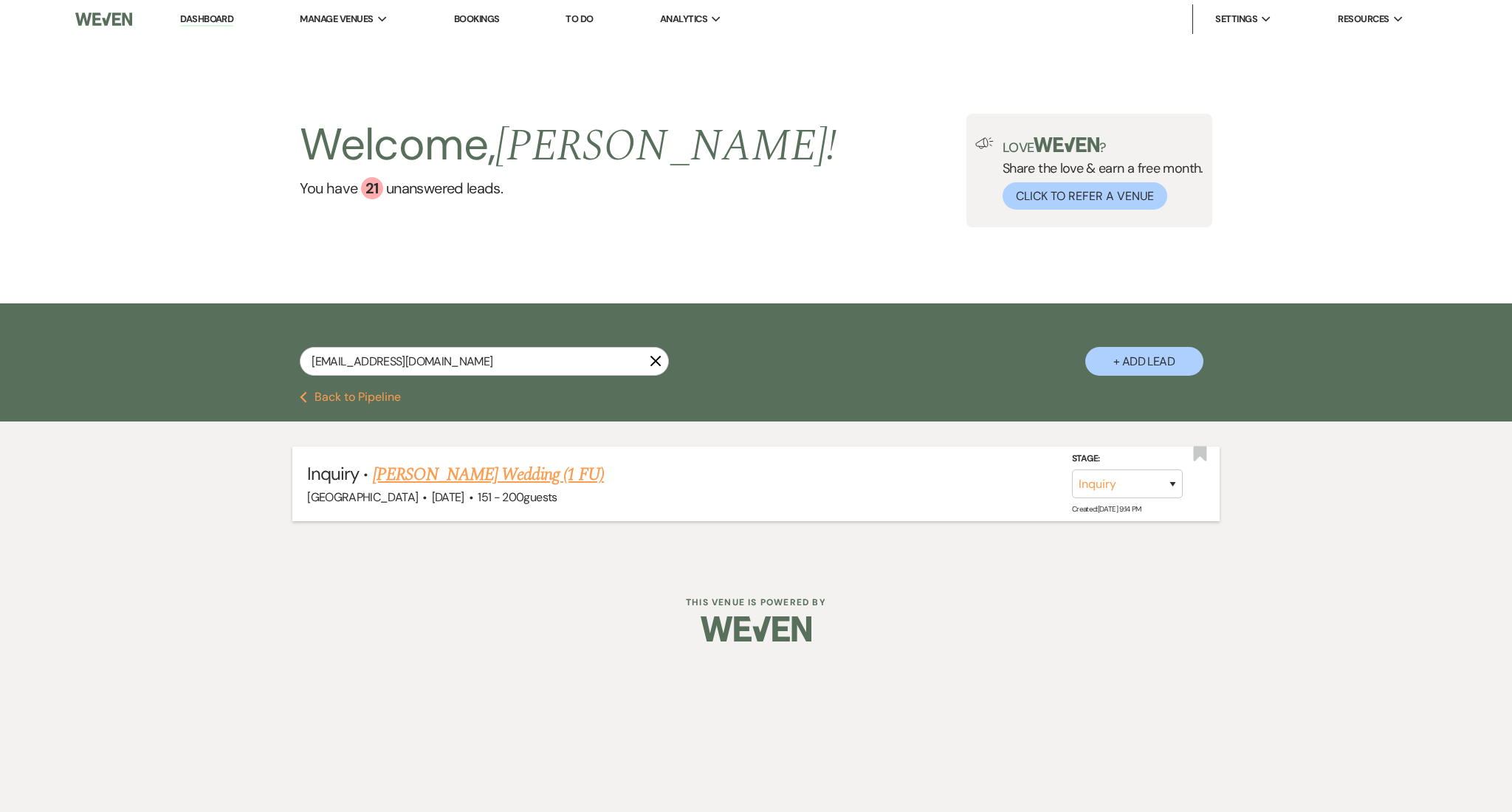
click at [531, 472] on link "Hanna Calvert's Wedding (1 FU)" at bounding box center [488, 474] width 231 height 27
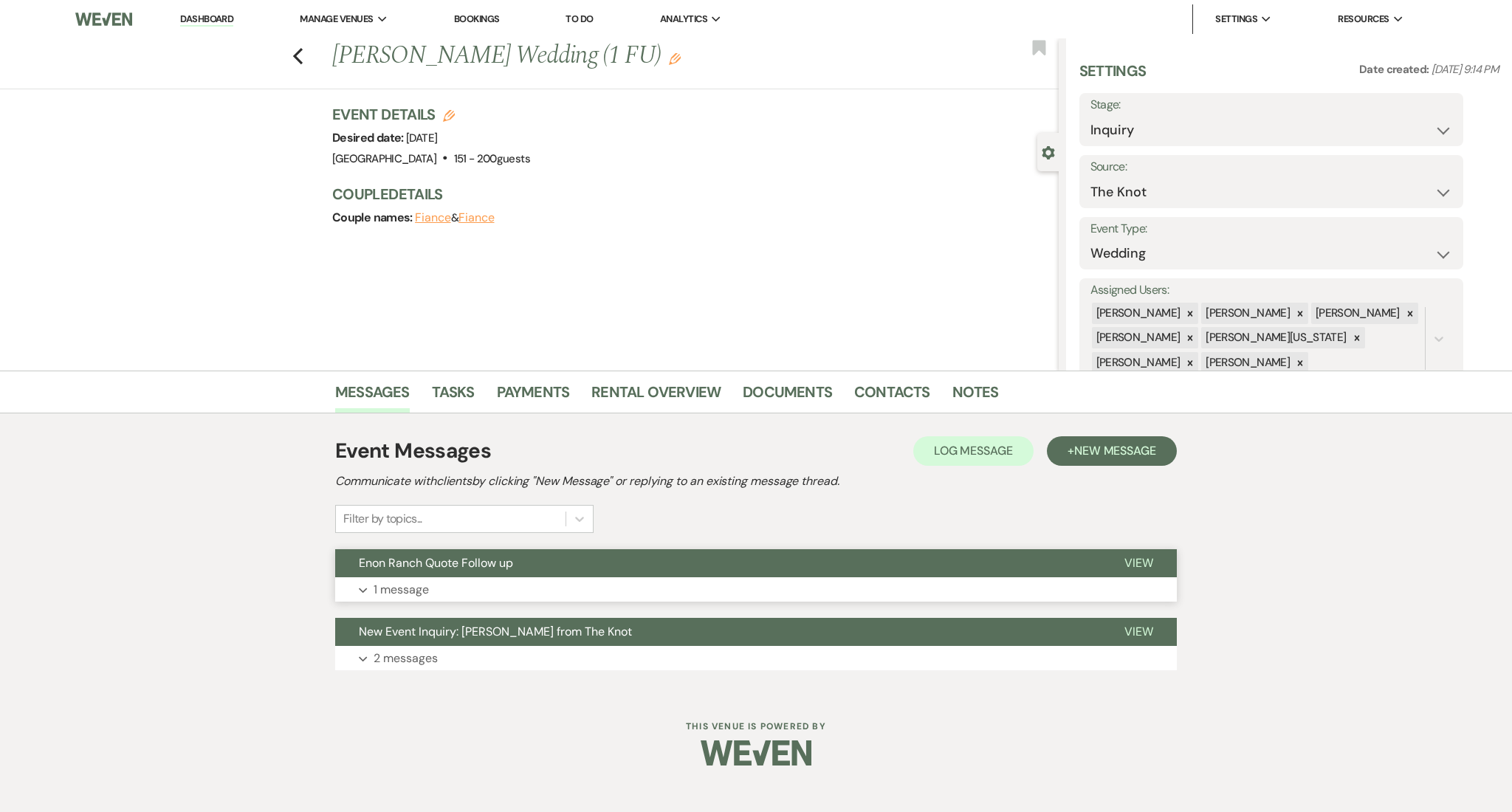
click at [774, 596] on button "Expand 1 message" at bounding box center [756, 589] width 841 height 25
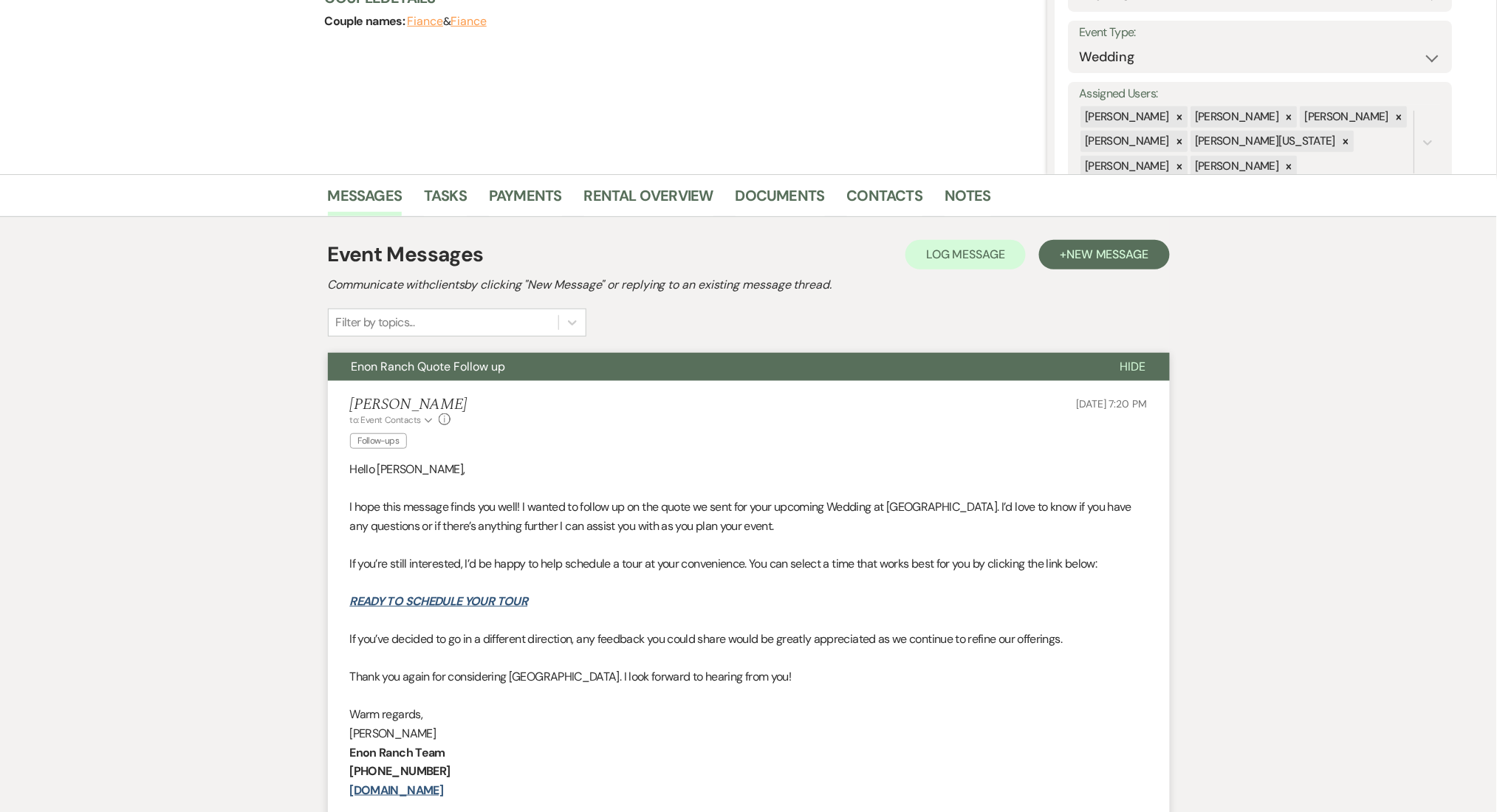
scroll to position [98, 0]
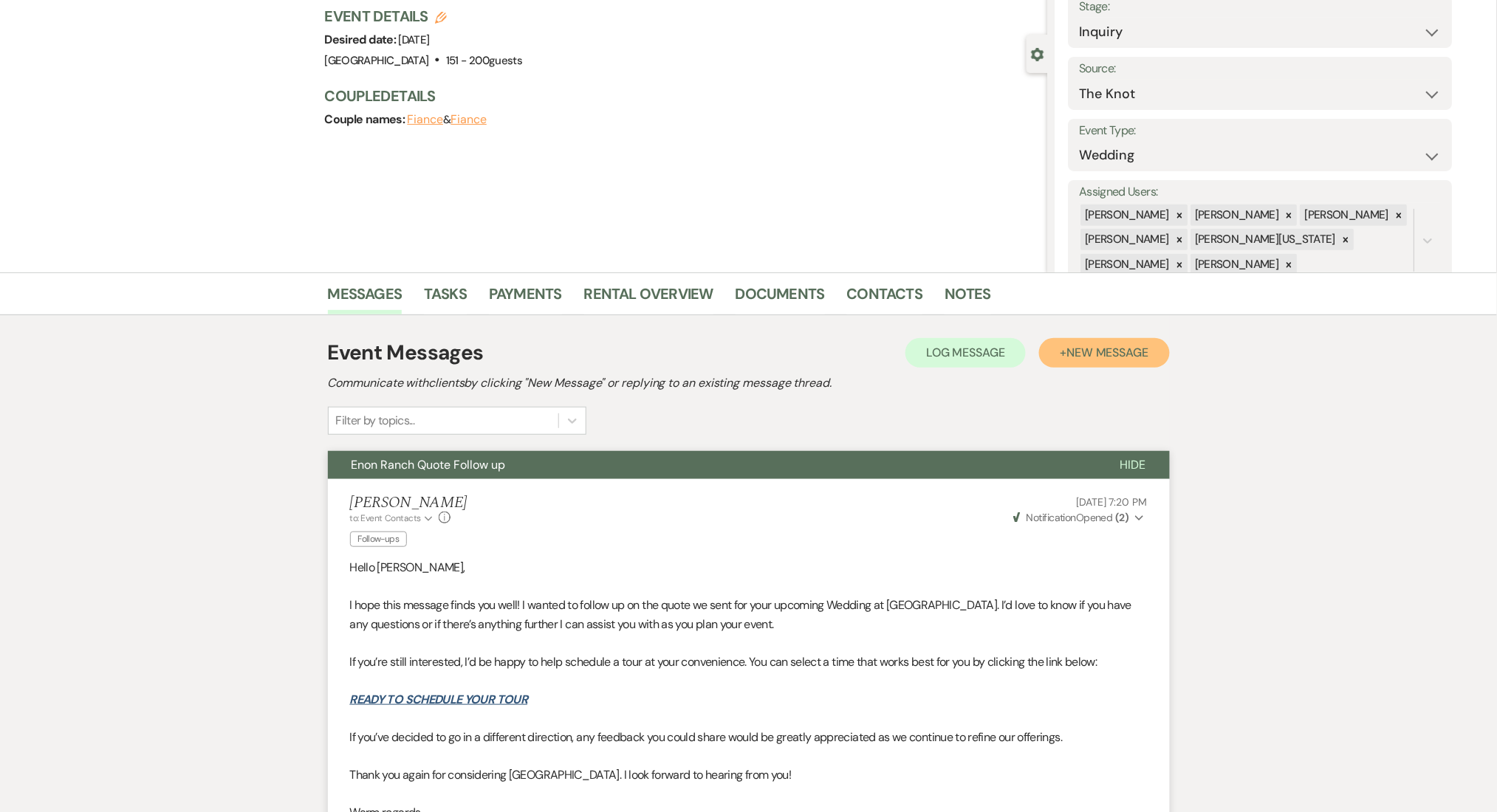
click at [1071, 338] on button "+ New Message" at bounding box center [1104, 352] width 130 height 29
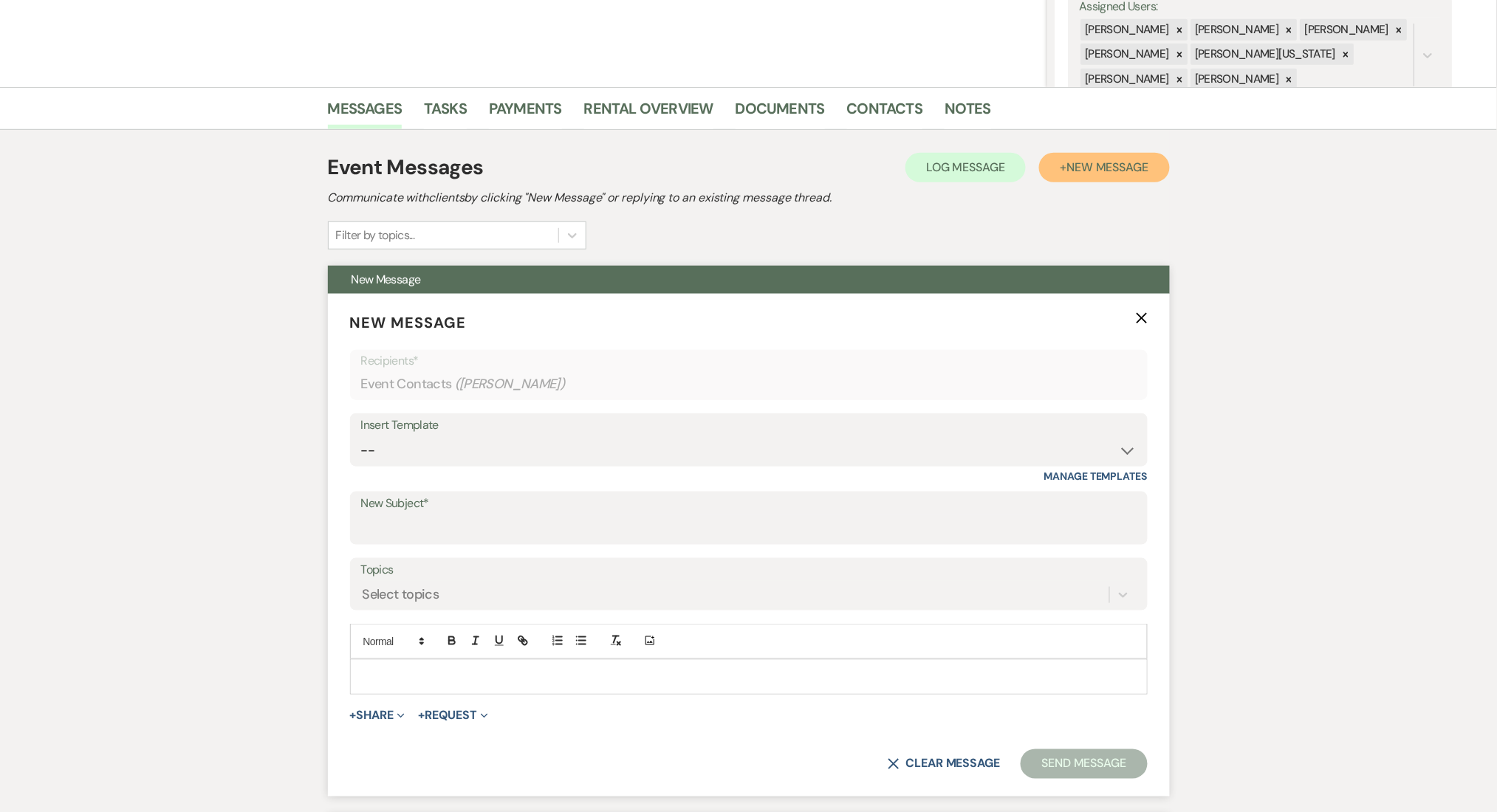
scroll to position [491, 0]
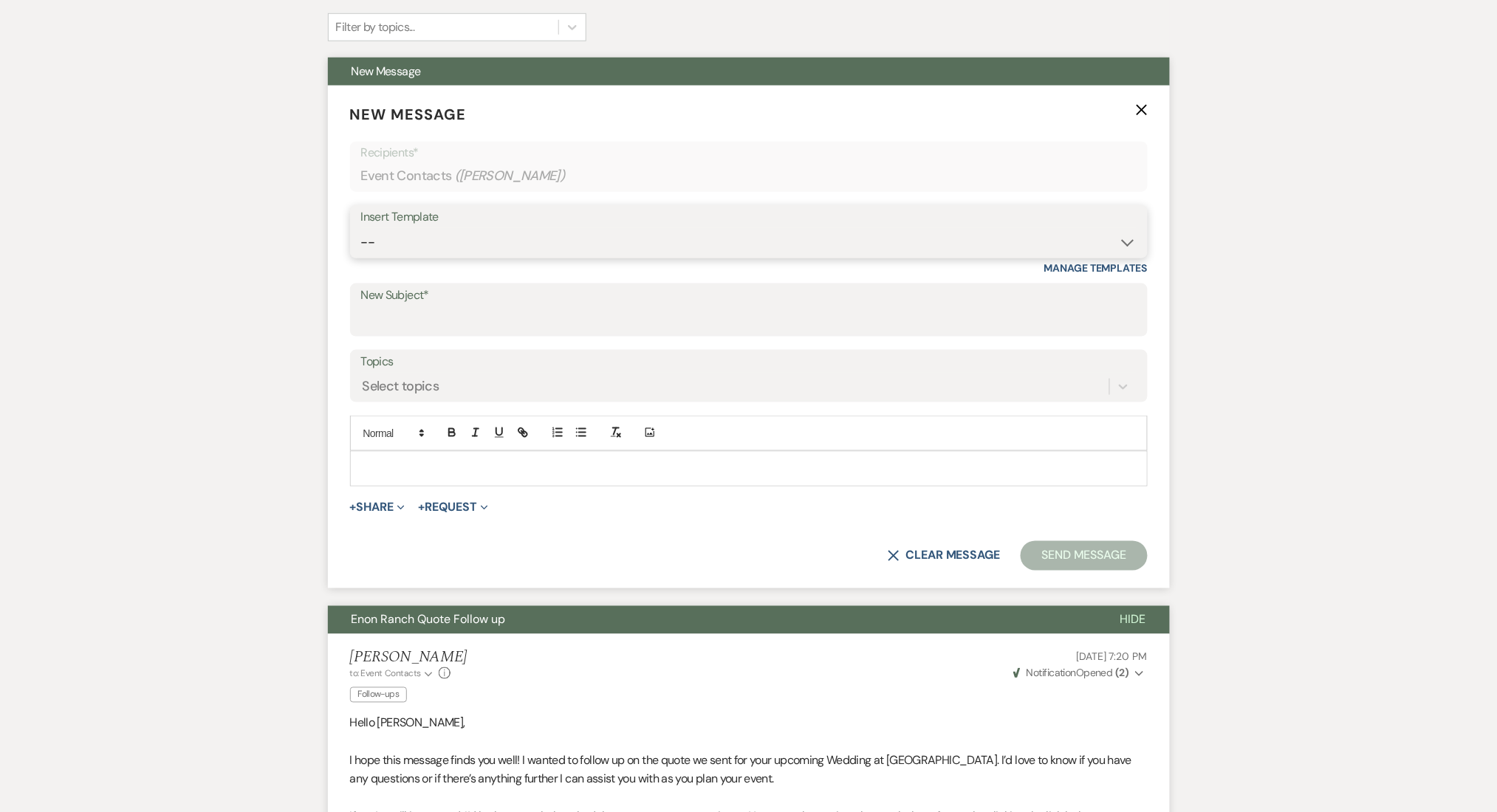
click at [440, 234] on select "-- Inquiry Follow Up Email #2 Contract Sending Template Payment Template Rental…" at bounding box center [749, 242] width 775 height 28
click at [361, 228] on select "-- Inquiry Follow Up Email #2 Contract Sending Template Payment Template Rental…" at bounding box center [749, 242] width 775 height 28
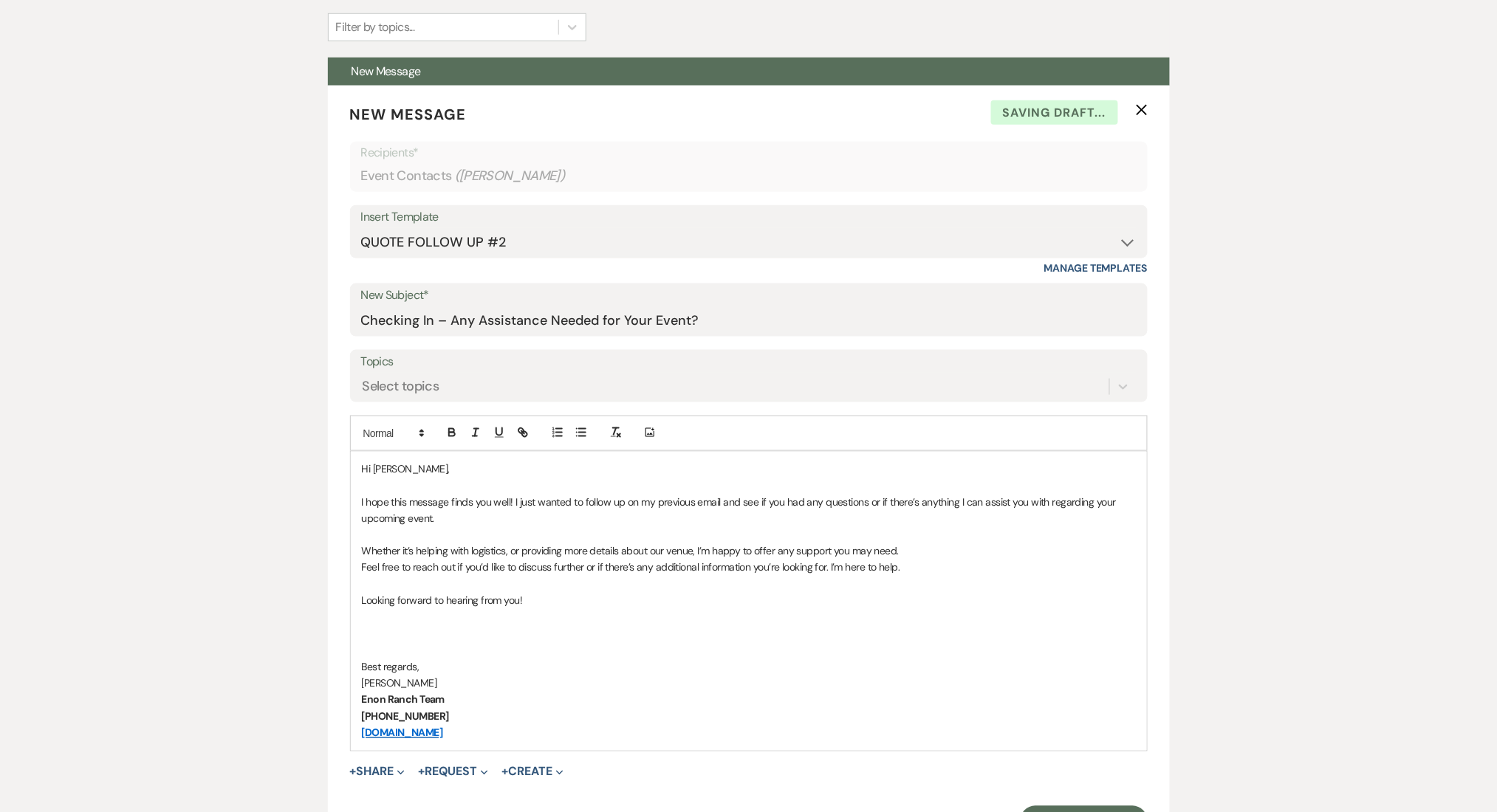
click at [207, 528] on div "Messages Tasks Payments Rental Overview Documents Contacts Notes Event Messages…" at bounding box center [748, 672] width 1497 height 1587
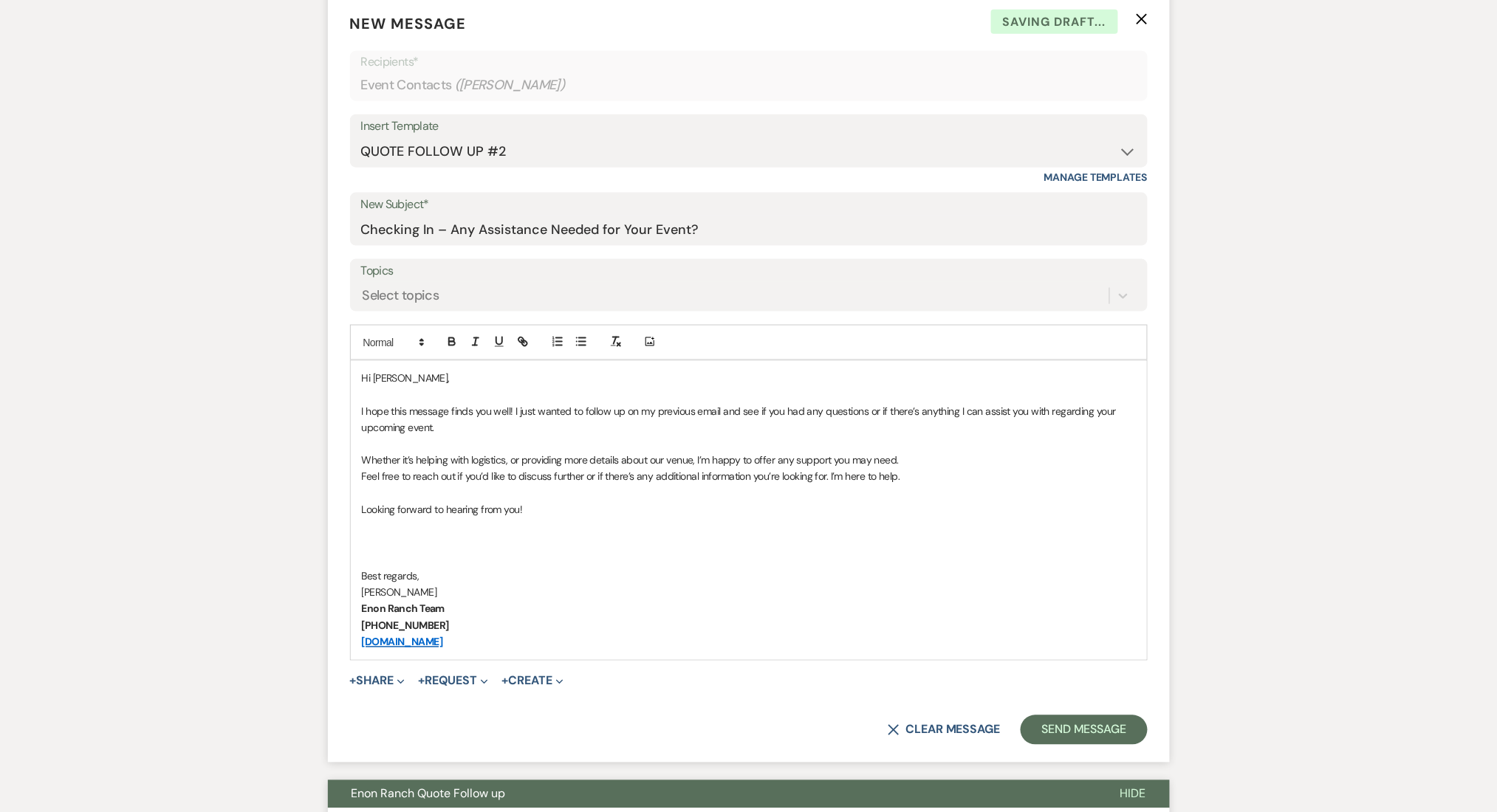
scroll to position [688, 0]
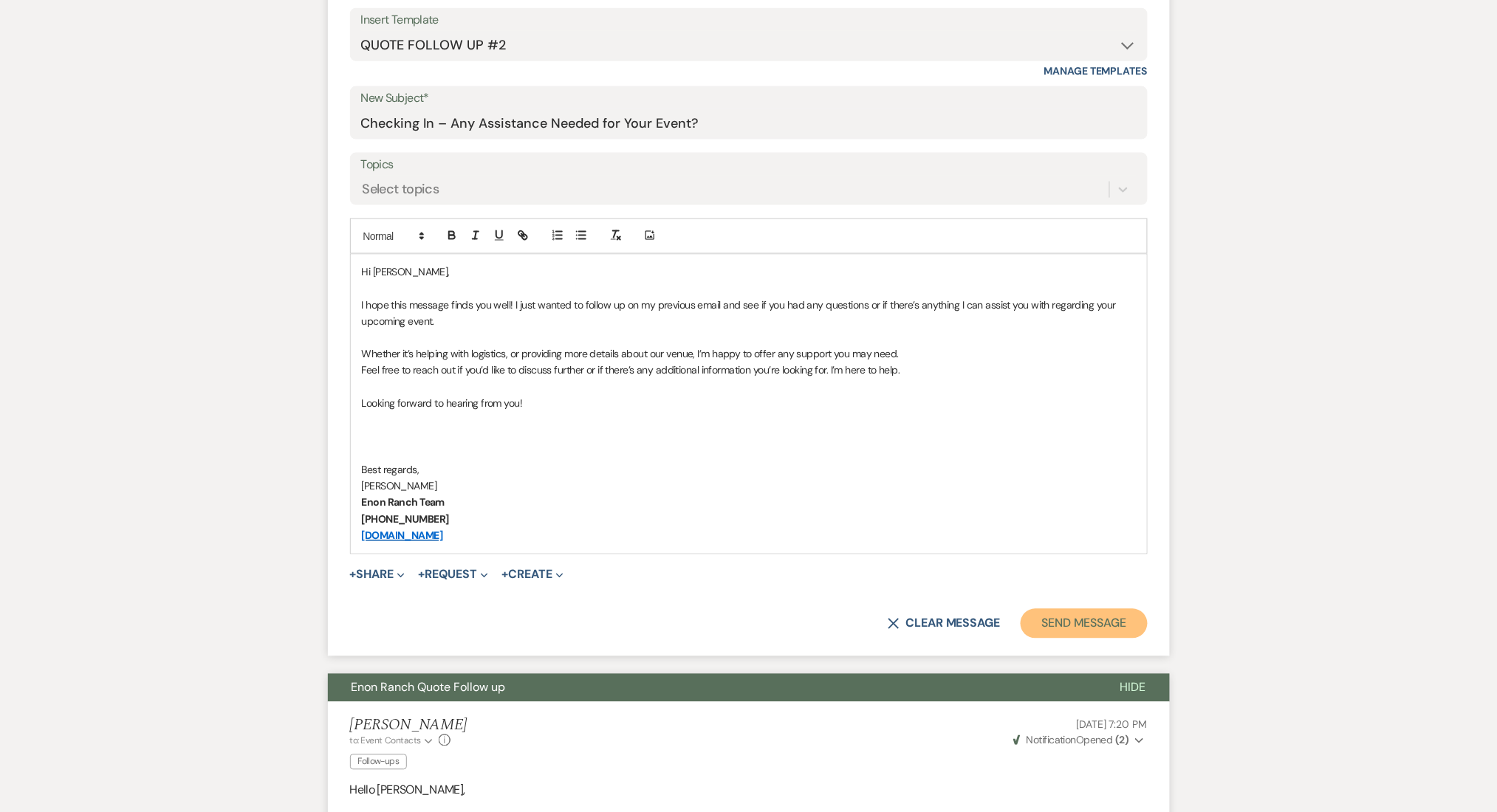
click at [1064, 624] on button "Send Message" at bounding box center [1083, 623] width 126 height 29
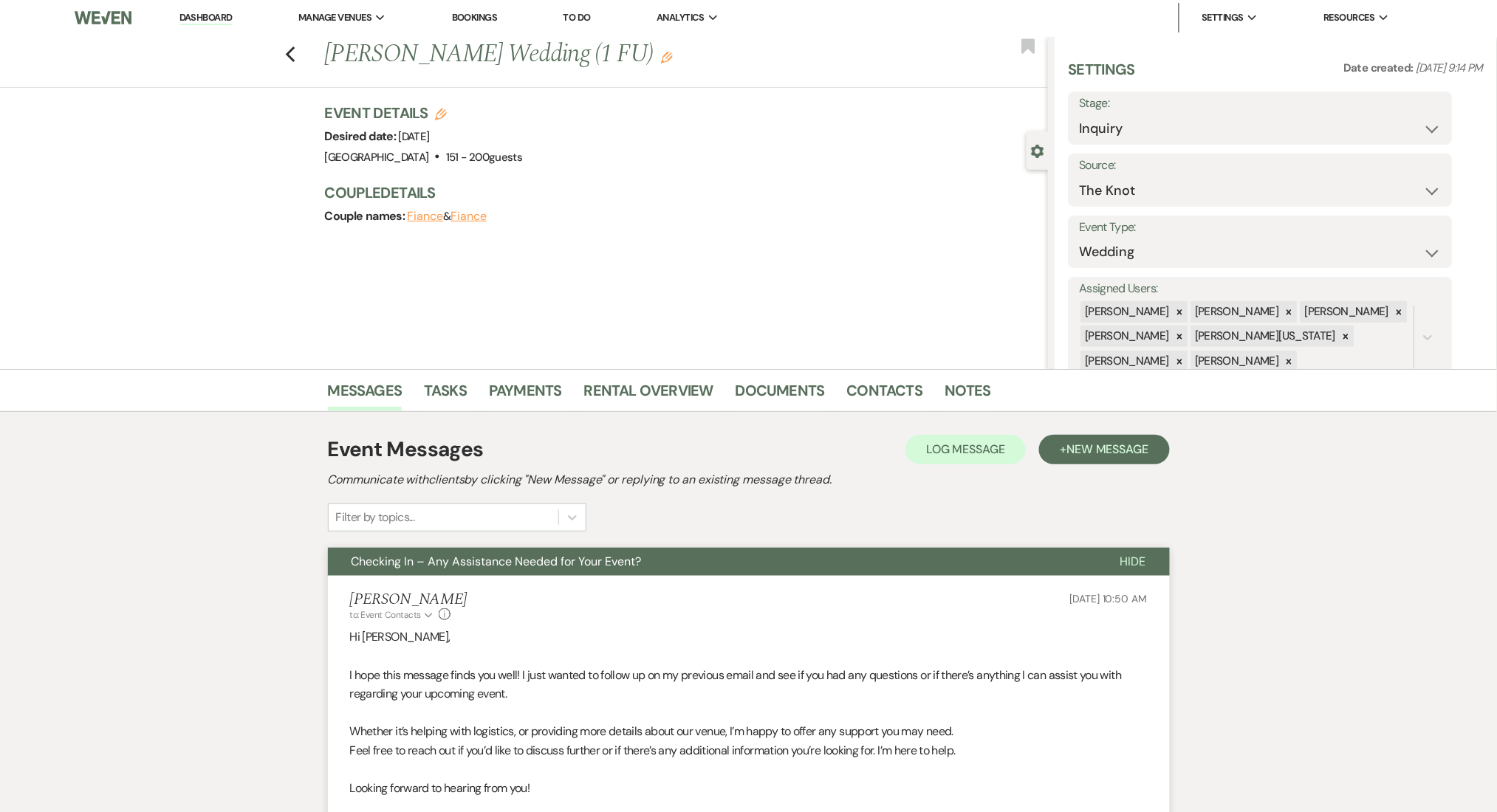
scroll to position [0, 0]
click at [294, 59] on icon "Previous" at bounding box center [291, 56] width 11 height 18
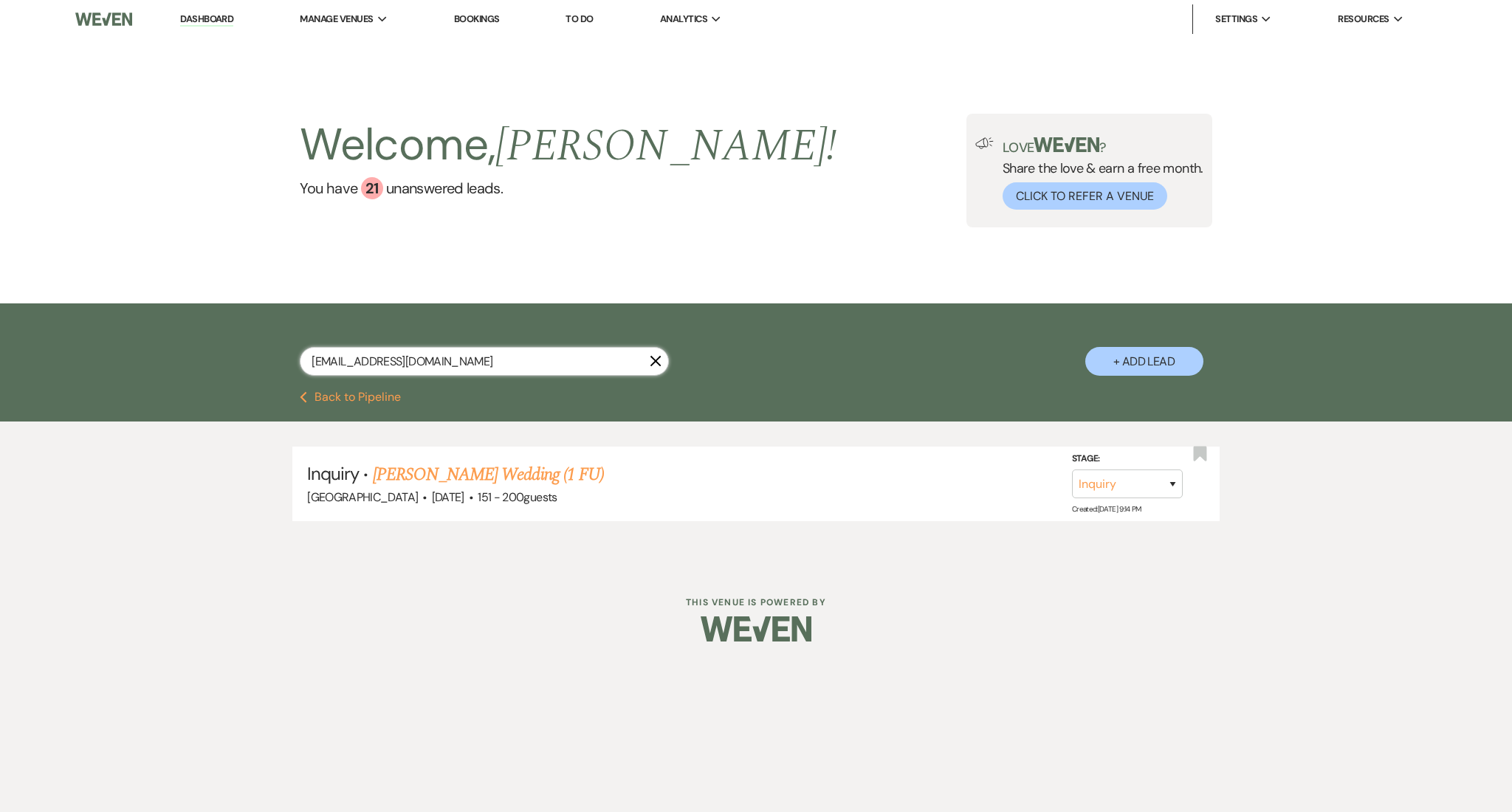
click at [452, 350] on input "dorrell2026@gmail.com" at bounding box center [484, 360] width 369 height 28
drag, startPoint x: 491, startPoint y: 363, endPoint x: 232, endPoint y: 338, distance: 260.2
click at [232, 338] on div "dorrell2026@gmail.com X + Add Lead" at bounding box center [756, 349] width 1063 height 76
paste input "graysonboyd042820@yahoo"
click at [518, 472] on link "Grayson Boyd's Wedding (1 FU)" at bounding box center [488, 474] width 231 height 27
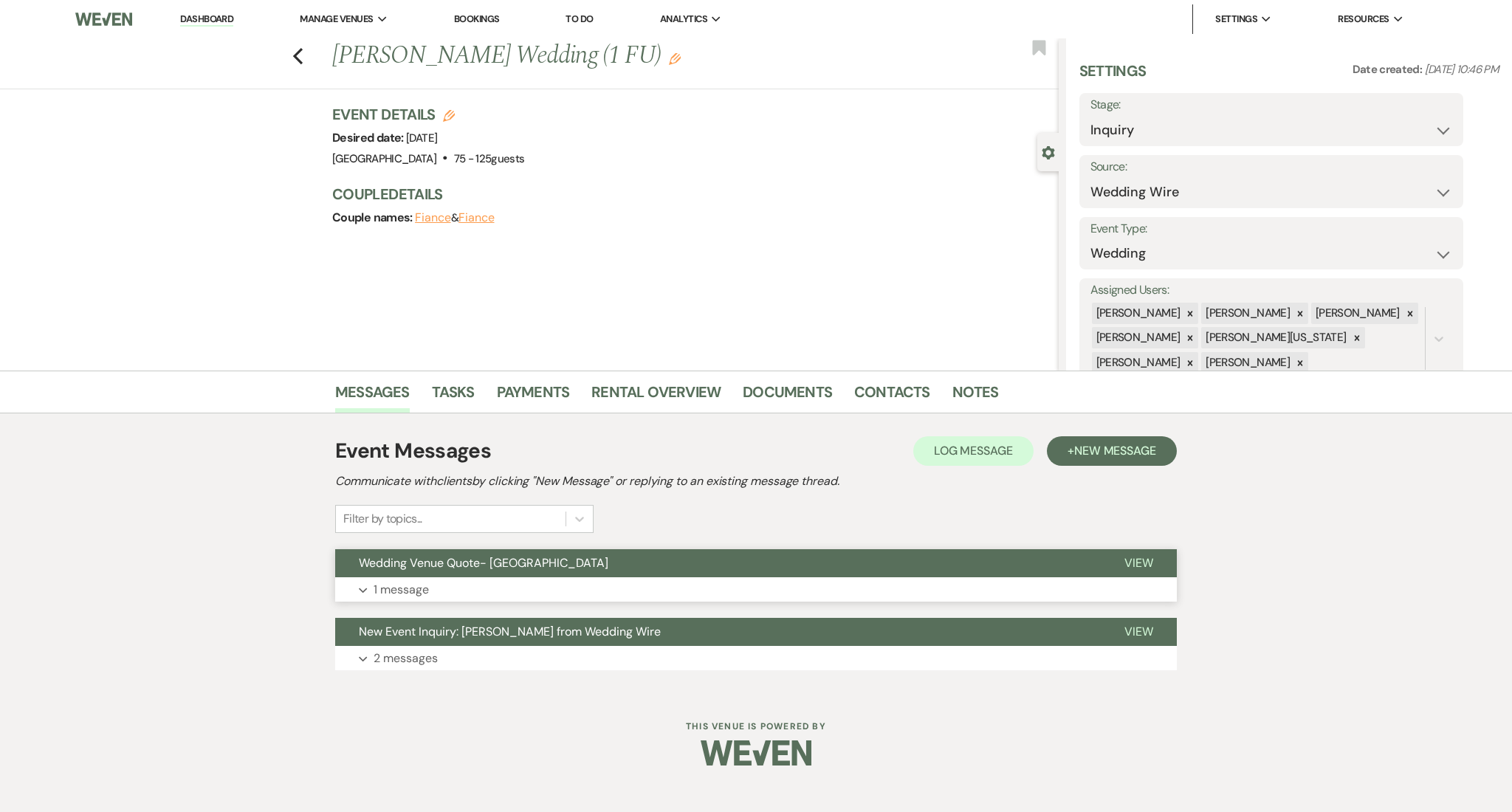
click at [613, 583] on button "Expand 1 message" at bounding box center [756, 589] width 841 height 25
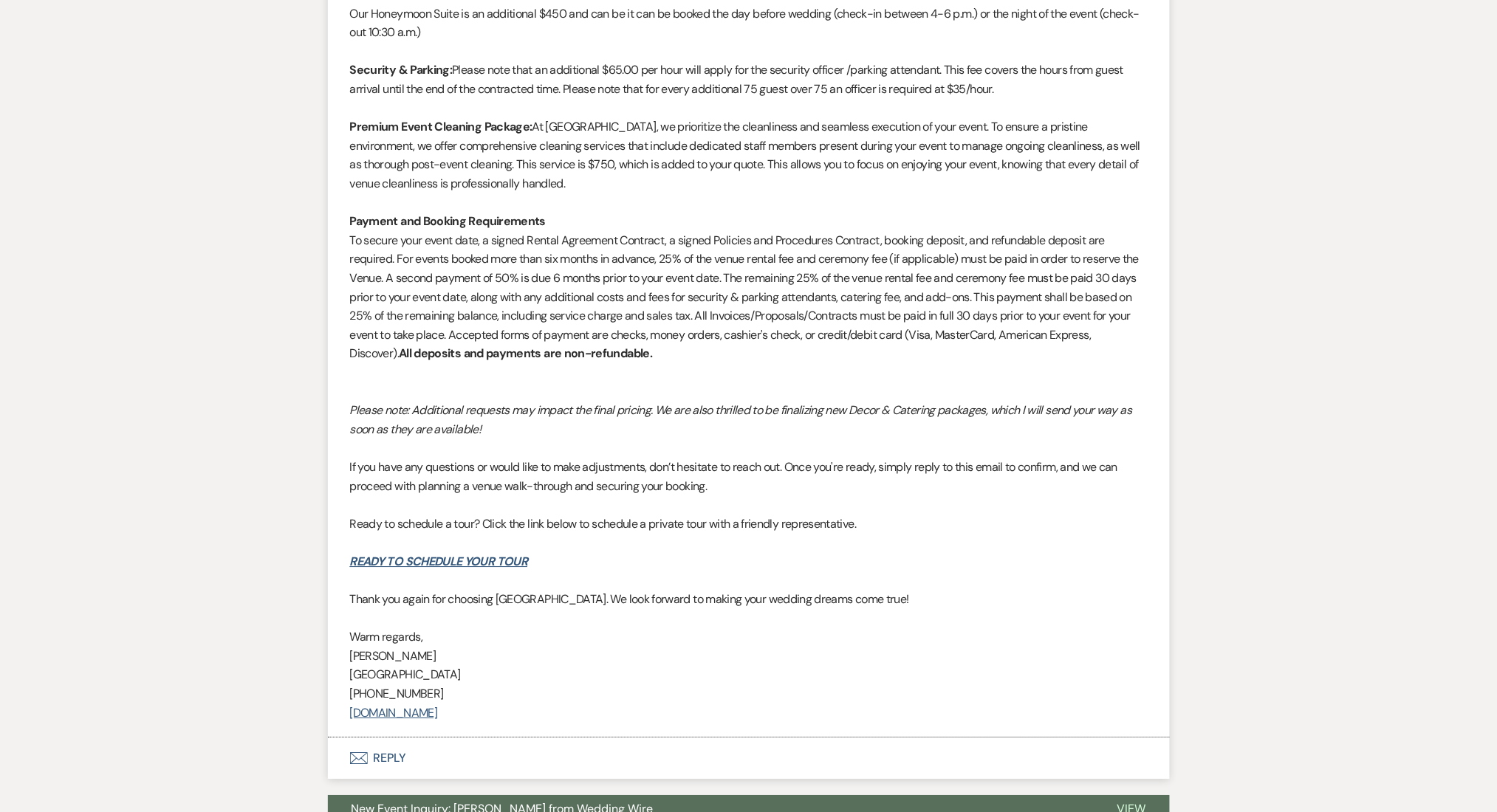
scroll to position [1503, 0]
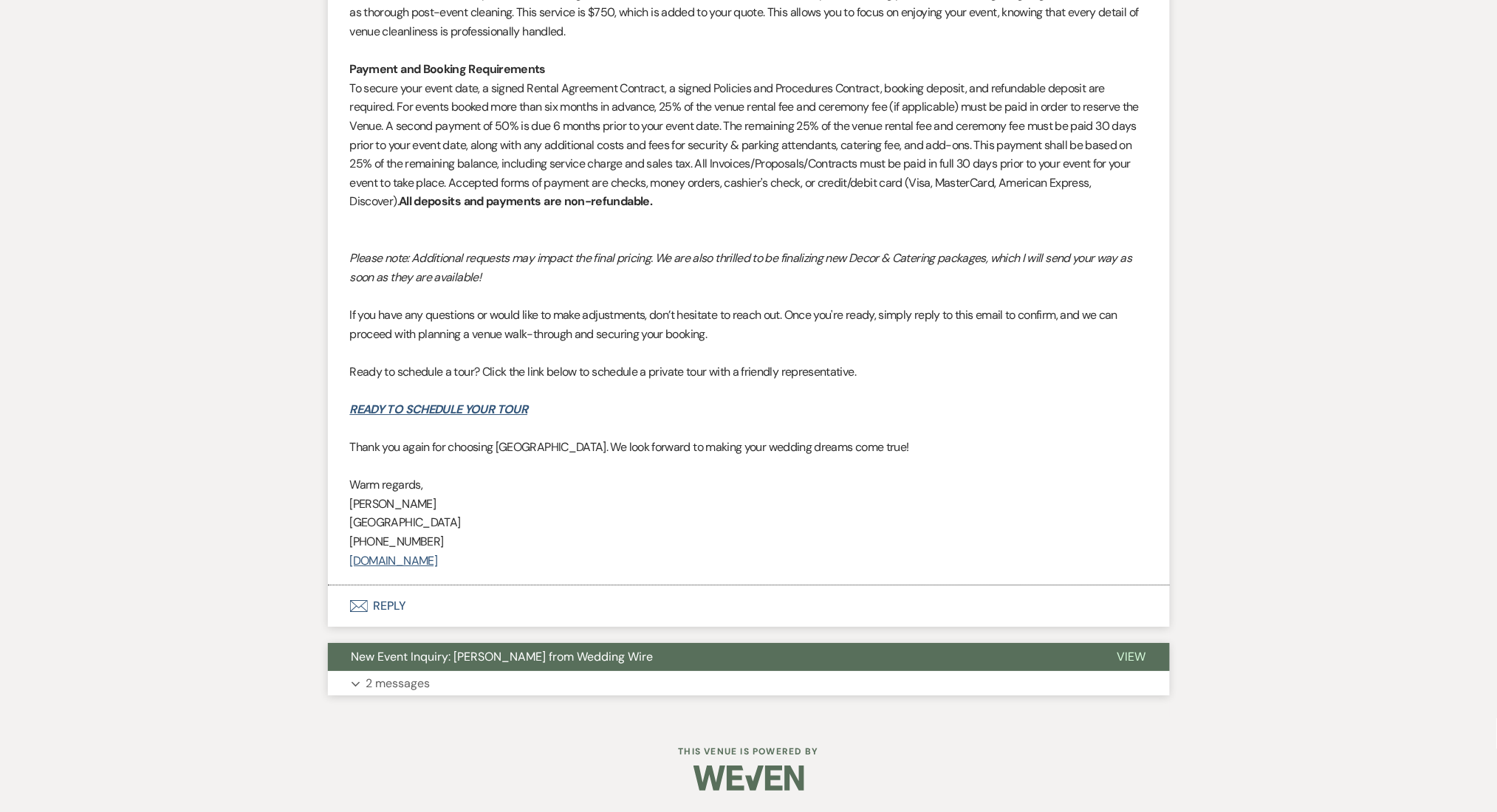
click at [719, 684] on button "Expand 2 messages" at bounding box center [749, 683] width 842 height 25
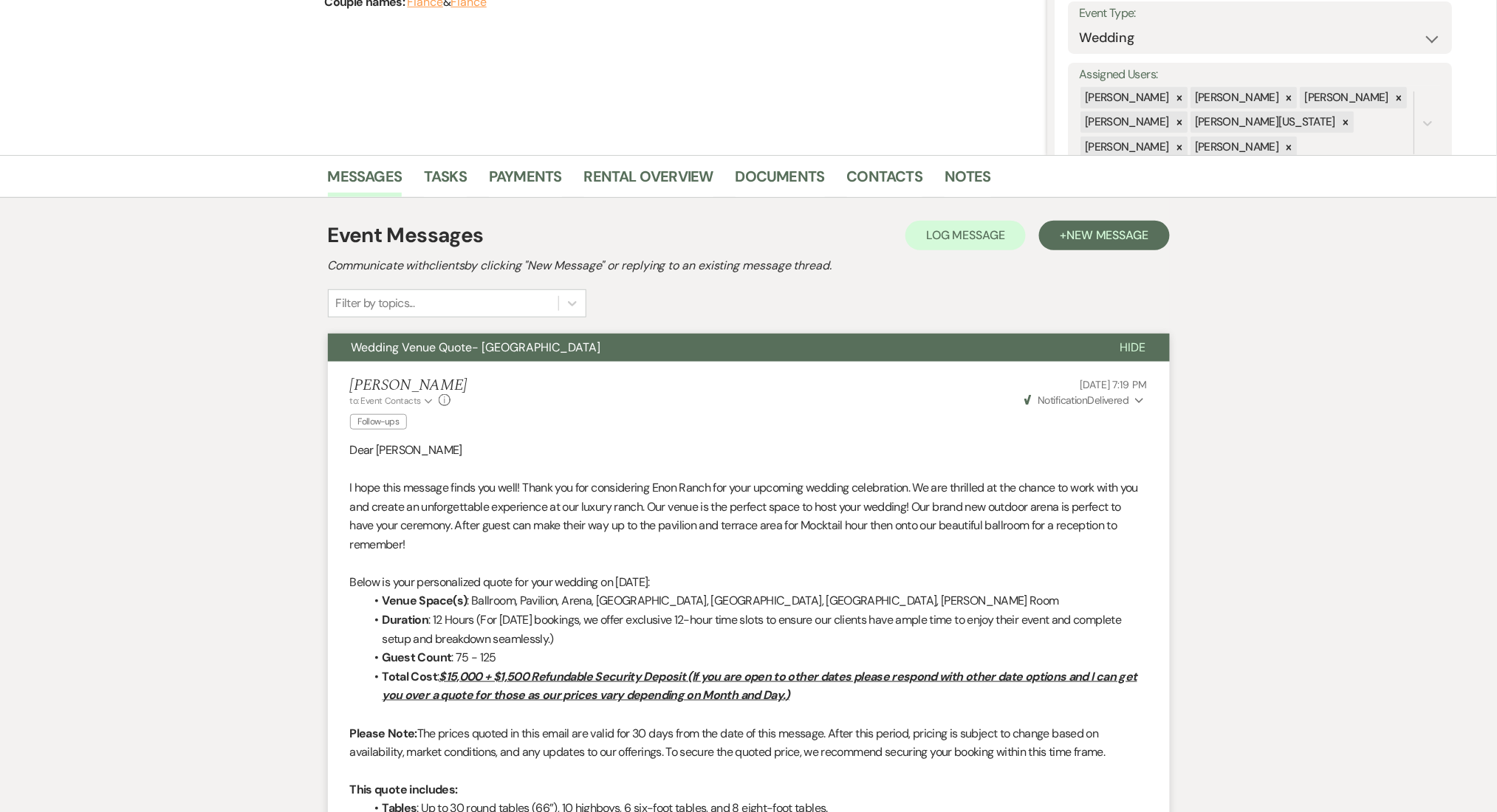
scroll to position [0, 0]
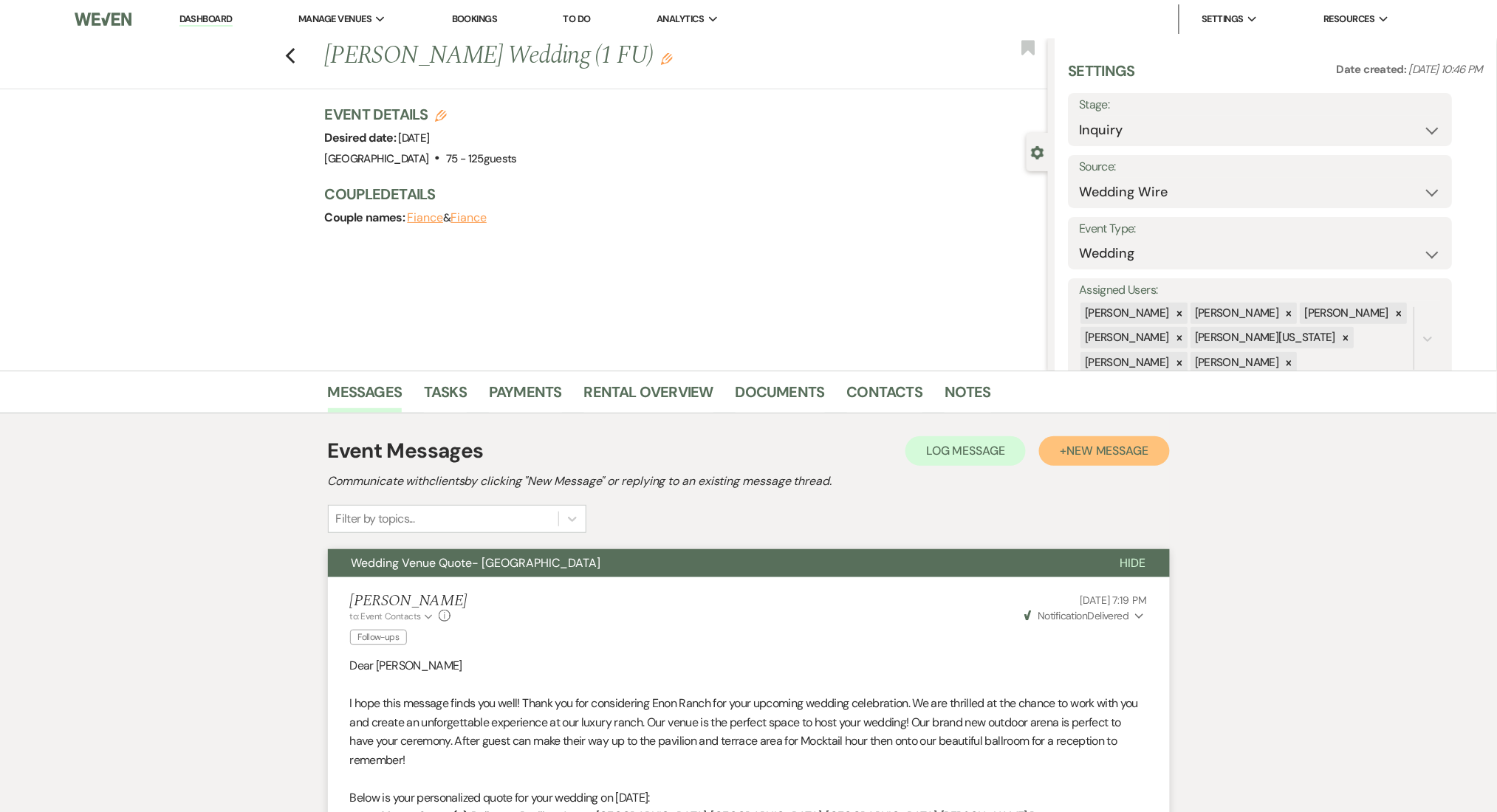
click at [1096, 448] on span "New Message" at bounding box center [1107, 450] width 82 height 15
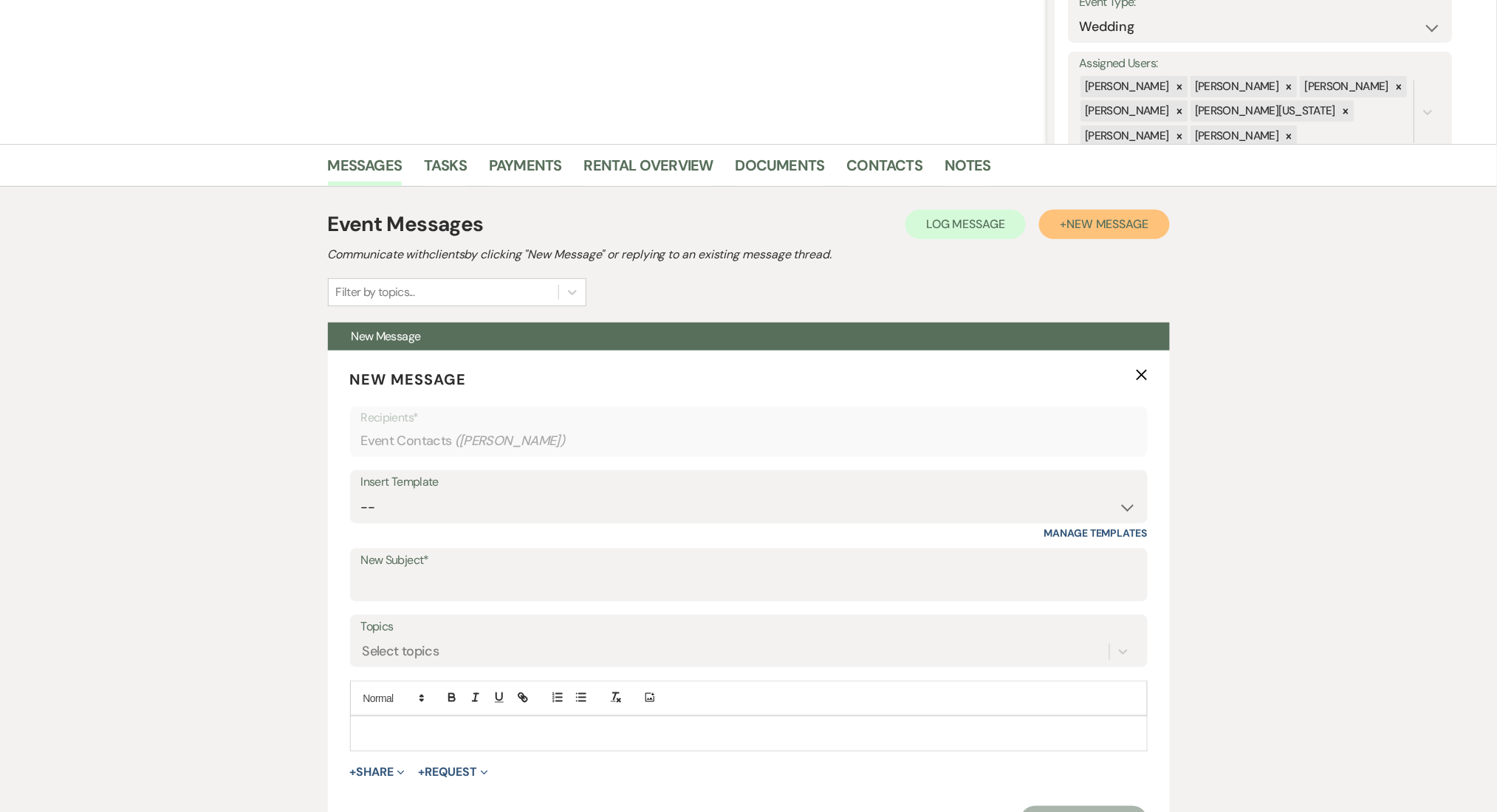
scroll to position [393, 0]
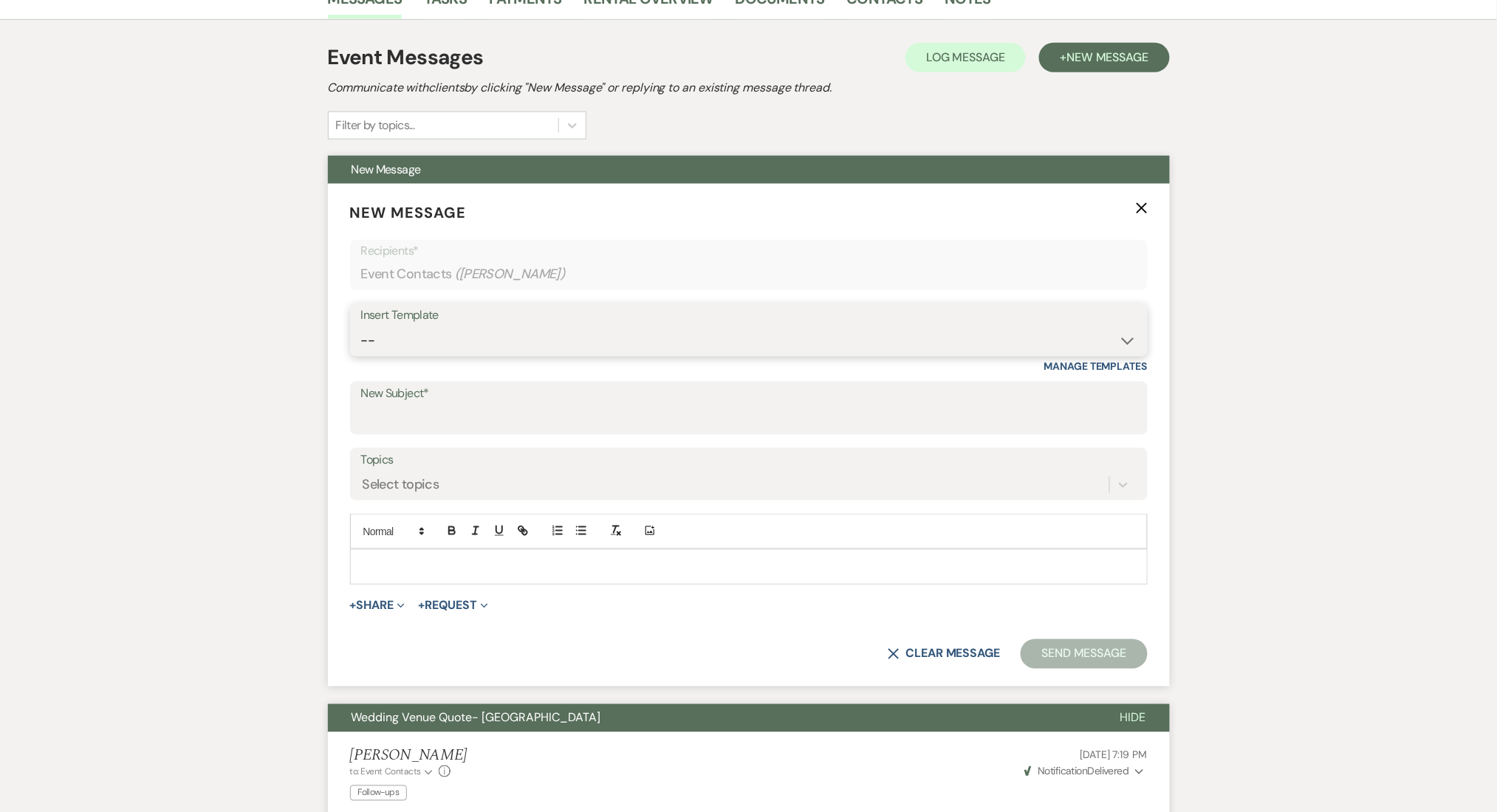
click at [418, 335] on select "-- Inquiry Follow Up Email #2 Contract Sending Template Payment Template Rental…" at bounding box center [749, 340] width 775 height 28
click at [361, 326] on select "-- Inquiry Follow Up Email #2 Contract Sending Template Payment Template Rental…" at bounding box center [749, 340] width 775 height 28
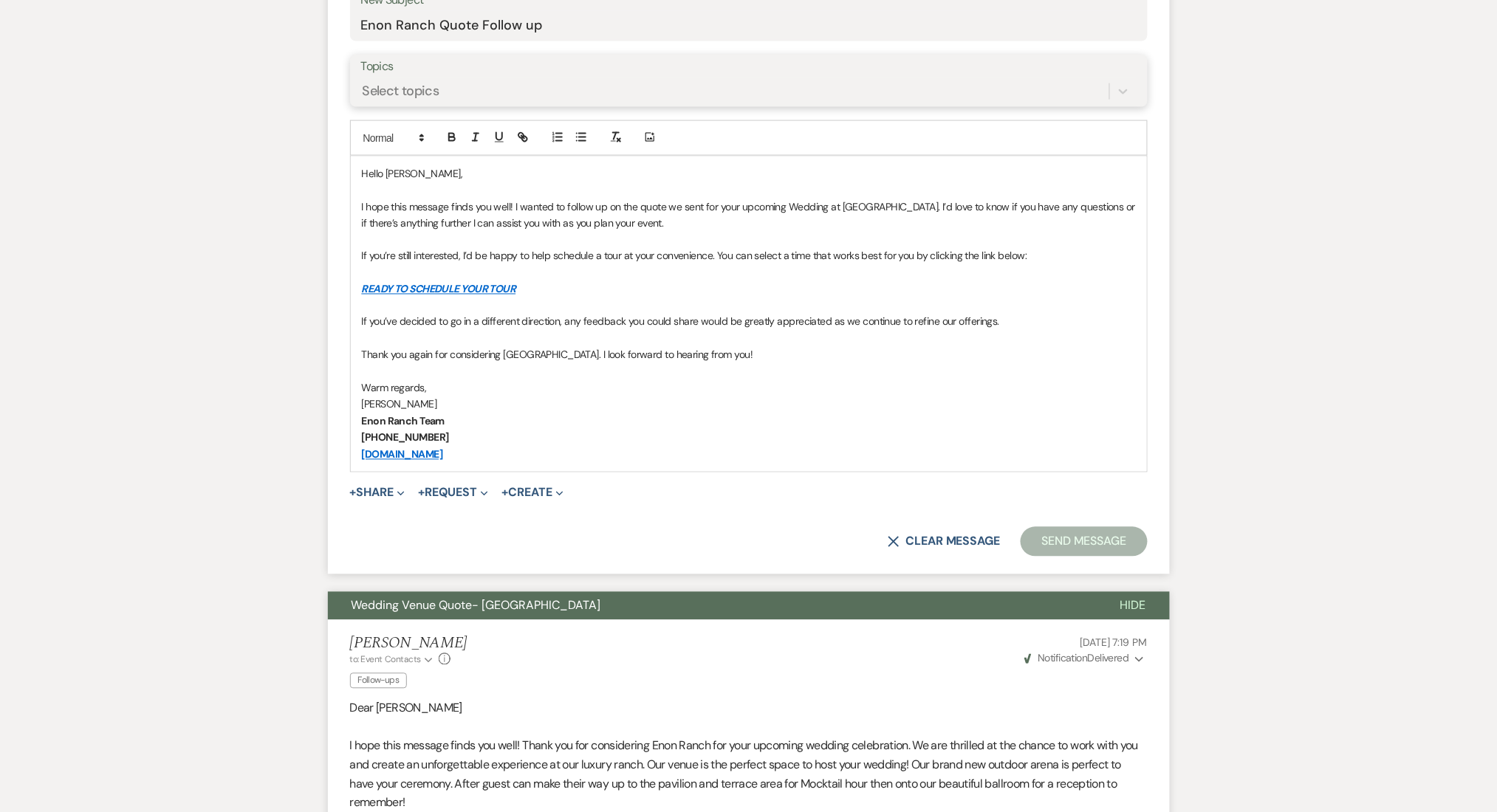
click at [418, 98] on div "Select topics" at bounding box center [401, 91] width 77 height 20
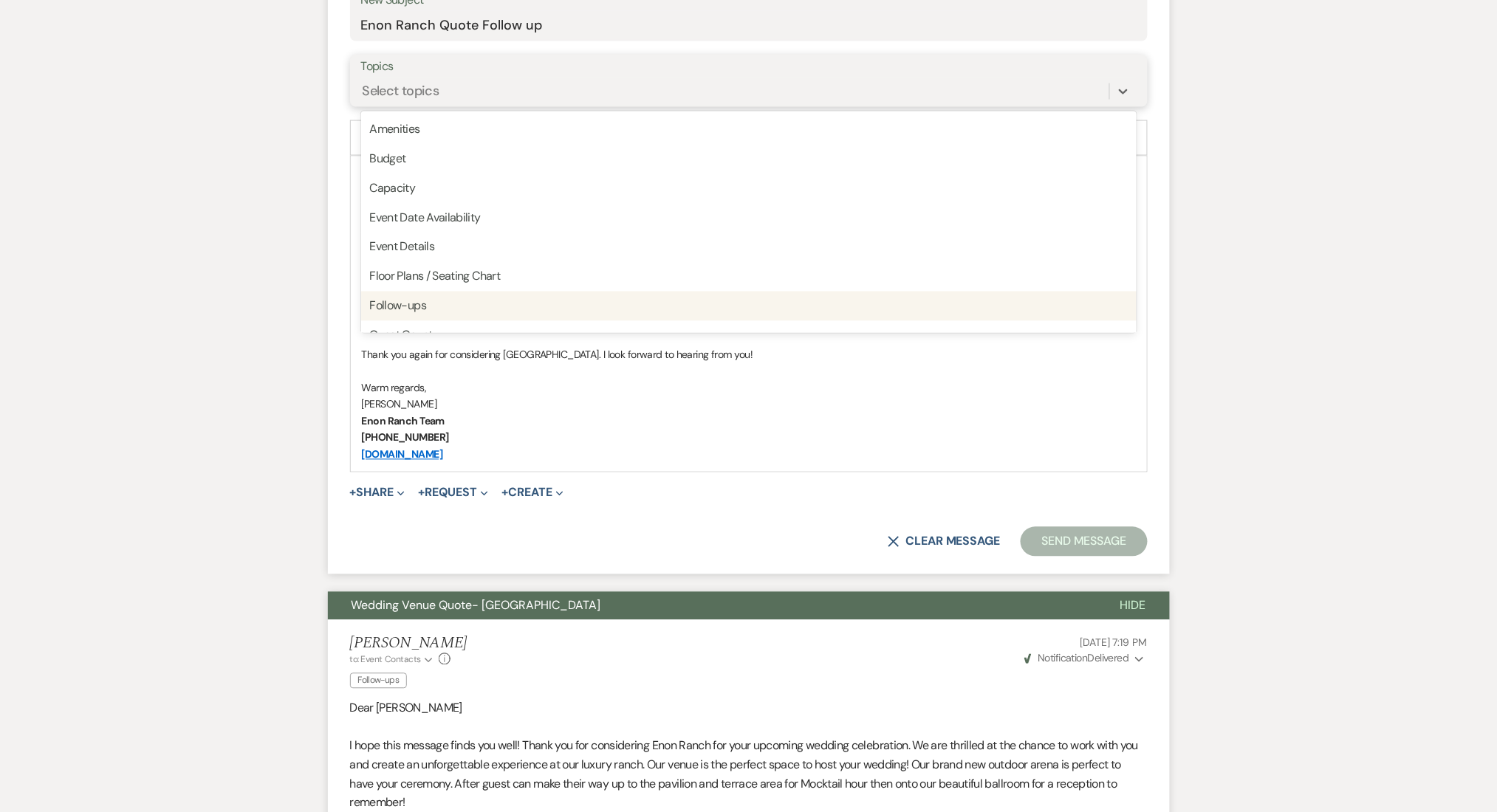
click at [422, 298] on div "Follow-ups" at bounding box center [749, 306] width 775 height 29
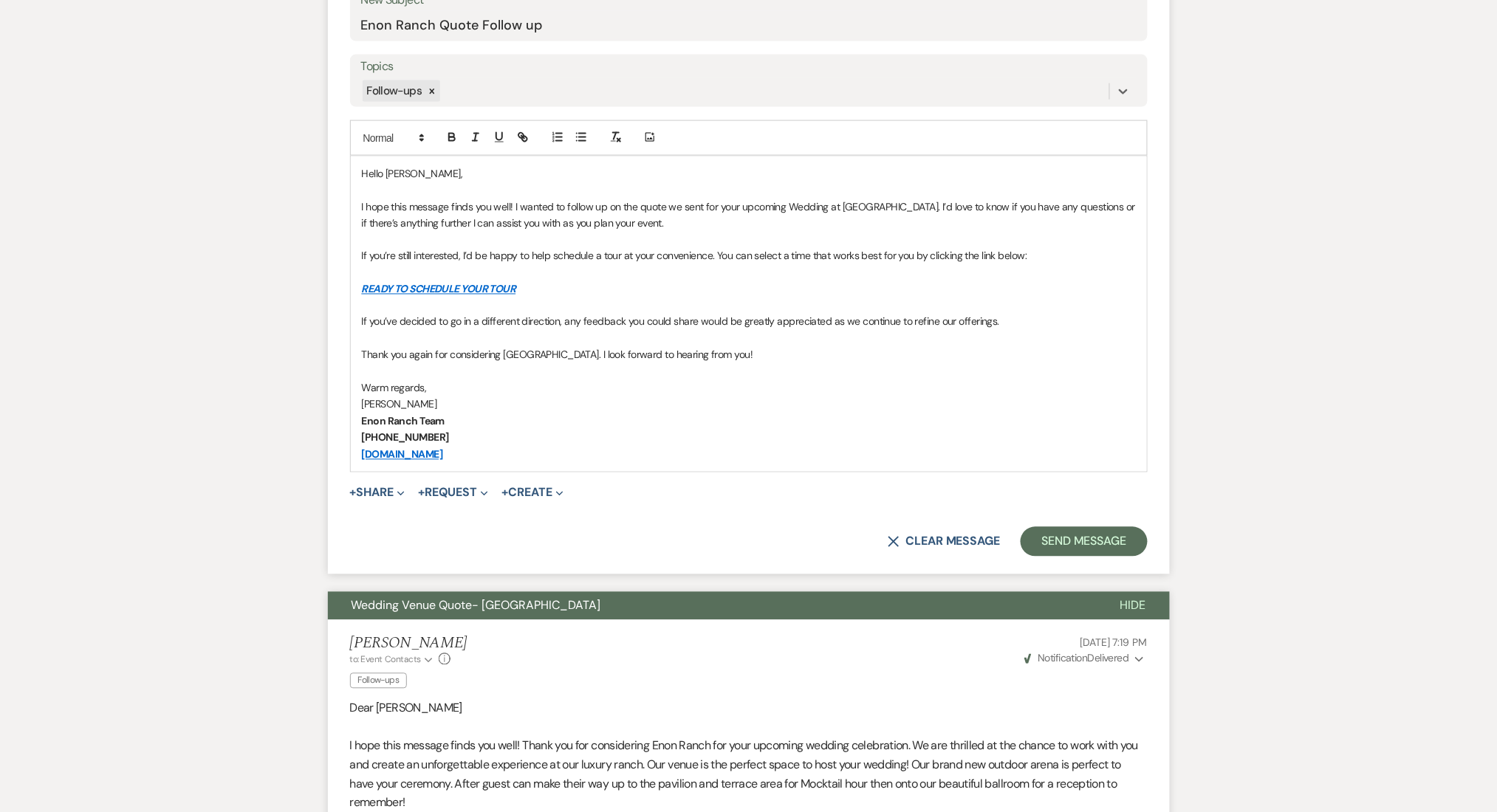
click at [1088, 543] on button "Send Message" at bounding box center [1083, 542] width 126 height 29
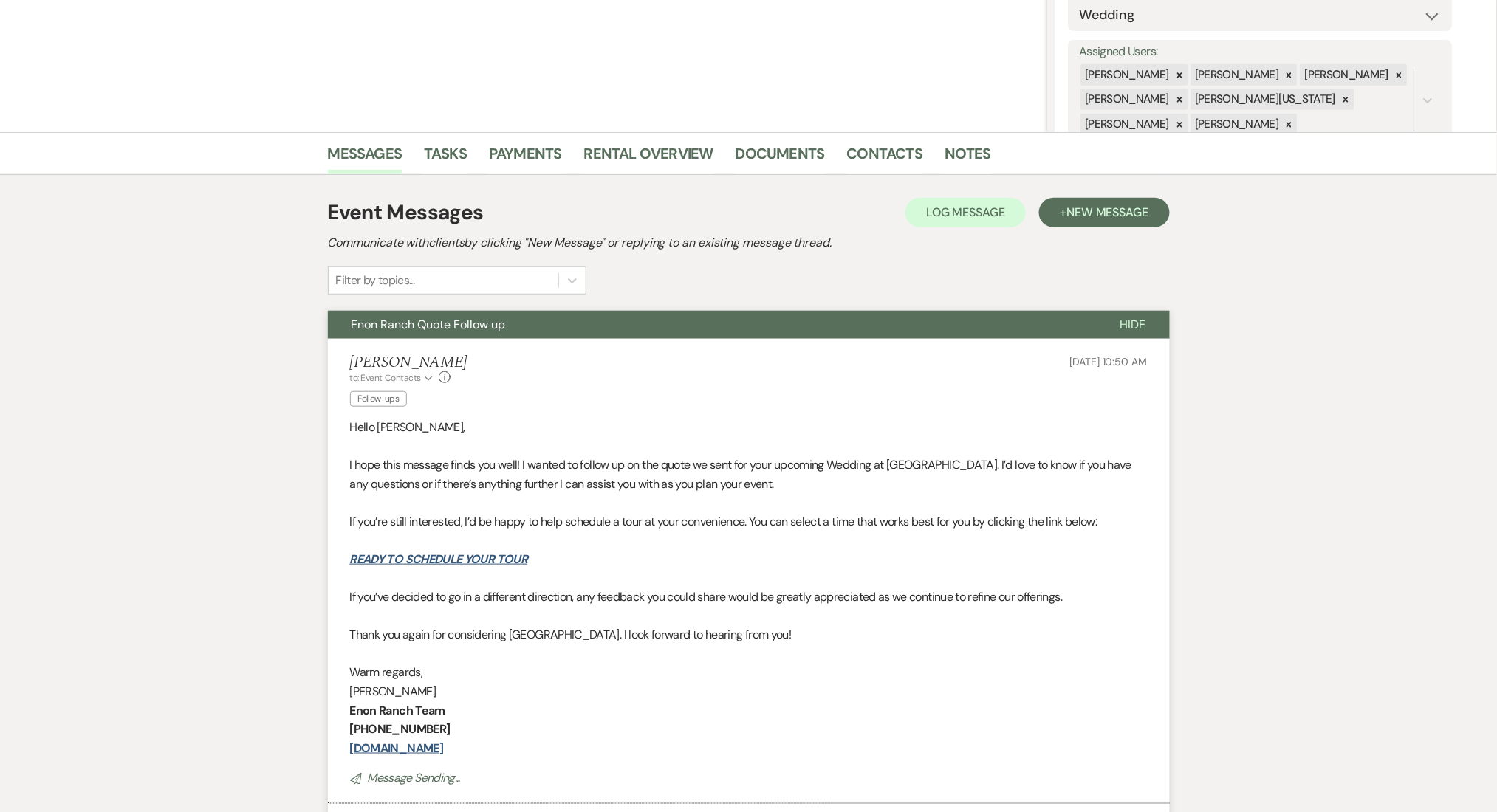
scroll to position [0, 0]
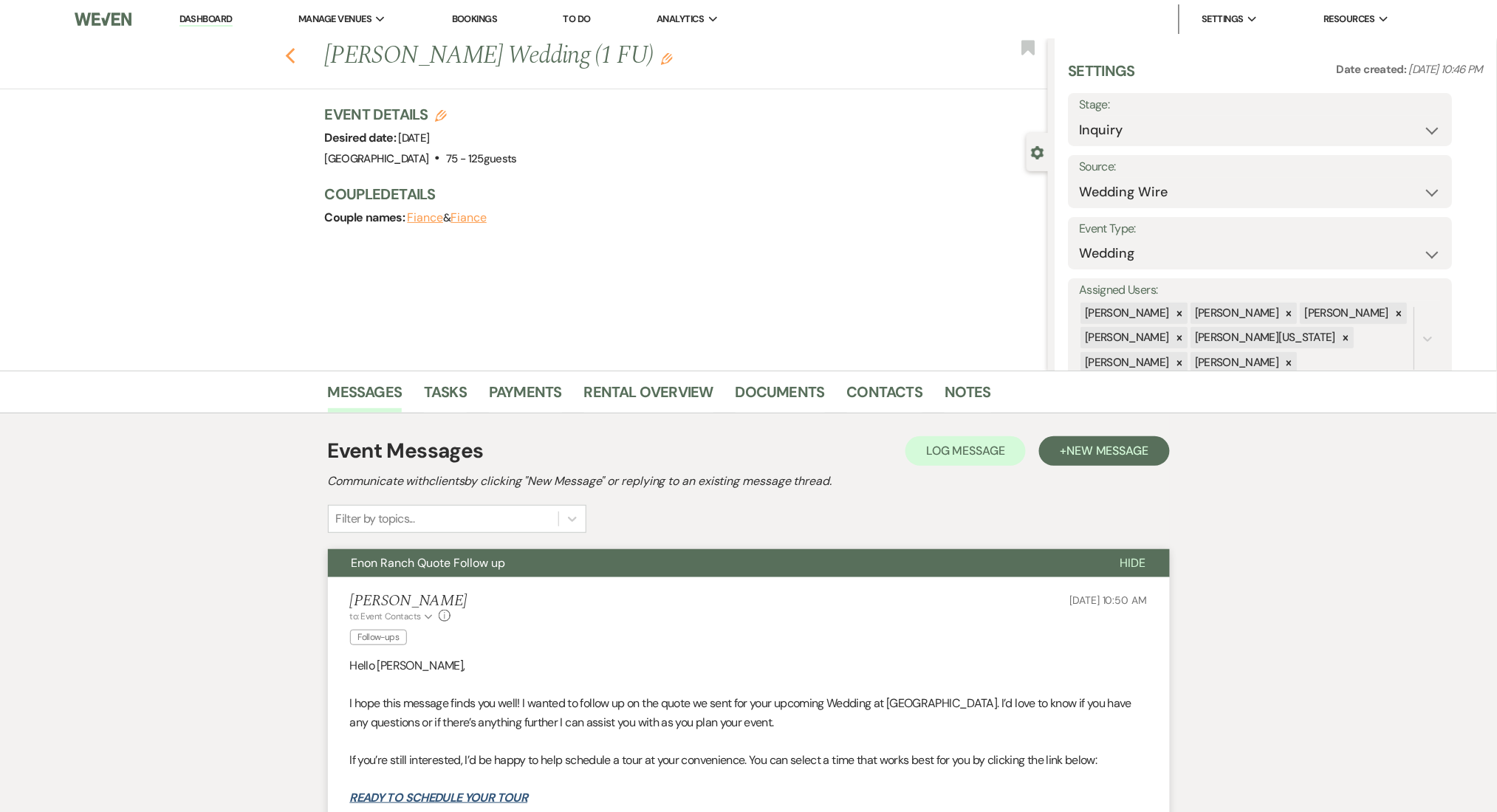
click at [294, 50] on icon "Previous" at bounding box center [291, 56] width 11 height 18
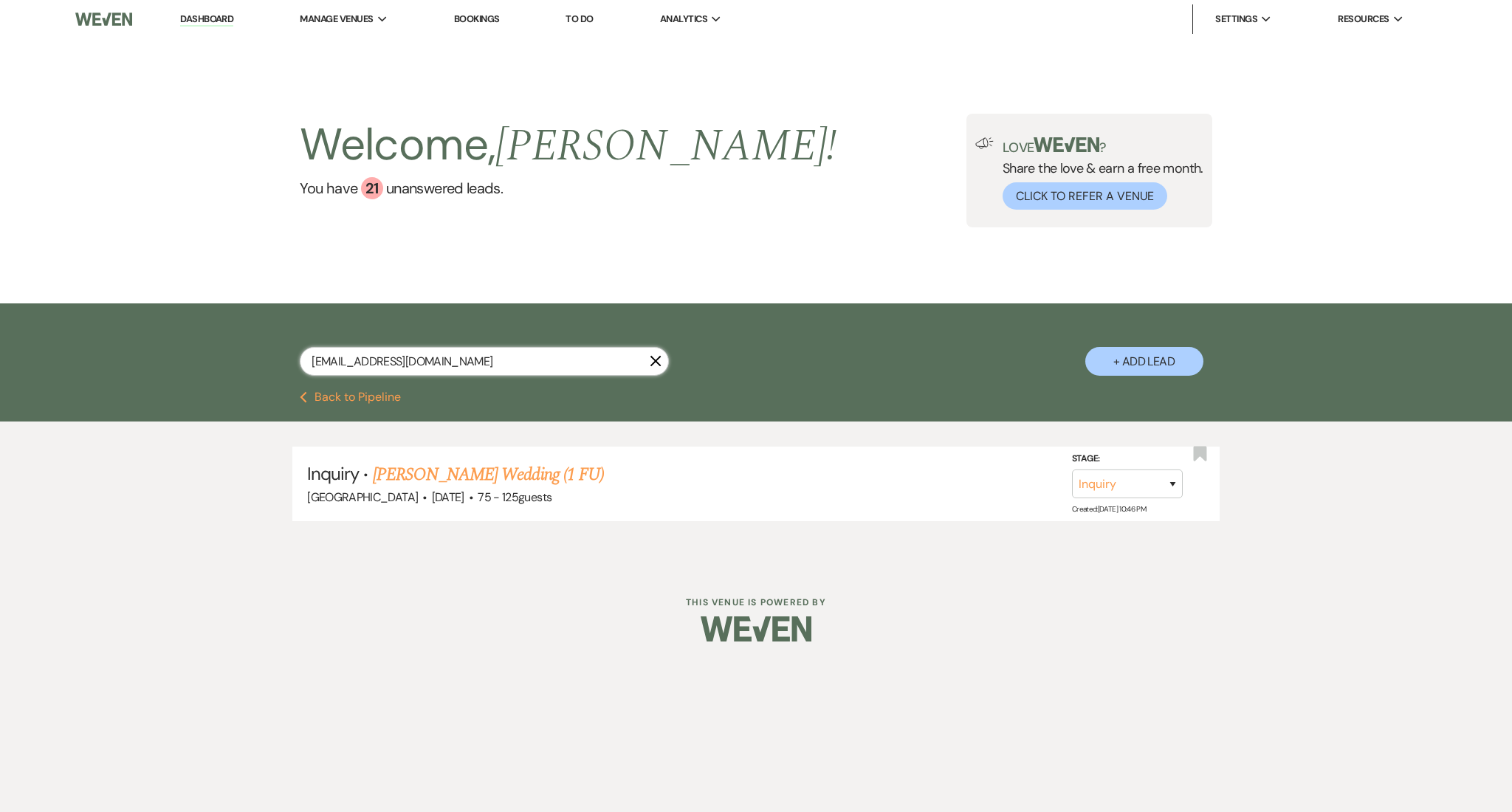
click at [484, 347] on input "graysonboyd042820@yahoo.com" at bounding box center [484, 360] width 369 height 28
drag, startPoint x: 520, startPoint y: 356, endPoint x: 177, endPoint y: 341, distance: 343.3
click at [177, 341] on div "graysonboyd042820@yahoo.com X + Add Lead" at bounding box center [756, 347] width 1512 height 88
paste input "mwhitman239@gmail"
click at [512, 478] on link "Mikaela Whitman's Wedding" at bounding box center [465, 474] width 186 height 27
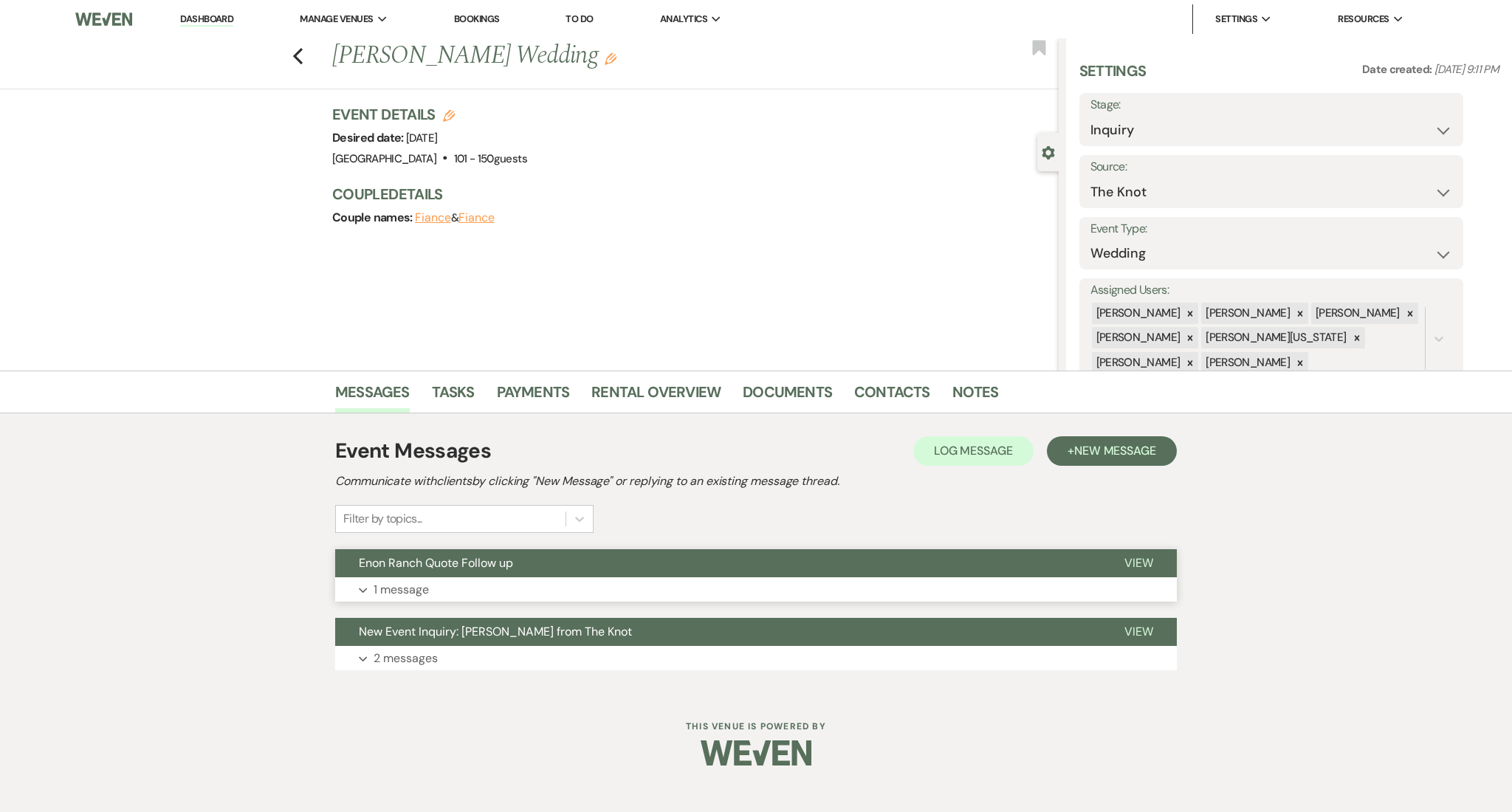
click at [750, 583] on button "Expand 1 message" at bounding box center [756, 589] width 841 height 25
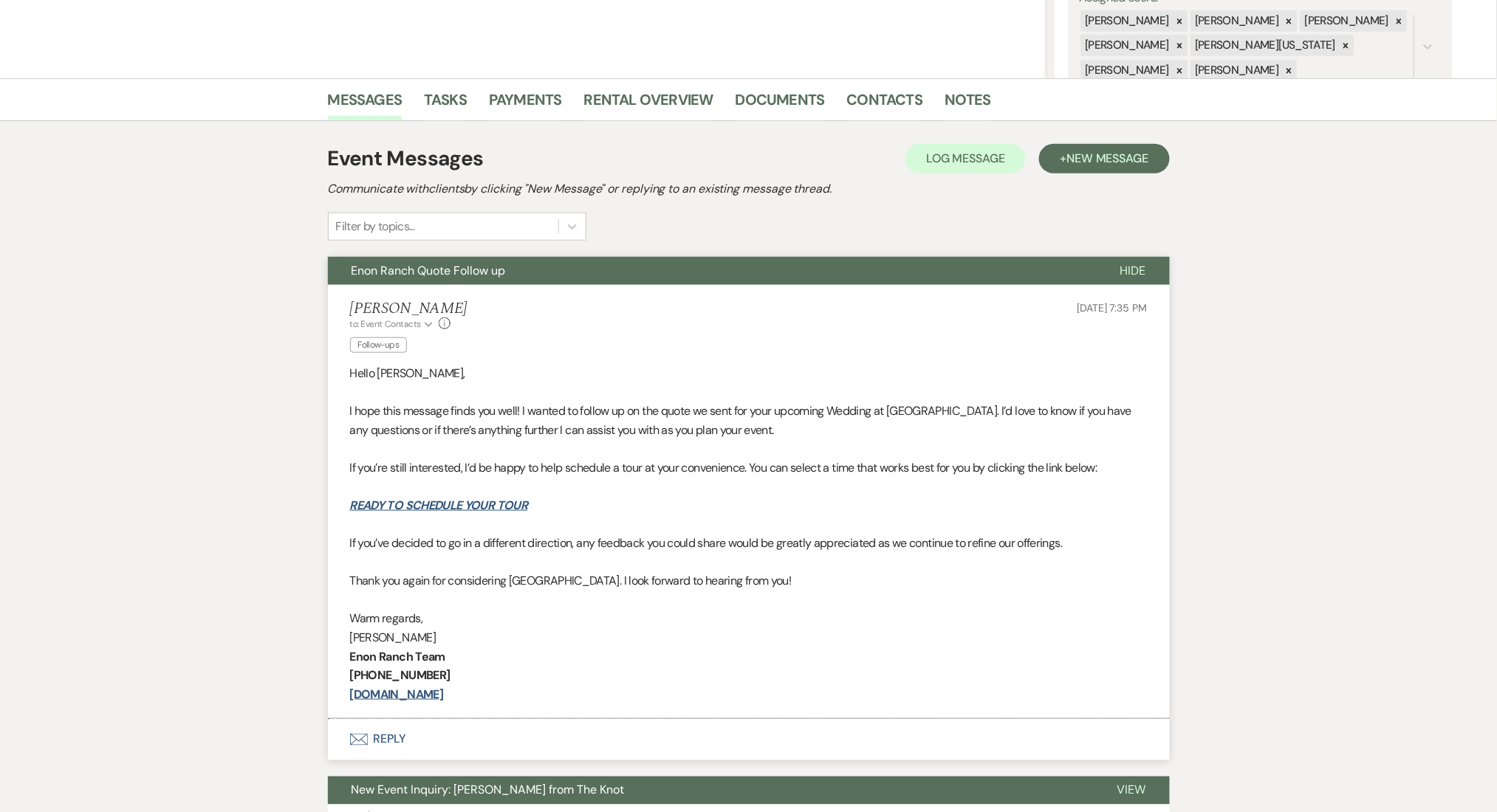
scroll to position [295, 0]
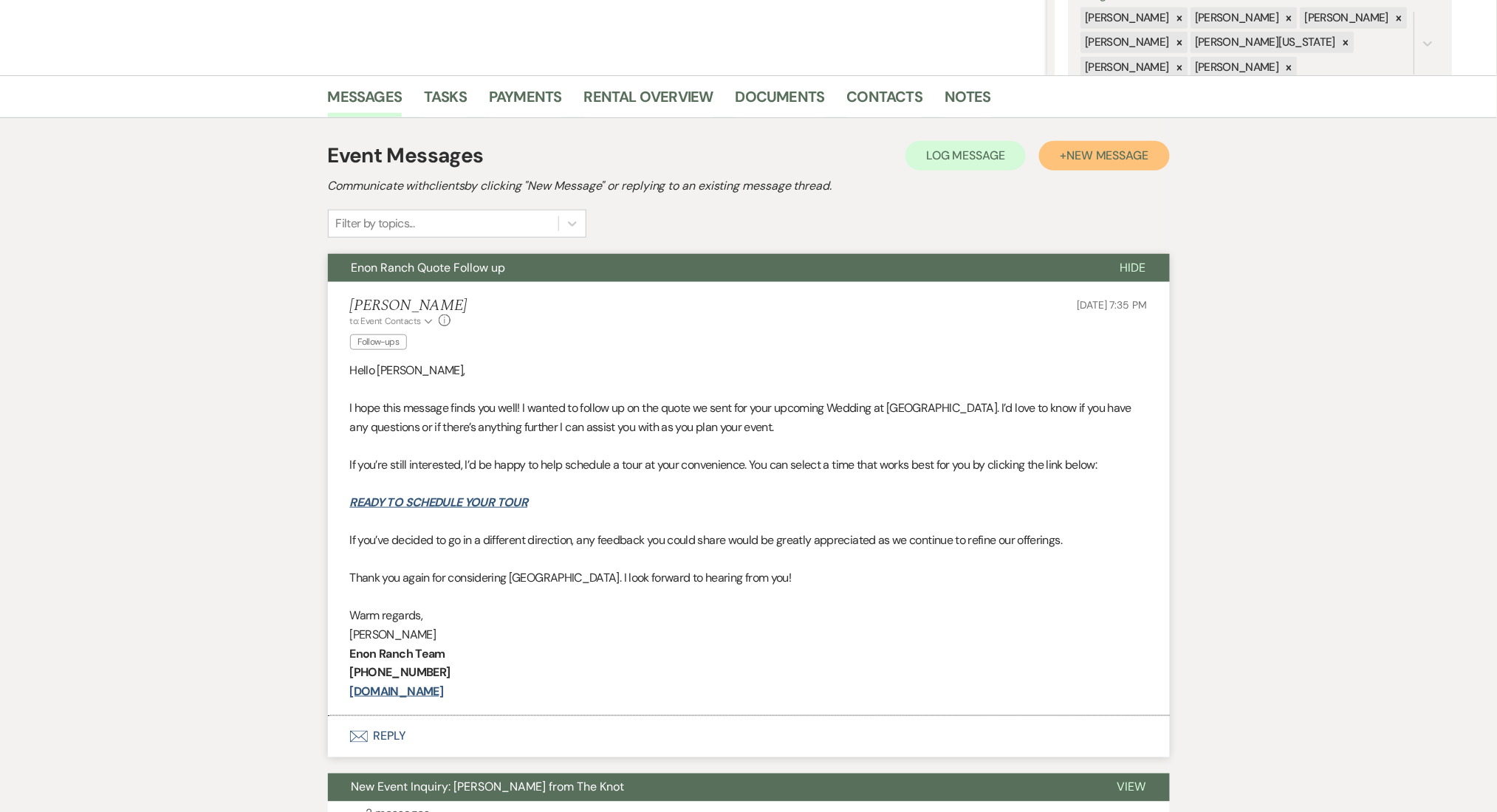
click at [1091, 145] on button "+ New Message" at bounding box center [1104, 155] width 130 height 29
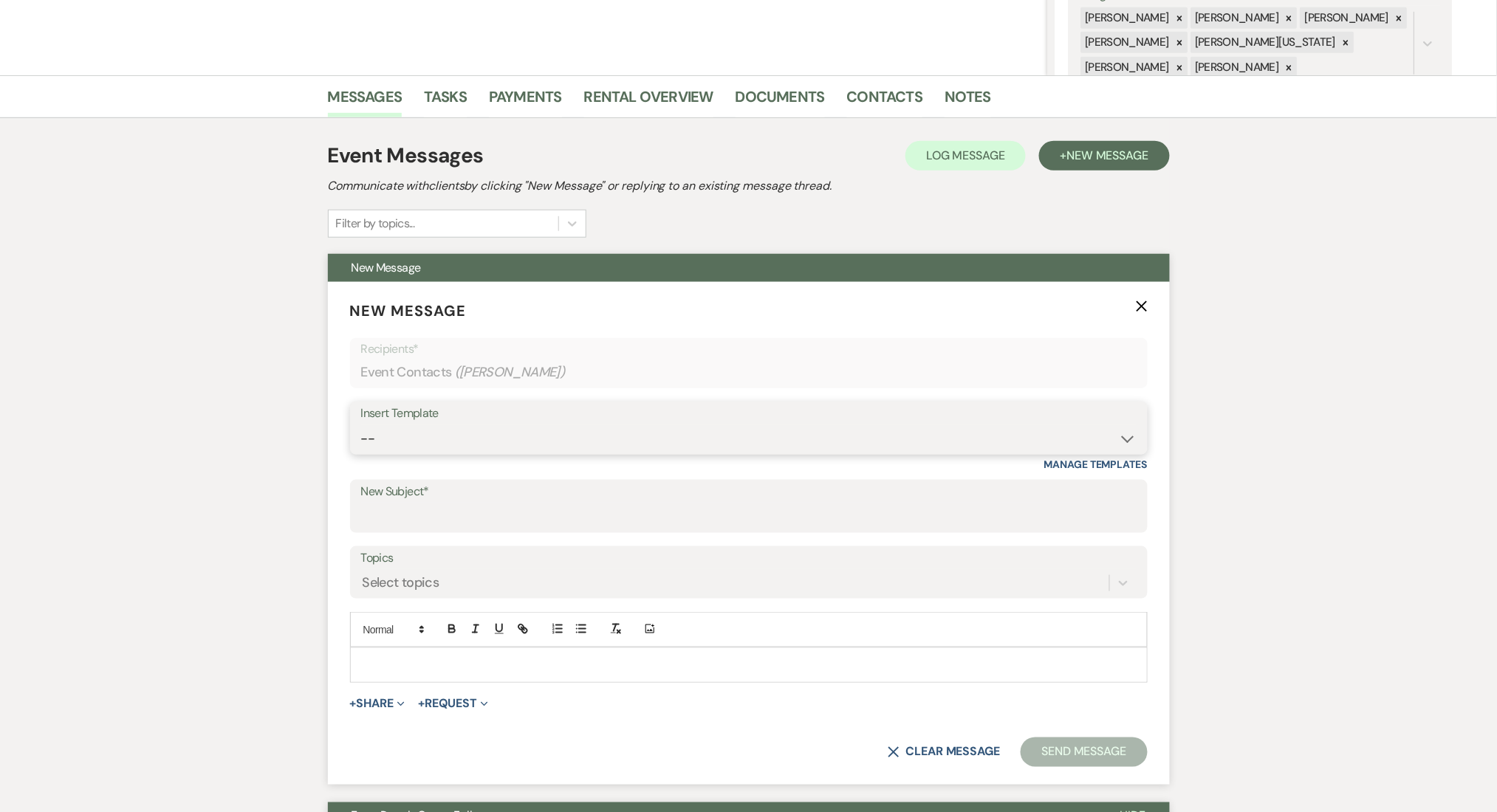
click at [497, 430] on select "-- Inquiry Follow Up Email #2 Contract Sending Template Payment Template Rental…" at bounding box center [749, 439] width 775 height 28
click at [361, 425] on select "-- Inquiry Follow Up Email #2 Contract Sending Template Payment Template Rental…" at bounding box center [749, 439] width 775 height 28
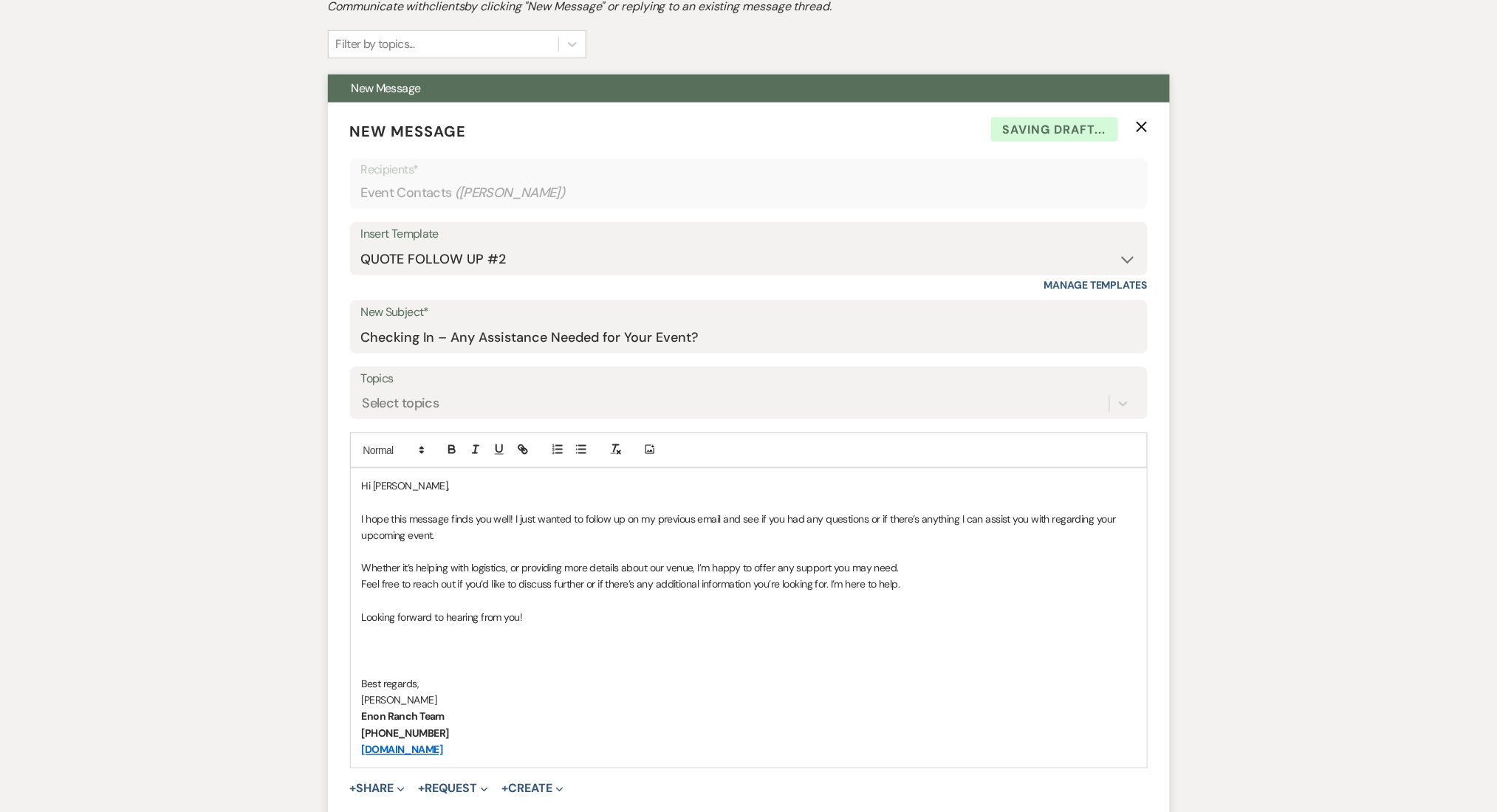
scroll to position [591, 0]
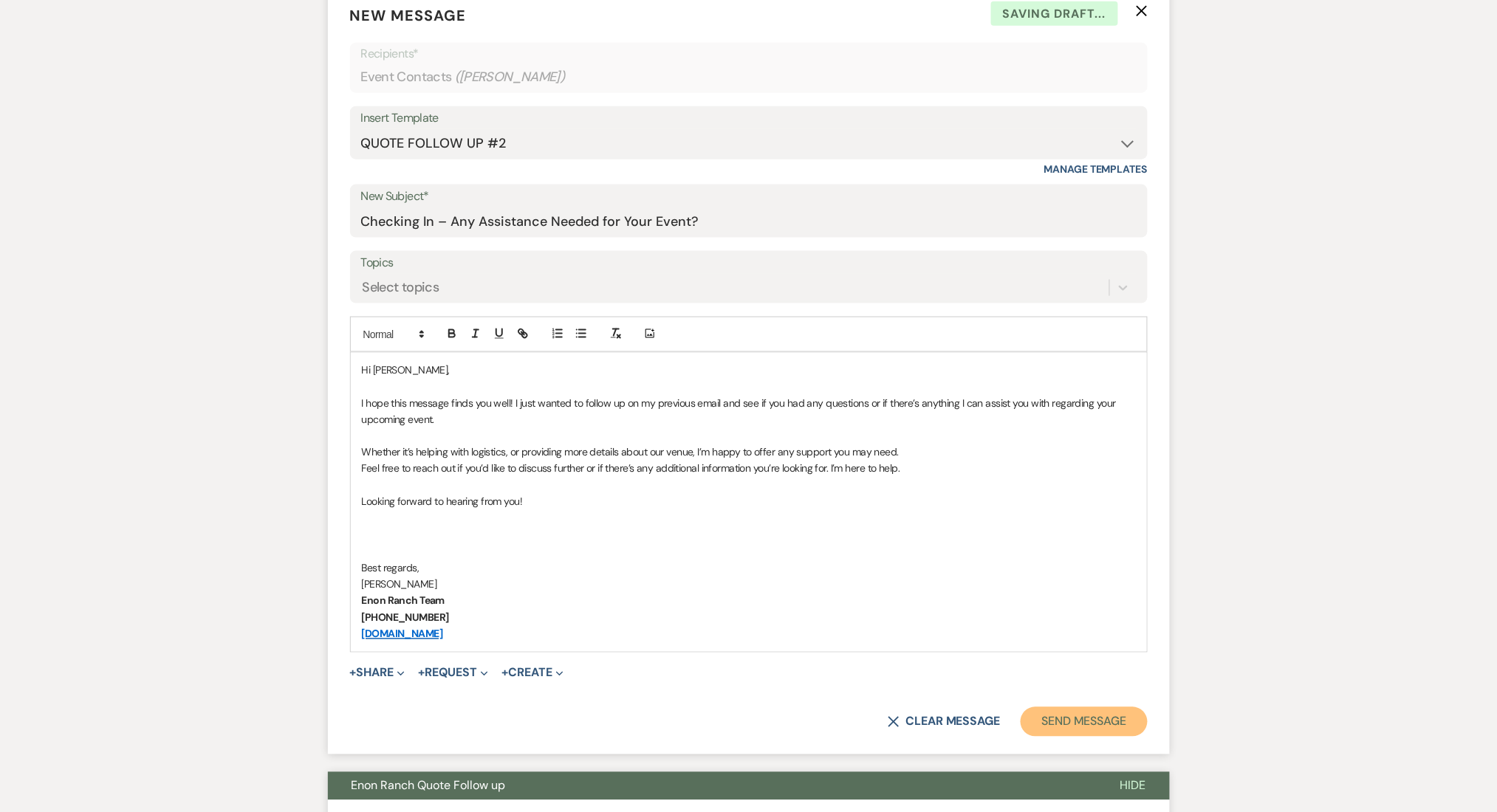
click at [1090, 719] on button "Send Message" at bounding box center [1083, 722] width 126 height 29
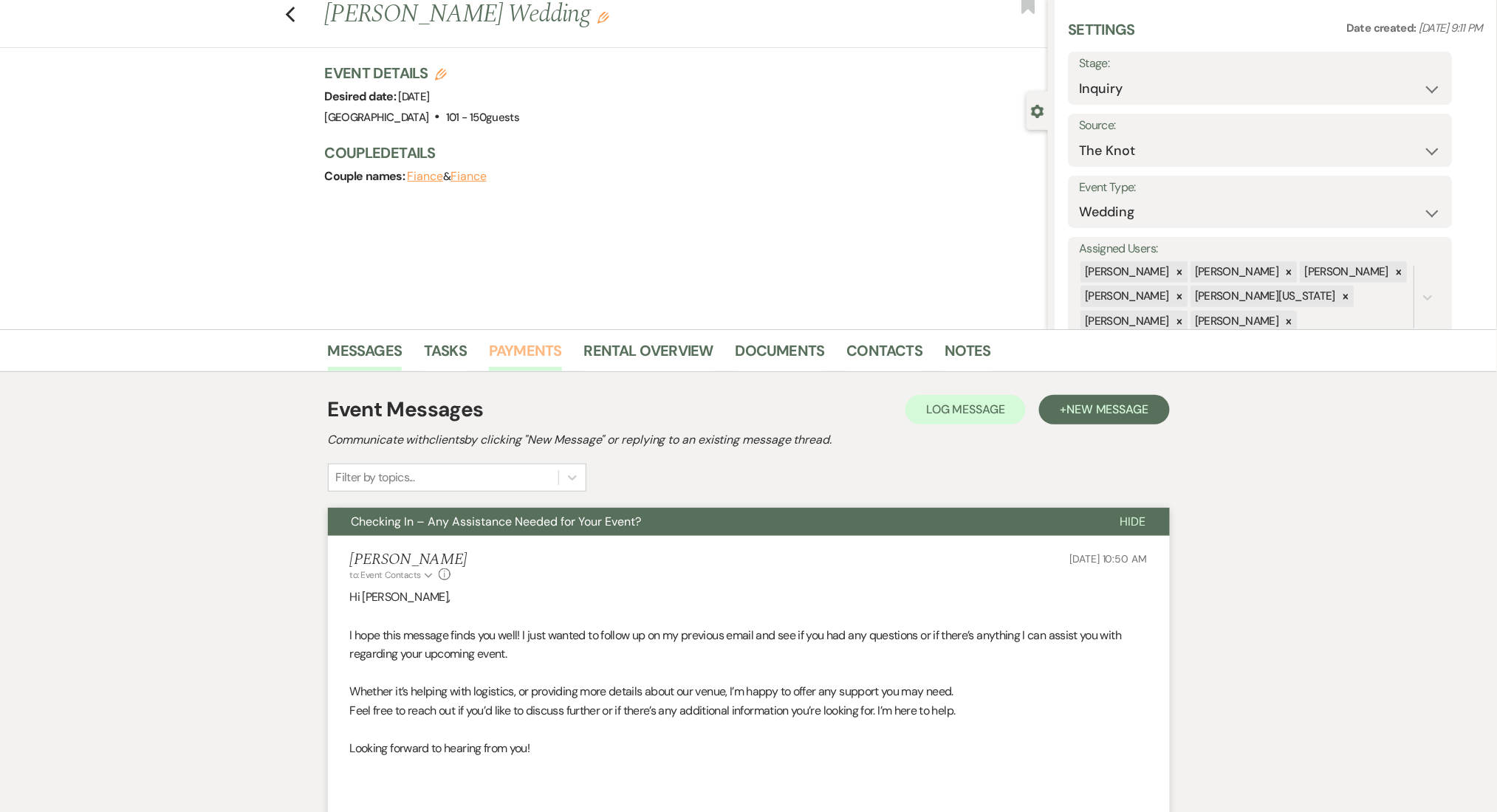
scroll to position [0, 0]
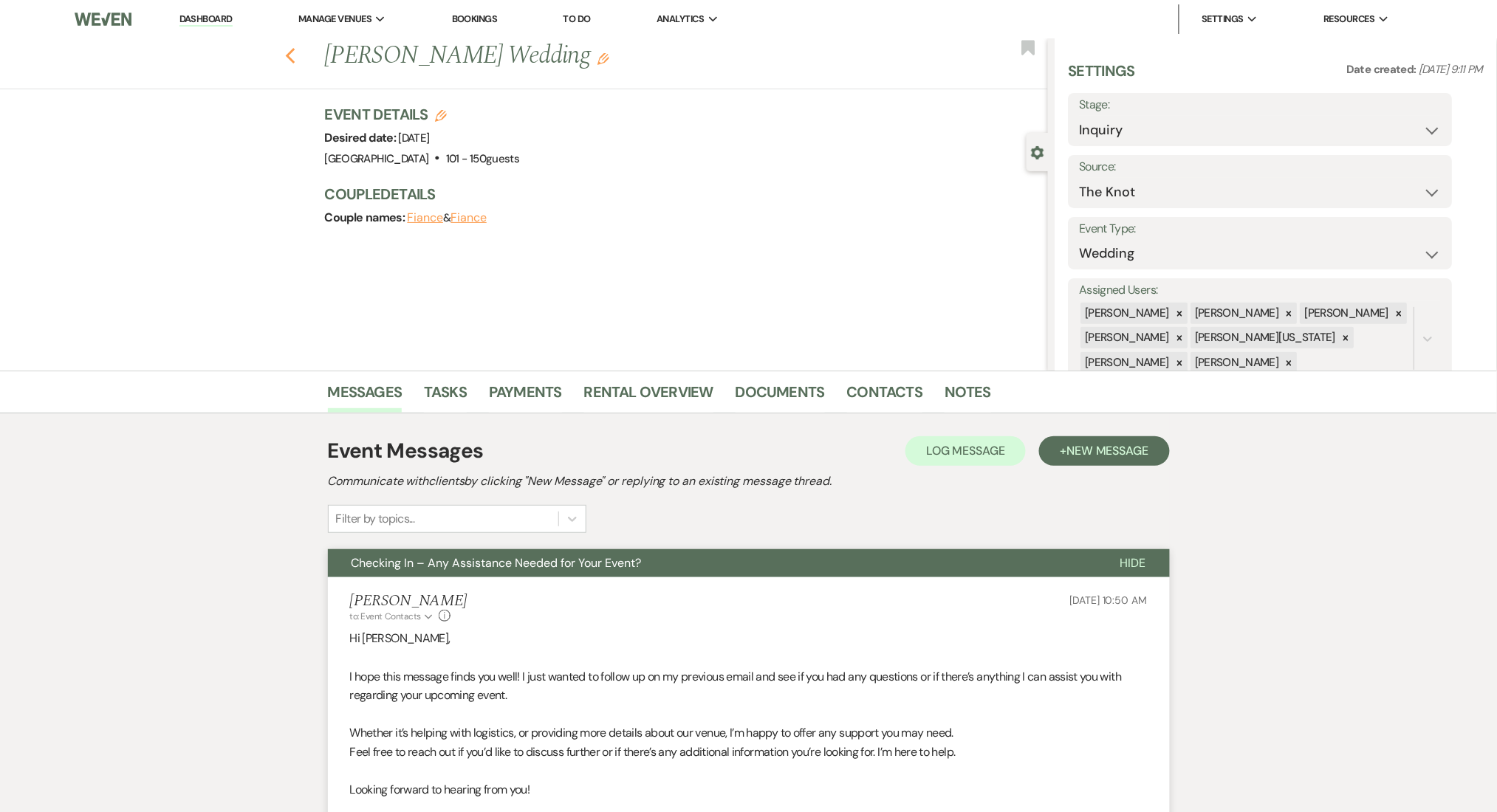
click at [295, 52] on use "button" at bounding box center [290, 56] width 10 height 16
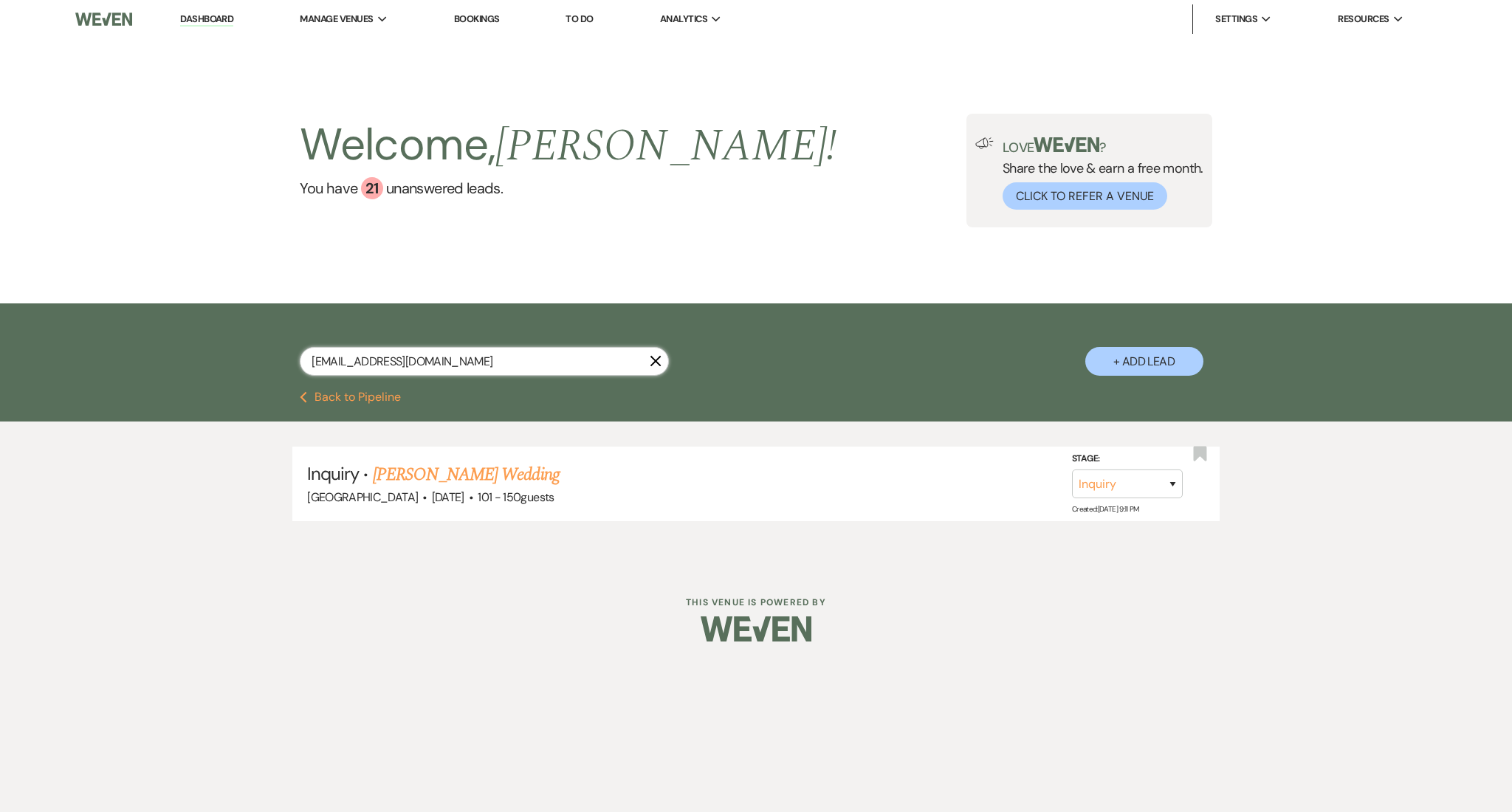
click at [509, 364] on input "mwhitman239@gmail.com" at bounding box center [484, 360] width 369 height 28
drag, startPoint x: 531, startPoint y: 364, endPoint x: 203, endPoint y: 353, distance: 328.2
click at [203, 353] on div "mwhitman239@gmail.com X + Add Lead" at bounding box center [756, 347] width 1512 height 88
paste input "huggins_ray@comcast.net"
click at [501, 465] on link "Raymont Huggins's Anniversary Party (2FU_7.11.25)" at bounding box center [522, 474] width 340 height 27
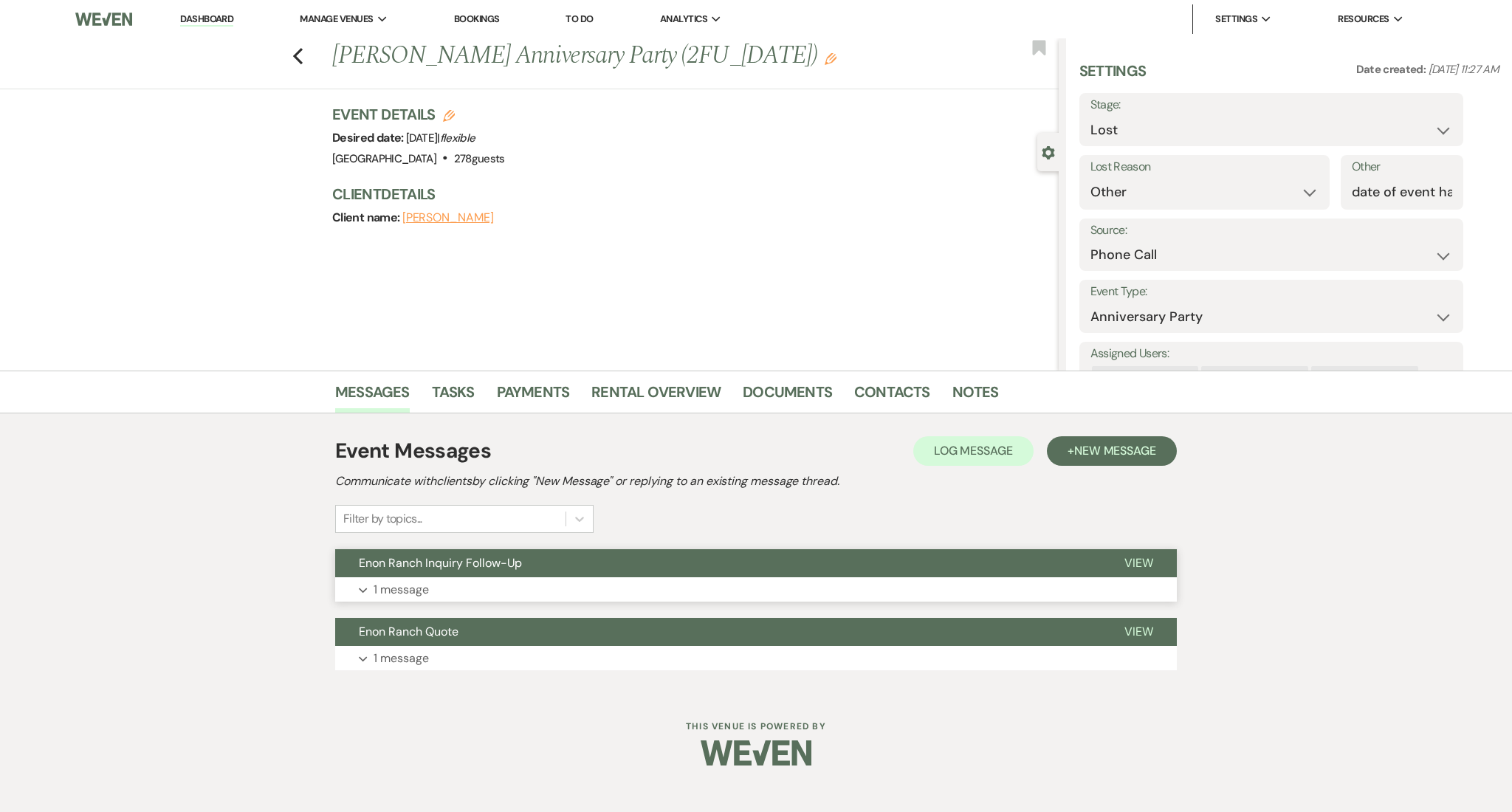
click at [701, 578] on button "Expand 1 message" at bounding box center [756, 589] width 841 height 25
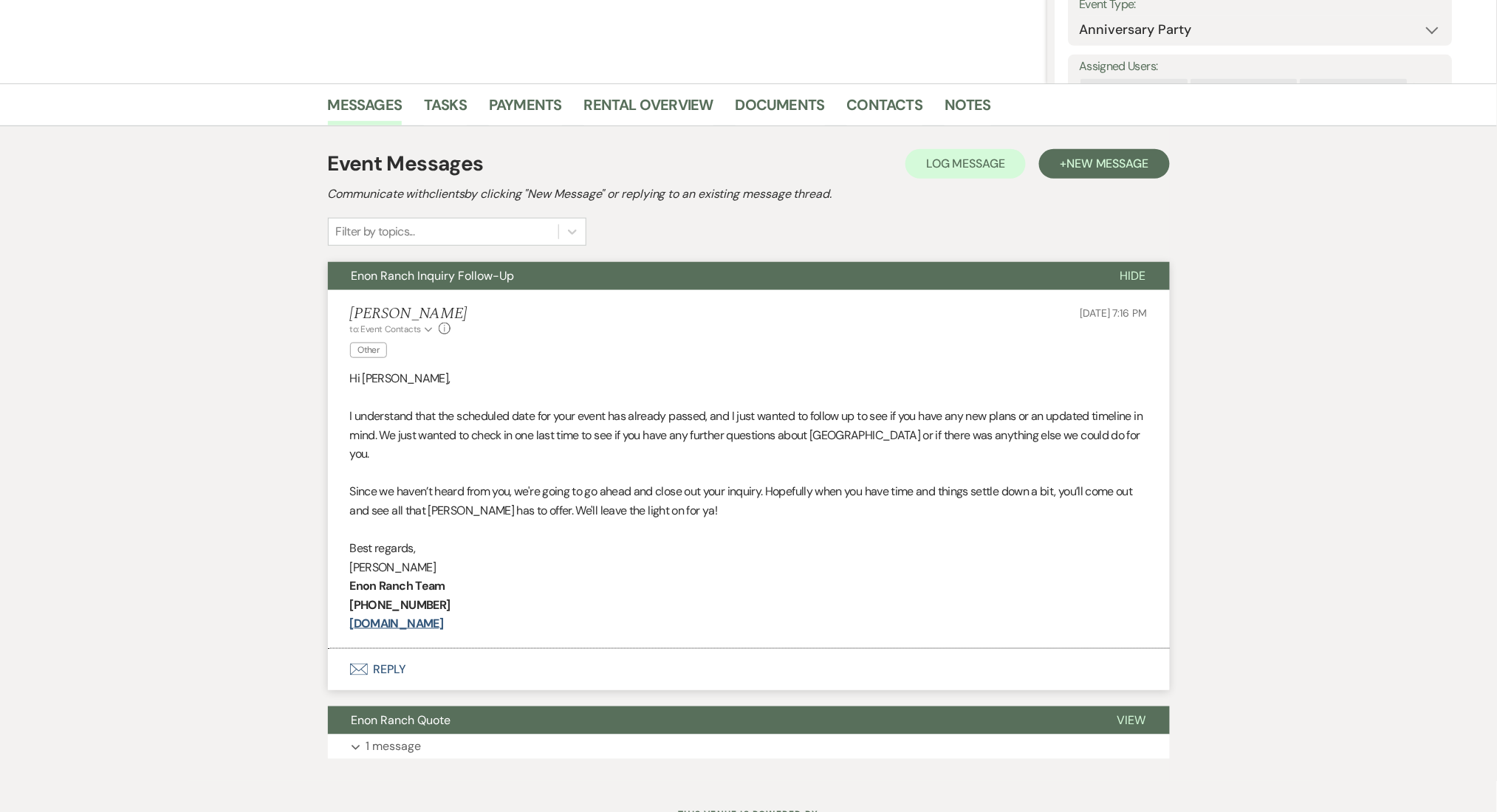
scroll to position [295, 0]
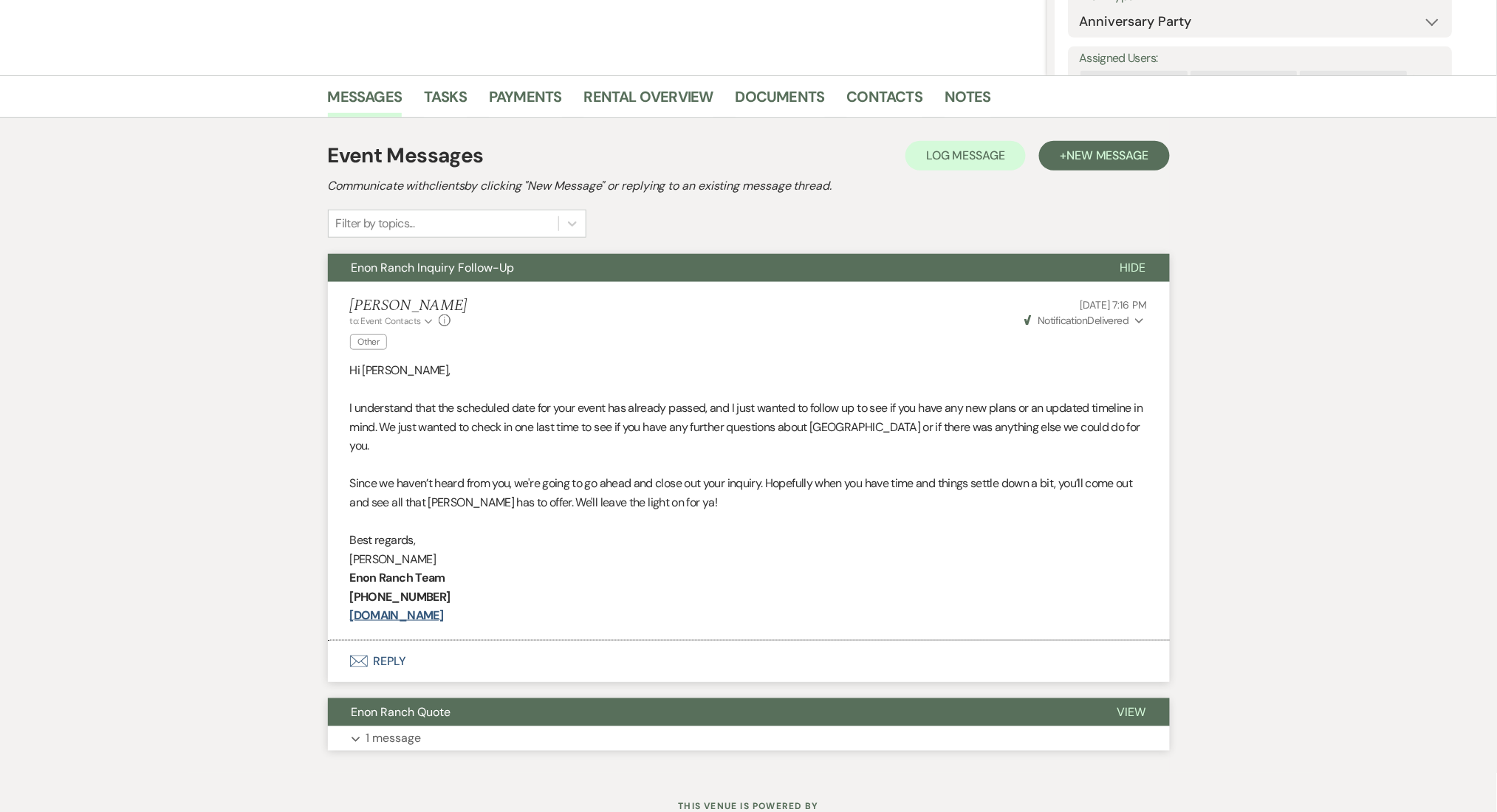
click at [789, 727] on button "Expand 1 message" at bounding box center [749, 739] width 842 height 25
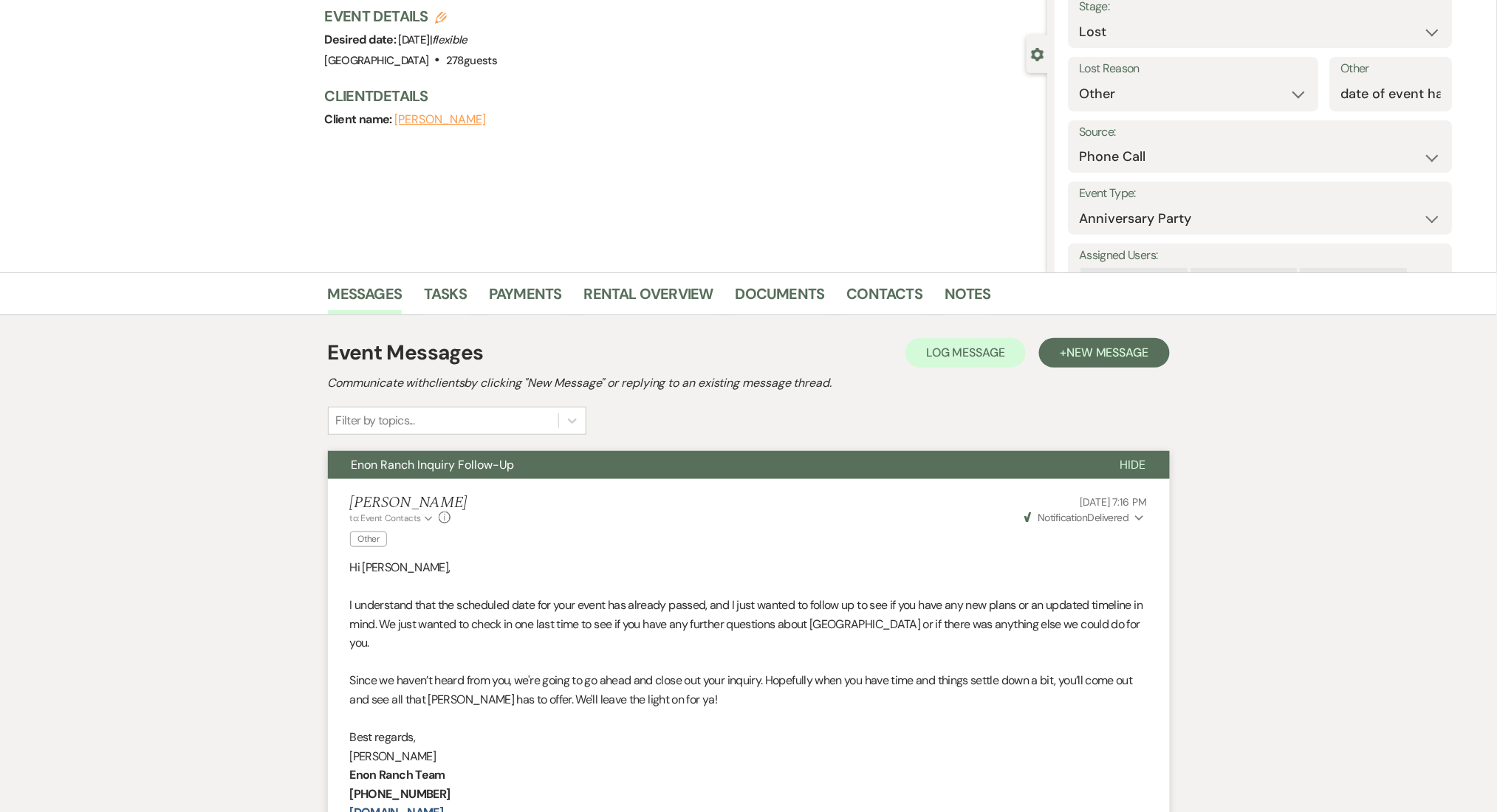
scroll to position [0, 0]
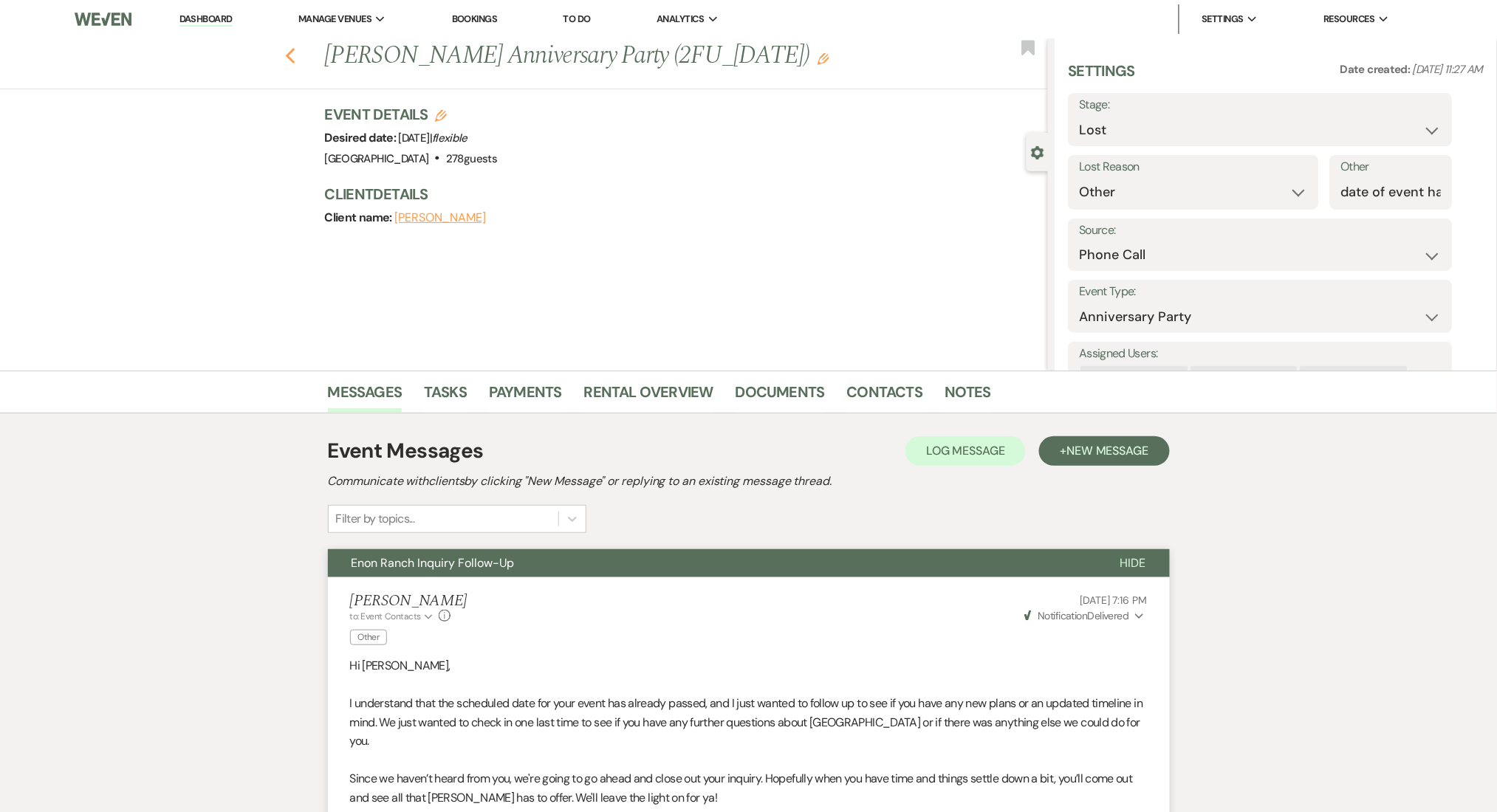
click at [291, 47] on icon "Previous" at bounding box center [291, 56] width 11 height 18
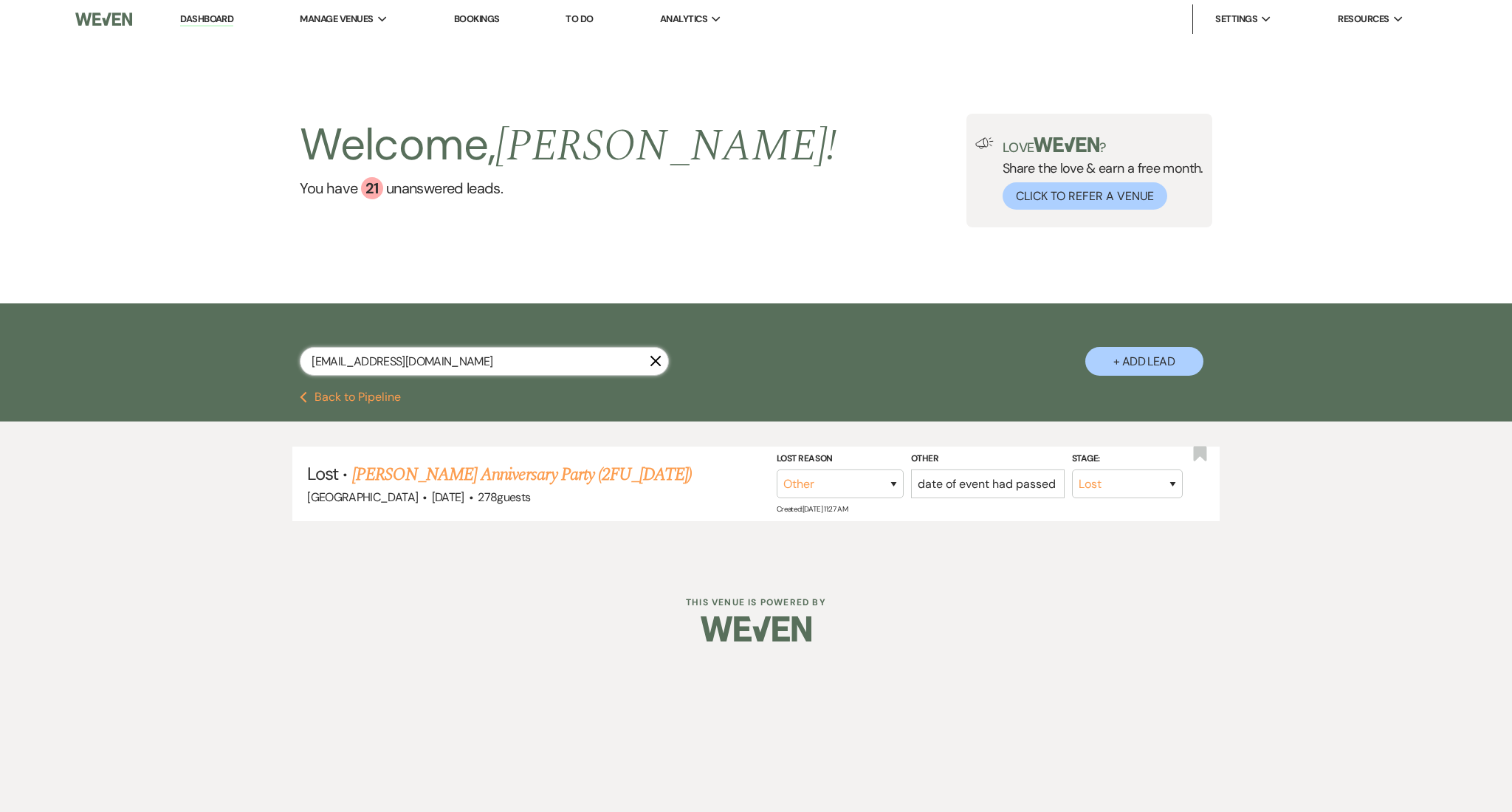
drag, startPoint x: 489, startPoint y: 366, endPoint x: 102, endPoint y: 330, distance: 388.7
click at [102, 330] on div "huggins_ray@comcast.net X + Add Lead" at bounding box center [756, 347] width 1512 height 88
paste input "caitlynbulloch@outlook.com"
click at [440, 464] on link "Caitlyn Bulloch's Wedding" at bounding box center [465, 474] width 186 height 27
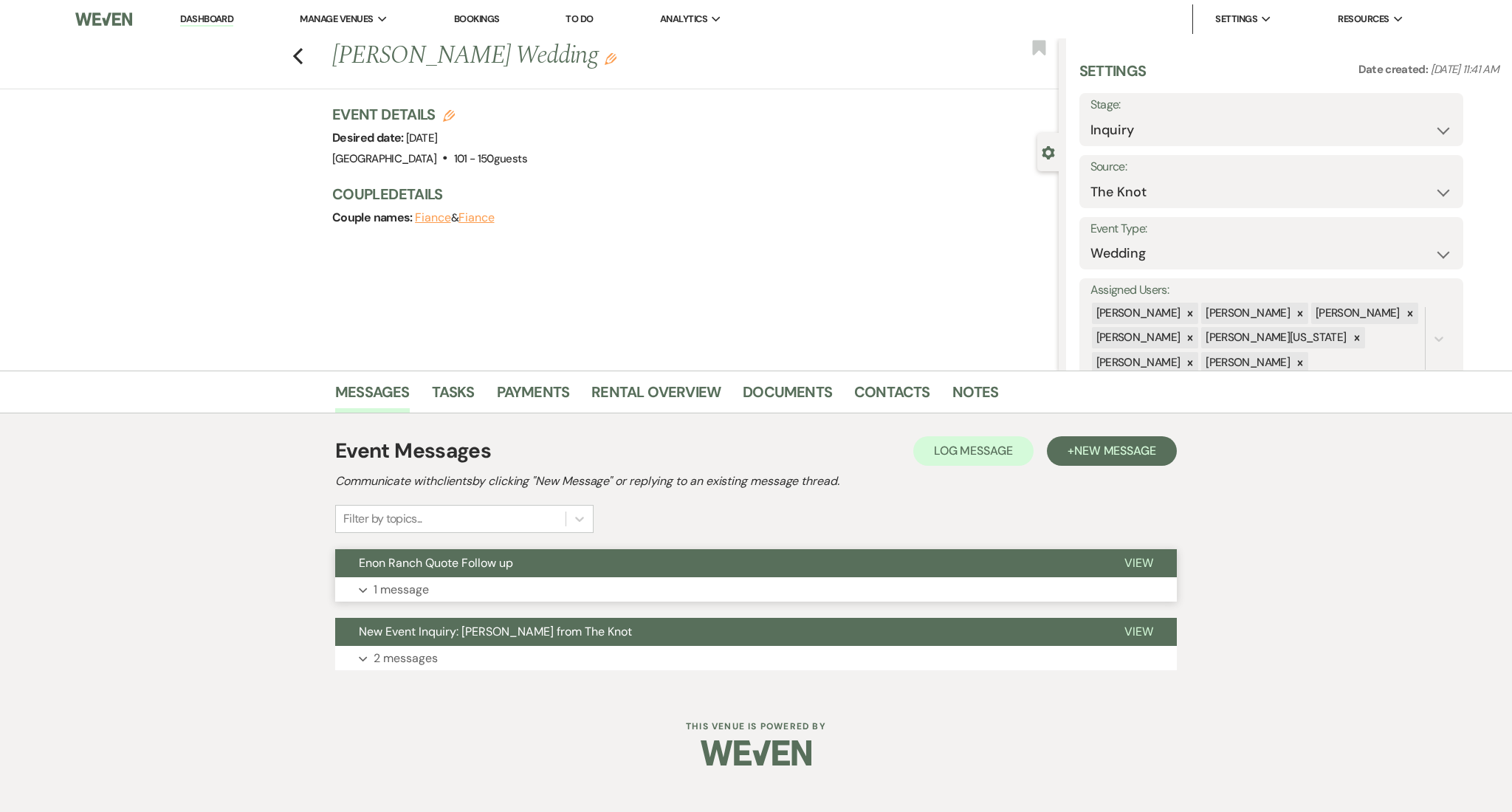
click at [645, 572] on button "Enon Ranch Quote Follow up" at bounding box center [718, 563] width 766 height 28
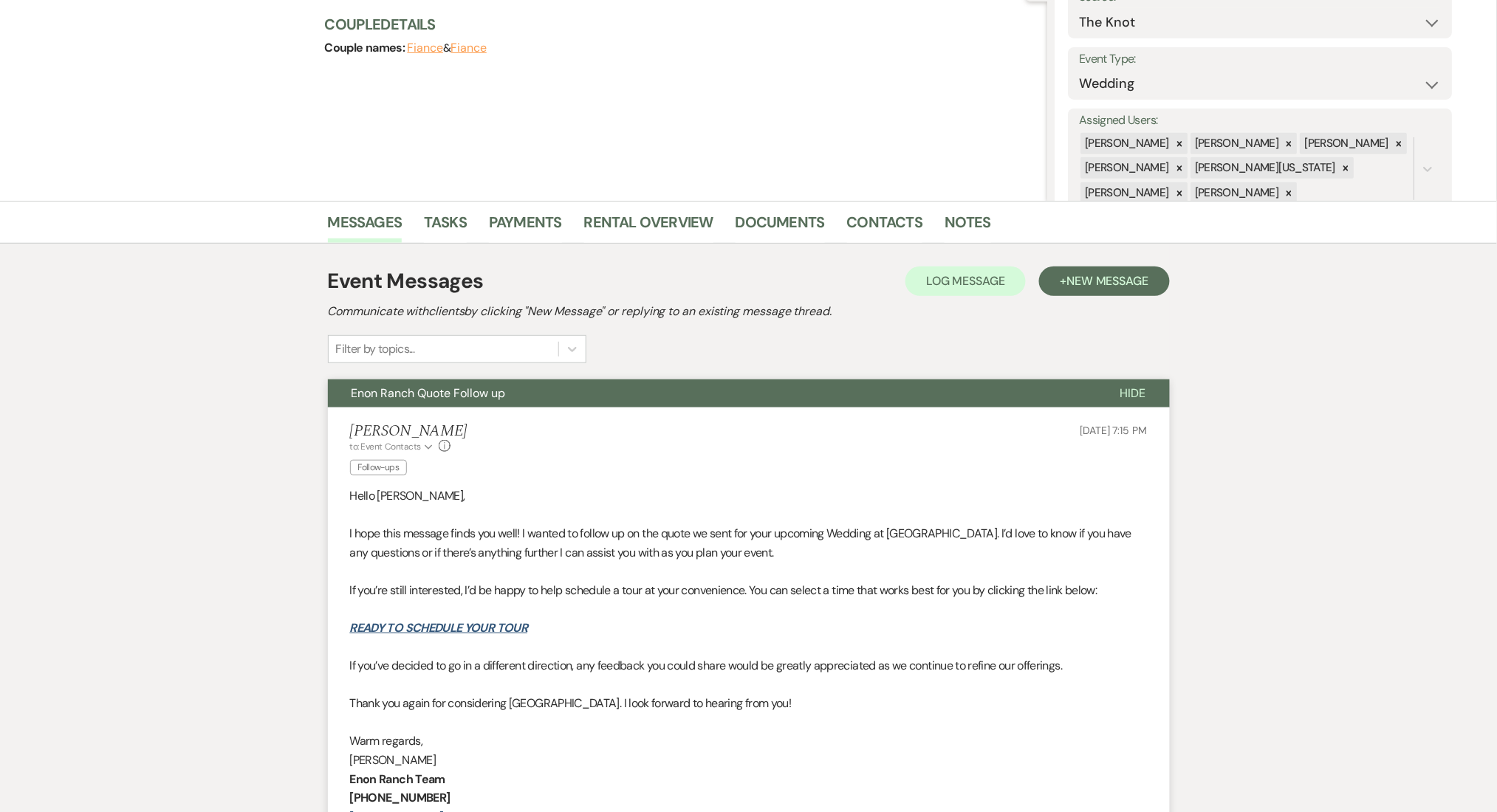
scroll to position [393, 0]
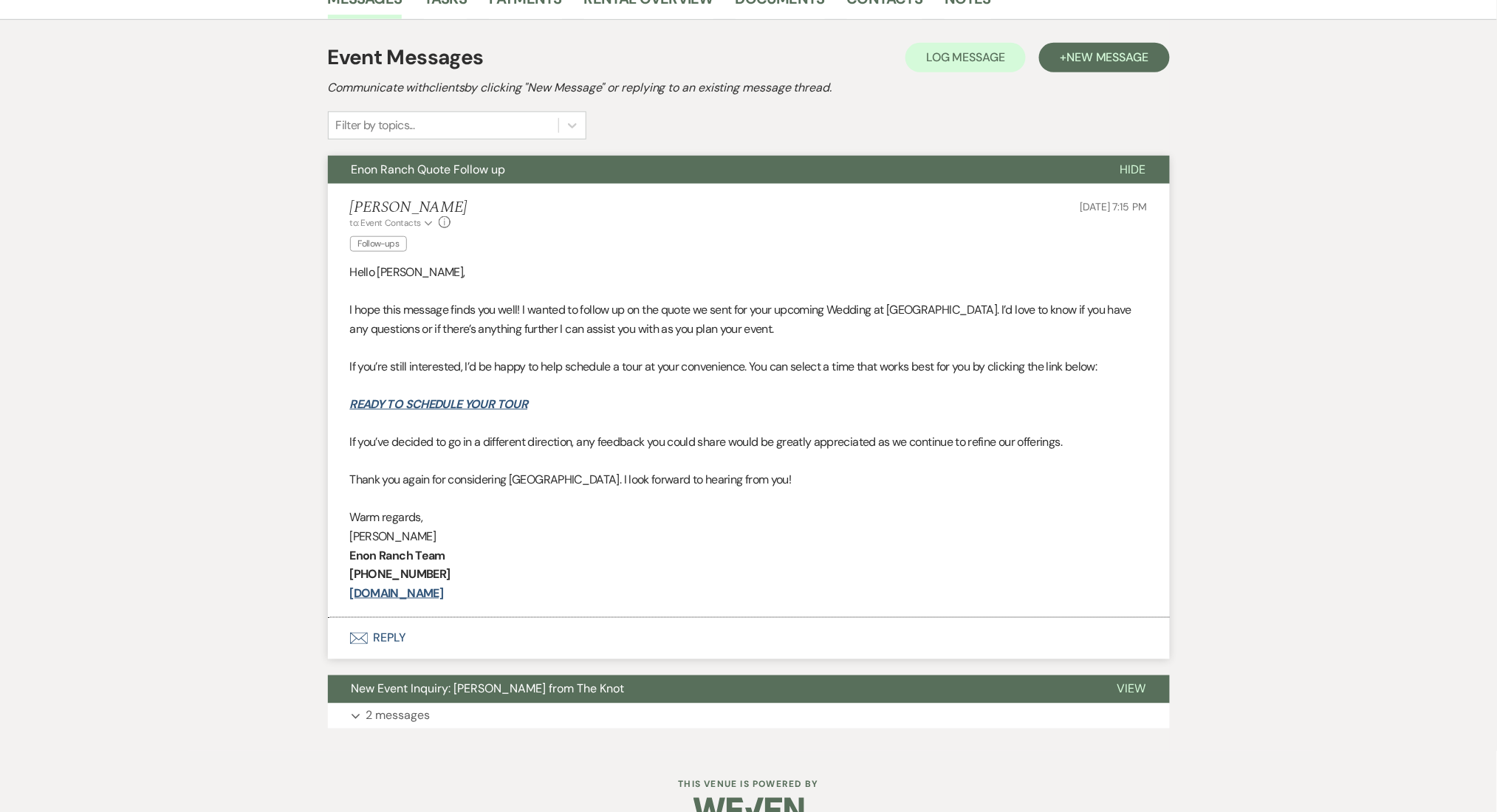
click at [1087, 72] on div "Event Messages Log Log Message + New Message Communicate with clients by clicki…" at bounding box center [749, 91] width 842 height 98
click at [1088, 53] on span "New Message" at bounding box center [1107, 57] width 82 height 15
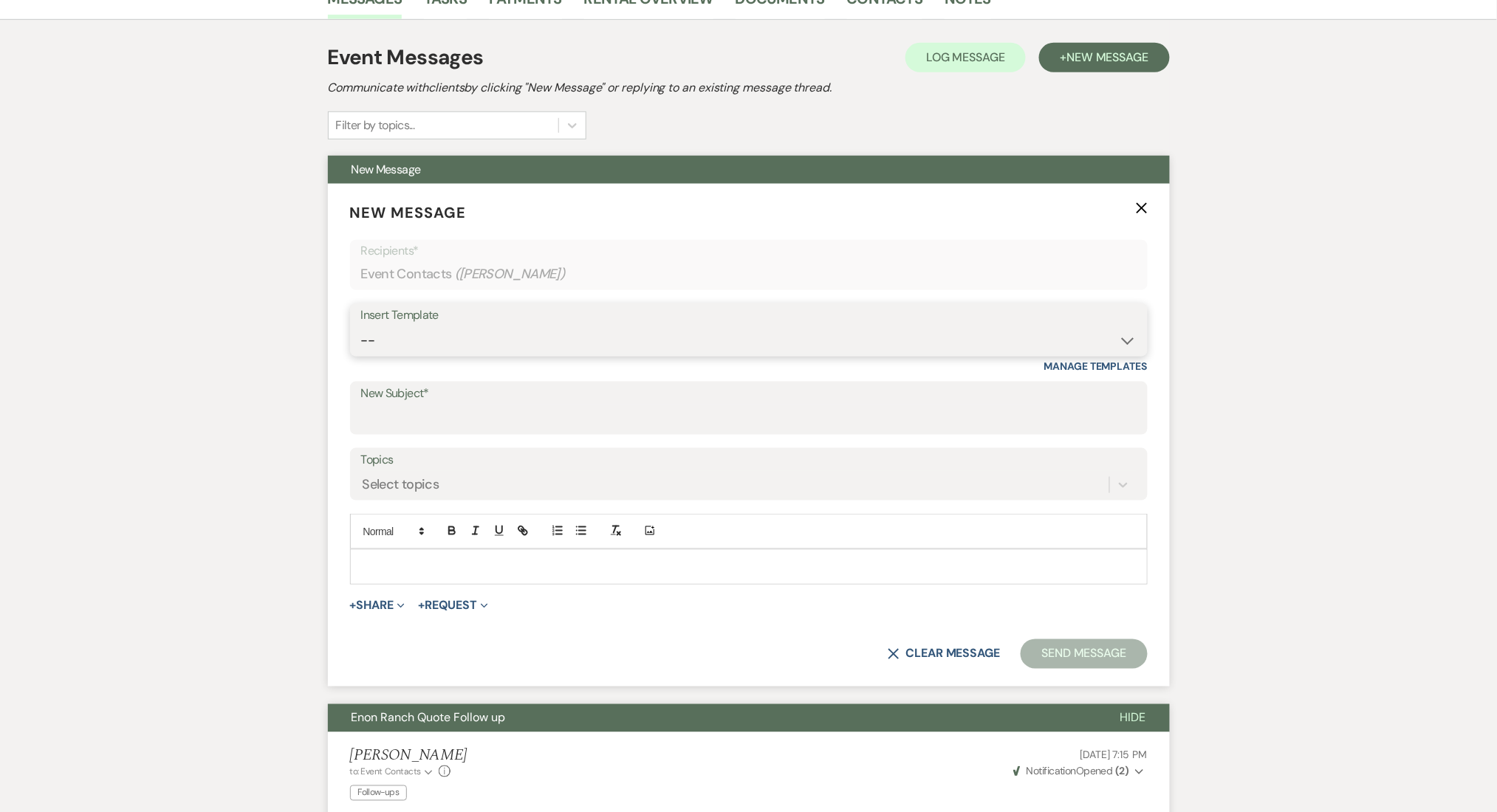
click at [517, 334] on select "-- Inquiry Follow Up Email #2 Contract Sending Template Payment Template Rental…" at bounding box center [749, 340] width 775 height 28
click at [361, 326] on select "-- Inquiry Follow Up Email #2 Contract Sending Template Payment Template Rental…" at bounding box center [749, 340] width 775 height 28
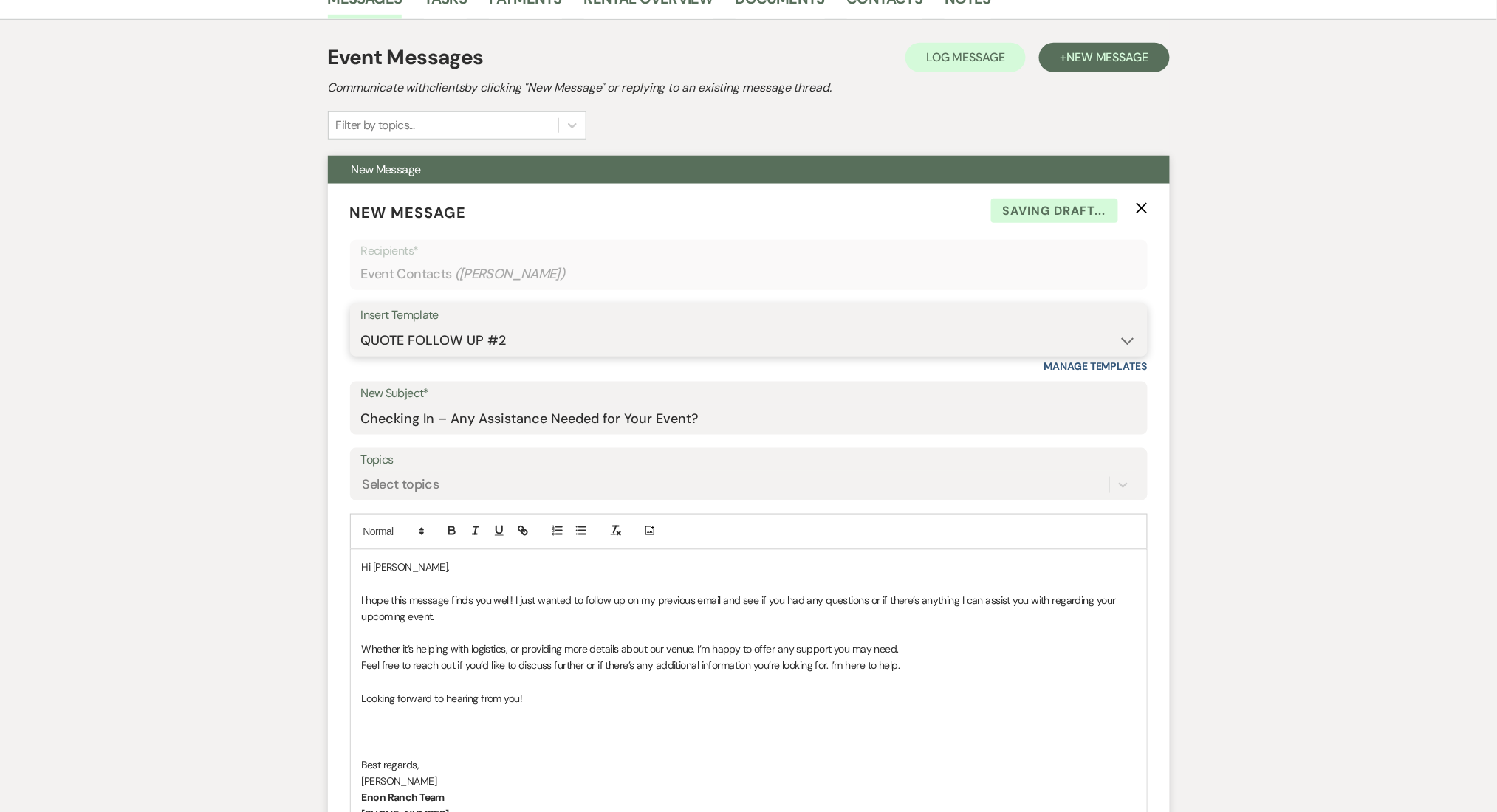
scroll to position [688, 0]
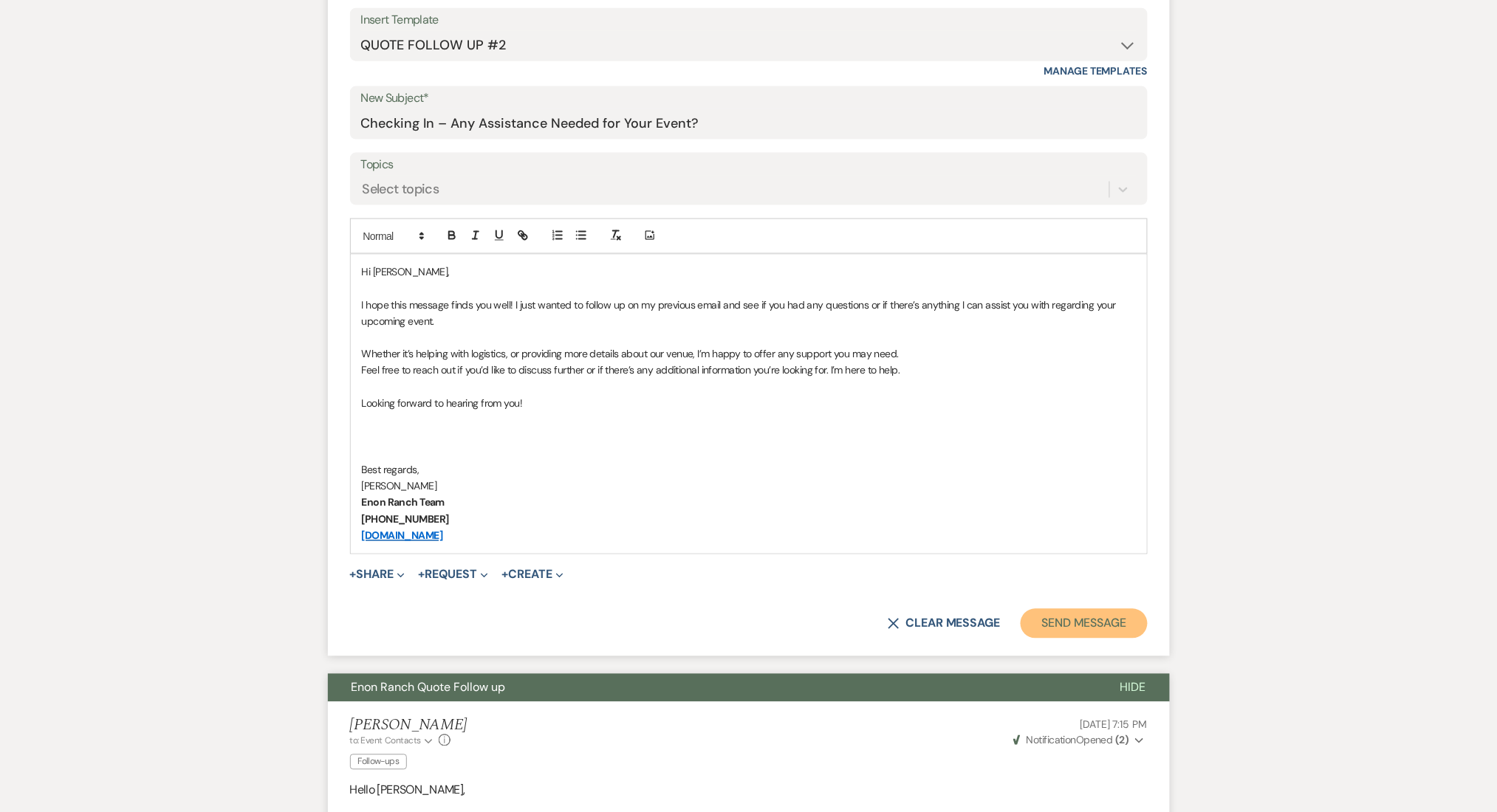
click at [1061, 609] on button "Send Message" at bounding box center [1083, 623] width 126 height 29
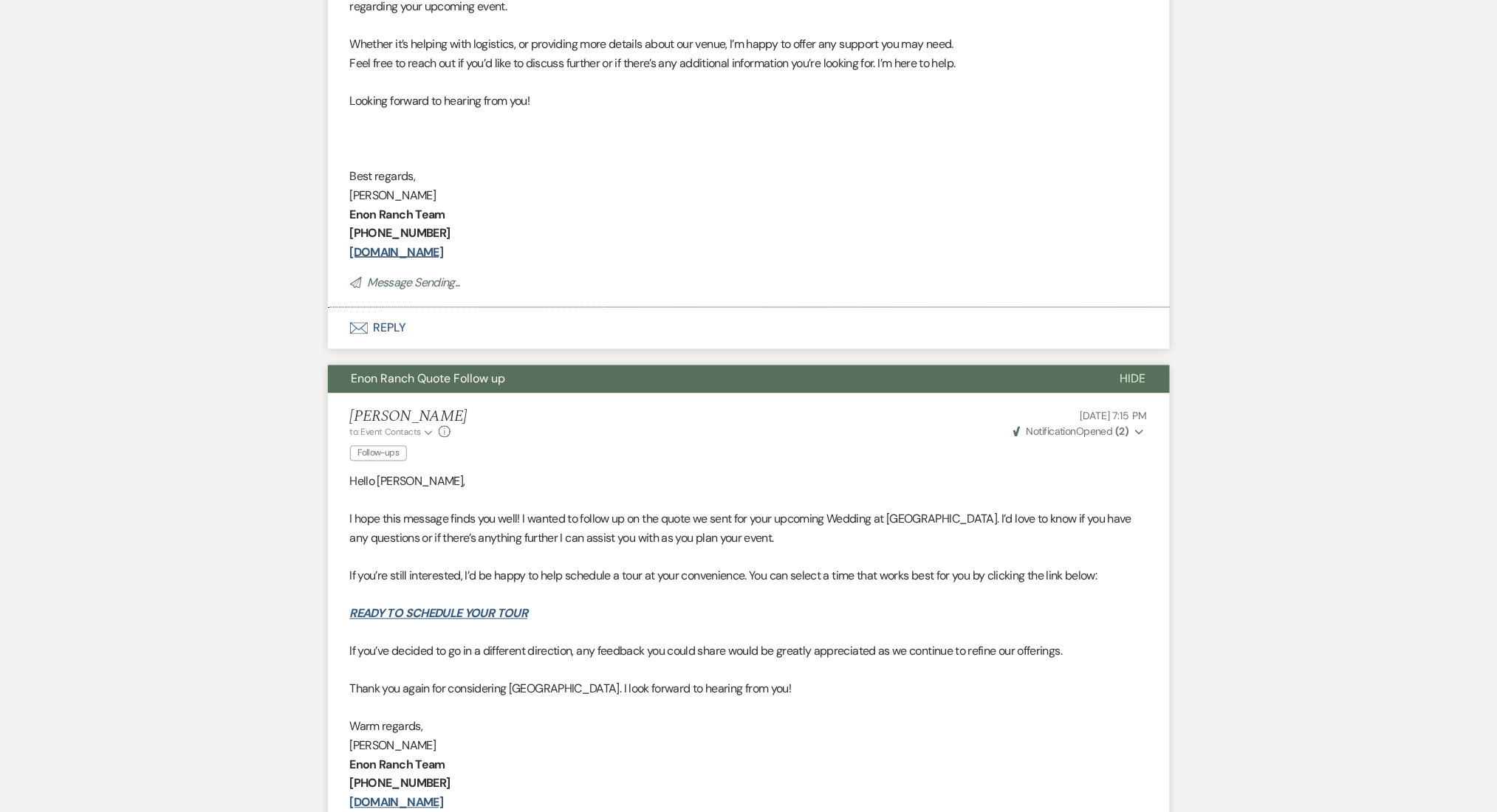
scroll to position [139, 0]
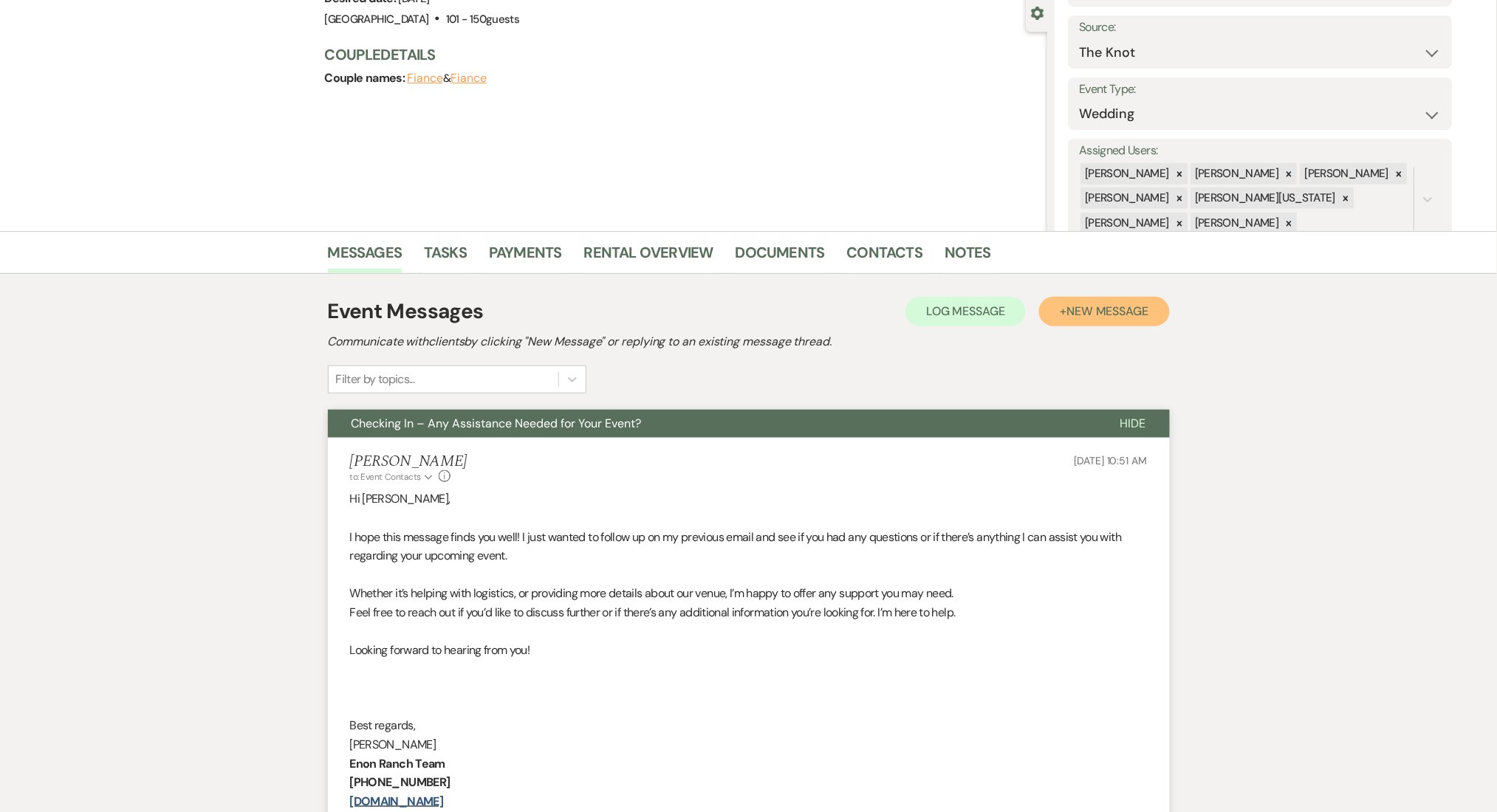
click at [1071, 308] on span "New Message" at bounding box center [1107, 311] width 82 height 15
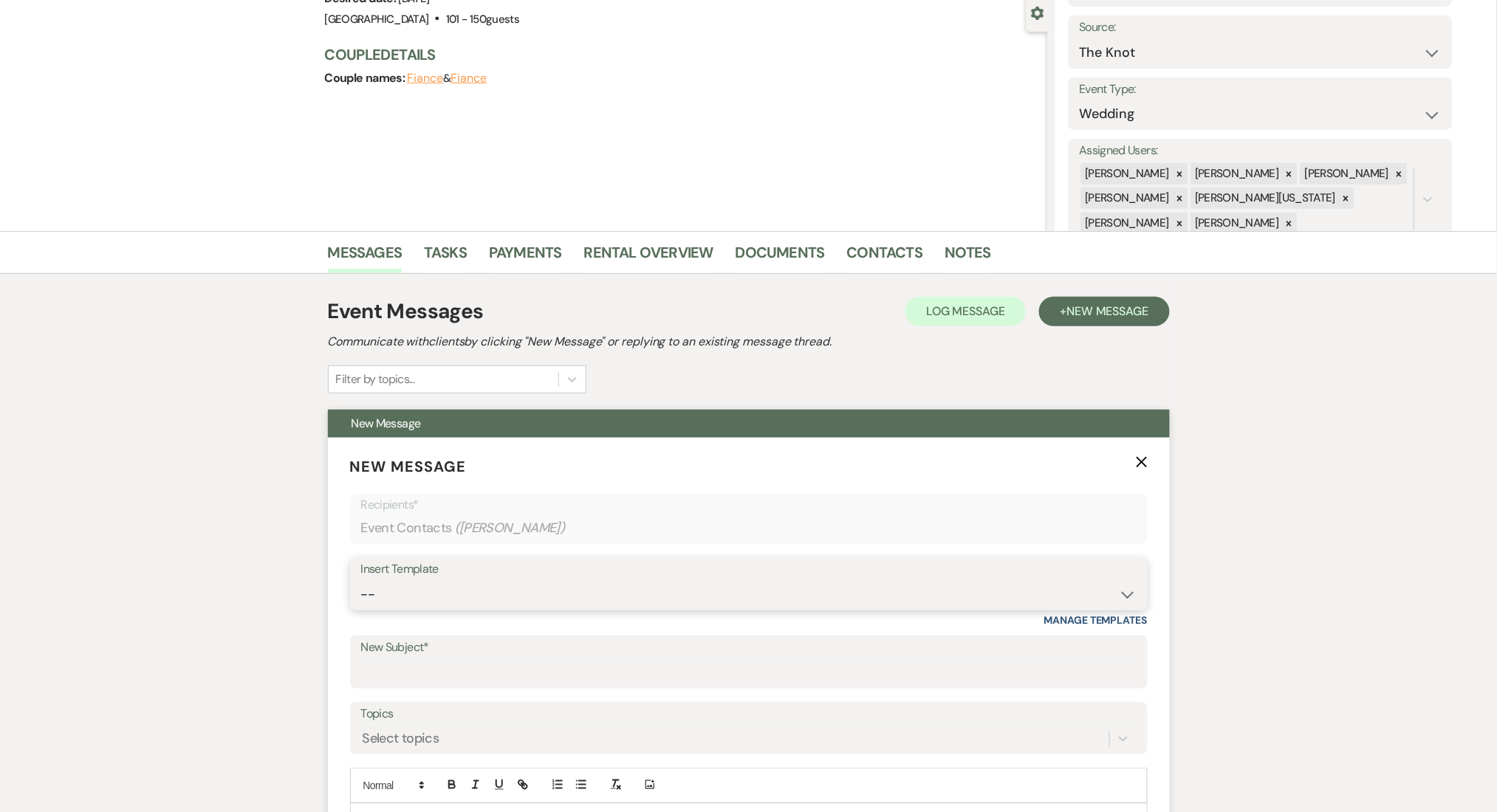
click at [532, 603] on select "-- Inquiry Follow Up Email #2 Contract Sending Template Payment Template Rental…" at bounding box center [749, 594] width 775 height 28
click at [361, 580] on select "-- Inquiry Follow Up Email #2 Contract Sending Template Payment Template Rental…" at bounding box center [749, 594] width 775 height 28
drag, startPoint x: 539, startPoint y: 602, endPoint x: 374, endPoint y: 594, distance: 165.2
click at [374, 595] on select "-- Inquiry Follow Up Email #2 Contract Sending Template Payment Template Rental…" at bounding box center [749, 594] width 775 height 28
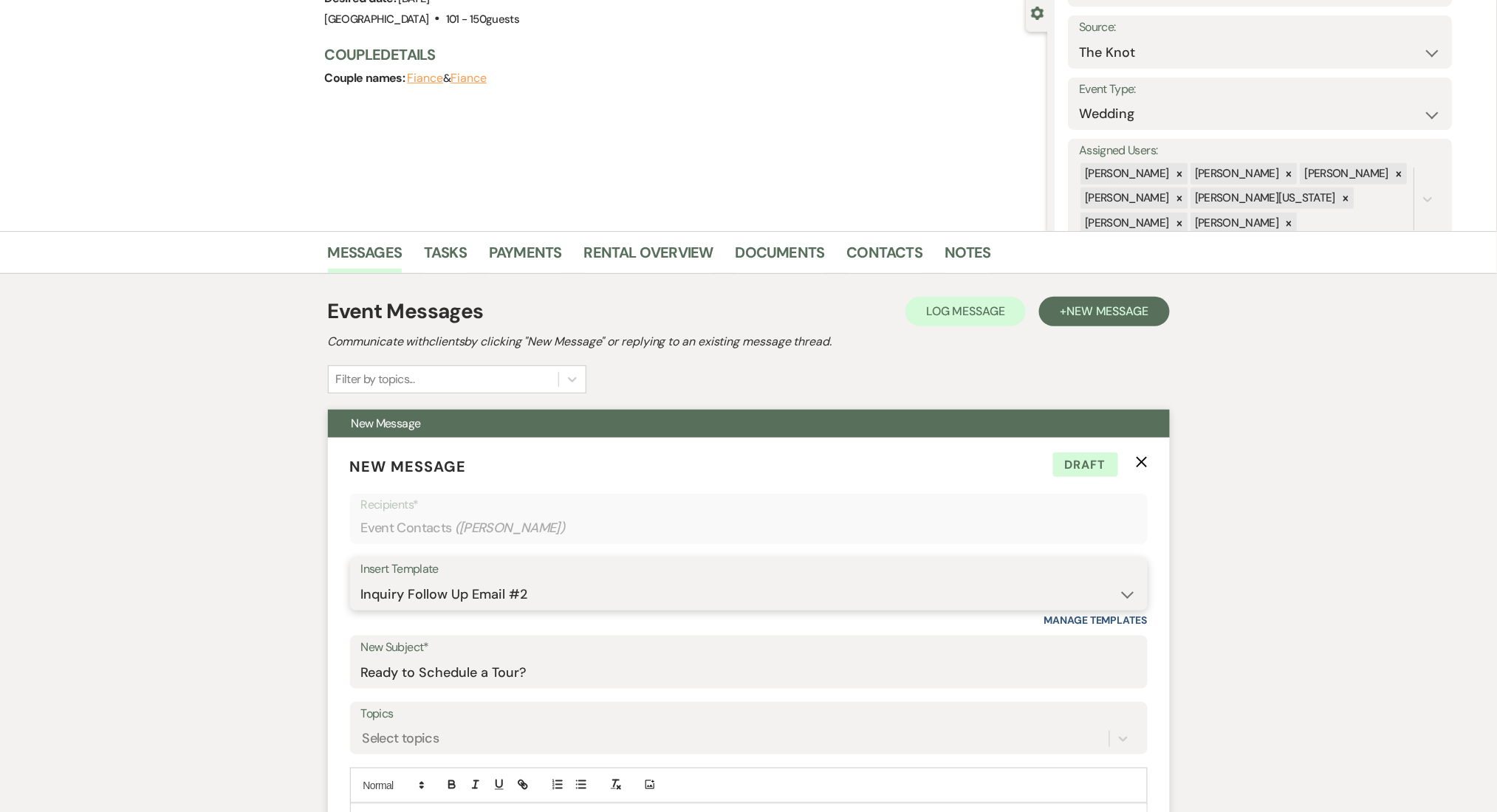
click at [498, 580] on select "-- Inquiry Follow Up Email #2 Contract Sending Template Payment Template Rental…" at bounding box center [749, 594] width 775 height 28
click at [540, 583] on select "-- Inquiry Follow Up Email #2 Contract Sending Template Payment Template Rental…" at bounding box center [749, 594] width 775 height 28
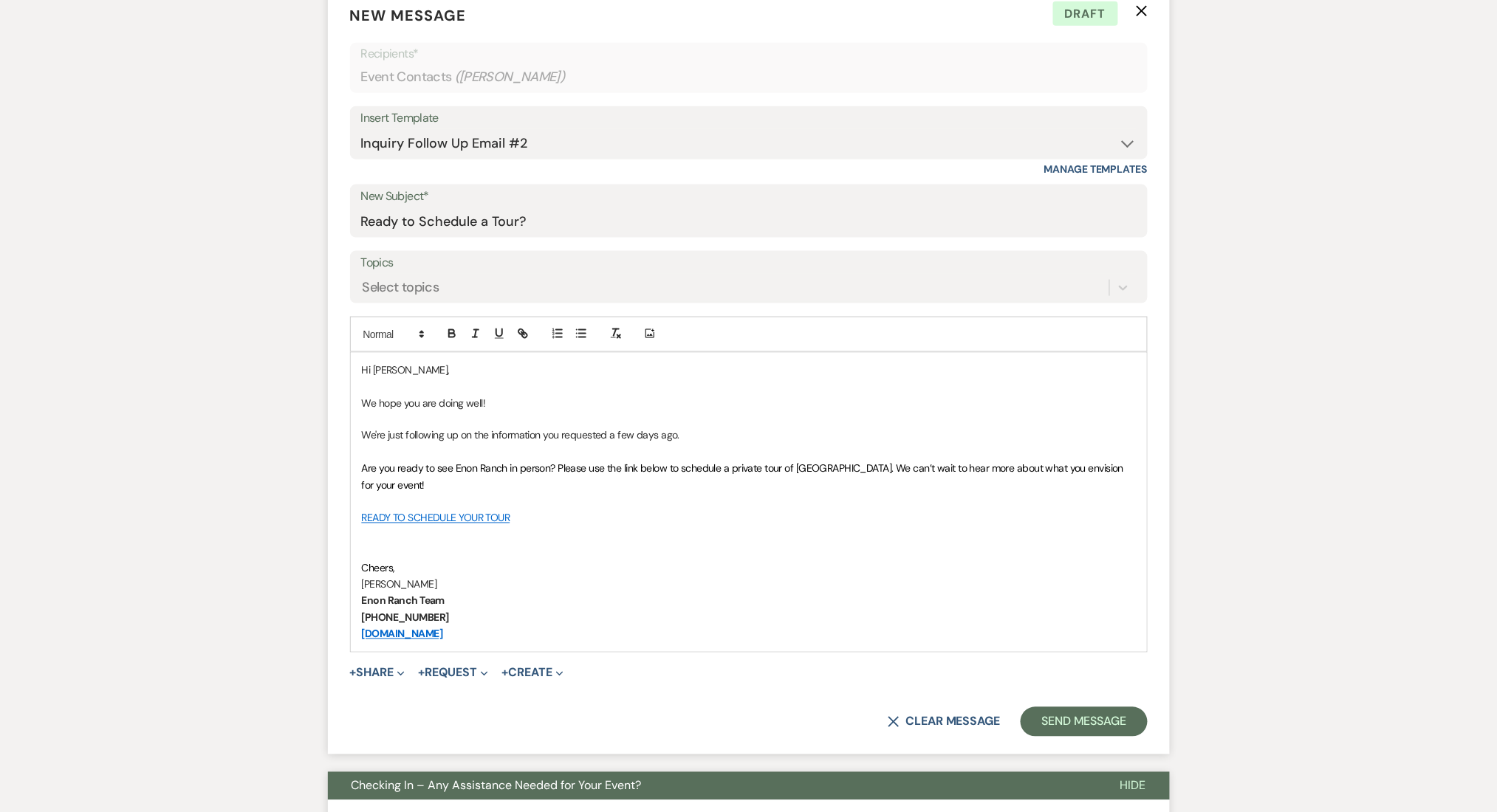
scroll to position [295, 0]
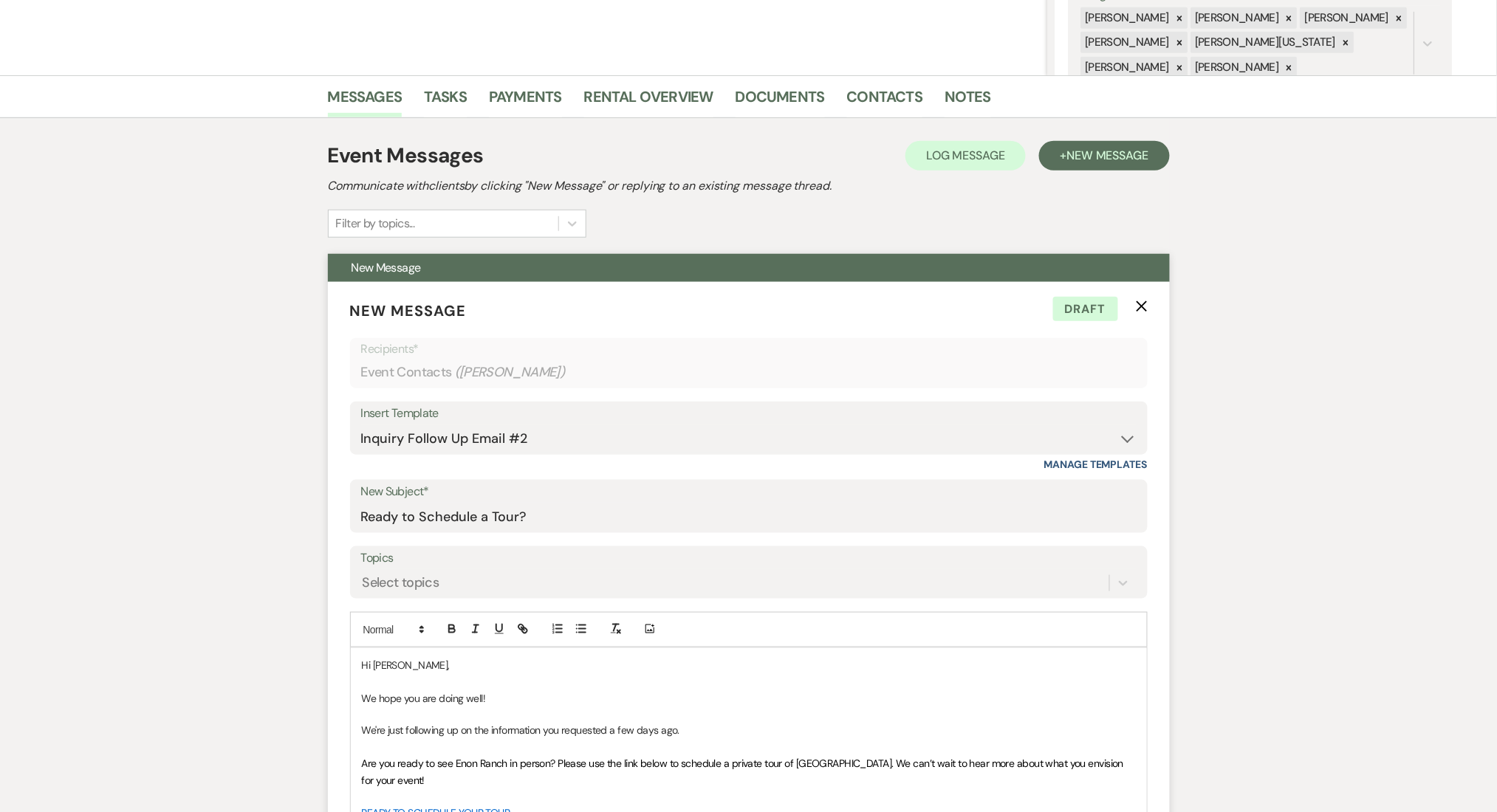
click at [1146, 295] on form "New Message X Draft Recipients* Event Contacts ( Caitlyn Bulloch ) Insert Templ…" at bounding box center [749, 665] width 842 height 767
click at [1146, 299] on button "X" at bounding box center [1141, 305] width 12 height 12
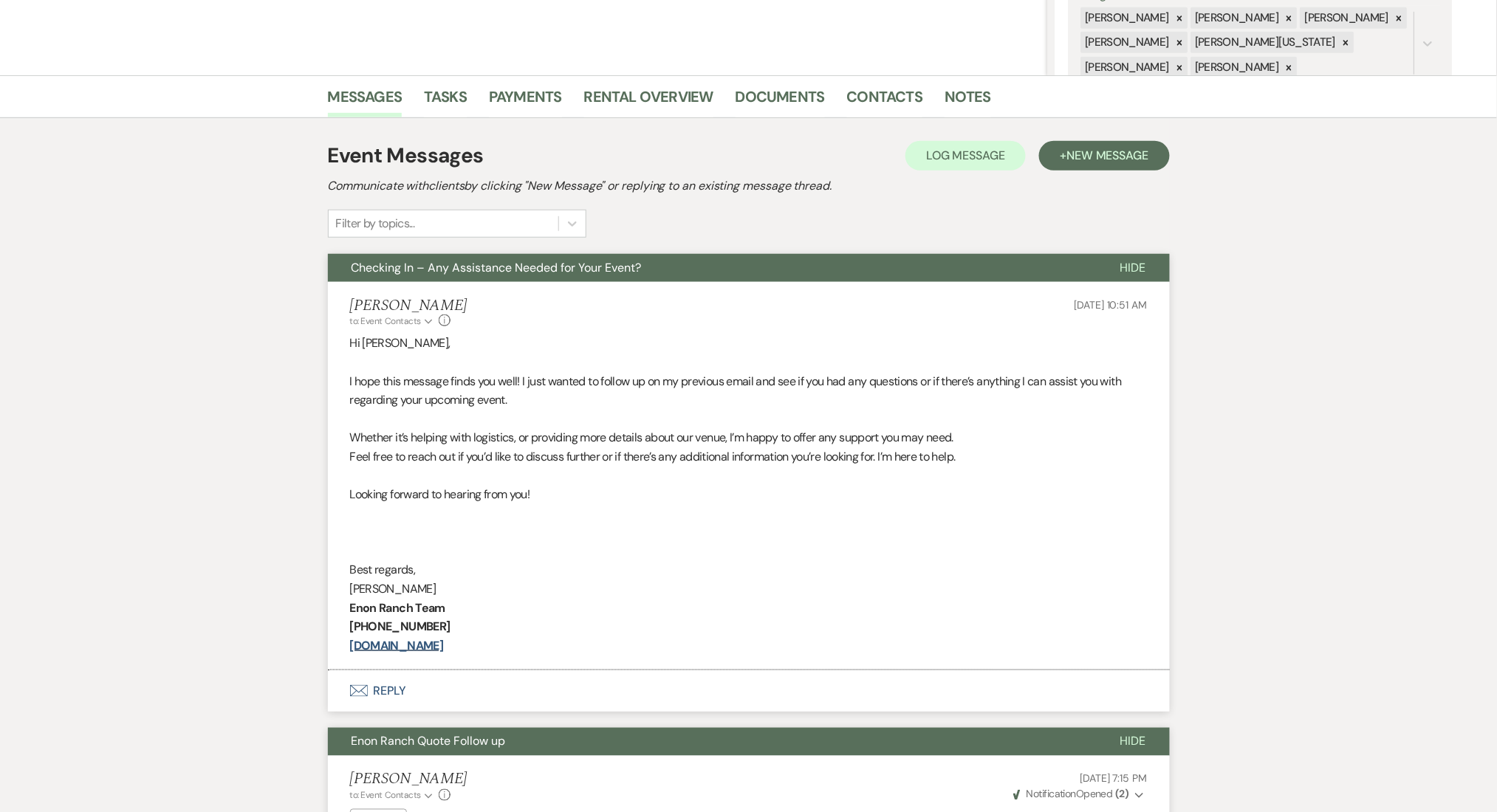
click at [1219, 321] on div "Messages Tasks Payments Rental Overview Documents Contacts Notes Event Messages…" at bounding box center [748, 699] width 1497 height 1247
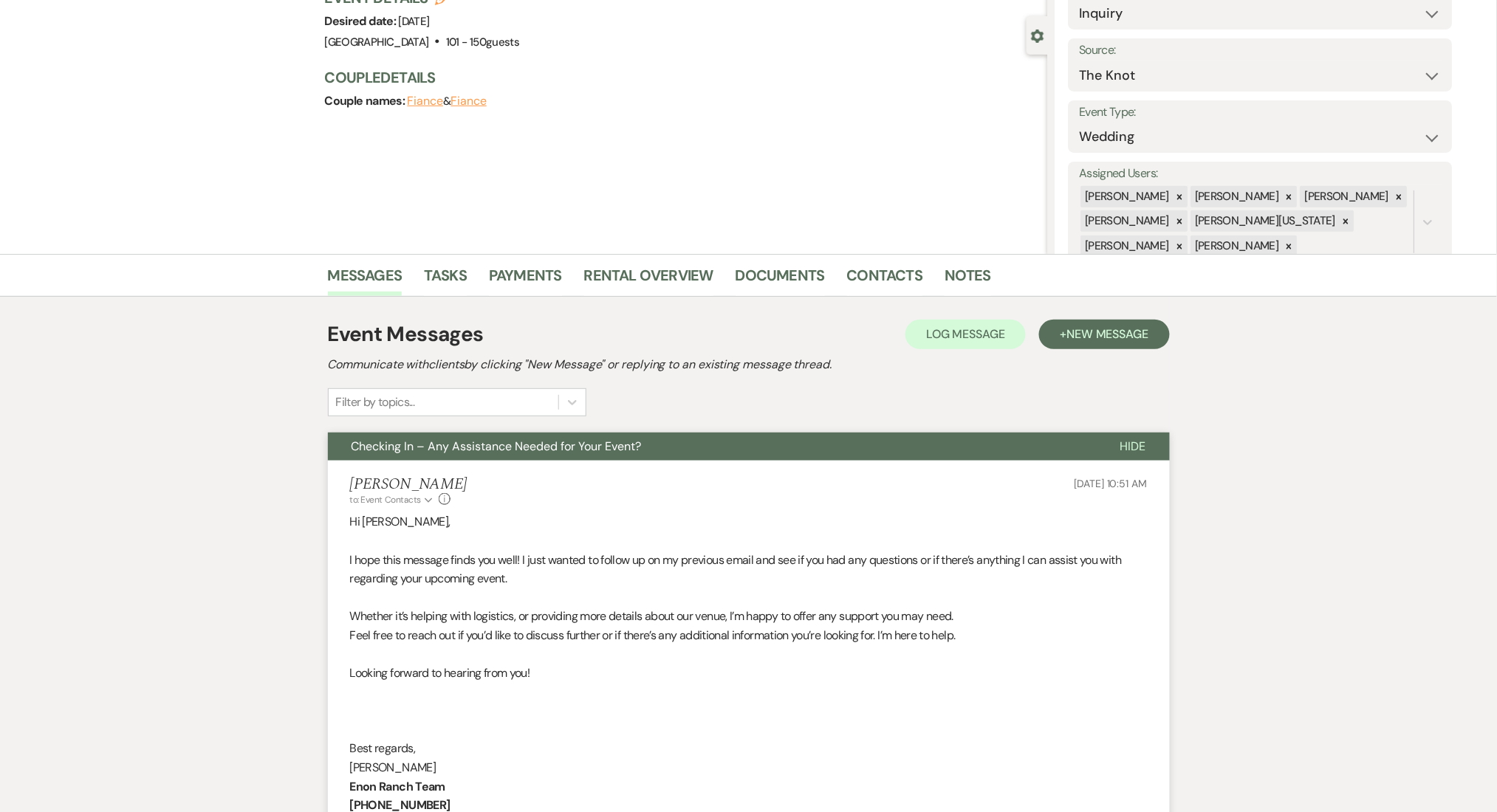
scroll to position [0, 0]
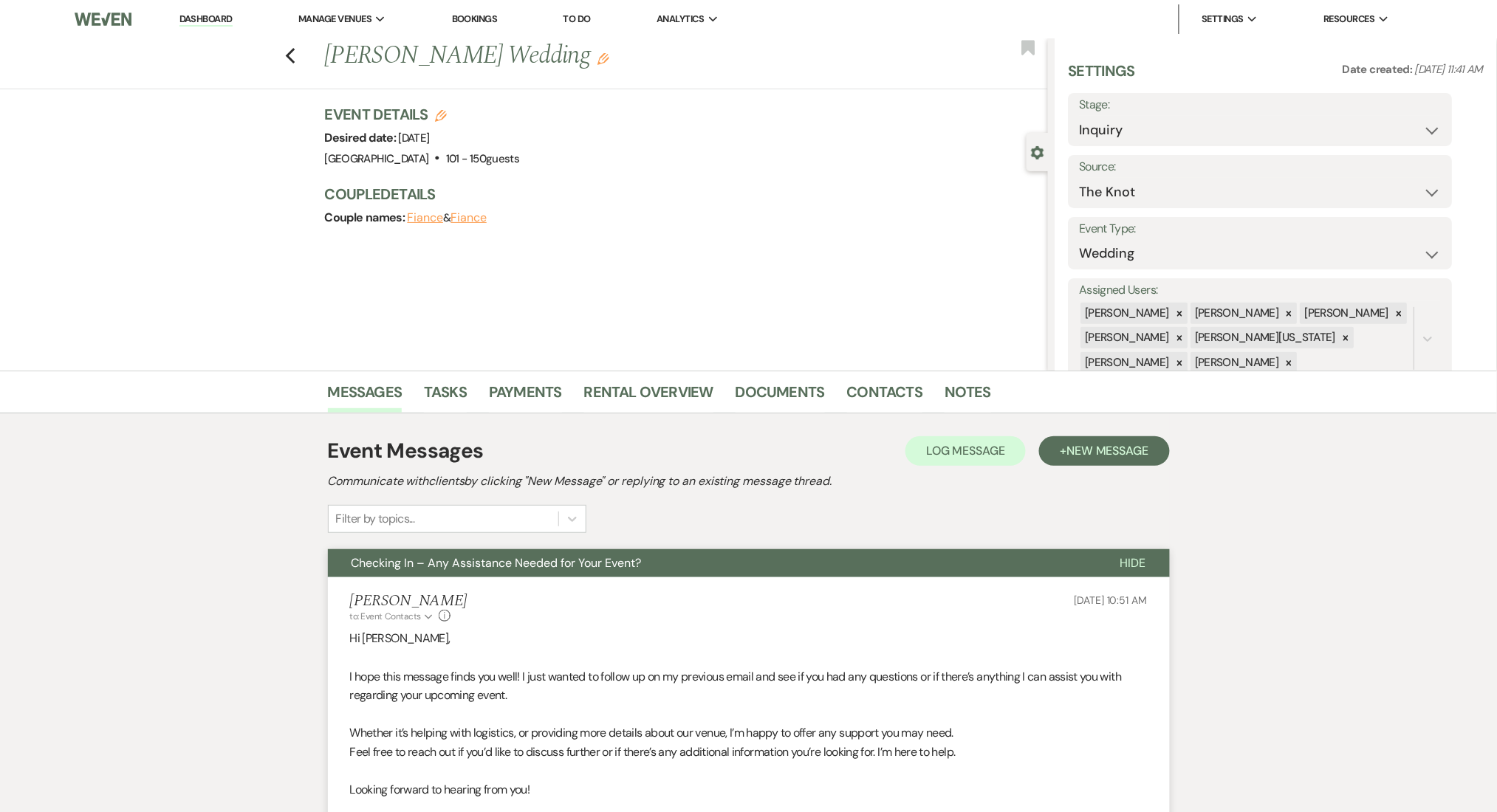
click at [195, 15] on link "Dashboard" at bounding box center [205, 19] width 53 height 14
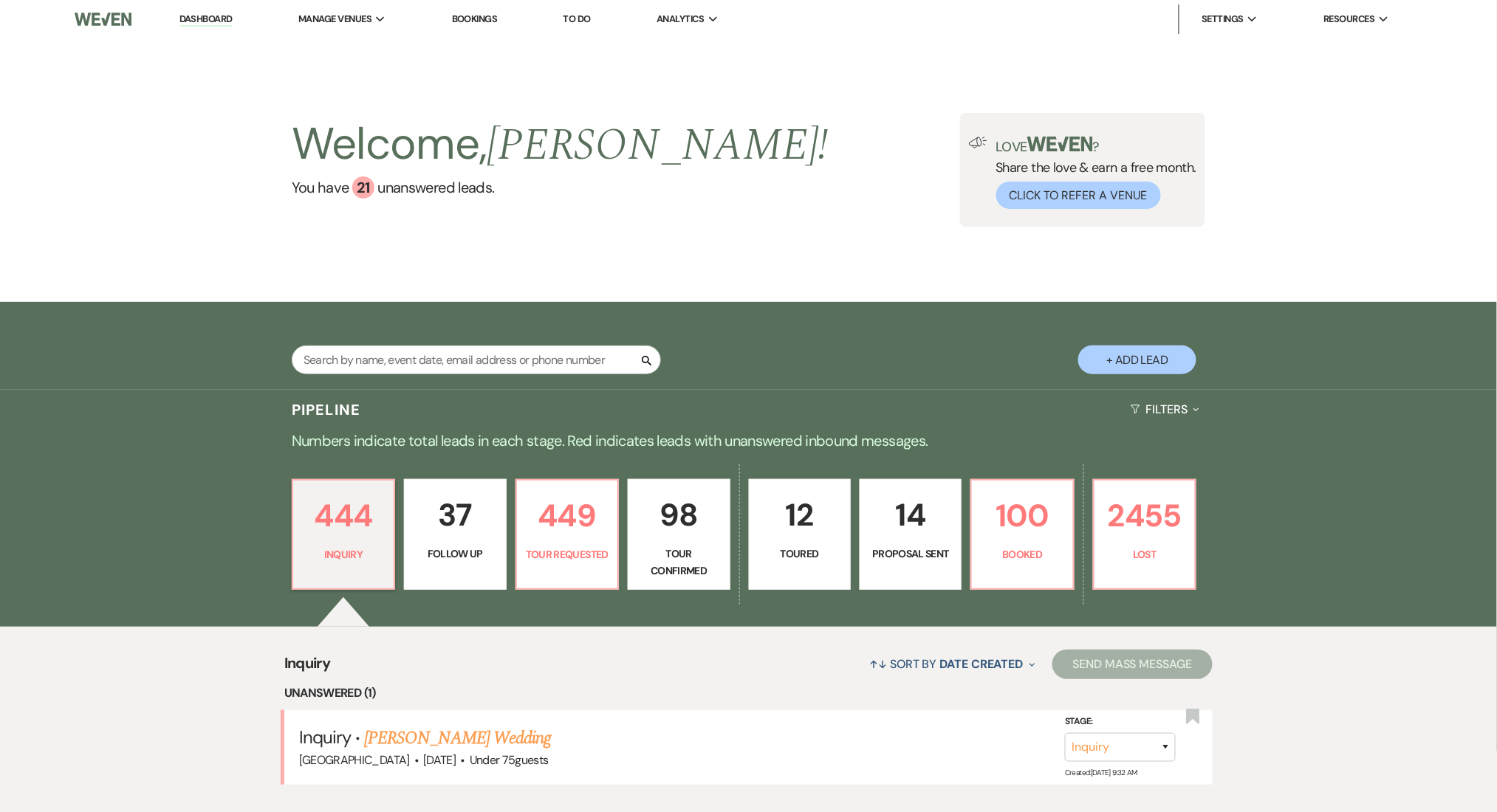
scroll to position [295, 0]
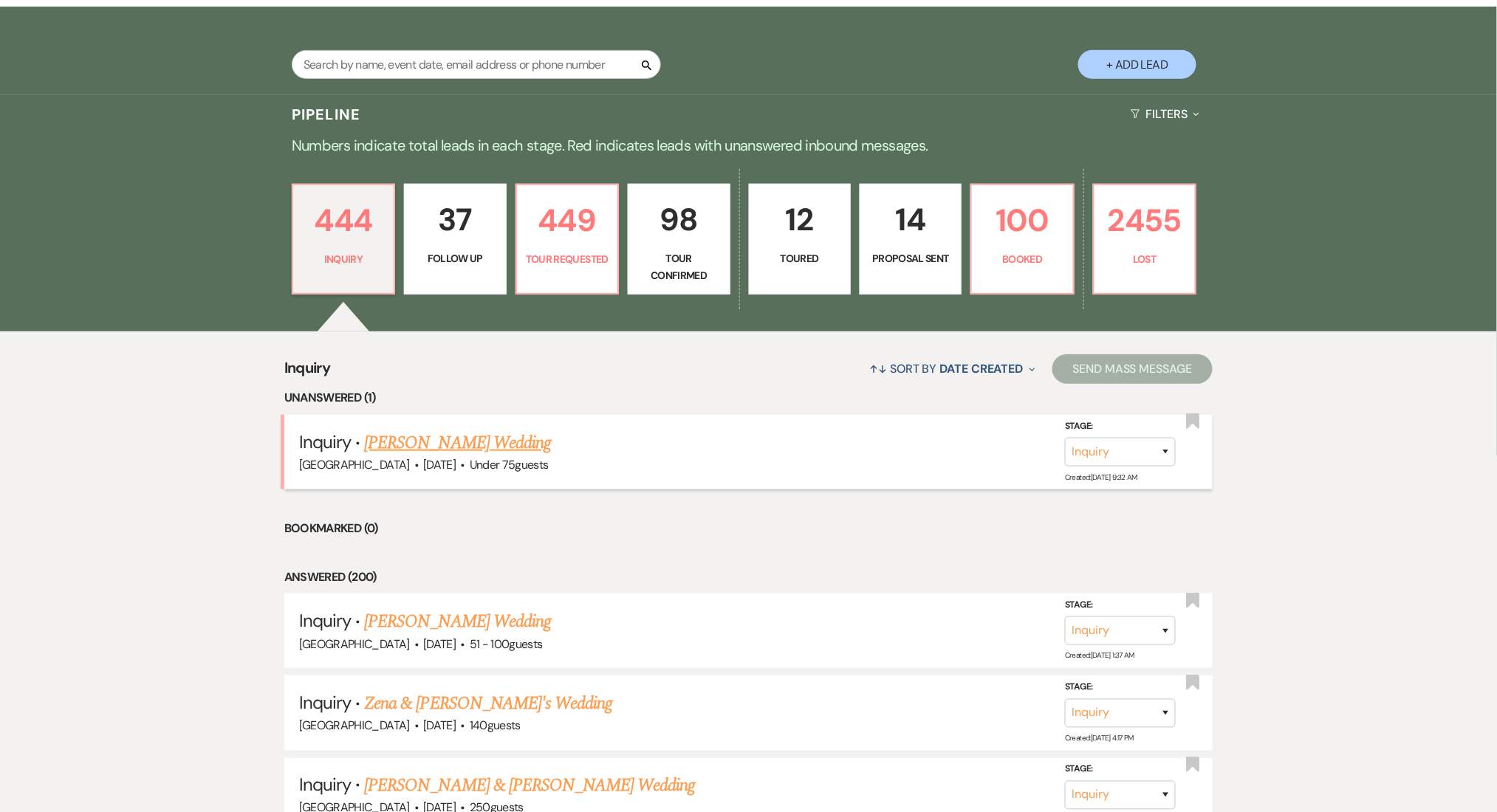
click at [452, 434] on link "Maya Wagner's Wedding" at bounding box center [457, 443] width 186 height 27
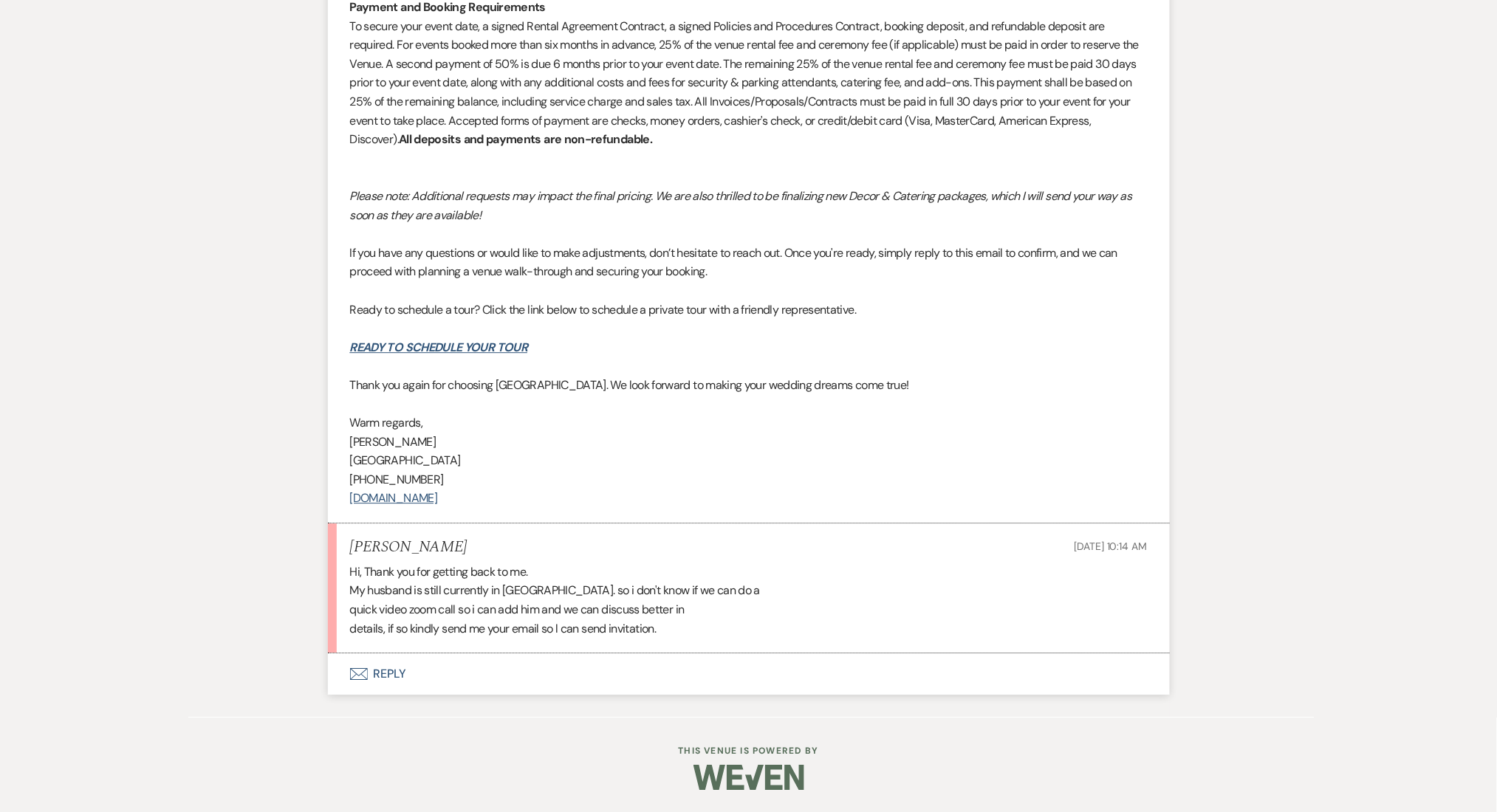
click at [393, 669] on button "Envelope Reply" at bounding box center [749, 674] width 842 height 41
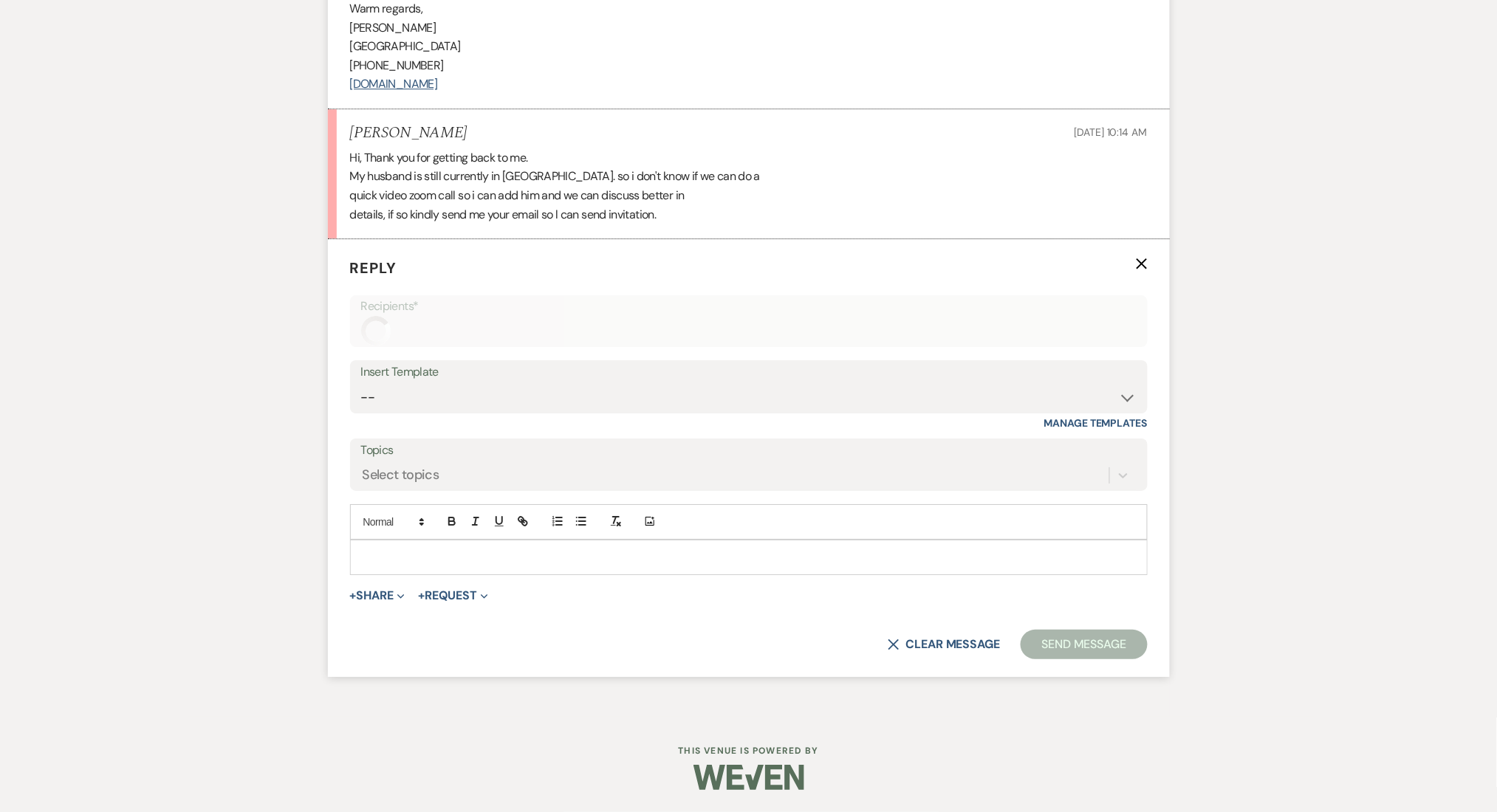
scroll to position [3713, 0]
click at [462, 466] on div "Select topics" at bounding box center [735, 475] width 748 height 26
click at [428, 567] on div at bounding box center [749, 557] width 796 height 34
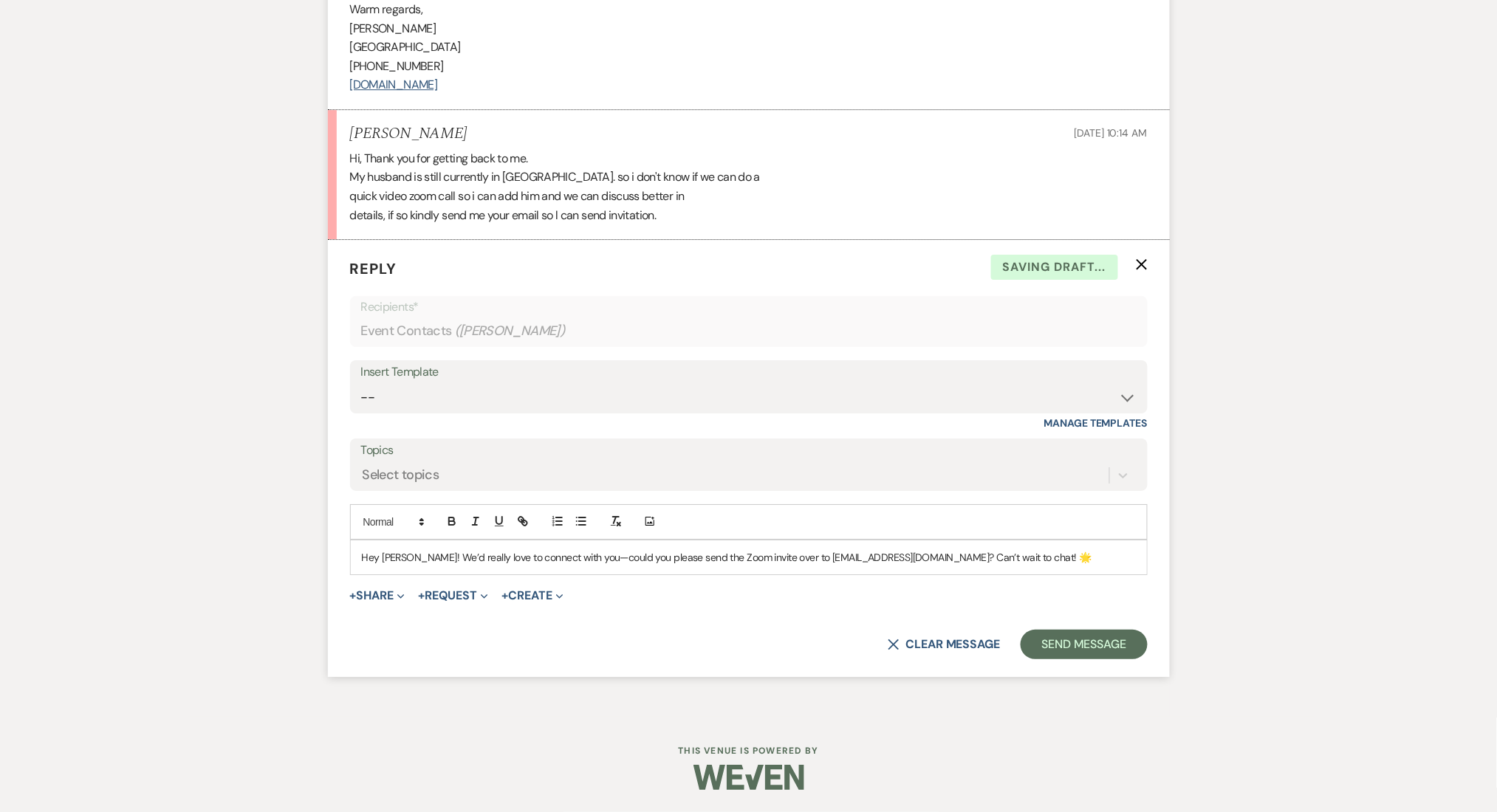
click at [414, 559] on p "Hey Maya! We’d really love to connect with you—could you please send the Zoom i…" at bounding box center [748, 557] width 774 height 16
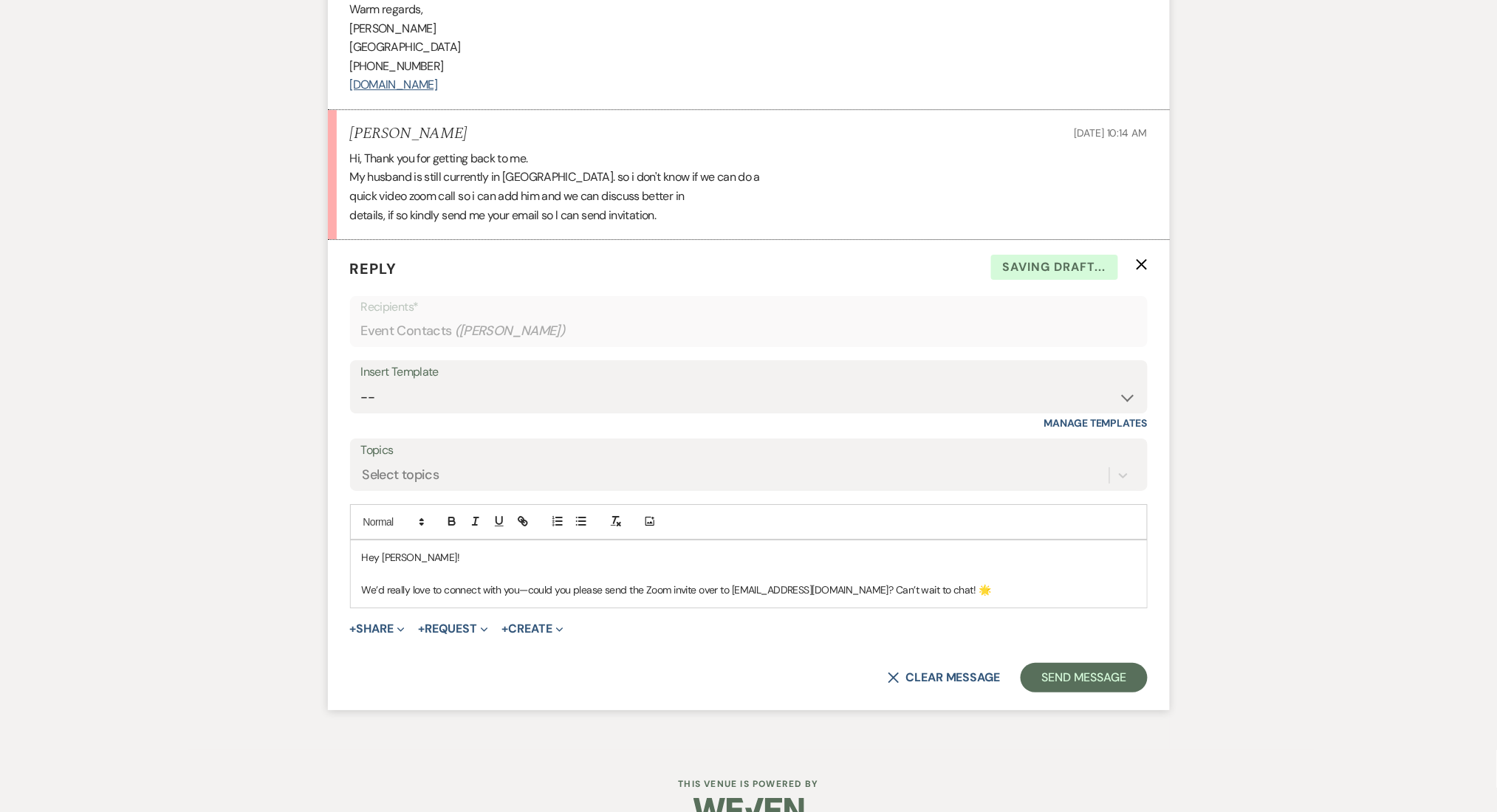
click at [573, 590] on p "We’d really love to connect with you—could you please send the Zoom invite over…" at bounding box center [748, 590] width 774 height 16
click at [694, 598] on p "We’d really love to connect with you—please send the Zoom invite over to enonra…" at bounding box center [748, 590] width 774 height 16
click at [794, 588] on p "We’d really love to connect with you—please send the Zoom invite over to enonra…" at bounding box center [748, 590] width 774 height 16
click at [949, 592] on p "We’d really love to connect with you—please send the Zoom invite over to enonra…" at bounding box center [748, 590] width 774 height 16
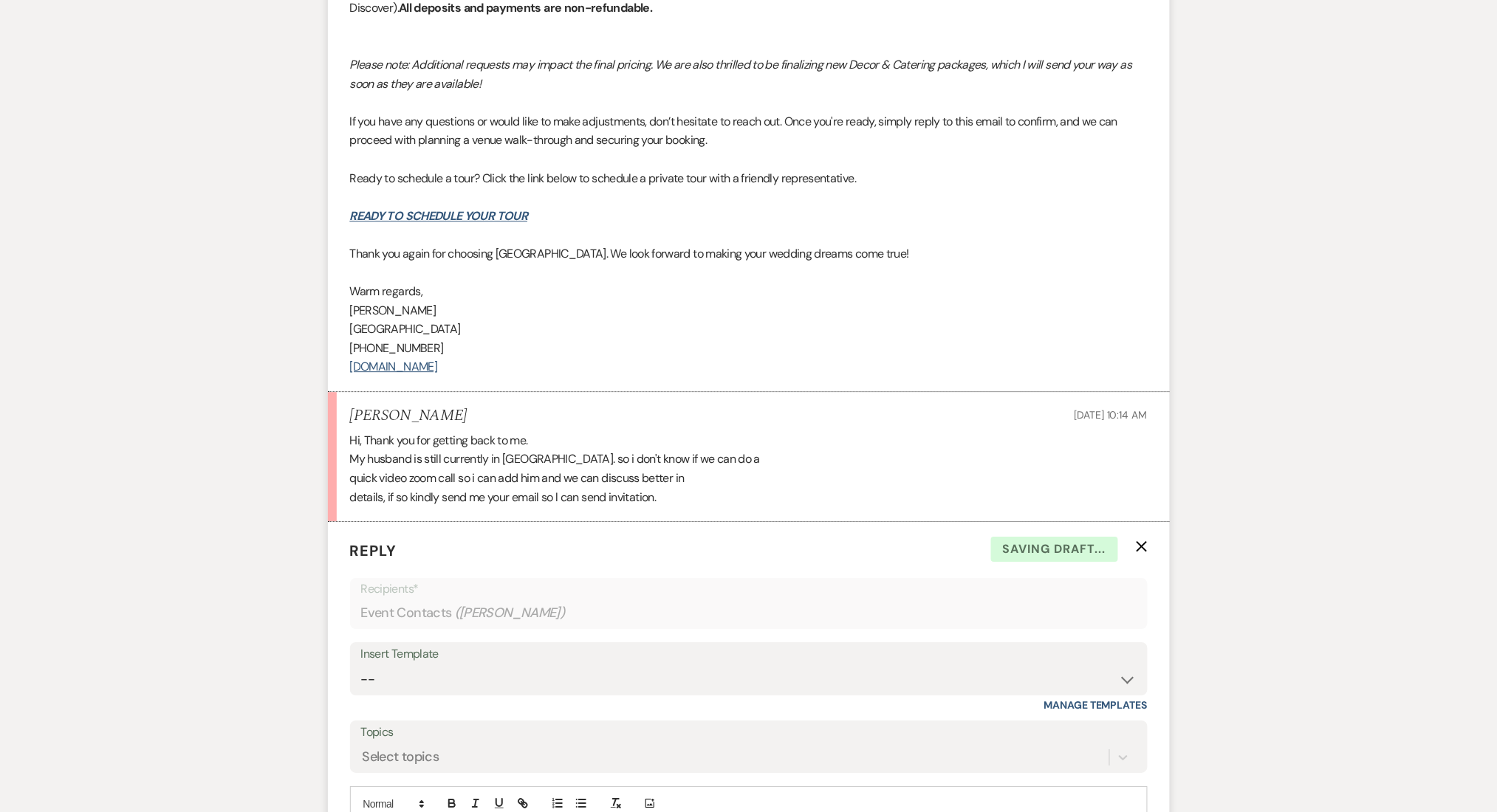
scroll to position [3418, 0]
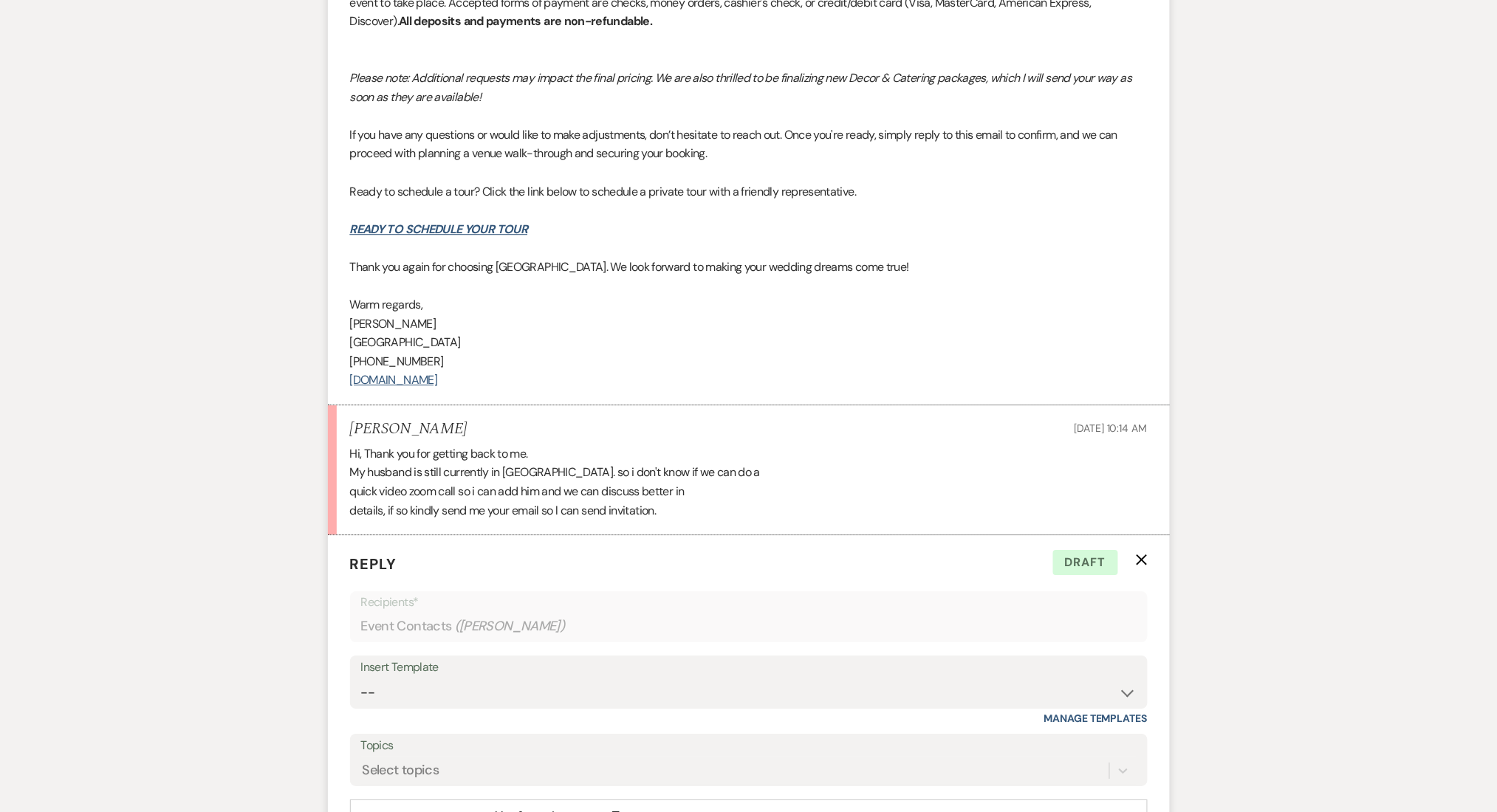
drag, startPoint x: 497, startPoint y: 378, endPoint x: 338, endPoint y: 301, distance: 176.7
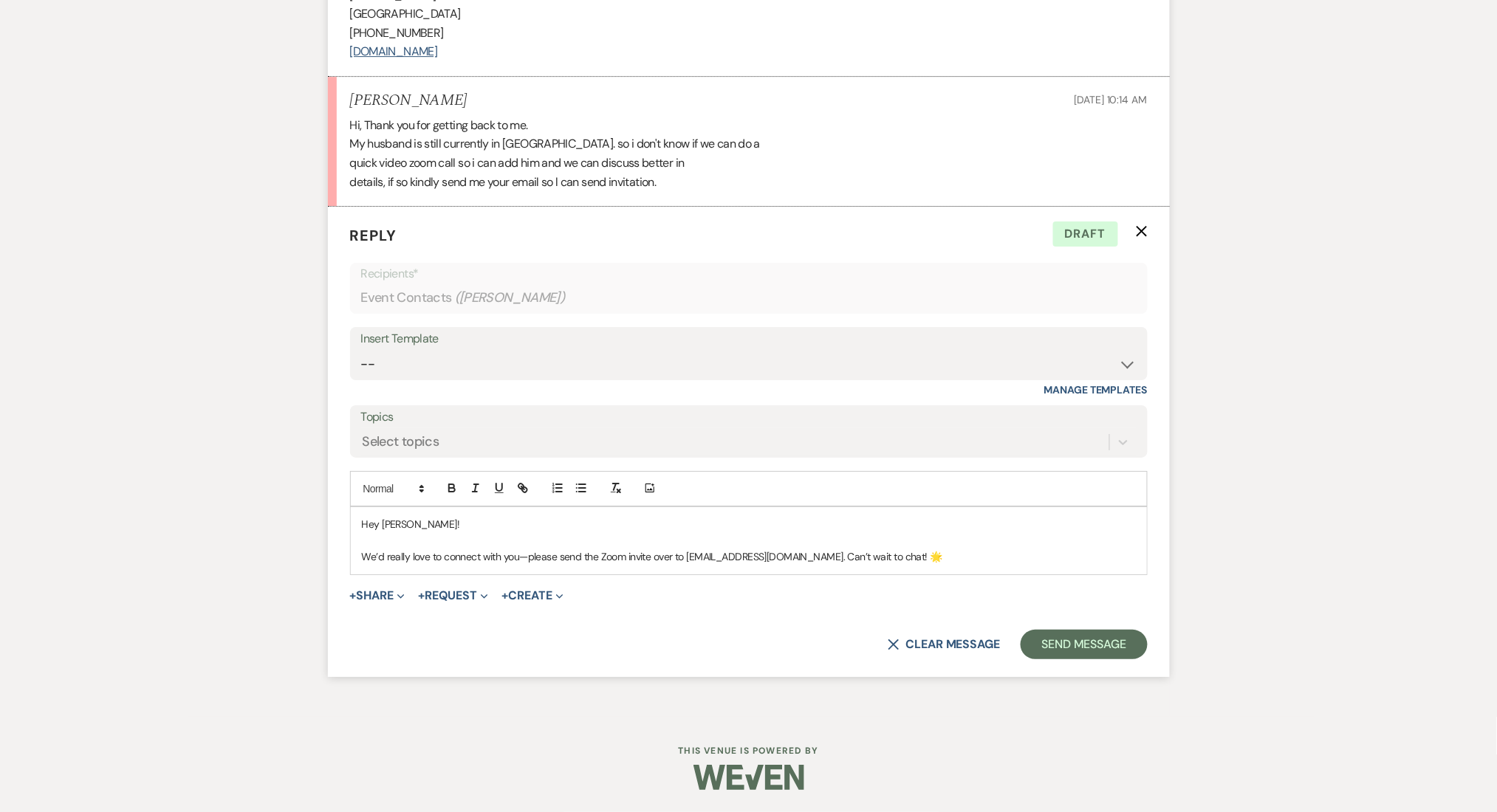
click at [910, 556] on p "We’d really love to connect with you—please send the Zoom invite over to enonra…" at bounding box center [748, 557] width 774 height 16
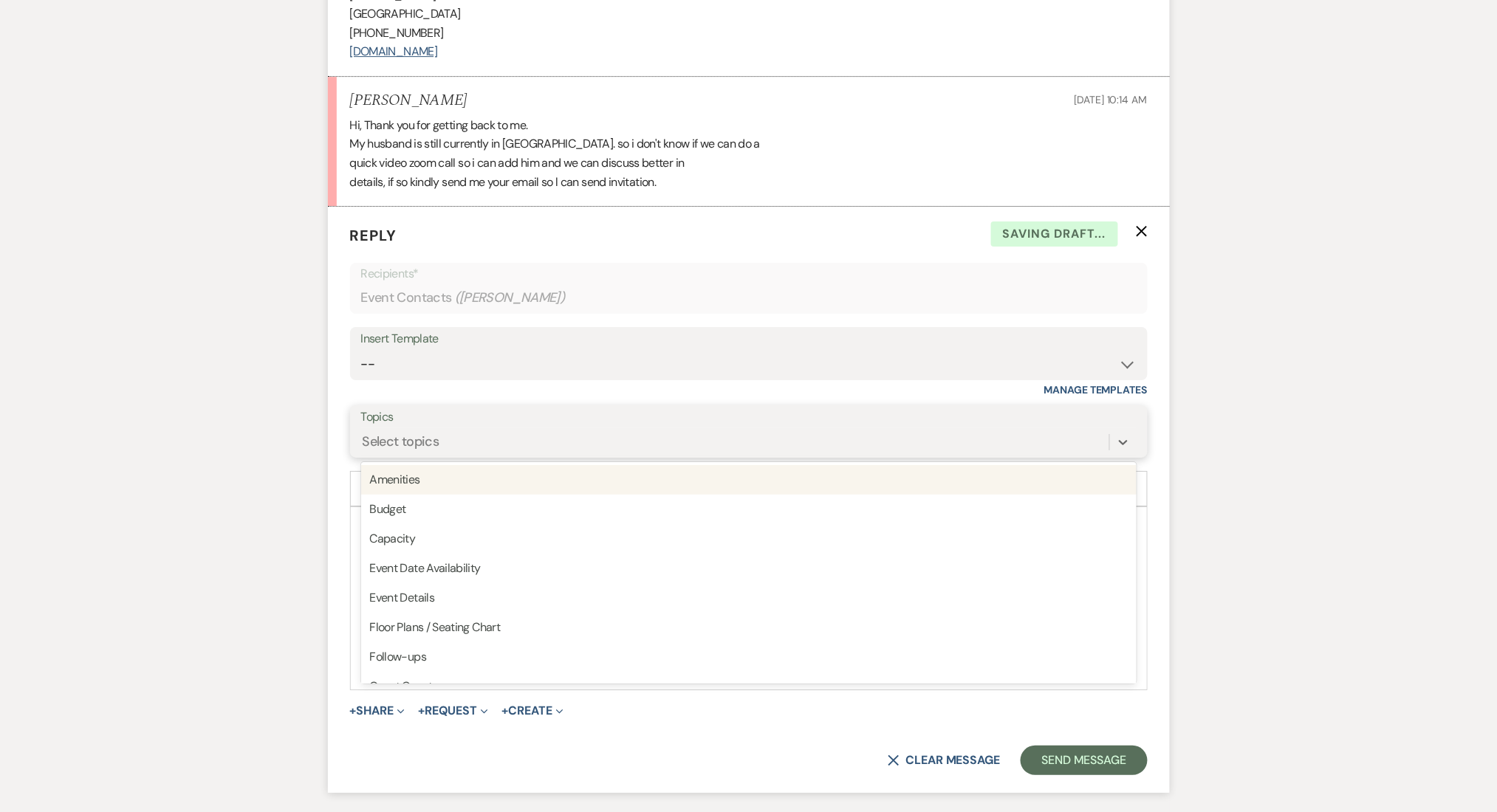
click at [433, 440] on div "Select topics" at bounding box center [401, 442] width 77 height 20
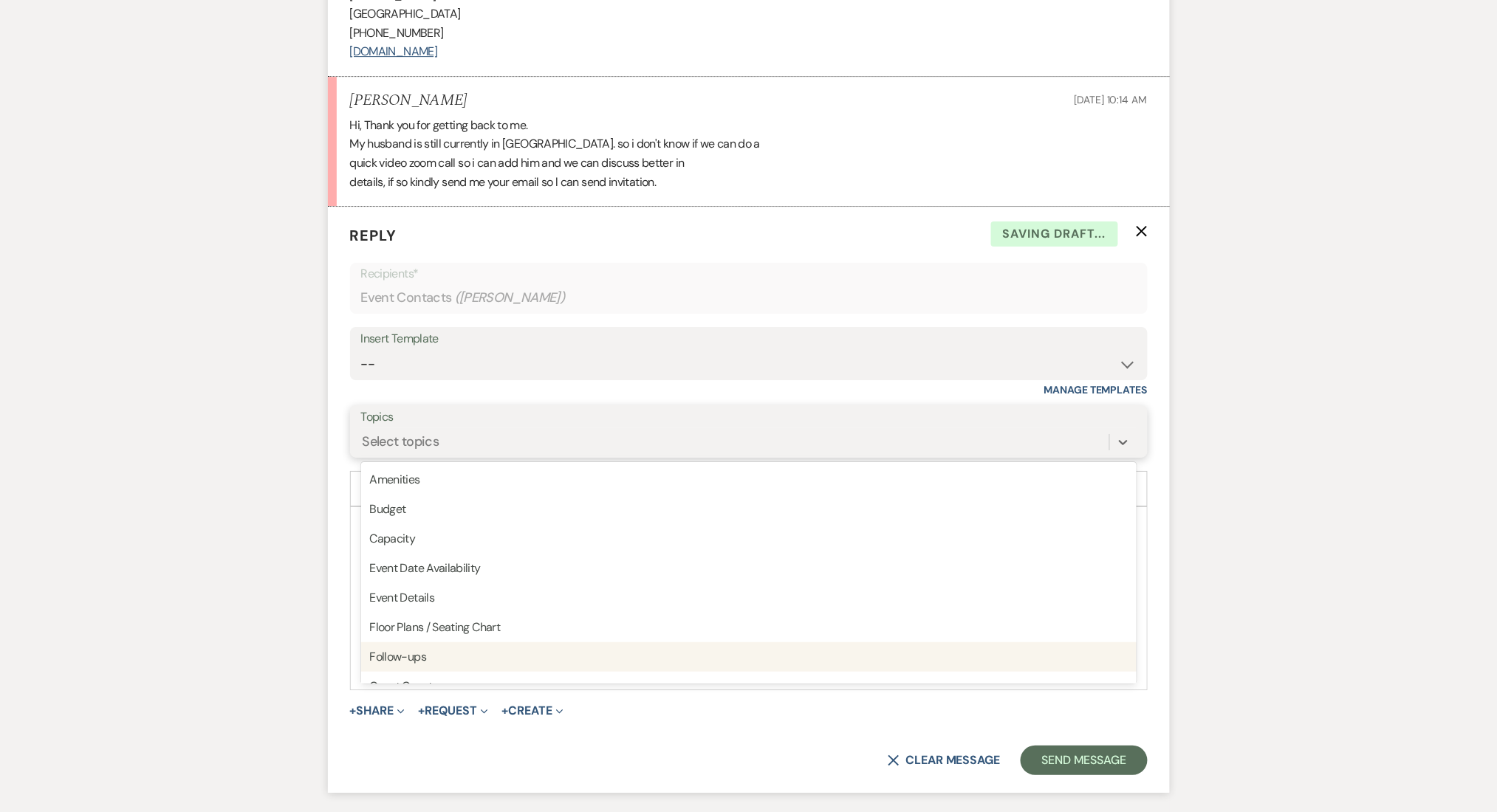
click at [396, 650] on div "Follow-ups" at bounding box center [749, 657] width 775 height 29
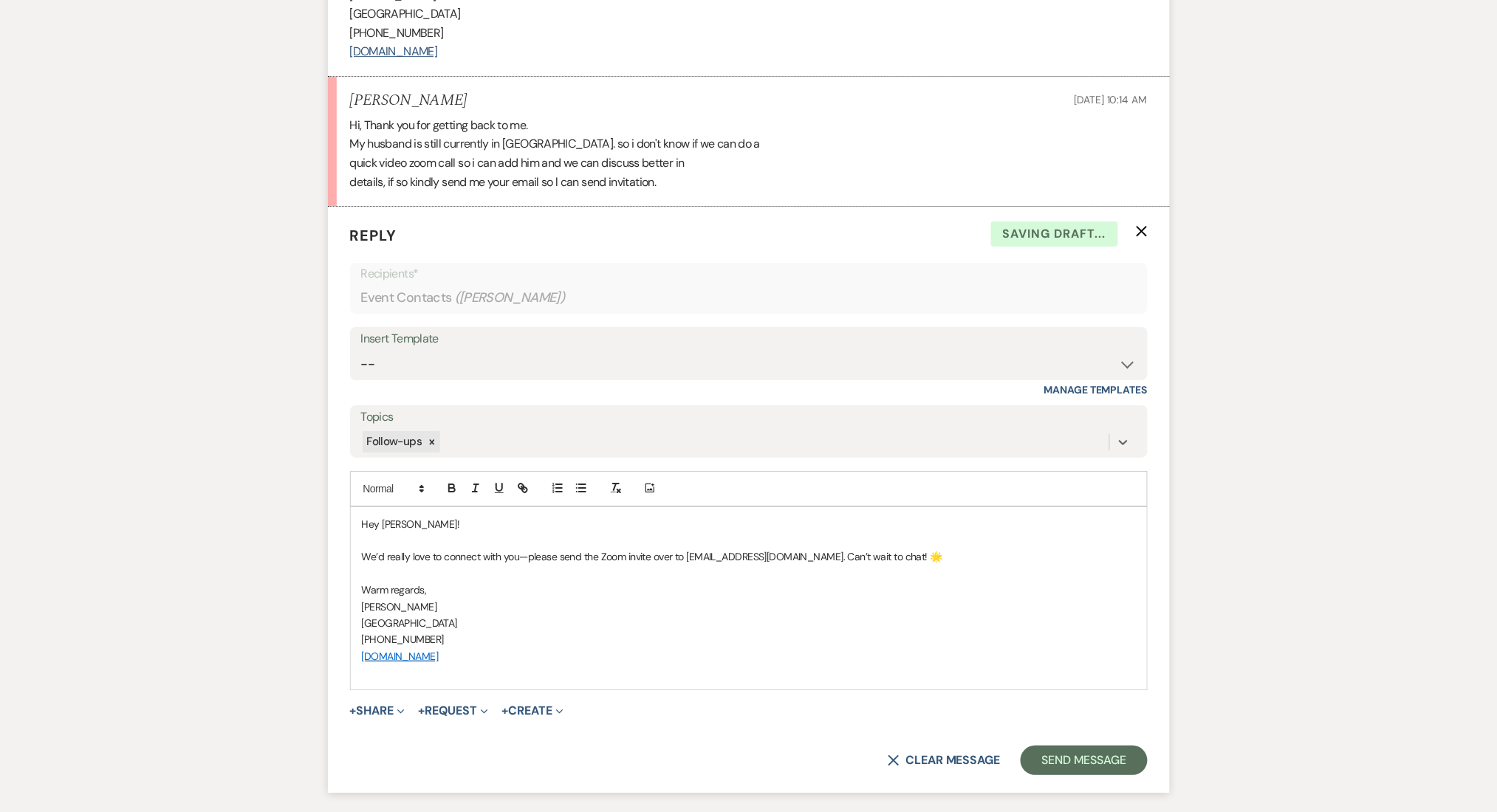
click at [1053, 573] on p at bounding box center [748, 574] width 774 height 16
click at [1101, 756] on button "Send Message" at bounding box center [1083, 760] width 126 height 29
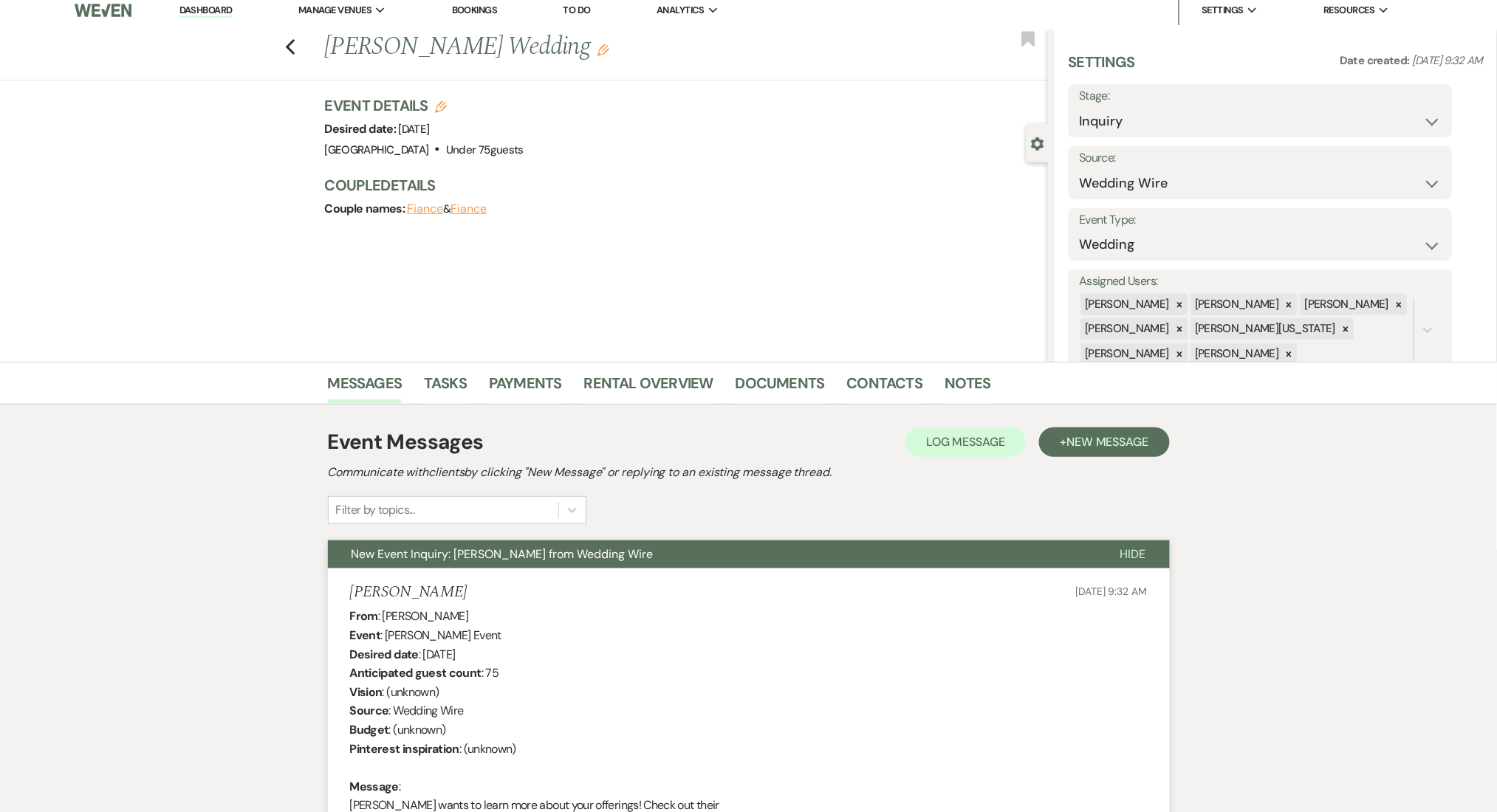
scroll to position [0, 0]
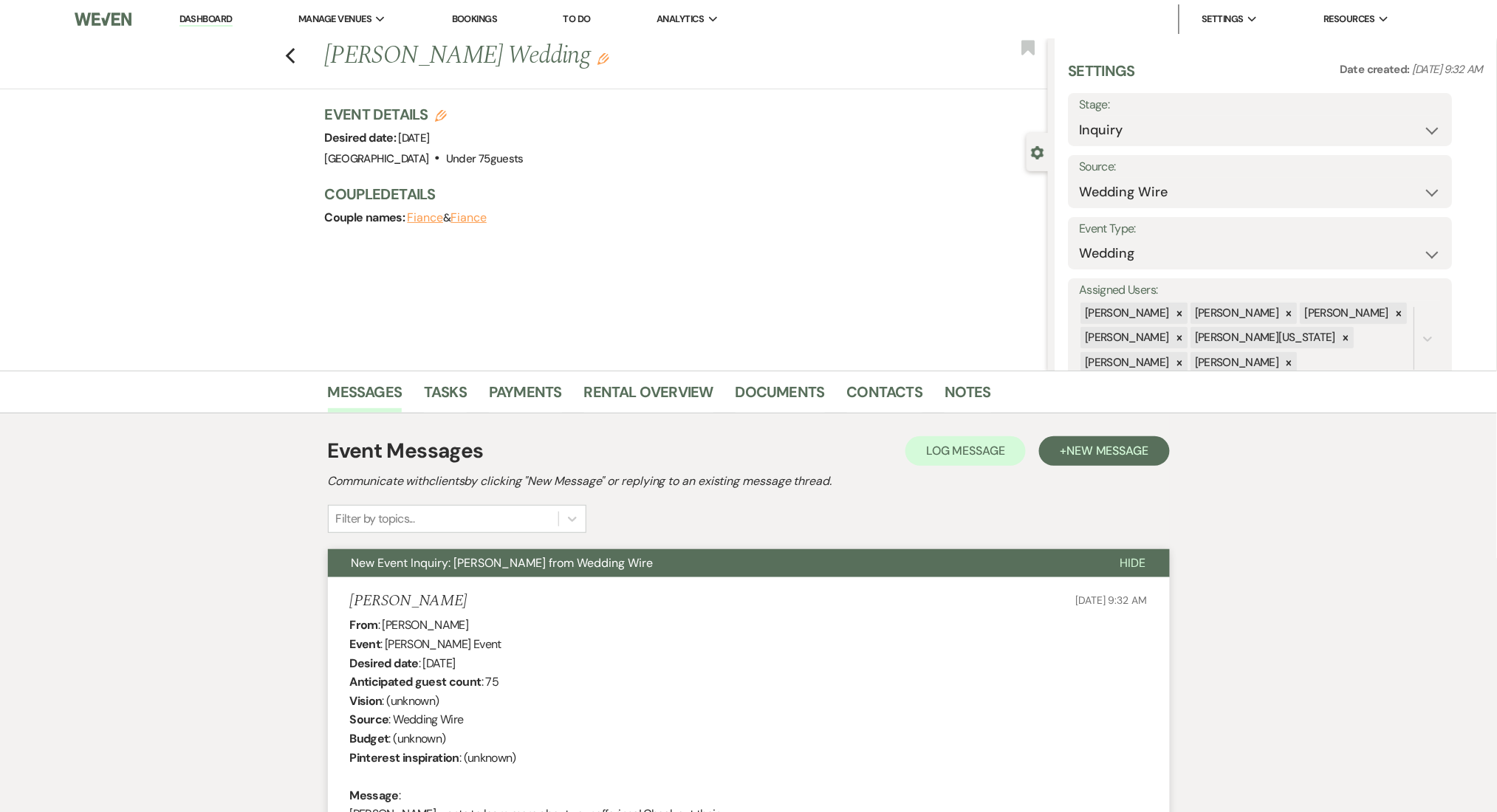
click at [203, 15] on link "Dashboard" at bounding box center [205, 19] width 53 height 14
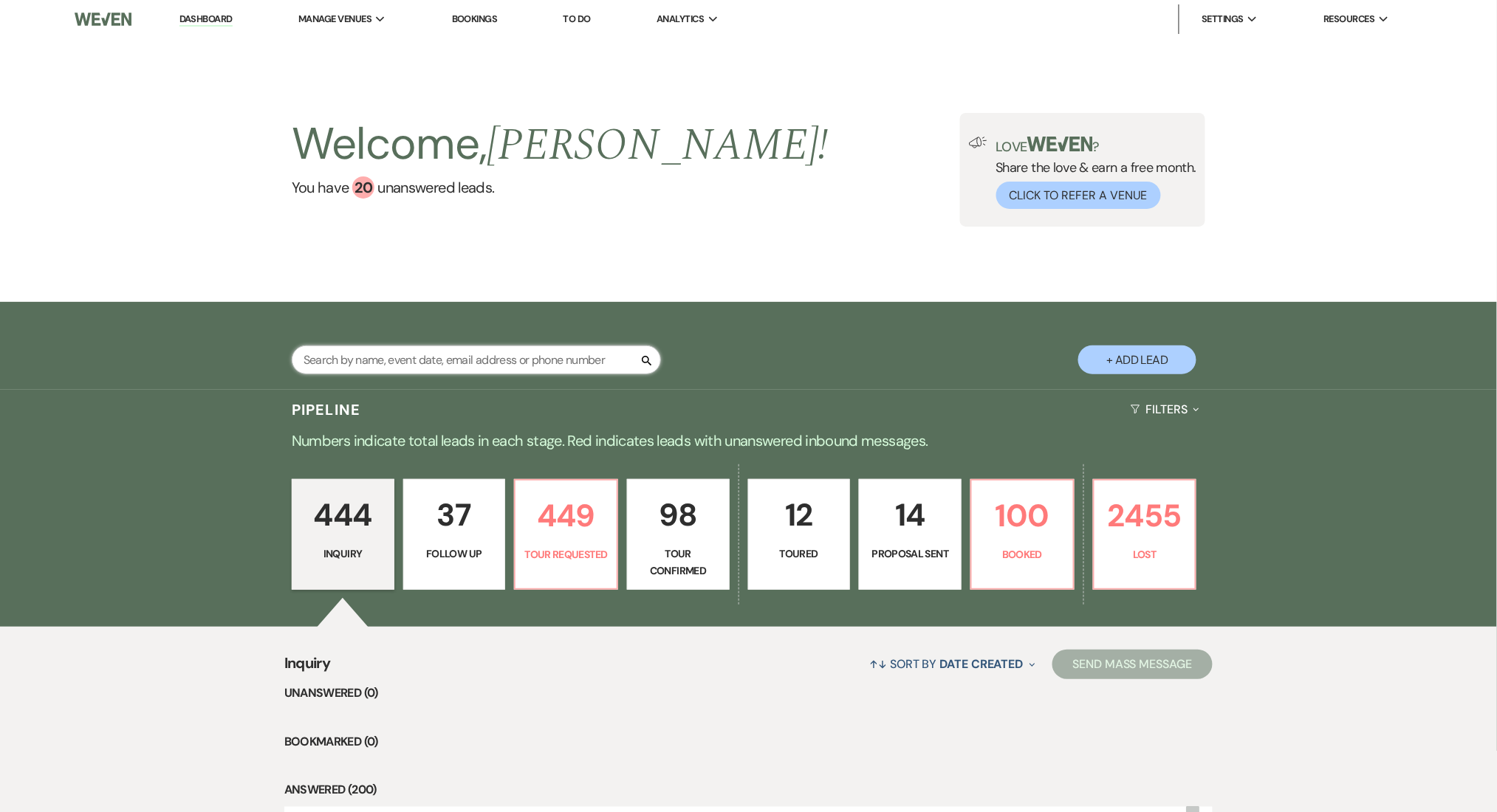
click at [395, 358] on input "text" at bounding box center [476, 359] width 370 height 28
paste input "huggins_ray@comcast.net"
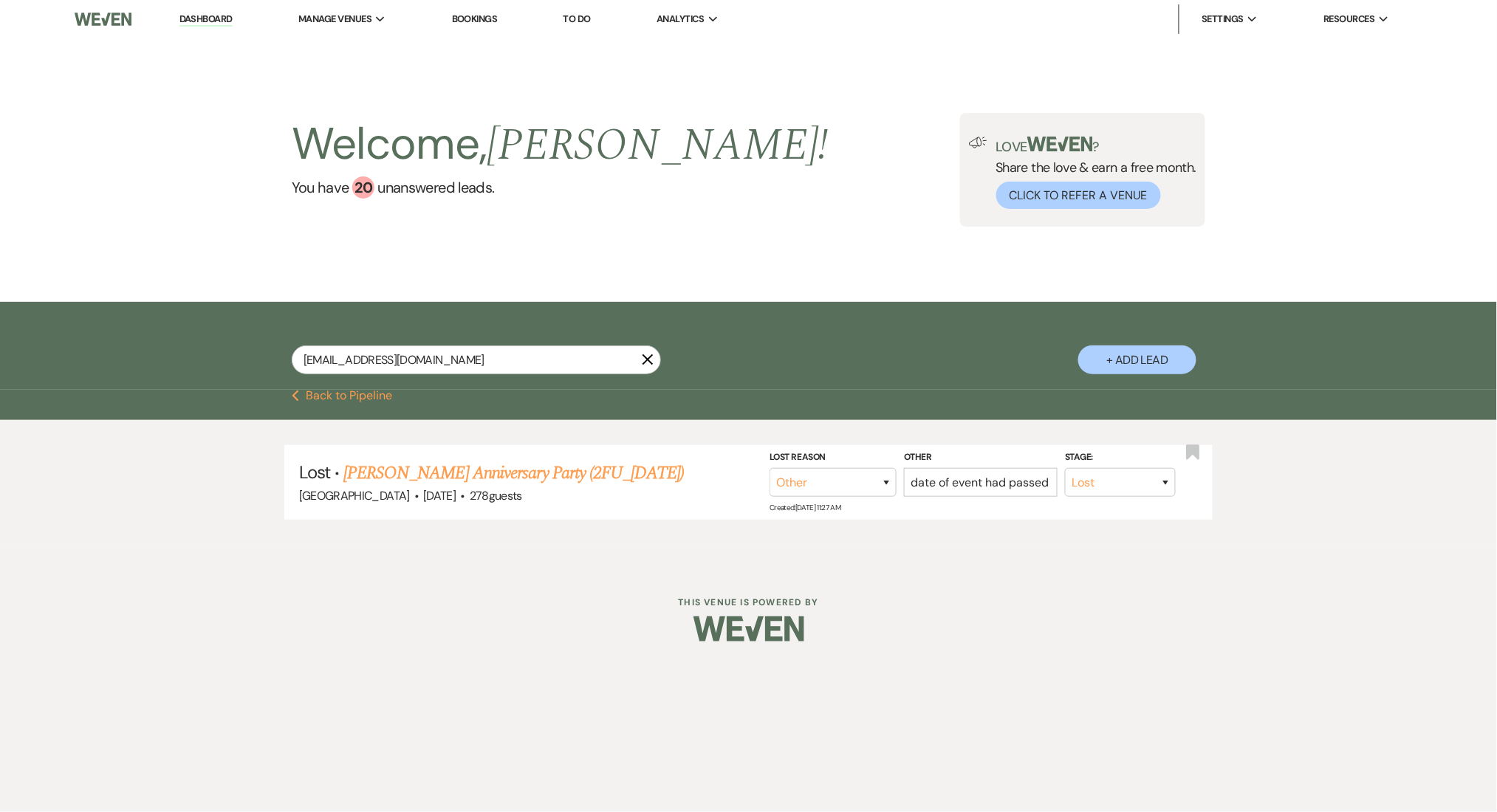
click at [230, 19] on link "Dashboard" at bounding box center [205, 19] width 53 height 14
click at [221, 21] on link "Dashboard" at bounding box center [205, 19] width 53 height 14
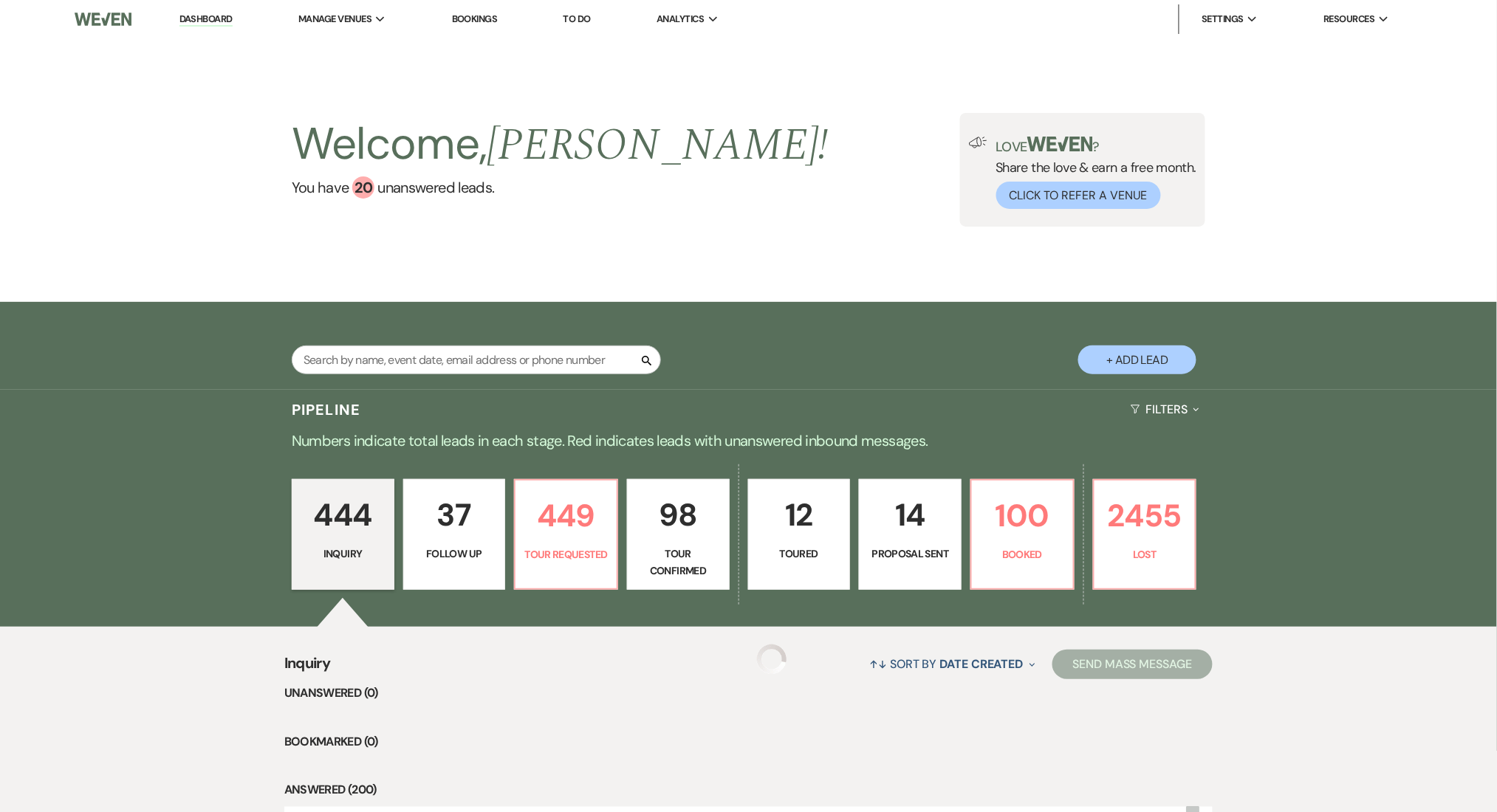
scroll to position [196, 0]
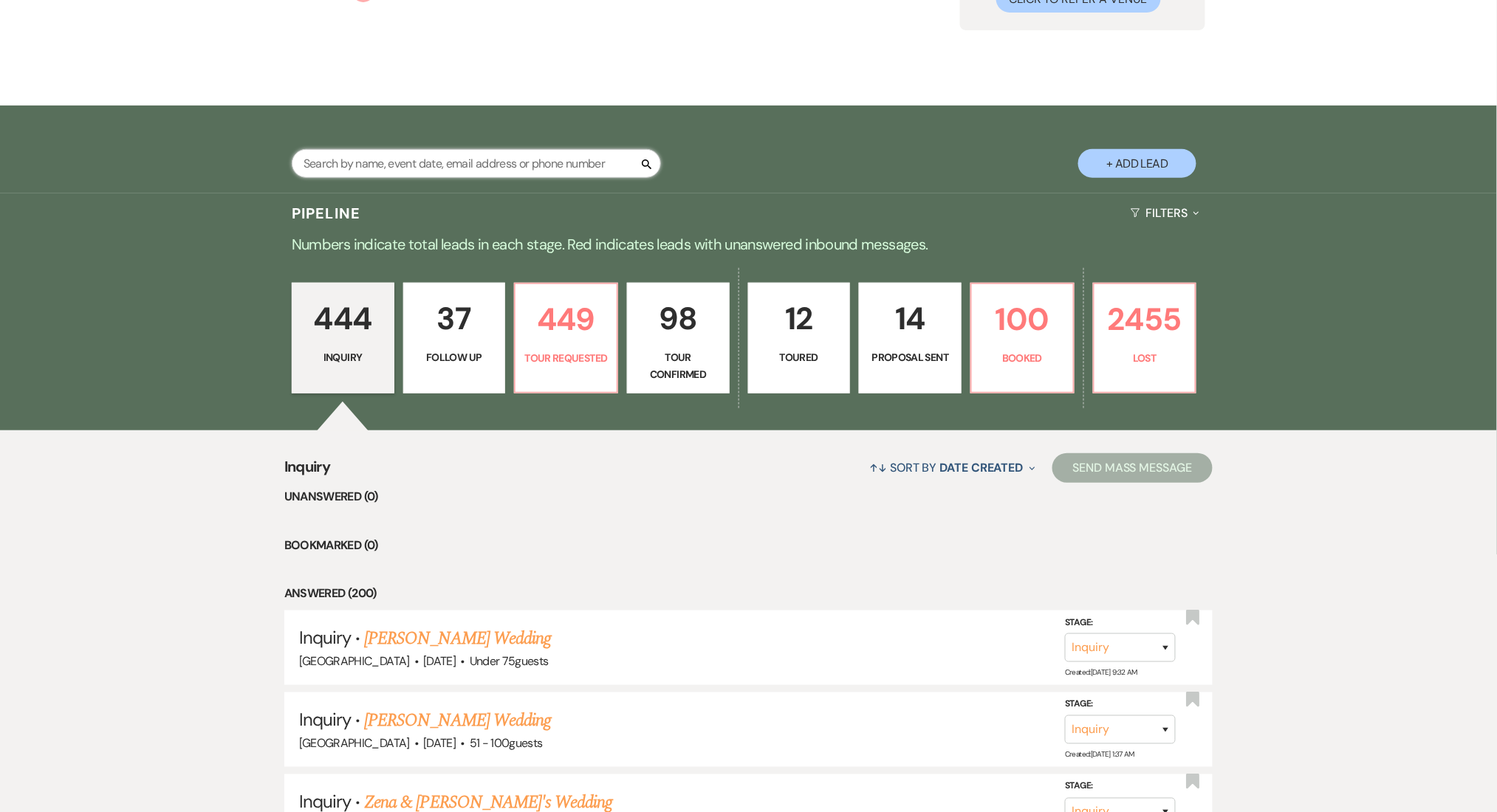
click at [395, 158] on input "text" at bounding box center [476, 163] width 370 height 28
paste input "huggins_ray@comcast.net"
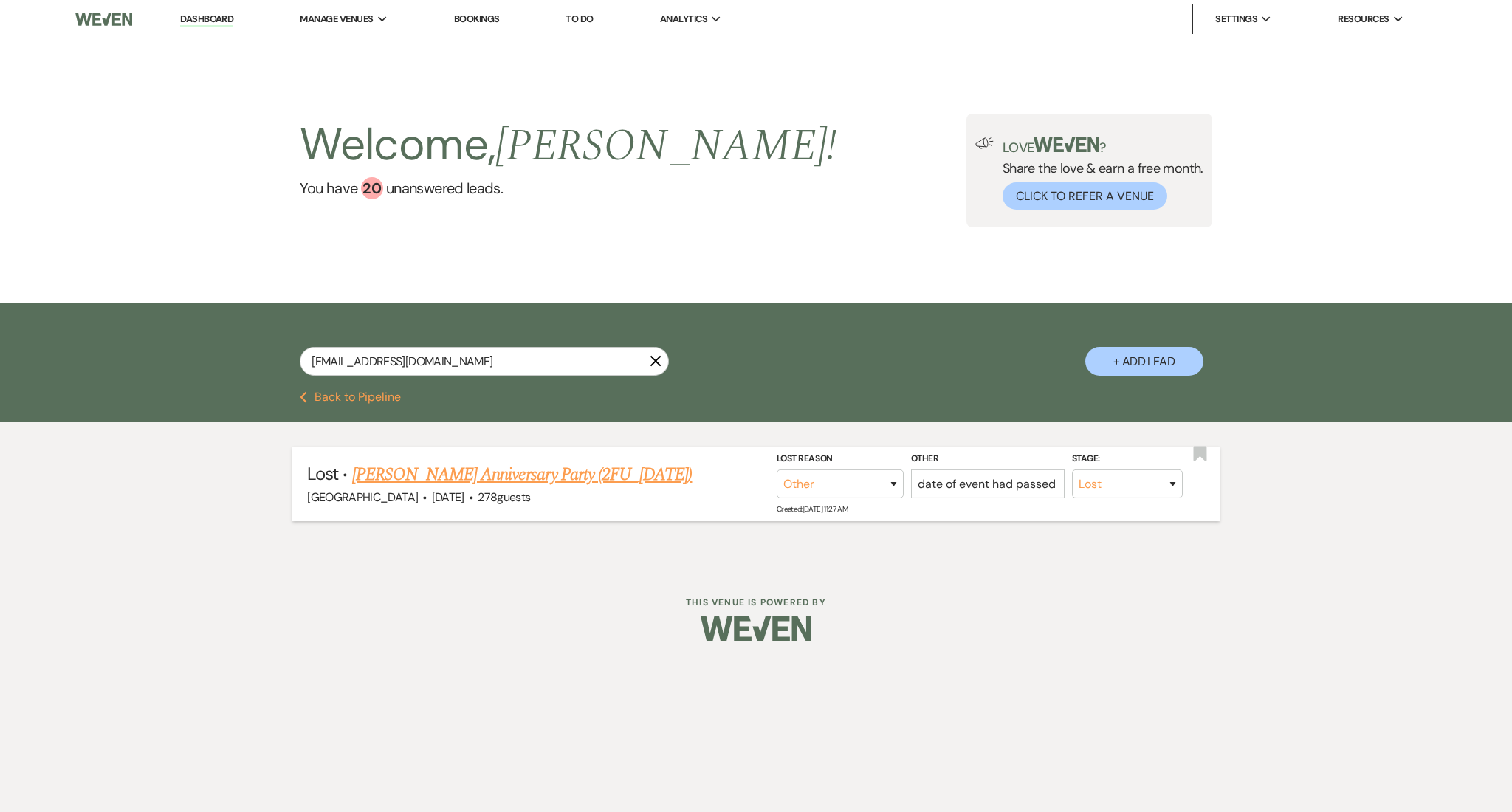
click at [458, 467] on link "Raymont Huggins's Anniversary Party (2FU_7.11.25)" at bounding box center [522, 474] width 340 height 27
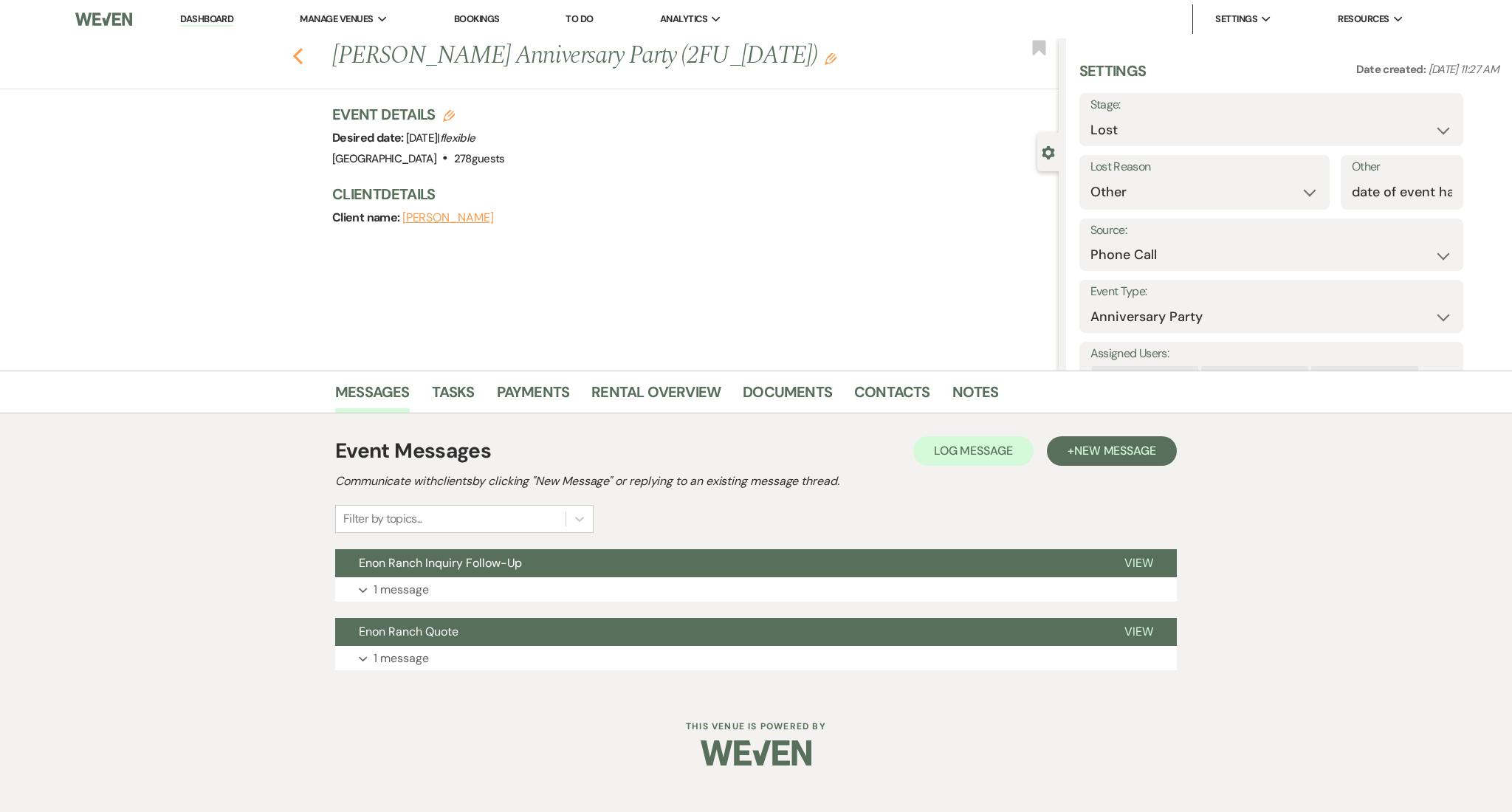
click at [298, 54] on icon "Previous" at bounding box center [298, 56] width 11 height 18
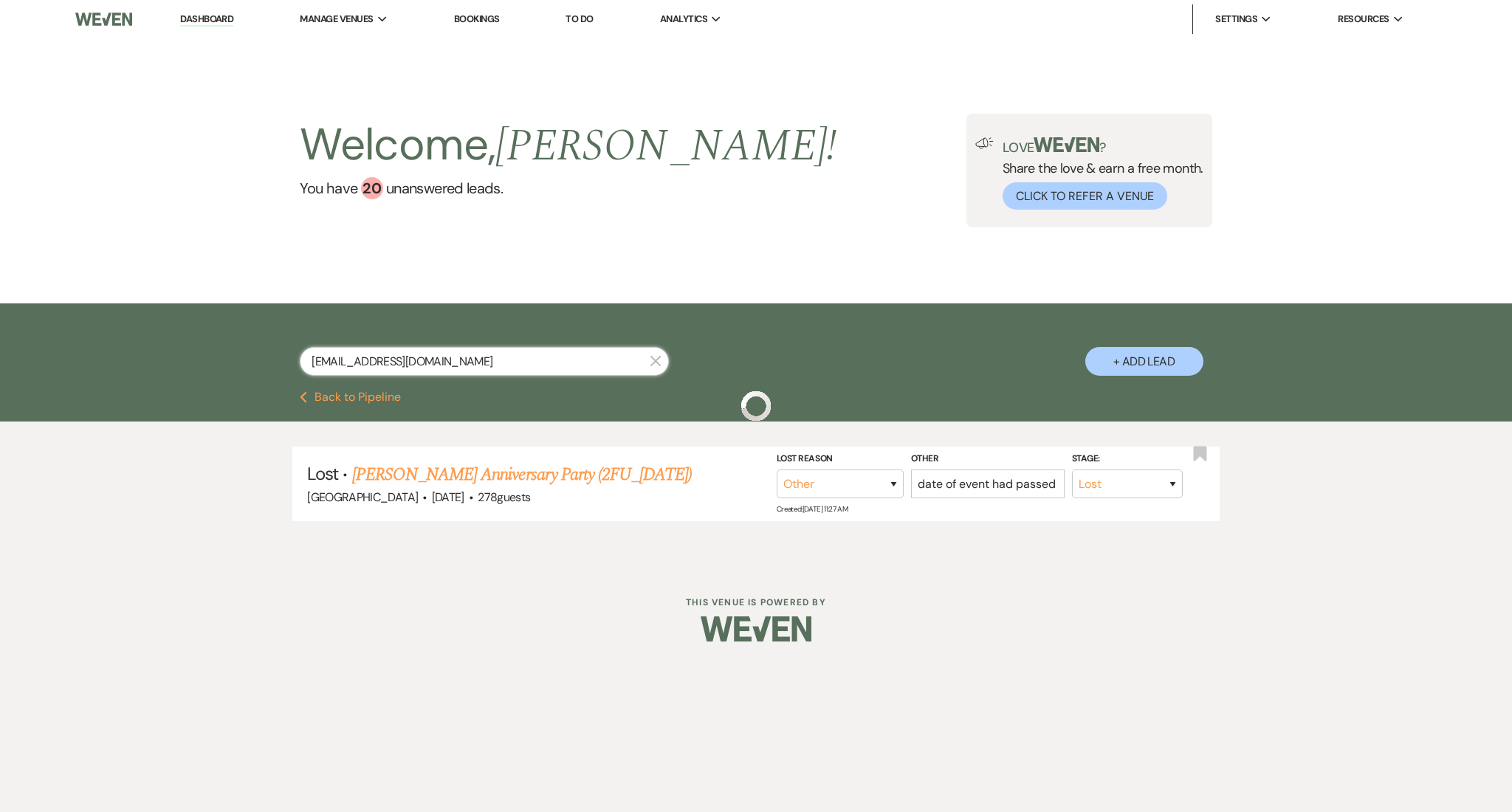
click at [522, 356] on input "huggins_ray@comcast.net" at bounding box center [484, 360] width 369 height 28
drag, startPoint x: 500, startPoint y: 356, endPoint x: 154, endPoint y: 367, distance: 346.2
click at [154, 367] on div "huggins_ray@comcast.net X + Add Lead" at bounding box center [756, 347] width 1512 height 88
paste input "caitlynbulloch@outlook.com"
click at [466, 471] on link "Caitlyn Bulloch's Wedding" at bounding box center [465, 474] width 186 height 27
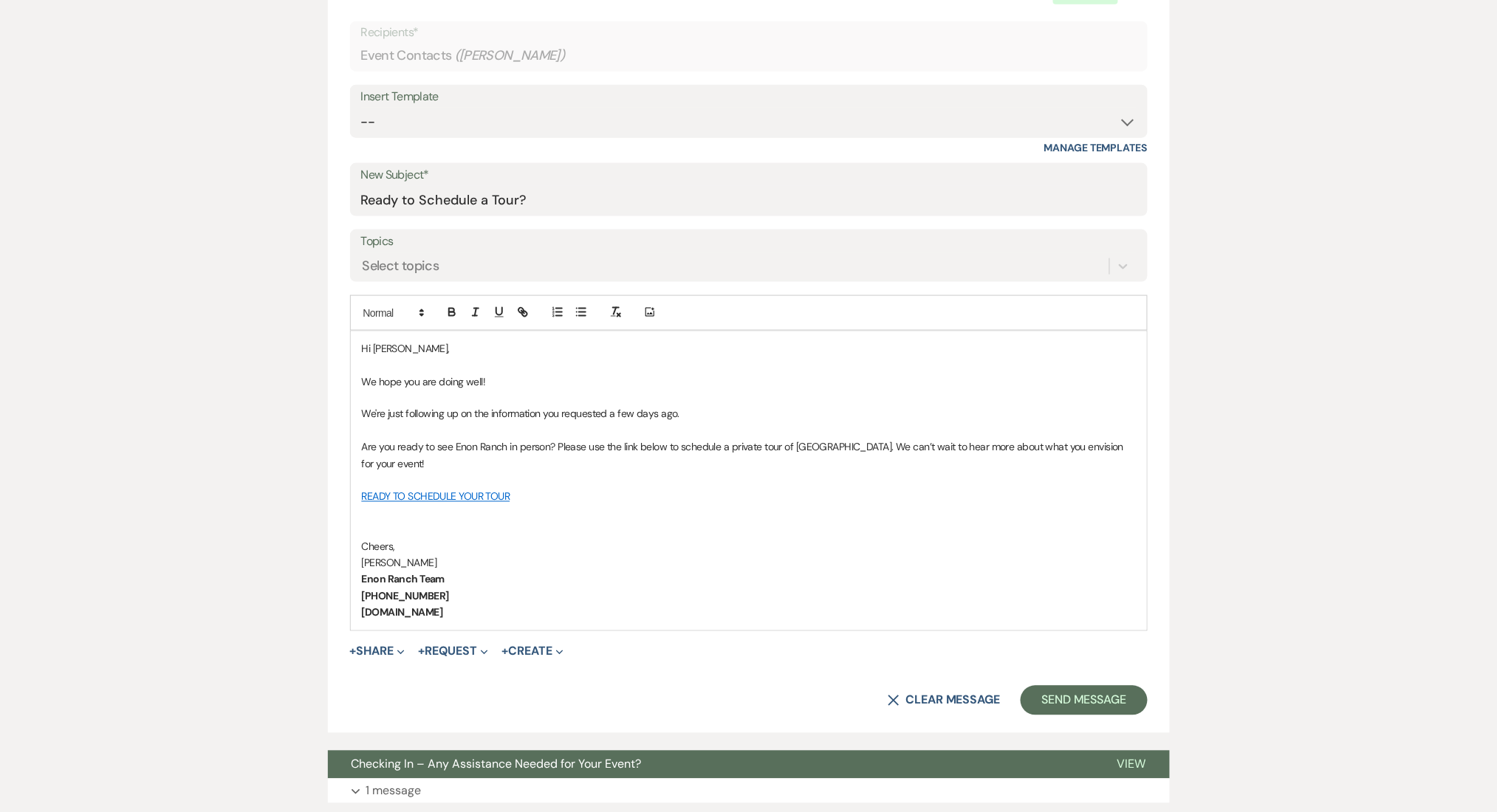
scroll to position [857, 0]
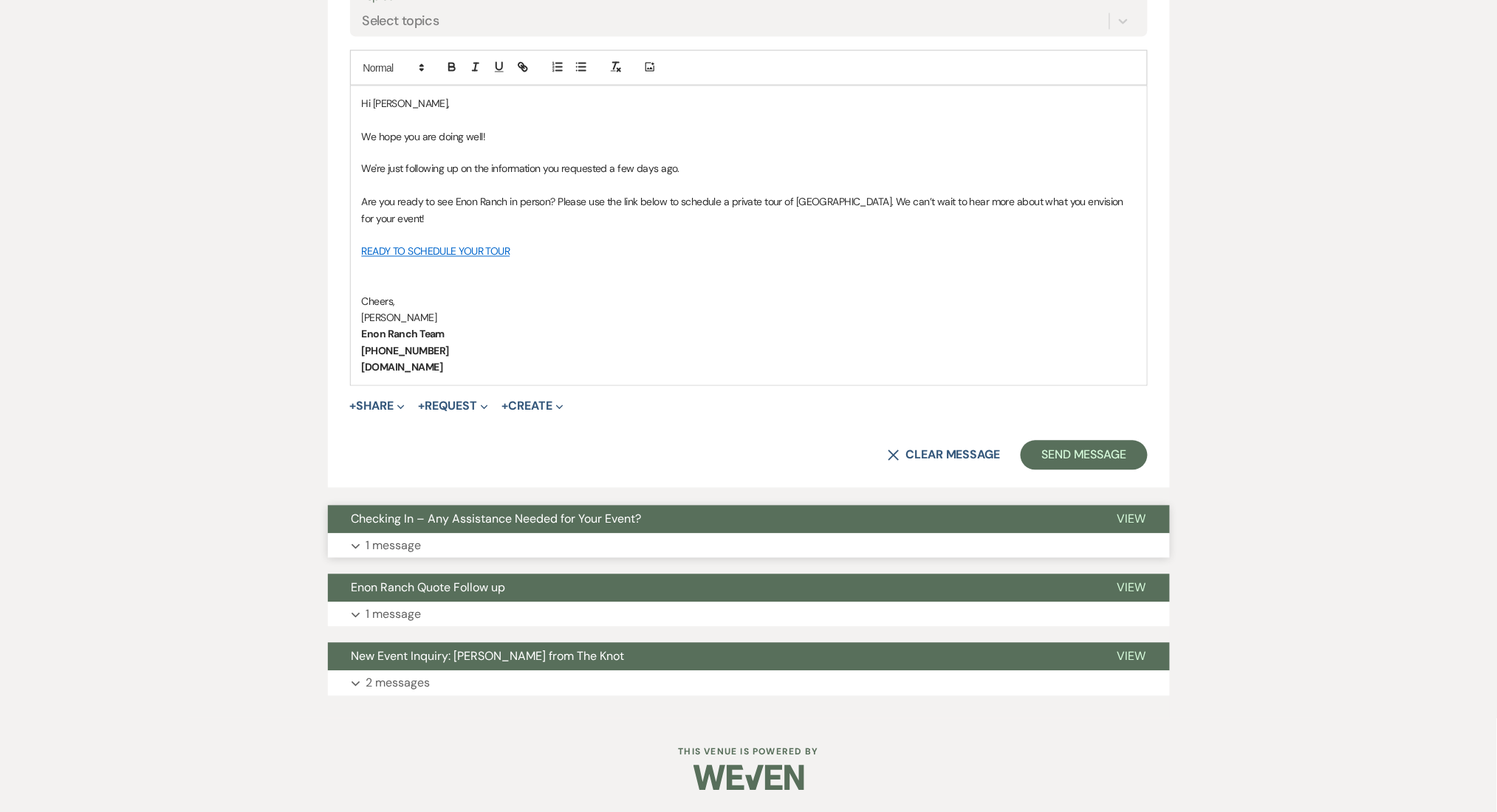
click at [448, 540] on button "Expand 1 message" at bounding box center [749, 546] width 842 height 25
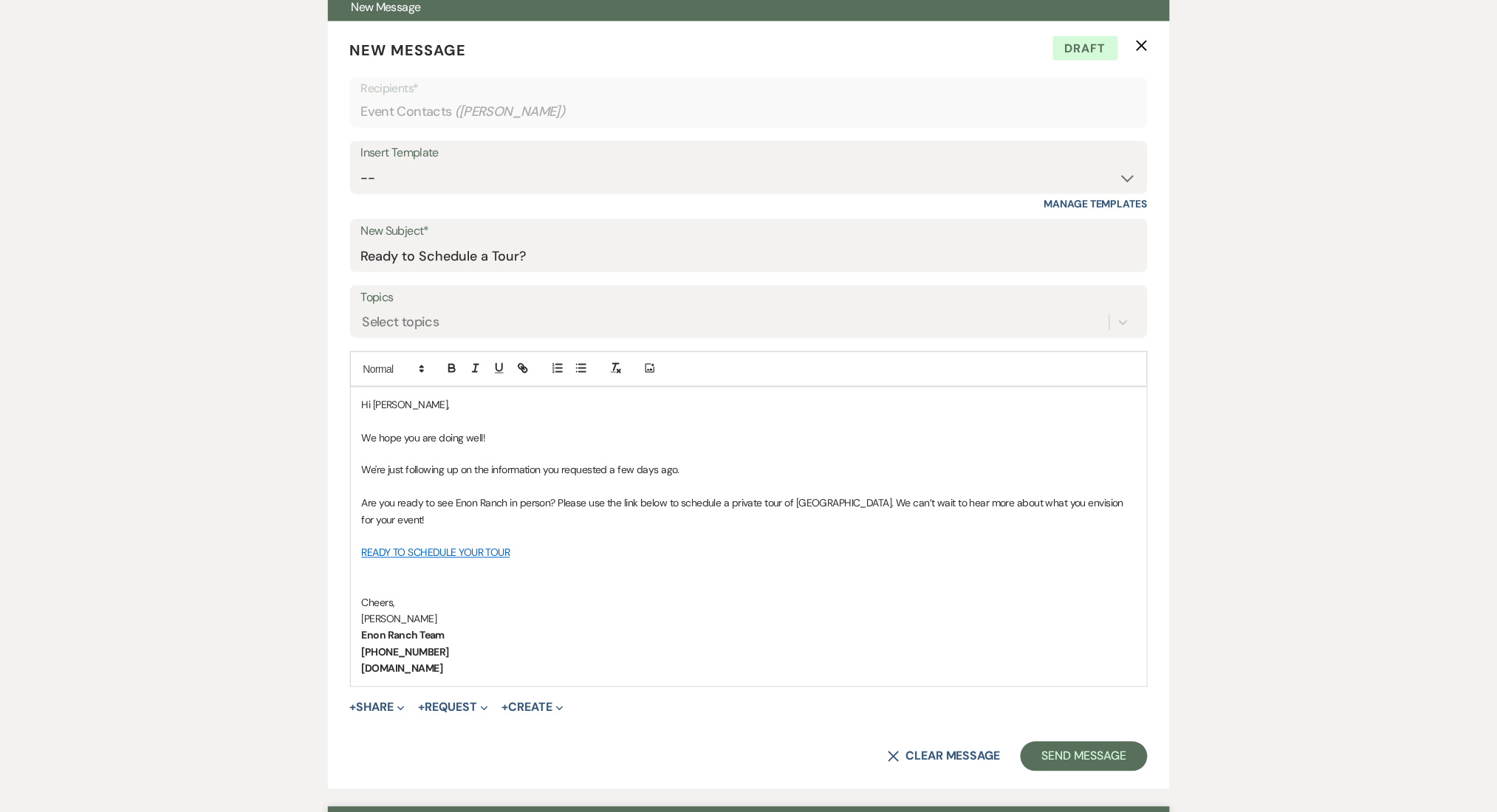
scroll to position [377, 0]
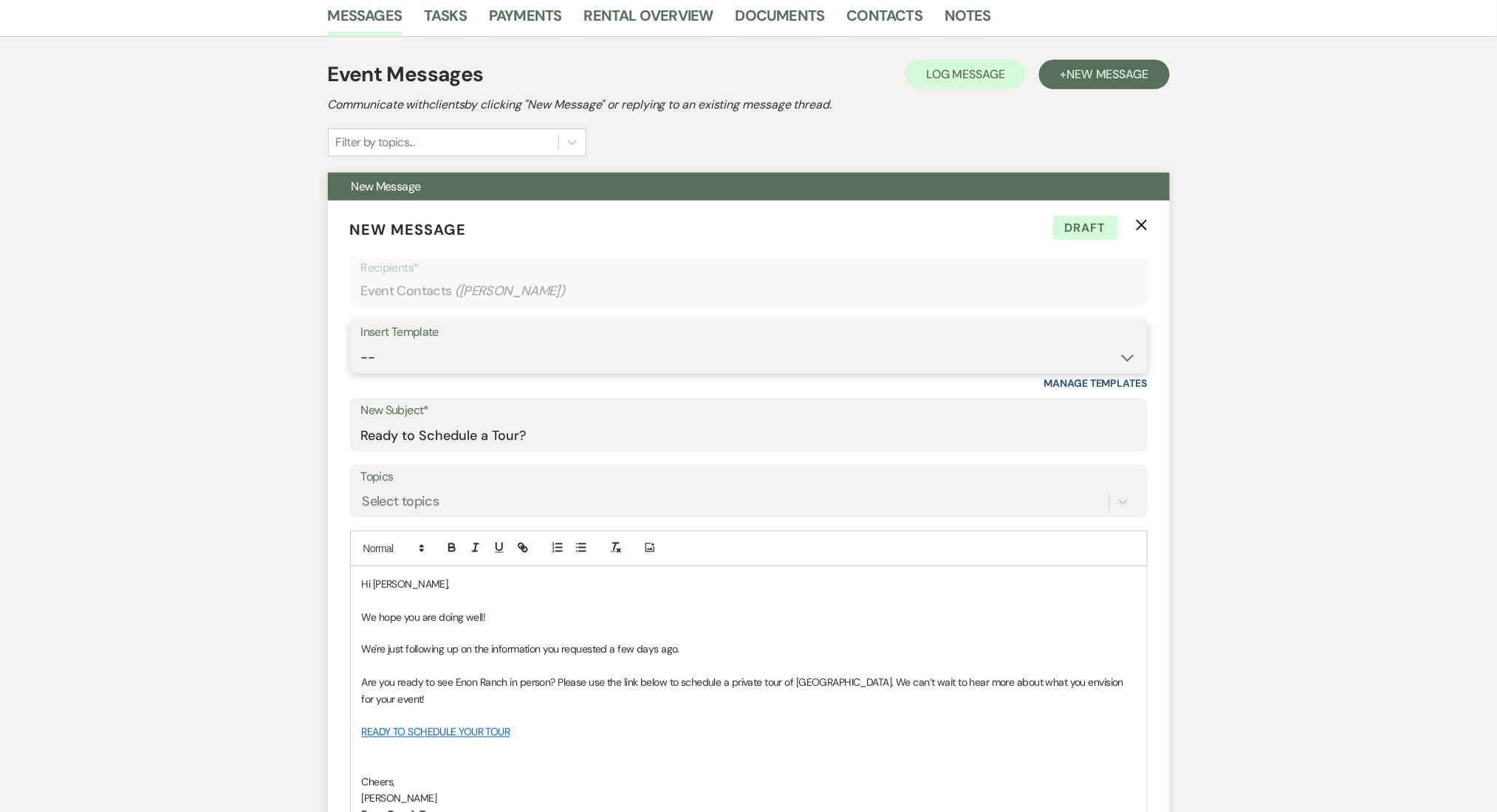
click at [421, 353] on select "-- Inquiry Follow Up Email #2 Contract Sending Template Payment Template Rental…" at bounding box center [749, 357] width 775 height 28
click at [361, 343] on select "-- Inquiry Follow Up Email #2 Contract Sending Template Payment Template Rental…" at bounding box center [749, 357] width 775 height 28
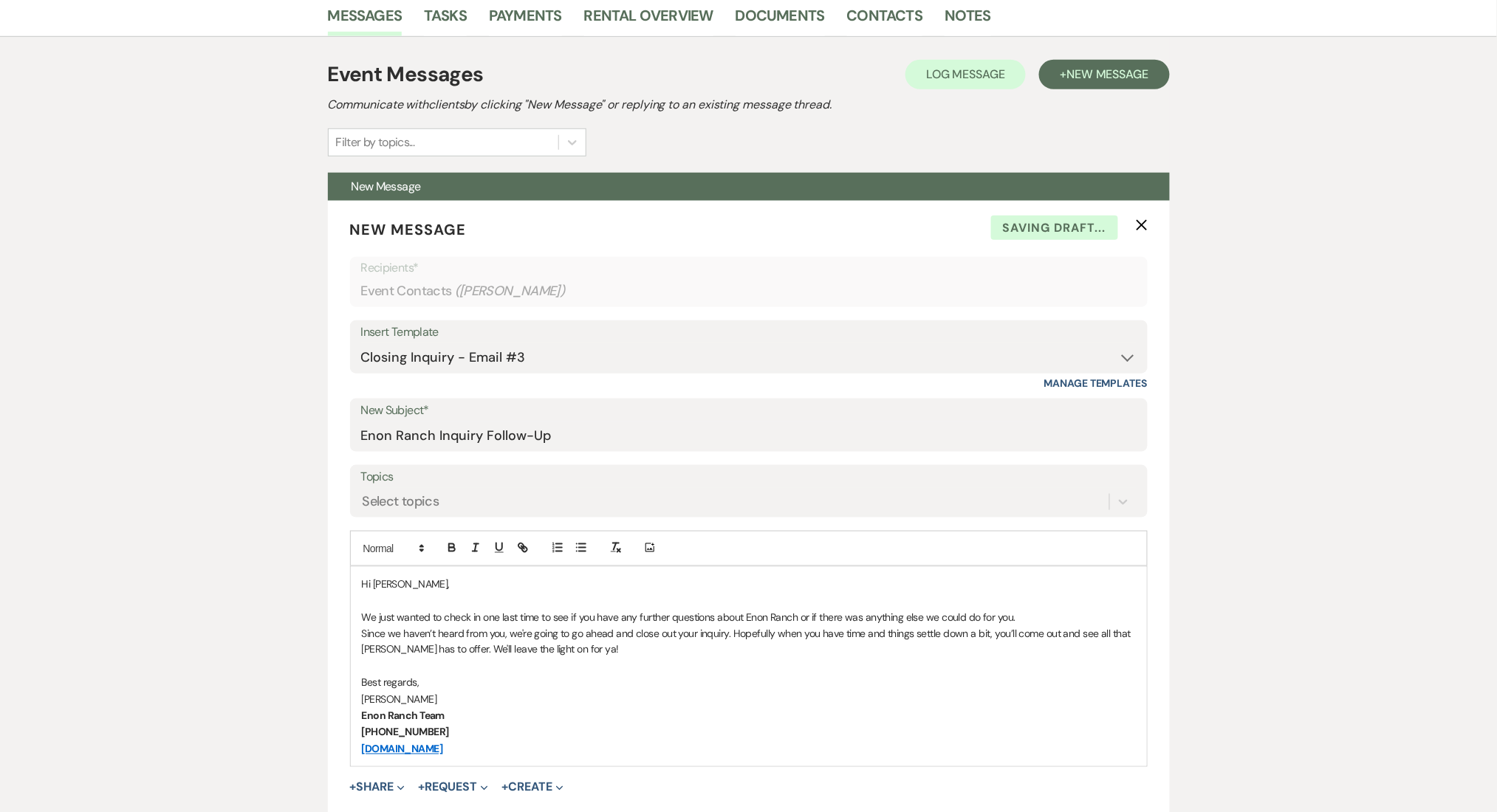
click at [217, 497] on div "Messages Tasks Payments Rental Overview Documents Contacts Notes Event Messages…" at bounding box center [748, 749] width 1497 height 1510
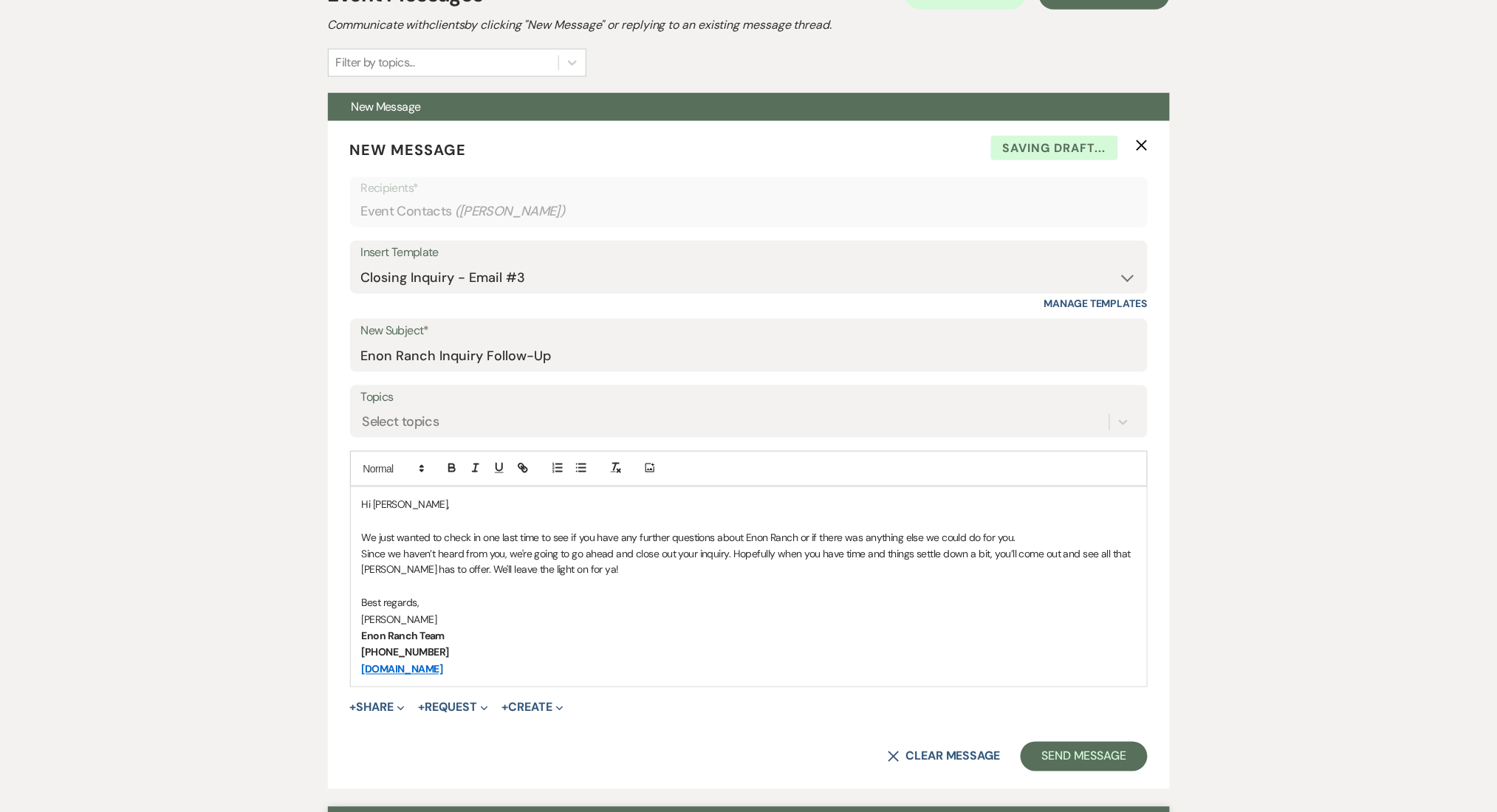
scroll to position [574, 0]
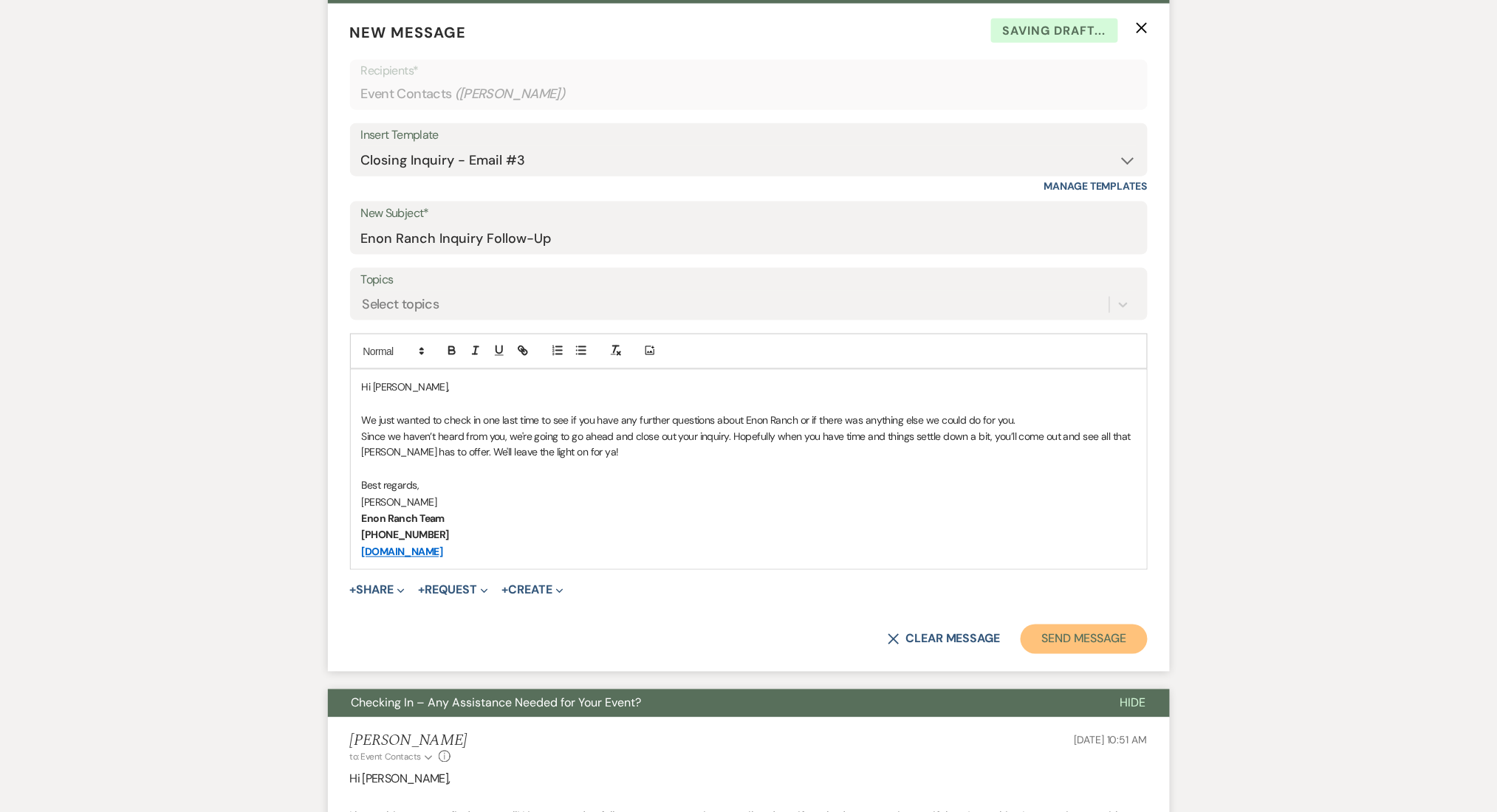
click at [1049, 645] on button "Send Message" at bounding box center [1083, 639] width 126 height 29
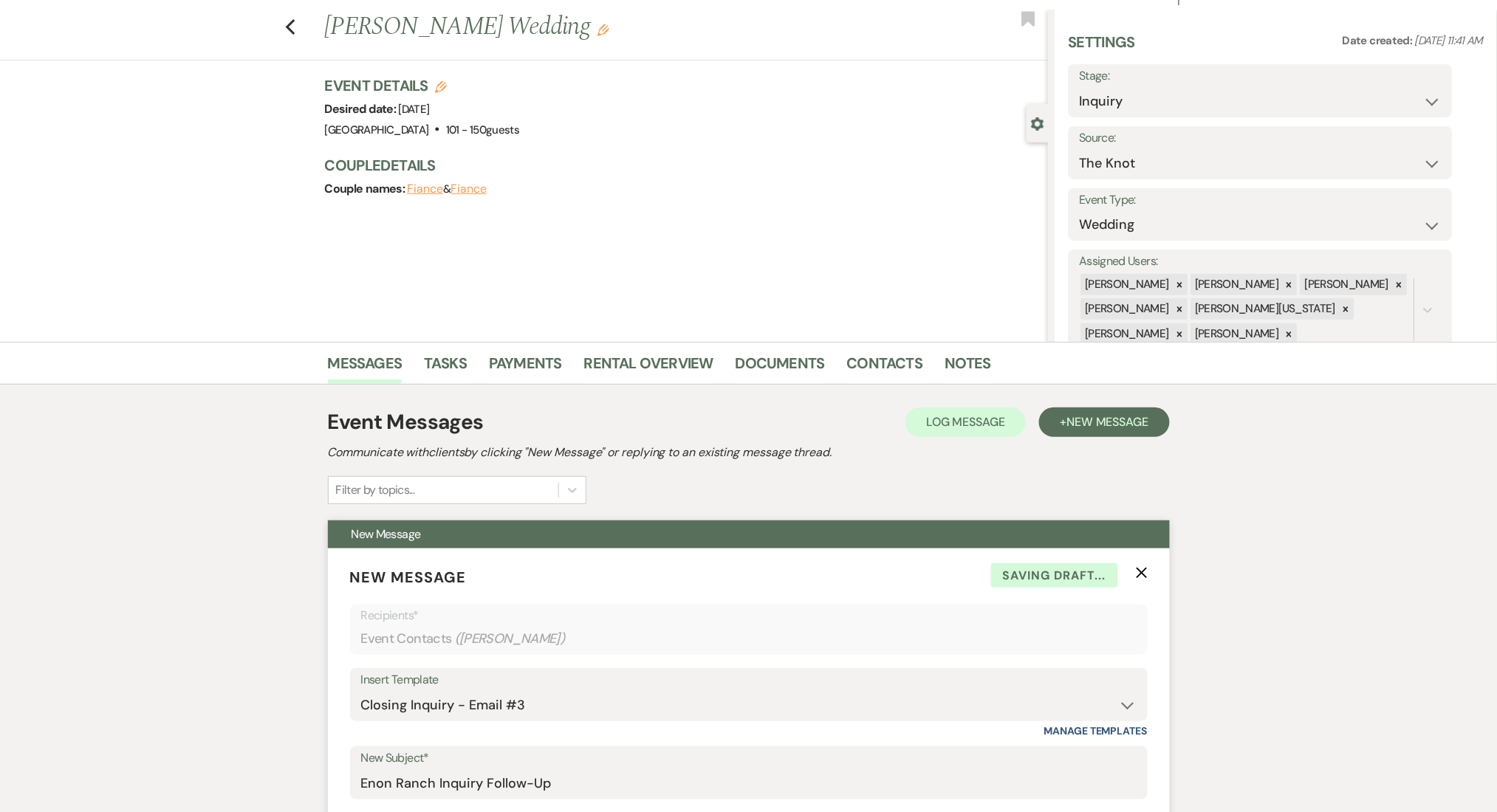
scroll to position [0, 0]
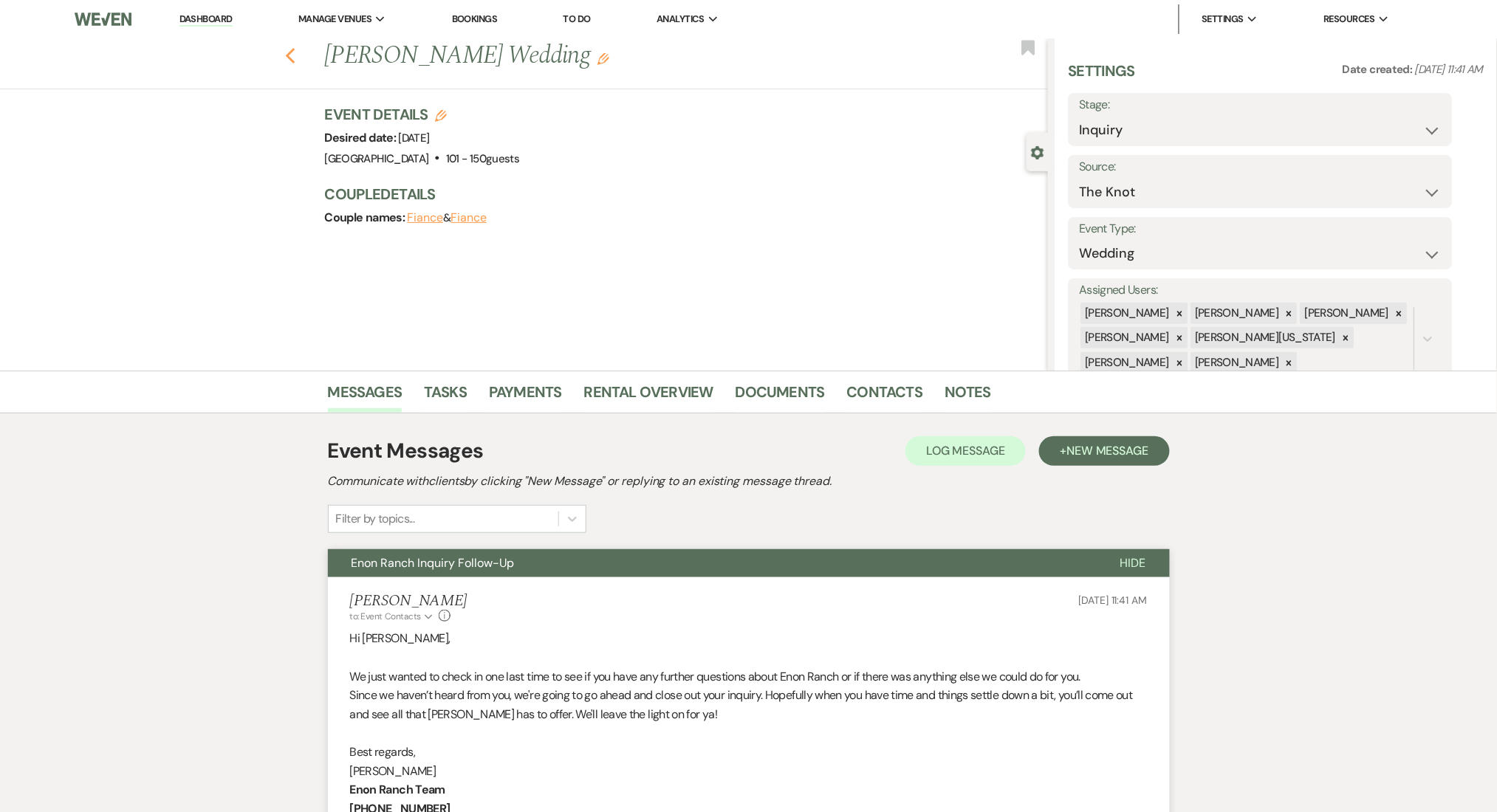
click at [295, 51] on icon "Previous" at bounding box center [291, 56] width 11 height 18
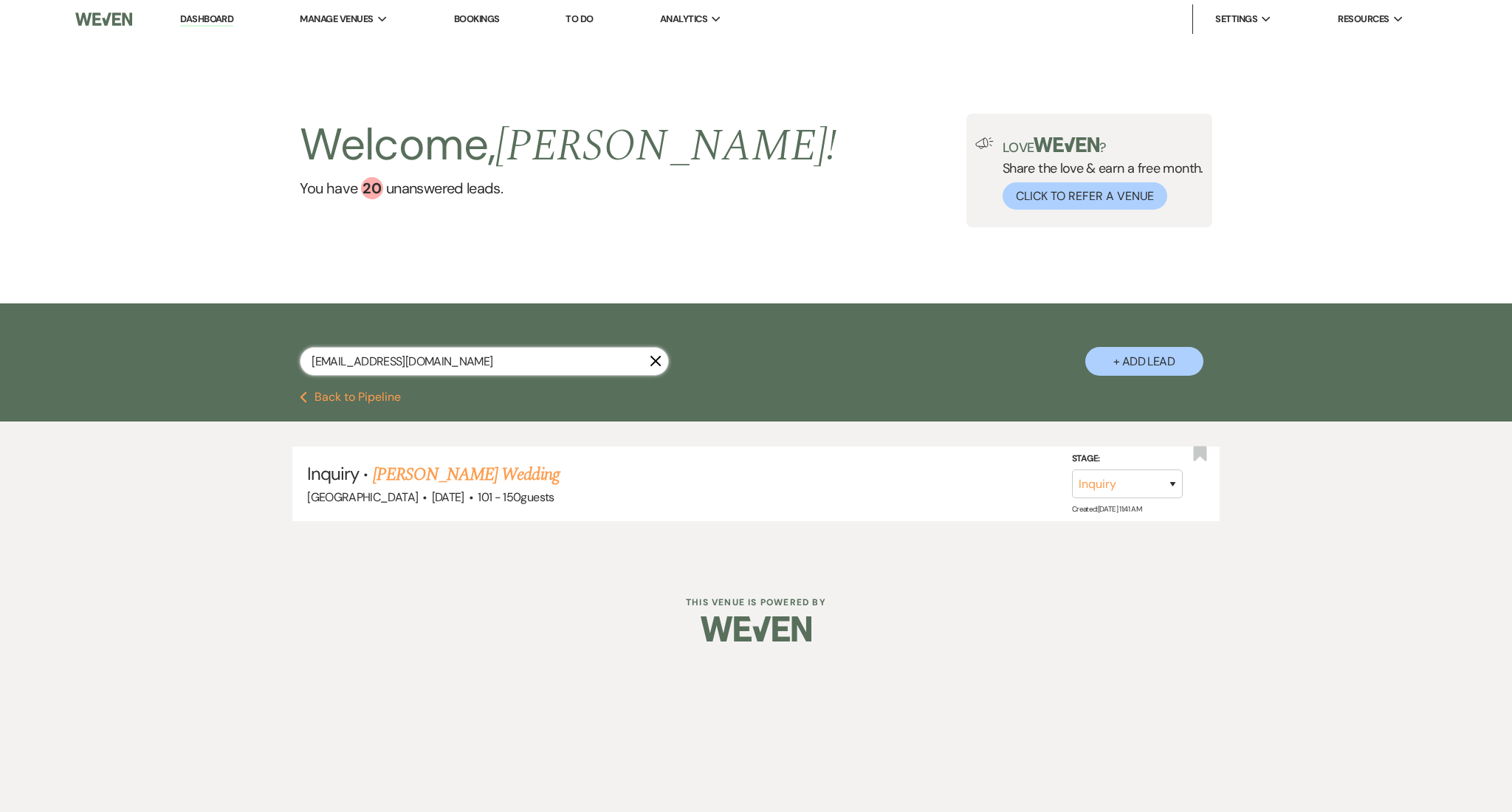
drag, startPoint x: 474, startPoint y: 359, endPoint x: 301, endPoint y: 363, distance: 173.0
click at [301, 363] on input "caitlynbulloch@outlook.com" at bounding box center [484, 360] width 369 height 28
paste input "Amjerome11@gmail"
click at [531, 478] on link "Mikaela Whitman & Adam Jerome's Wedding (No follow-up)" at bounding box center [586, 474] width 426 height 27
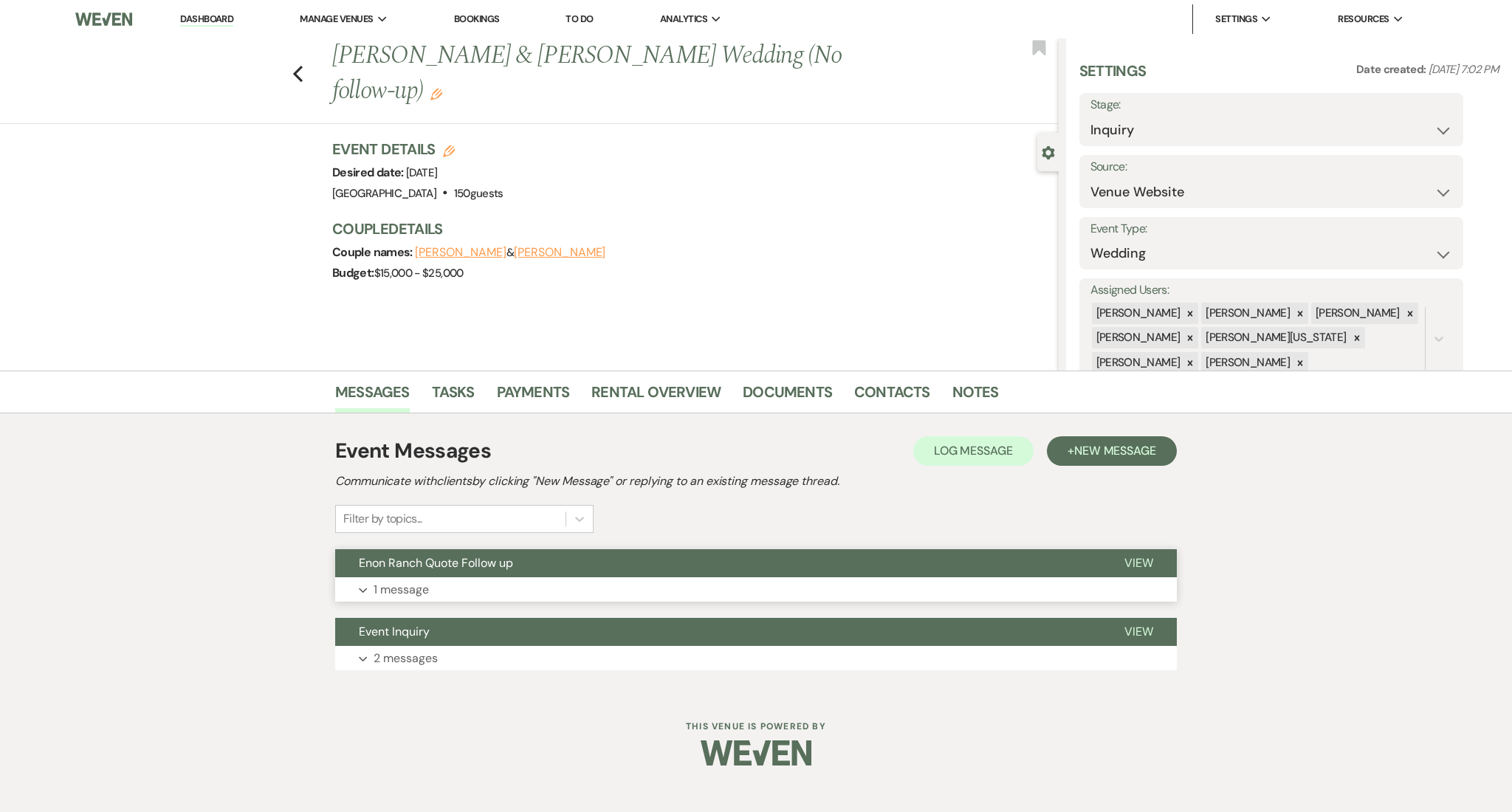
click at [603, 597] on button "Expand 1 message" at bounding box center [756, 589] width 841 height 25
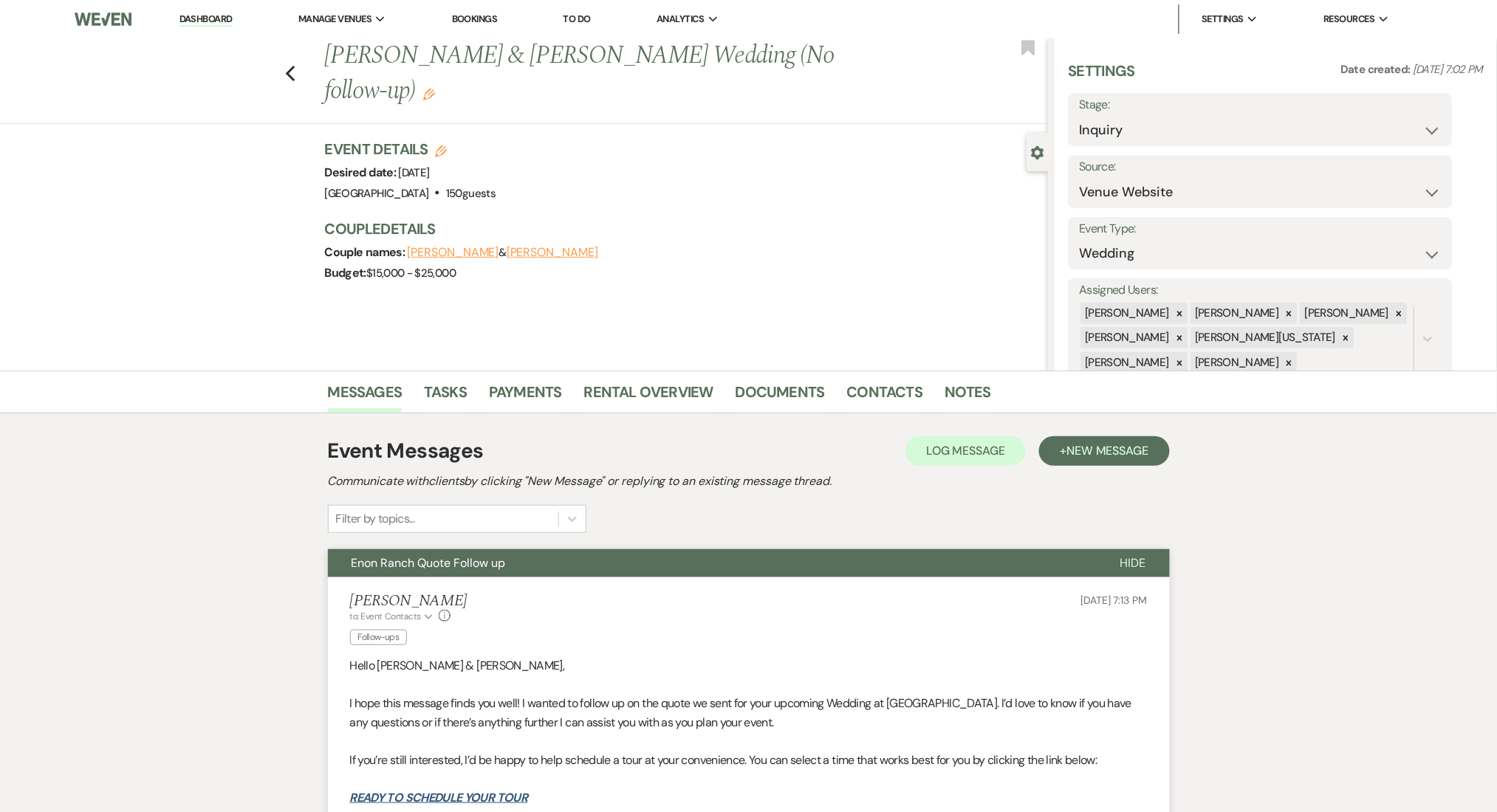
scroll to position [393, 0]
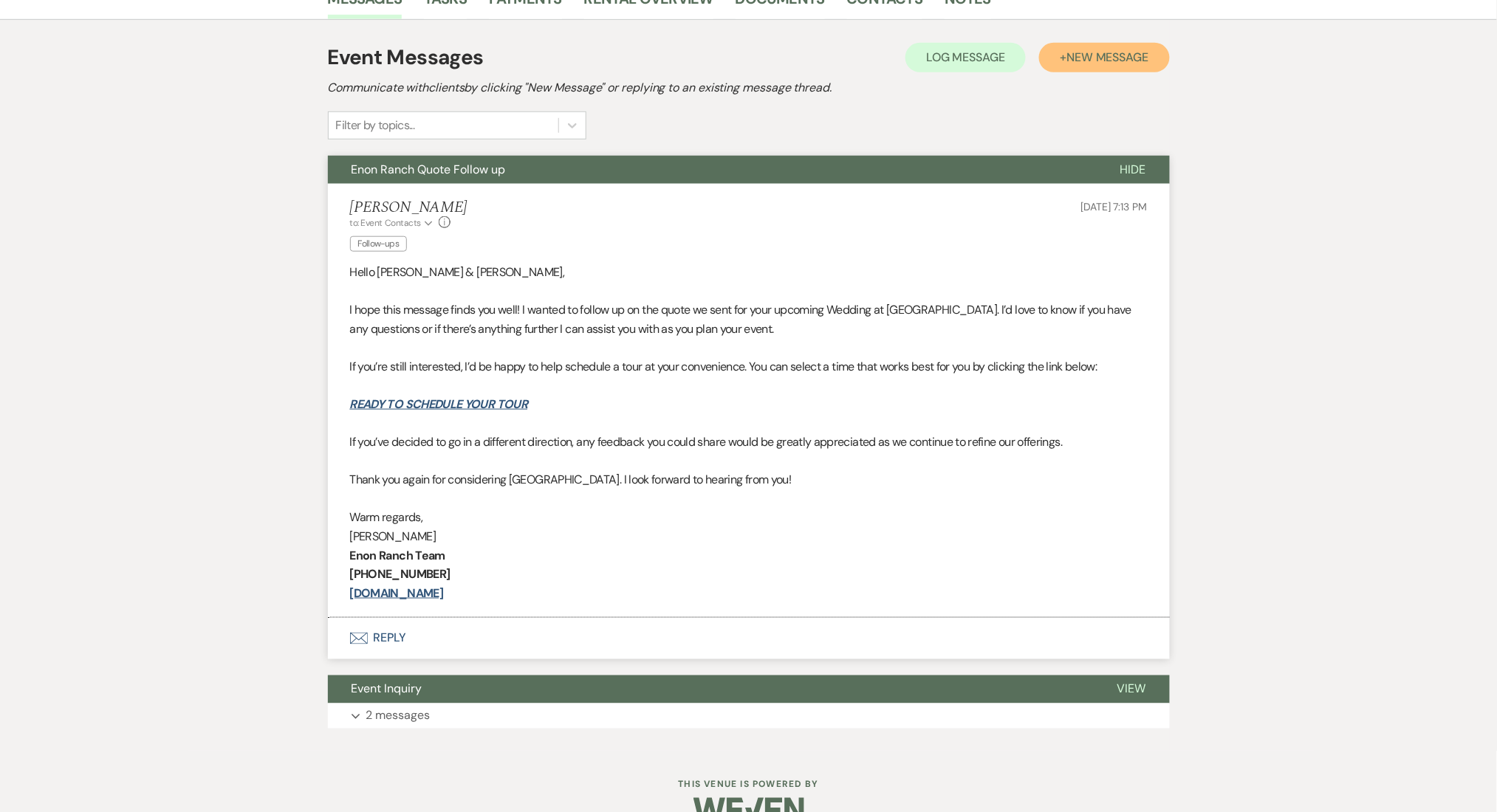
click at [1072, 44] on button "+ New Message" at bounding box center [1104, 58] width 130 height 29
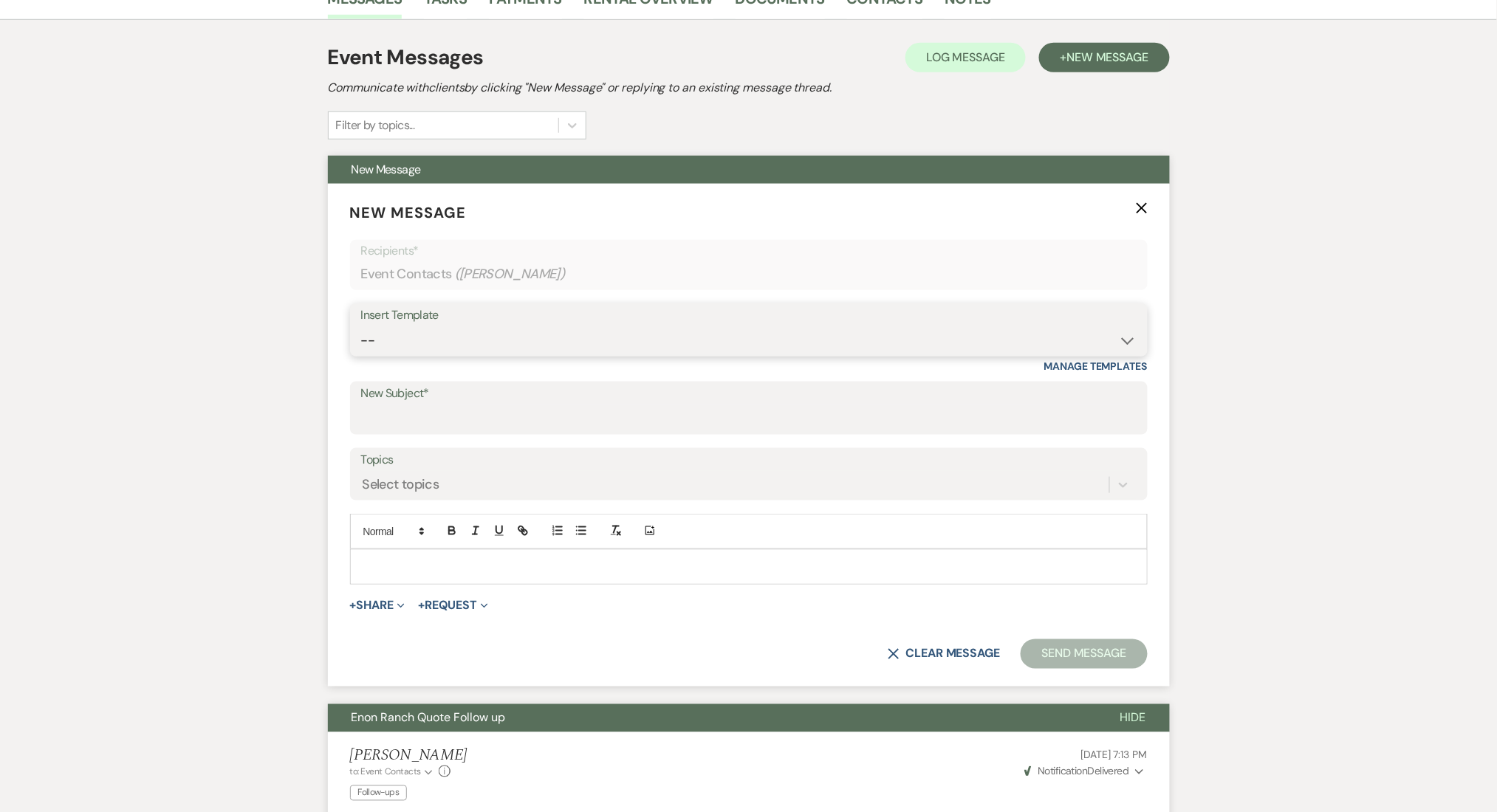
click at [571, 330] on select "-- Inquiry Follow Up Email #2 Contract Sending Template Payment Template Rental…" at bounding box center [749, 340] width 775 height 28
click at [361, 326] on select "-- Inquiry Follow Up Email #2 Contract Sending Template Payment Template Rental…" at bounding box center [749, 340] width 775 height 28
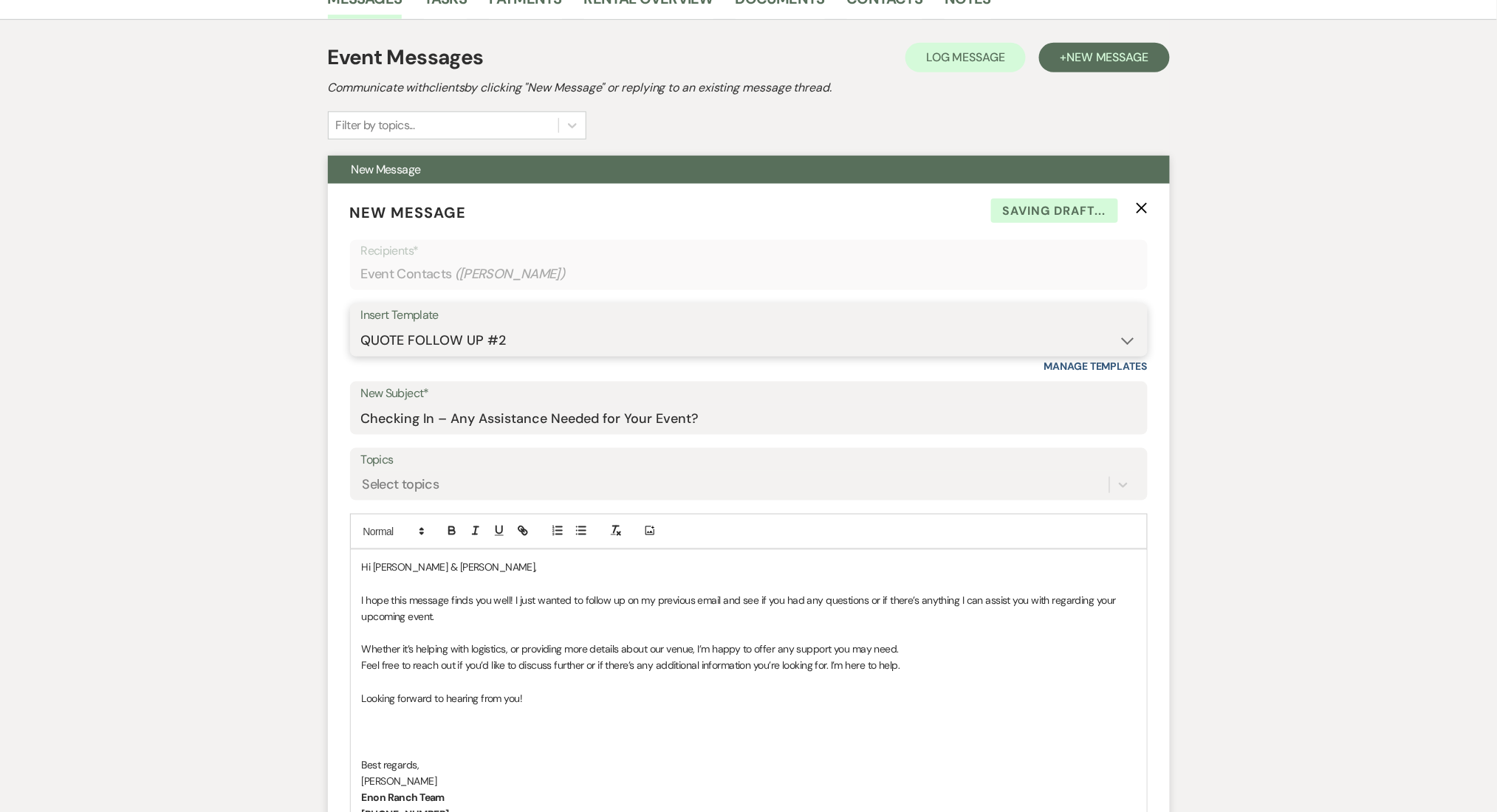
scroll to position [787, 0]
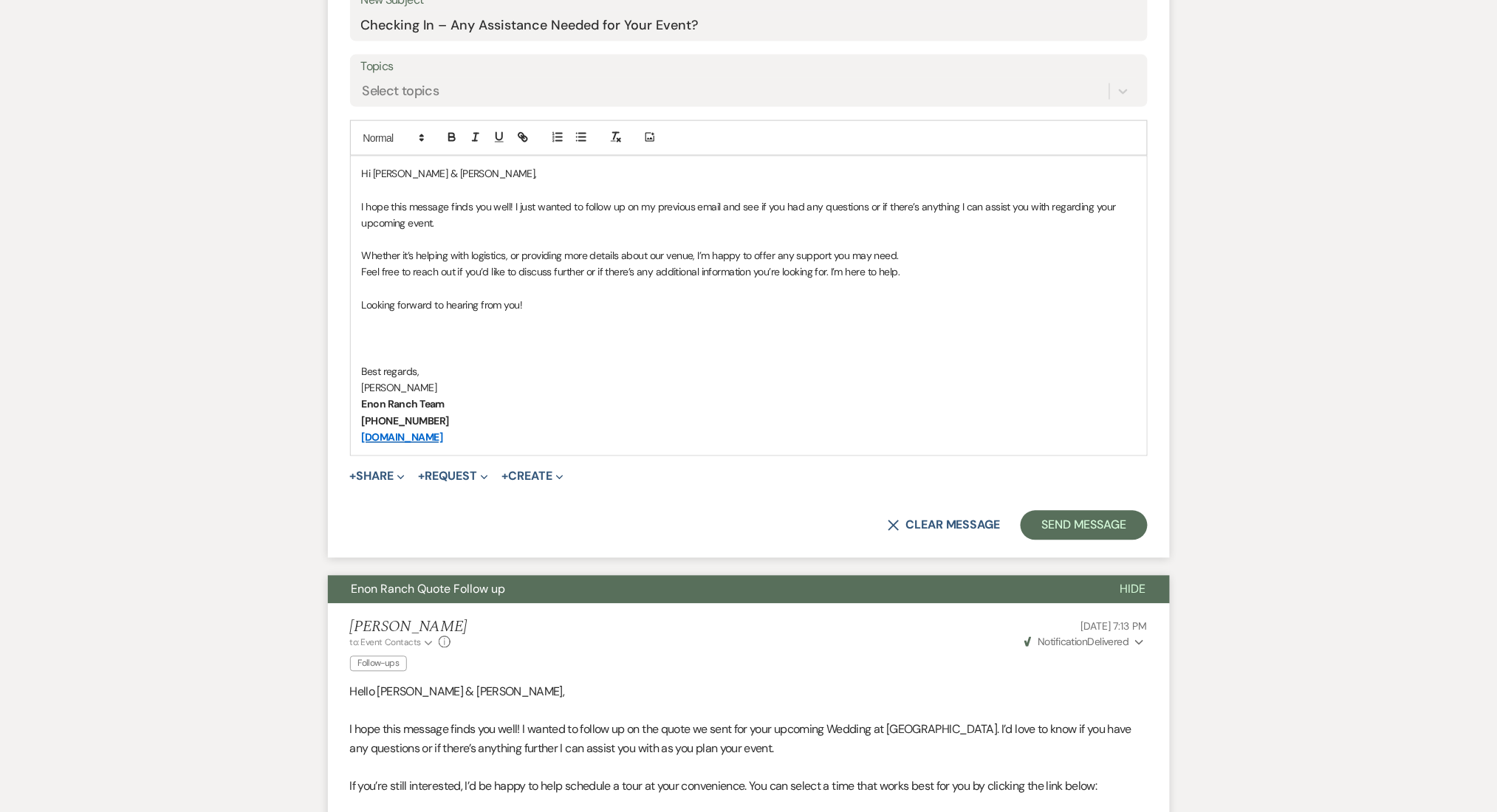
click at [1074, 508] on form "New Message X Saving draft... Recipients* Event Contacts ( Adam Jerome ) Insert…" at bounding box center [749, 173] width 842 height 767
click at [1074, 513] on button "Send Message" at bounding box center [1083, 526] width 126 height 29
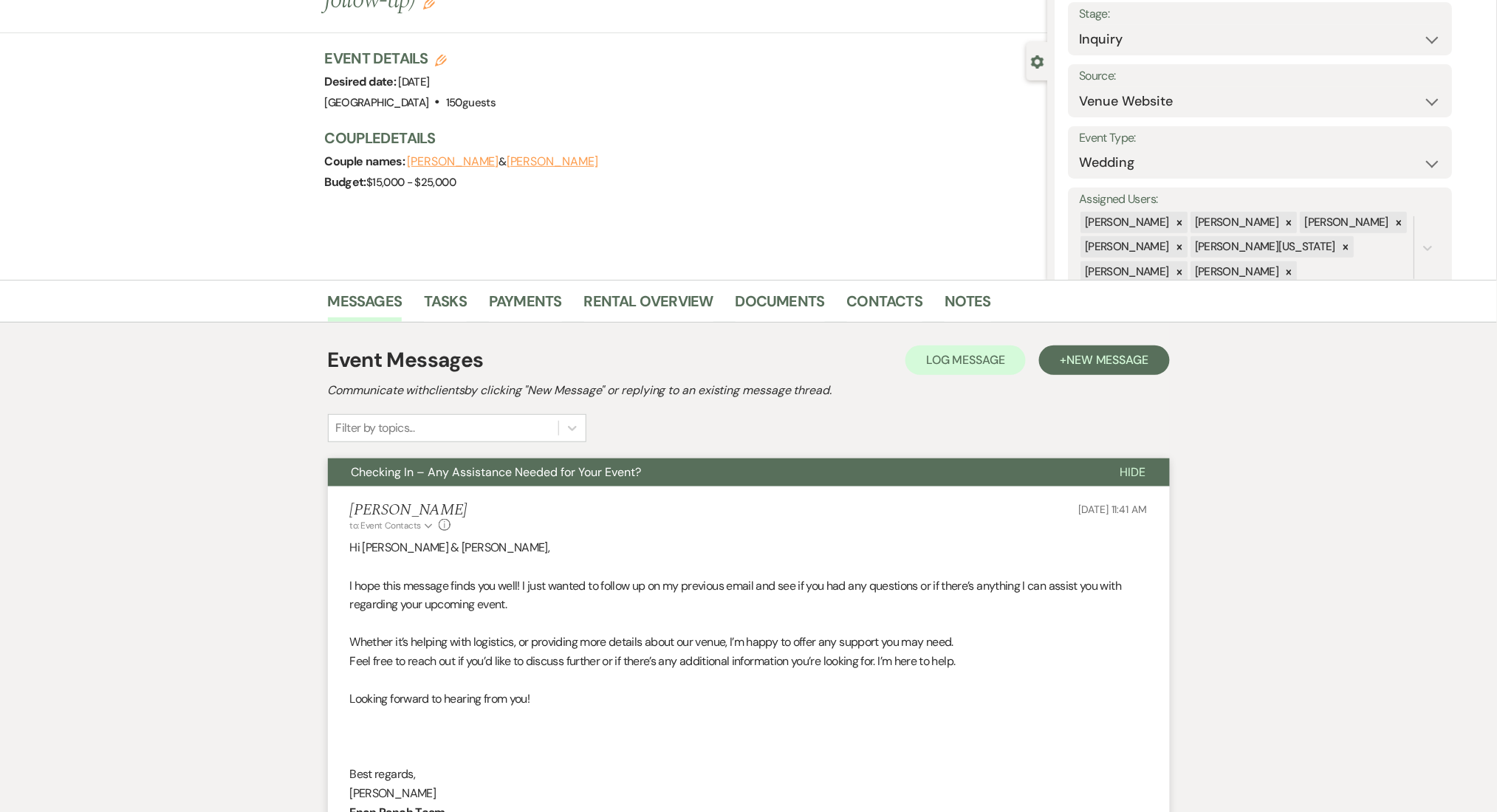
scroll to position [0, 0]
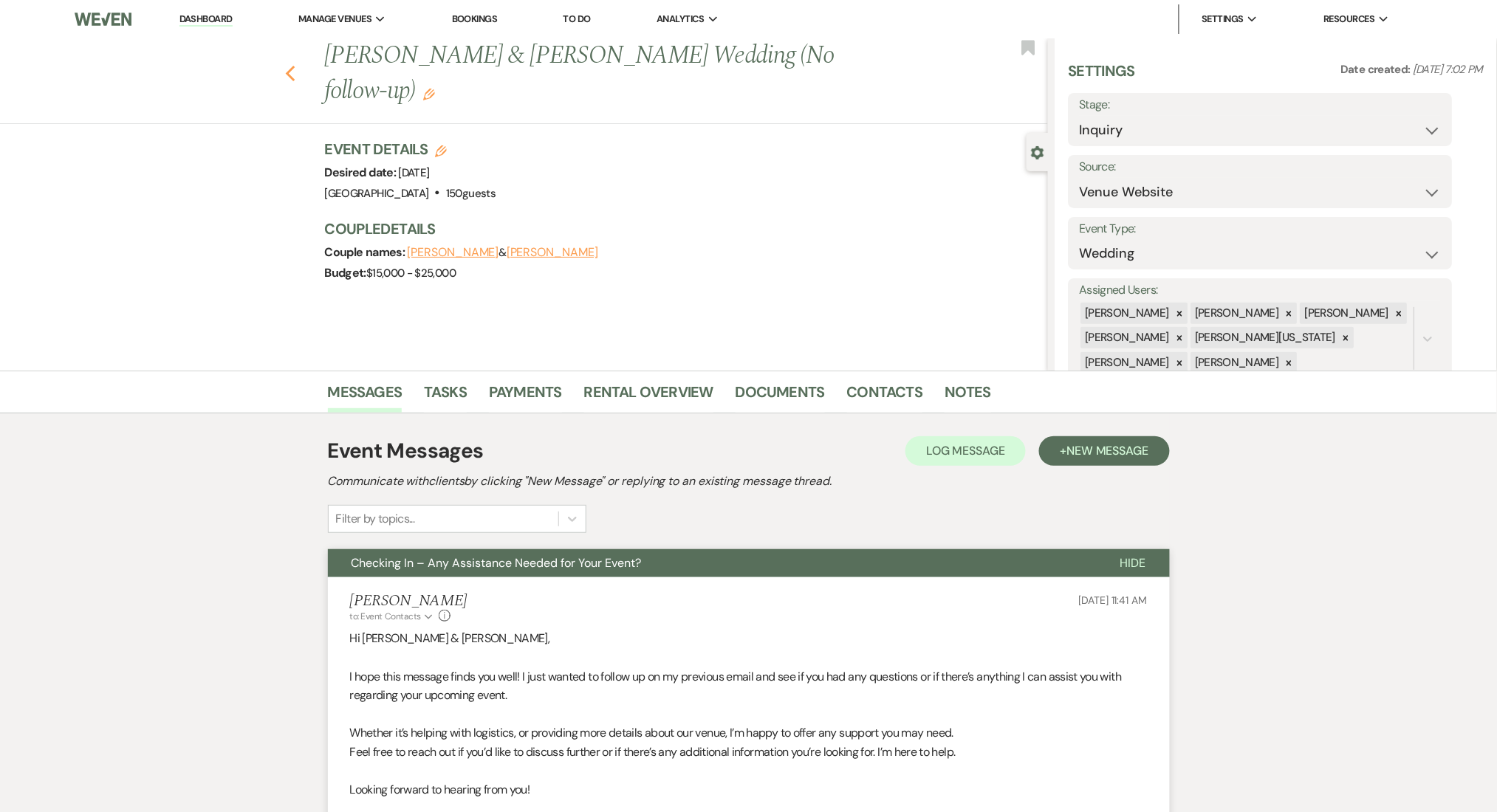
click at [296, 70] on icon "Previous" at bounding box center [291, 74] width 11 height 18
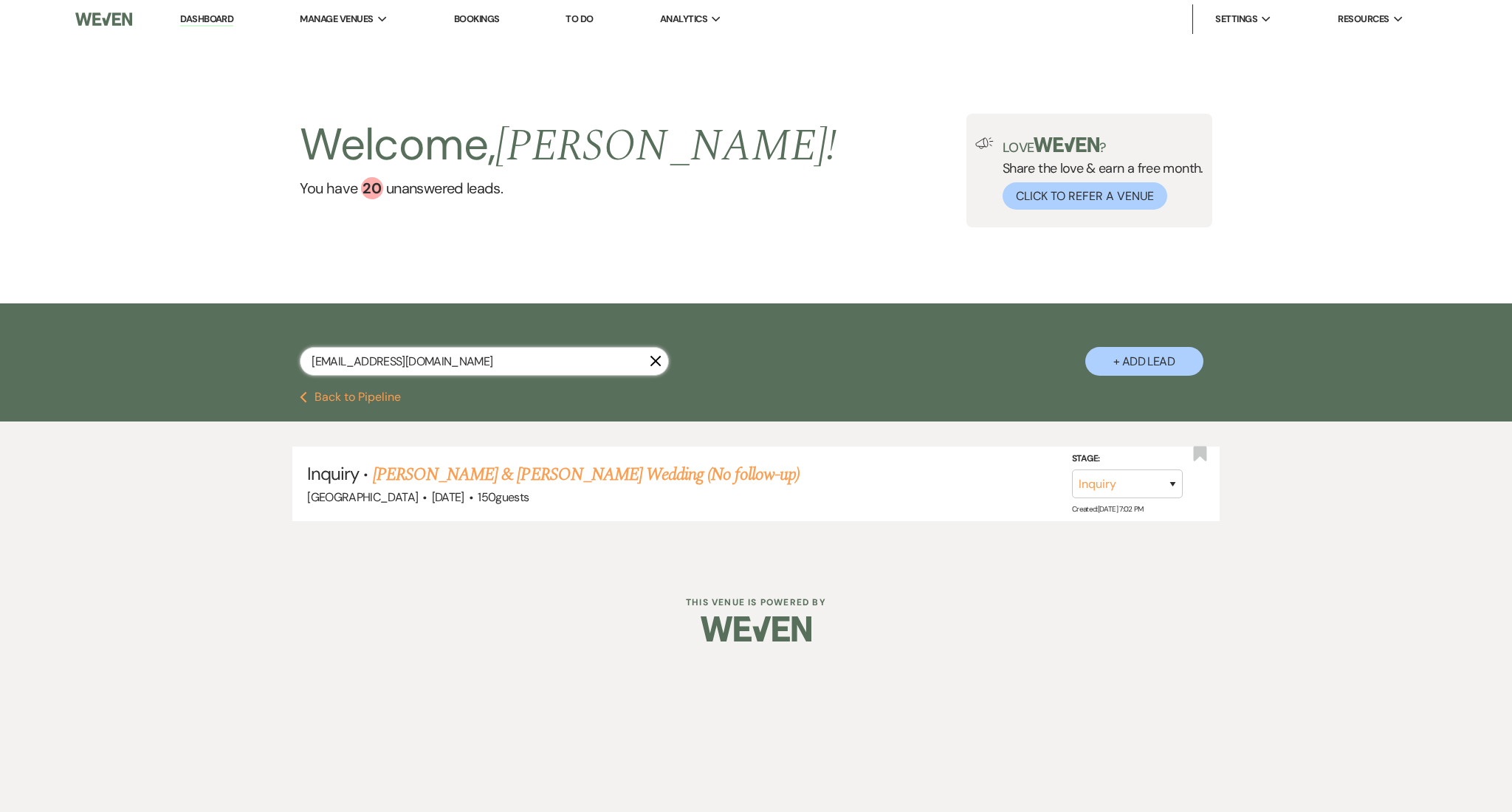
drag, startPoint x: 484, startPoint y: 366, endPoint x: 238, endPoint y: 361, distance: 246.1
click at [238, 361] on div "Amjerome11@gmail.com X + Add Lead" at bounding box center [756, 349] width 1063 height 76
paste input "racostav89"
click at [517, 482] on link "Roxana Acosta's Wedding (1 FU)" at bounding box center [488, 474] width 231 height 27
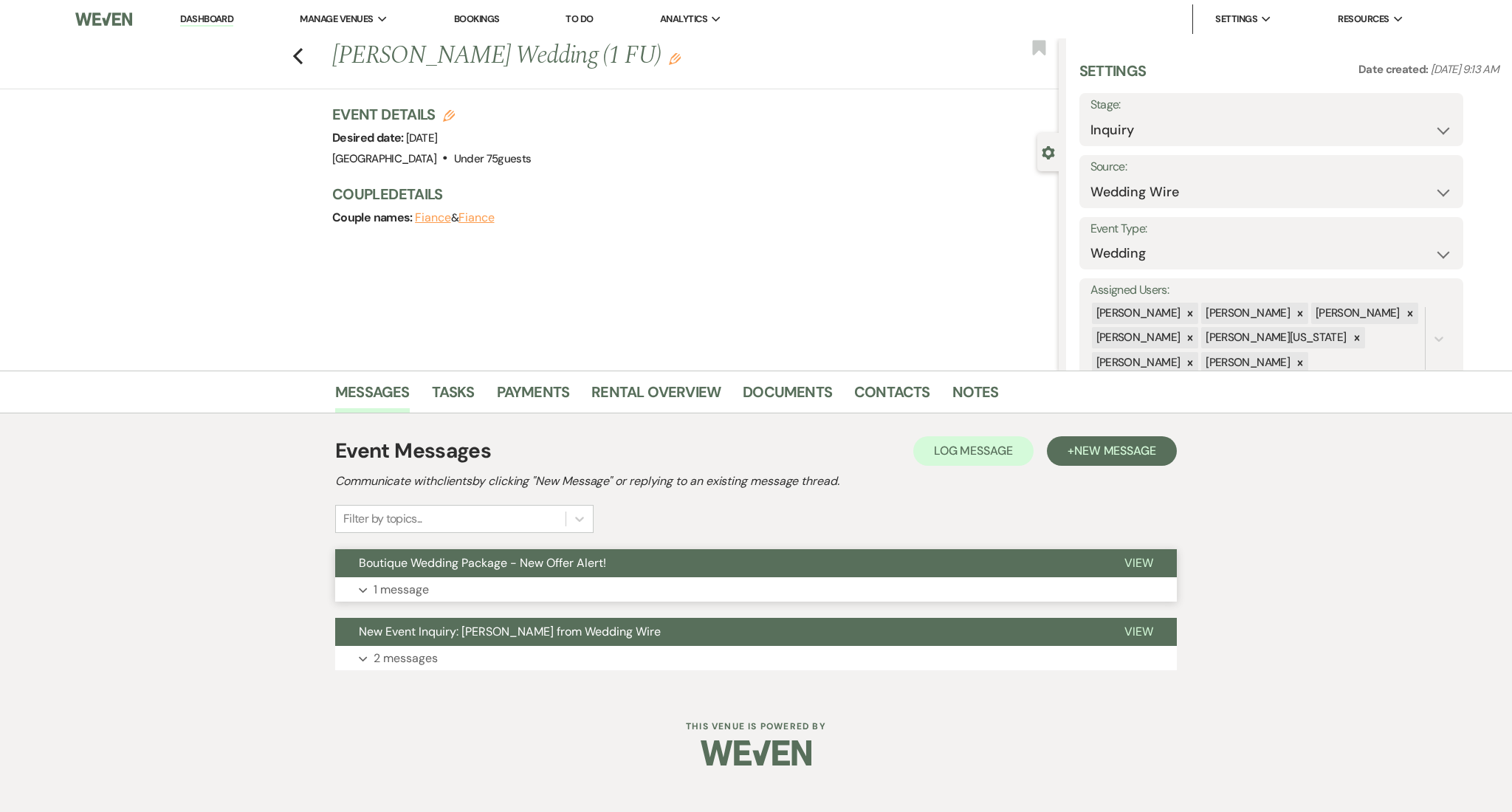
click at [616, 598] on button "Expand 1 message" at bounding box center [756, 589] width 841 height 25
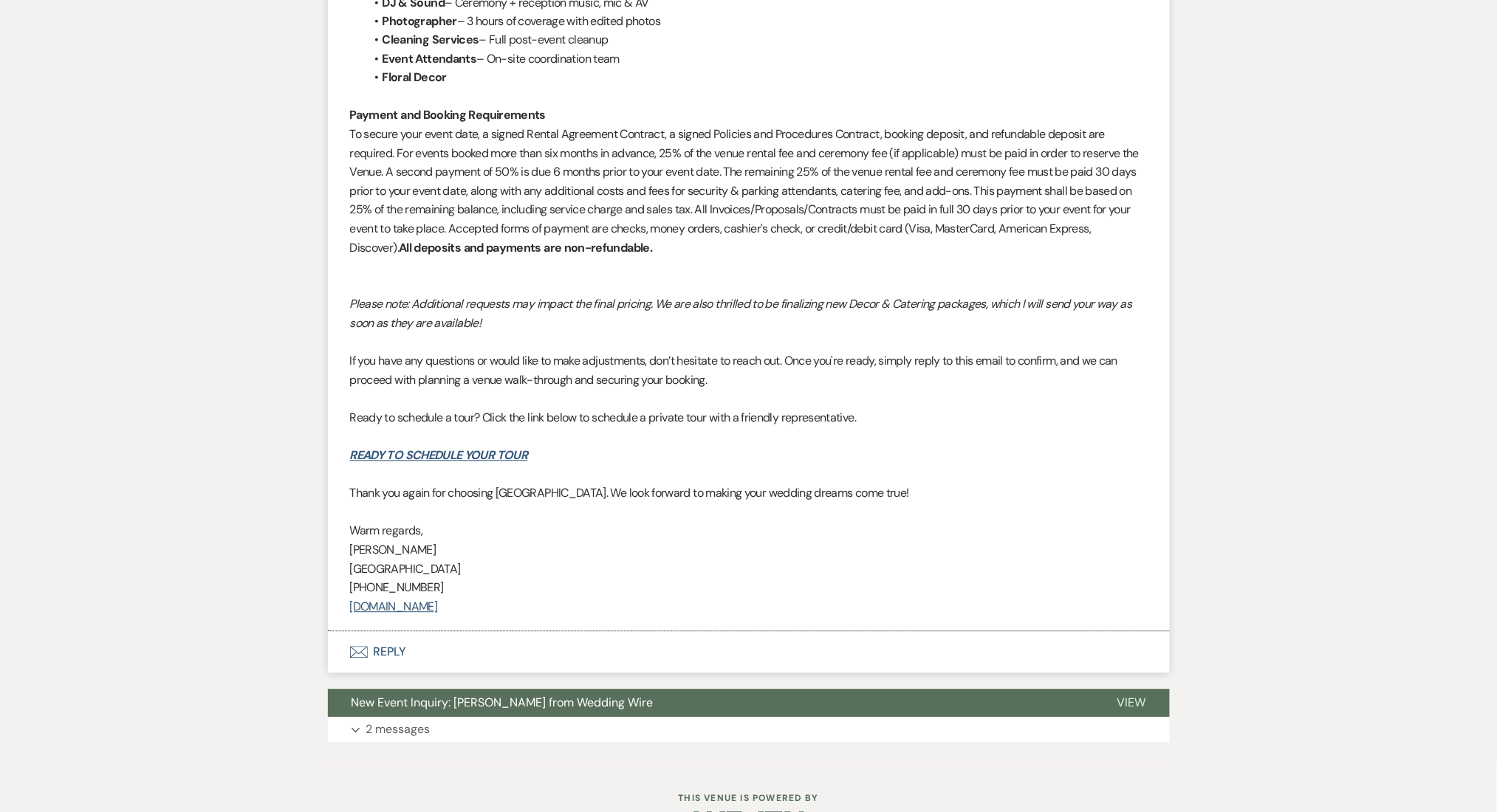
scroll to position [1030, 0]
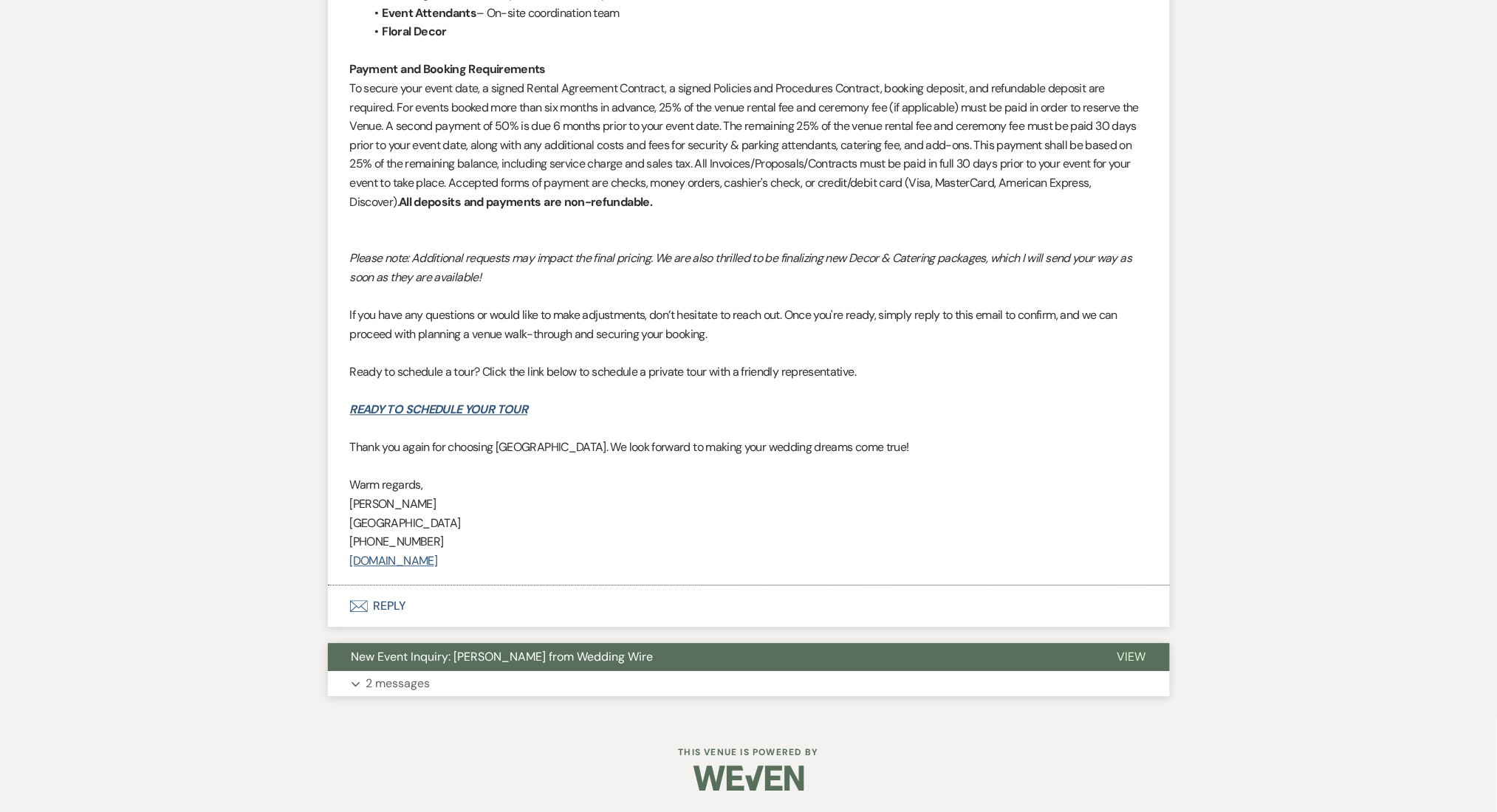
click at [488, 682] on button "Expand 2 messages" at bounding box center [749, 683] width 842 height 25
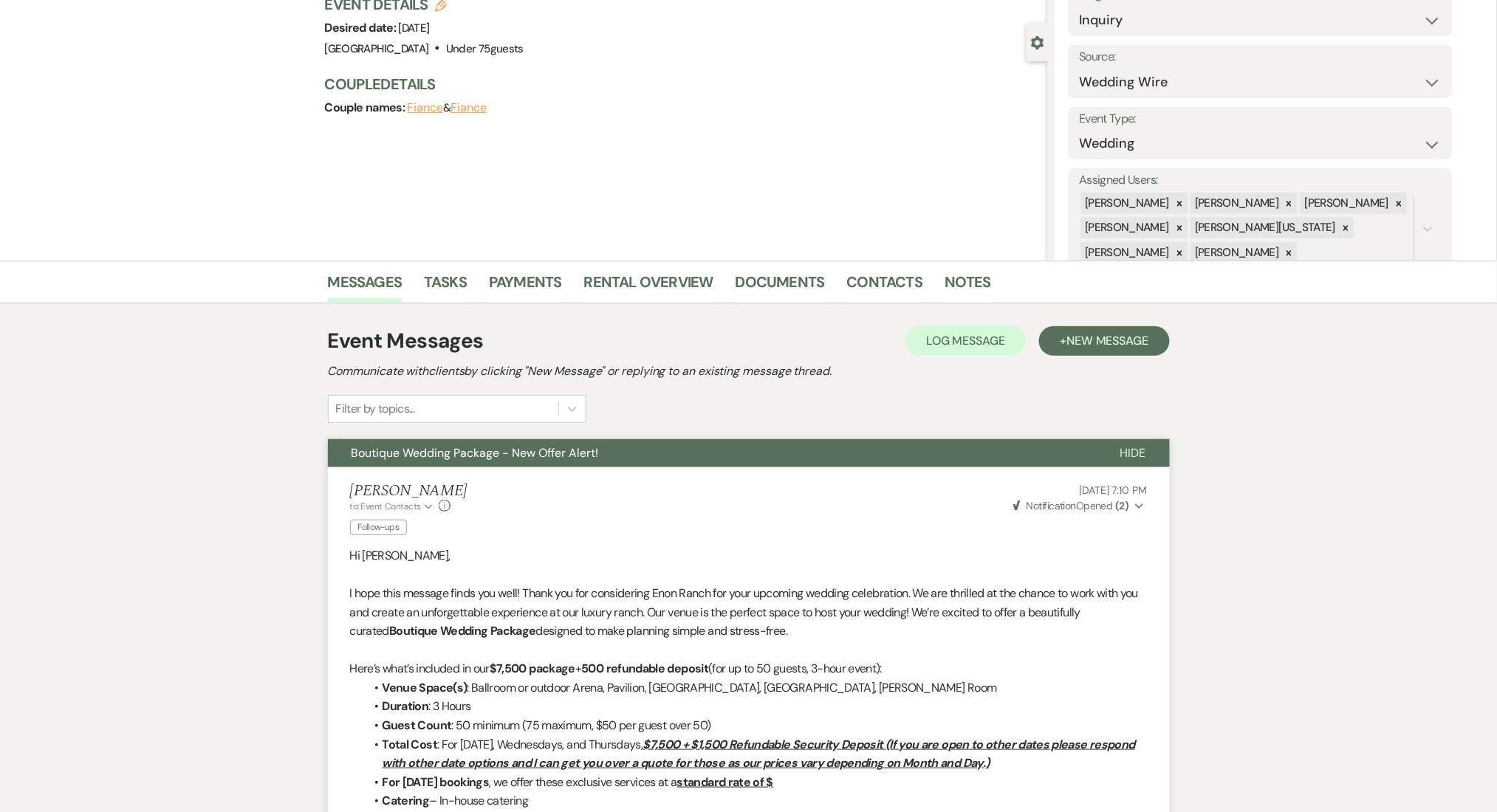
scroll to position [0, 0]
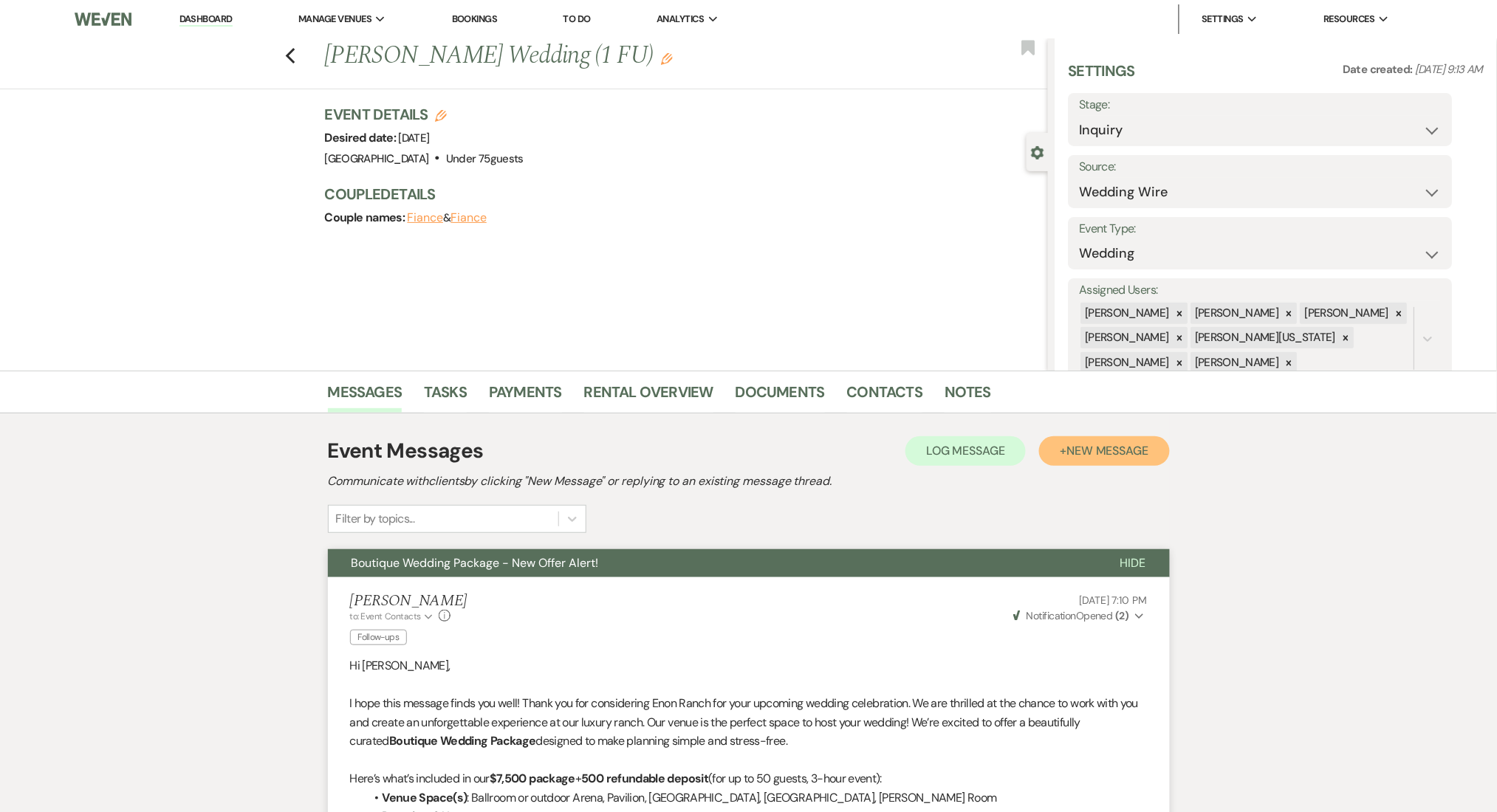
click at [1070, 448] on span "New Message" at bounding box center [1107, 450] width 82 height 15
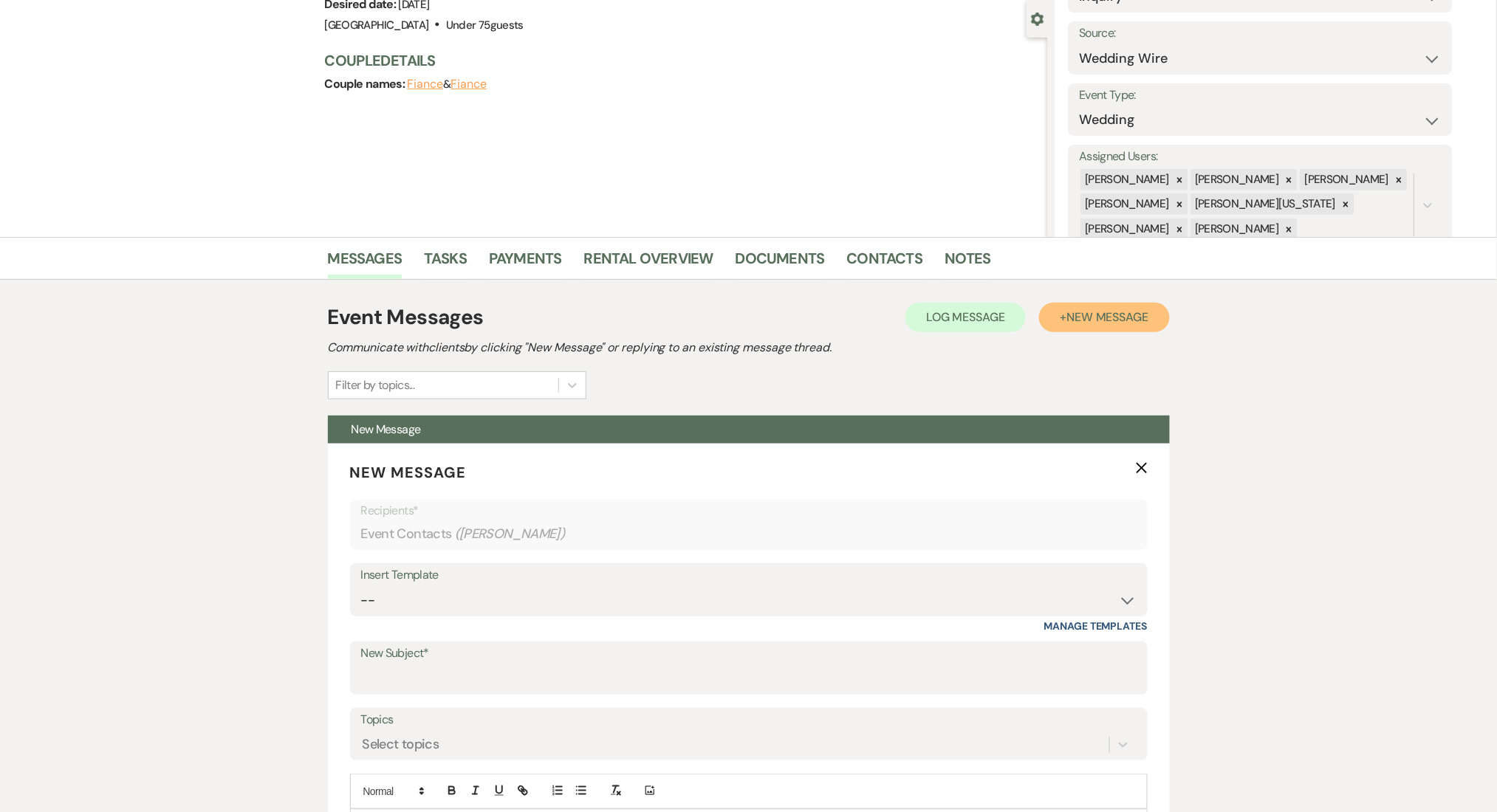
scroll to position [393, 0]
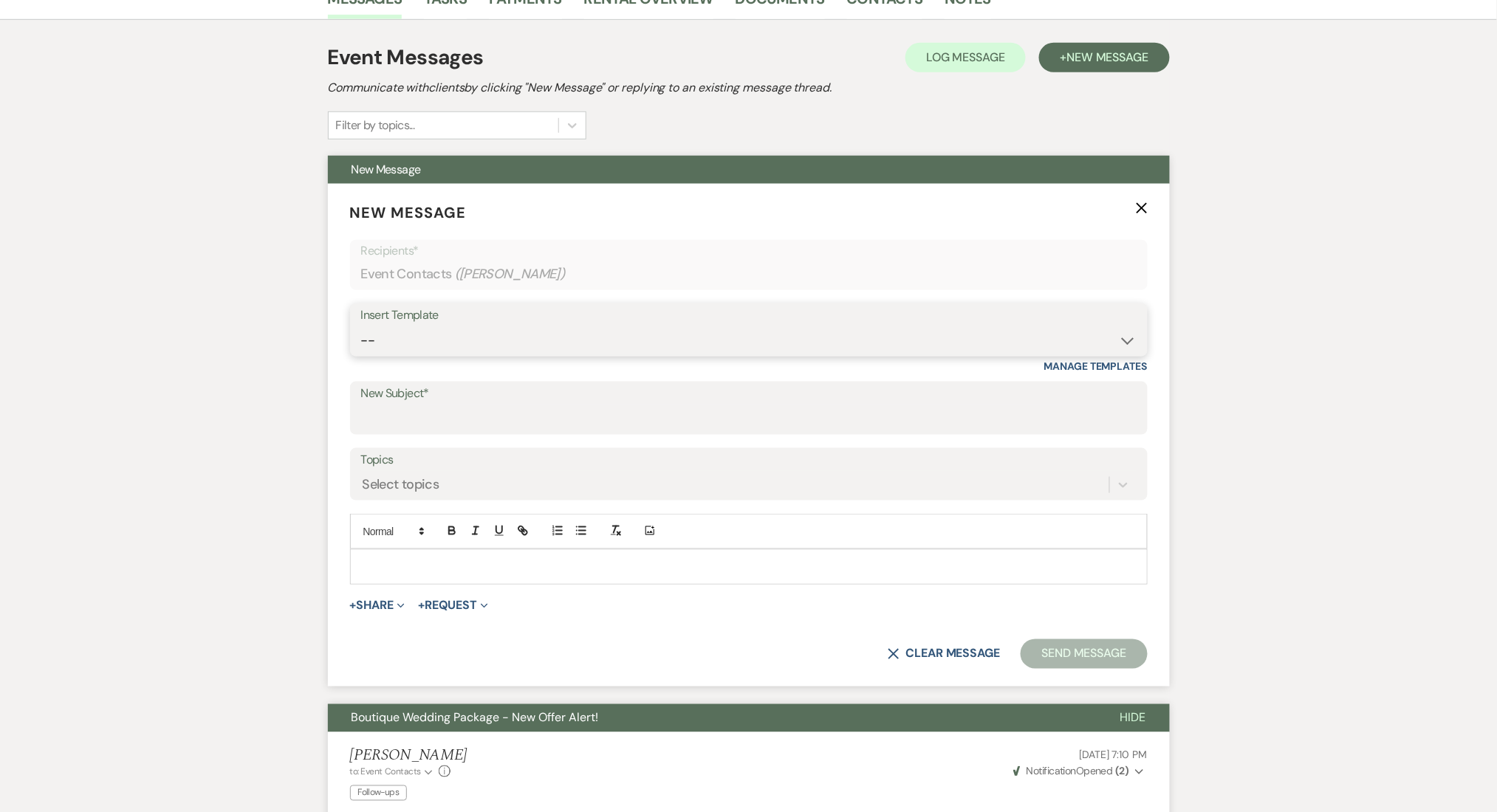
click at [399, 333] on select "-- Inquiry Follow Up Email #2 Contract Sending Template Payment Template Rental…" at bounding box center [749, 340] width 775 height 28
click at [361, 326] on select "-- Inquiry Follow Up Email #2 Contract Sending Template Payment Template Rental…" at bounding box center [749, 340] width 775 height 28
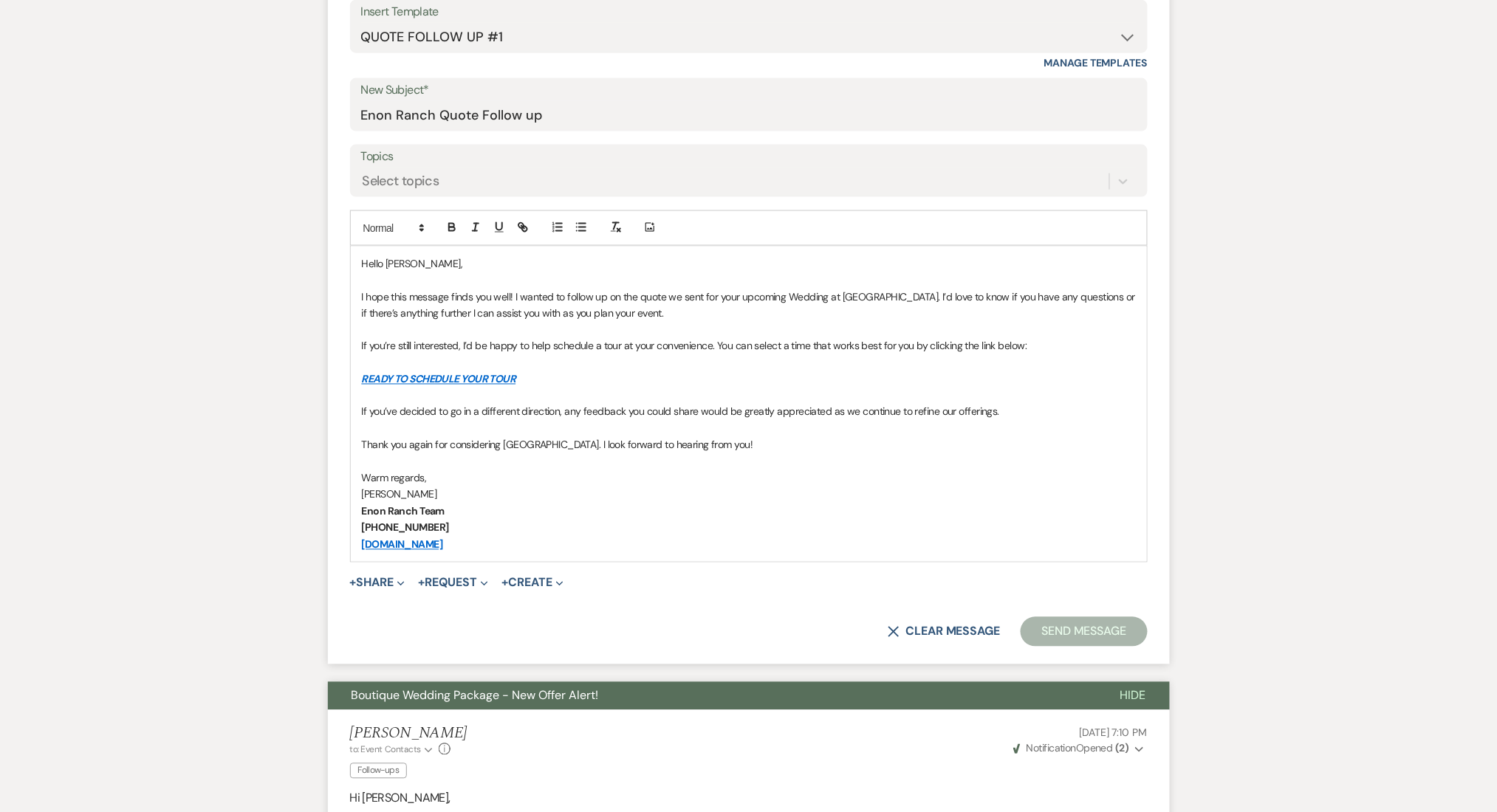
scroll to position [591, 0]
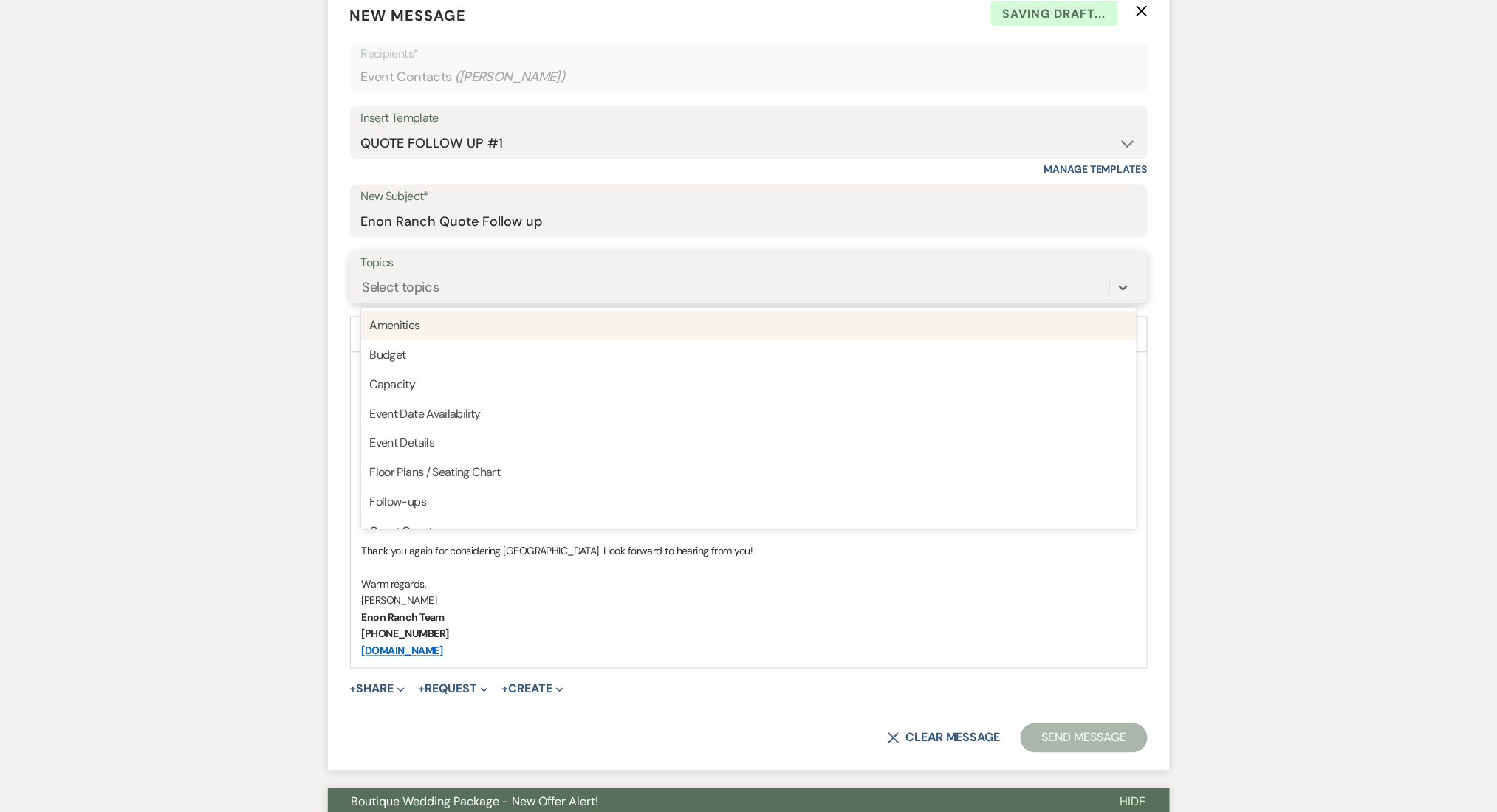
click at [401, 284] on div "Select topics" at bounding box center [401, 287] width 77 height 20
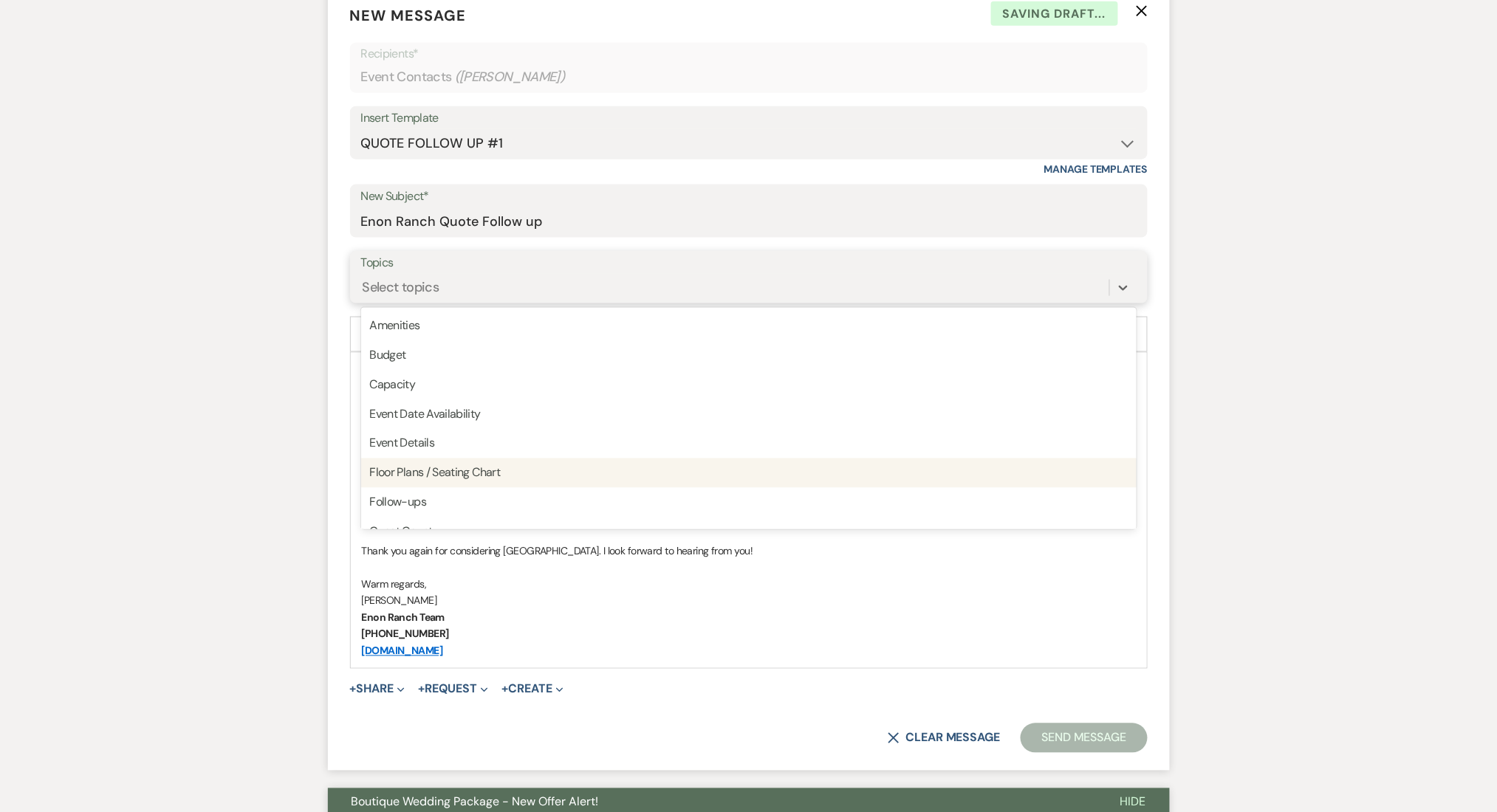
click at [405, 491] on div "Follow-ups" at bounding box center [749, 503] width 775 height 29
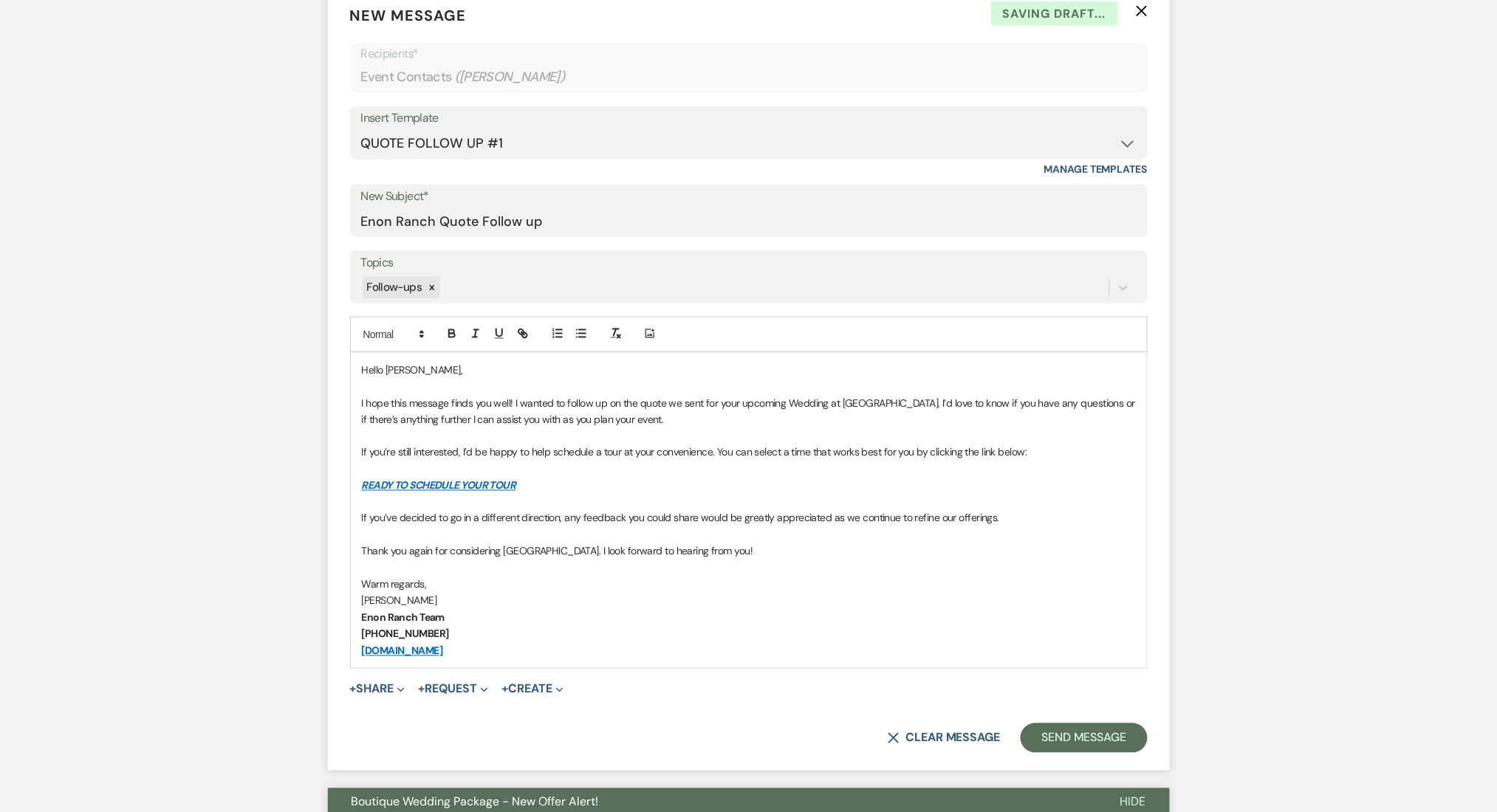
click at [1075, 731] on button "Send Message" at bounding box center [1083, 738] width 126 height 29
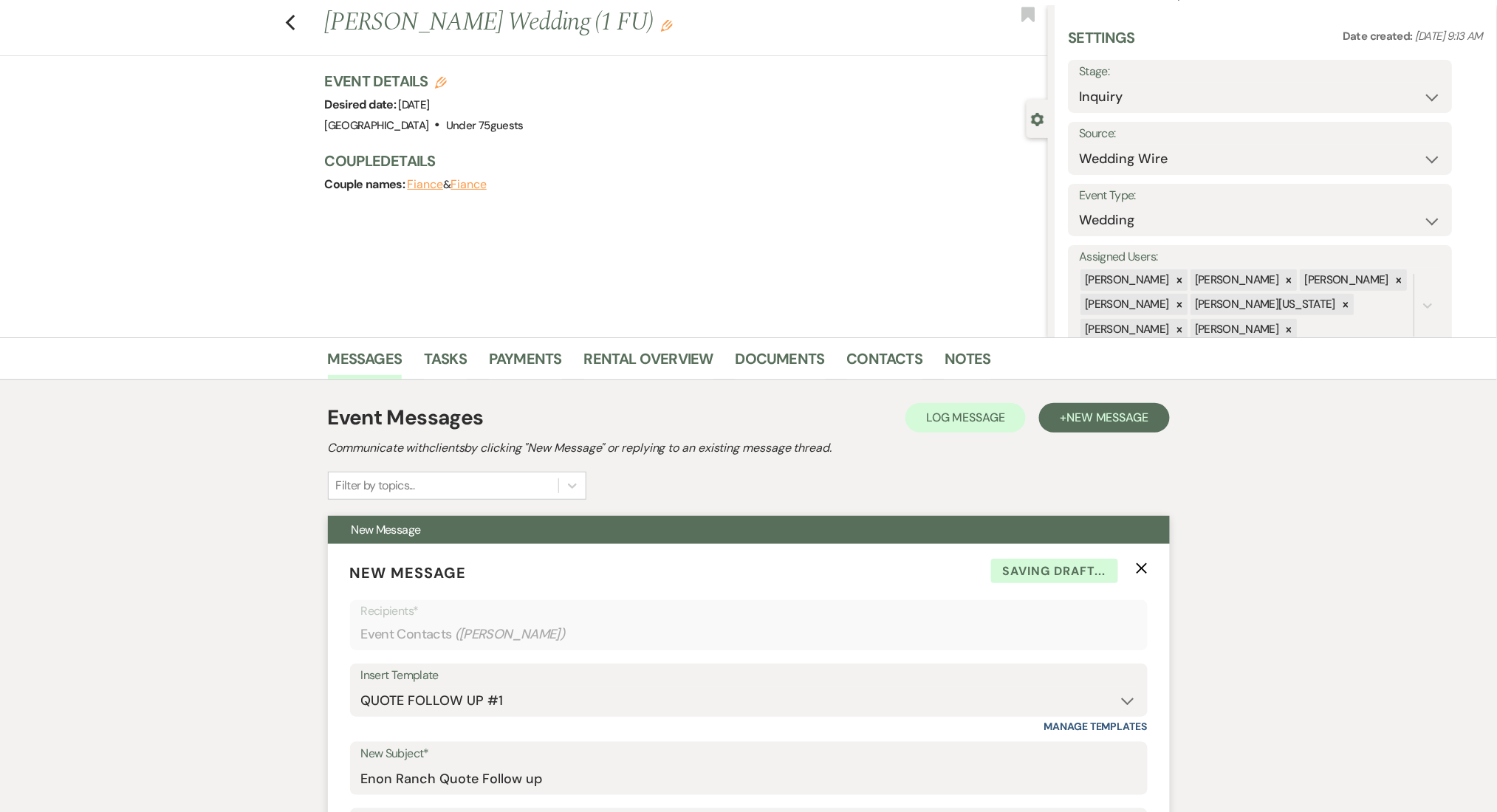
scroll to position [0, 0]
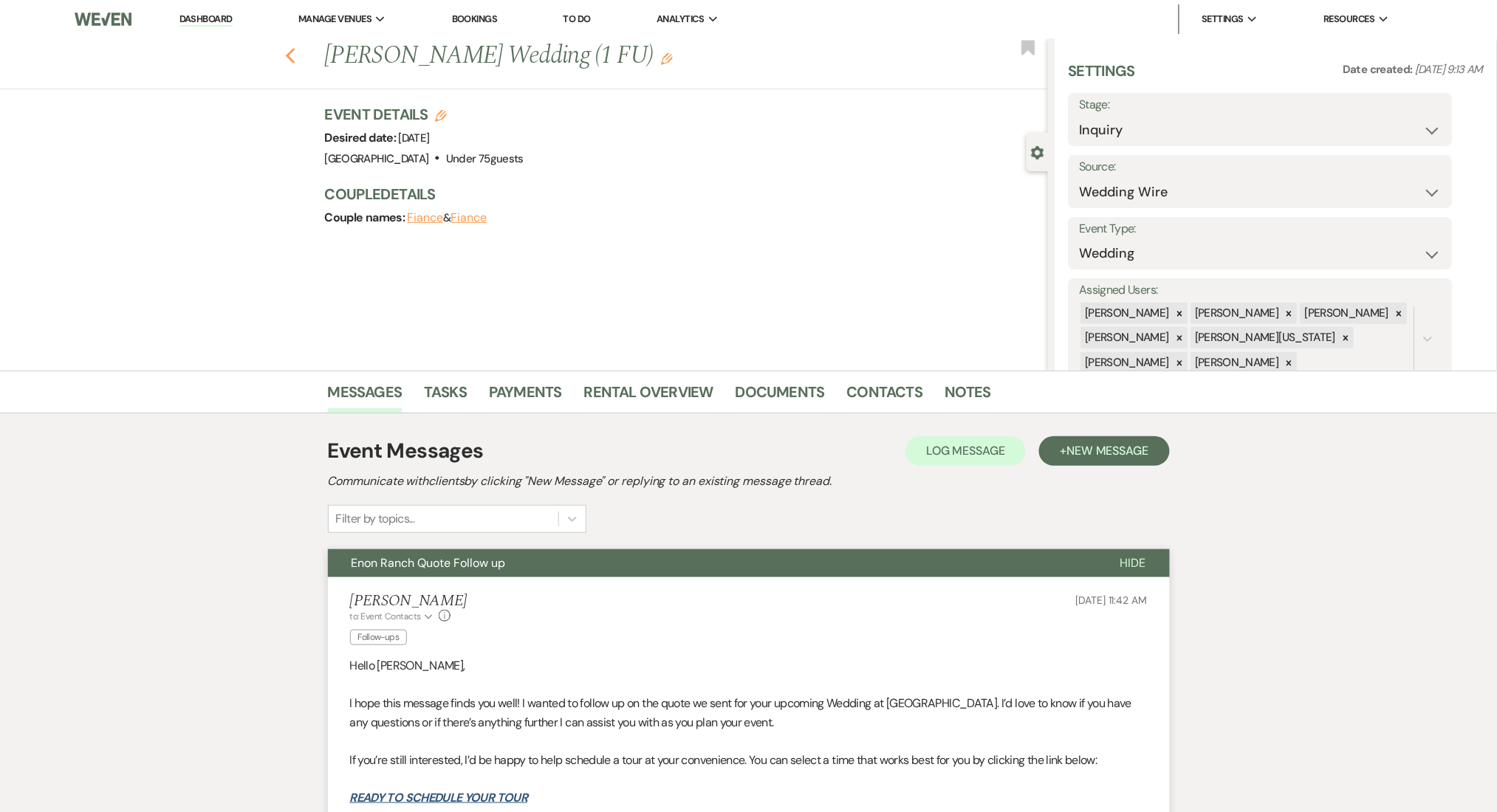
click at [296, 53] on icon "Previous" at bounding box center [291, 56] width 11 height 18
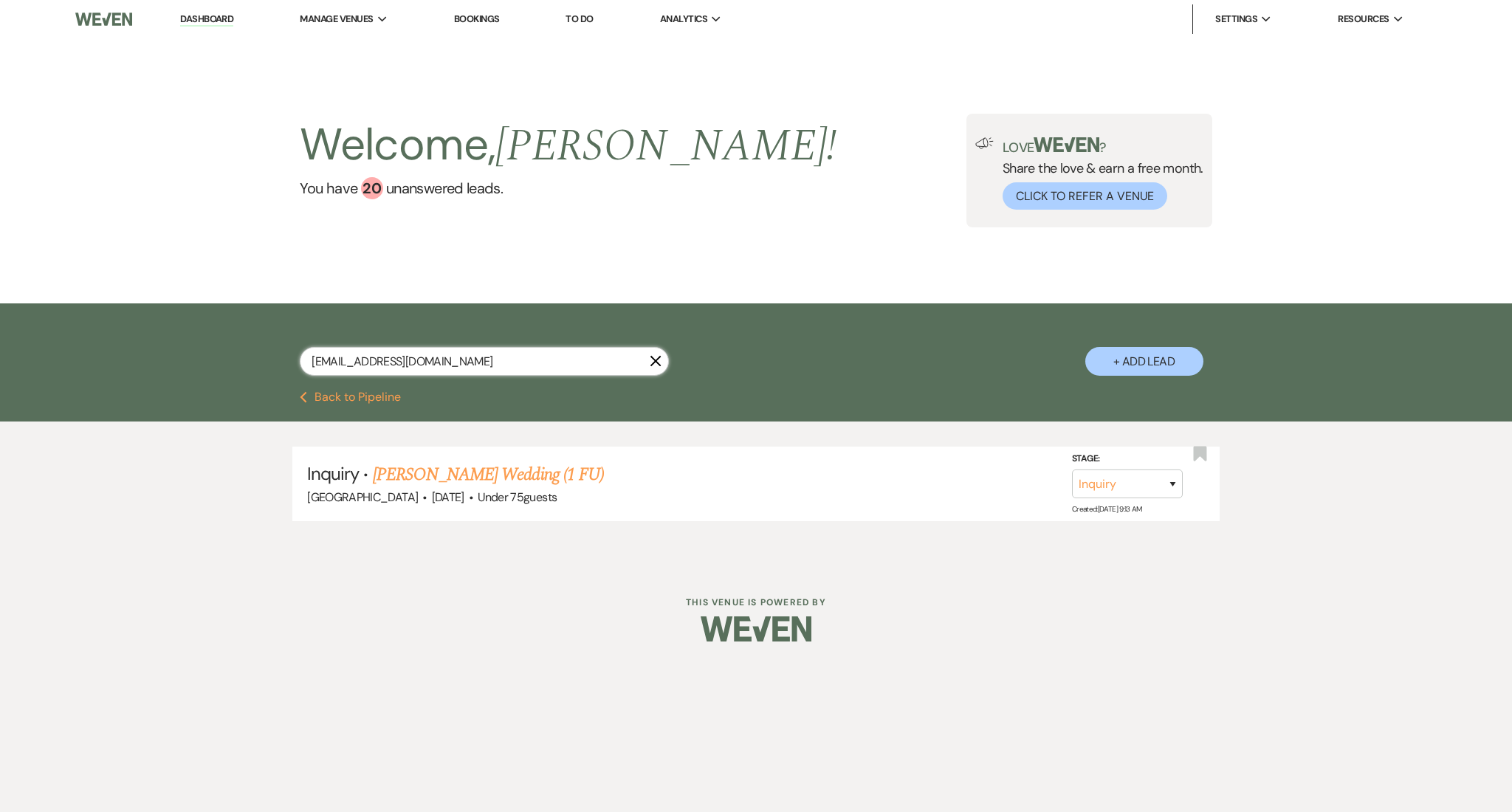
click at [442, 358] on input "racostav89@gmail.com" at bounding box center [484, 360] width 369 height 28
drag, startPoint x: 461, startPoint y: 360, endPoint x: 225, endPoint y: 361, distance: 236.0
click at [225, 361] on div "racostav89@gmail.com X + Add Lead" at bounding box center [756, 349] width 1063 height 76
paste input "haley.bennett@gray"
click at [423, 465] on link "Haley Bennett's Corporate Event (1 FU)" at bounding box center [511, 474] width 277 height 27
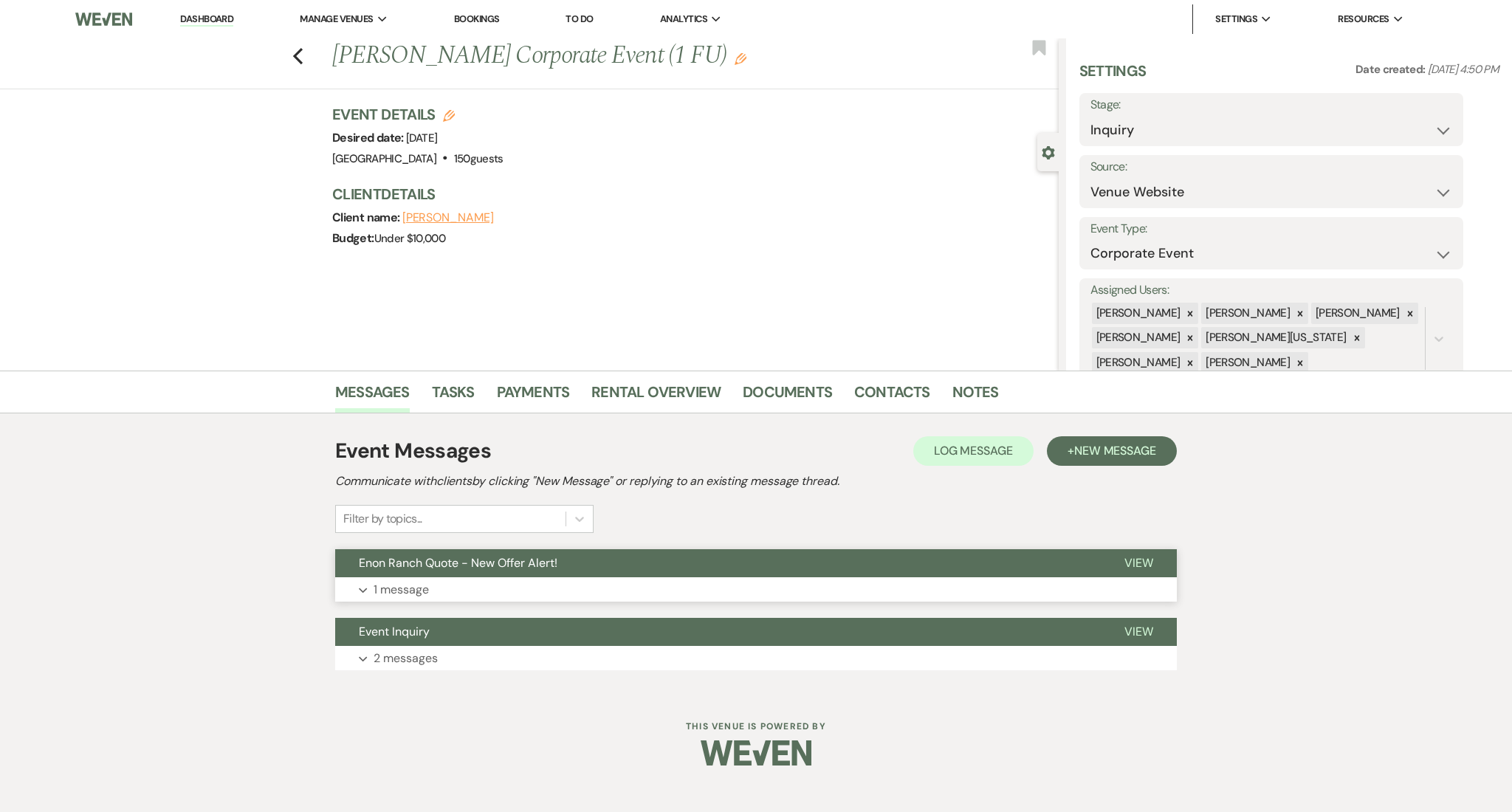
click at [579, 589] on button "Expand 1 message" at bounding box center [756, 589] width 841 height 25
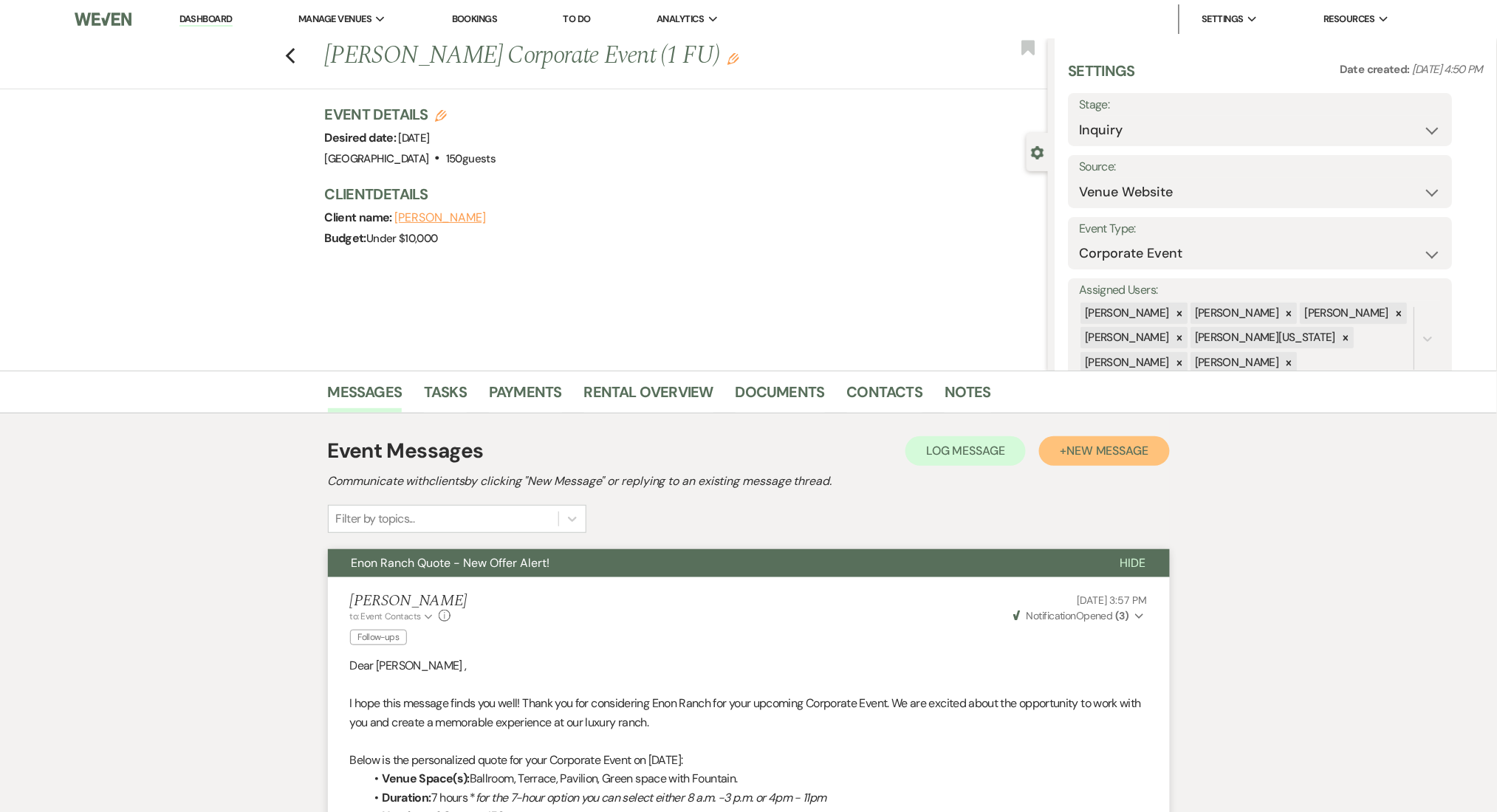
click at [1069, 456] on span "New Message" at bounding box center [1107, 450] width 82 height 15
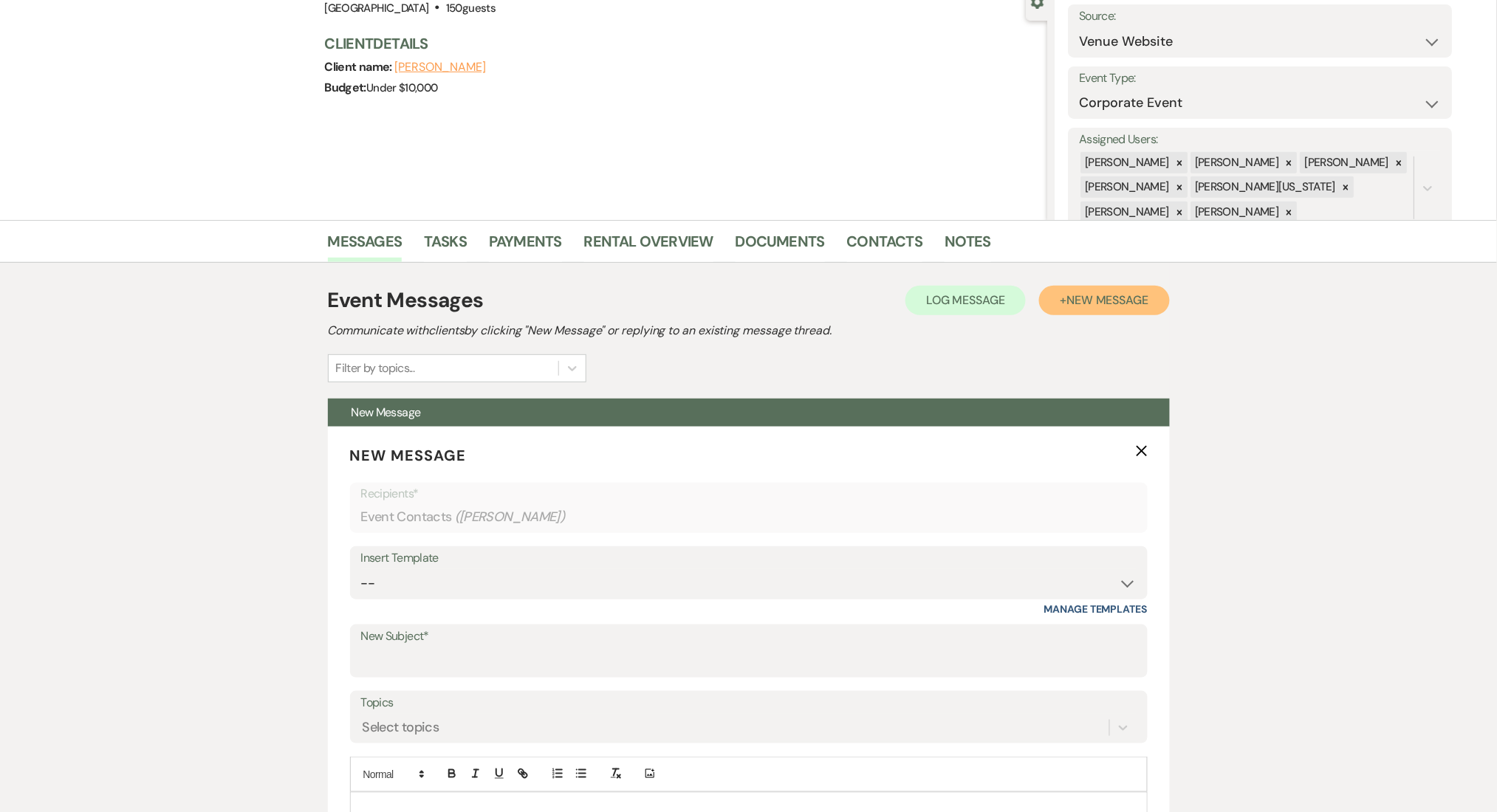
scroll to position [491, 0]
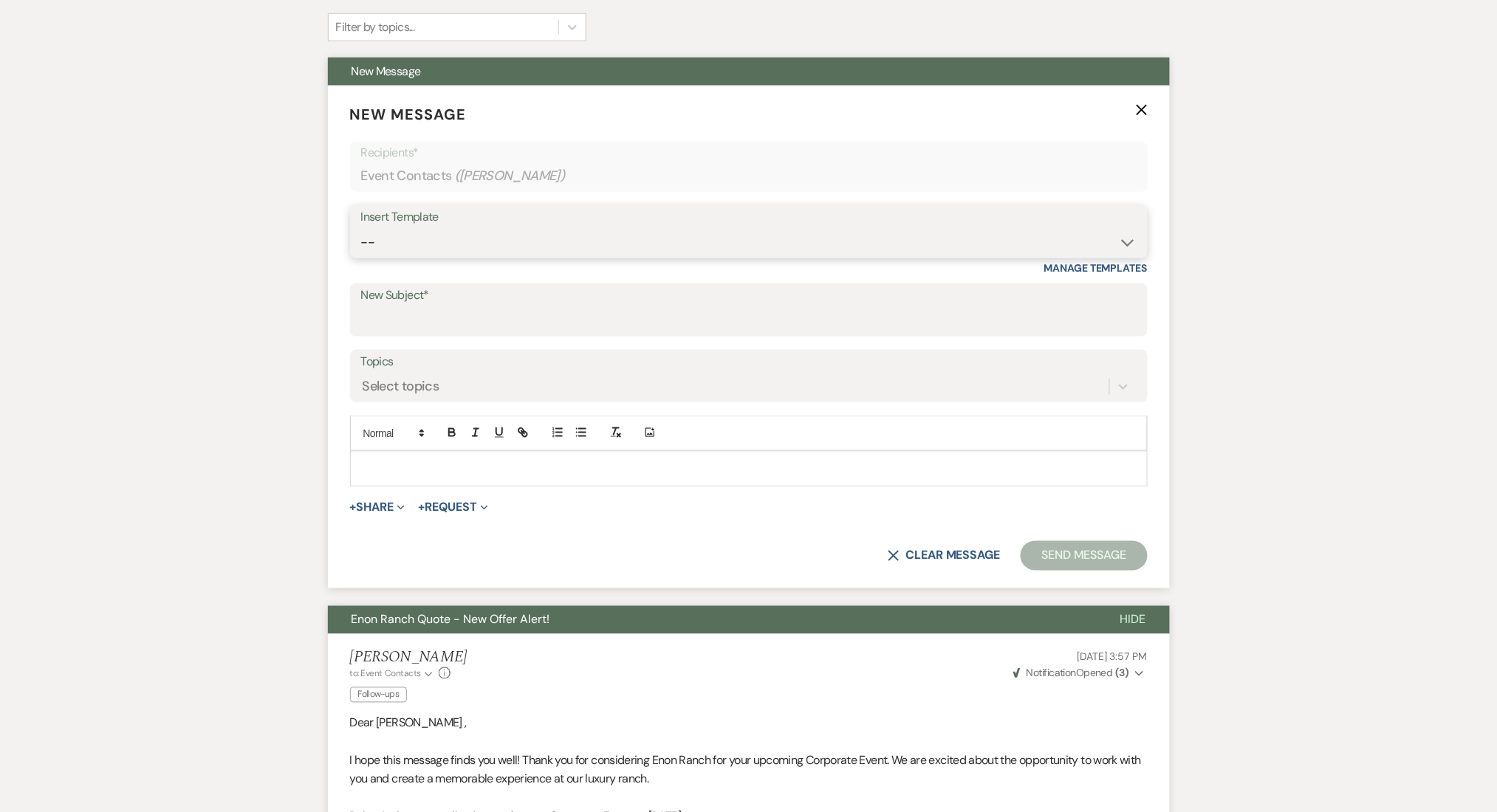
click at [378, 241] on select "-- Inquiry Follow Up Email #2 Contract Sending Template Payment Template Rental…" at bounding box center [749, 242] width 775 height 28
click at [361, 228] on select "-- Inquiry Follow Up Email #2 Contract Sending Template Payment Template Rental…" at bounding box center [749, 242] width 775 height 28
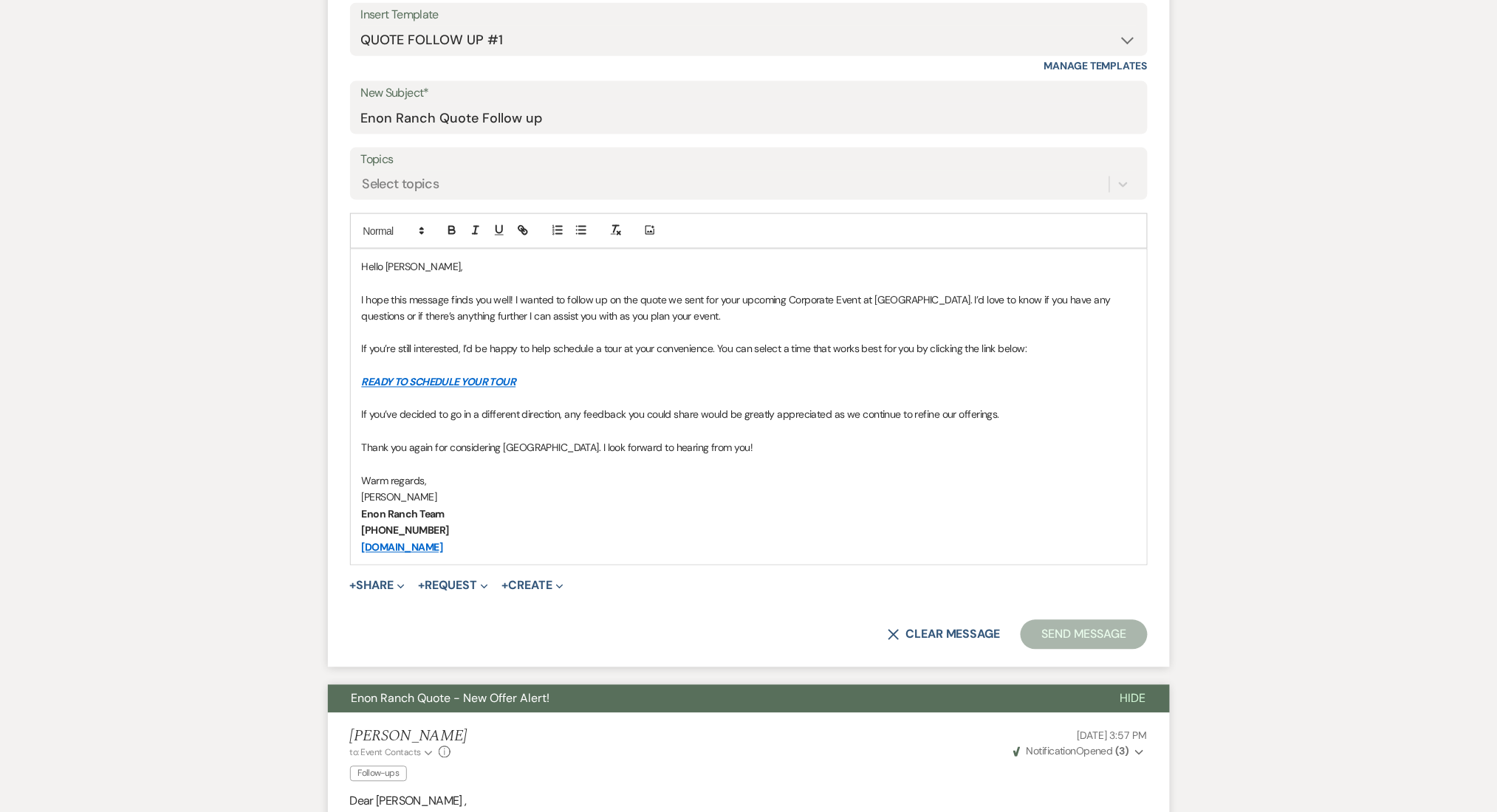
scroll to position [688, 0]
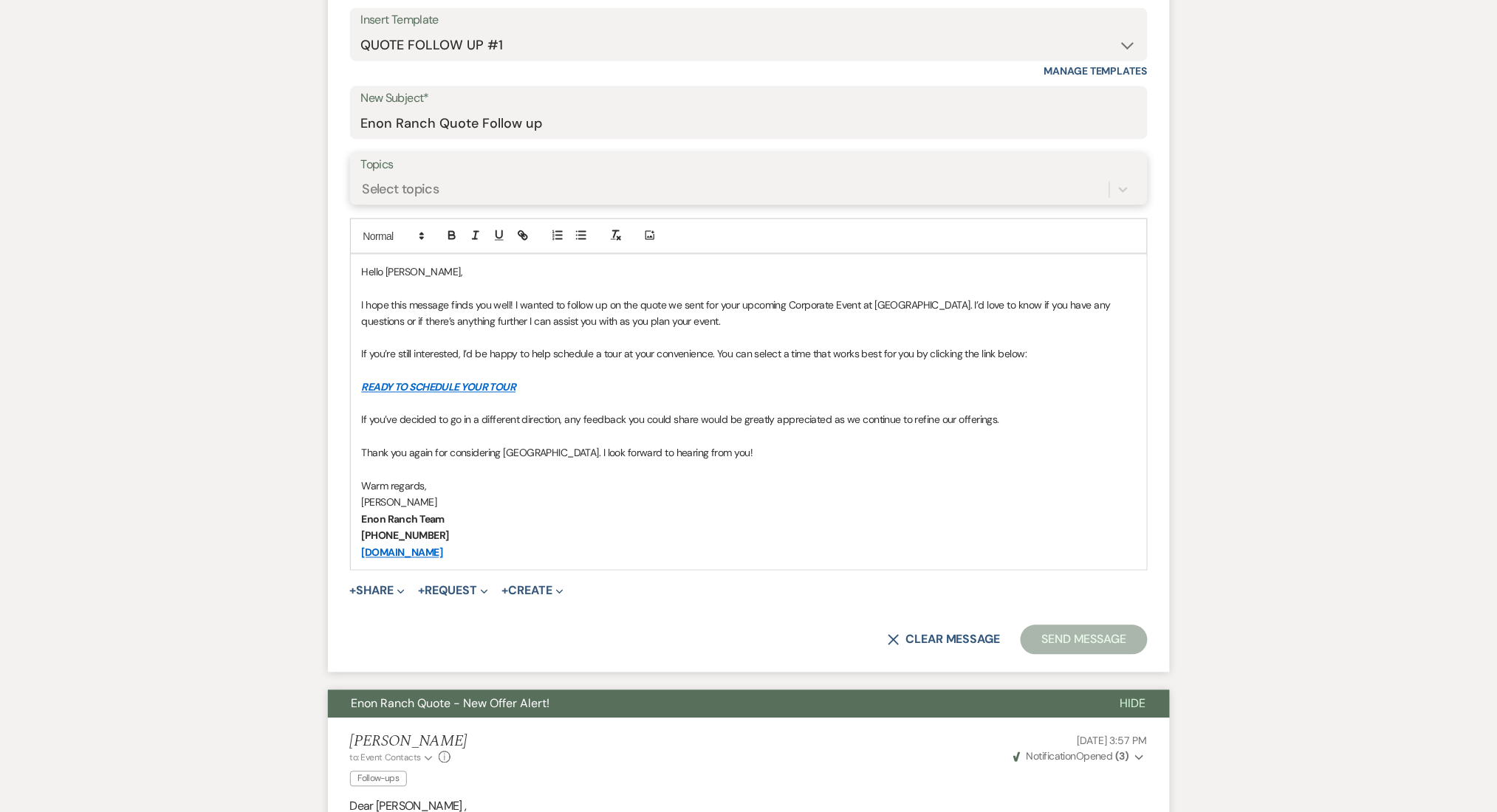
click at [437, 183] on div "Select topics" at bounding box center [401, 189] width 77 height 20
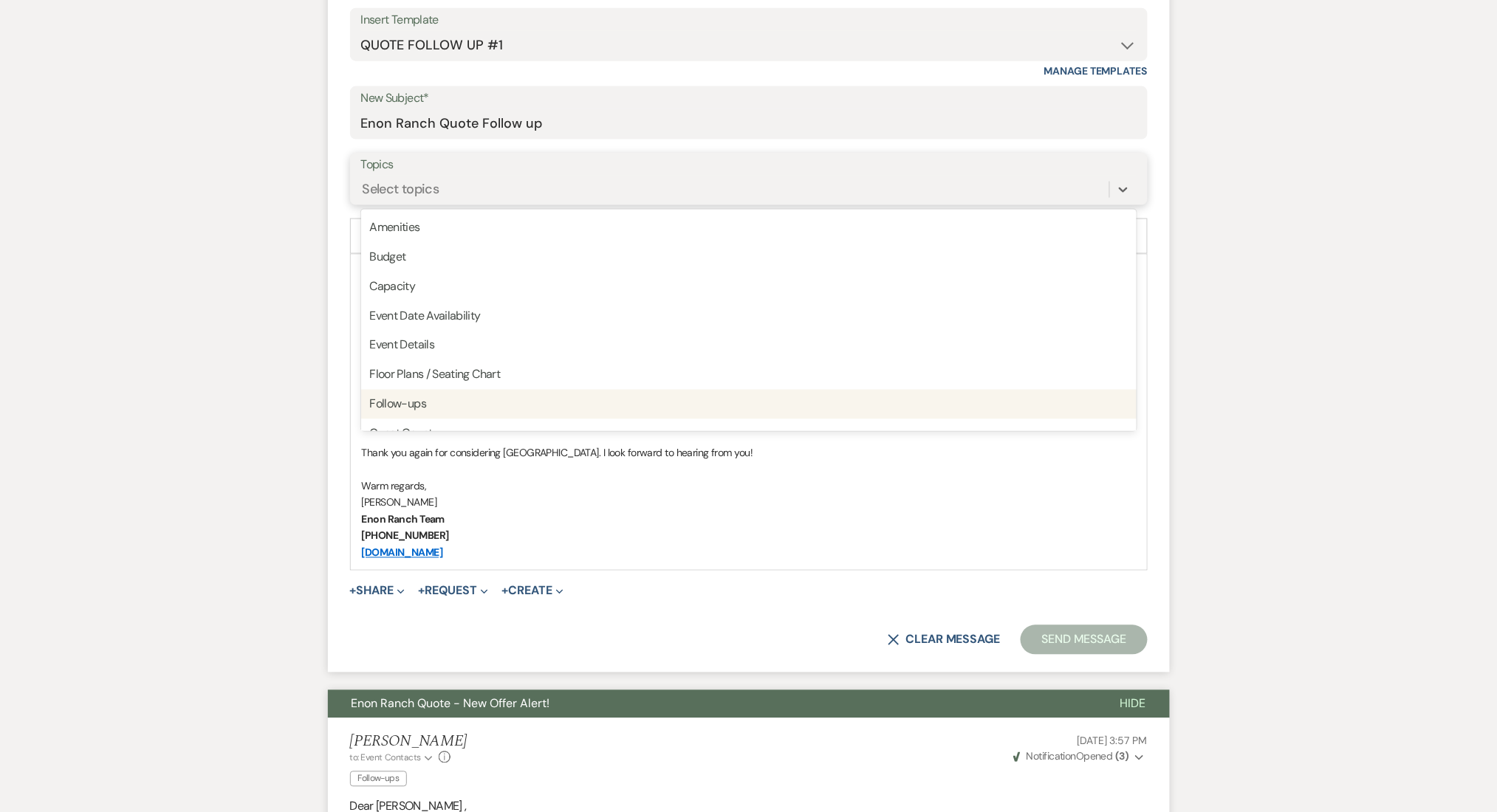
click at [407, 400] on div "Follow-ups" at bounding box center [749, 404] width 775 height 29
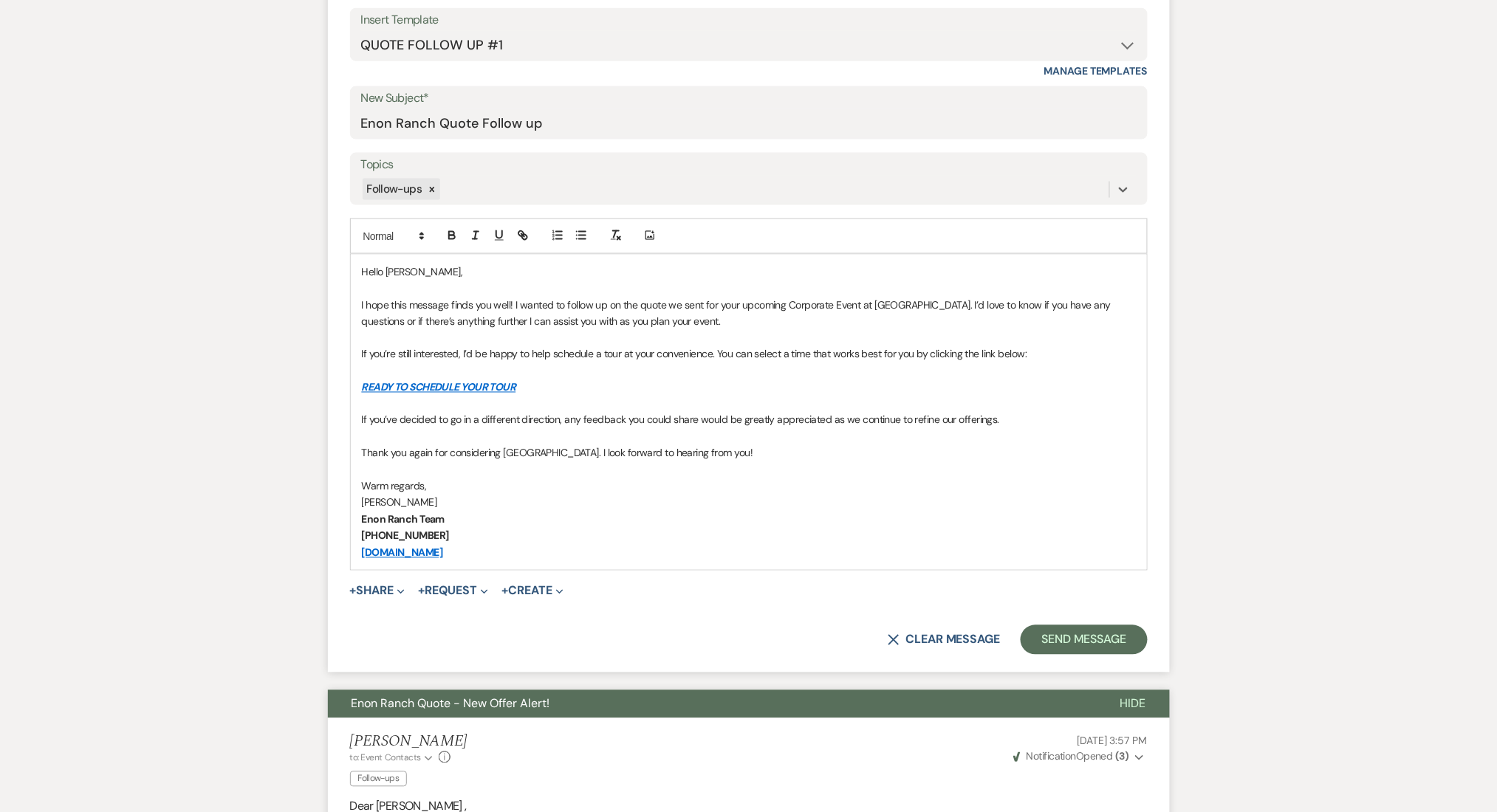
click at [1100, 645] on button "Send Message" at bounding box center [1083, 640] width 126 height 29
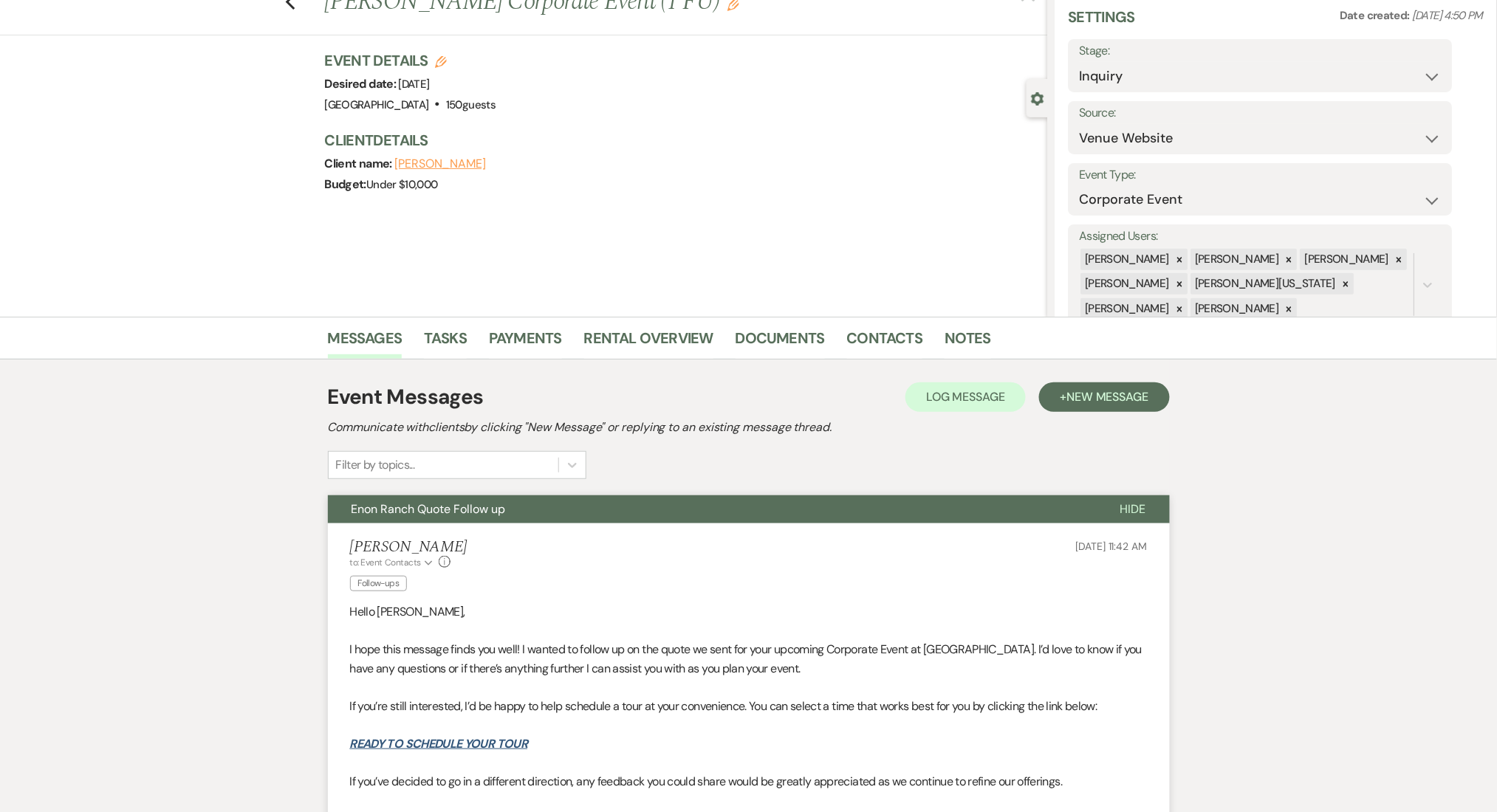
scroll to position [0, 0]
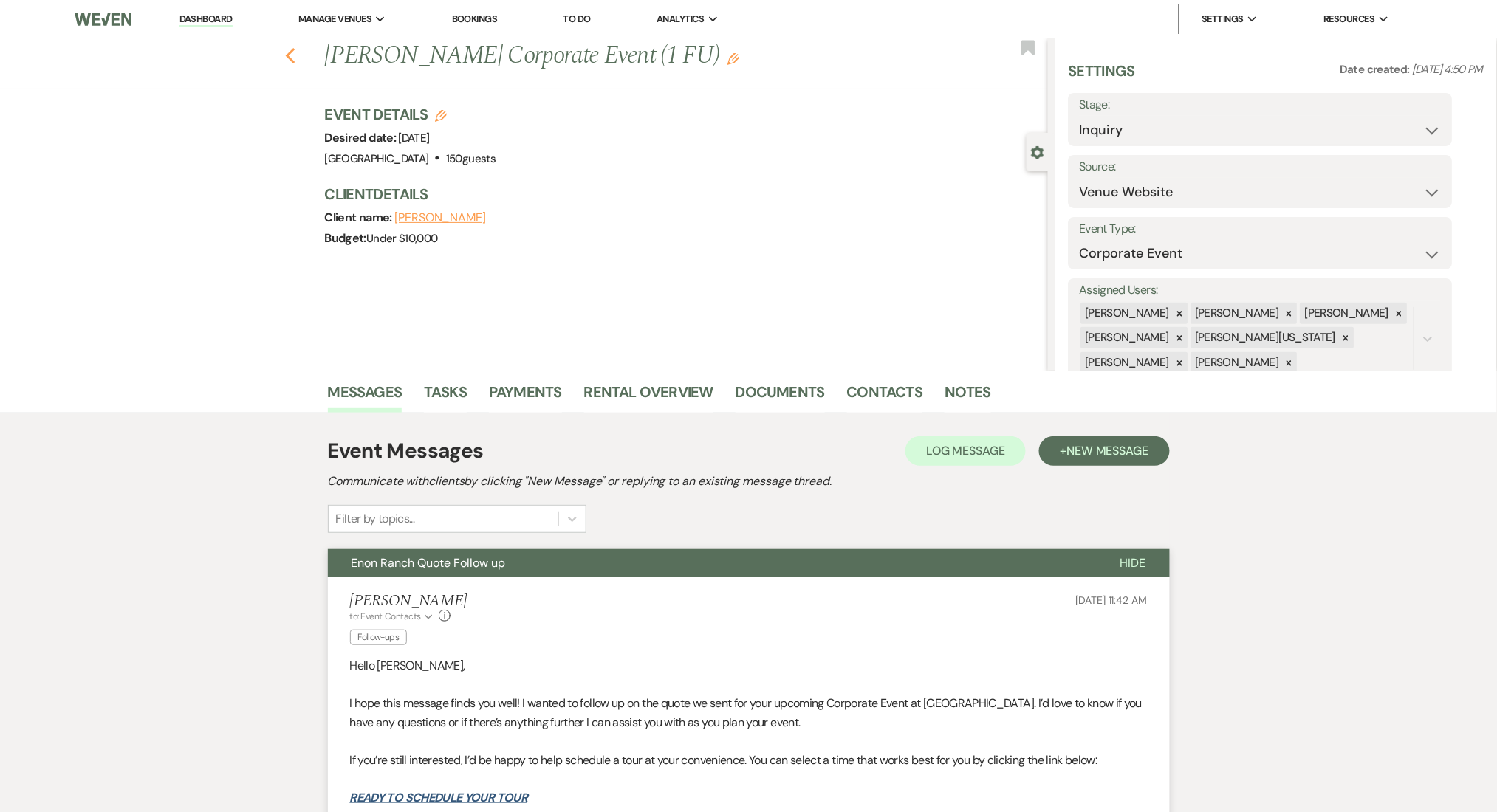
click at [295, 60] on use "button" at bounding box center [290, 56] width 10 height 16
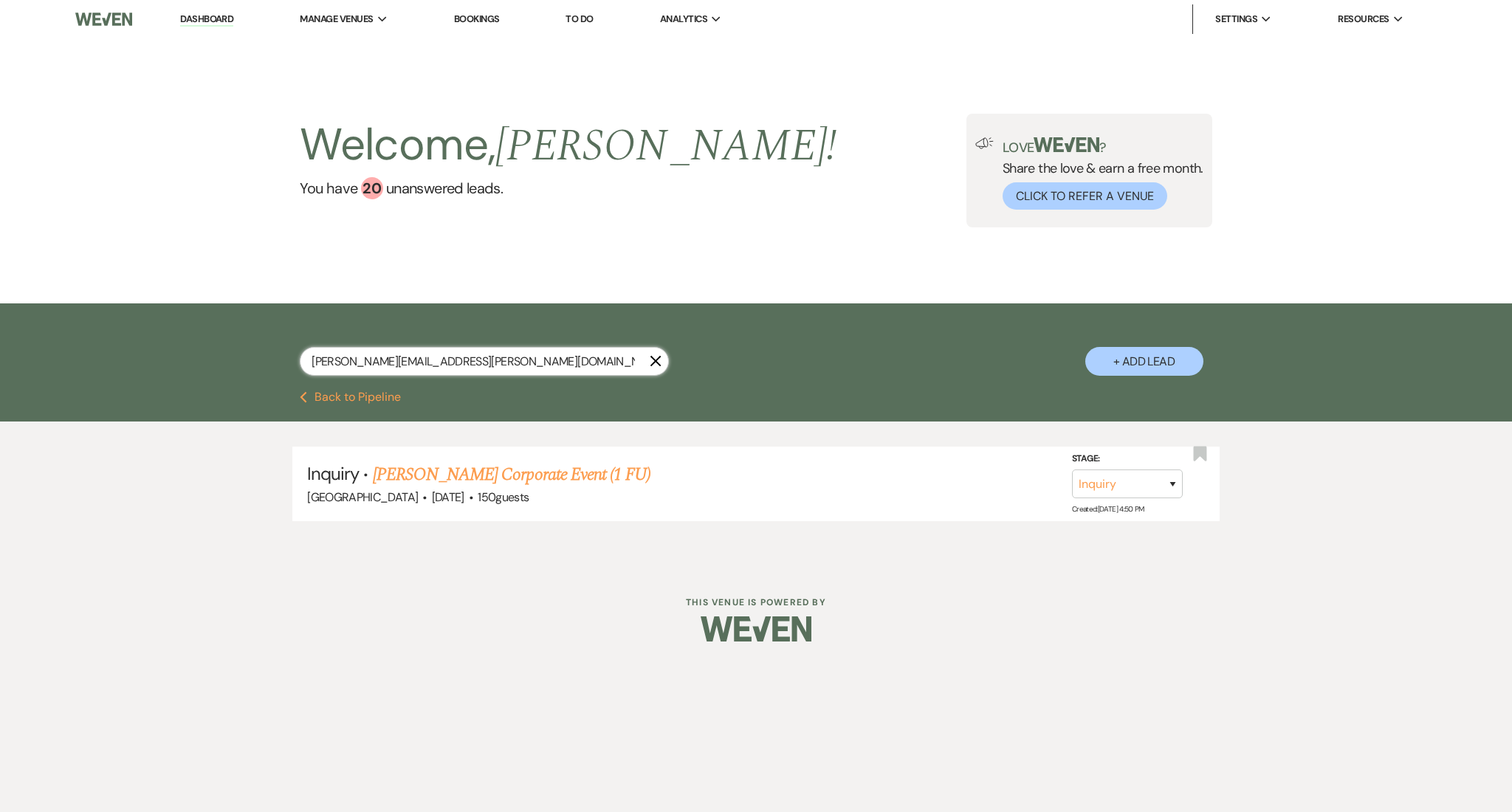
click at [465, 354] on input "haley.bennett@gray.com" at bounding box center [484, 360] width 369 height 28
drag, startPoint x: 468, startPoint y: 357, endPoint x: 186, endPoint y: 322, distance: 284.2
click at [186, 322] on div "haley.bennett@gray.com X + Add Lead" at bounding box center [756, 347] width 1512 height 88
paste input "oliviadallen333@gmail"
click at [510, 477] on link "Olivia Allen's Wedding" at bounding box center [465, 474] width 186 height 27
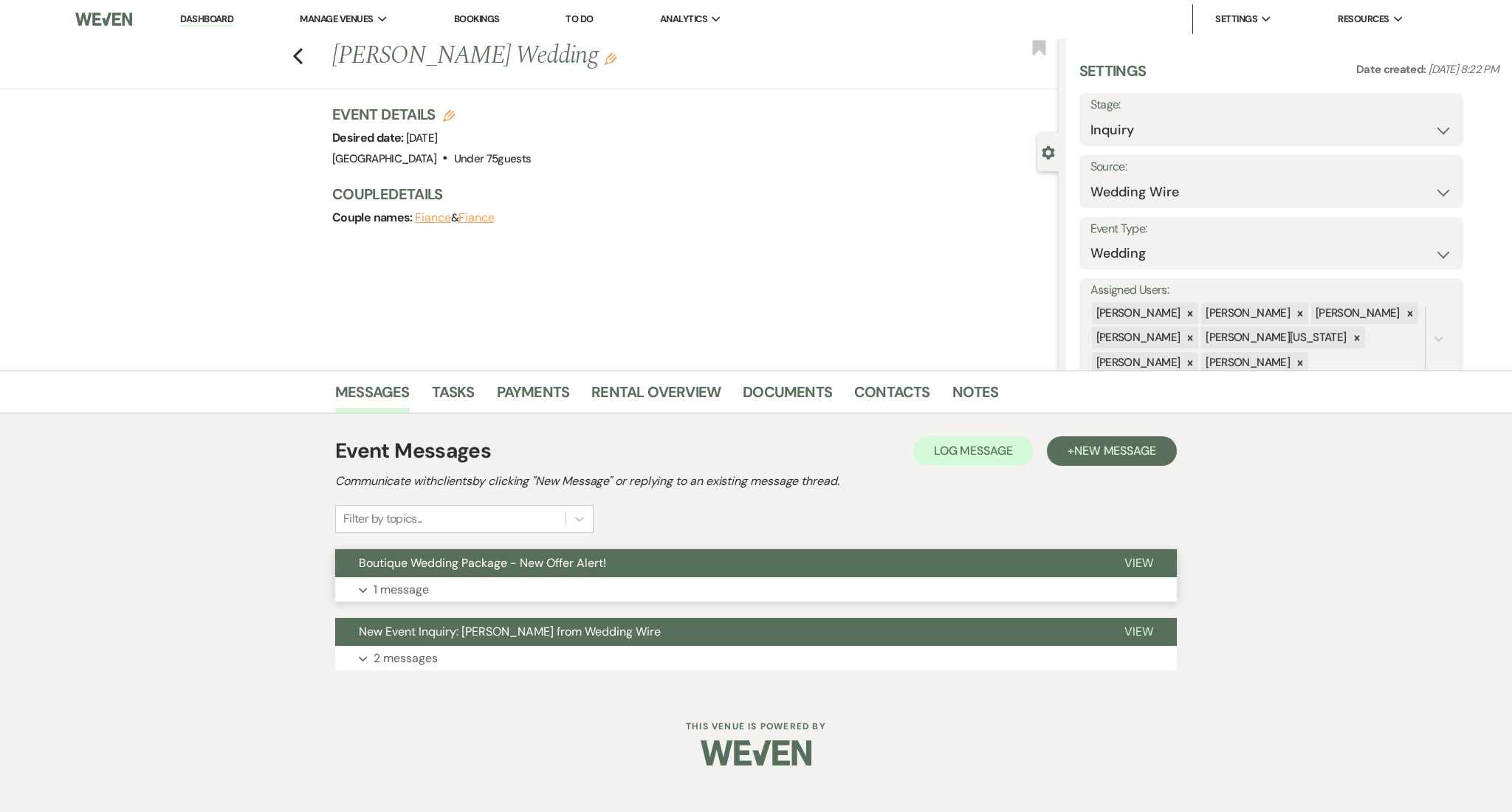
click at [620, 577] on button "Expand 1 message" at bounding box center [756, 589] width 841 height 25
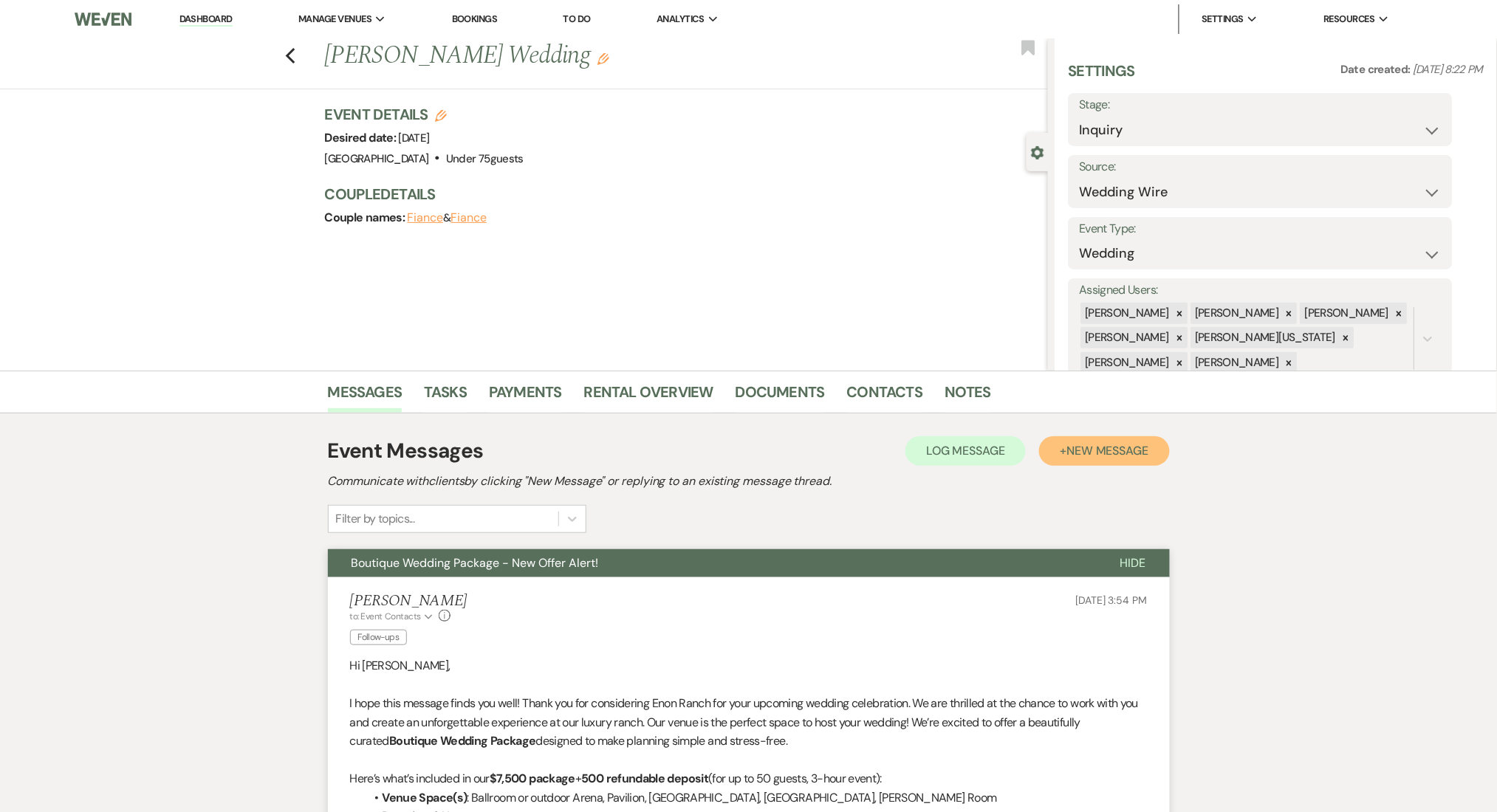
click at [1056, 456] on button "+ New Message" at bounding box center [1104, 451] width 130 height 29
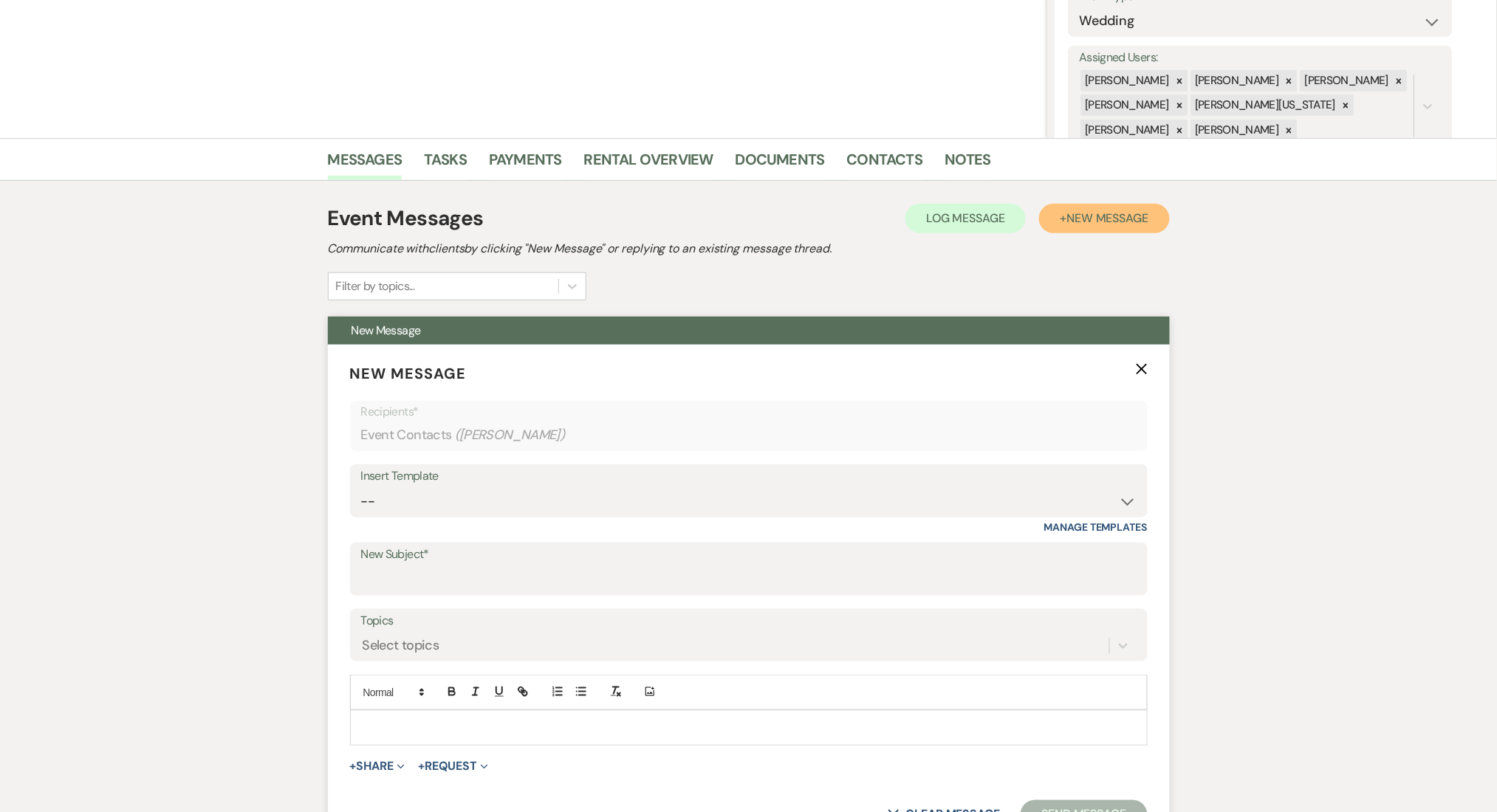
scroll to position [491, 0]
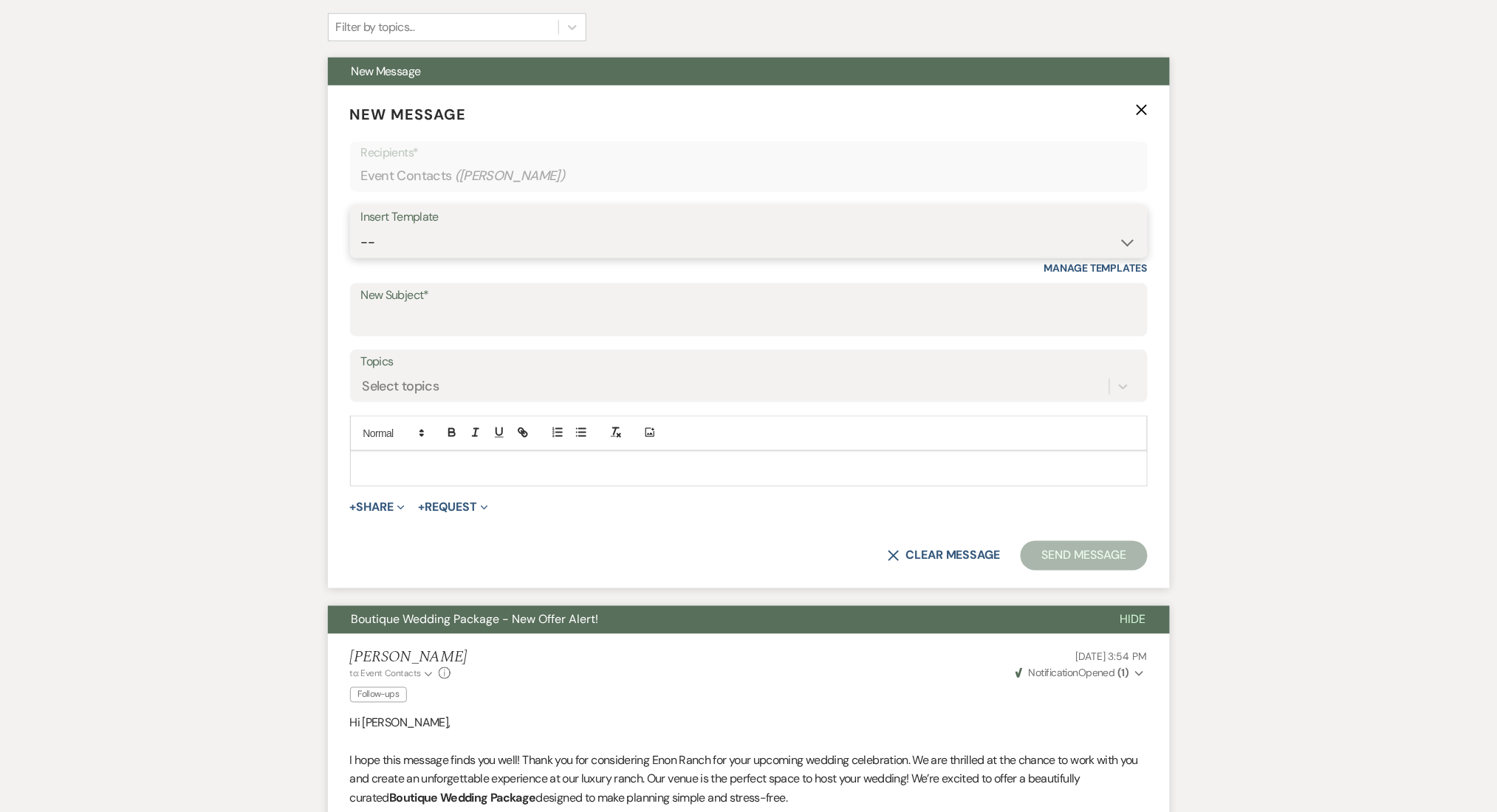
click at [444, 250] on select "-- Inquiry Follow Up Email #2 Contract Sending Template Payment Template Rental…" at bounding box center [749, 242] width 775 height 28
click at [361, 228] on select "-- Inquiry Follow Up Email #2 Contract Sending Template Payment Template Rental…" at bounding box center [749, 242] width 775 height 28
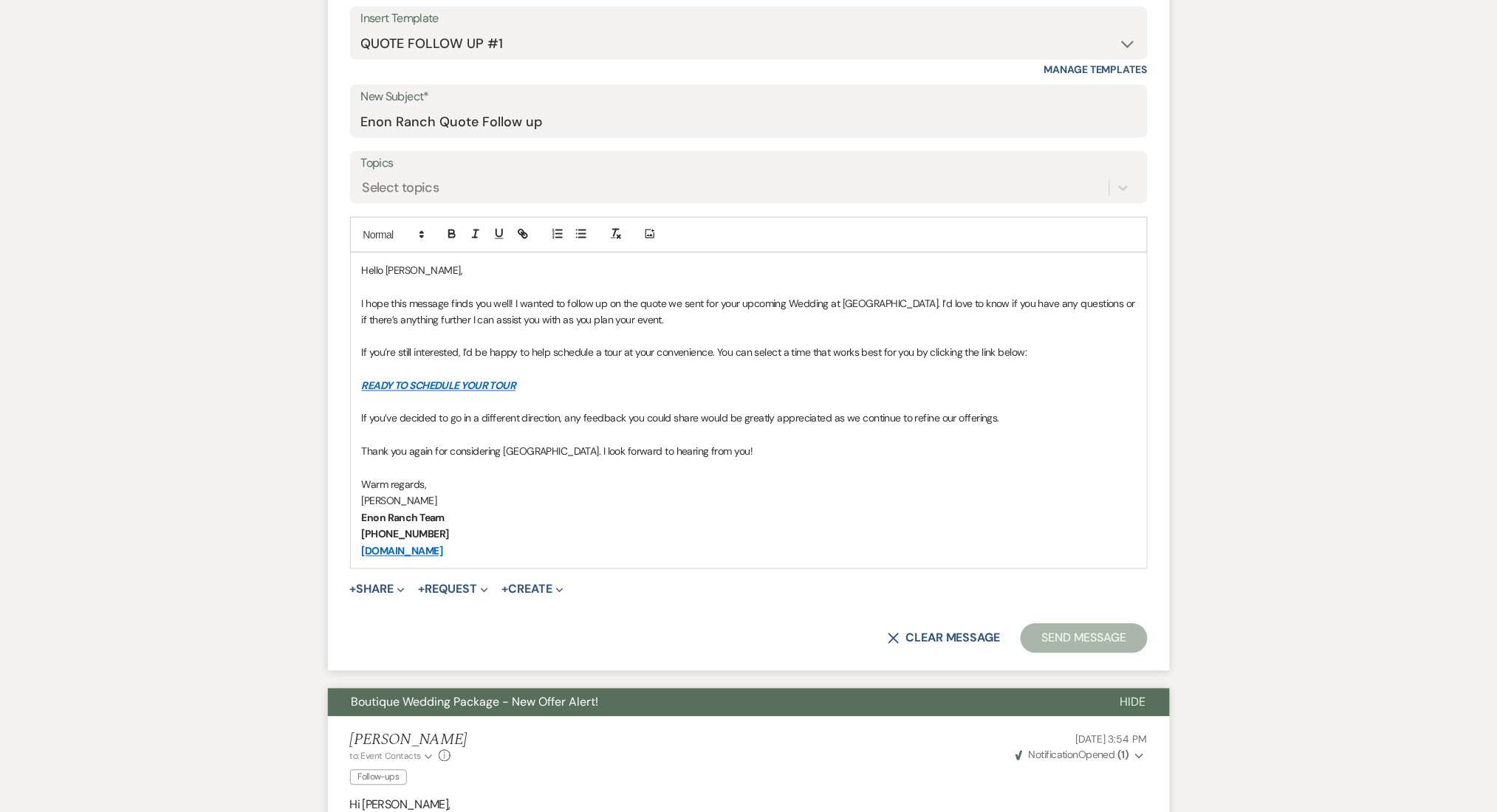
scroll to position [688, 0]
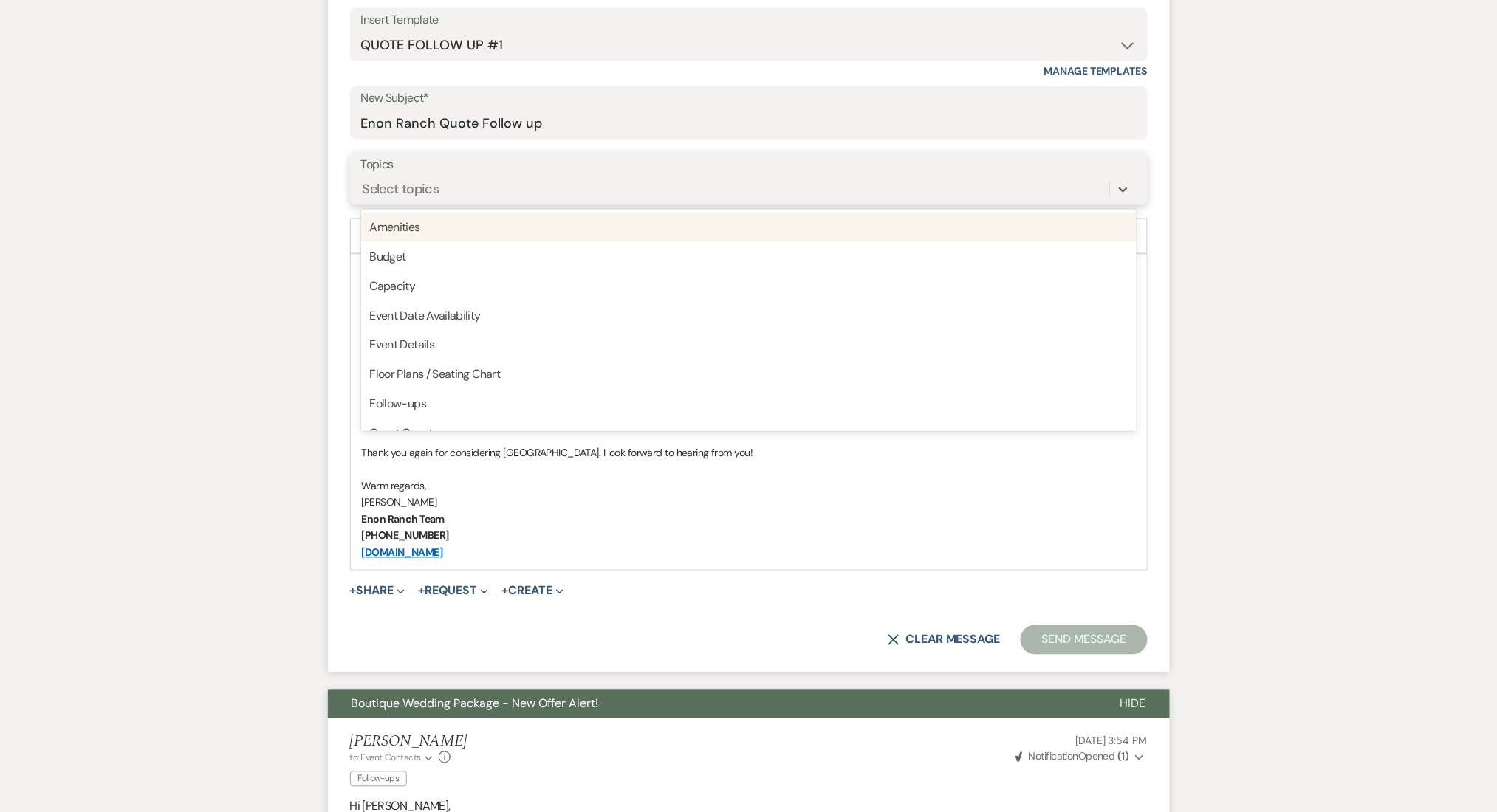
click at [443, 178] on div "Select topics" at bounding box center [735, 190] width 748 height 26
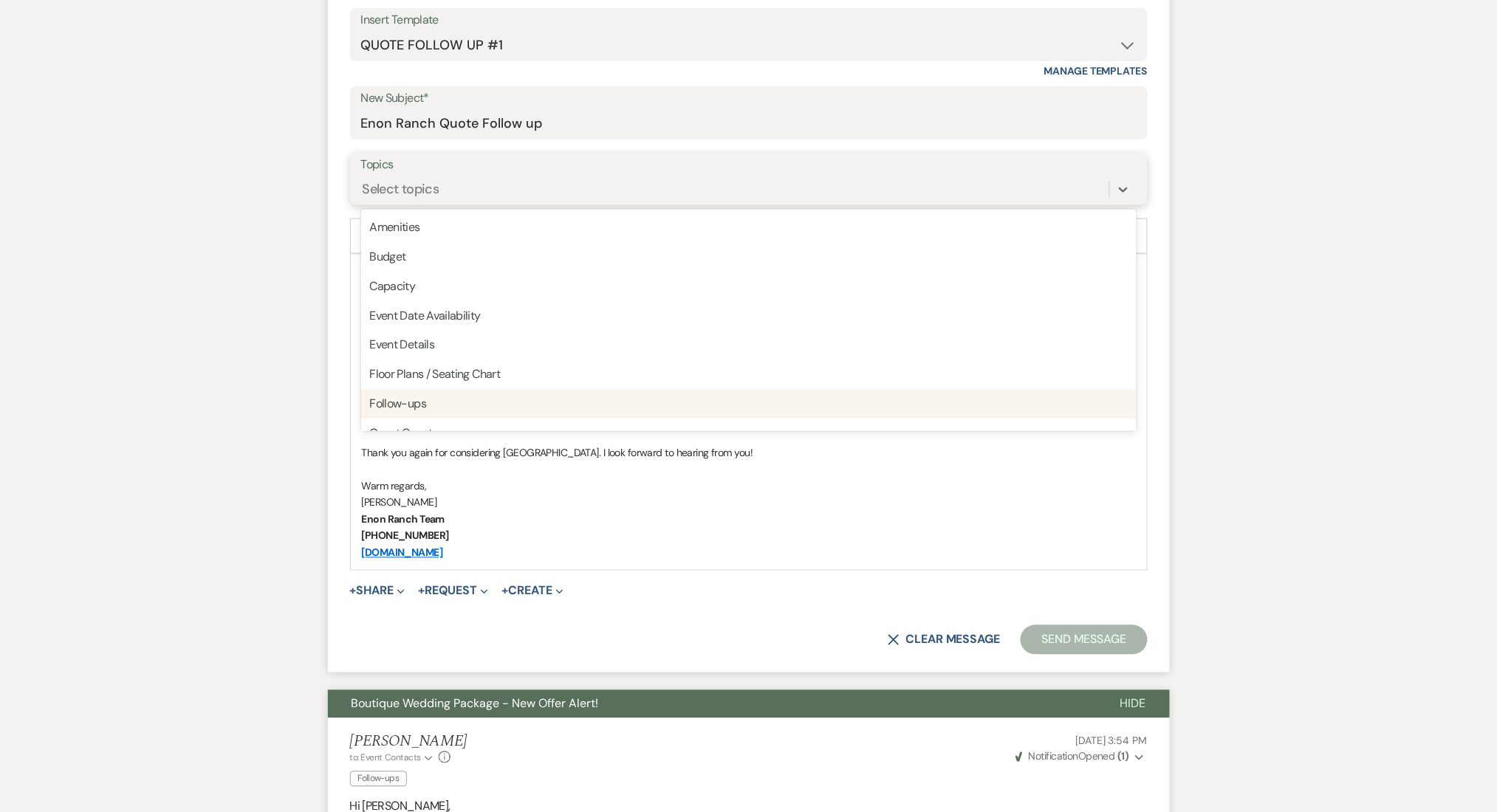
click at [471, 390] on div "Follow-ups" at bounding box center [749, 404] width 775 height 29
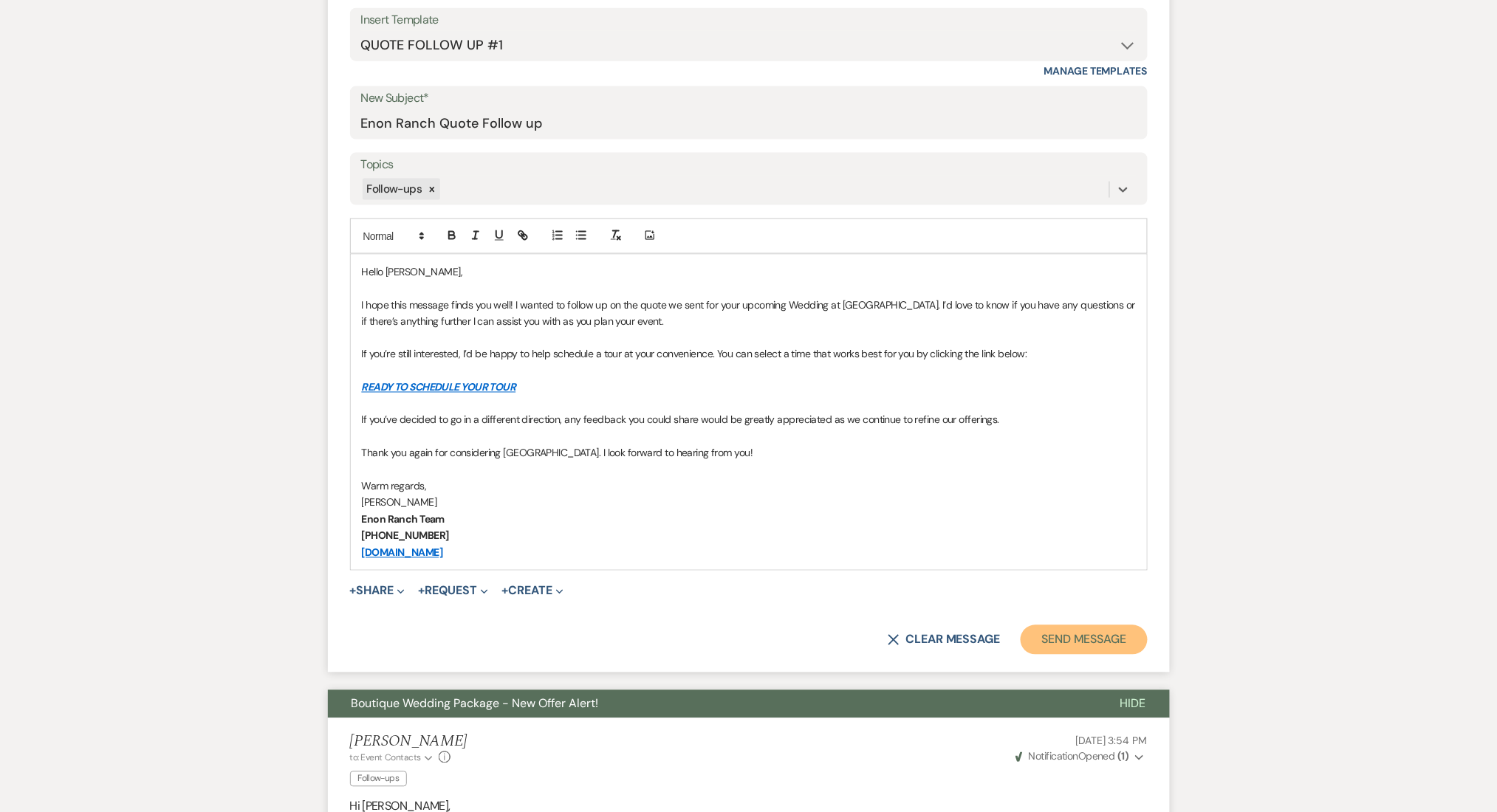
click at [1123, 635] on button "Send Message" at bounding box center [1083, 640] width 126 height 29
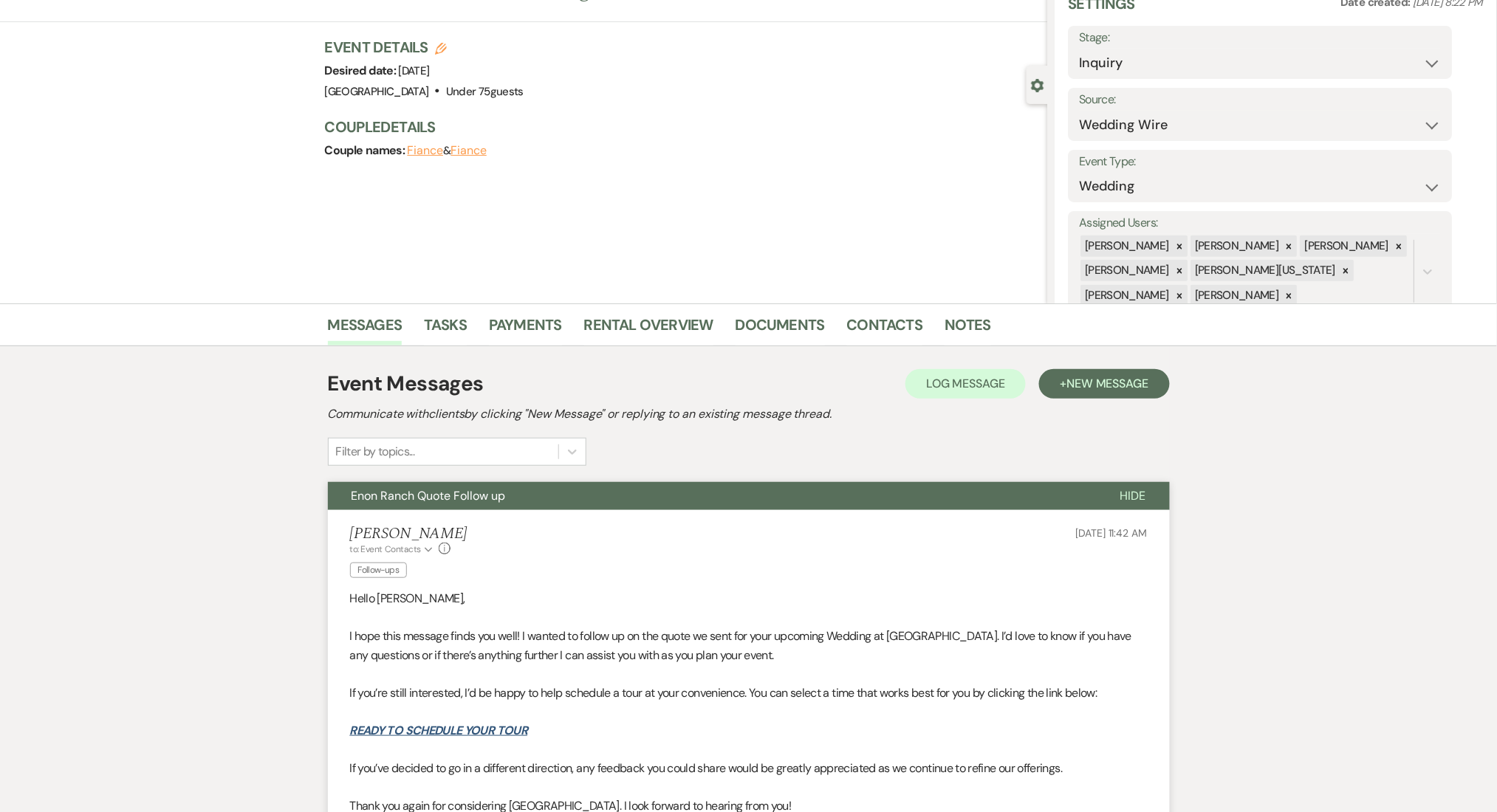
scroll to position [0, 0]
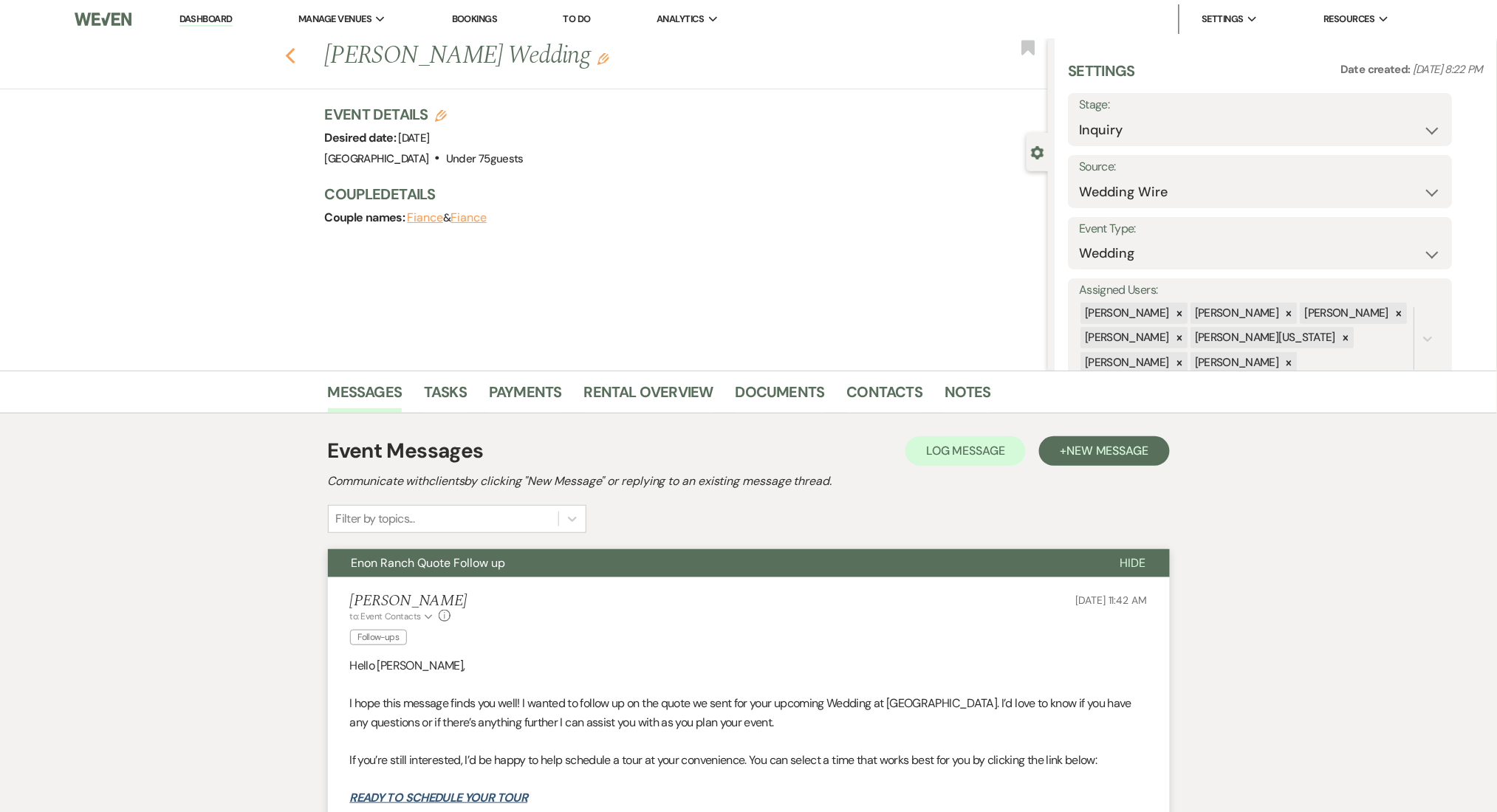
click at [296, 63] on icon "Previous" at bounding box center [291, 56] width 11 height 18
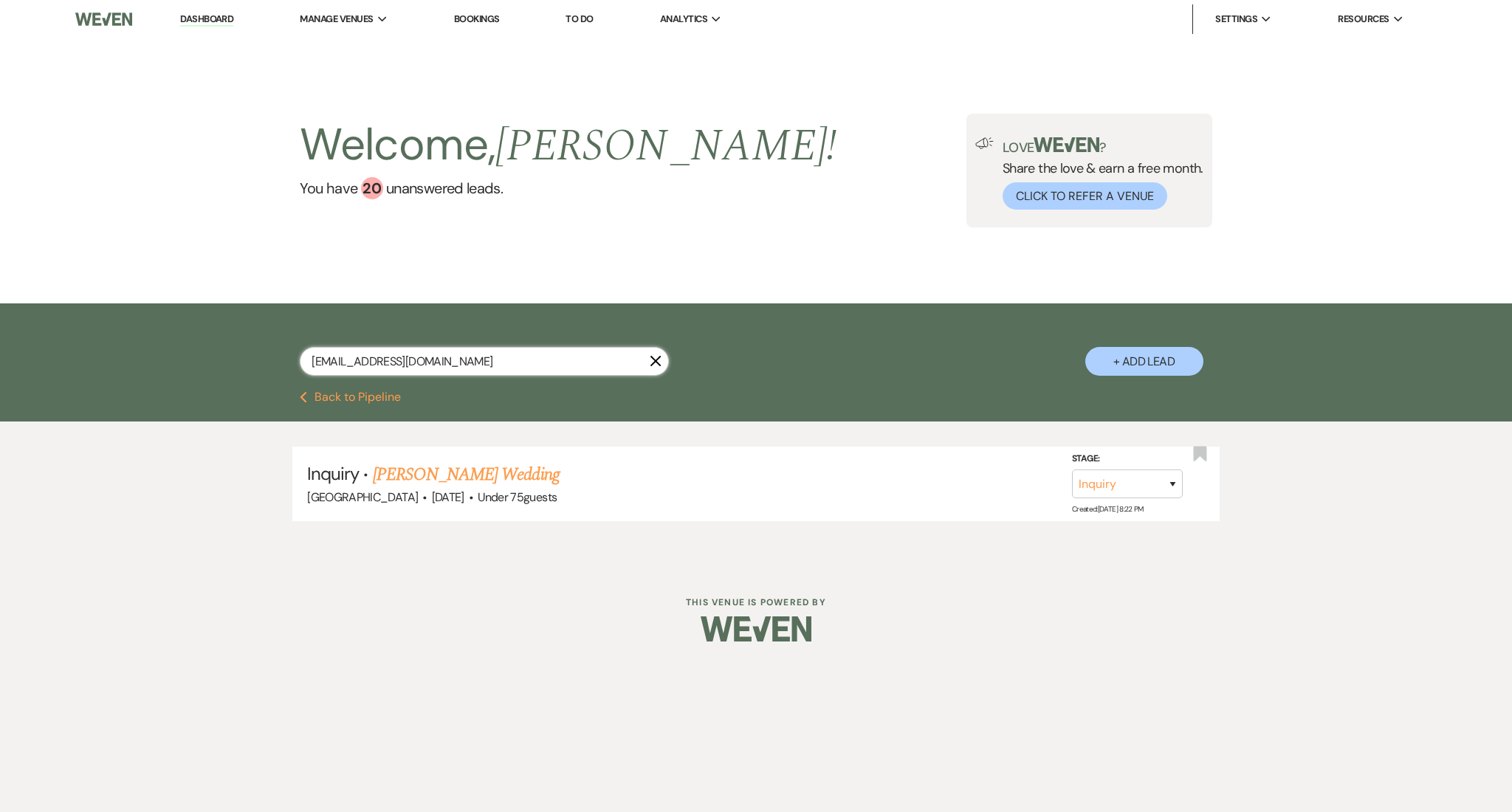
click at [486, 364] on input "oliviadallen333@gmail.com" at bounding box center [484, 360] width 369 height 28
drag, startPoint x: 501, startPoint y: 357, endPoint x: 116, endPoint y: 346, distance: 385.2
click at [116, 346] on div "oliviadallen333@gmail.com X + Add Lead" at bounding box center [756, 347] width 1512 height 88
paste input "lexi1733.lw"
click at [470, 468] on link "Lexi Walton's Wedding (1 FU)" at bounding box center [488, 474] width 231 height 27
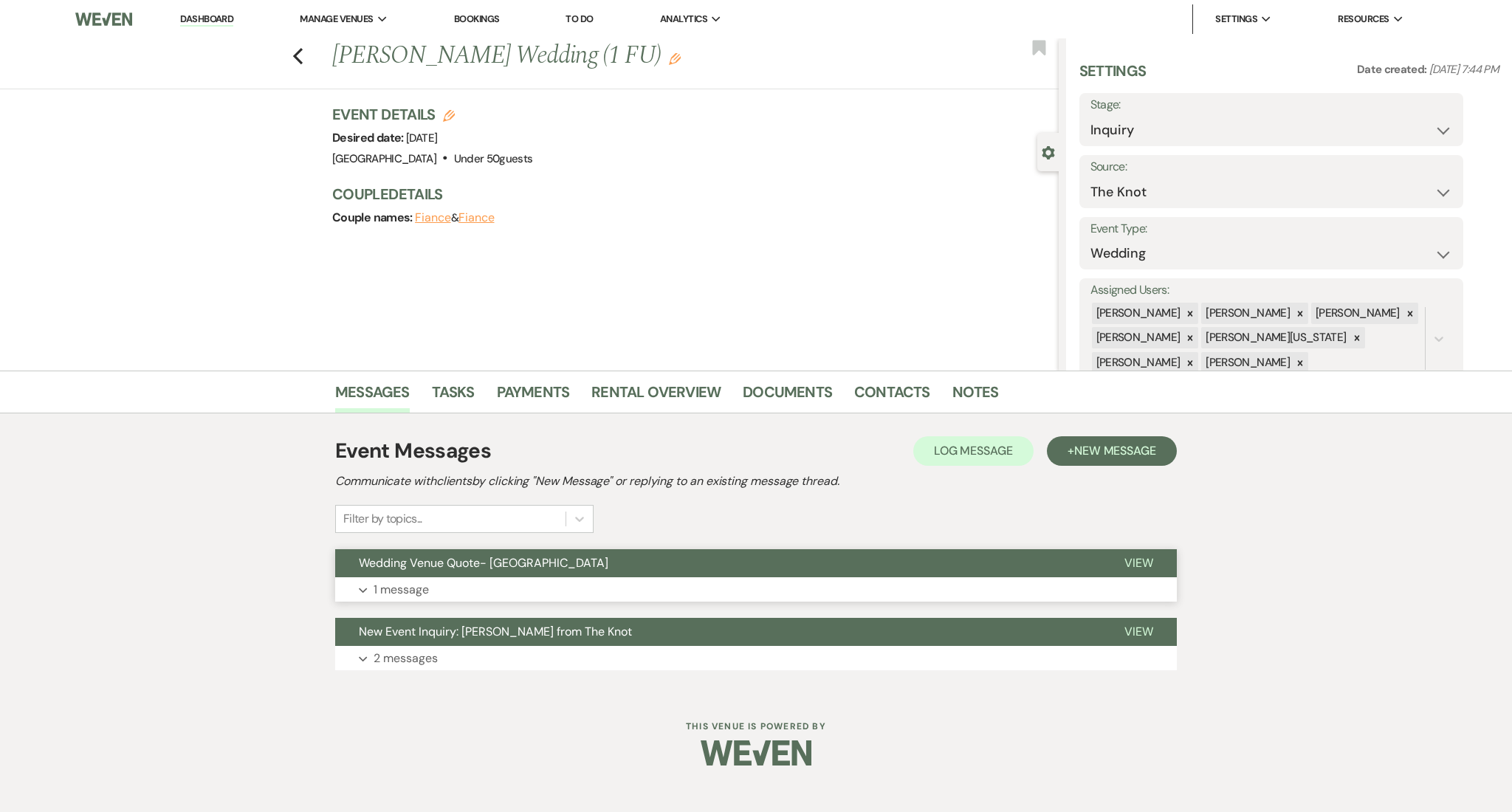
click at [494, 592] on button "Expand 1 message" at bounding box center [756, 589] width 841 height 25
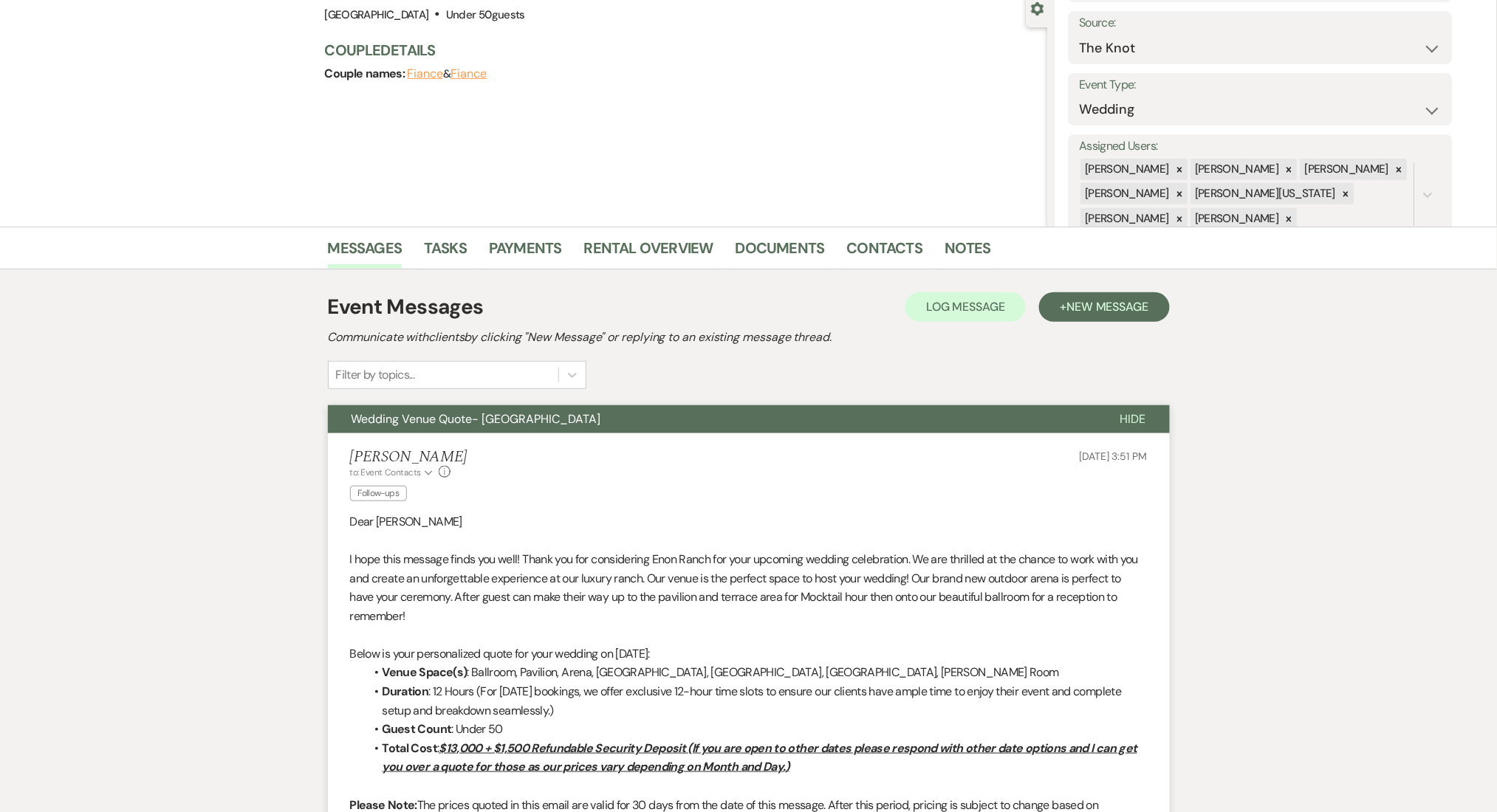
scroll to position [98, 0]
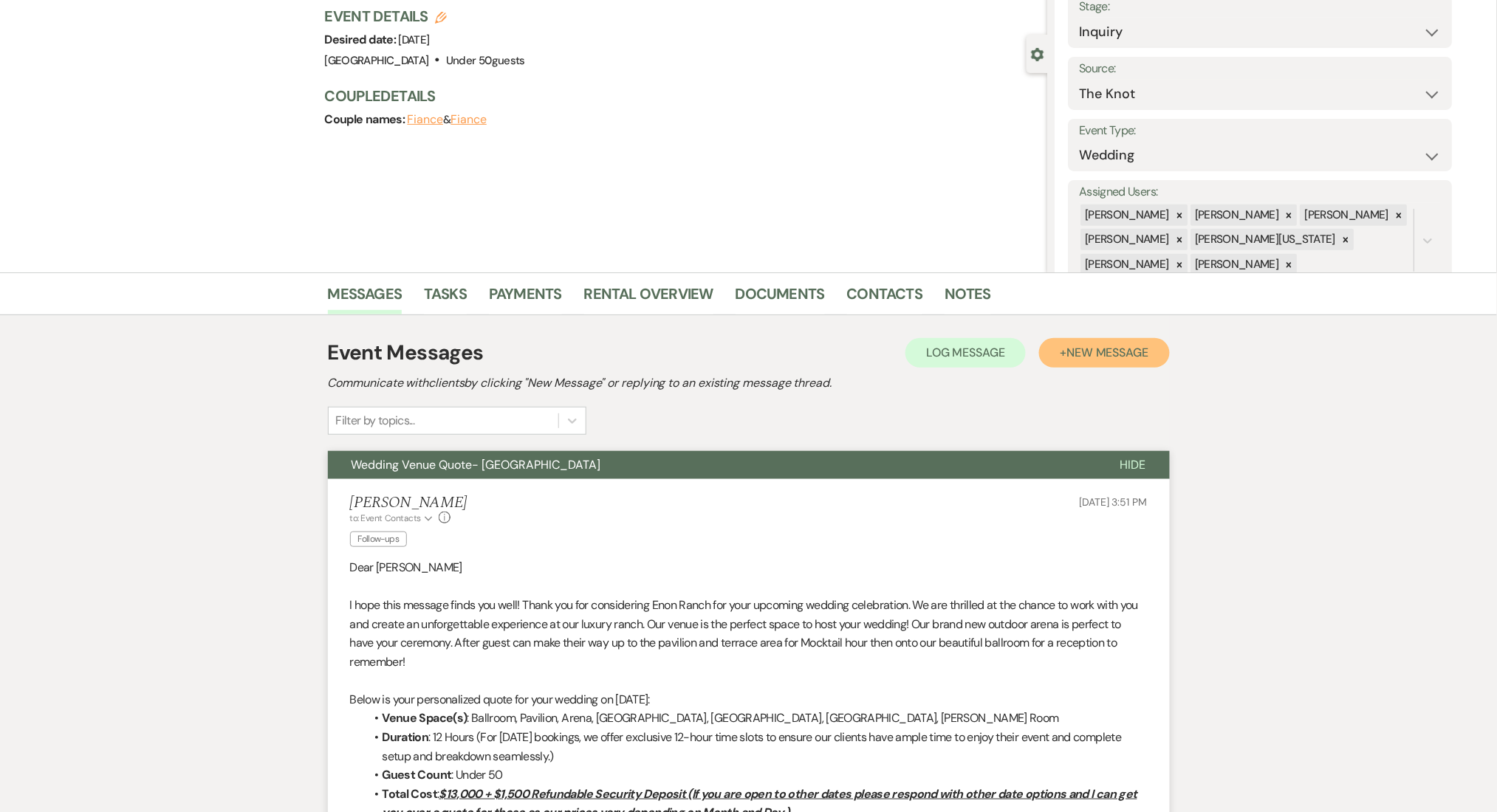
click at [1088, 347] on span "New Message" at bounding box center [1107, 352] width 82 height 15
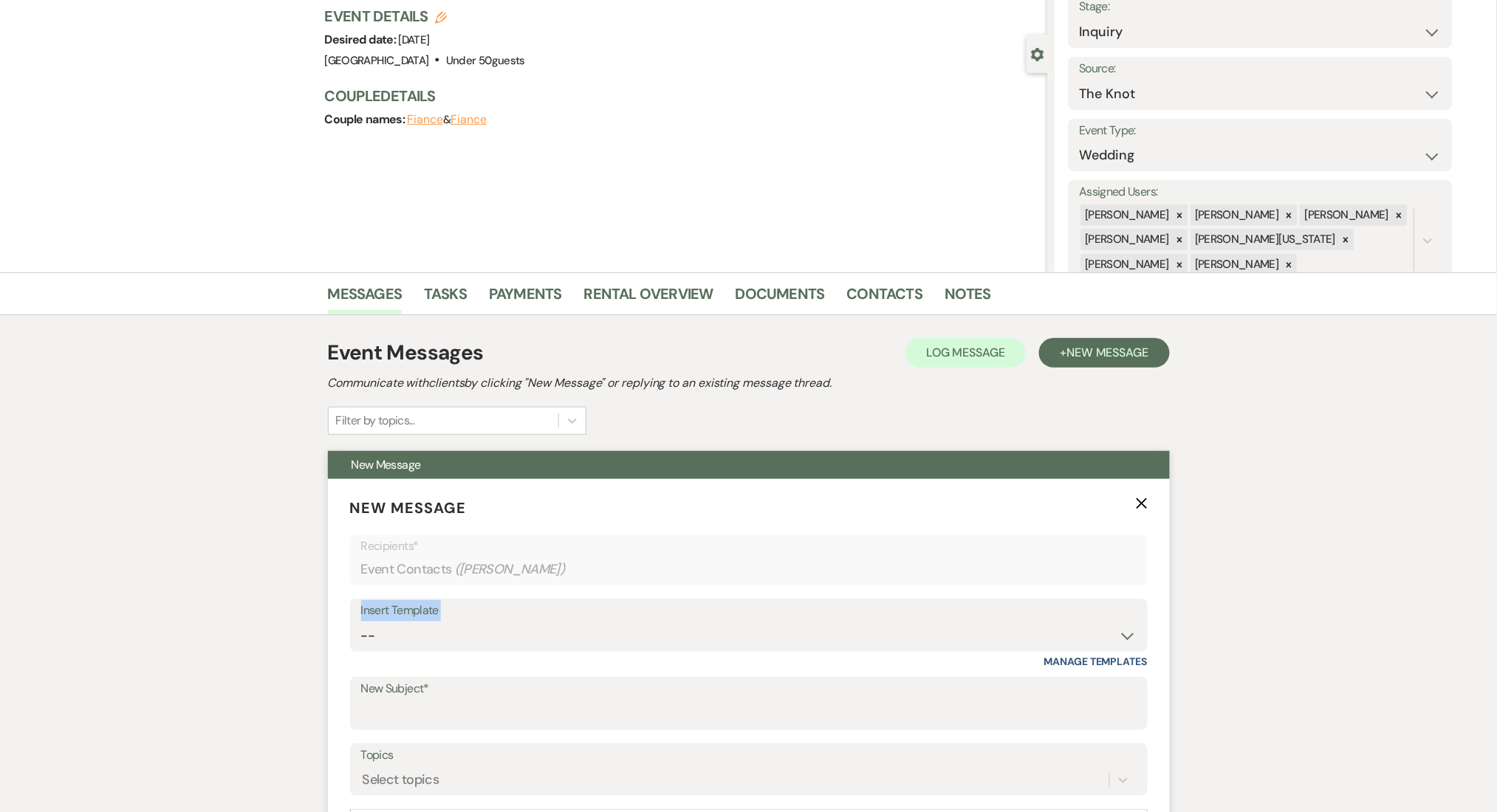
click at [548, 621] on div "Insert Template -- Inquiry Follow Up Email #2 Contract Sending Template Payment…" at bounding box center [749, 625] width 798 height 53
click at [542, 632] on select "-- Inquiry Follow Up Email #2 Contract Sending Template Payment Template Rental…" at bounding box center [749, 635] width 775 height 28
click at [361, 622] on select "-- Inquiry Follow Up Email #2 Contract Sending Template Payment Template Rental…" at bounding box center [749, 635] width 775 height 28
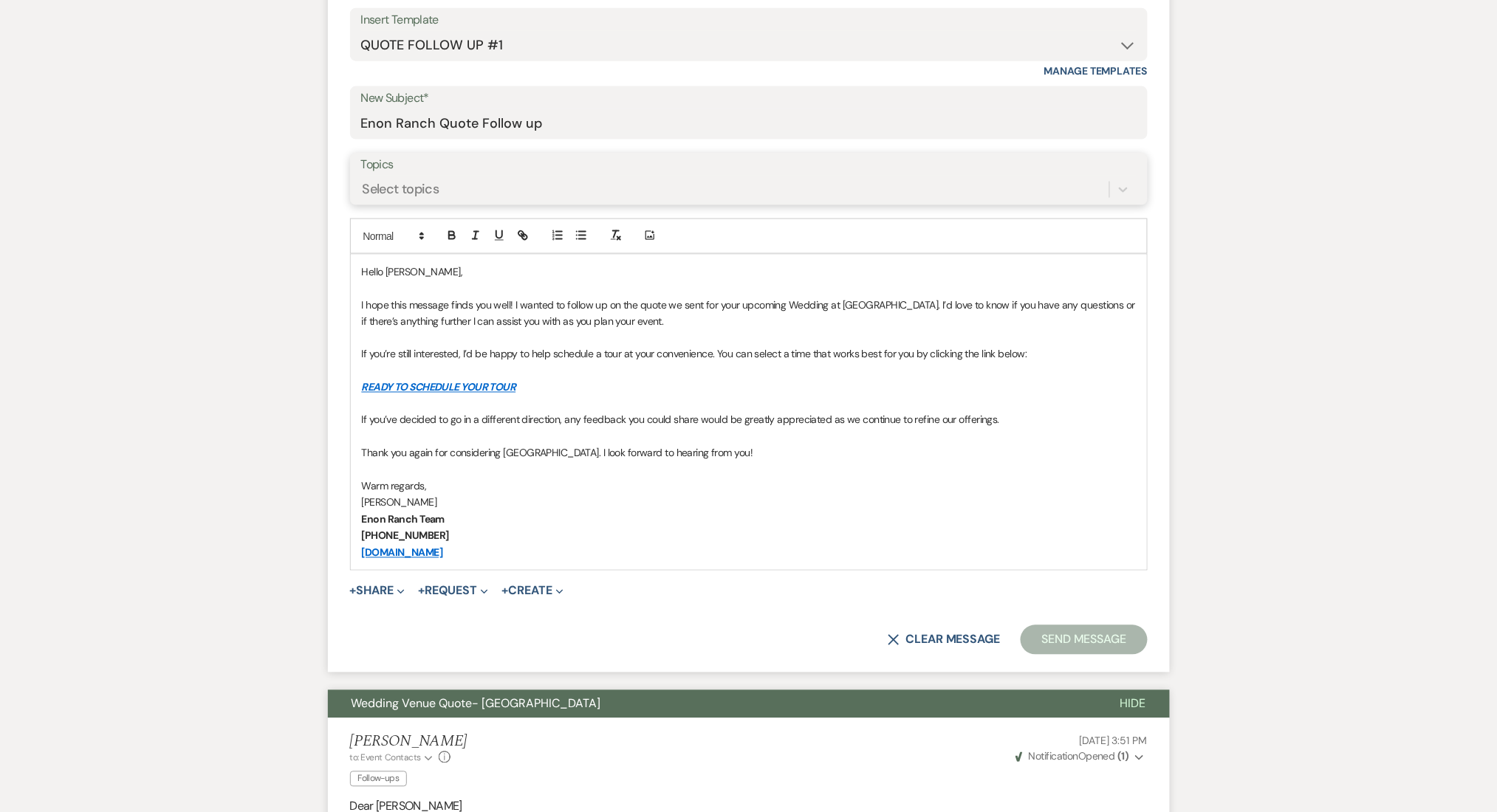
click at [438, 185] on div "Select topics" at bounding box center [401, 189] width 77 height 20
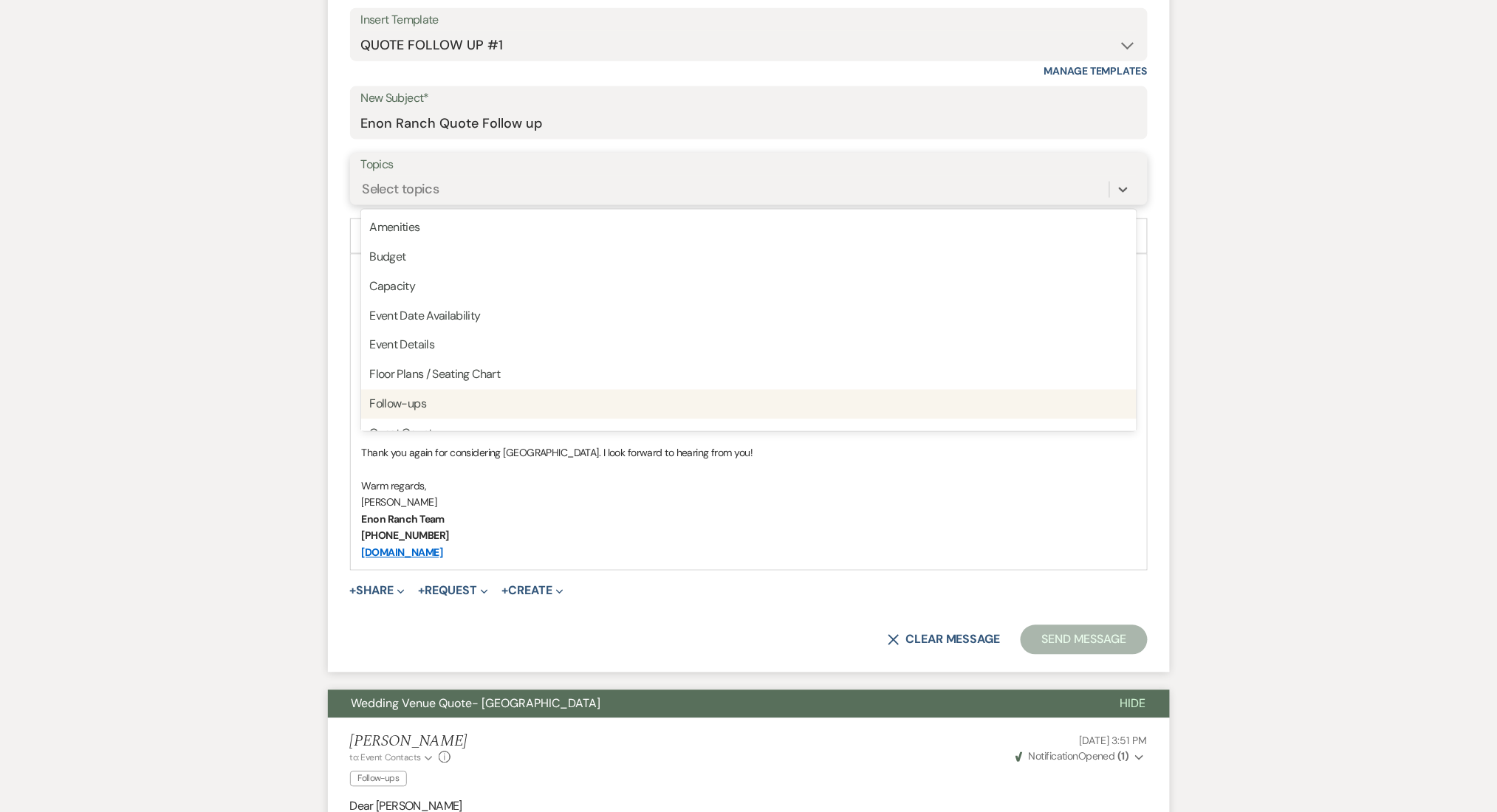
click at [431, 400] on div "Follow-ups" at bounding box center [749, 404] width 775 height 29
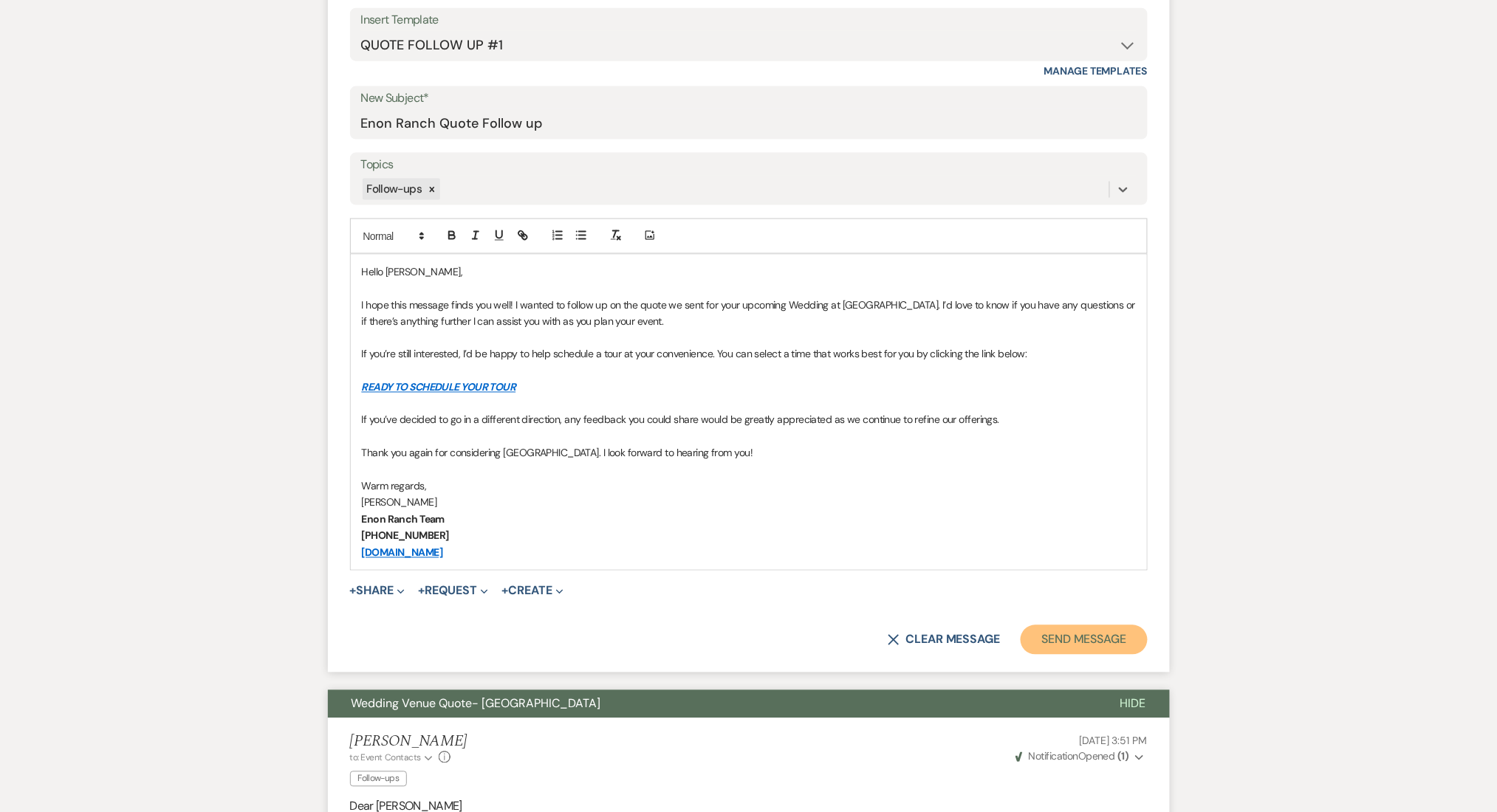
click at [1047, 639] on button "Send Message" at bounding box center [1083, 640] width 126 height 29
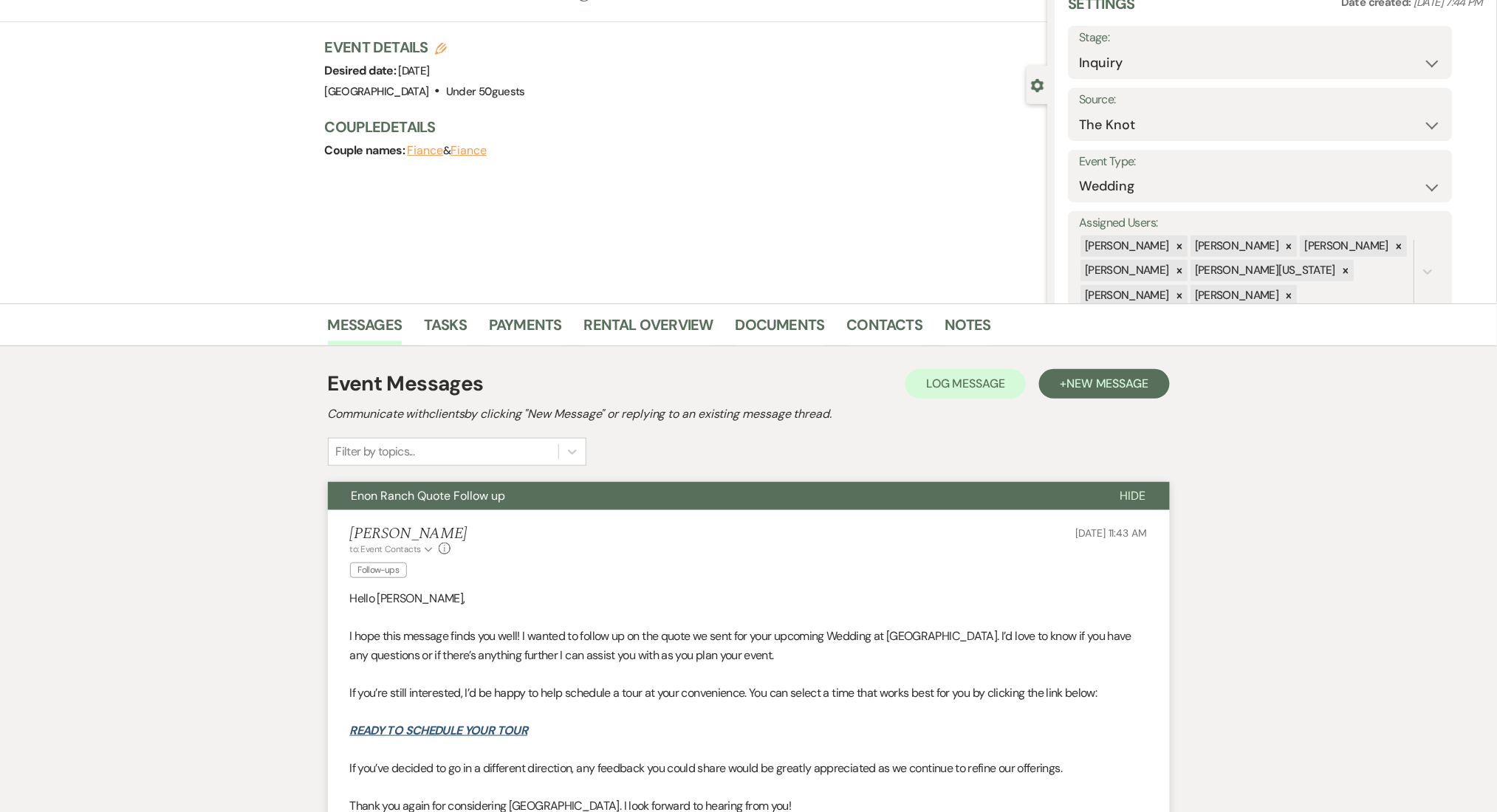
scroll to position [0, 0]
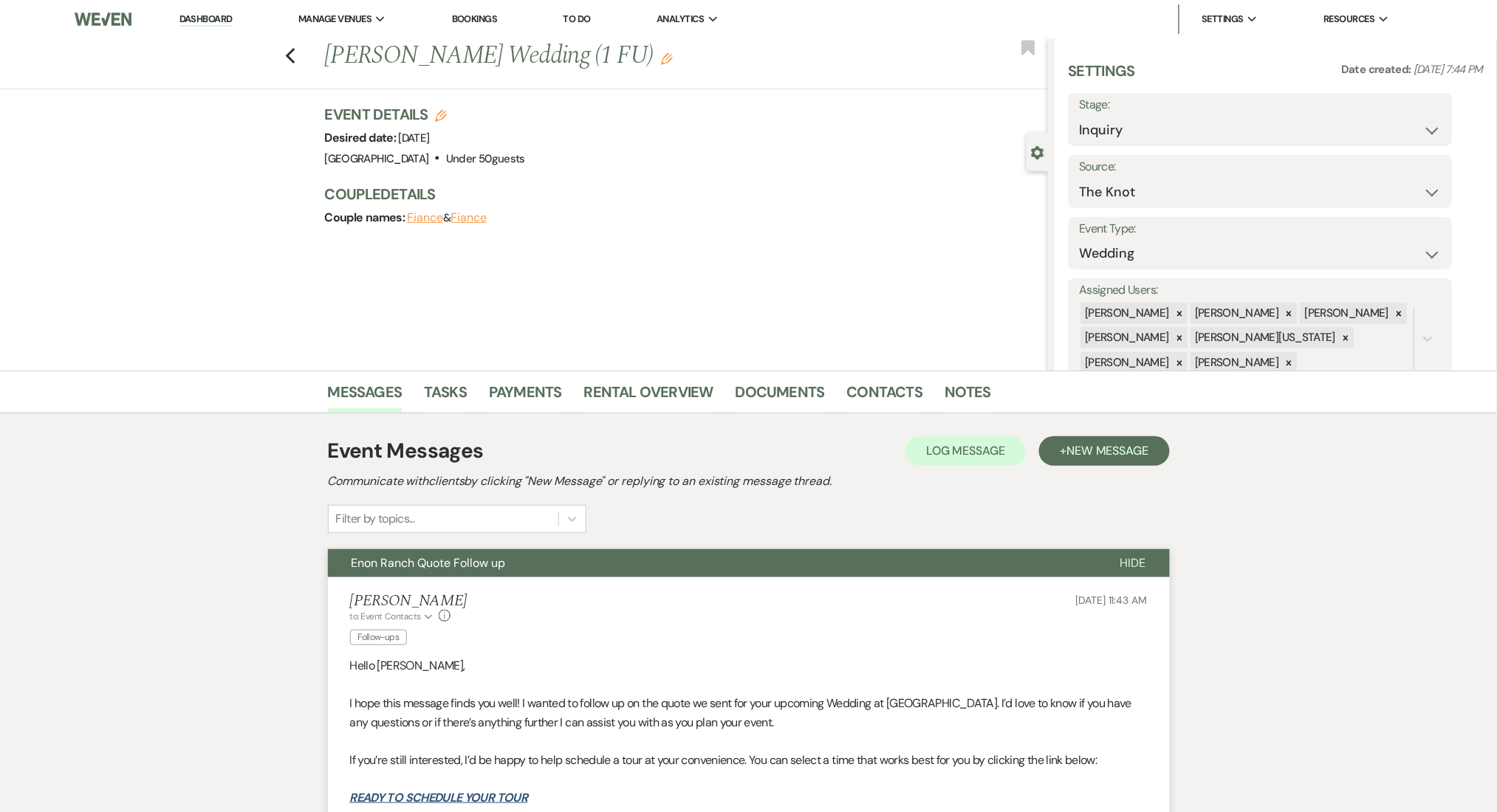
click at [304, 59] on div "Previous Lexi Walton's Wedding (1 FU) Edit Bookmark" at bounding box center [520, 63] width 1055 height 51
click at [295, 56] on use "button" at bounding box center [290, 56] width 10 height 16
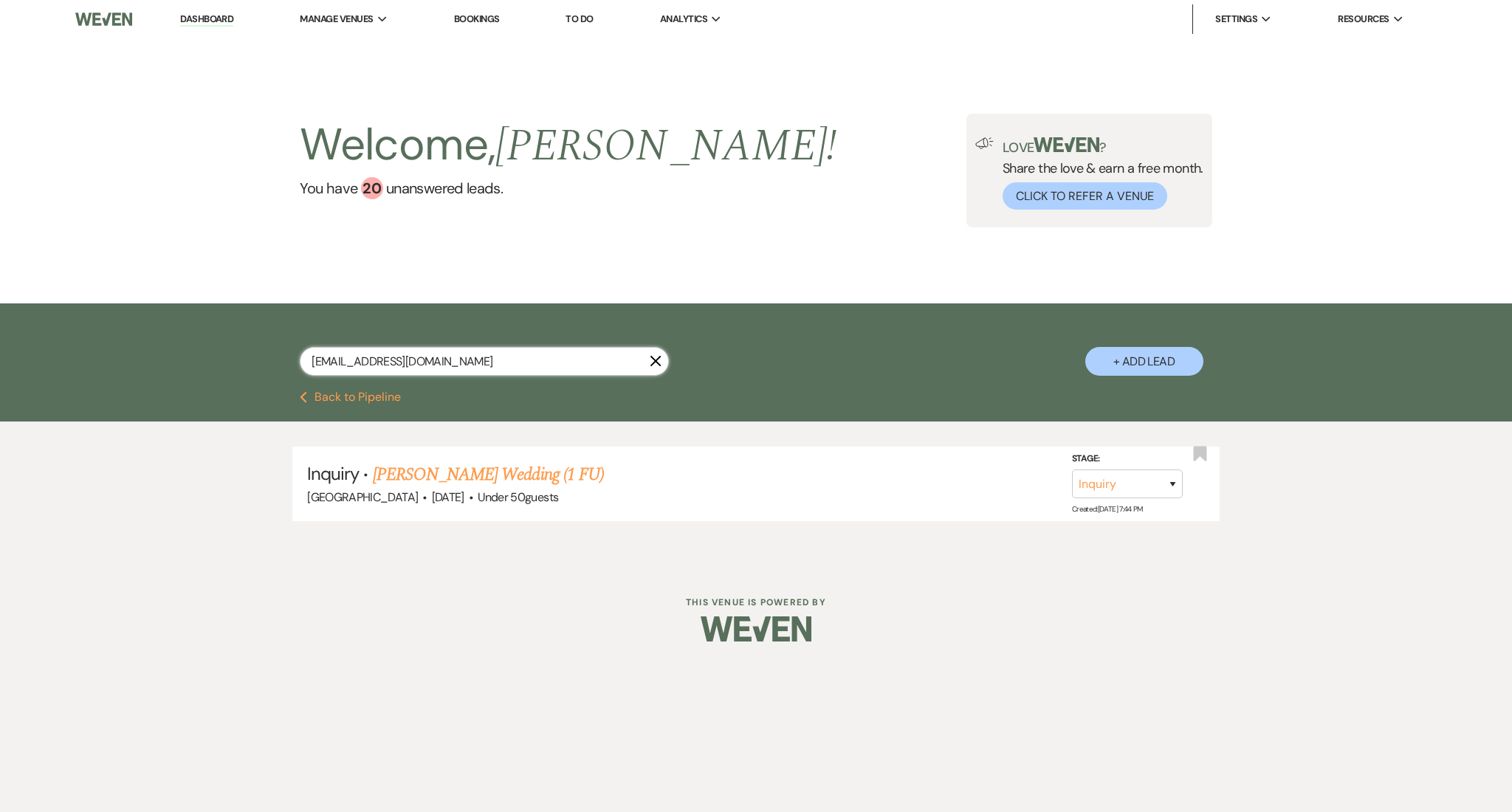
click at [477, 365] on input "lexi1733.lw@gmail.com" at bounding box center [484, 360] width 369 height 28
drag, startPoint x: 452, startPoint y: 360, endPoint x: 178, endPoint y: 351, distance: 274.1
click at [178, 351] on div "lexi1733.lw@gmail.com X + Add Lead" at bounding box center [756, 347] width 1512 height 88
paste input "kkbear36"
click at [556, 477] on link "Mekka Johnson's Wedding(1 FU)" at bounding box center [486, 474] width 227 height 27
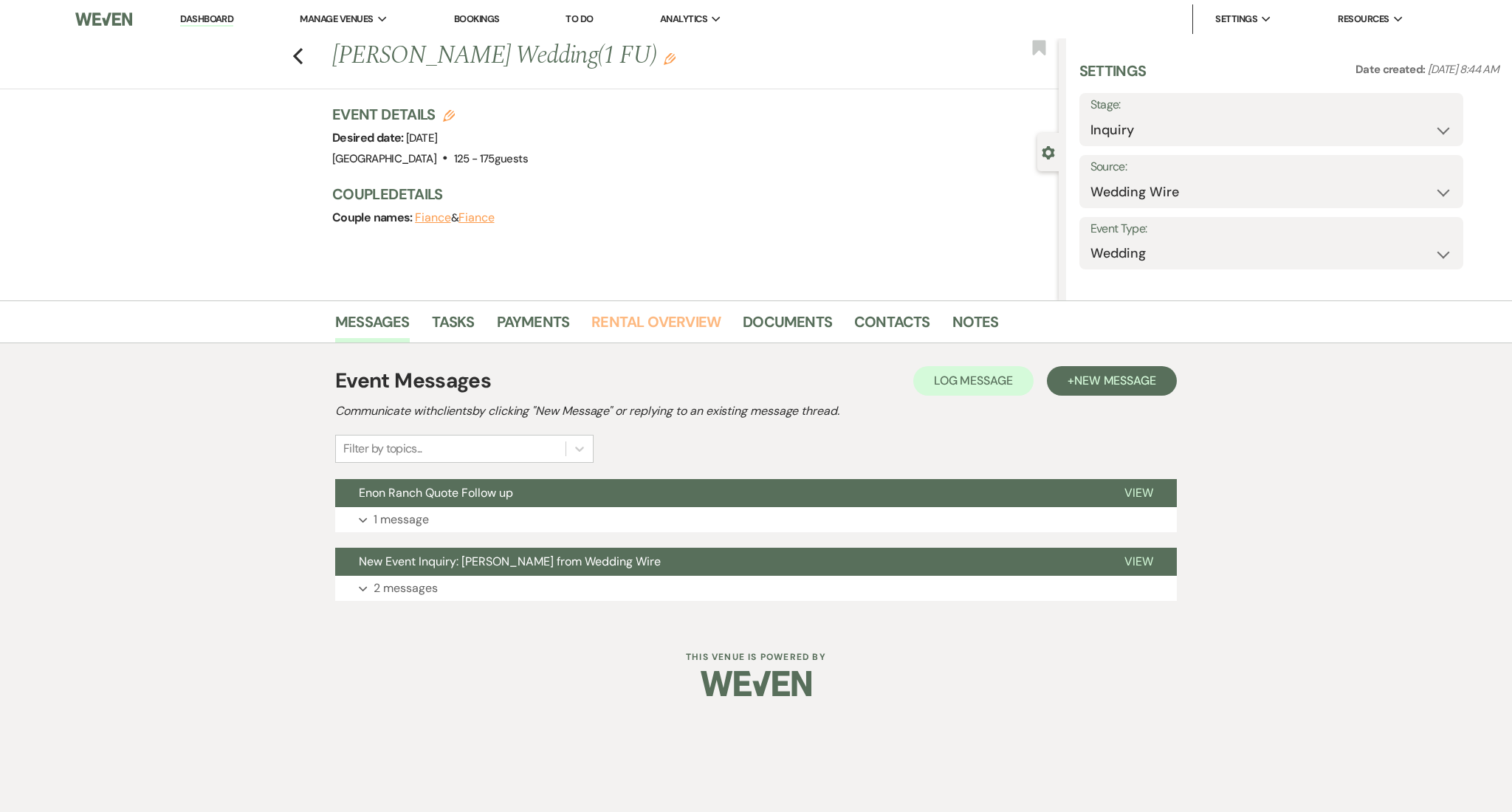
click at [599, 320] on main "Previous Mekka Johnson's Wedding(1 FU) Edit Bookmark Gear Settings Settings Dat…" at bounding box center [756, 330] width 1512 height 584
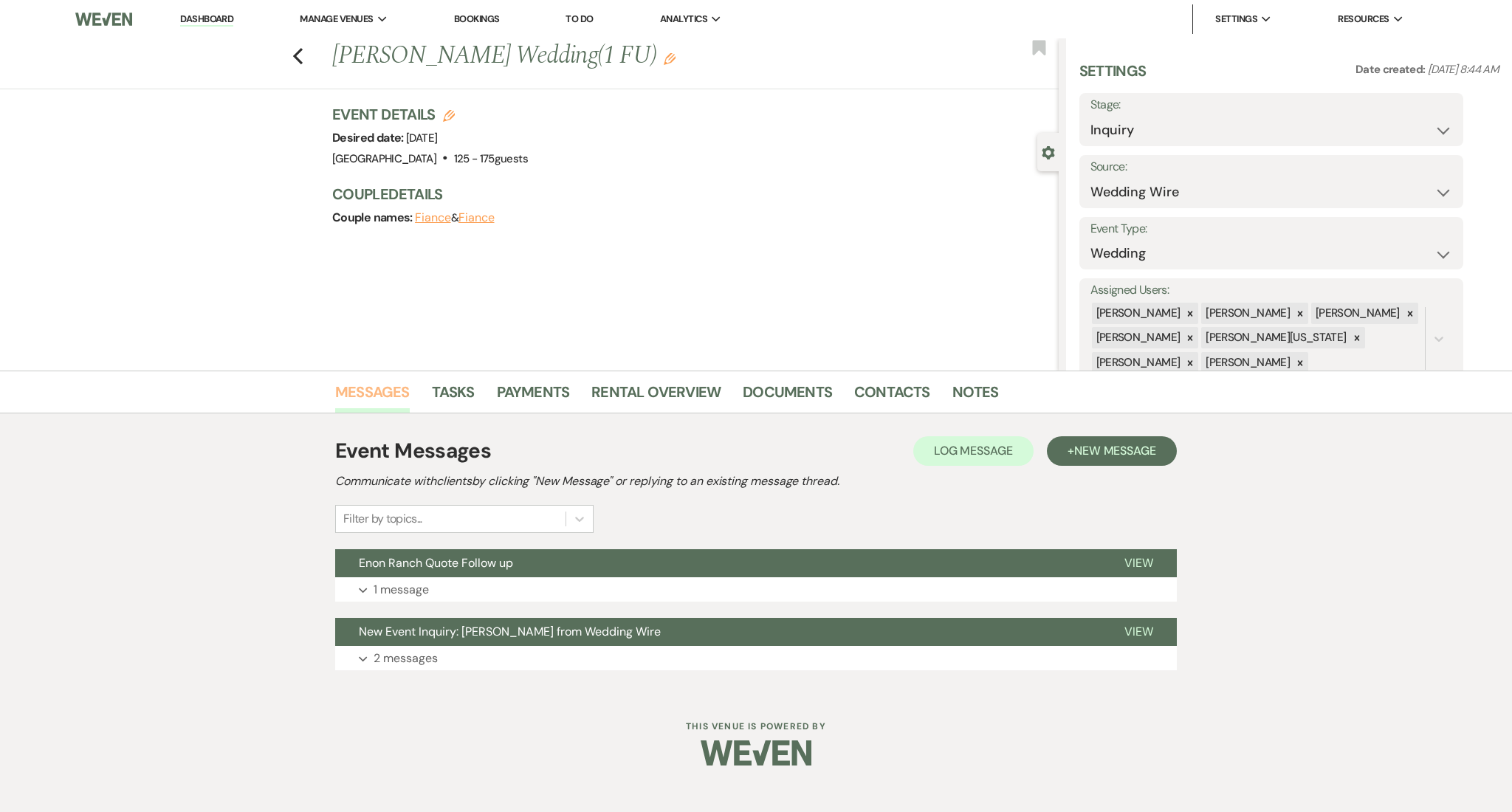
click at [395, 382] on link "Messages" at bounding box center [373, 396] width 75 height 33
click at [537, 602] on div "Event Messages Log Log Message + New Message Communicate with clients by clicki…" at bounding box center [756, 552] width 841 height 250
click at [548, 583] on button "Expand 1 message" at bounding box center [756, 589] width 841 height 25
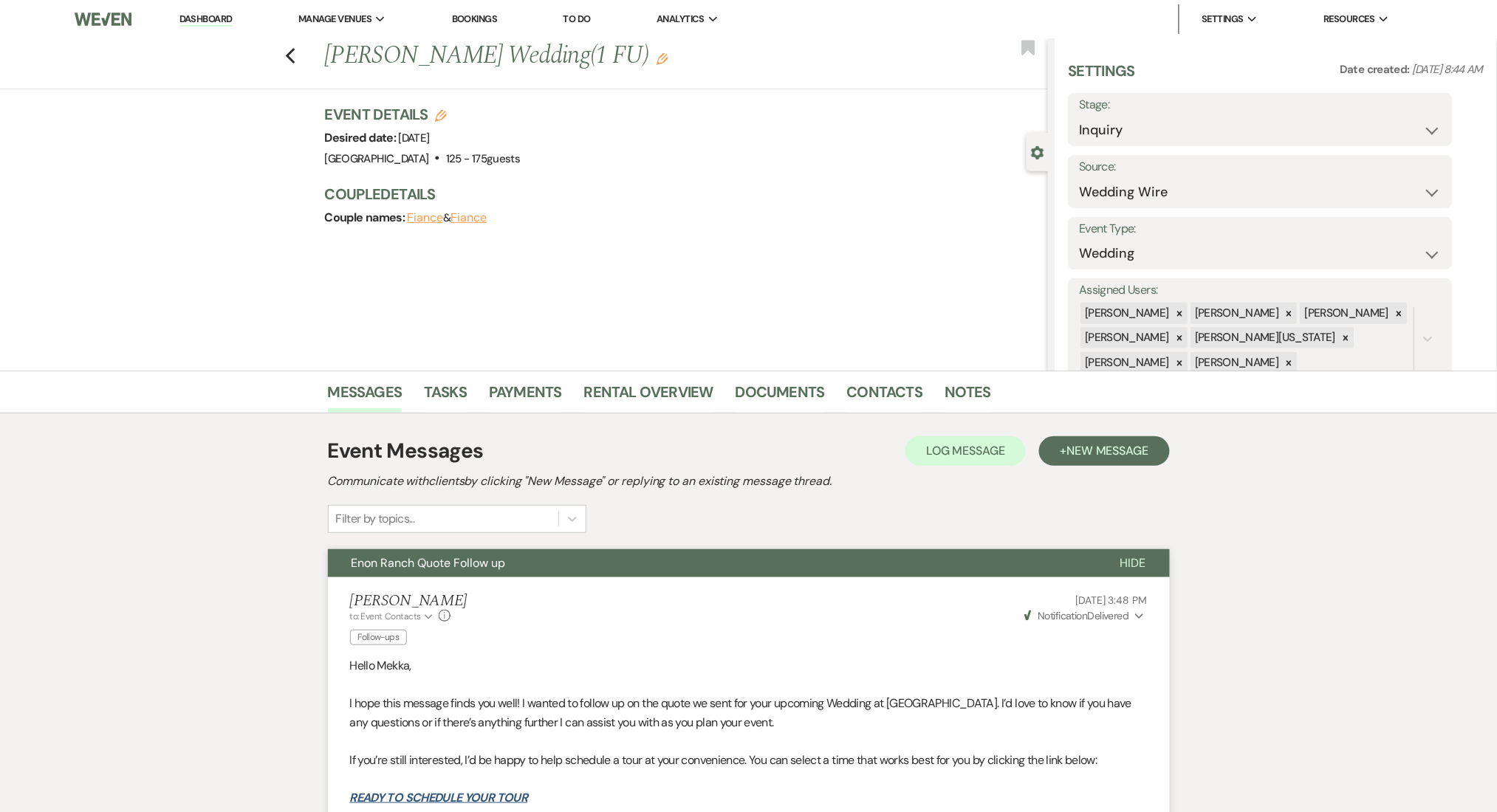
scroll to position [426, 0]
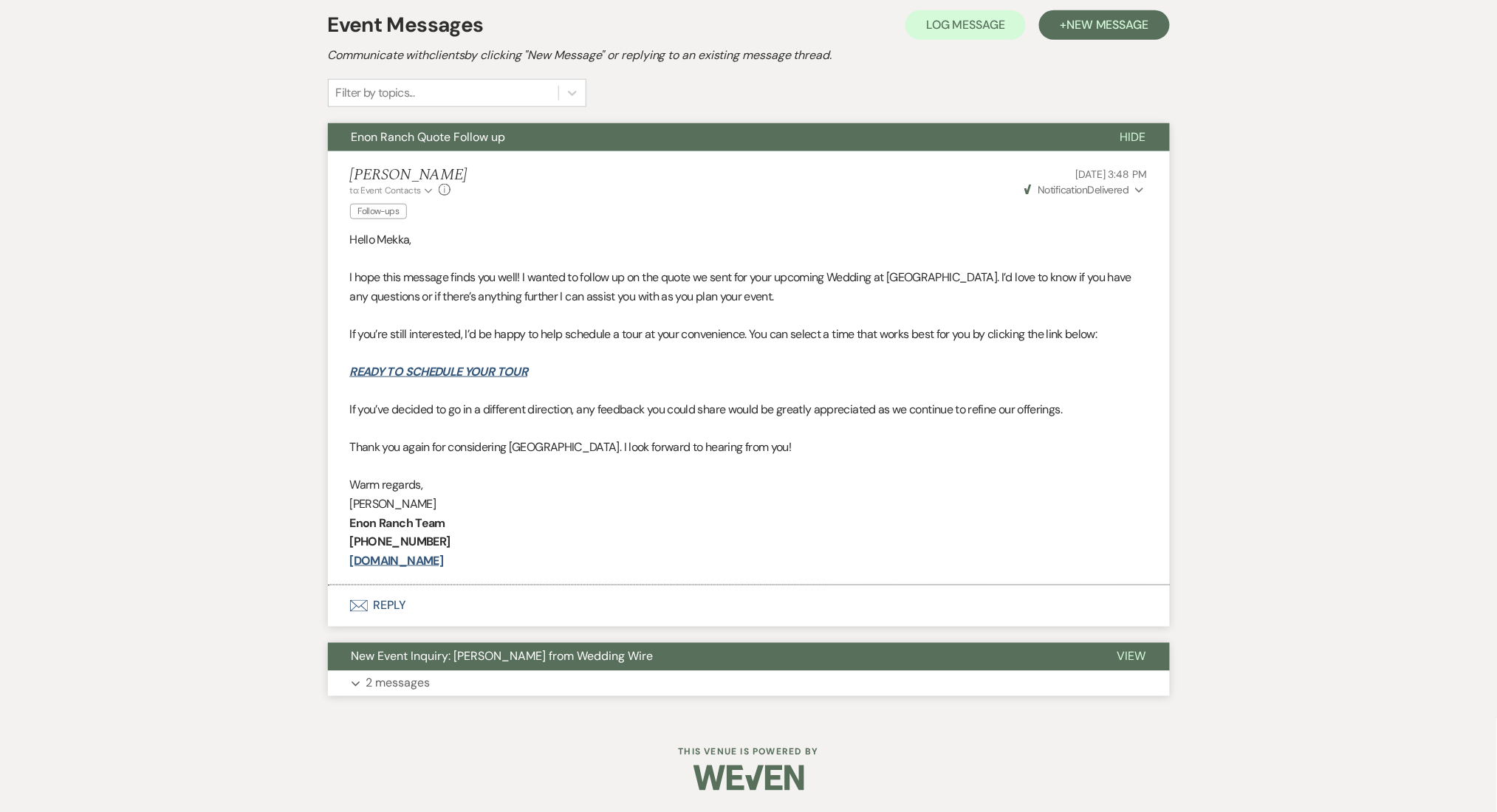
click at [936, 690] on button "Expand 2 messages" at bounding box center [749, 683] width 842 height 25
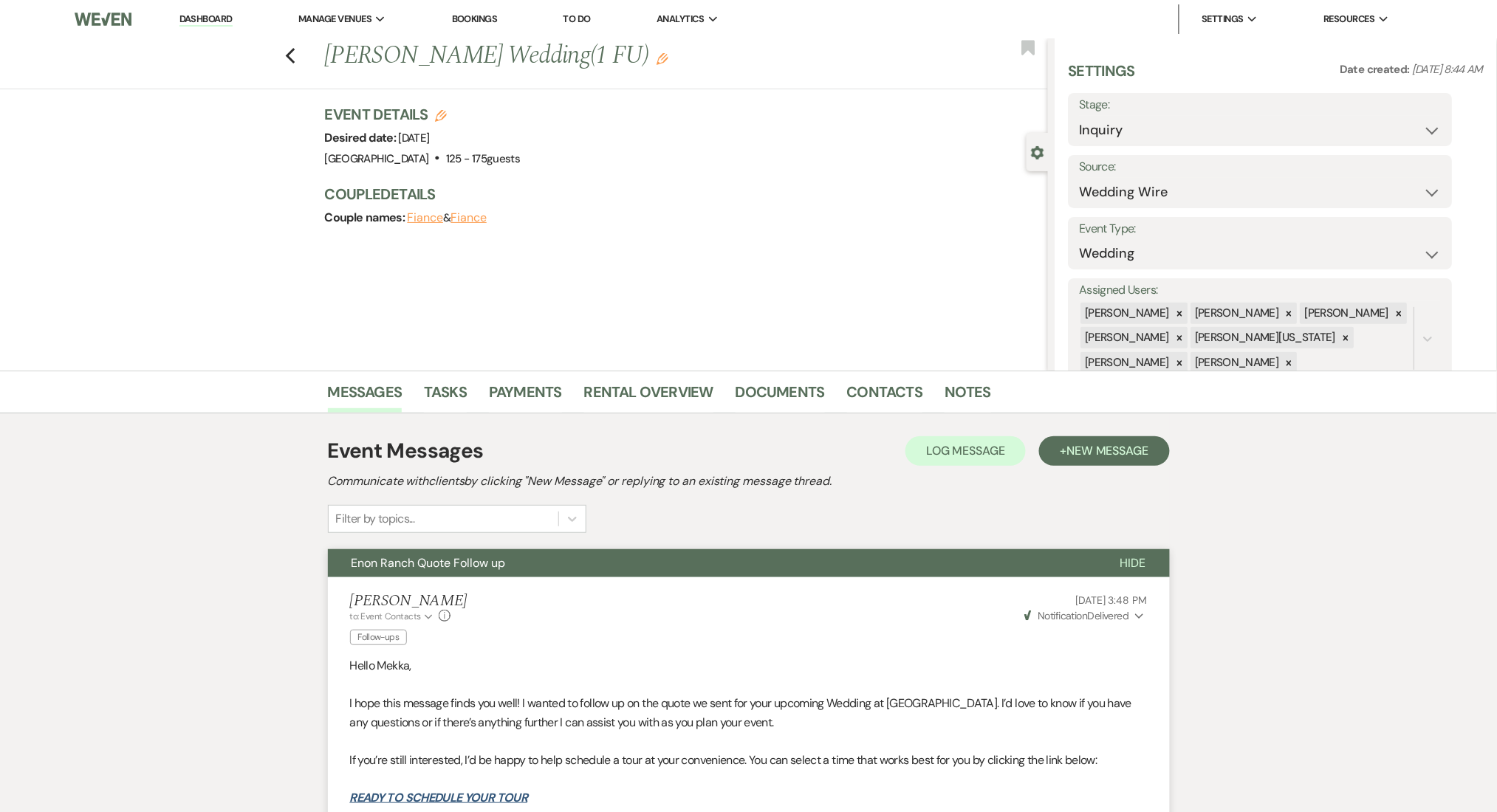
scroll to position [295, 0]
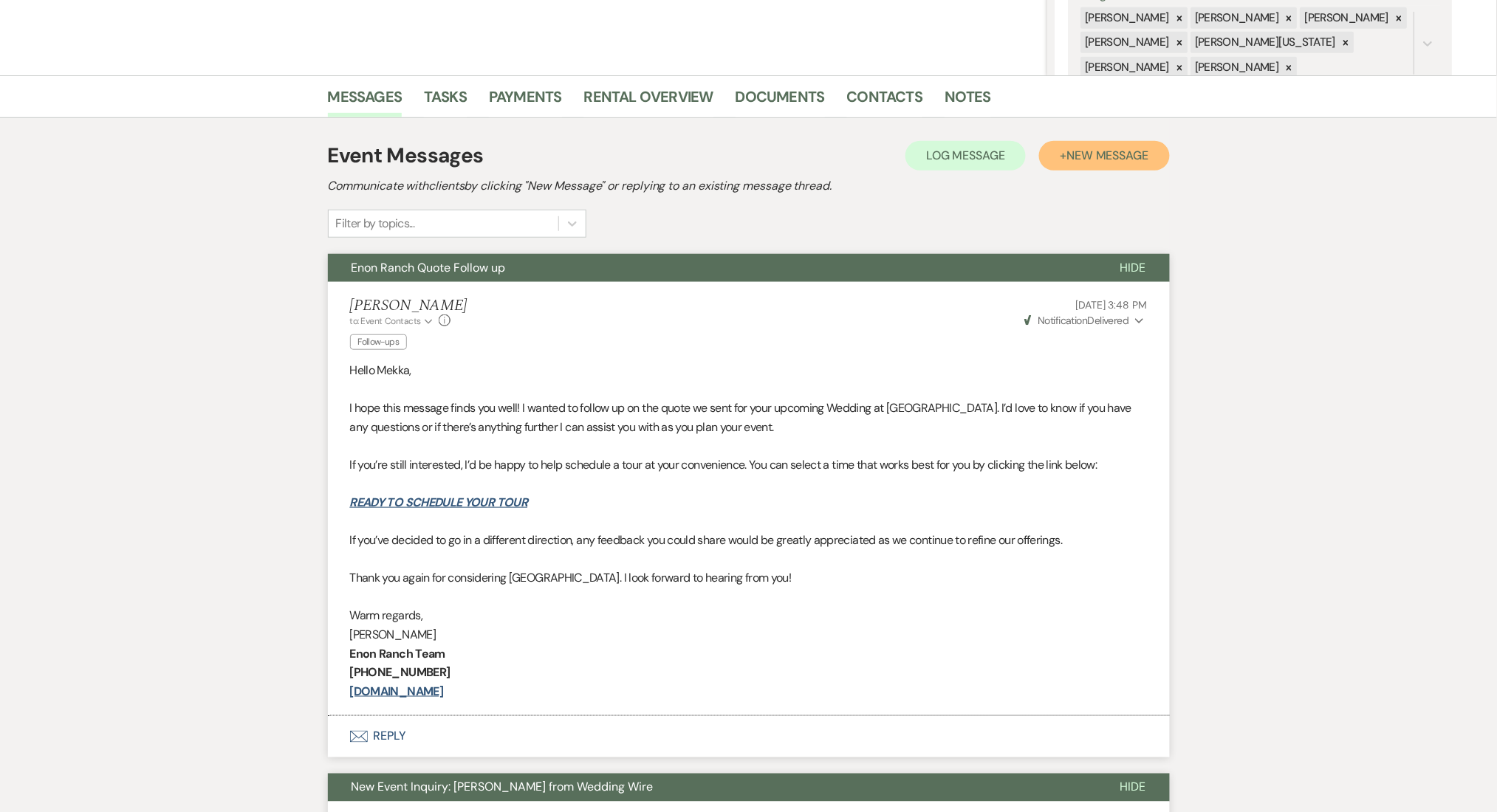
click at [1110, 142] on button "+ New Message" at bounding box center [1104, 155] width 130 height 29
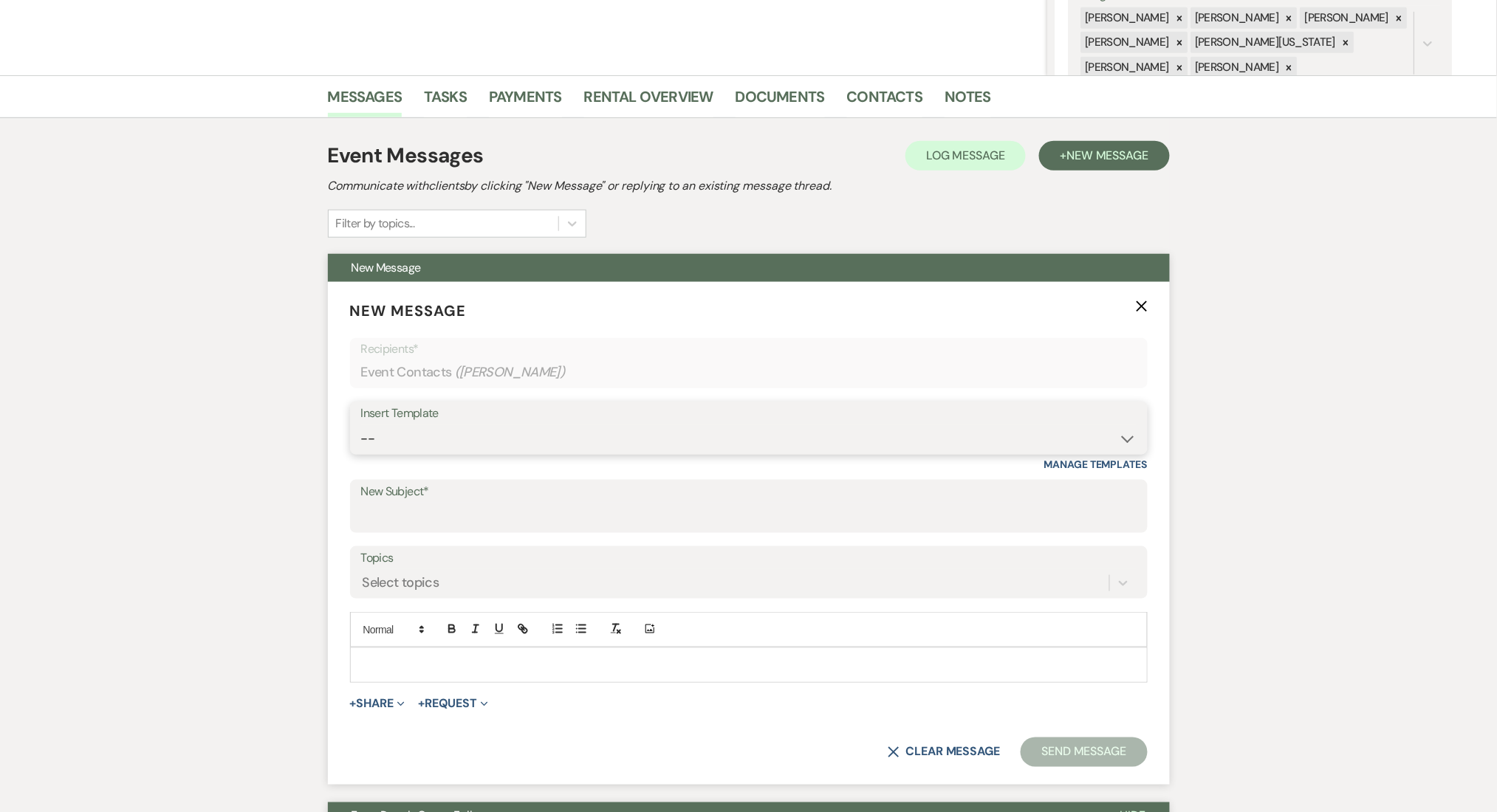
click at [486, 443] on select "-- Inquiry Follow Up Email #2 Contract Sending Template Payment Template Rental…" at bounding box center [749, 439] width 775 height 28
click at [361, 425] on select "-- Inquiry Follow Up Email #2 Contract Sending Template Payment Template Rental…" at bounding box center [749, 439] width 775 height 28
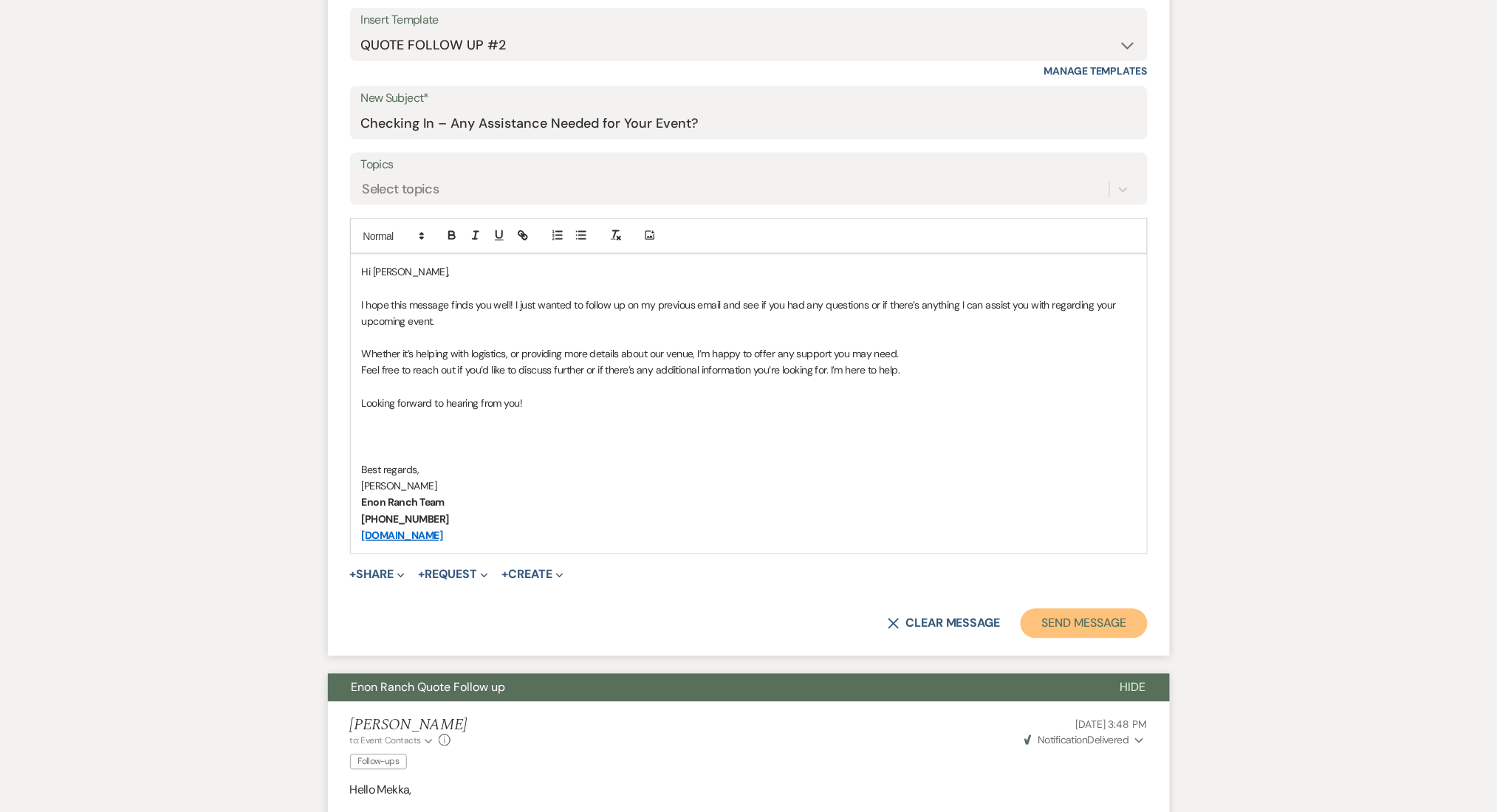
click at [1052, 609] on button "Send Message" at bounding box center [1083, 623] width 126 height 29
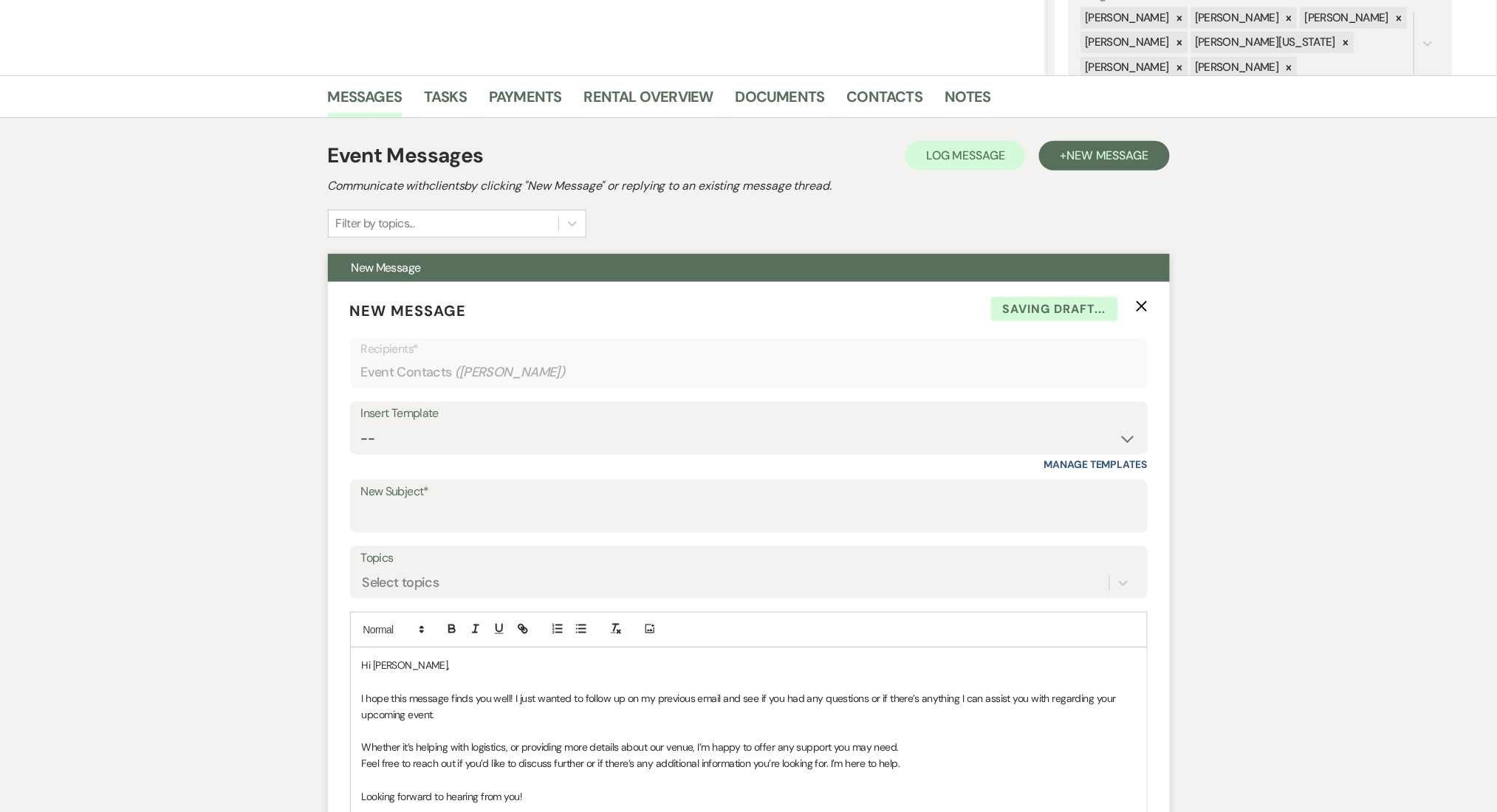
scroll to position [0, 0]
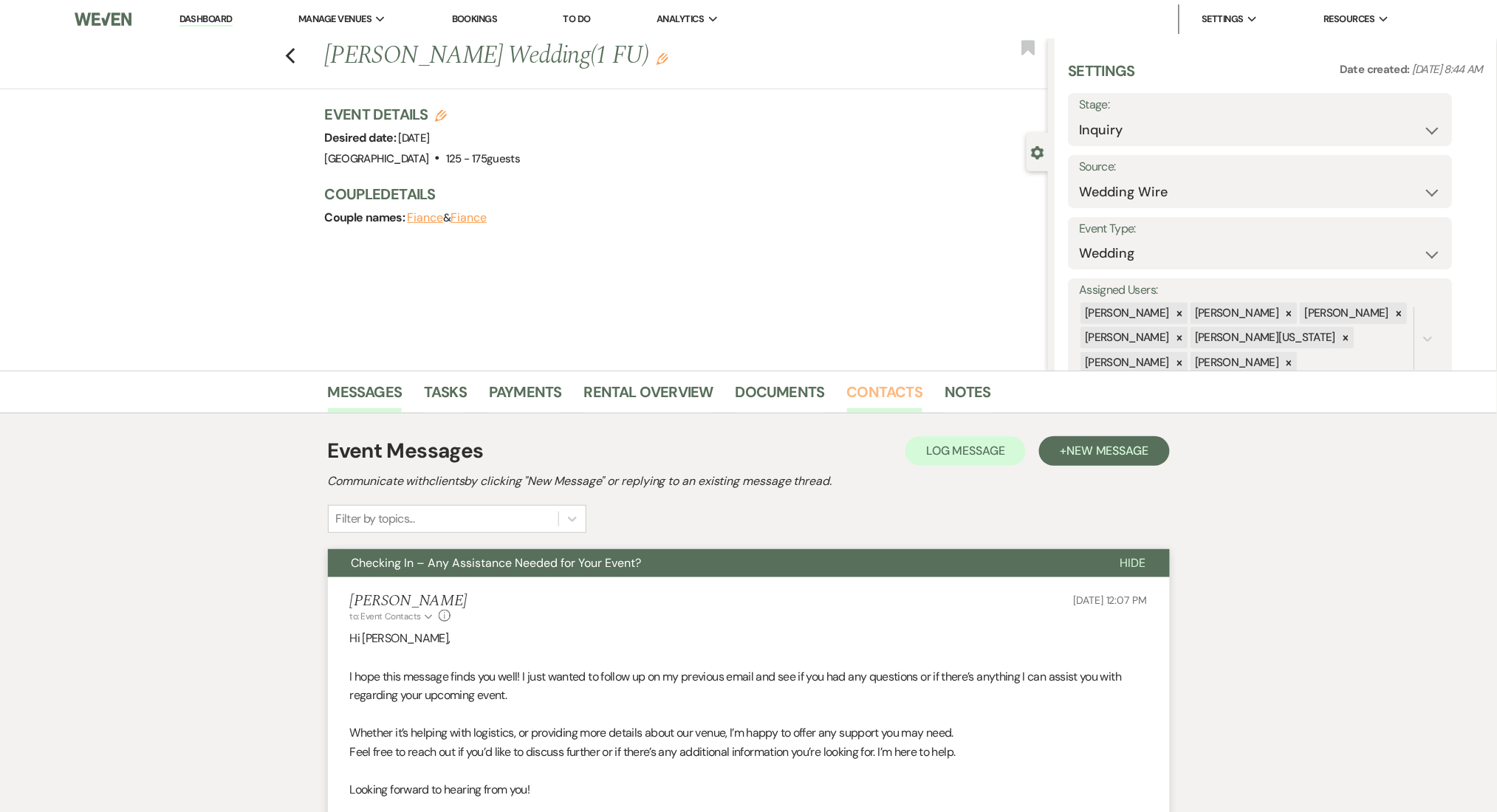
click at [878, 394] on link "Contacts" at bounding box center [884, 396] width 76 height 33
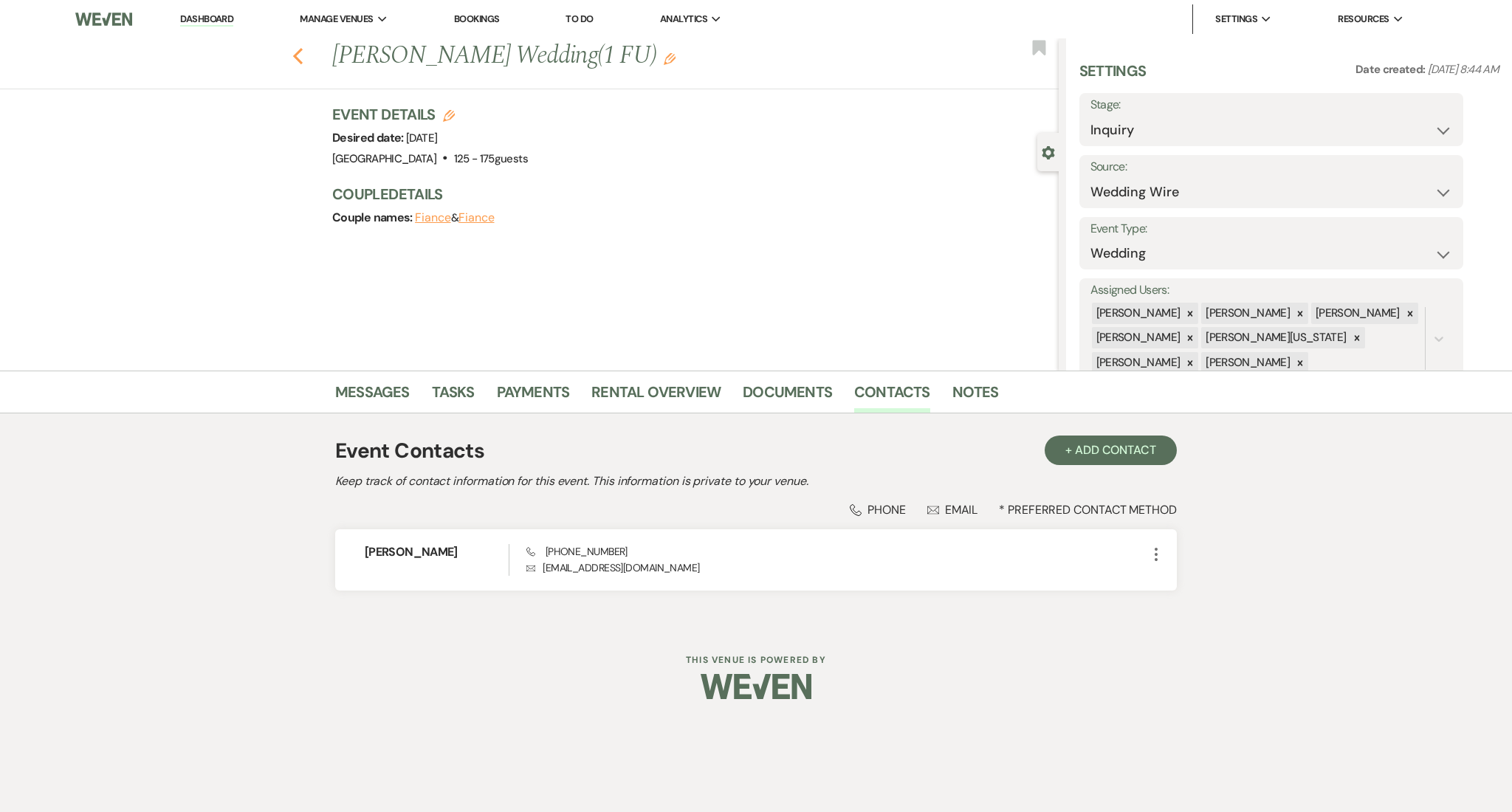
click at [300, 57] on icon "Previous" at bounding box center [298, 56] width 11 height 18
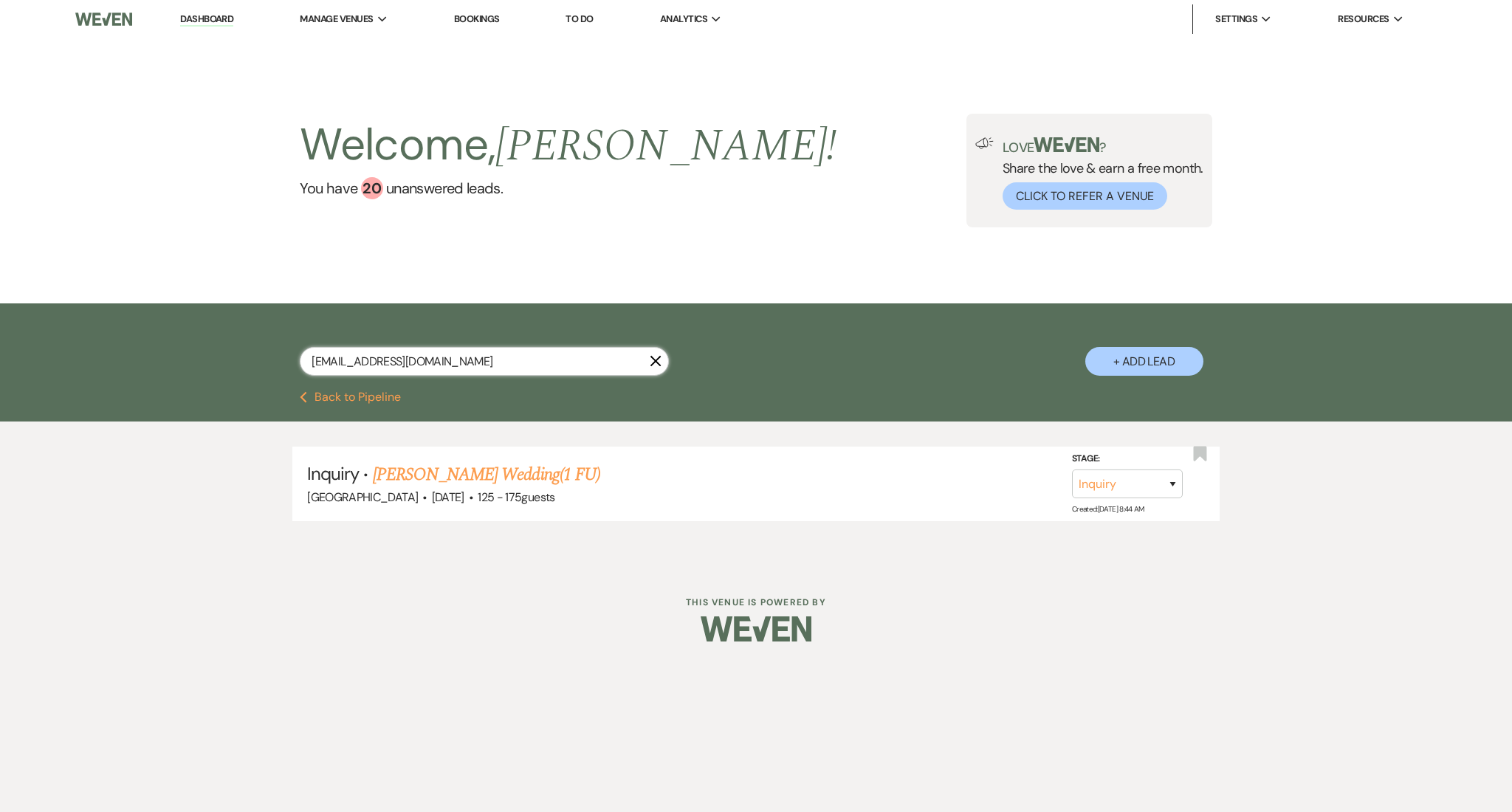
drag, startPoint x: 457, startPoint y: 359, endPoint x: 177, endPoint y: 359, distance: 280.0
click at [177, 359] on div "kkbear36@gmail.com X + Add Lead" at bounding box center [756, 347] width 1512 height 88
paste input "jillolney26@yahoo"
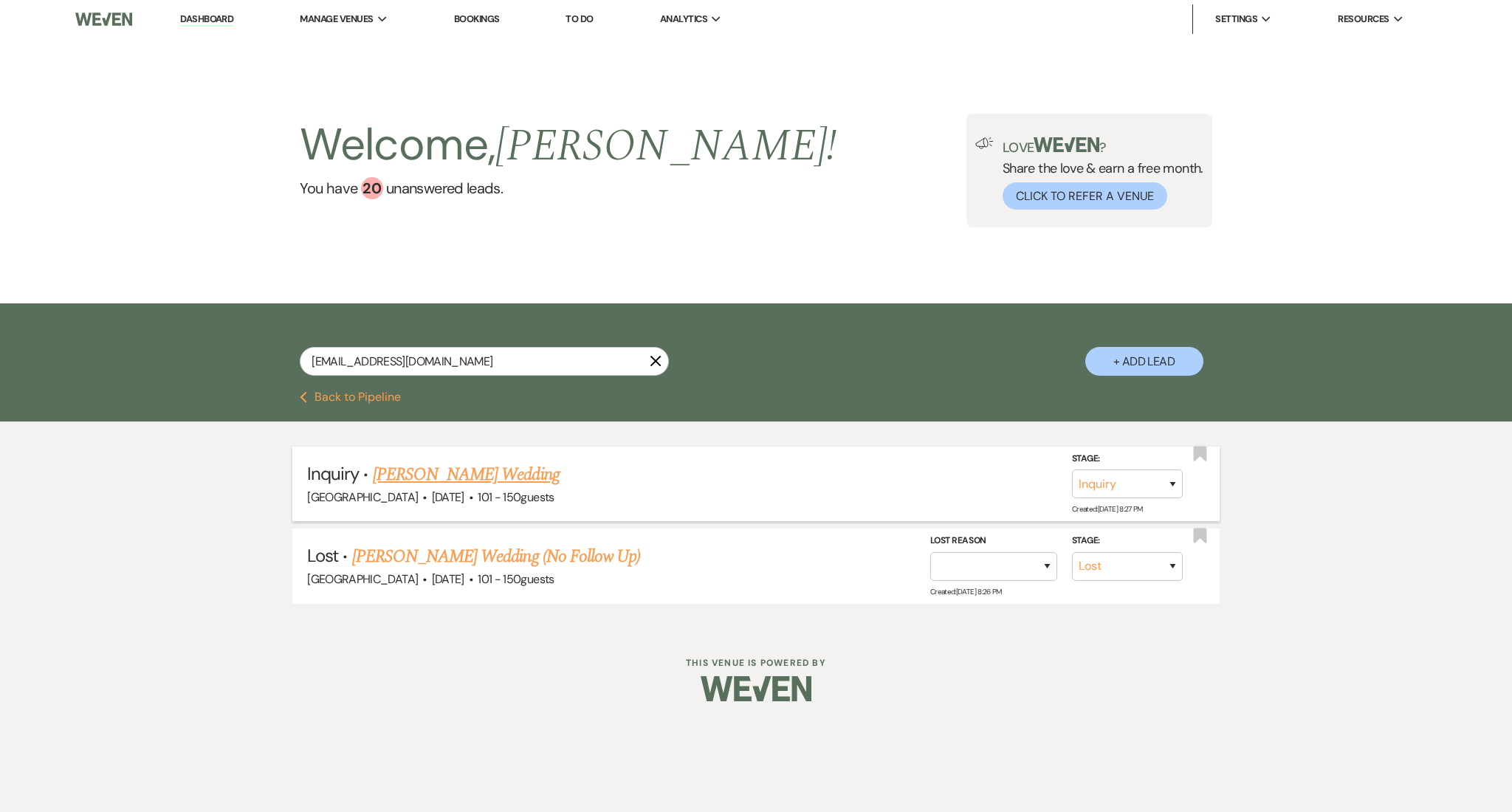
click at [496, 472] on link "Weston White's Wedding" at bounding box center [465, 474] width 186 height 27
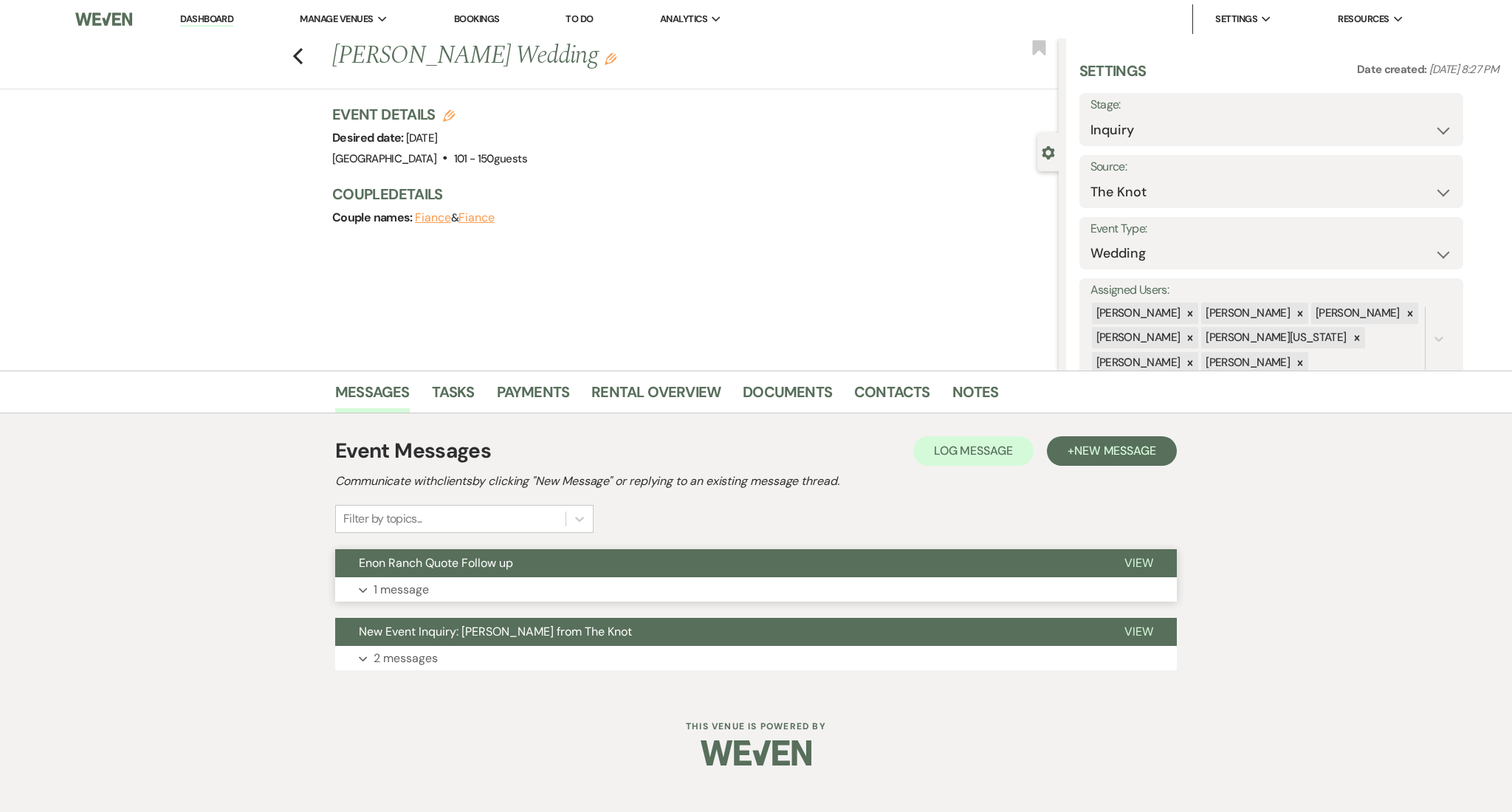
click at [552, 595] on button "Expand 1 message" at bounding box center [756, 589] width 841 height 25
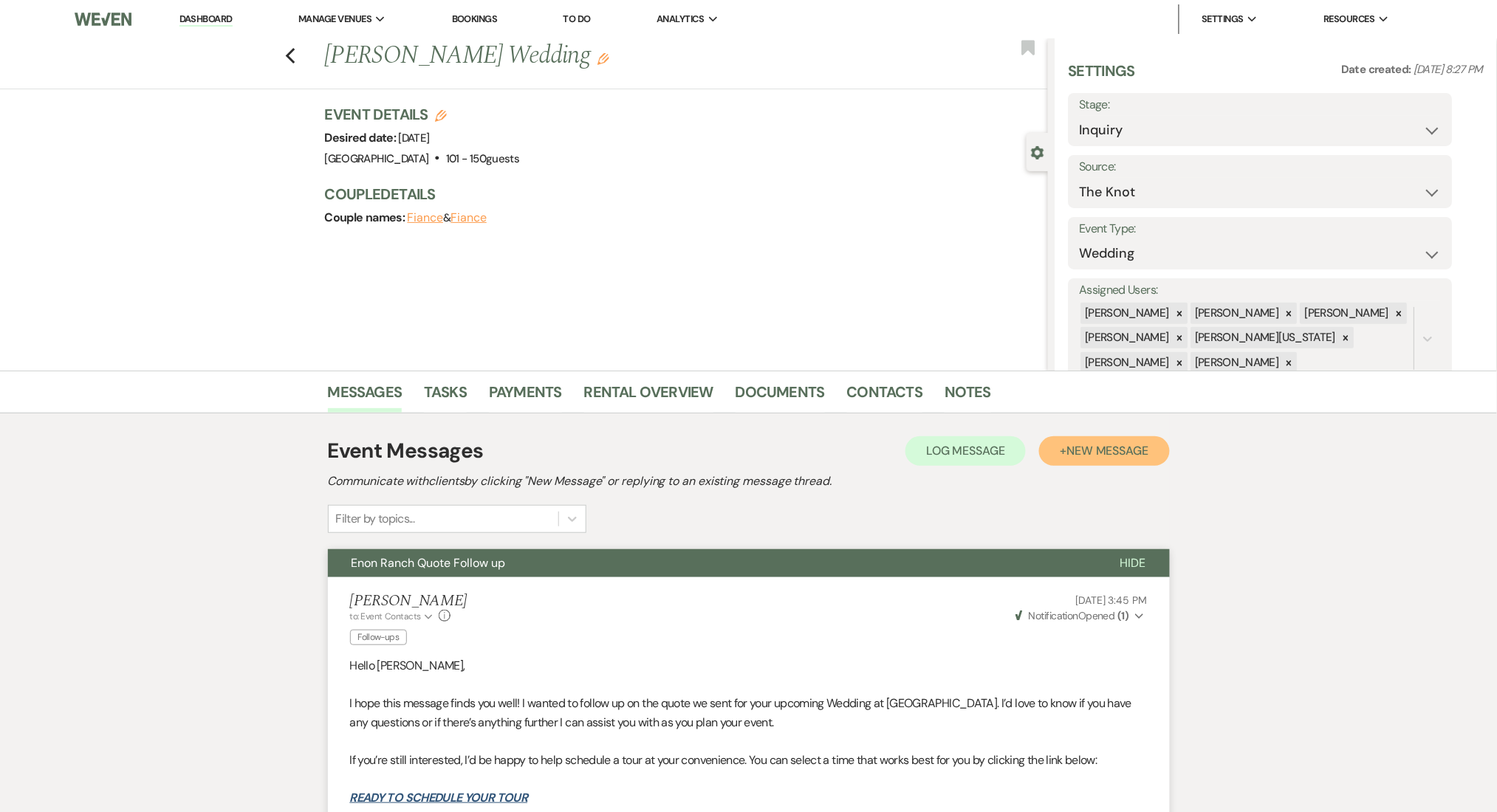
click at [1094, 443] on span "New Message" at bounding box center [1107, 450] width 82 height 15
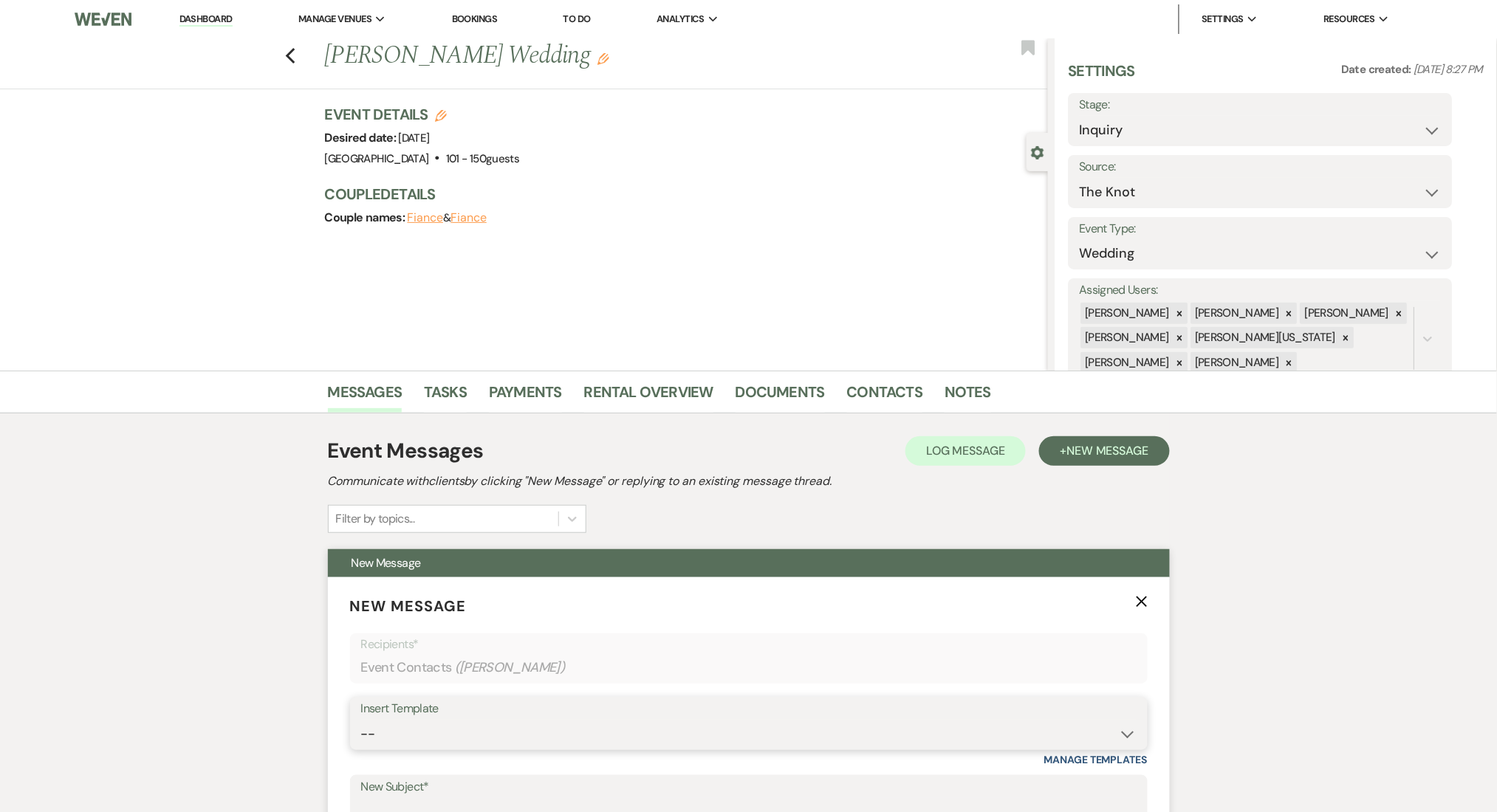
click at [519, 744] on select "-- Inquiry Follow Up Email #2 Contract Sending Template Payment Template Rental…" at bounding box center [749, 733] width 775 height 28
click at [361, 719] on select "-- Inquiry Follow Up Email #2 Contract Sending Template Payment Template Rental…" at bounding box center [749, 733] width 775 height 28
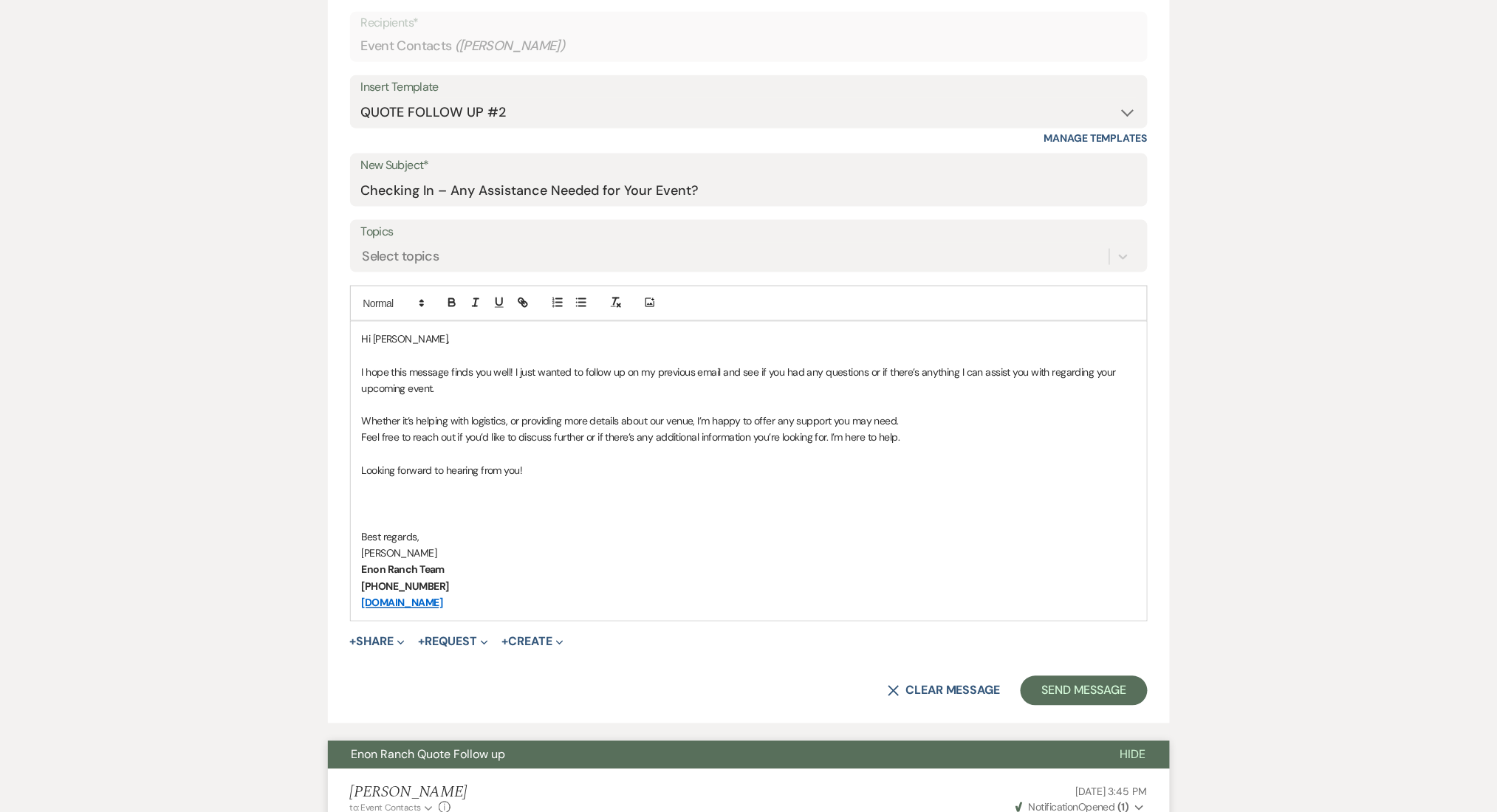
scroll to position [787, 0]
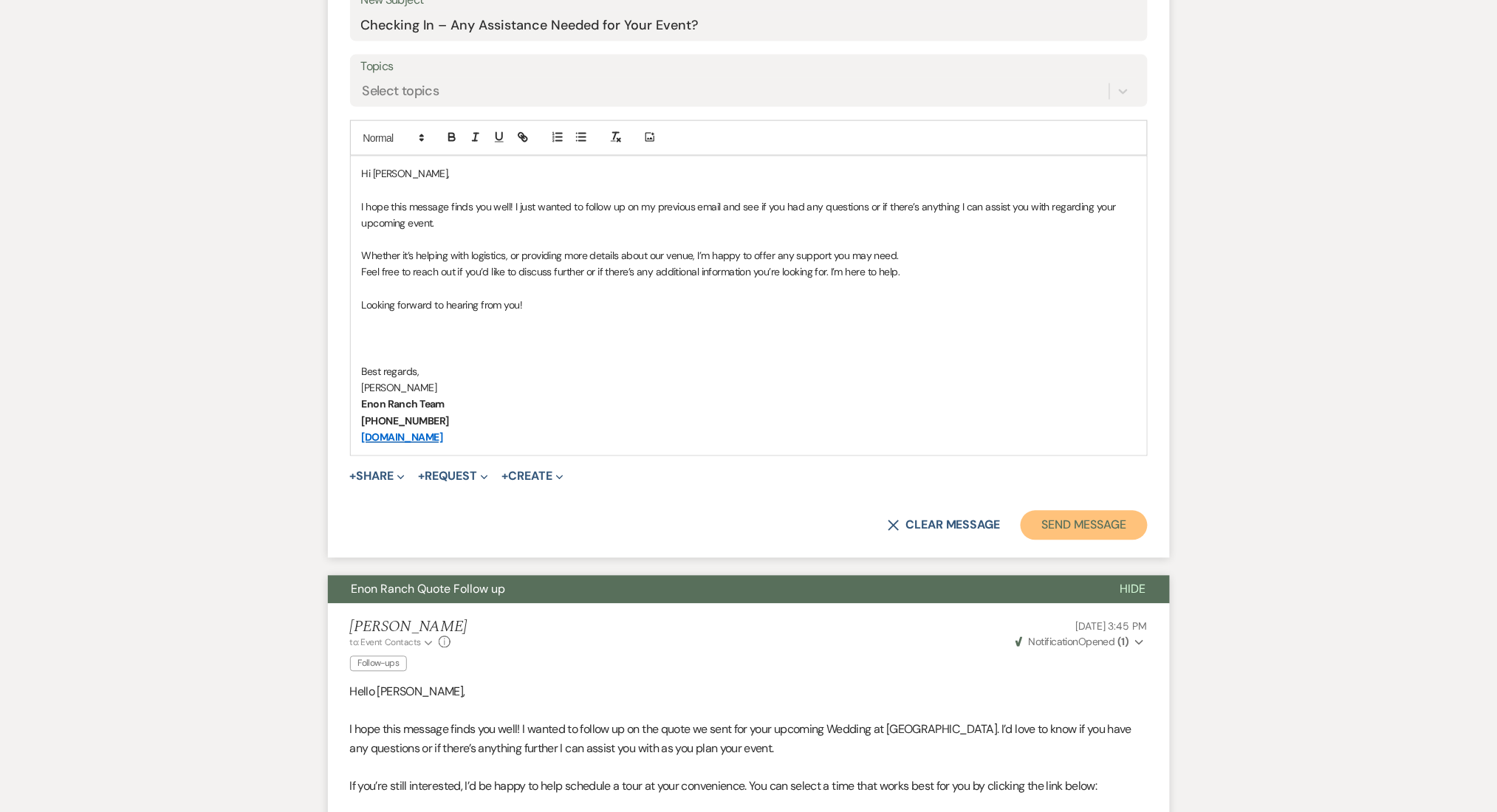
click at [1044, 518] on button "Send Message" at bounding box center [1083, 526] width 126 height 29
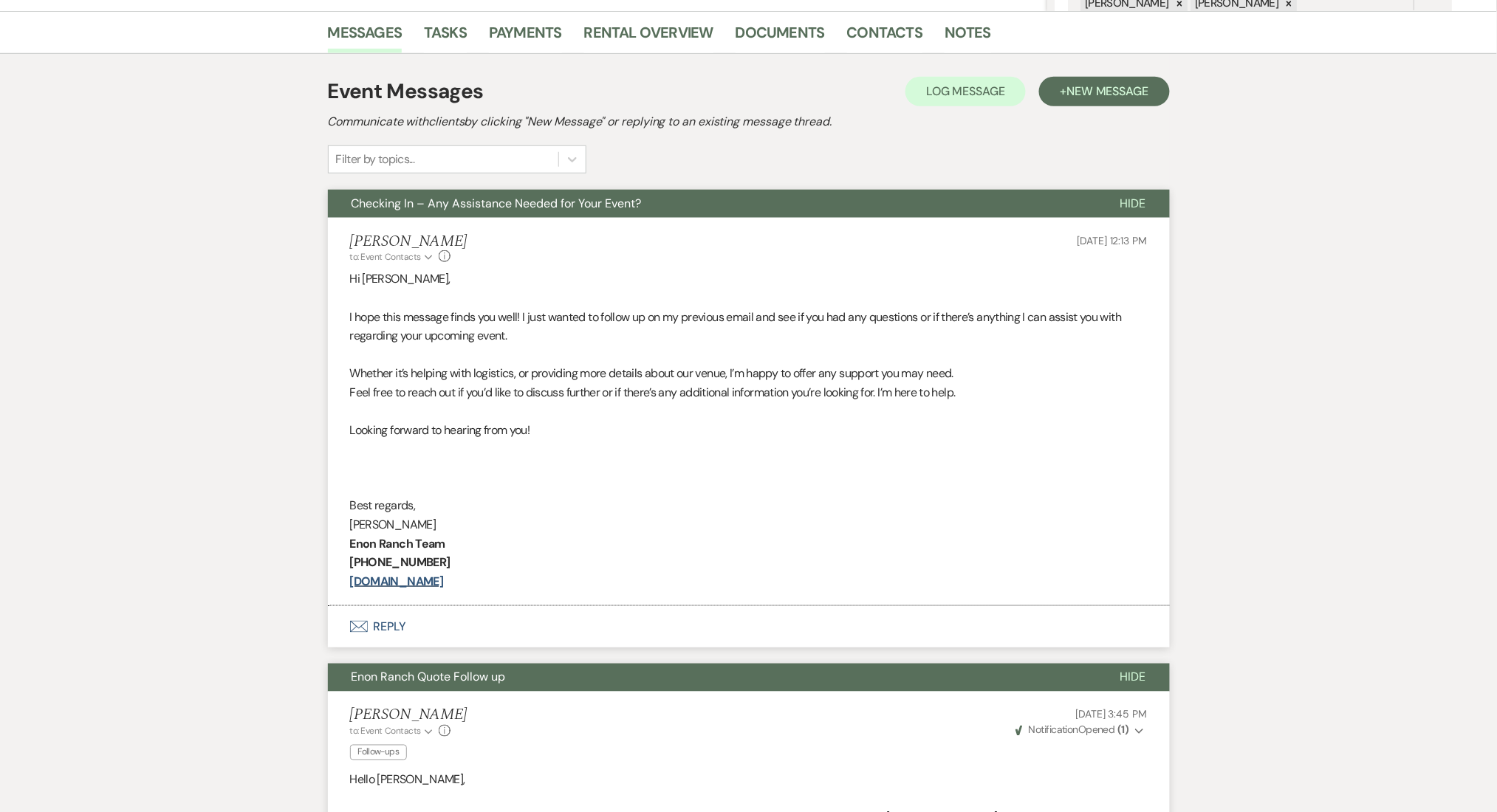
scroll to position [98, 0]
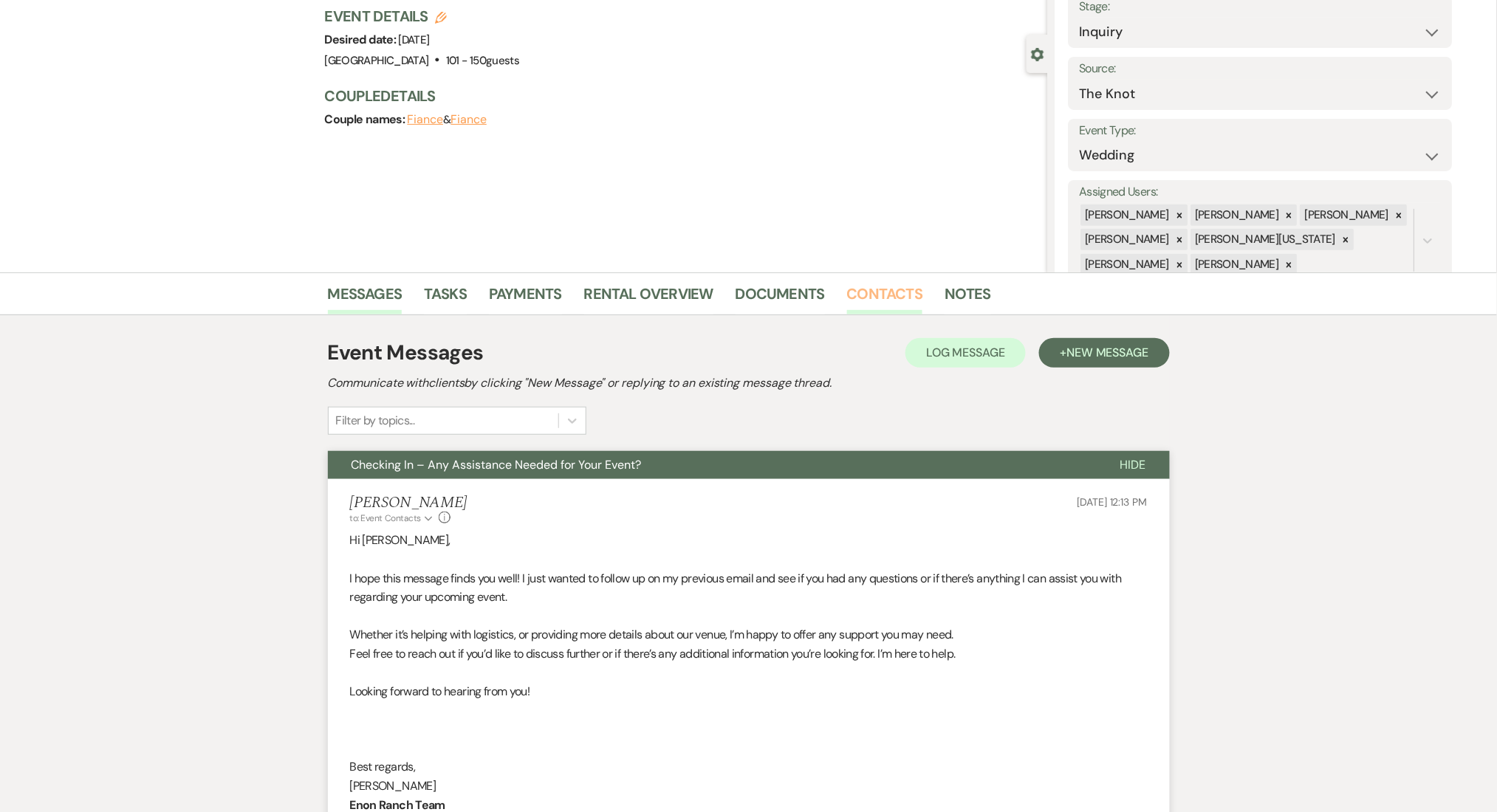
click at [874, 290] on link "Contacts" at bounding box center [884, 298] width 76 height 33
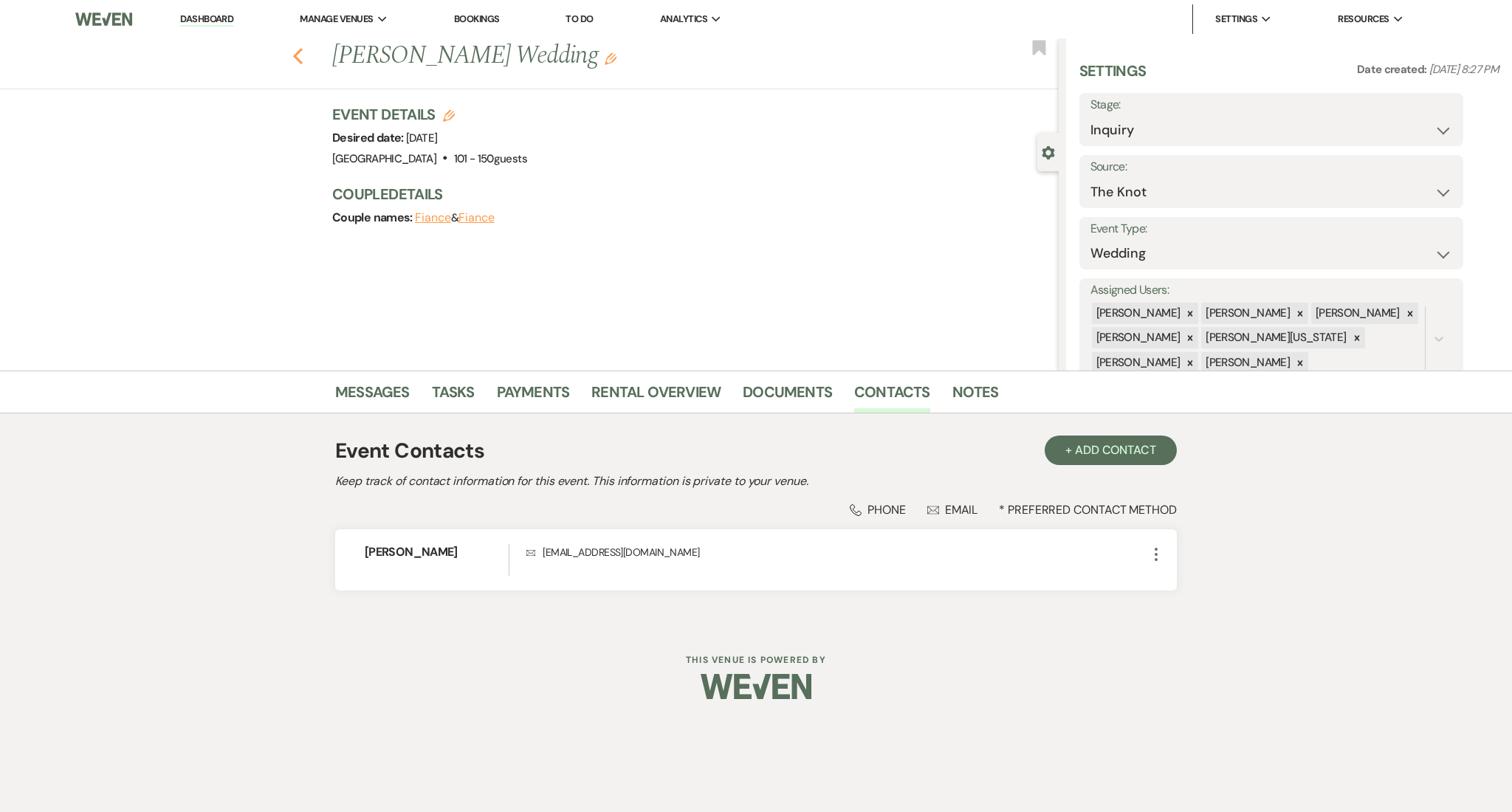
click at [294, 55] on use "button" at bounding box center [298, 56] width 10 height 16
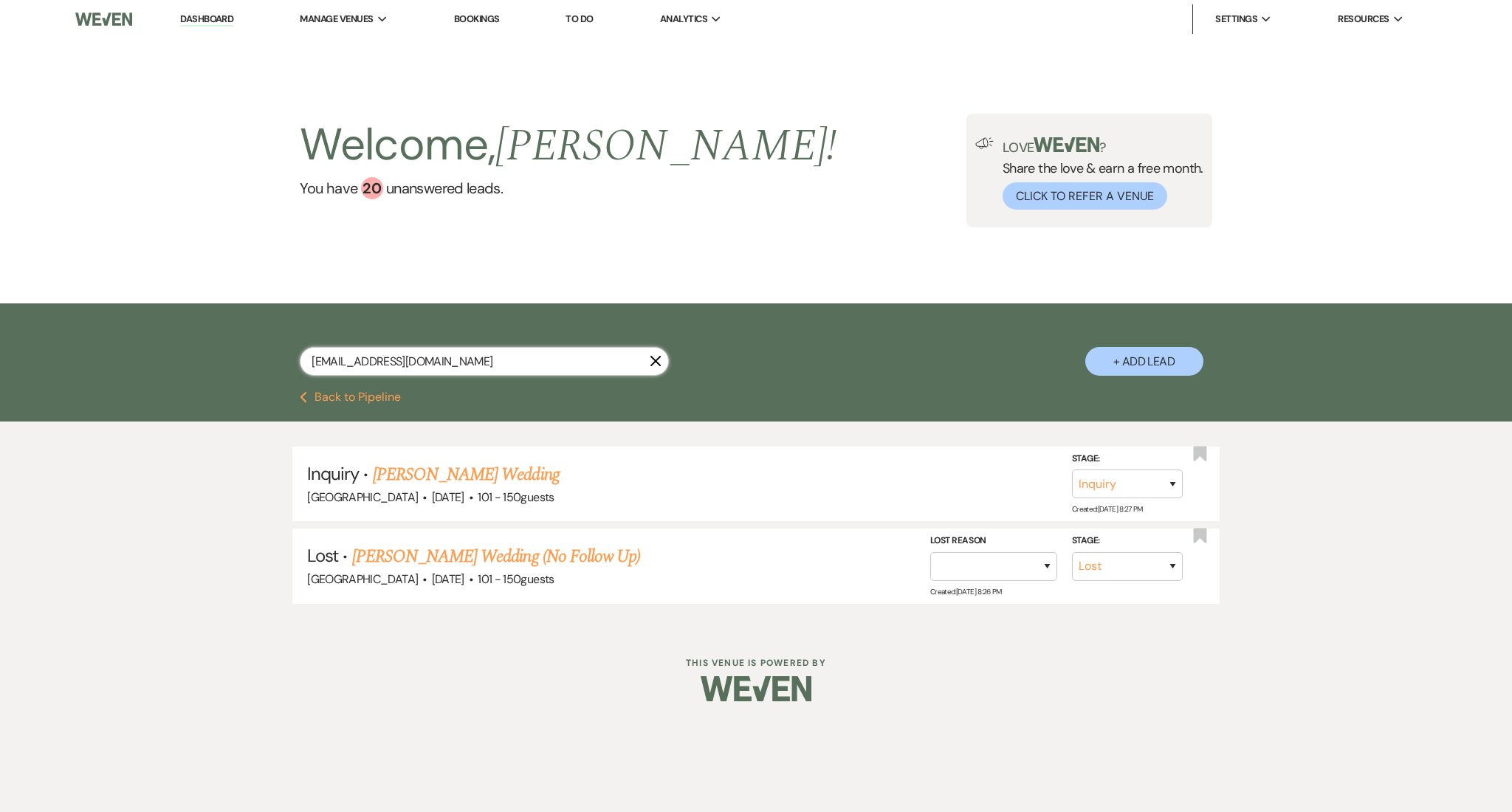
click at [452, 365] on input "jillolney26@yahoo.com" at bounding box center [484, 360] width 369 height 28
drag, startPoint x: 454, startPoint y: 361, endPoint x: 154, endPoint y: 347, distance: 300.3
click at [154, 347] on div "jillolney26@yahoo.com X + Add Lead" at bounding box center [756, 347] width 1512 height 88
paste input "msfaithross@gmail"
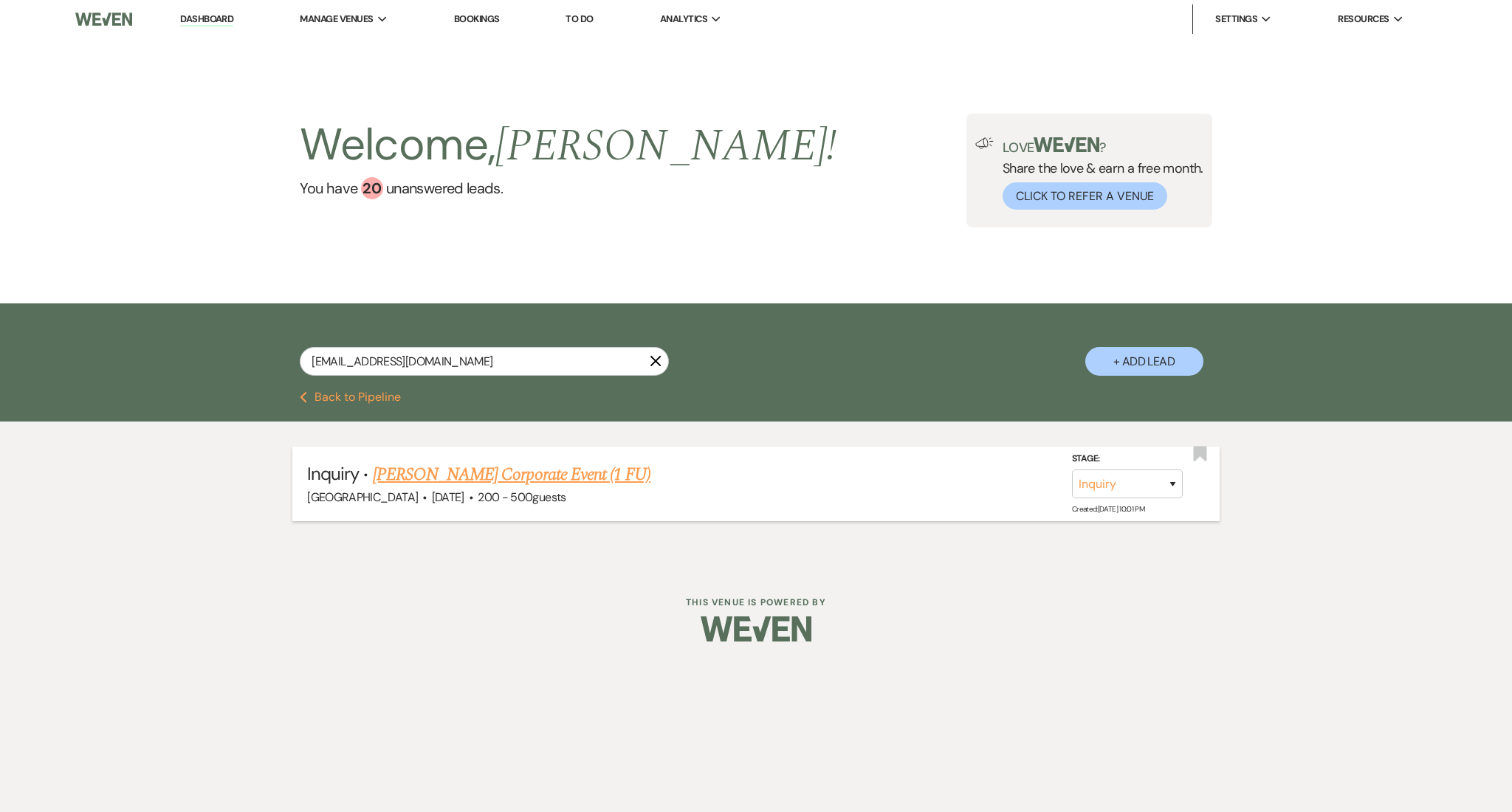
click at [560, 474] on link "Faith Ross's Corporate Event (1 FU)" at bounding box center [511, 474] width 277 height 27
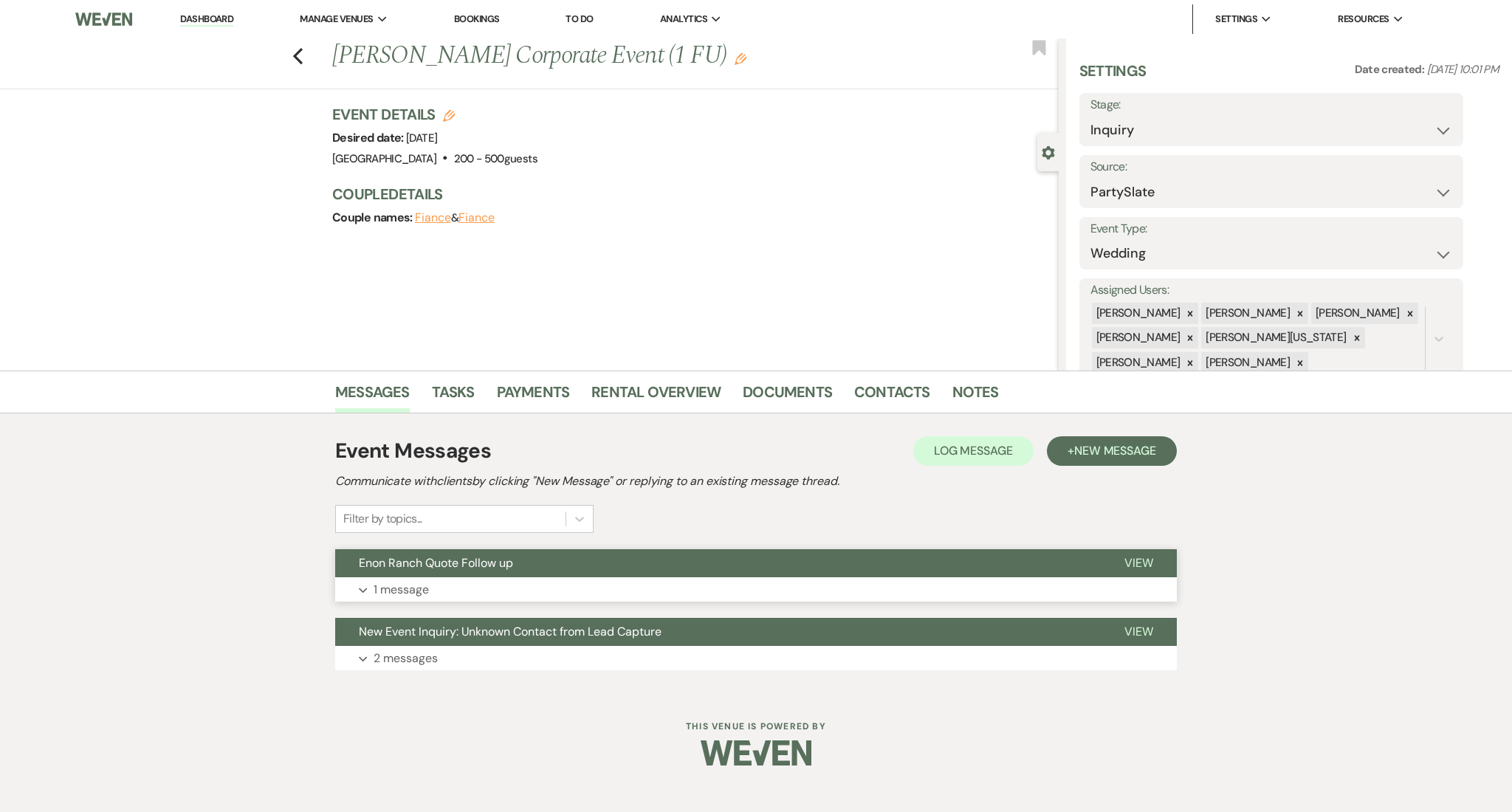
click at [551, 577] on button "Expand 1 message" at bounding box center [756, 589] width 841 height 25
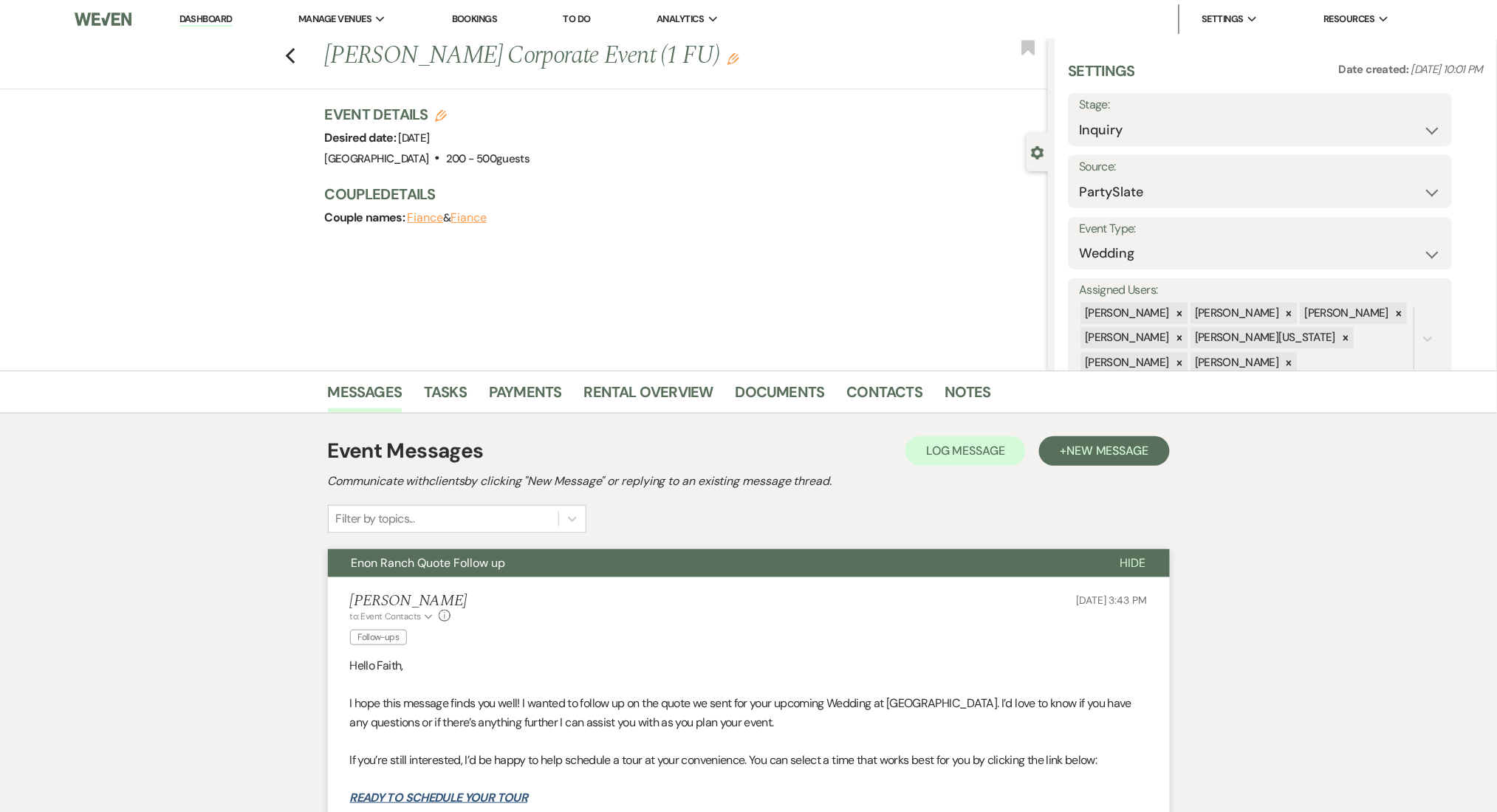
scroll to position [426, 0]
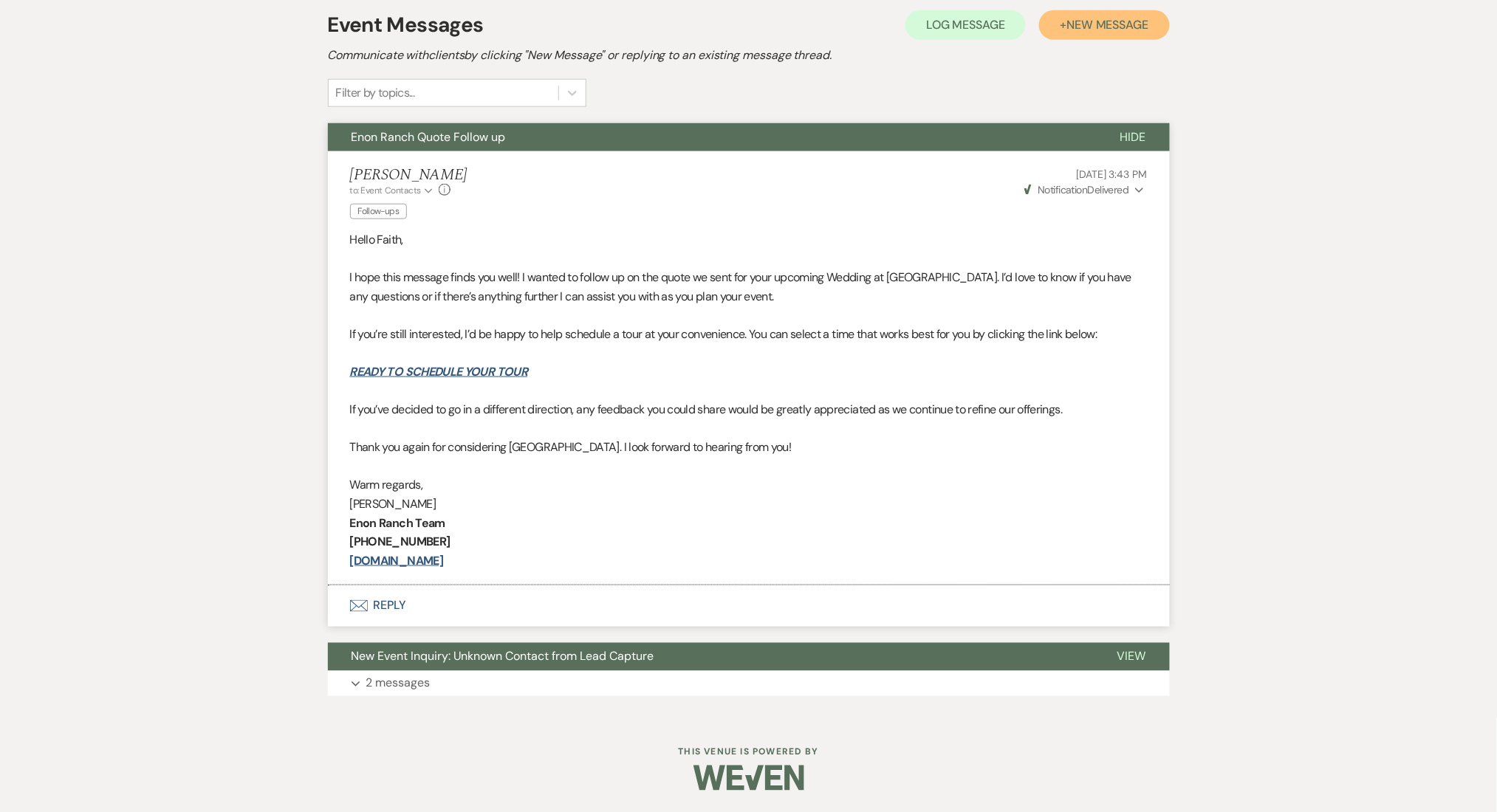
click at [1083, 28] on span "New Message" at bounding box center [1107, 24] width 82 height 15
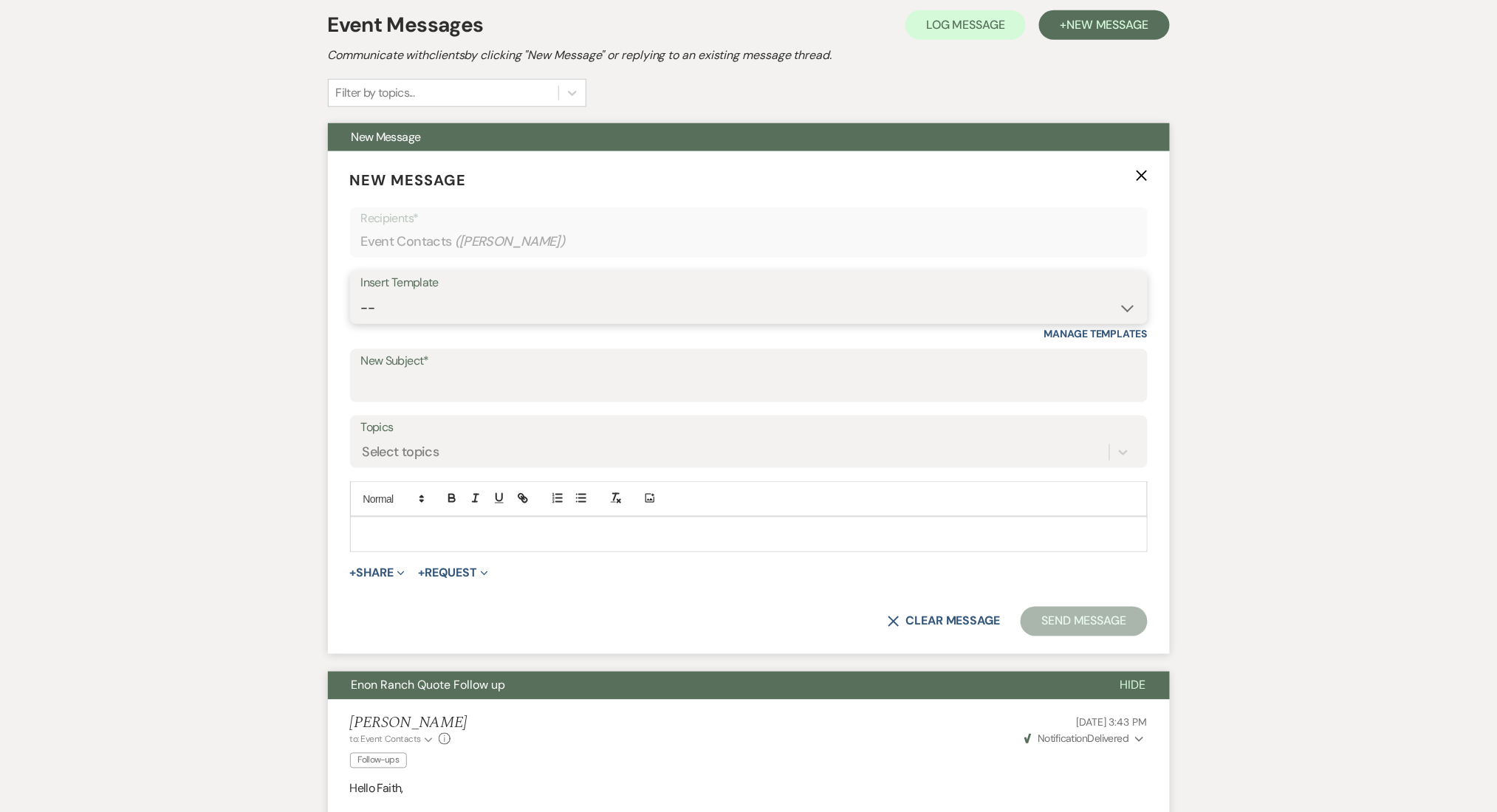
click at [580, 305] on select "-- Inquiry Follow Up Email #2 Contract Sending Template Payment Template Rental…" at bounding box center [749, 308] width 775 height 28
click at [361, 294] on select "-- Inquiry Follow Up Email #2 Contract Sending Template Payment Template Rental…" at bounding box center [749, 308] width 775 height 28
click at [209, 583] on div "Messages Tasks Payments Rental Overview Documents Contacts Notes Event Messages…" at bounding box center [748, 605] width 1497 height 1321
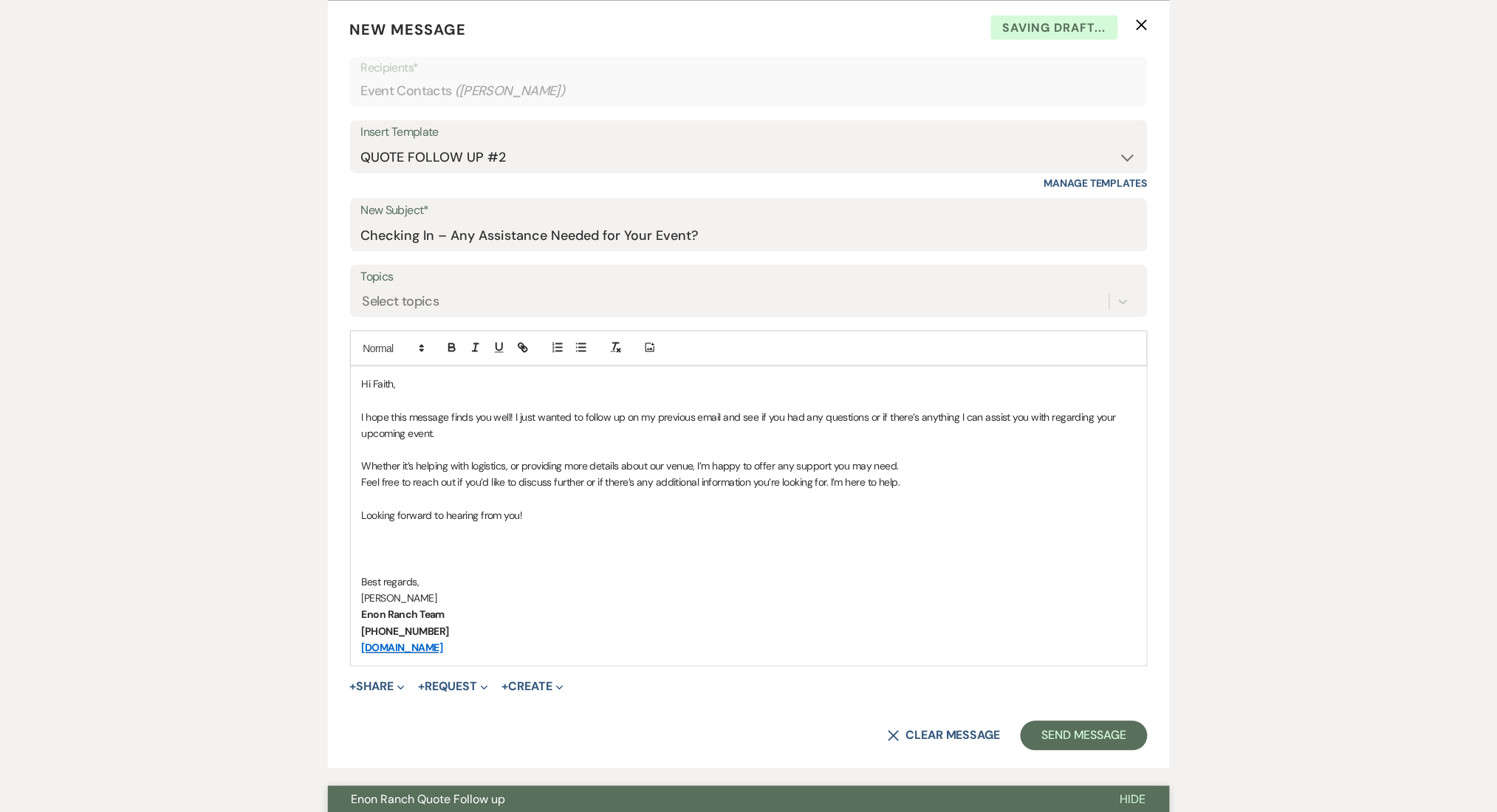
scroll to position [819, 0]
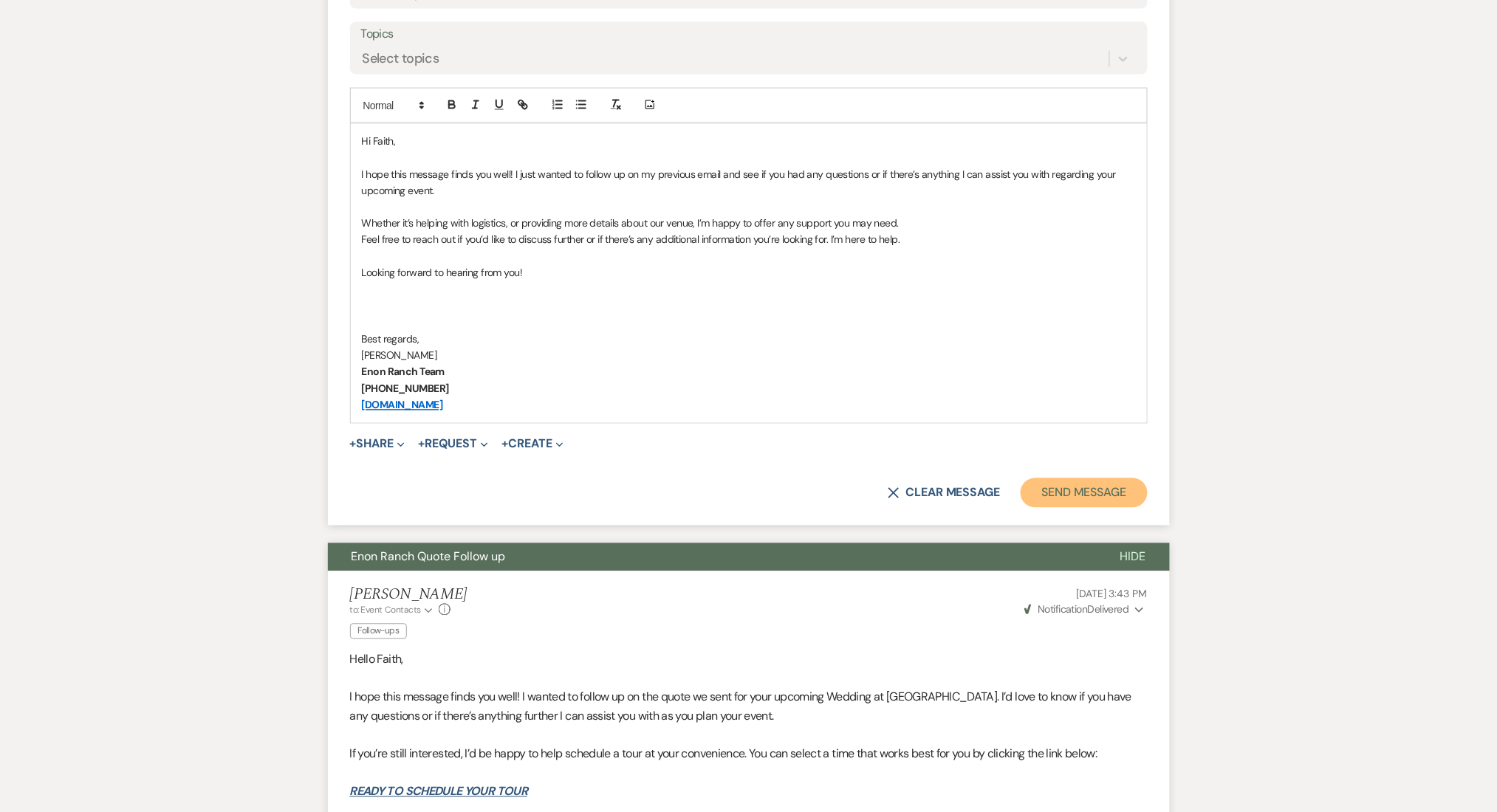
click at [1087, 493] on button "Send Message" at bounding box center [1083, 493] width 126 height 29
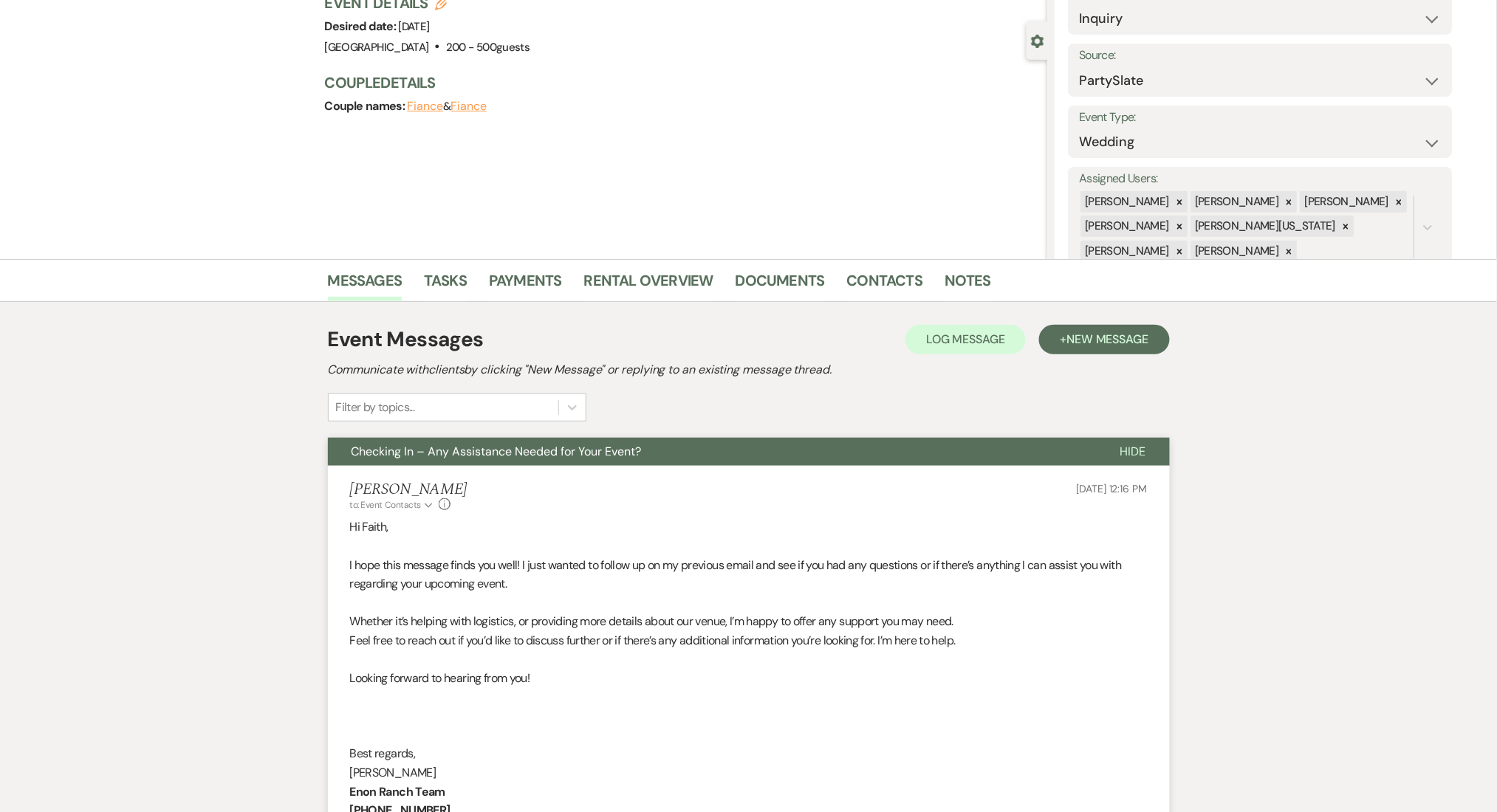
scroll to position [0, 0]
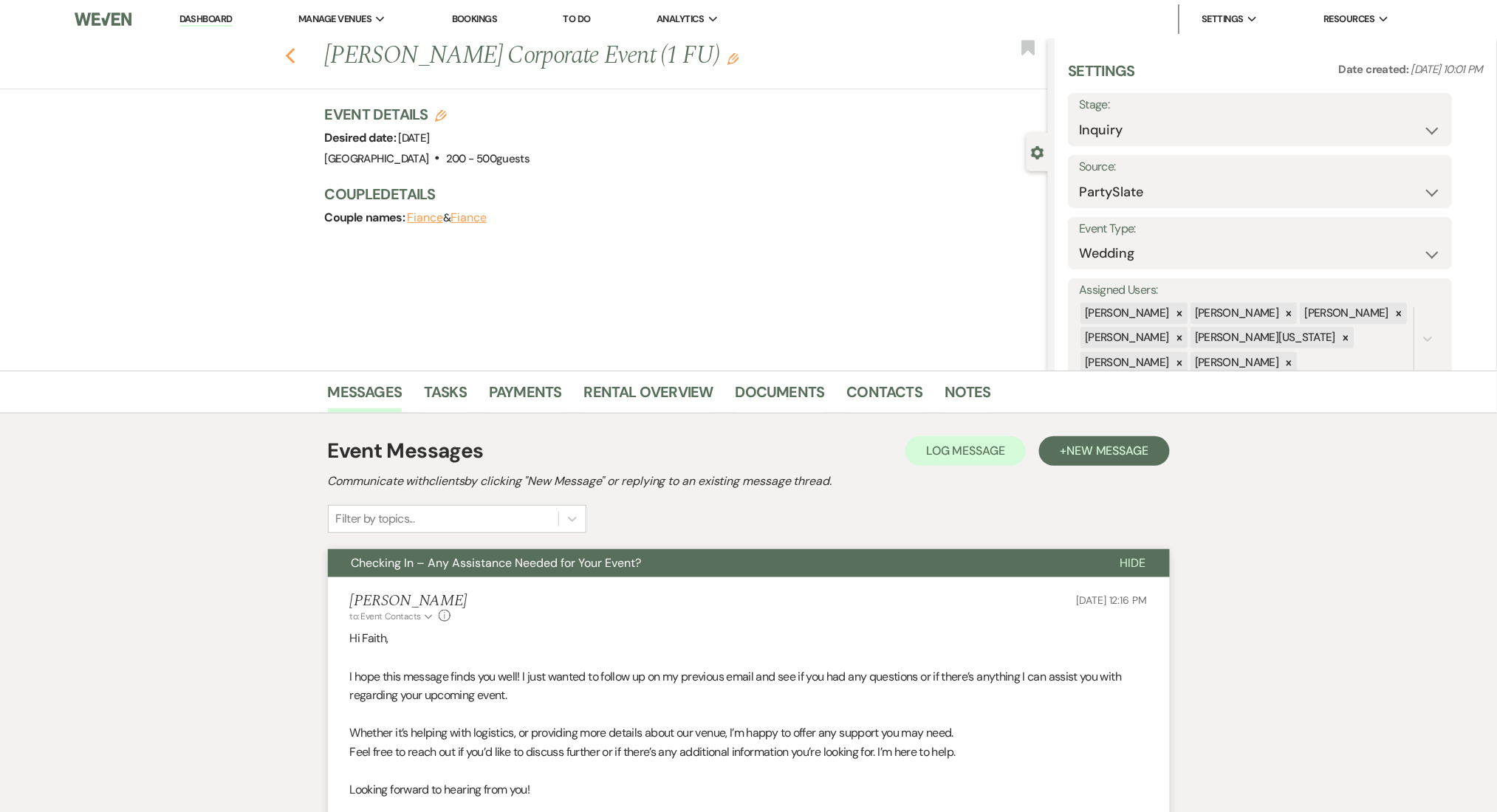
click at [296, 57] on icon "Previous" at bounding box center [291, 56] width 11 height 18
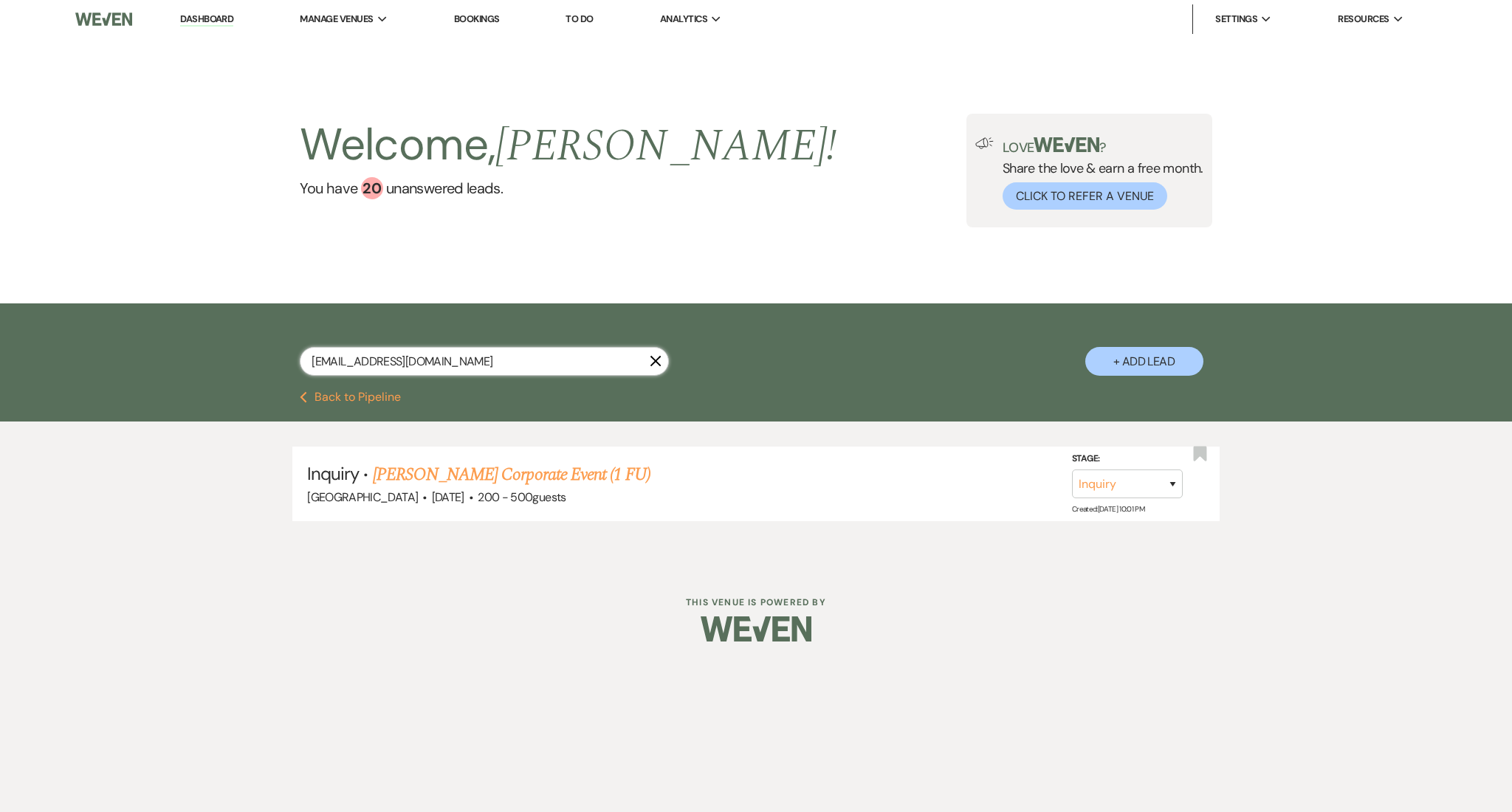
drag, startPoint x: 438, startPoint y: 363, endPoint x: 76, endPoint y: 371, distance: 362.1
click at [76, 371] on div "msfaithross@gmail.com X + Add Lead" at bounding box center [756, 347] width 1512 height 88
paste input "blong@randrfp"
click at [584, 471] on link "Jacob Hood & Brittani Long's Wedding (1 FU)" at bounding box center [561, 474] width 376 height 27
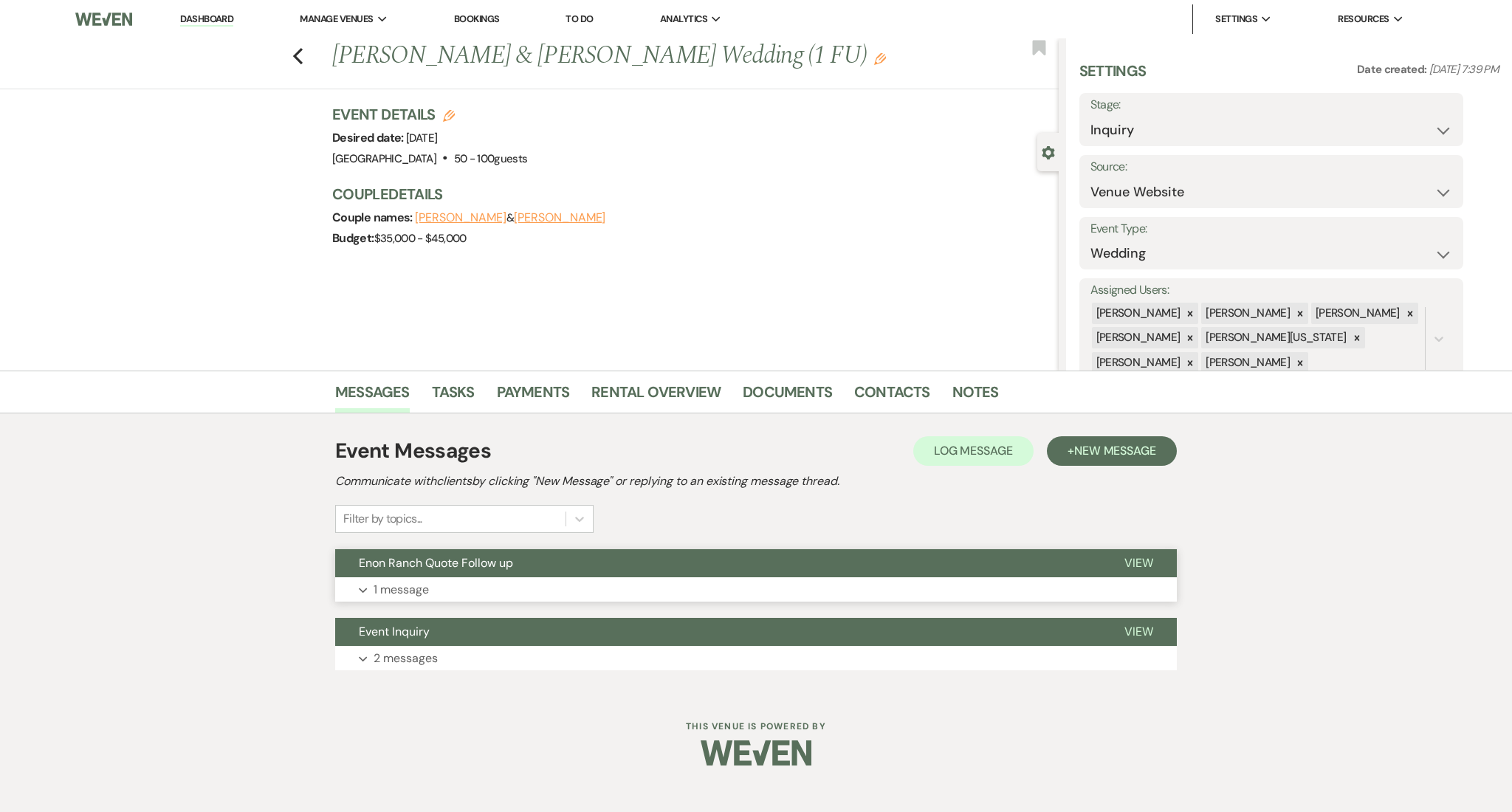
click at [622, 588] on button "Expand 1 message" at bounding box center [756, 589] width 841 height 25
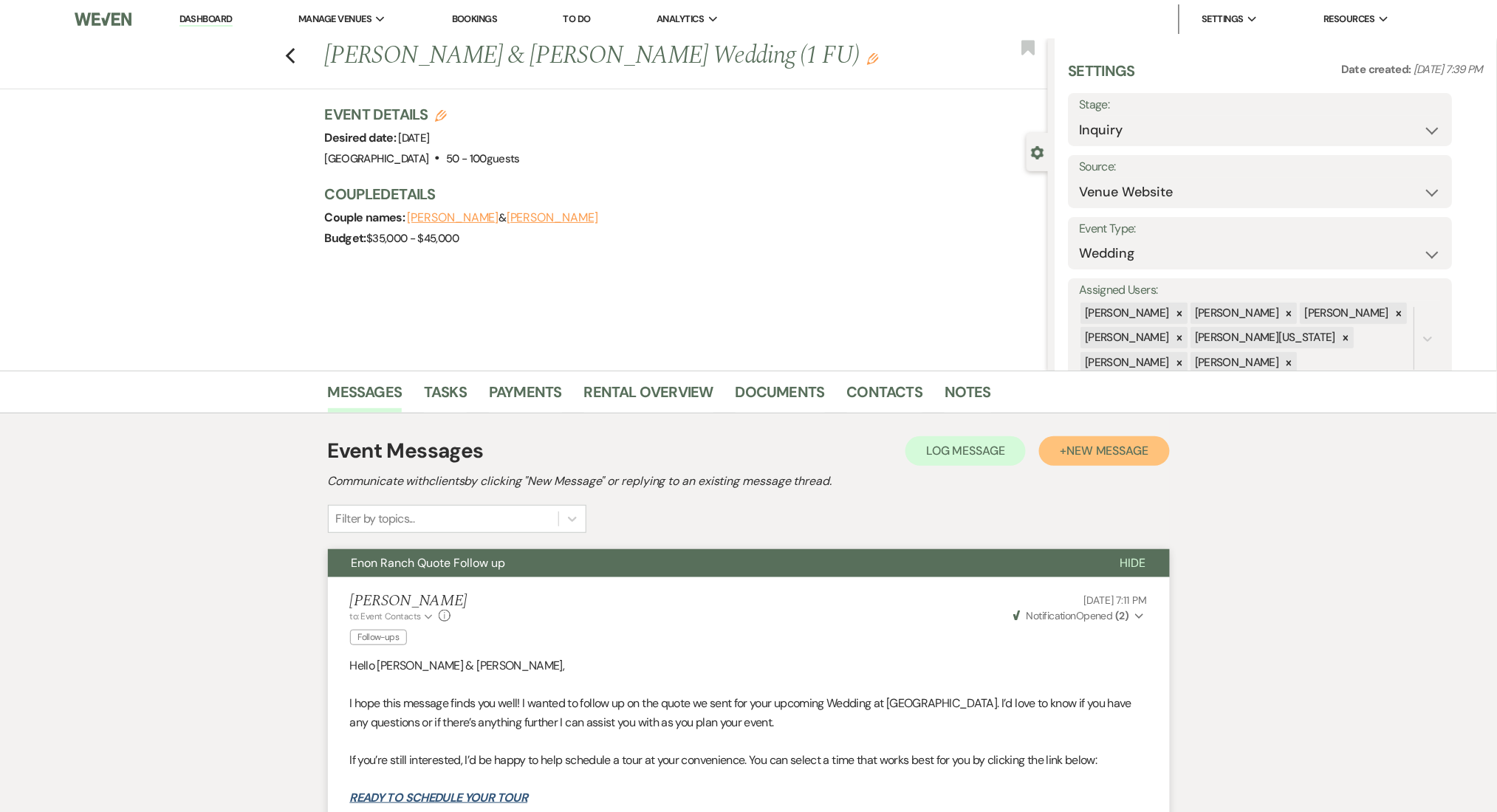
click at [1123, 458] on button "+ New Message" at bounding box center [1104, 451] width 130 height 29
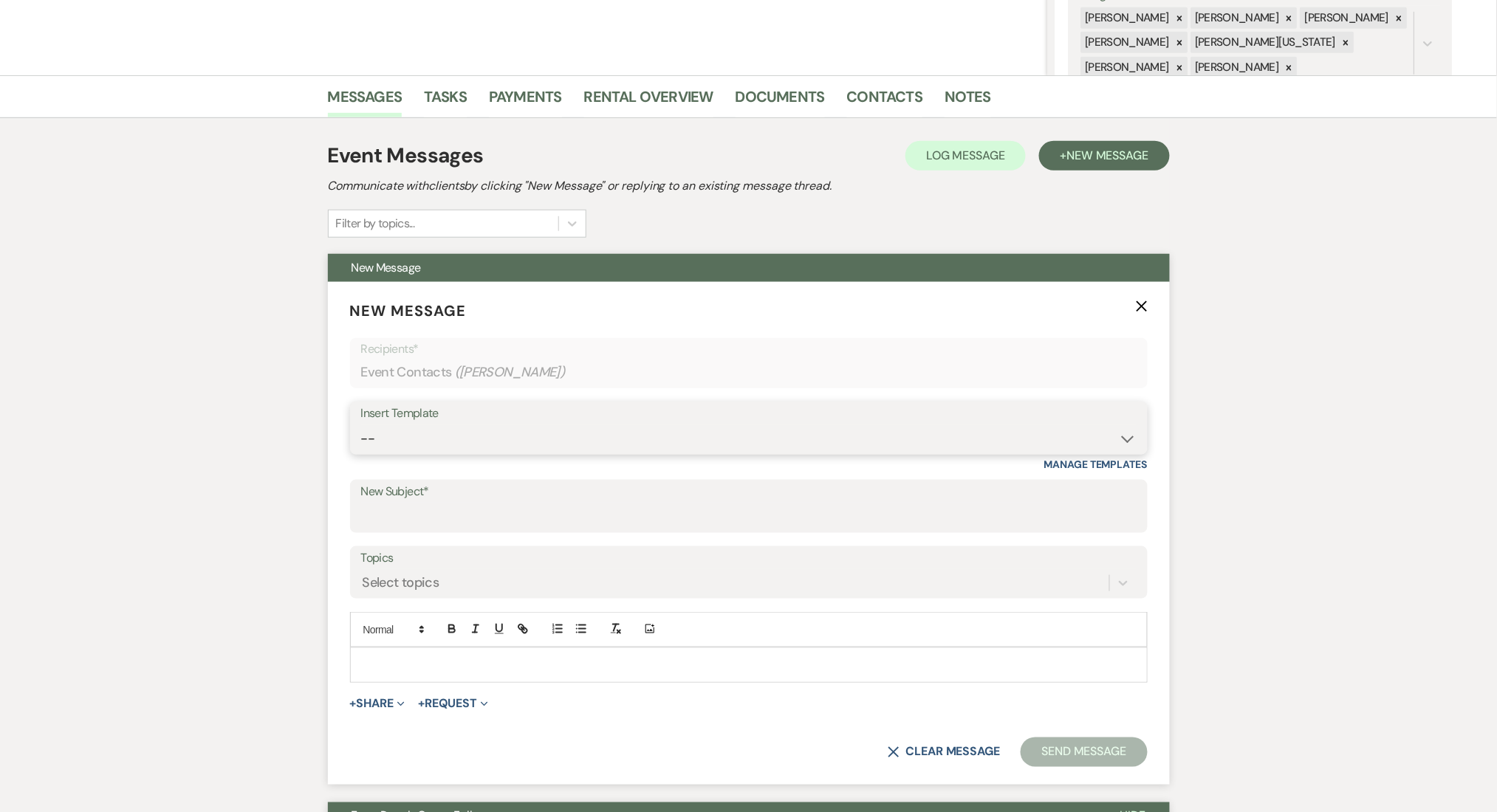
click at [433, 446] on select "-- Inquiry Follow Up Email #2 Contract Sending Template Payment Template Rental…" at bounding box center [749, 439] width 775 height 28
click at [361, 425] on select "-- Inquiry Follow Up Email #2 Contract Sending Template Payment Template Rental…" at bounding box center [749, 439] width 775 height 28
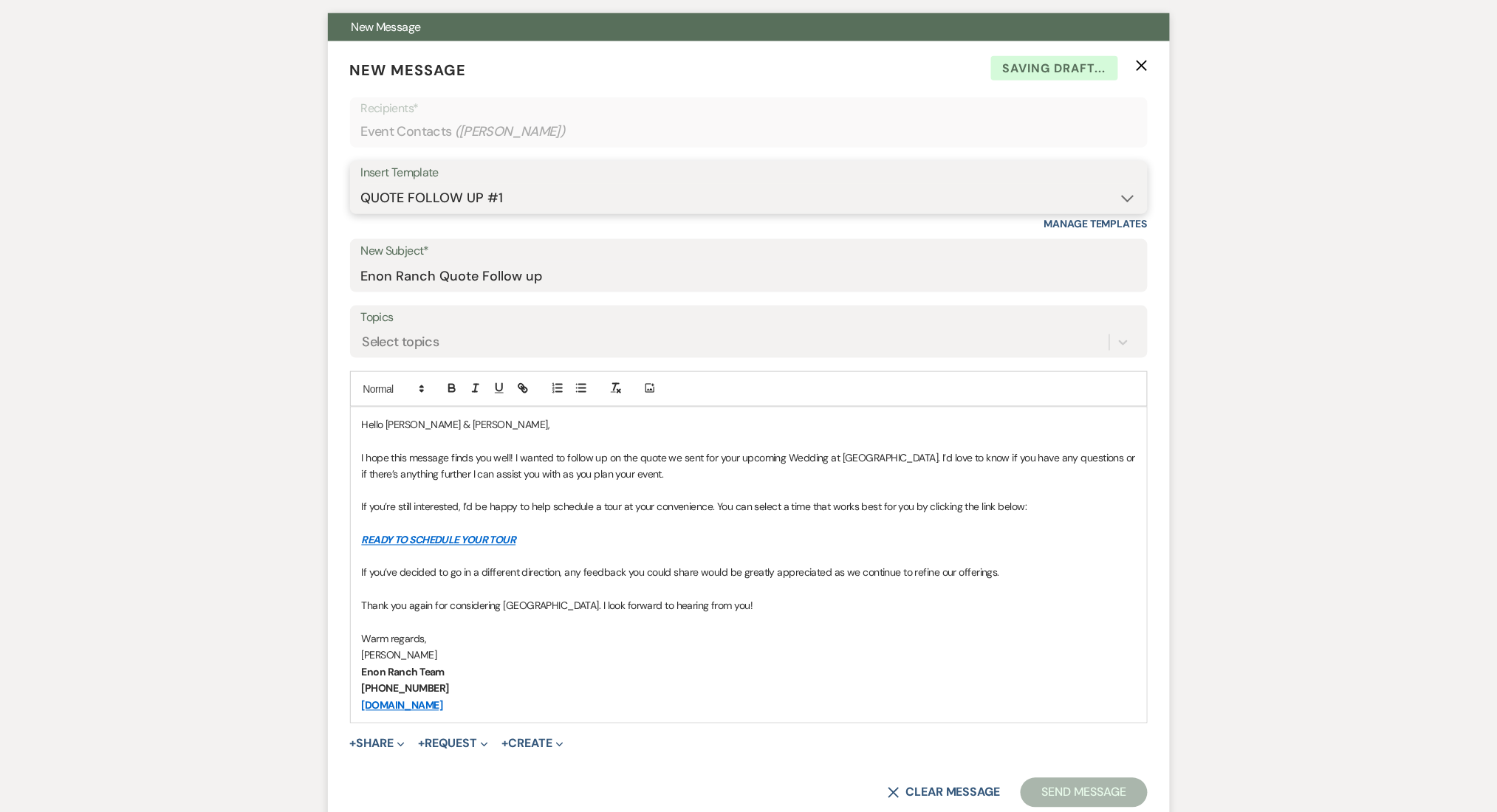
scroll to position [393, 0]
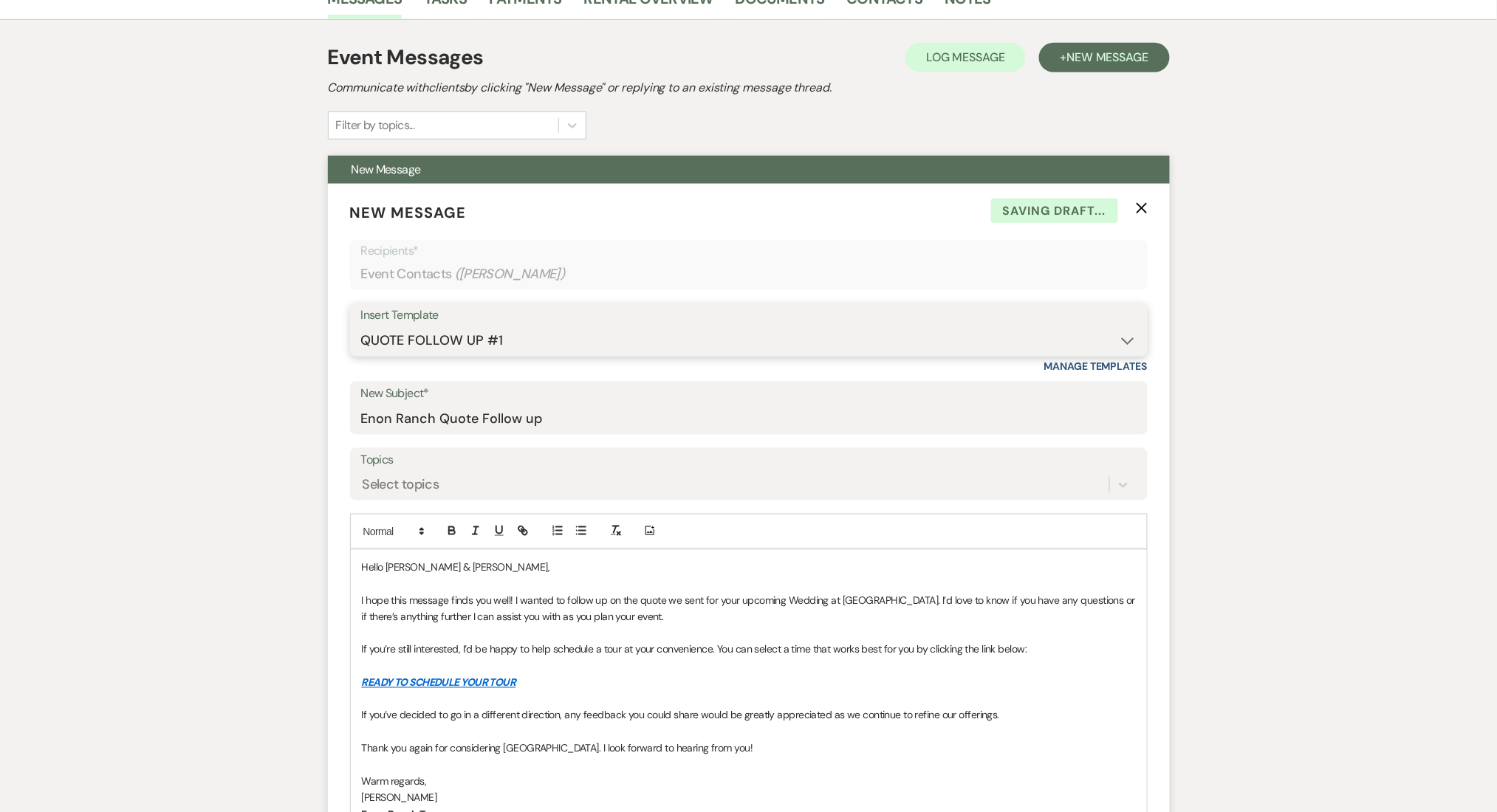
click at [453, 343] on select "-- Inquiry Follow Up Email #2 Contract Sending Template Payment Template Rental…" at bounding box center [749, 340] width 775 height 28
click at [361, 326] on select "-- Inquiry Follow Up Email #2 Contract Sending Template Payment Template Rental…" at bounding box center [749, 340] width 775 height 28
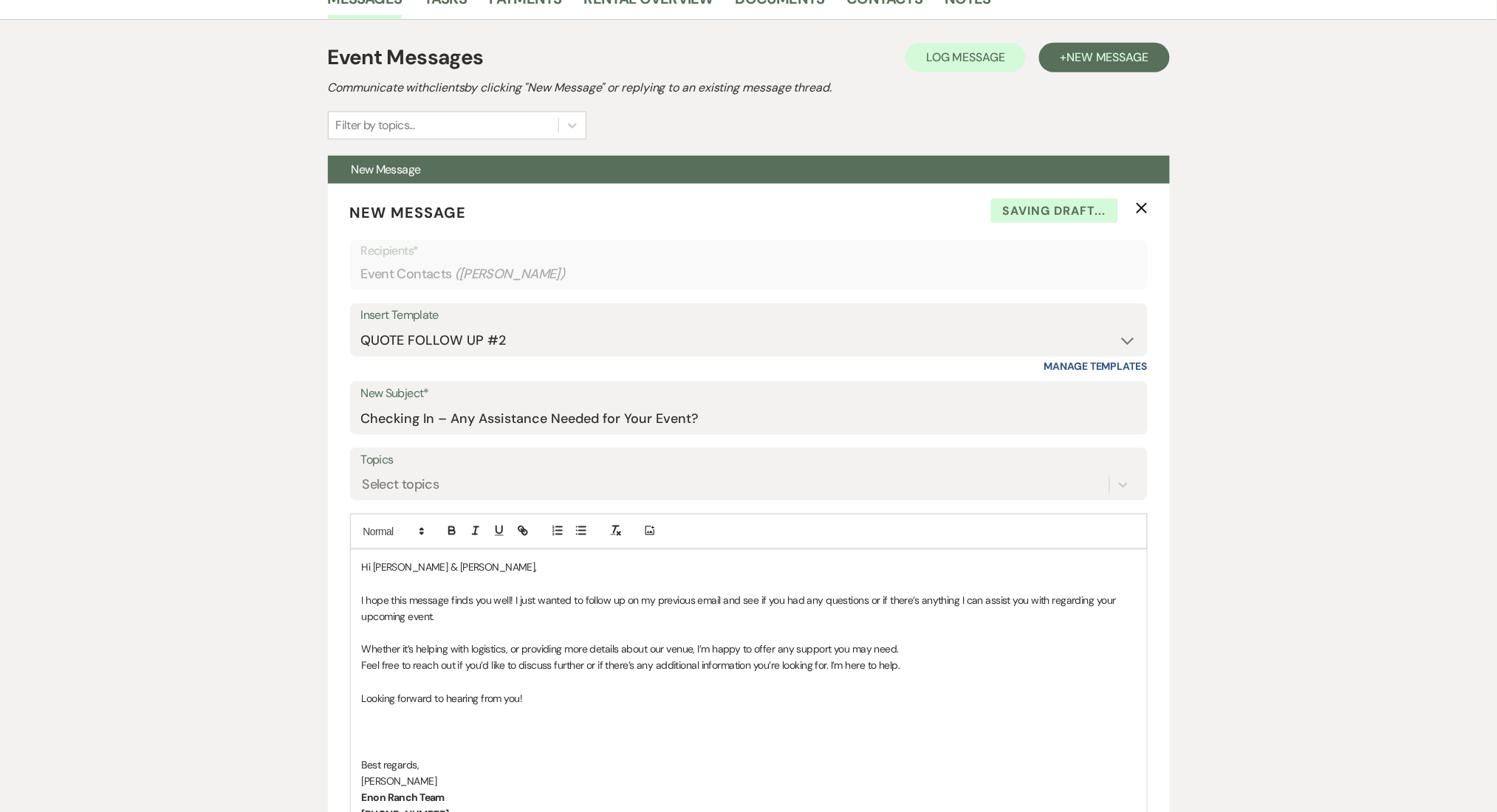
click at [177, 631] on div "Messages Tasks Payments Rental Overview Documents Contacts Notes Event Messages…" at bounding box center [748, 771] width 1497 height 1587
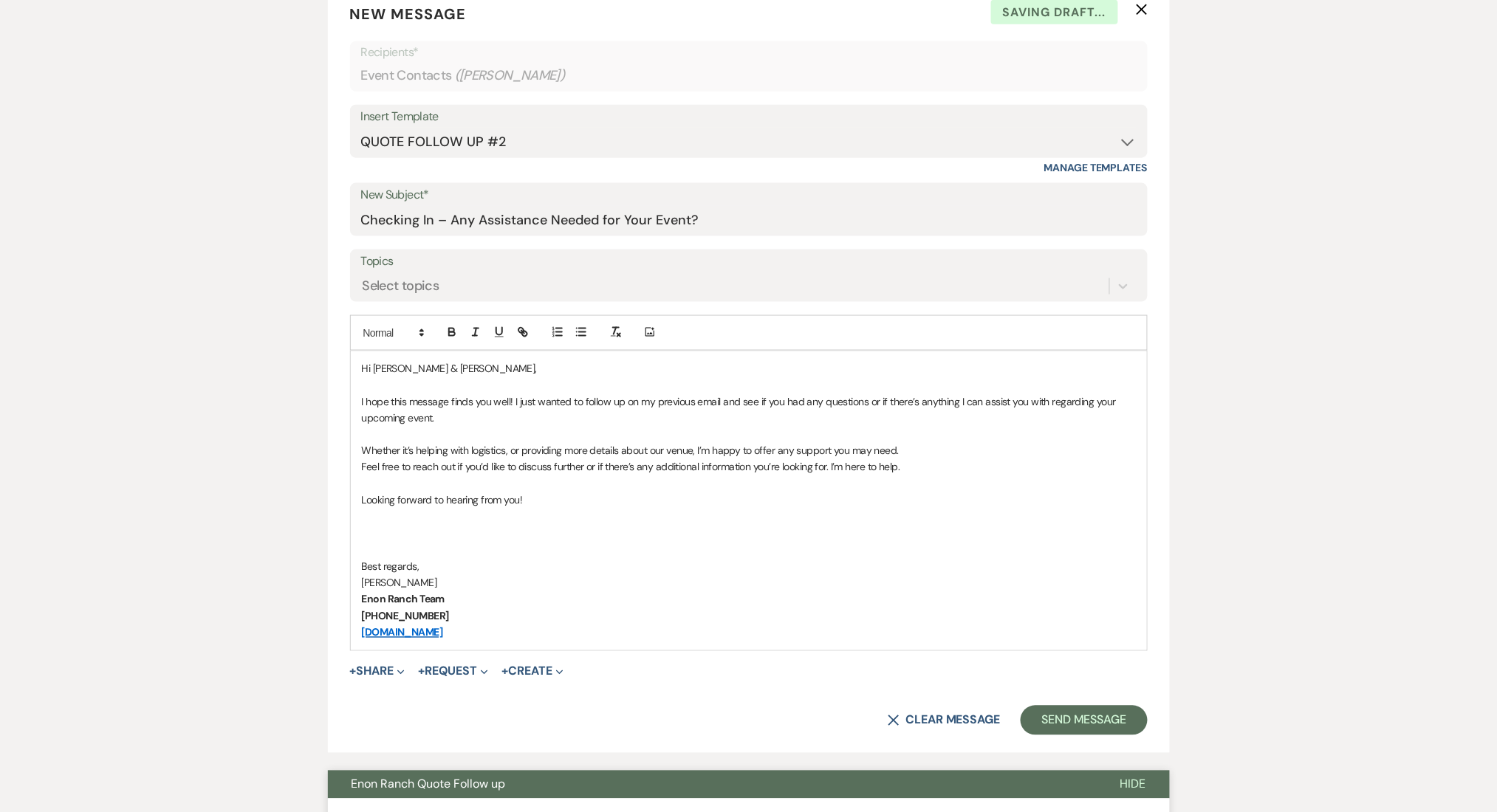
scroll to position [787, 0]
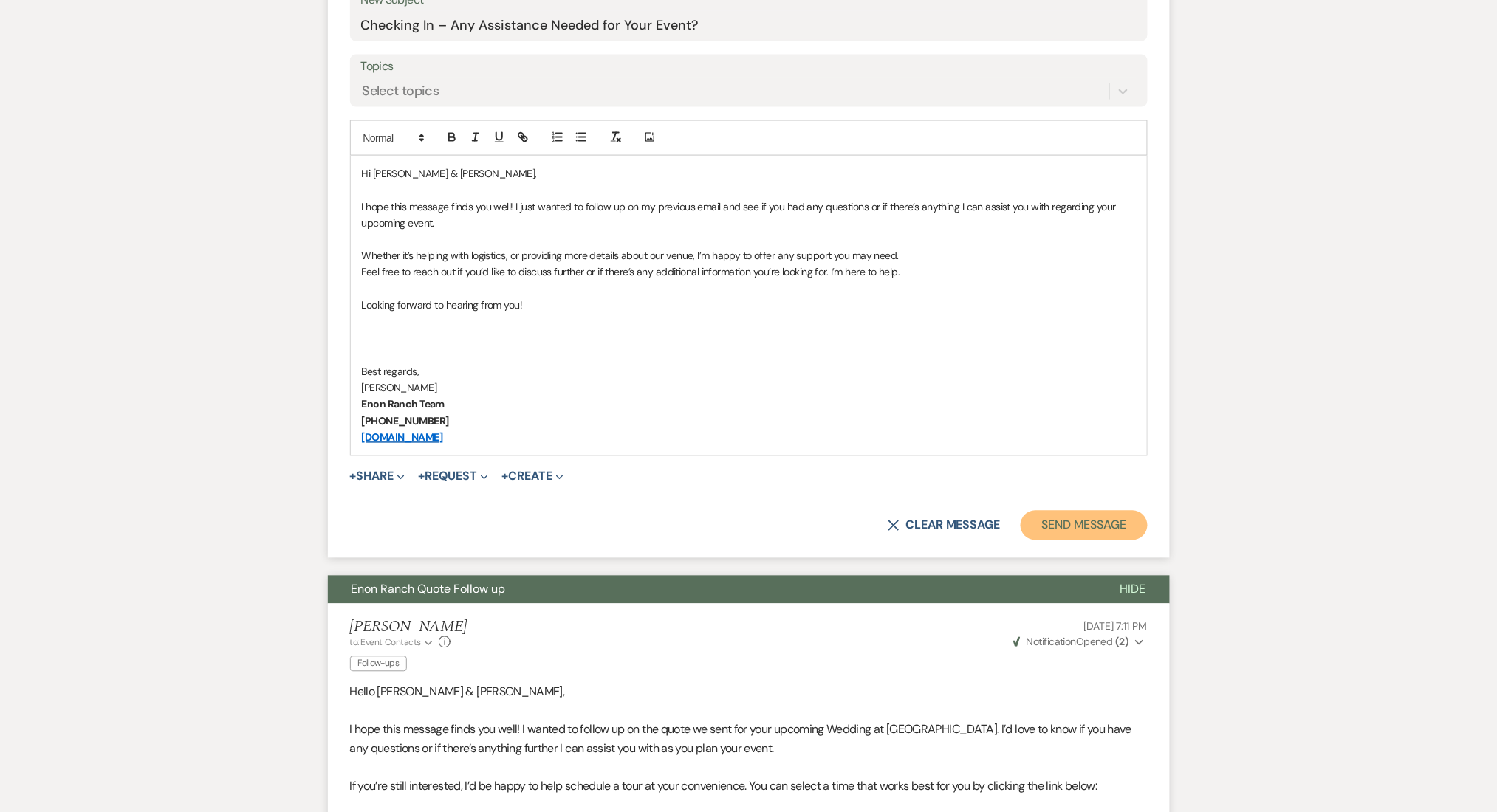
click at [1060, 517] on button "Send Message" at bounding box center [1083, 526] width 126 height 29
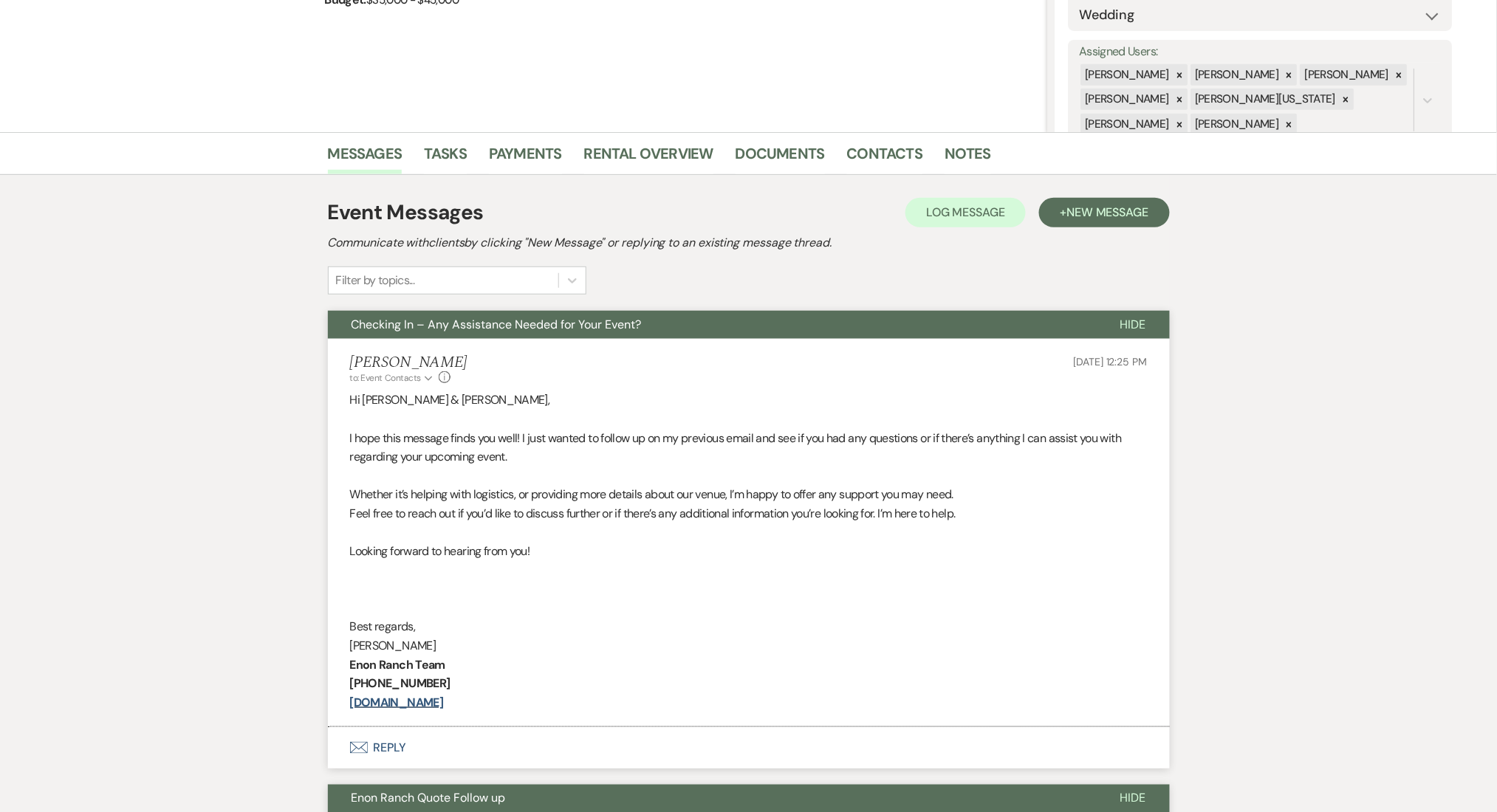
scroll to position [0, 0]
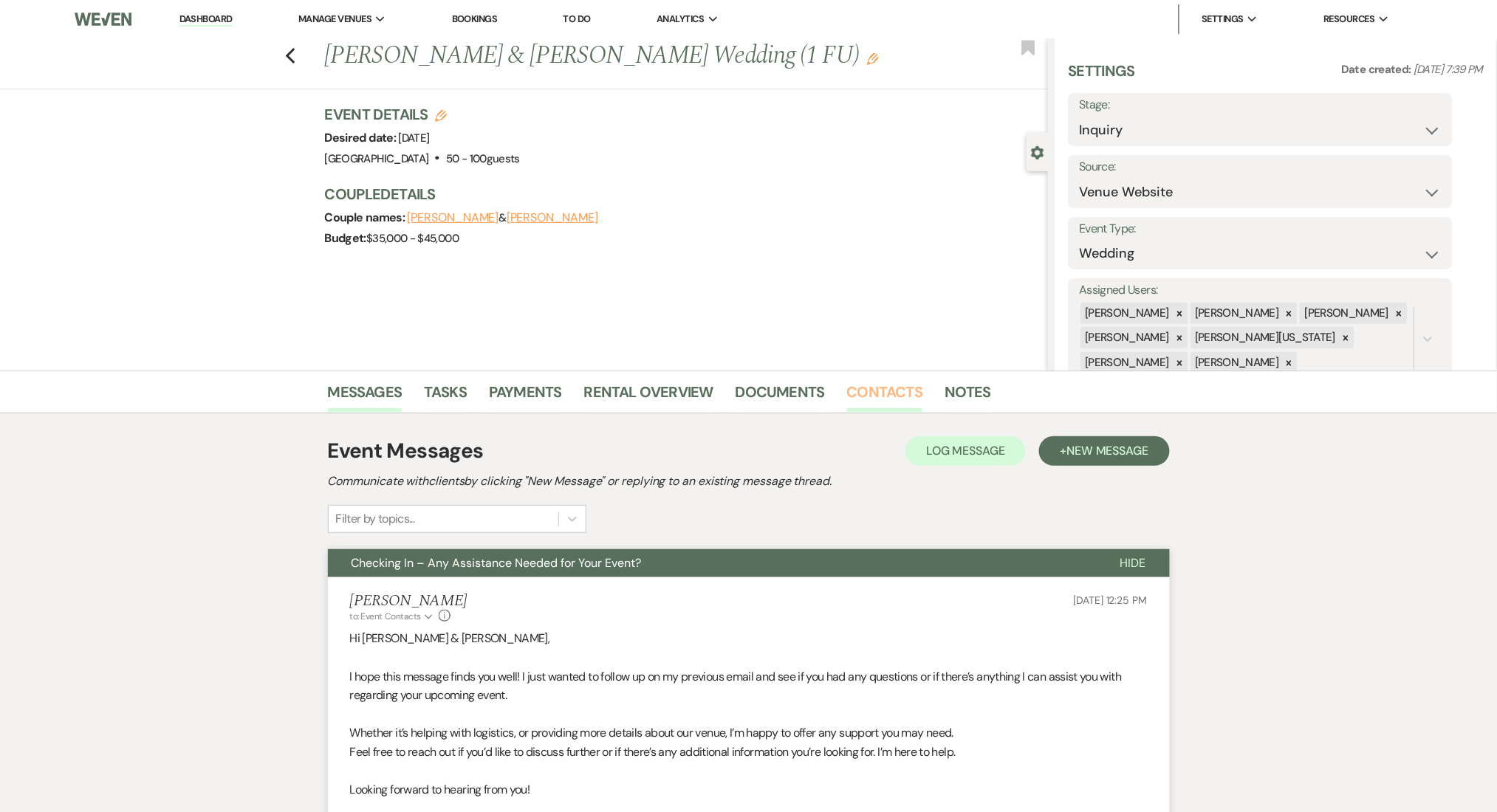
click at [867, 391] on link "Contacts" at bounding box center [884, 396] width 76 height 33
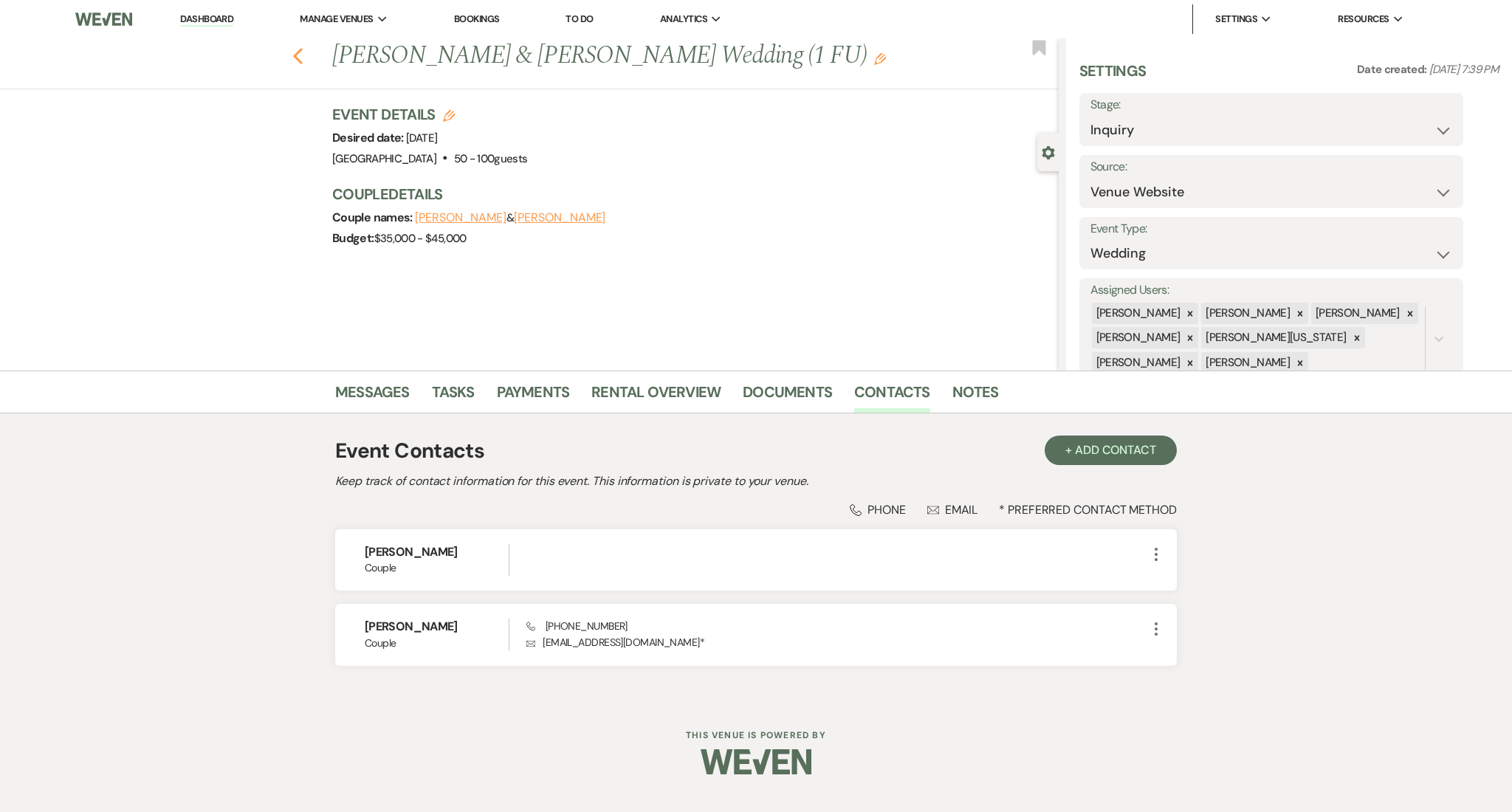
click at [301, 59] on icon "Previous" at bounding box center [298, 56] width 11 height 18
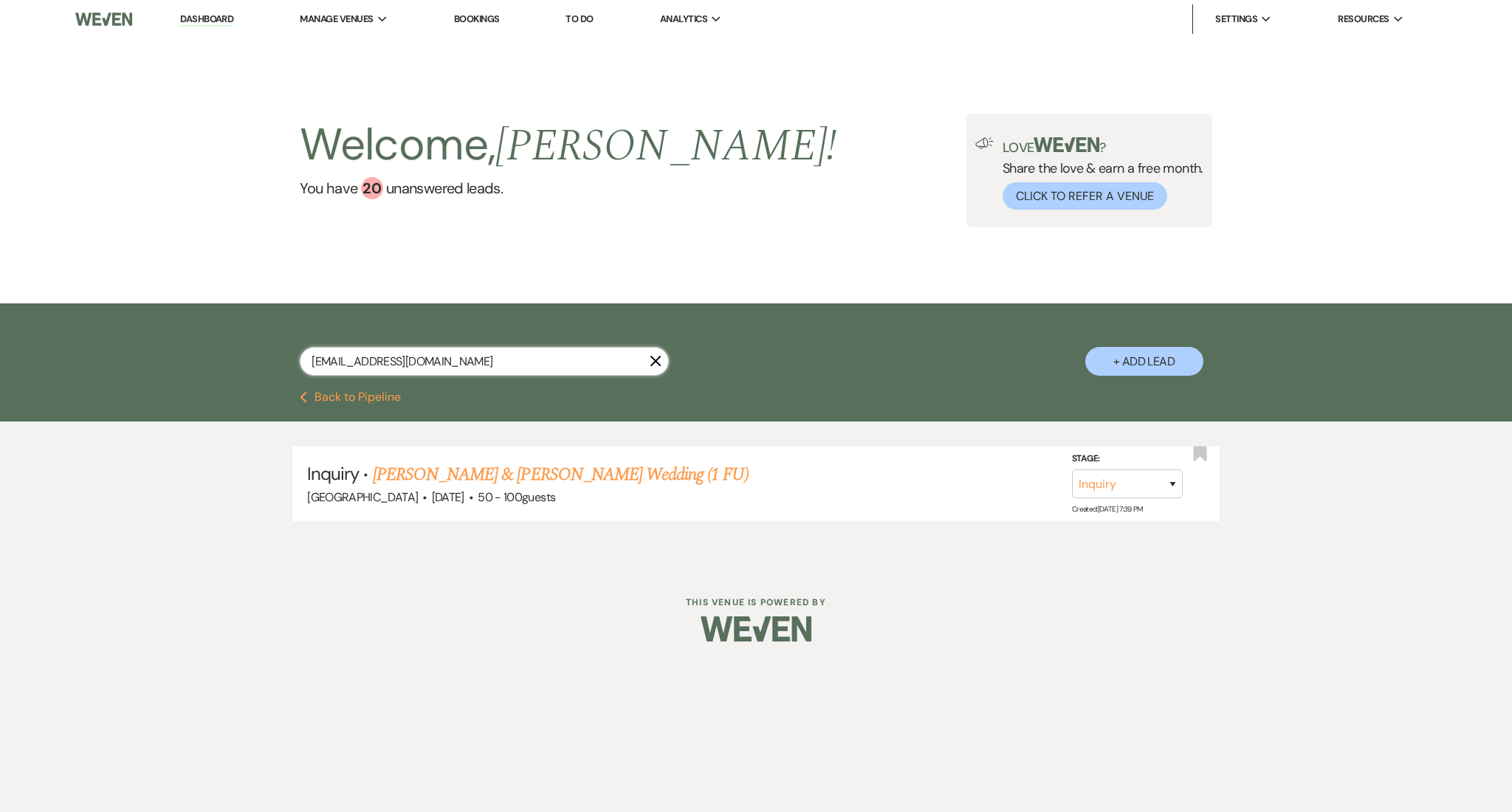
drag, startPoint x: 484, startPoint y: 358, endPoint x: 238, endPoint y: 358, distance: 246.0
click at [238, 358] on div "blong@randrfp.com X + Add Lead" at bounding box center [756, 349] width 1063 height 76
paste input "machonnajones@gmail"
click at [548, 466] on link "Machonna Jones's Wedding (1 FU_7.11.25)" at bounding box center [517, 474] width 288 height 27
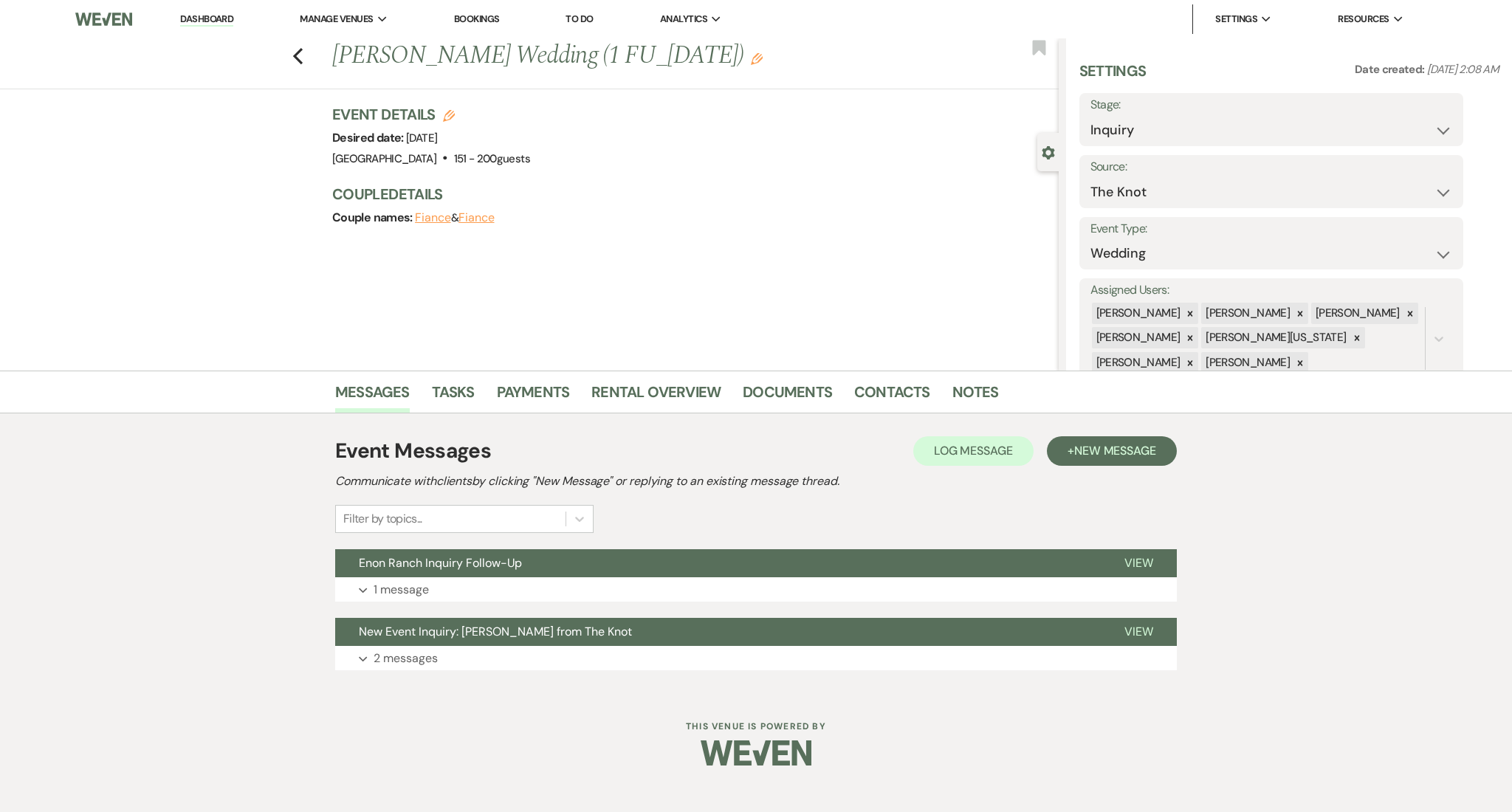
click at [876, 522] on div "Event Messages Log Log Message + New Message Communicate with clients by clicki…" at bounding box center [756, 484] width 841 height 98
click at [872, 599] on button "Expand 1 message" at bounding box center [756, 589] width 841 height 25
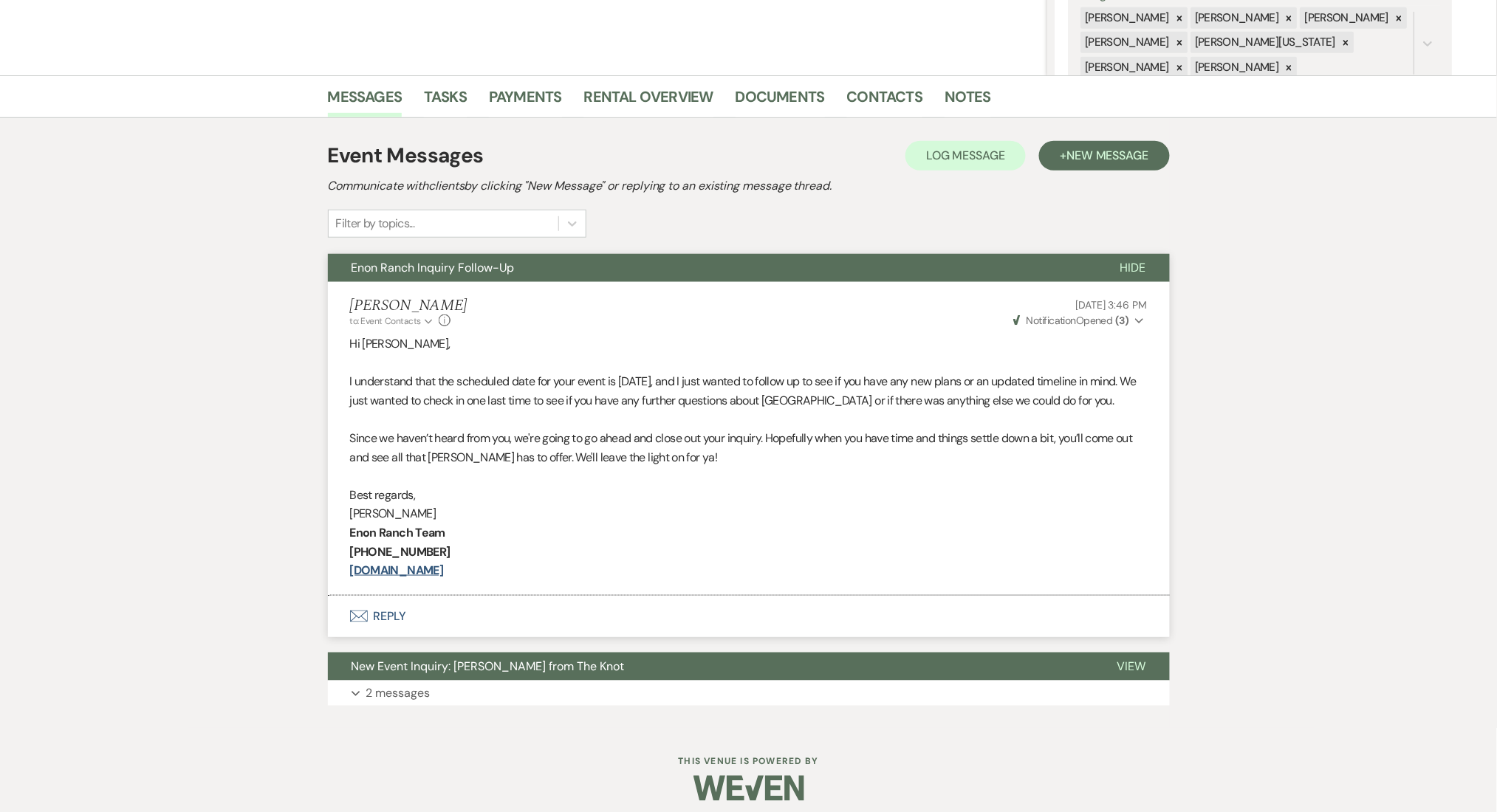
scroll to position [305, 0]
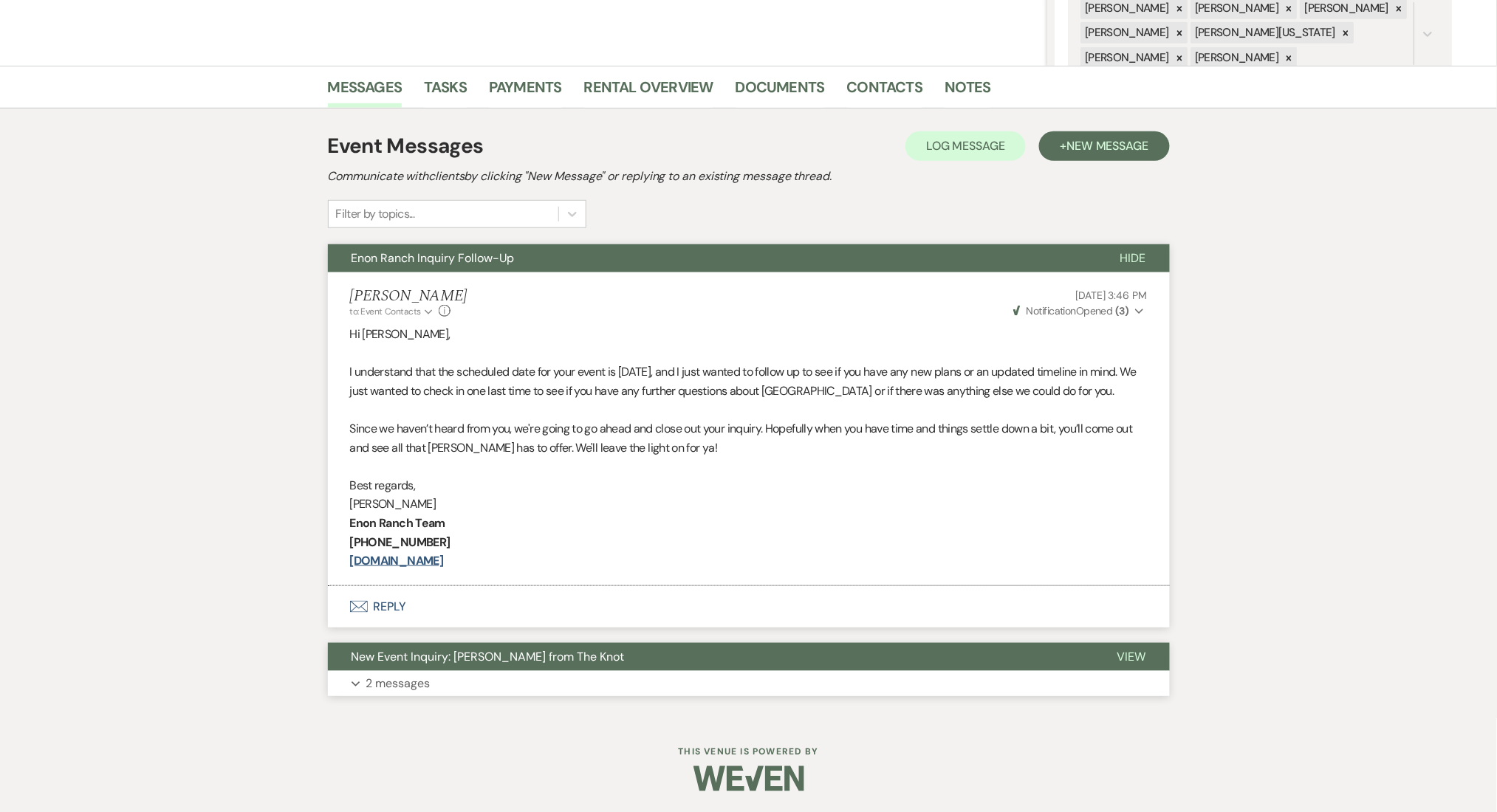
click at [787, 673] on button "Expand 2 messages" at bounding box center [749, 683] width 842 height 25
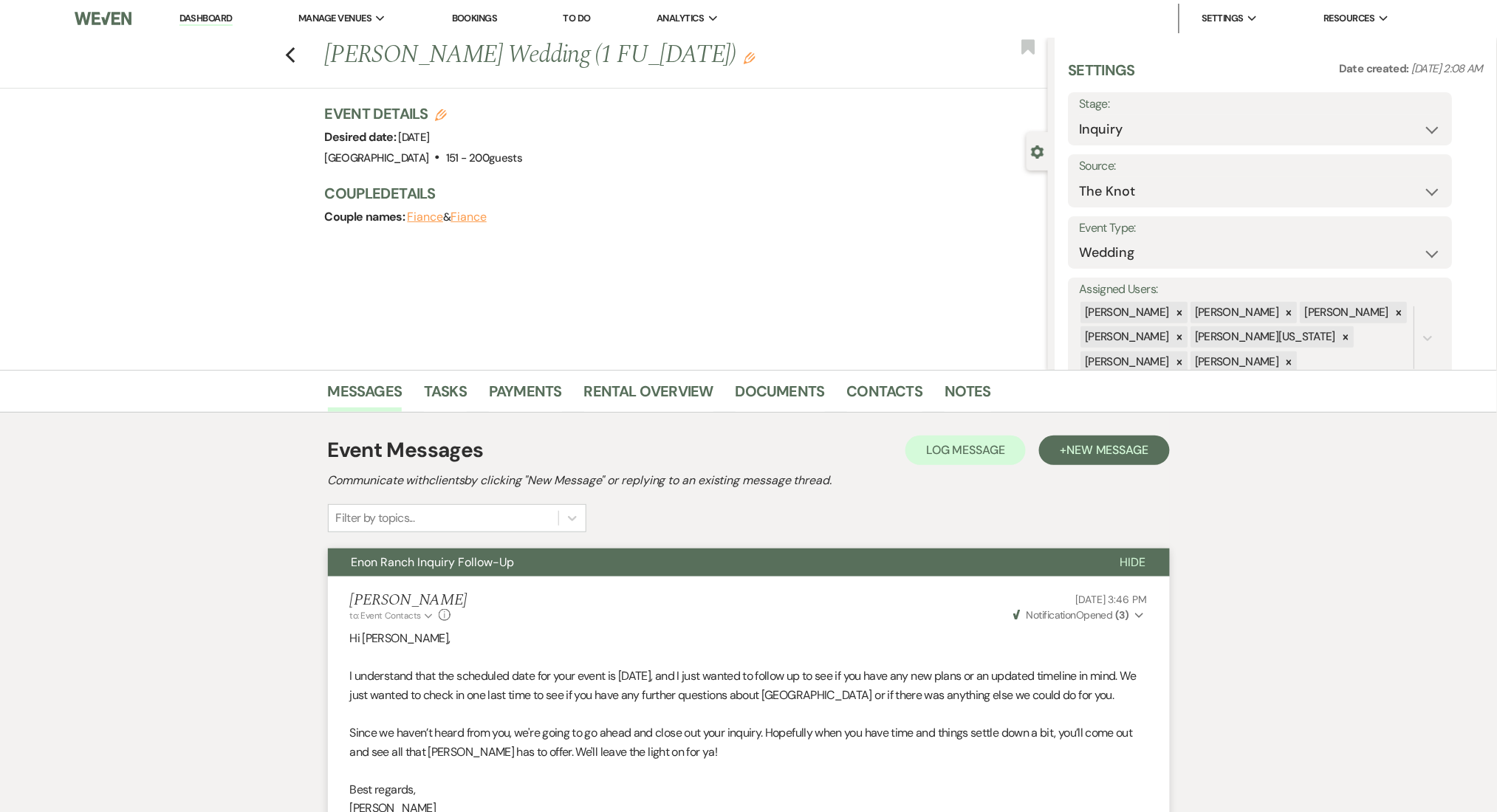
scroll to position [0, 0]
click at [1132, 120] on select "Inquiry Follow Up Tour Requested Tour Confirmed Toured Proposal Sent Booked Lost" at bounding box center [1260, 129] width 361 height 28
click at [1079, 116] on select "Inquiry Follow Up Tour Requested Tour Confirmed Toured Proposal Sent Booked Lost" at bounding box center [1260, 129] width 361 height 28
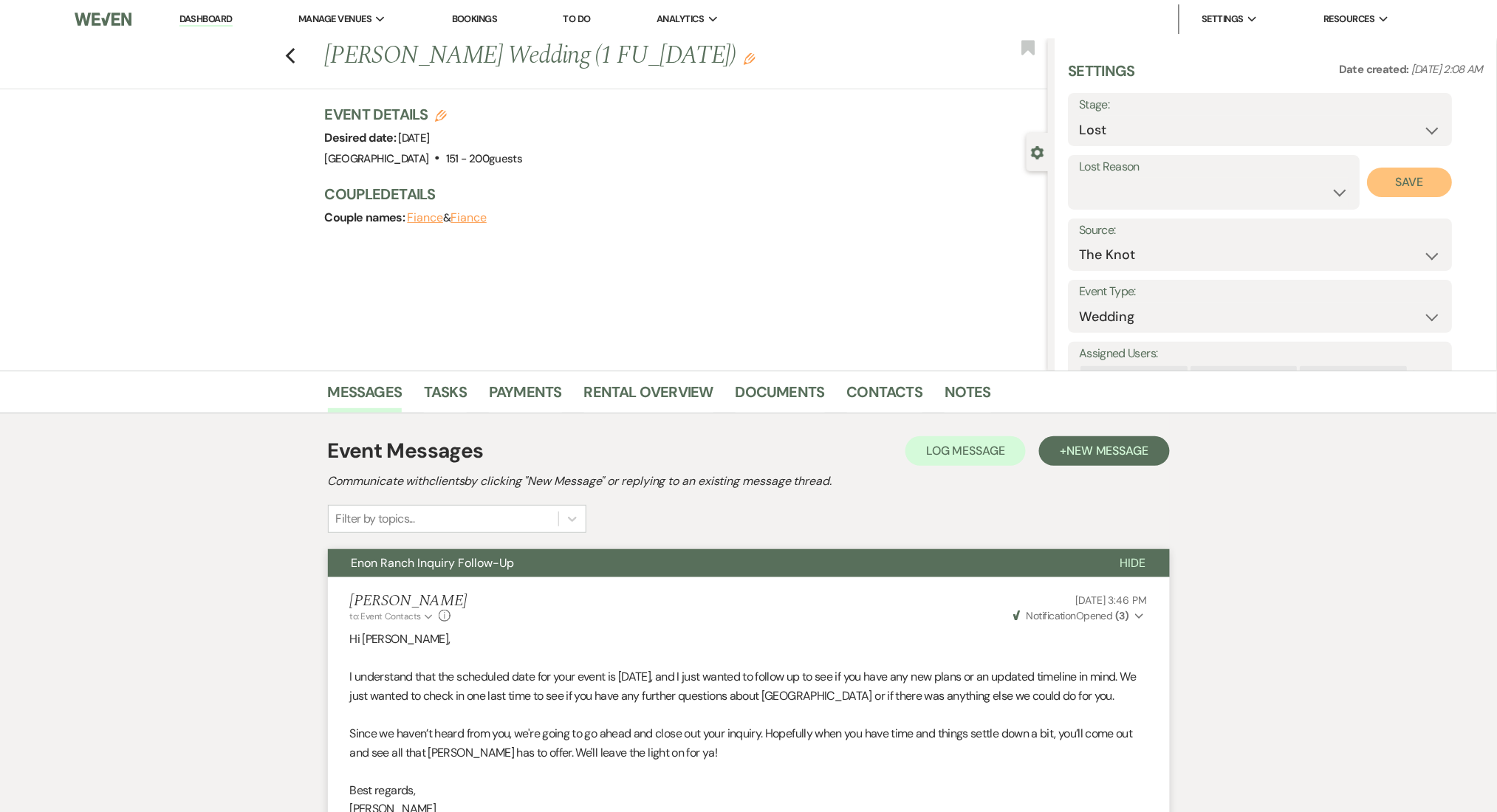
click at [1394, 175] on button "Save" at bounding box center [1410, 182] width 85 height 29
click at [304, 59] on div "Previous Machonna Jones's Wedding (1 FU_7.11.25) Edit Bookmark" at bounding box center [520, 63] width 1055 height 51
click at [295, 60] on use "button" at bounding box center [290, 56] width 10 height 16
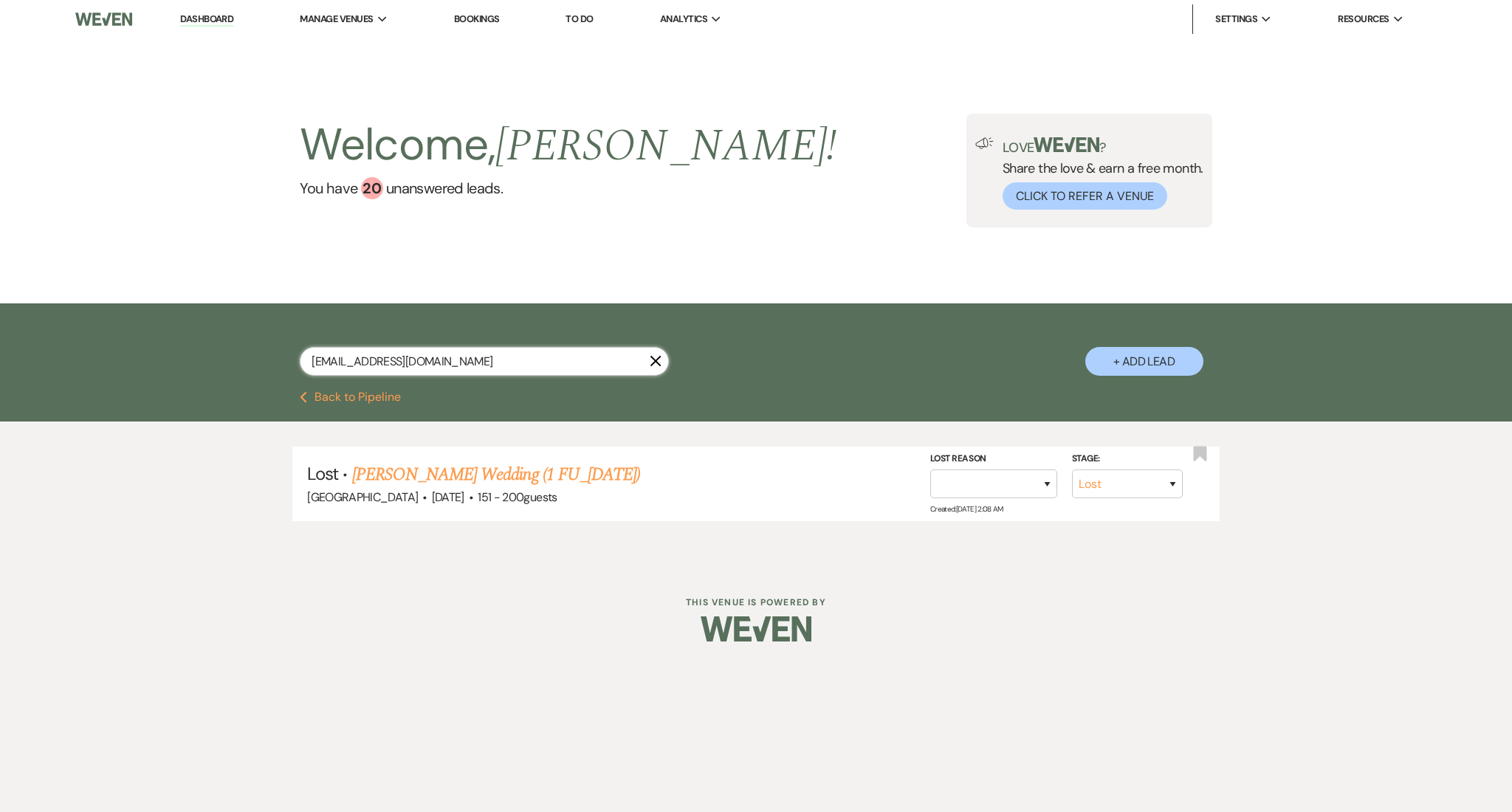
click at [488, 356] on input "machonnajones@gmail.com" at bounding box center [484, 360] width 369 height 28
drag, startPoint x: 508, startPoint y: 359, endPoint x: 184, endPoint y: 360, distance: 324.0
click at [184, 360] on div "machonnajones@gmail.com X + Add Lead" at bounding box center [756, 347] width 1512 height 88
paste input "traciandmichael15"
click at [500, 470] on link "Traci Overway's Event (1 FU)" at bounding box center [477, 474] width 209 height 27
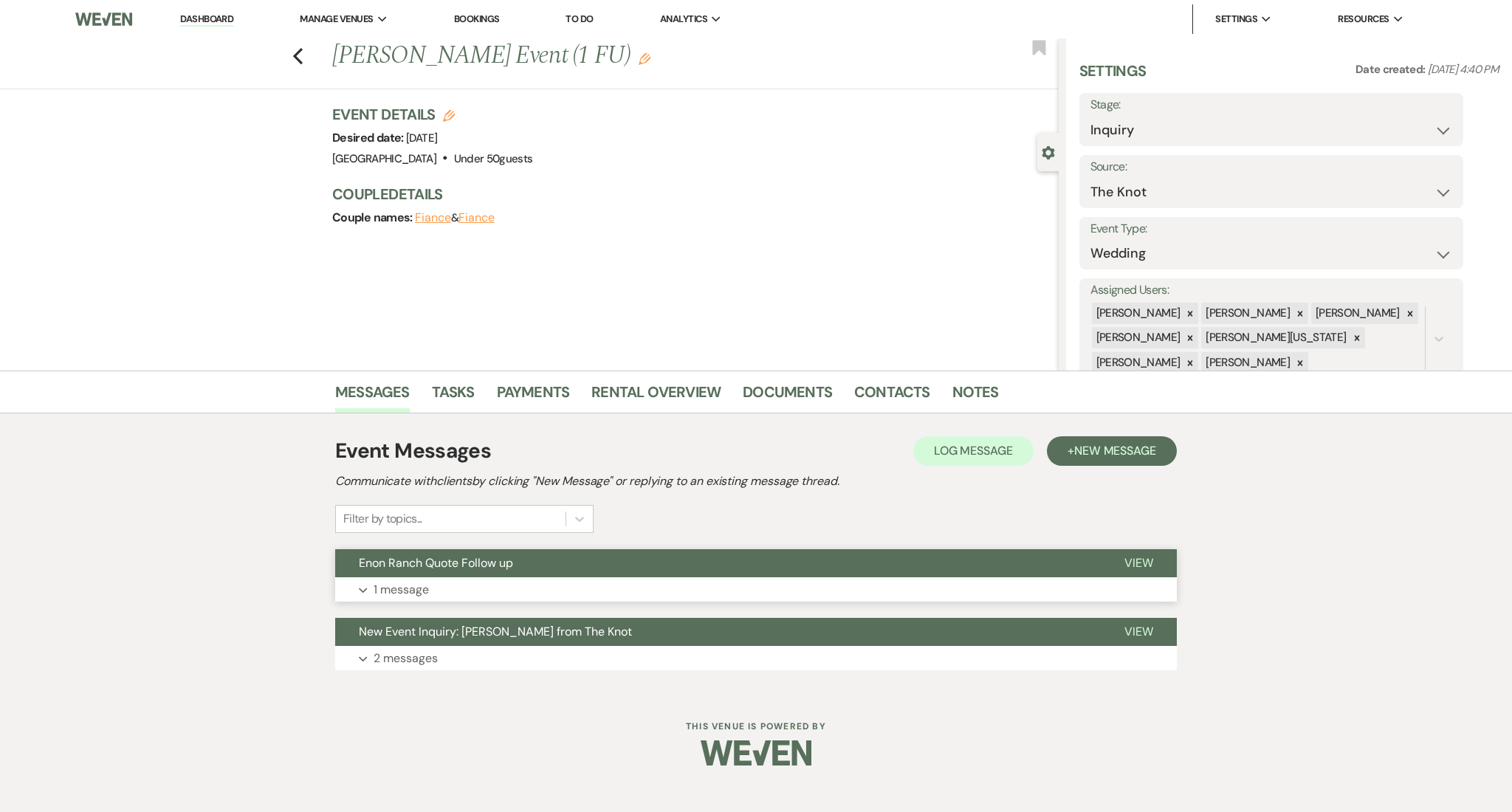
click at [877, 590] on button "Expand 1 message" at bounding box center [756, 589] width 841 height 25
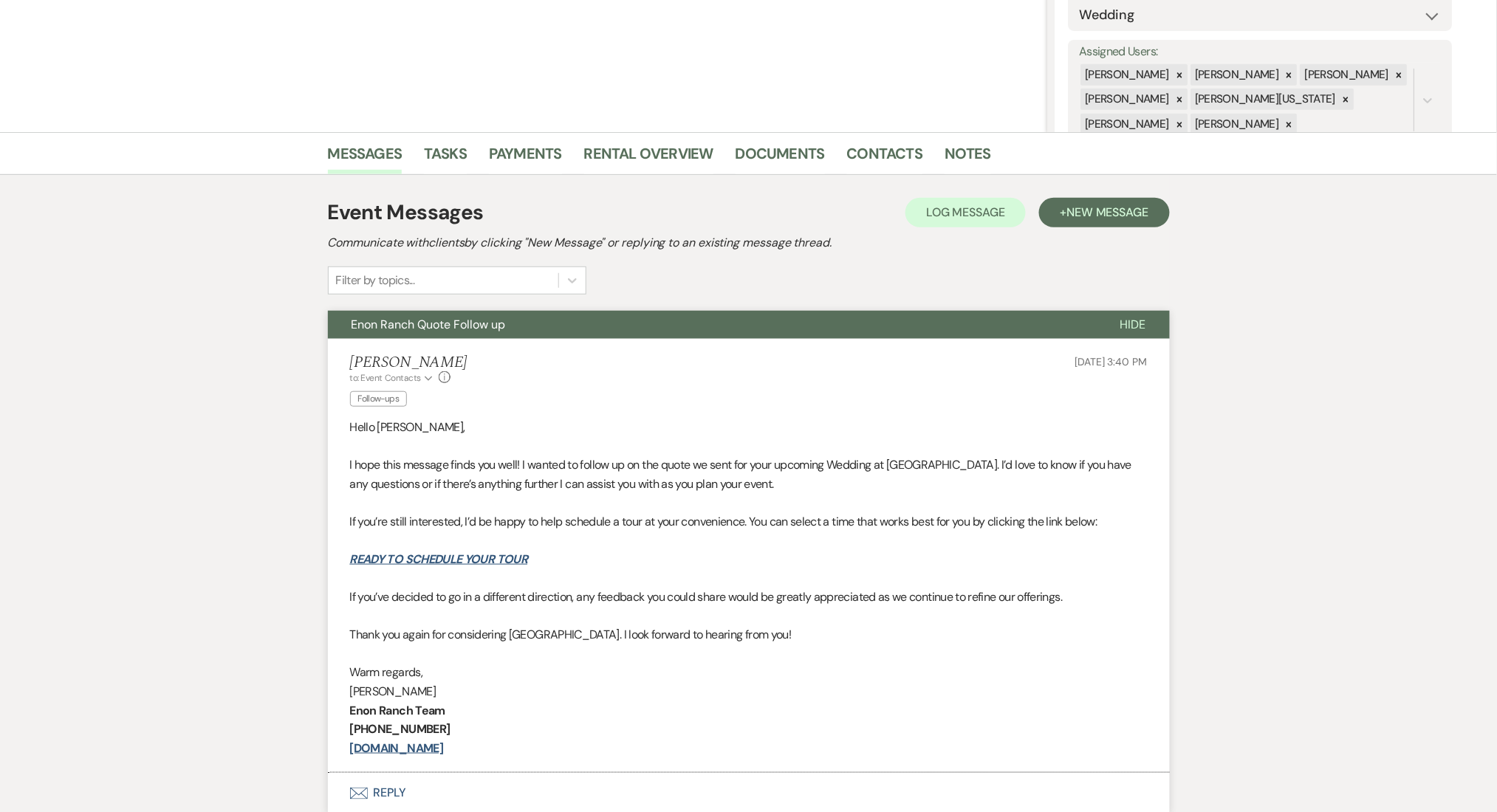
scroll to position [98, 0]
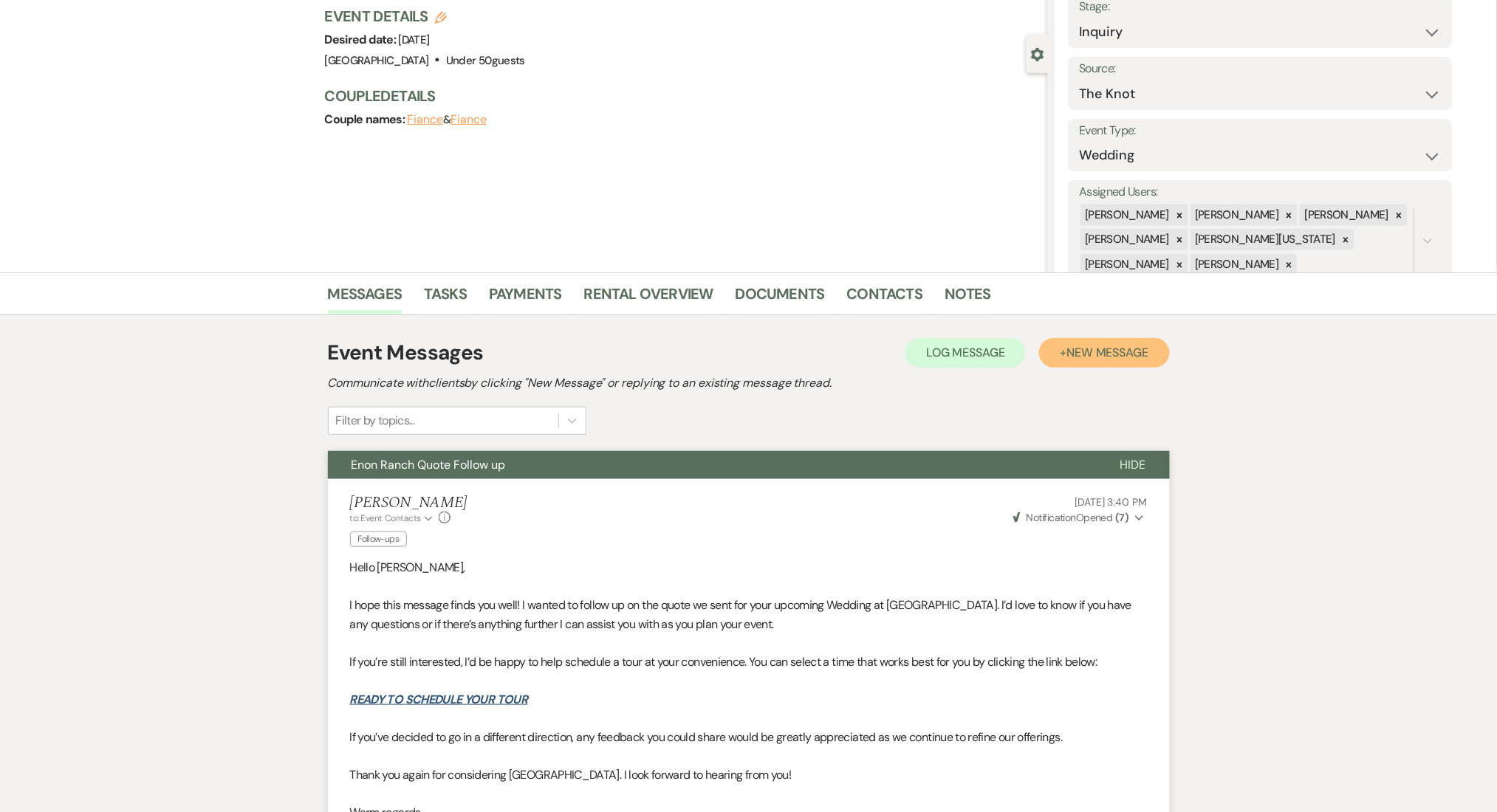
click at [1092, 347] on span "New Message" at bounding box center [1107, 352] width 82 height 15
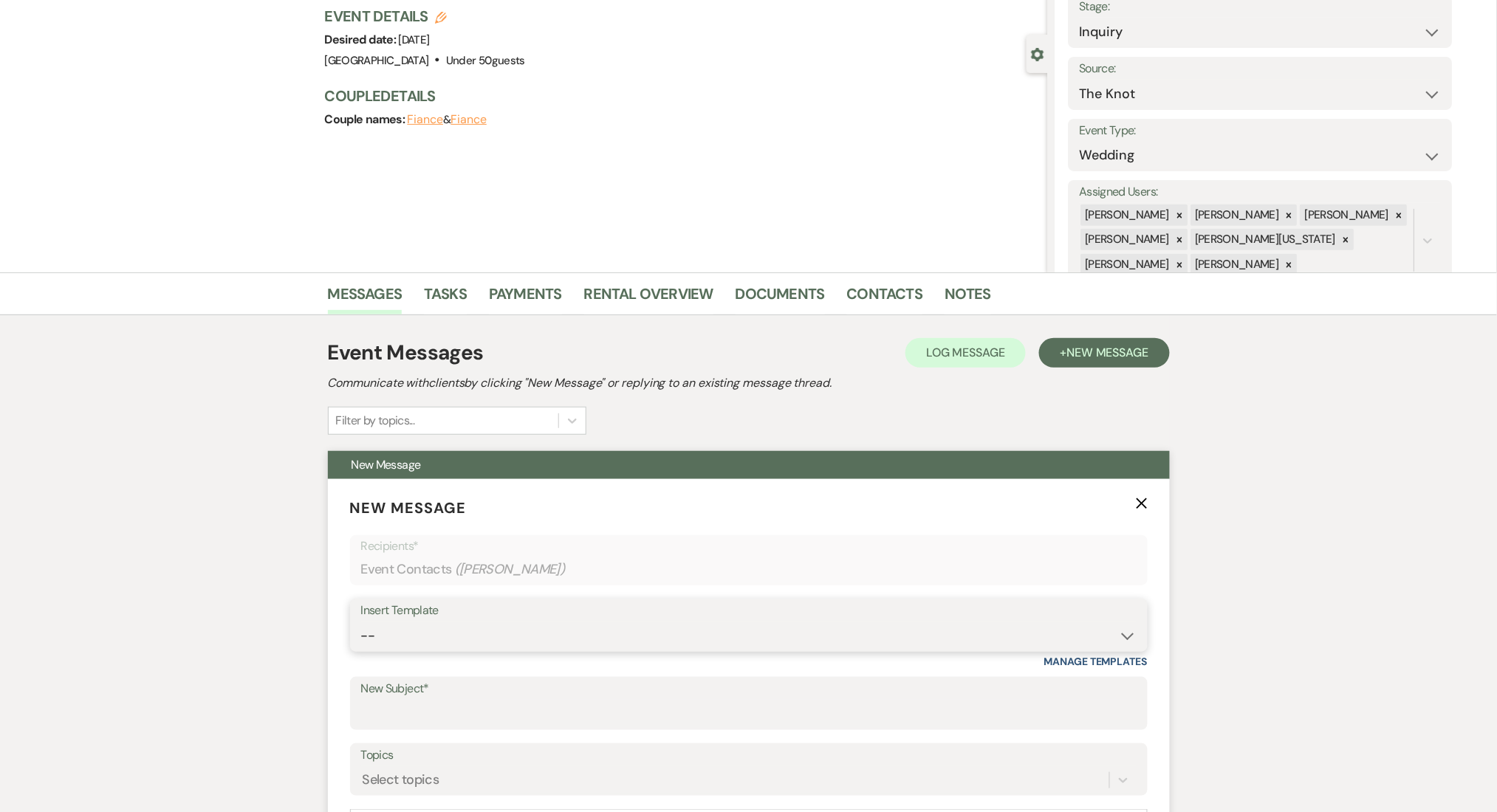
click at [707, 631] on select "-- Inquiry Follow Up Email #2 Contract Sending Template Payment Template Rental…" at bounding box center [749, 635] width 775 height 28
click at [361, 622] on select "-- Inquiry Follow Up Email #2 Contract Sending Template Payment Template Rental…" at bounding box center [749, 635] width 775 height 28
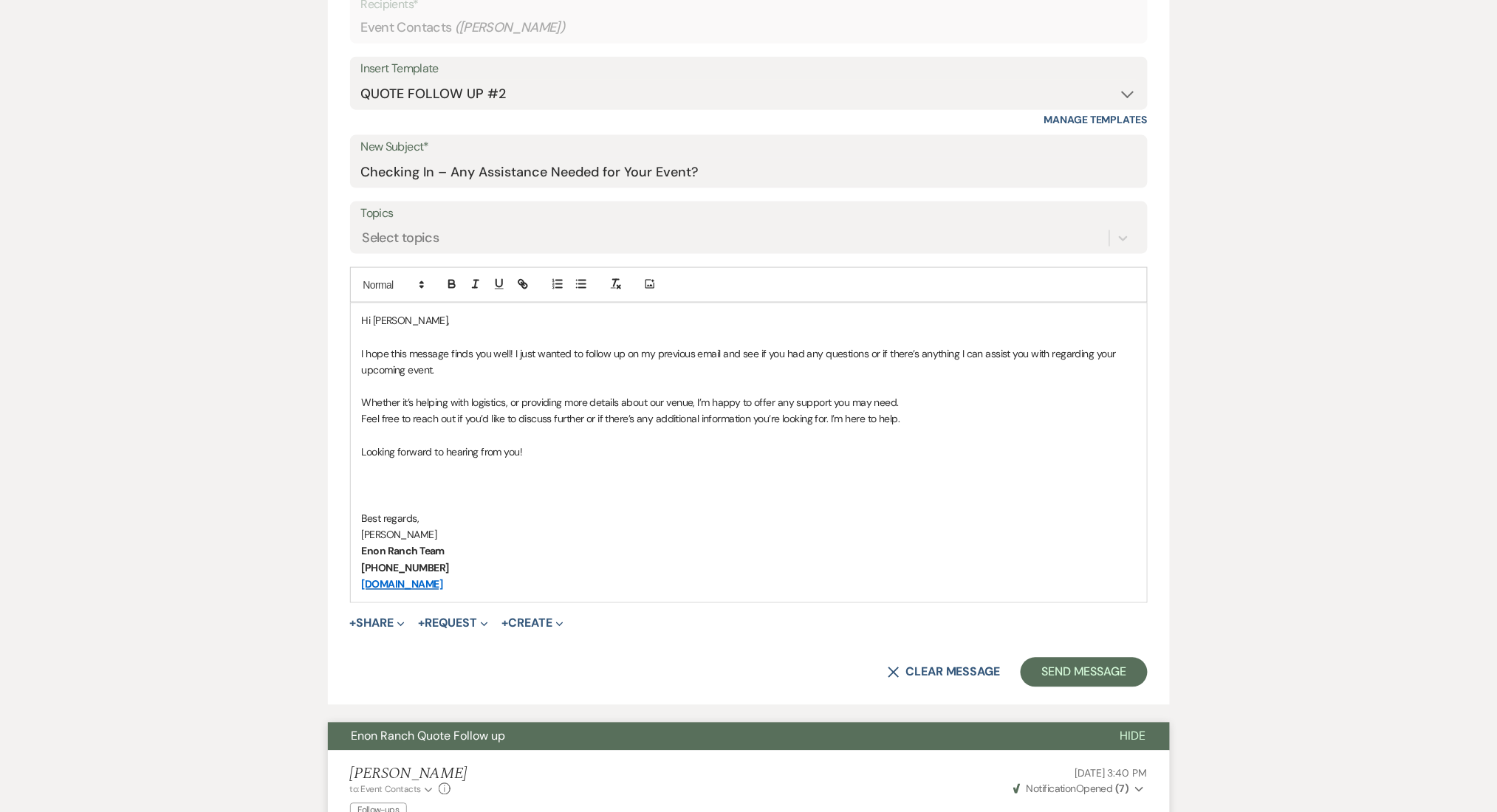
scroll to position [885, 0]
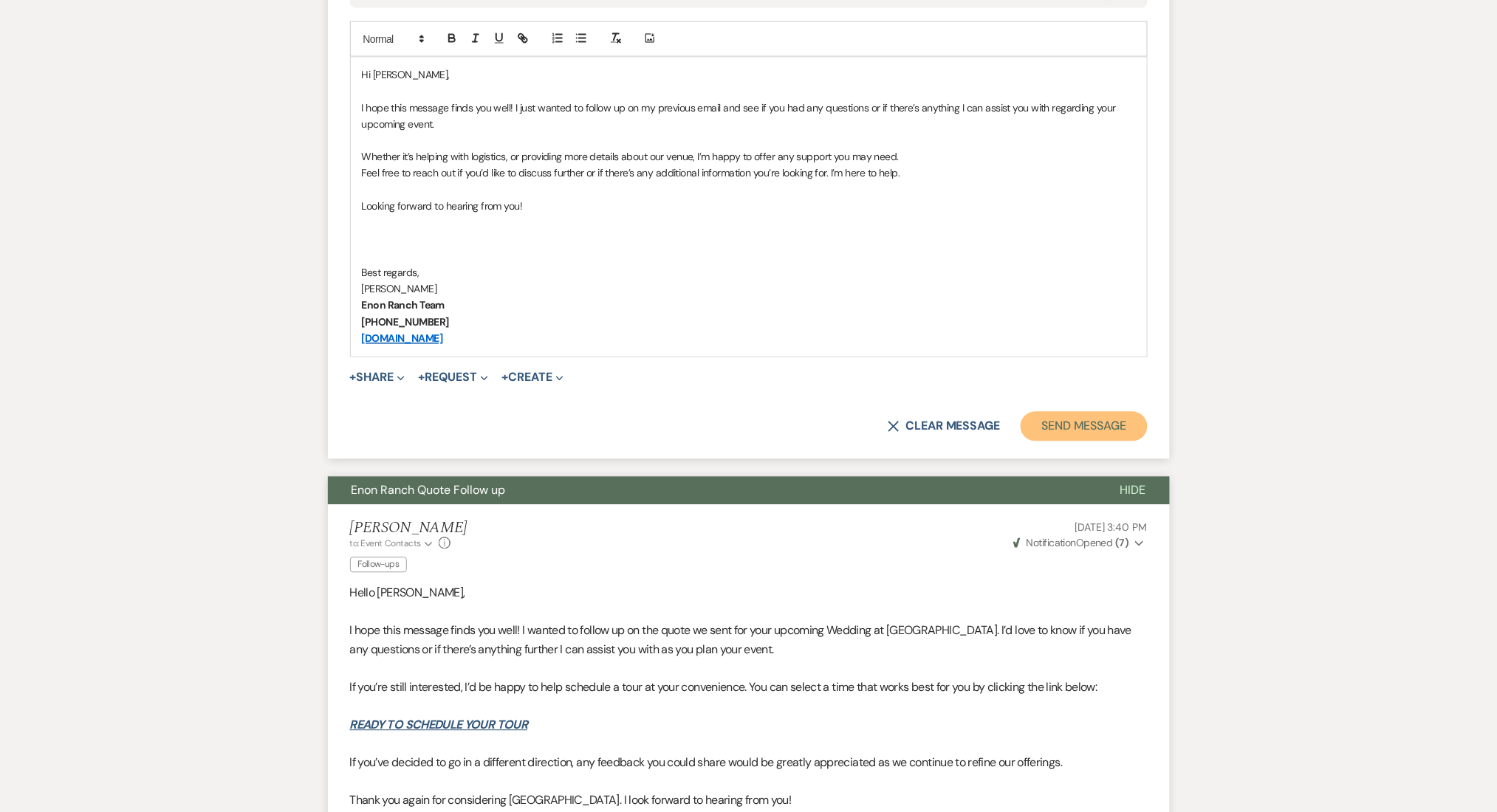
click at [1053, 418] on button "Send Message" at bounding box center [1083, 426] width 126 height 29
